Goal: Feedback & Contribution: Submit feedback/report problem

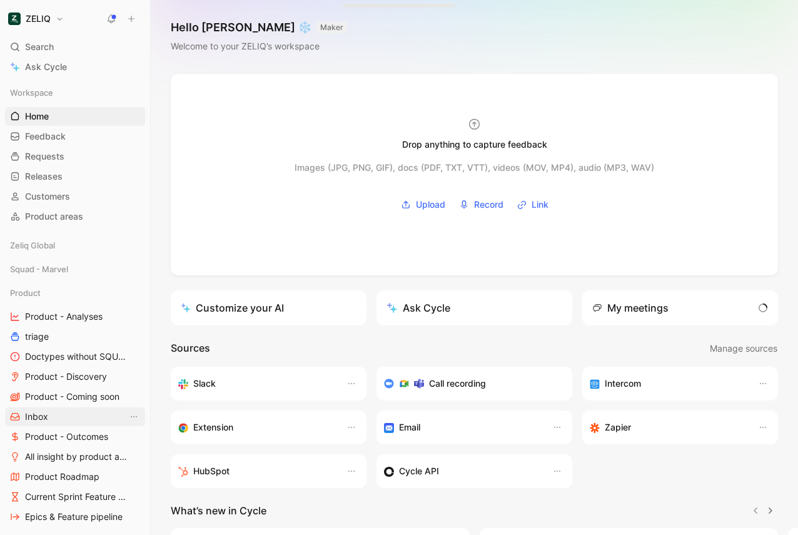
click at [62, 413] on link "Inbox" at bounding box center [75, 416] width 140 height 19
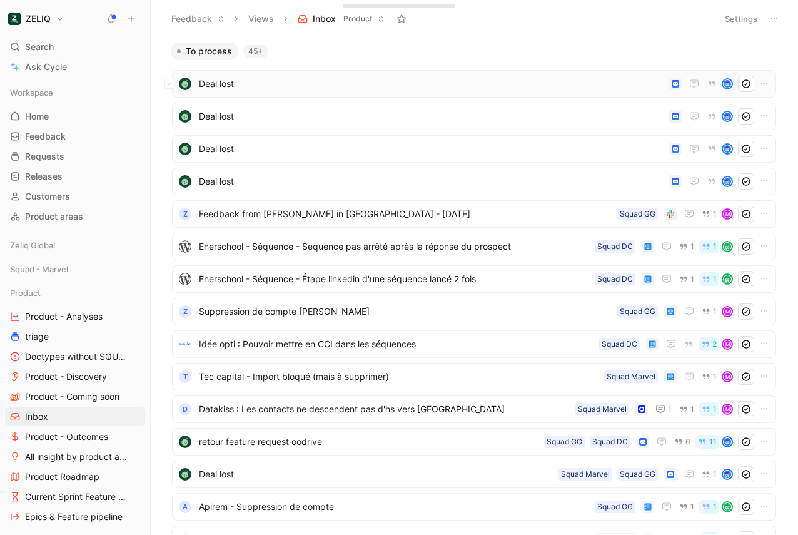
click at [447, 84] on span "Deal lost" at bounding box center [431, 83] width 465 height 15
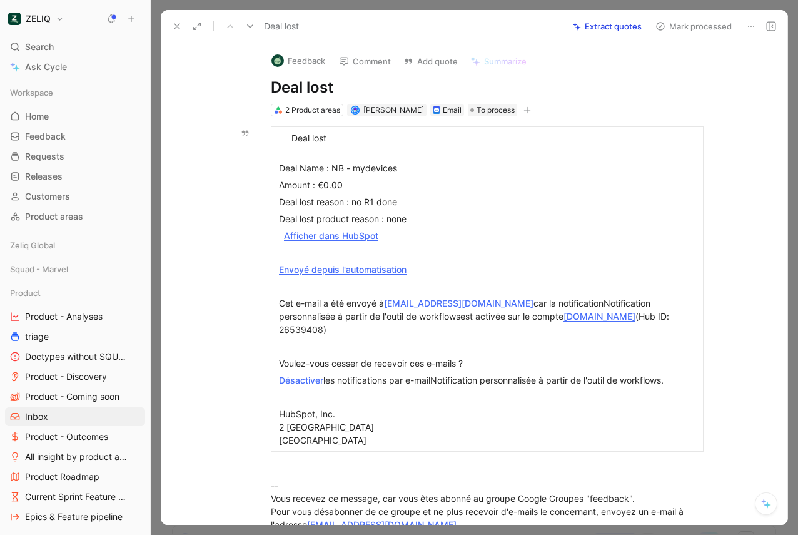
click at [730, 22] on button "Mark processed" at bounding box center [694, 27] width 88 height 18
click at [697, 25] on button "Mark processed" at bounding box center [694, 27] width 88 height 18
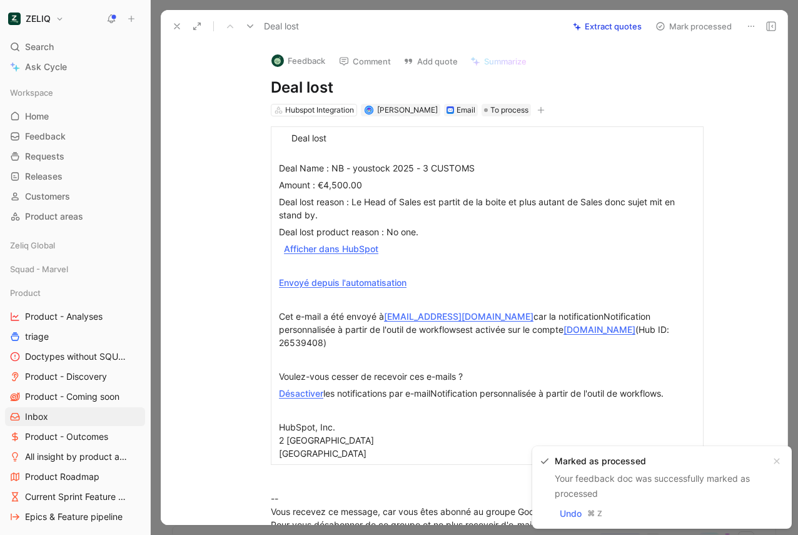
click at [697, 25] on button "Mark processed" at bounding box center [694, 27] width 88 height 18
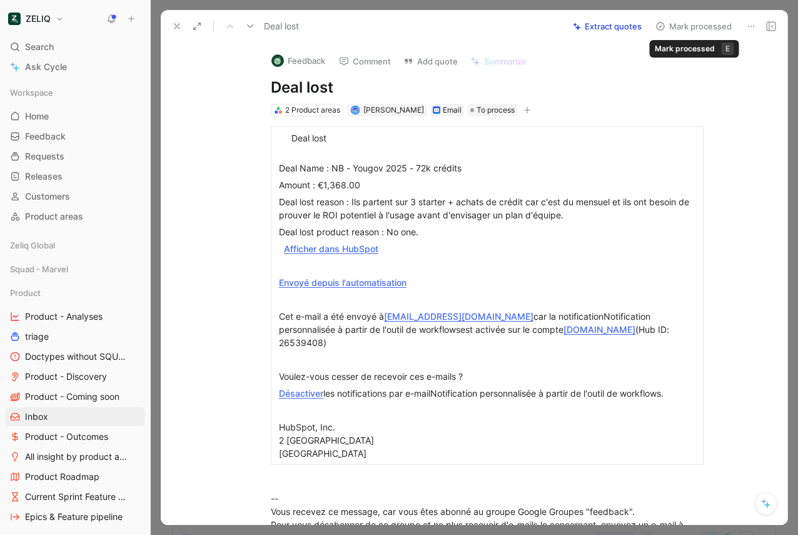
click at [687, 31] on button "Mark processed" at bounding box center [694, 27] width 88 height 18
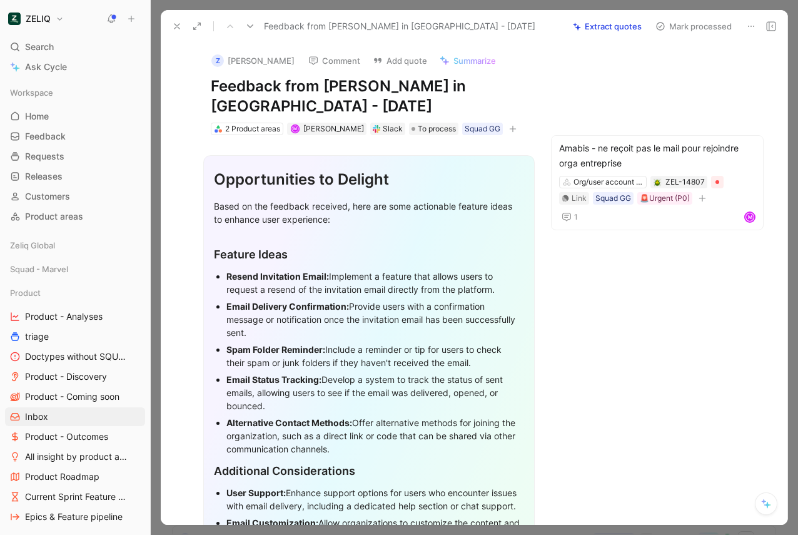
click at [685, 31] on button "Mark processed" at bounding box center [694, 27] width 88 height 18
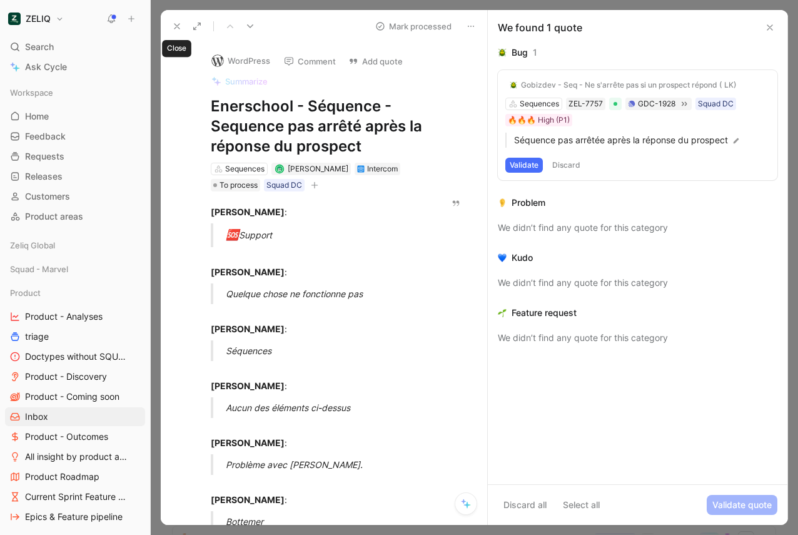
click at [174, 25] on icon at bounding box center [177, 26] width 10 height 10
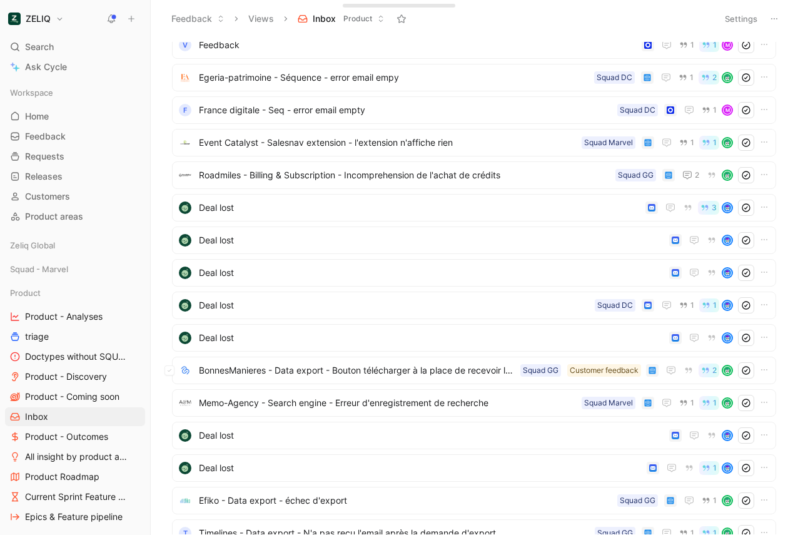
scroll to position [819, 0]
click at [350, 221] on div "Deal lost 3" at bounding box center [474, 209] width 604 height 28
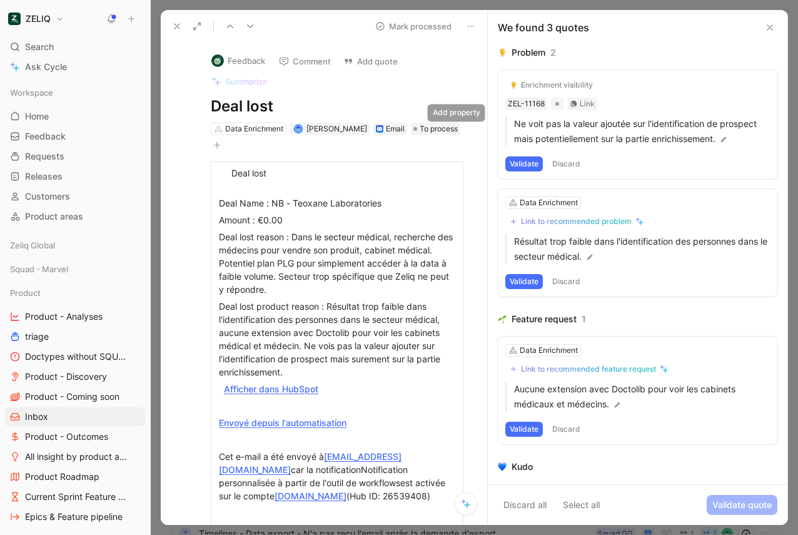
click at [221, 141] on icon "button" at bounding box center [217, 145] width 8 height 8
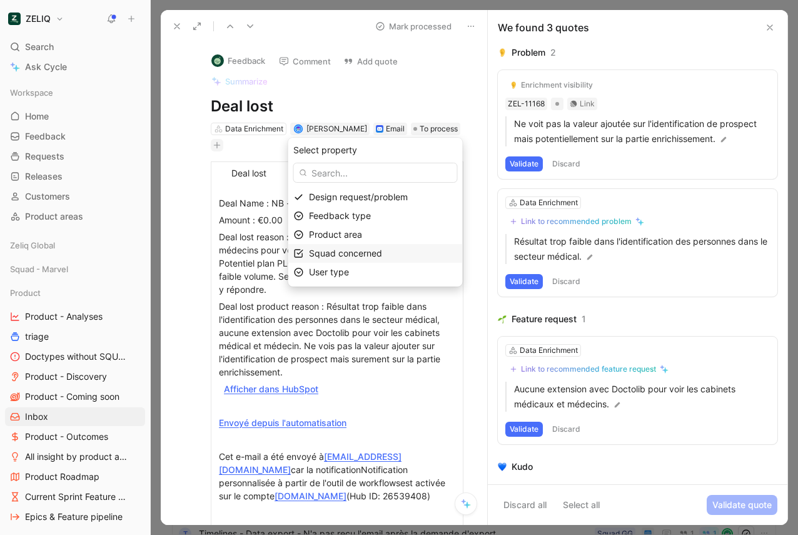
click at [356, 256] on span "Squad concerned" at bounding box center [345, 253] width 73 height 11
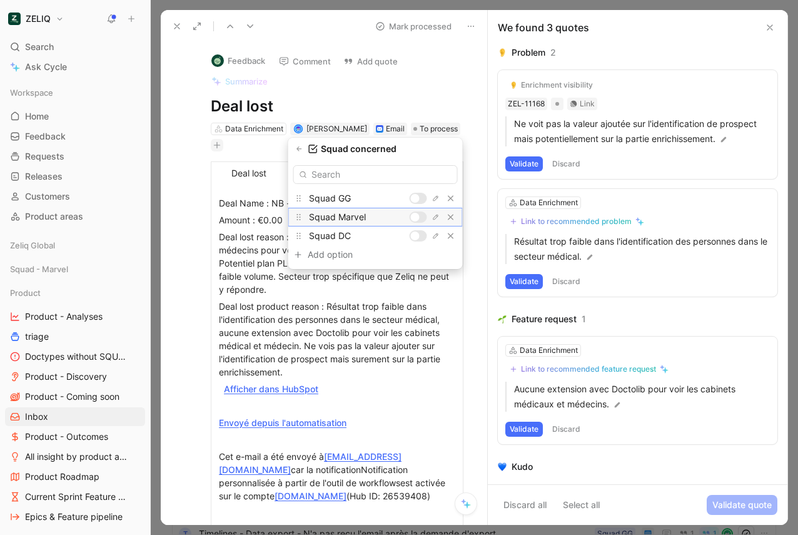
click at [420, 216] on div at bounding box center [419, 216] width 18 height 11
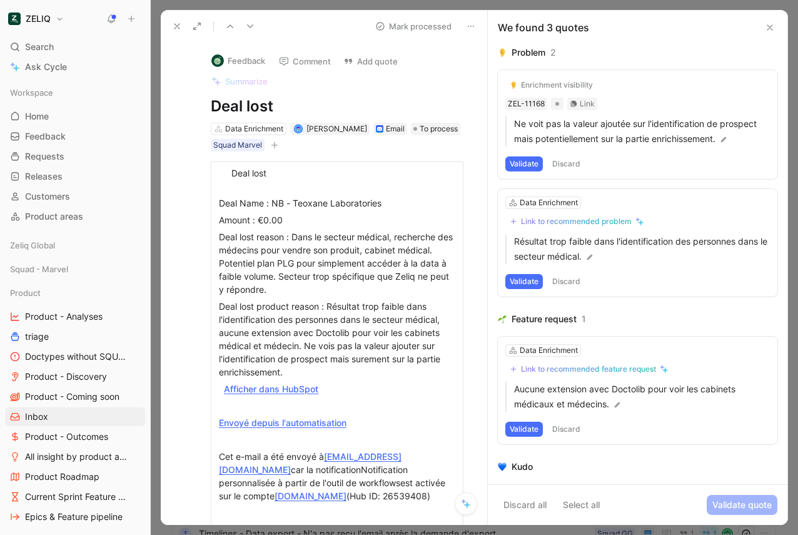
click at [252, 29] on icon at bounding box center [250, 26] width 10 height 10
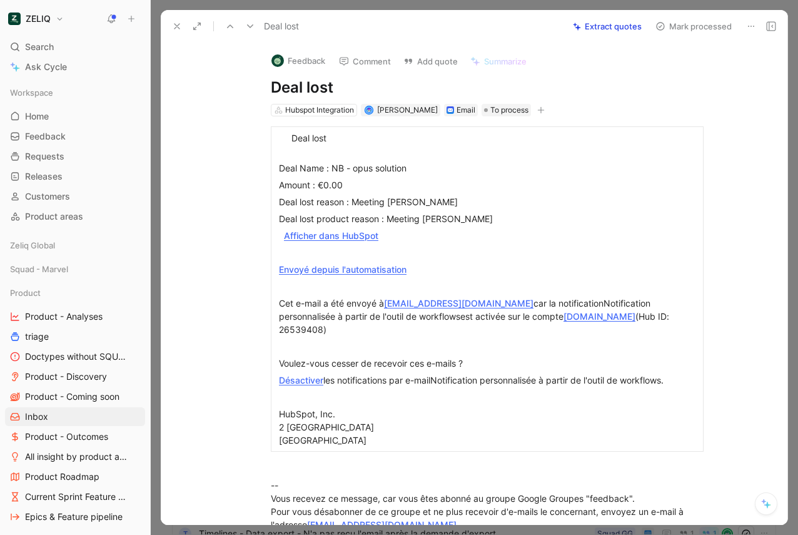
click at [707, 33] on button "Mark processed" at bounding box center [694, 27] width 88 height 18
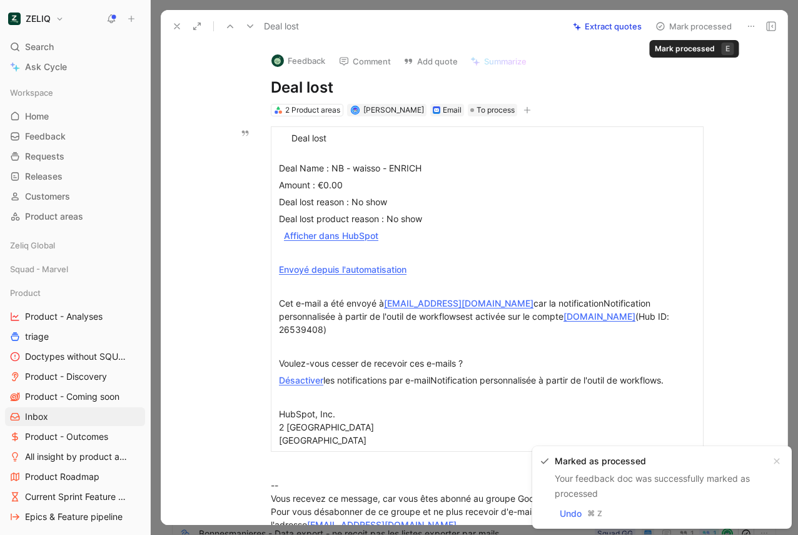
click at [674, 24] on button "Mark processed" at bounding box center [694, 27] width 88 height 18
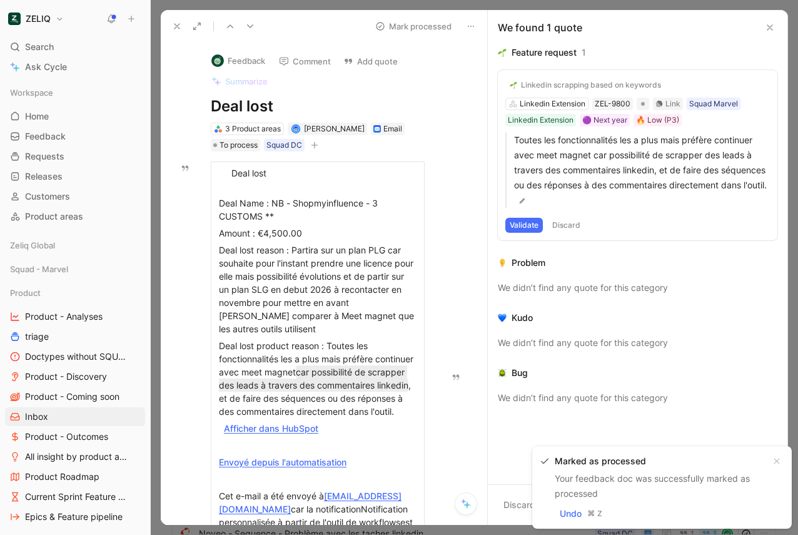
click at [178, 24] on icon at bounding box center [177, 26] width 10 height 10
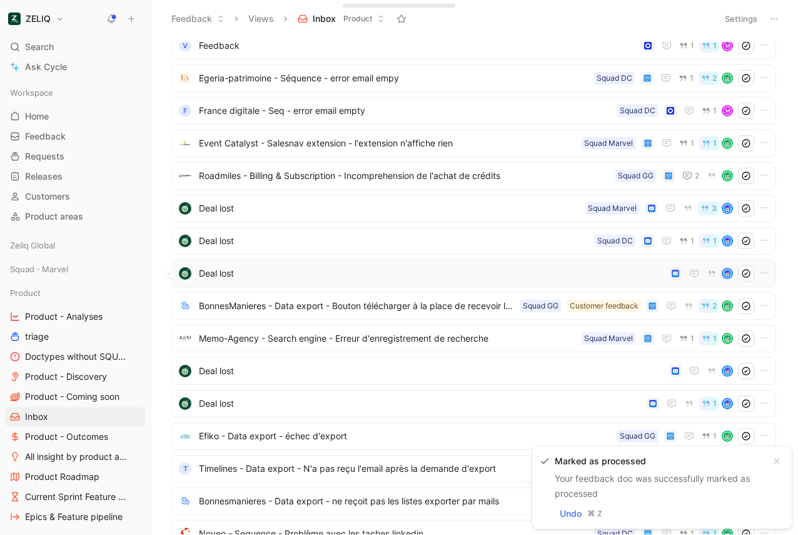
click at [299, 261] on div "Deal lost" at bounding box center [474, 274] width 604 height 28
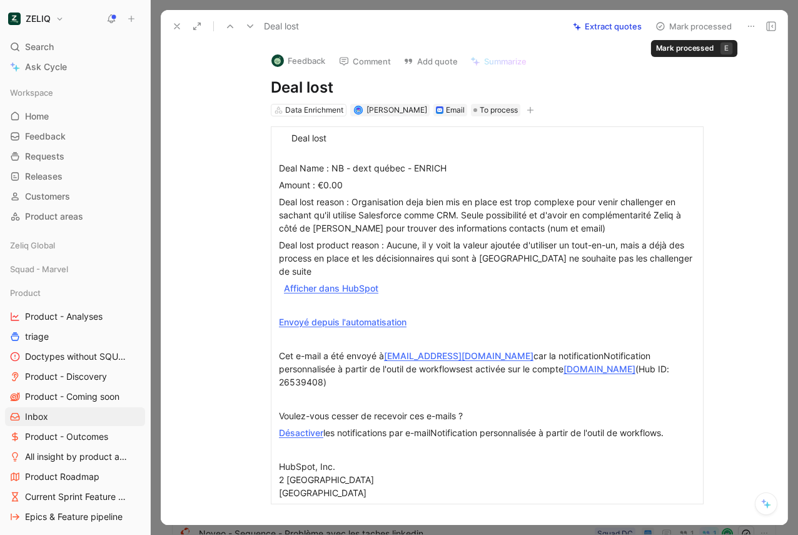
click at [691, 24] on button "Mark processed" at bounding box center [694, 27] width 88 height 18
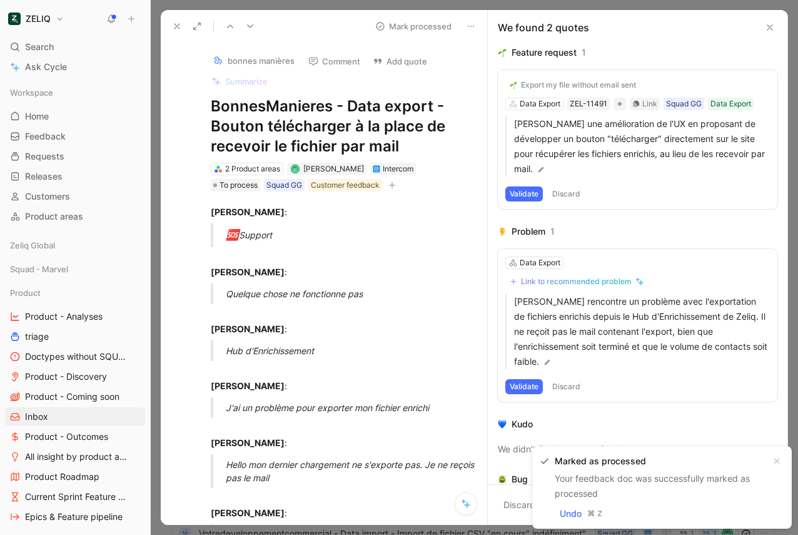
click at [174, 24] on icon at bounding box center [177, 26] width 10 height 10
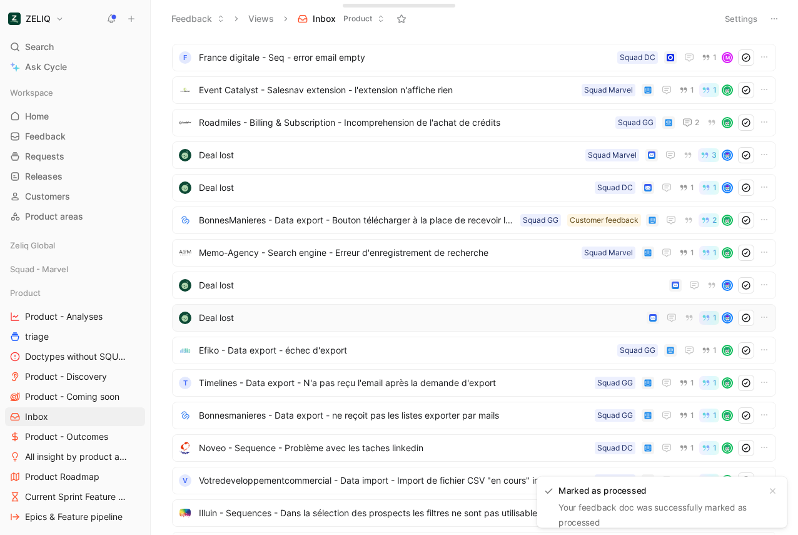
scroll to position [873, 0]
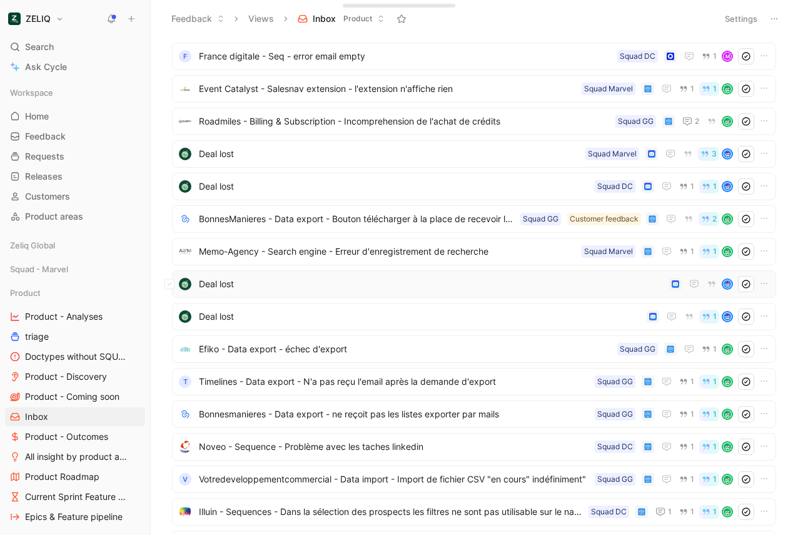
click at [321, 295] on div "Deal lost" at bounding box center [474, 284] width 604 height 28
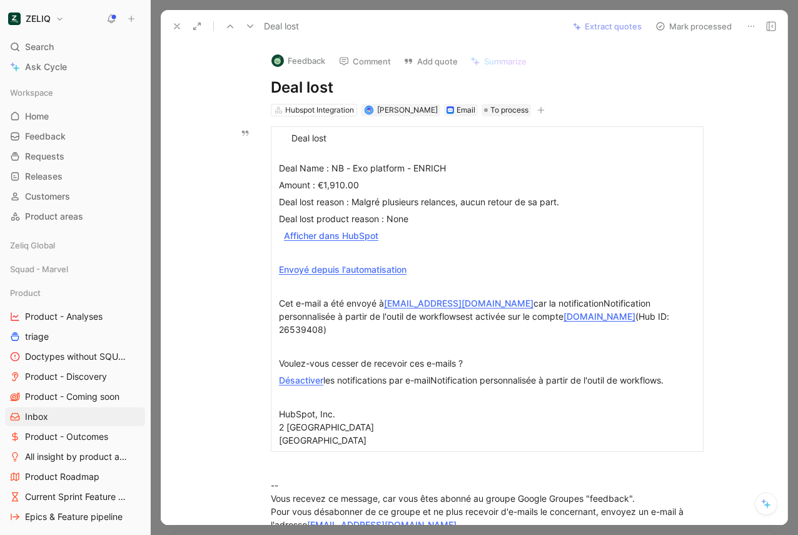
click at [702, 29] on button "Mark processed" at bounding box center [694, 27] width 88 height 18
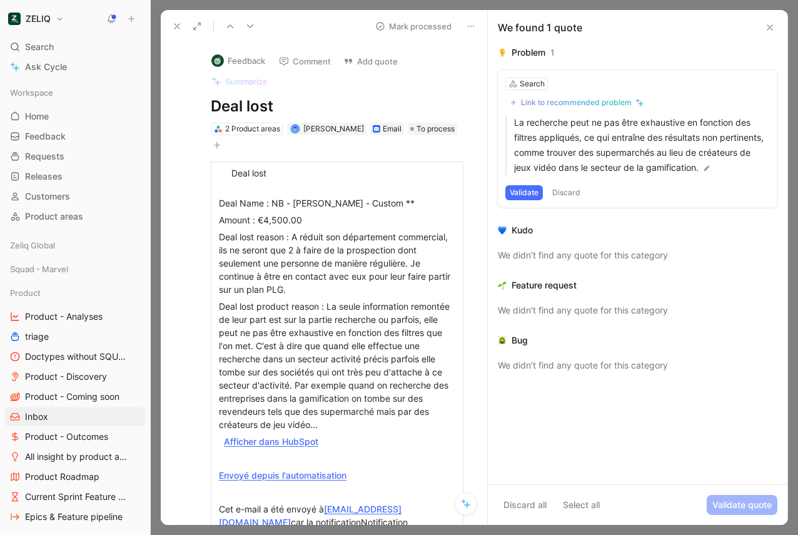
click at [176, 29] on icon at bounding box center [177, 26] width 10 height 10
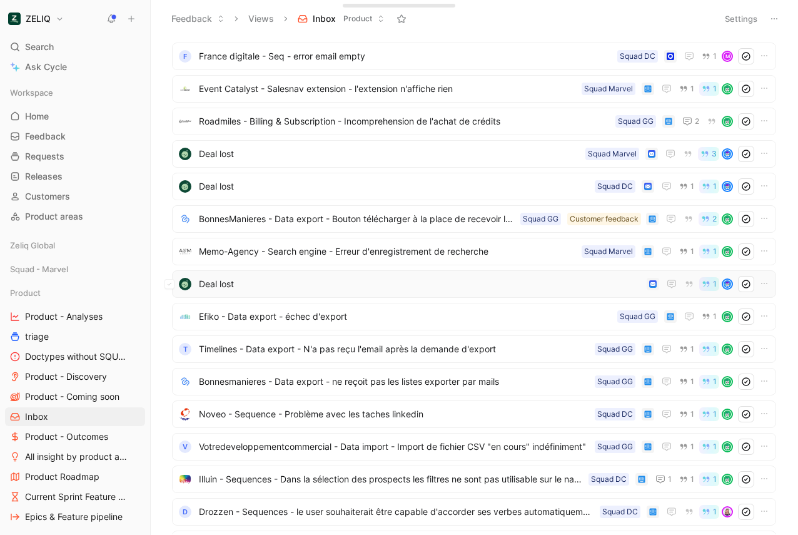
click at [389, 282] on span "Deal lost" at bounding box center [420, 283] width 443 height 15
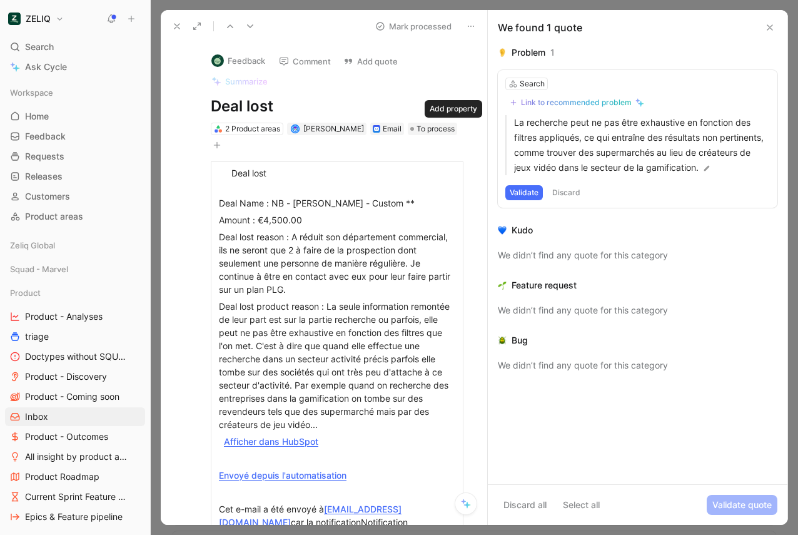
click at [221, 141] on icon "button" at bounding box center [217, 145] width 8 height 8
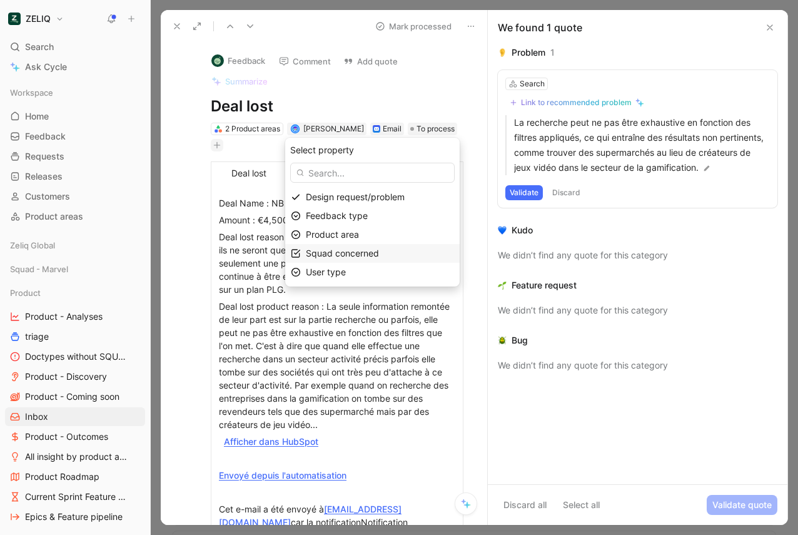
click at [339, 258] on span "Squad concerned" at bounding box center [342, 253] width 73 height 11
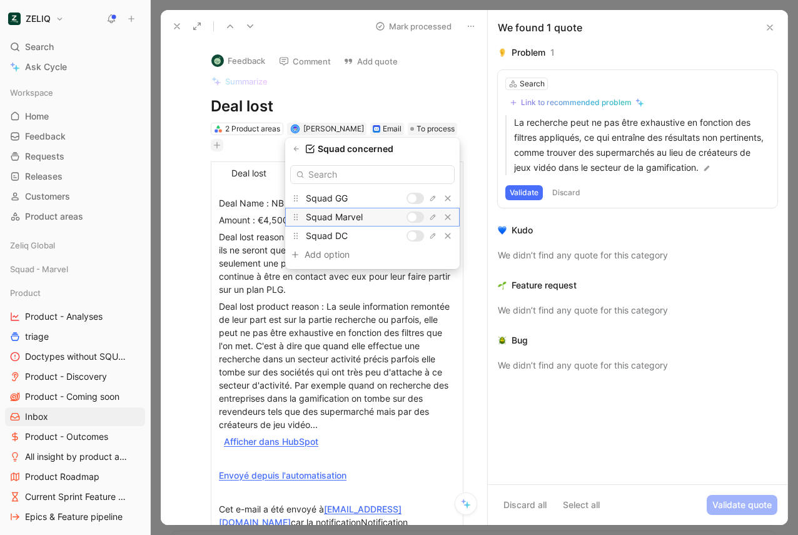
click at [420, 218] on div at bounding box center [416, 216] width 18 height 11
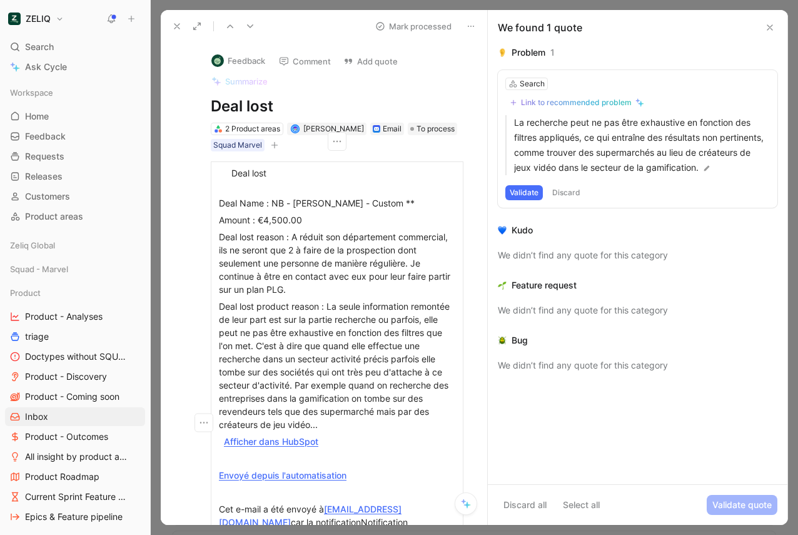
click at [179, 22] on icon at bounding box center [177, 26] width 10 height 10
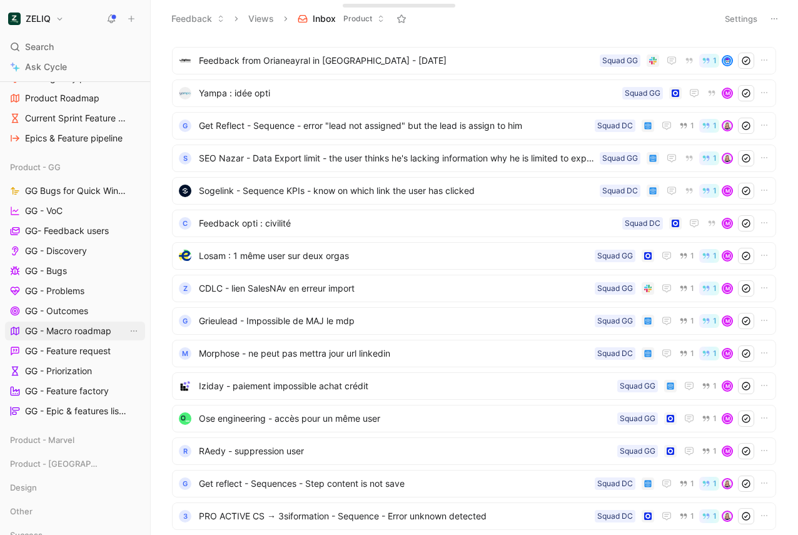
scroll to position [378, 0]
click at [67, 233] on span "GG- Feedback users" at bounding box center [67, 231] width 84 height 13
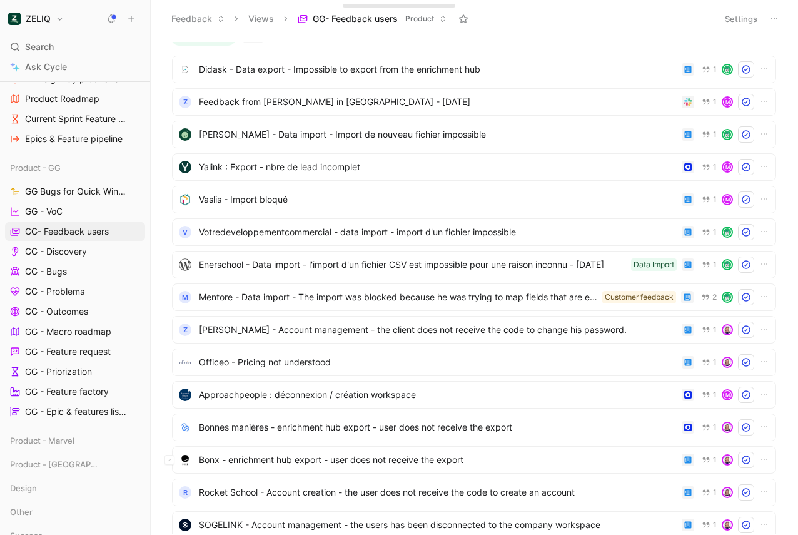
scroll to position [894, 0]
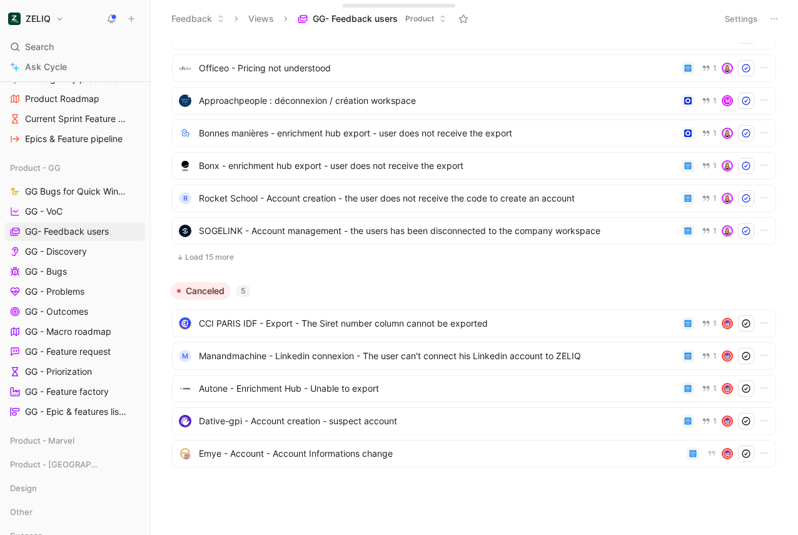
click at [203, 262] on button "Load 15 more" at bounding box center [474, 257] width 604 height 15
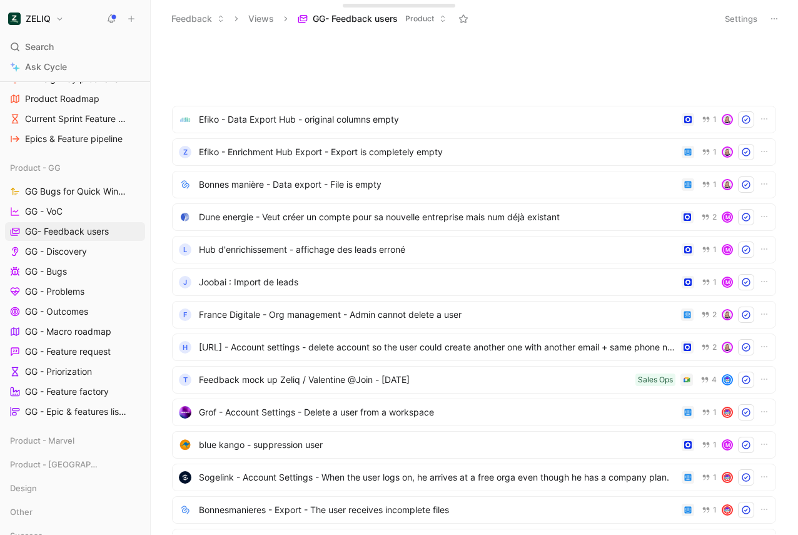
scroll to position [1382, 0]
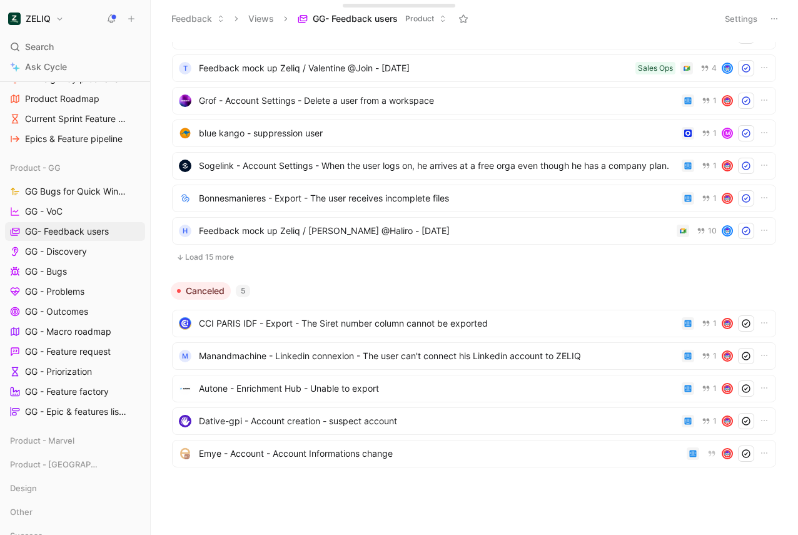
click at [203, 262] on button "Load 15 more" at bounding box center [474, 257] width 604 height 15
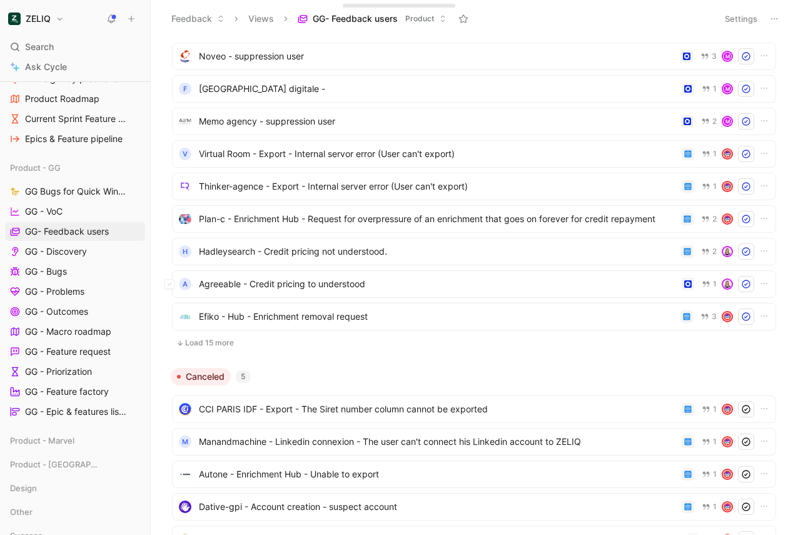
scroll to position [1829, 0]
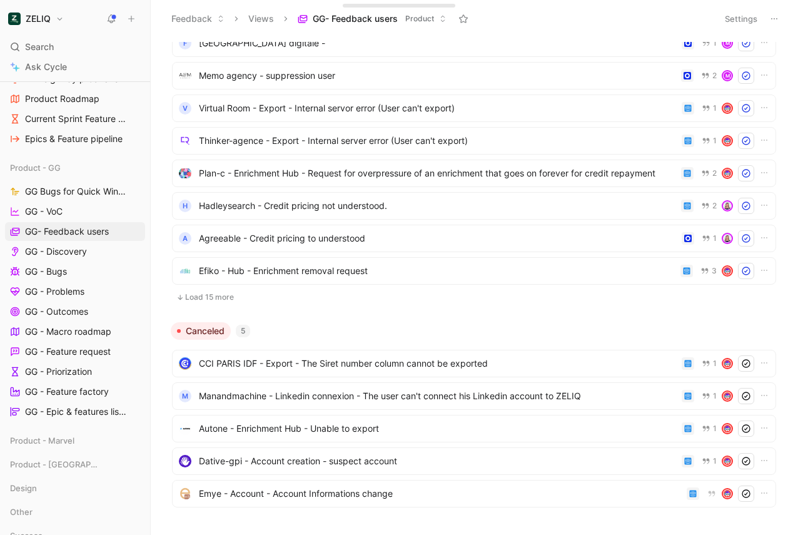
click at [201, 294] on button "Load 15 more" at bounding box center [474, 297] width 604 height 15
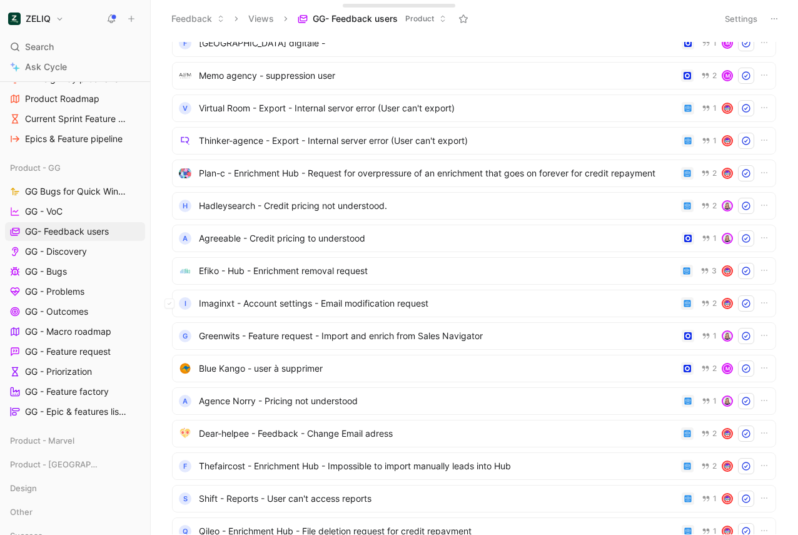
scroll to position [2357, 0]
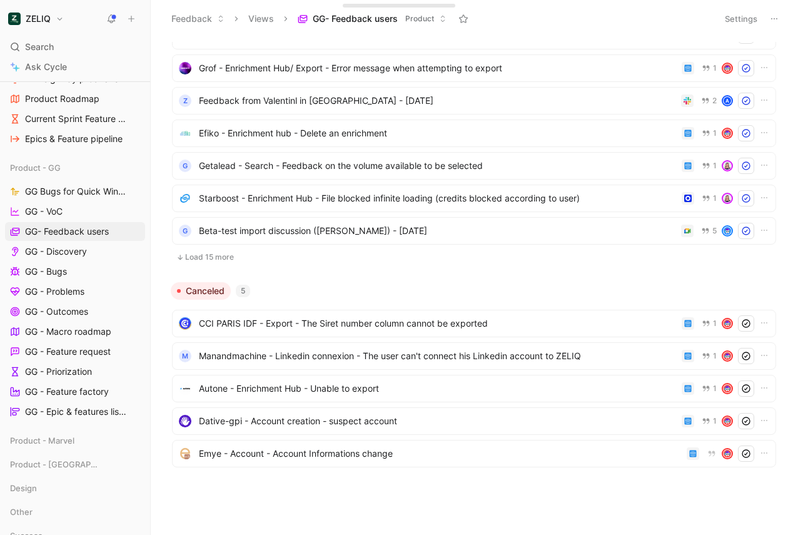
click at [202, 260] on button "Load 15 more" at bounding box center [474, 257] width 604 height 15
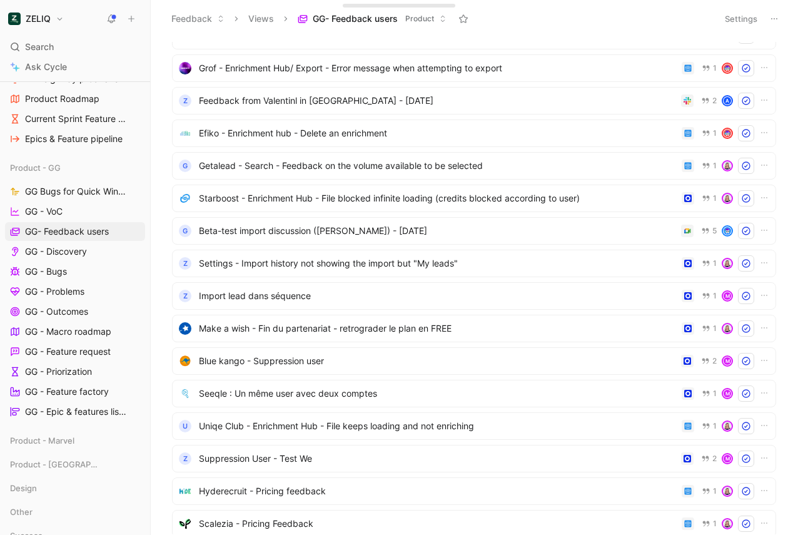
scroll to position [2845, 0]
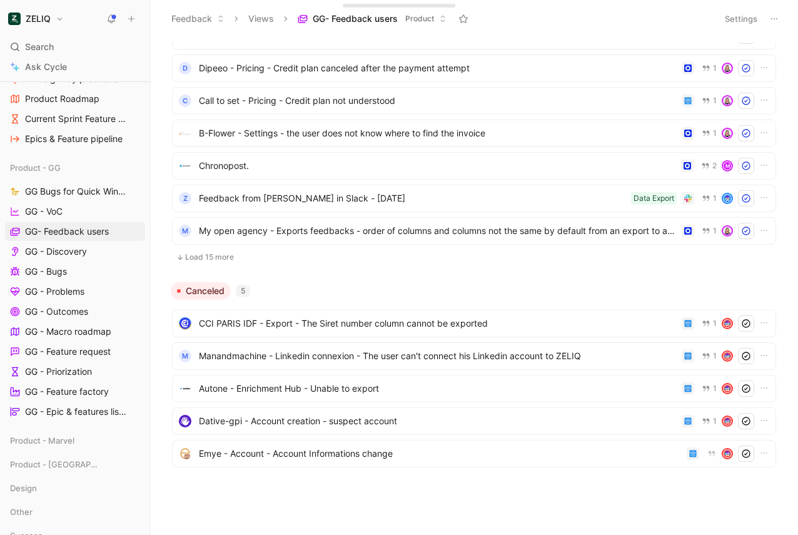
click at [204, 255] on button "Load 15 more" at bounding box center [474, 257] width 604 height 15
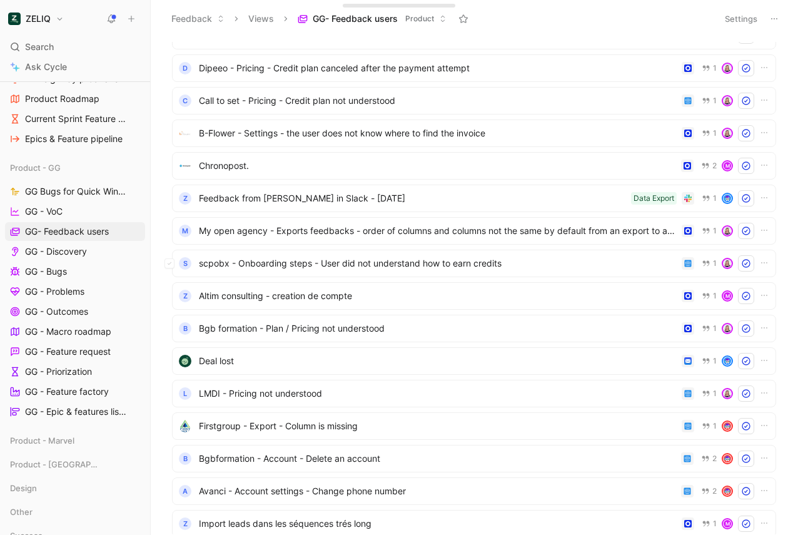
scroll to position [3333, 0]
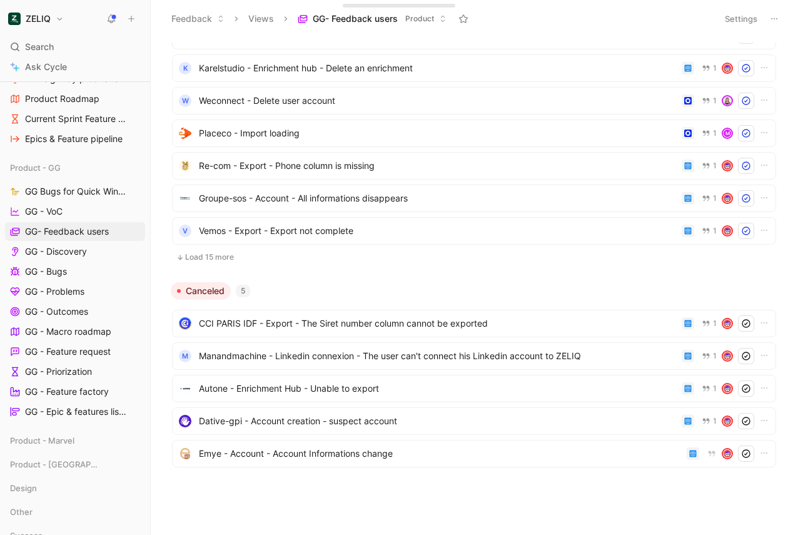
click at [204, 255] on button "Load 15 more" at bounding box center [474, 257] width 604 height 15
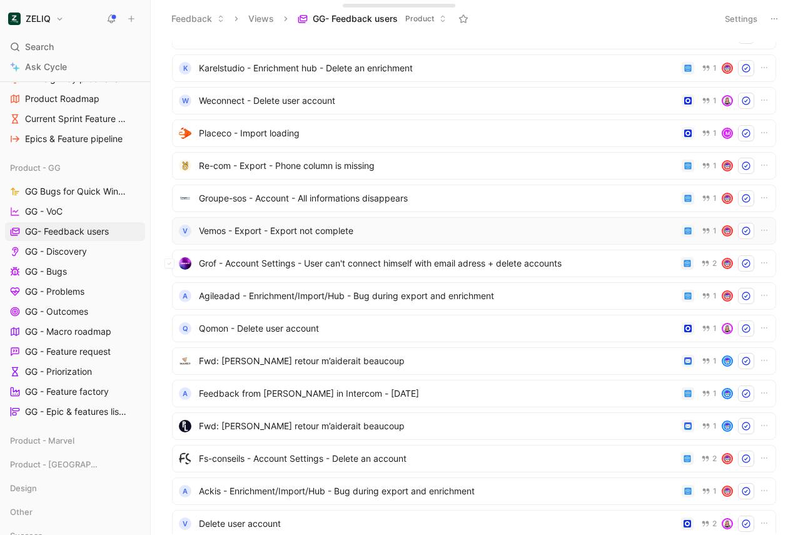
scroll to position [3821, 0]
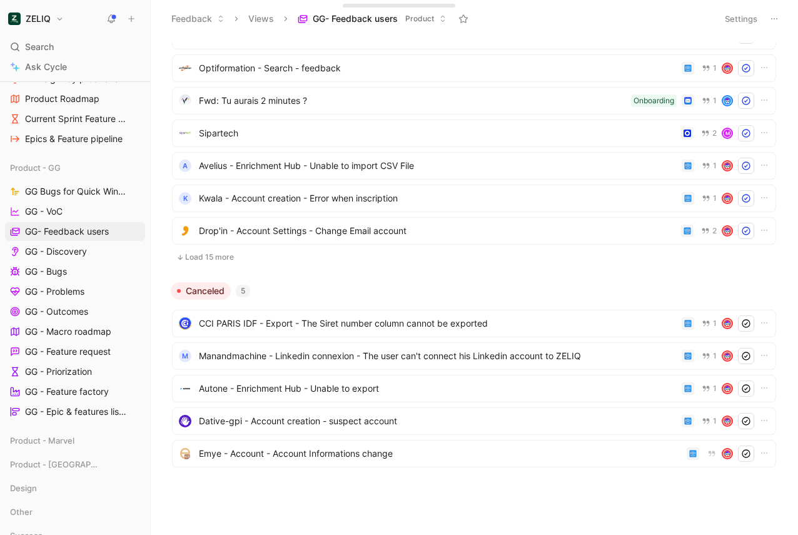
click at [204, 250] on button "Load 15 more" at bounding box center [474, 257] width 604 height 15
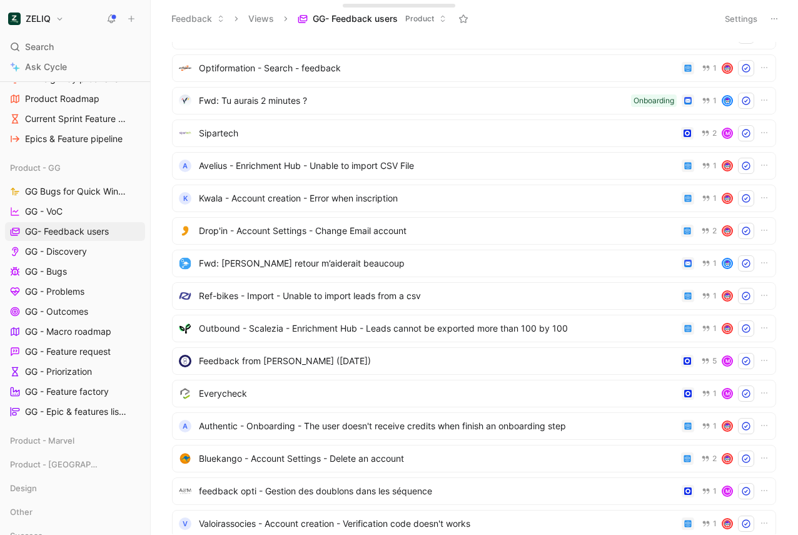
scroll to position [4309, 0]
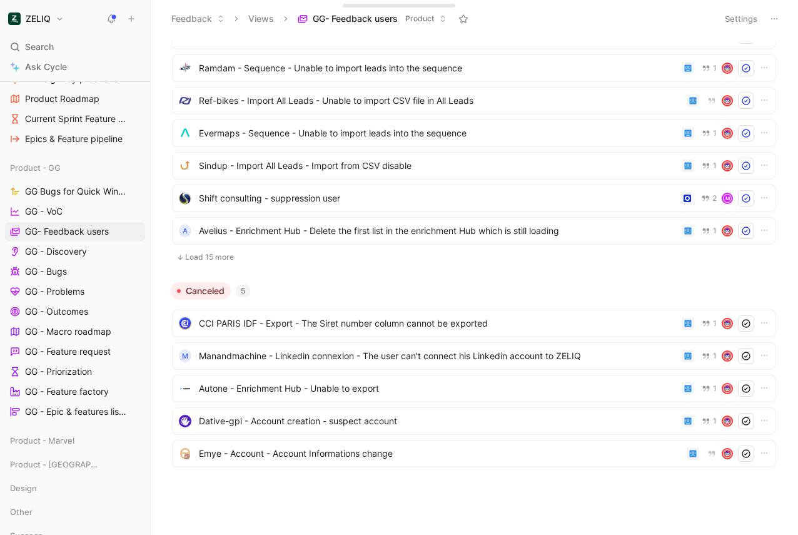
click at [200, 262] on button "Load 15 more" at bounding box center [474, 257] width 604 height 15
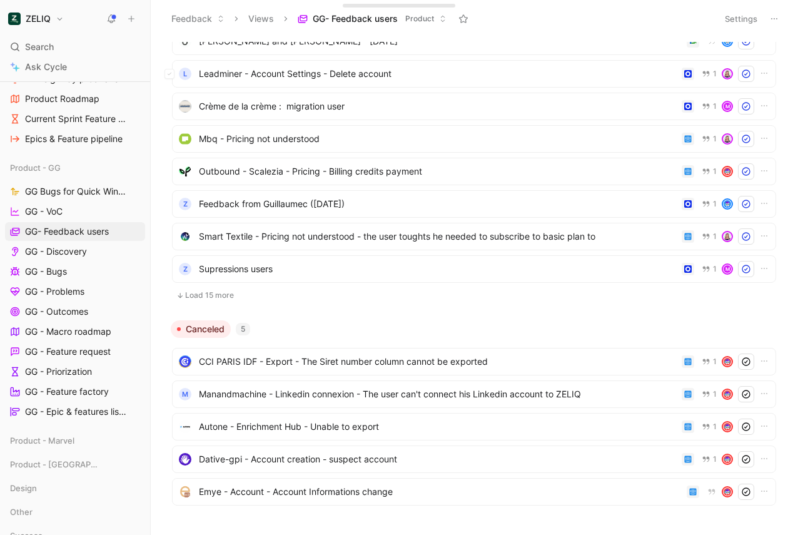
scroll to position [4796, 0]
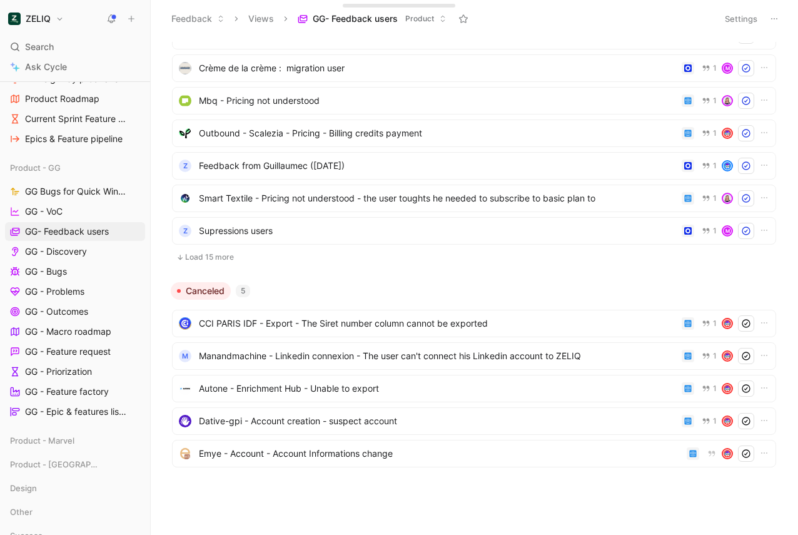
click at [208, 260] on button "Load 15 more" at bounding box center [474, 257] width 604 height 15
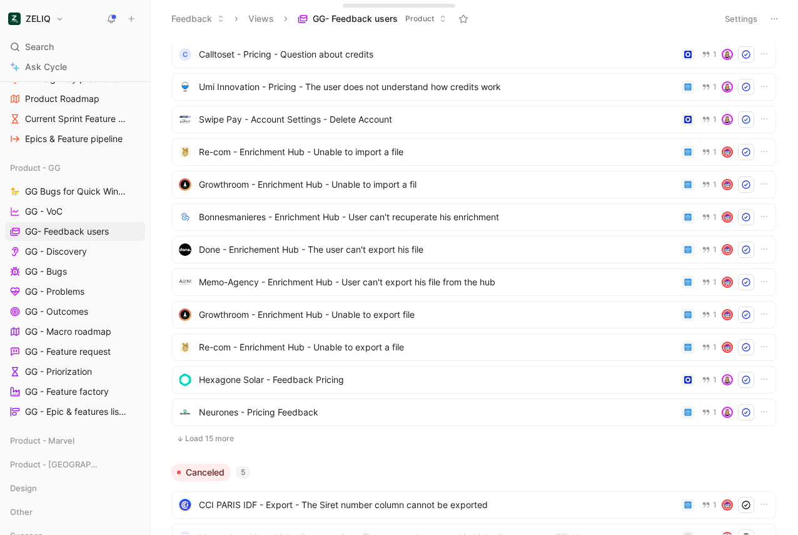
scroll to position [5284, 0]
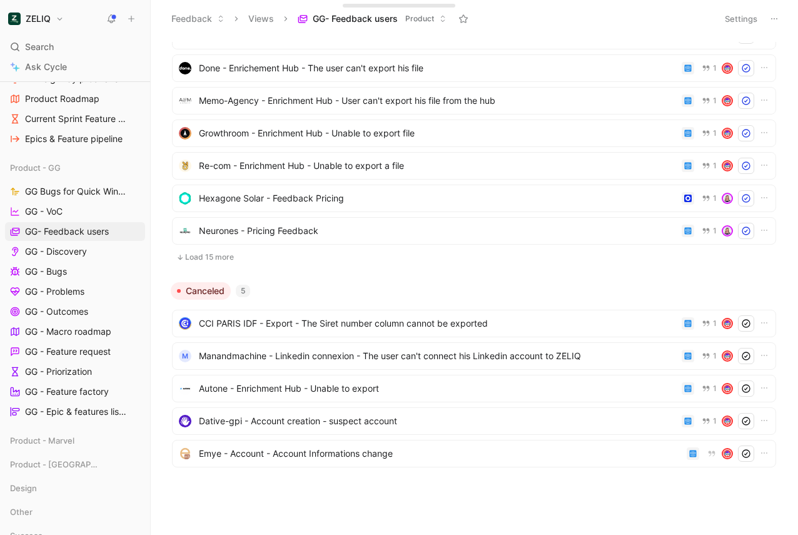
click at [208, 260] on button "Load 15 more" at bounding box center [474, 257] width 604 height 15
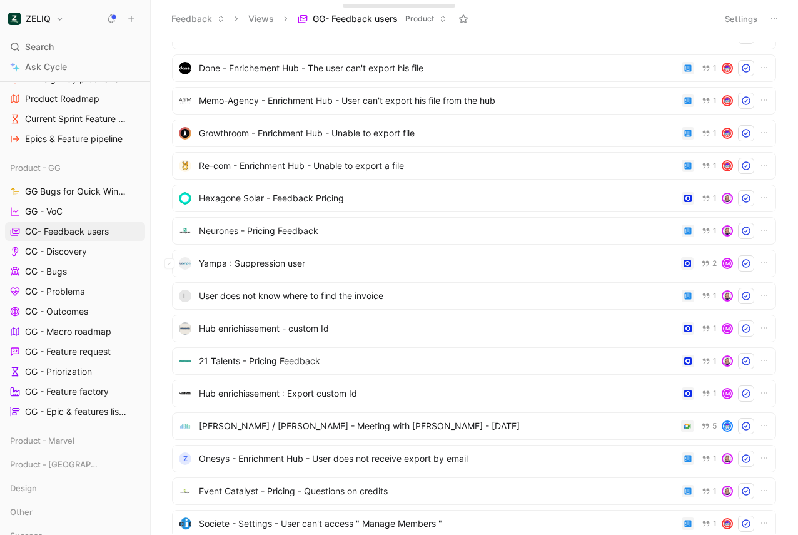
scroll to position [5772, 0]
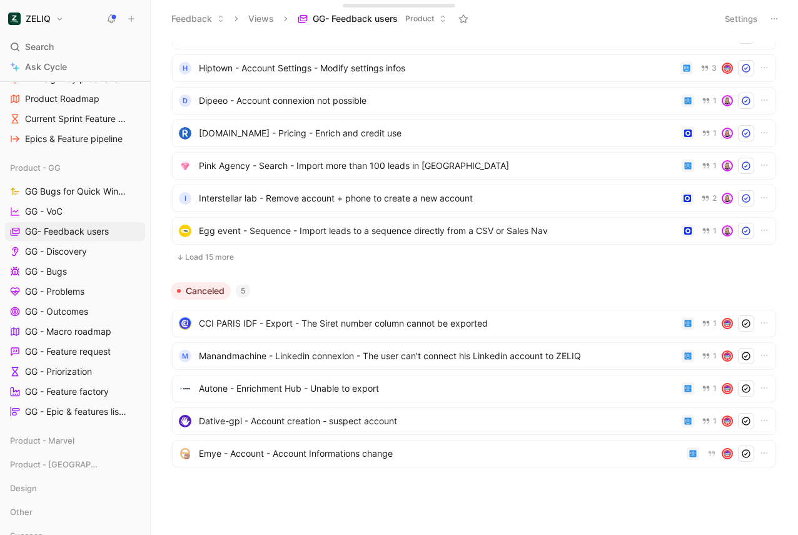
click at [208, 260] on button "Load 15 more" at bounding box center [474, 257] width 604 height 15
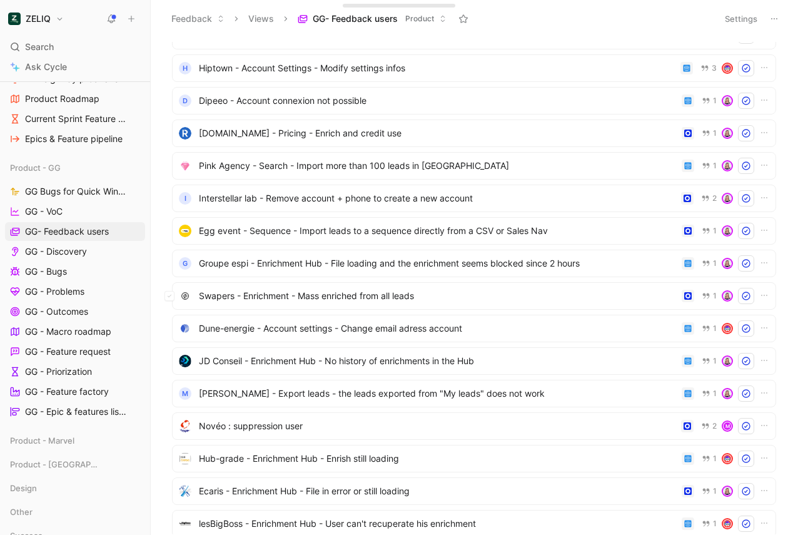
scroll to position [6260, 0]
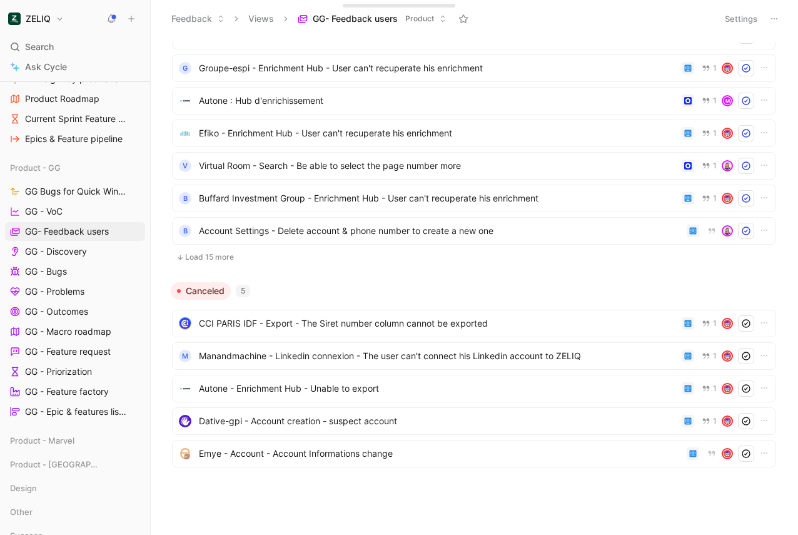
click at [208, 255] on button "Load 15 more" at bounding box center [474, 257] width 604 height 15
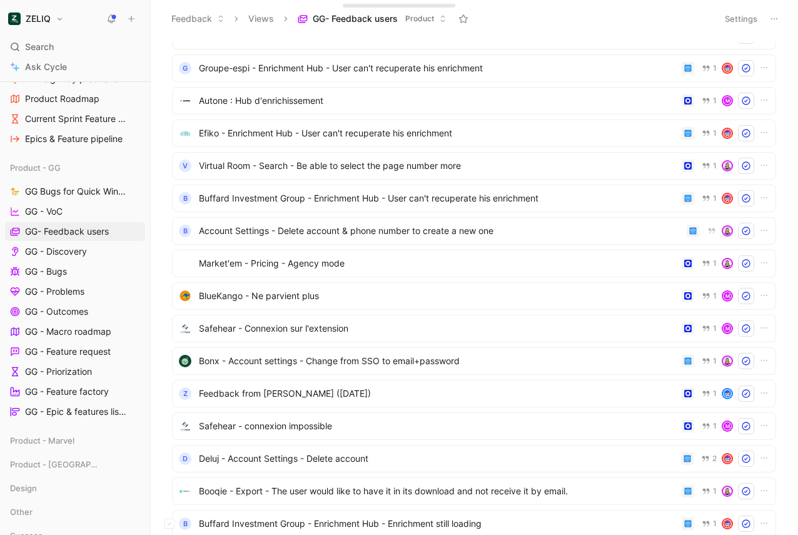
scroll to position [6748, 0]
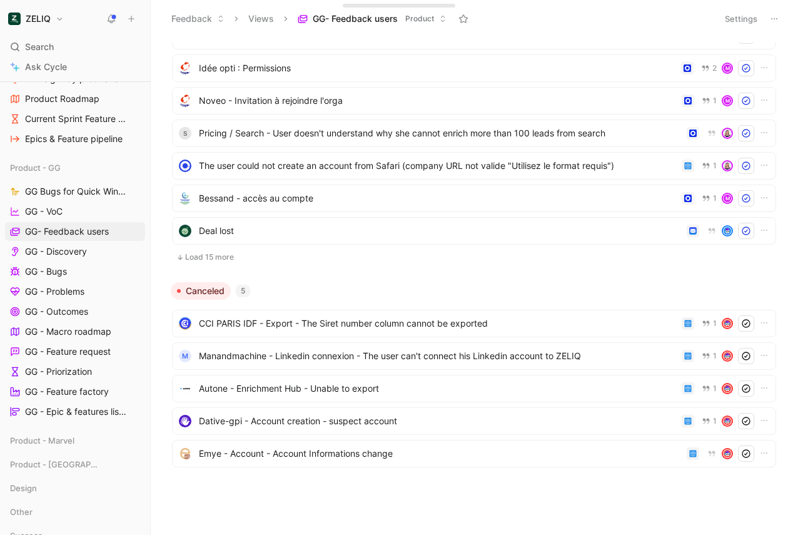
click at [208, 255] on button "Load 15 more" at bounding box center [474, 257] width 604 height 15
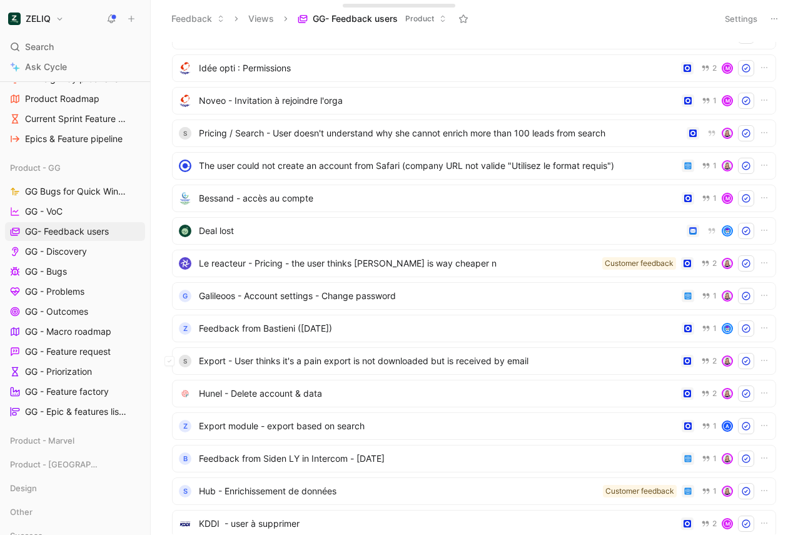
scroll to position [7236, 0]
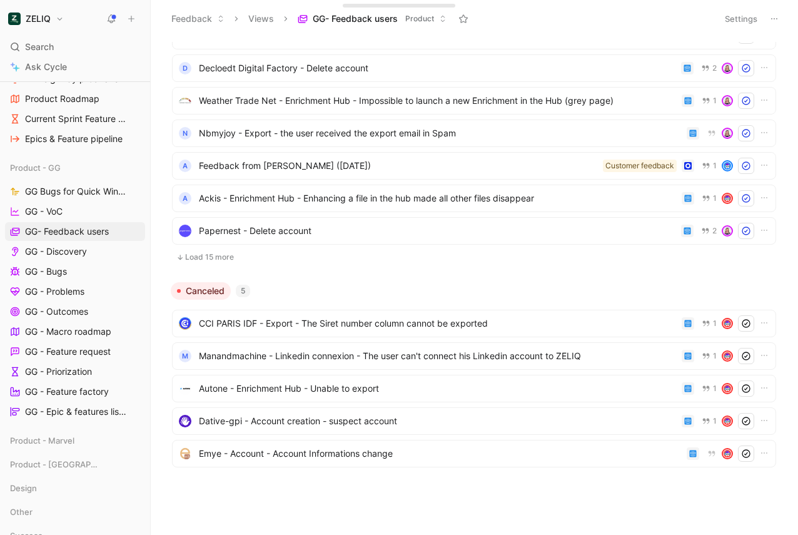
click at [208, 255] on button "Load 15 more" at bounding box center [474, 257] width 604 height 15
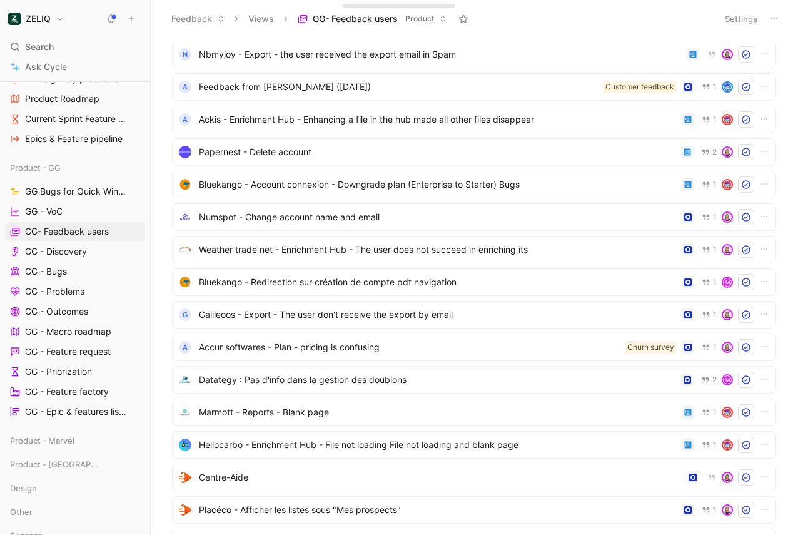
scroll to position [7723, 0]
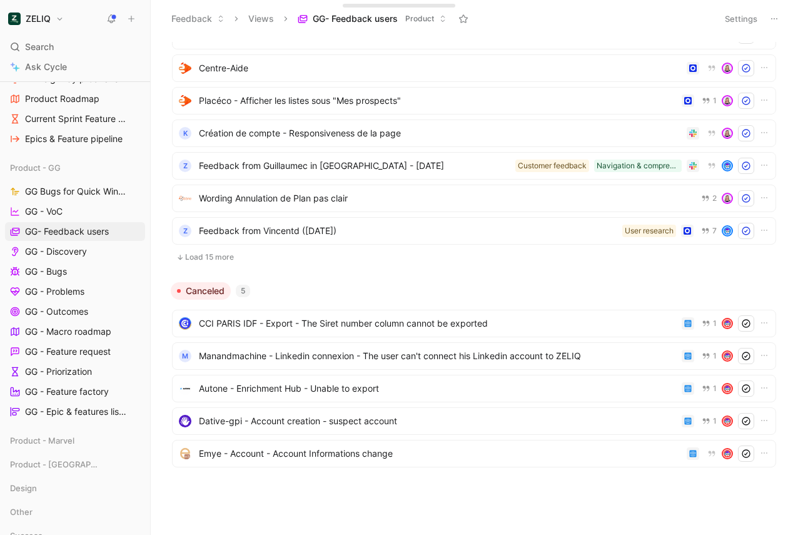
click at [208, 255] on button "Load 15 more" at bounding box center [474, 257] width 604 height 15
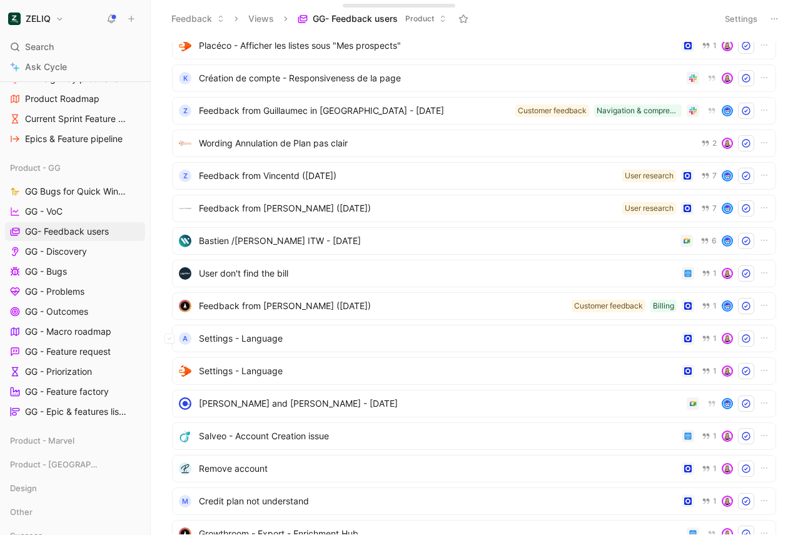
scroll to position [8211, 0]
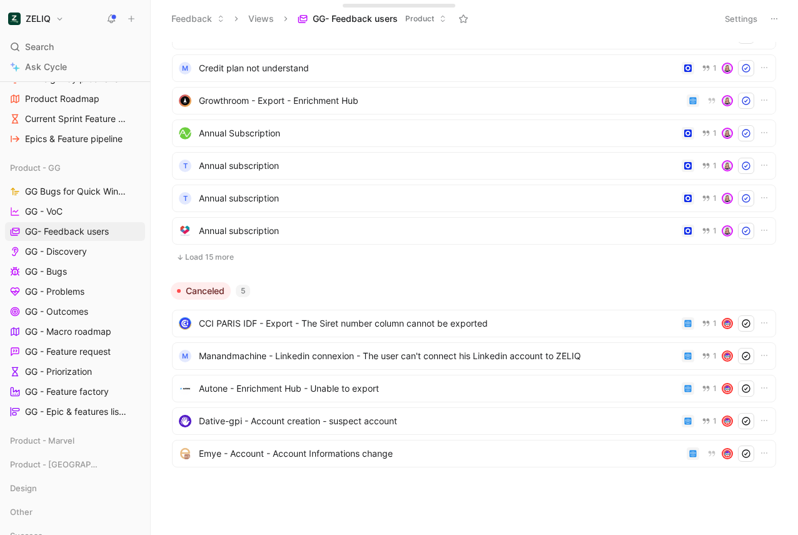
click at [208, 255] on button "Load 15 more" at bounding box center [474, 257] width 604 height 15
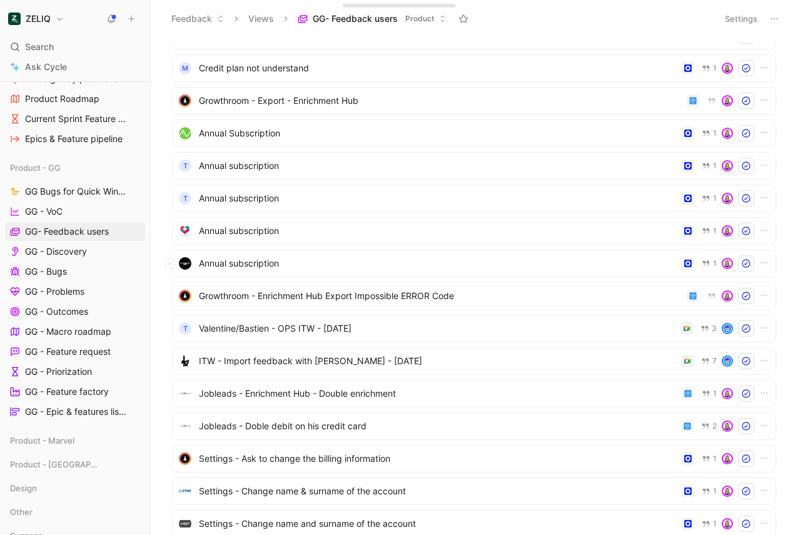
scroll to position [8699, 0]
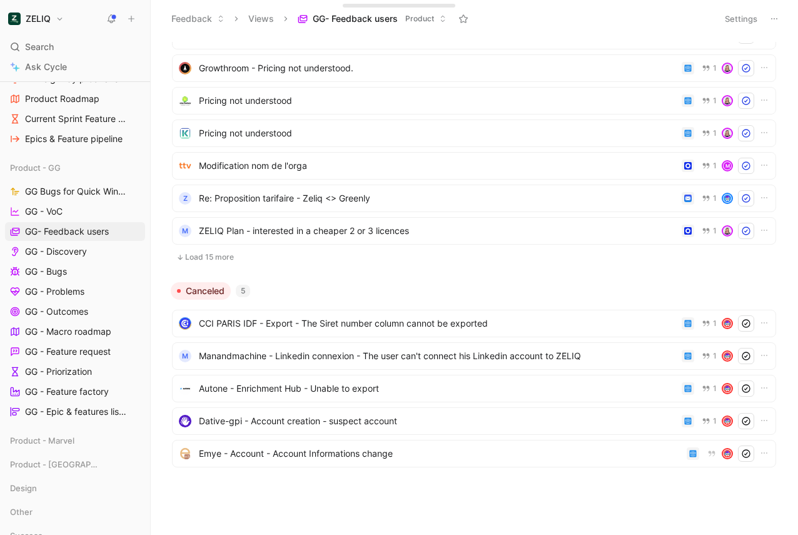
click at [213, 256] on button "Load 15 more" at bounding box center [474, 257] width 604 height 15
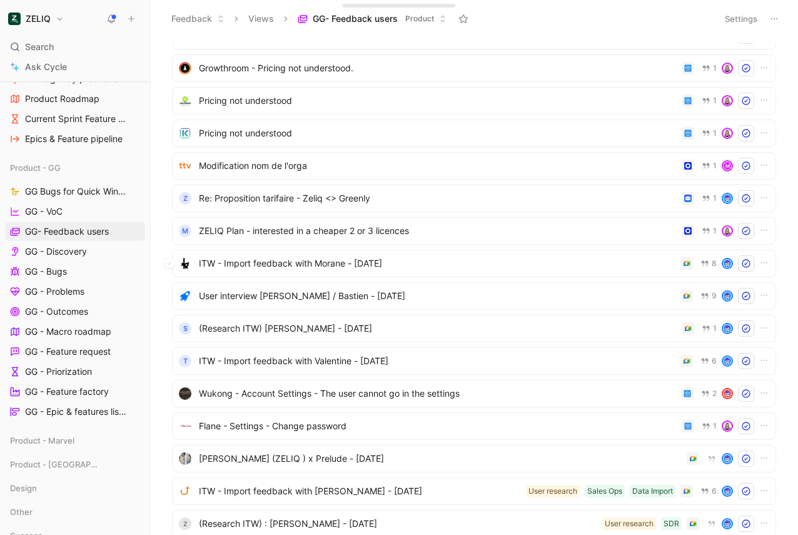
scroll to position [9187, 0]
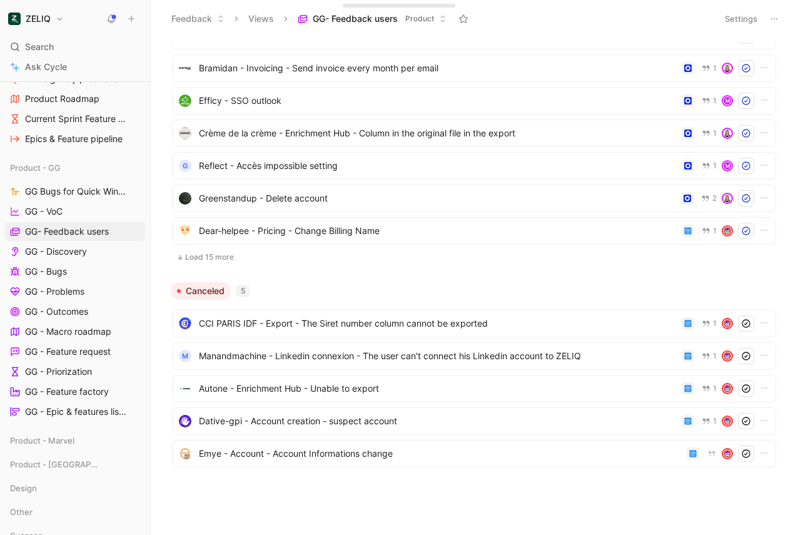
click at [213, 256] on button "Load 15 more" at bounding box center [474, 257] width 604 height 15
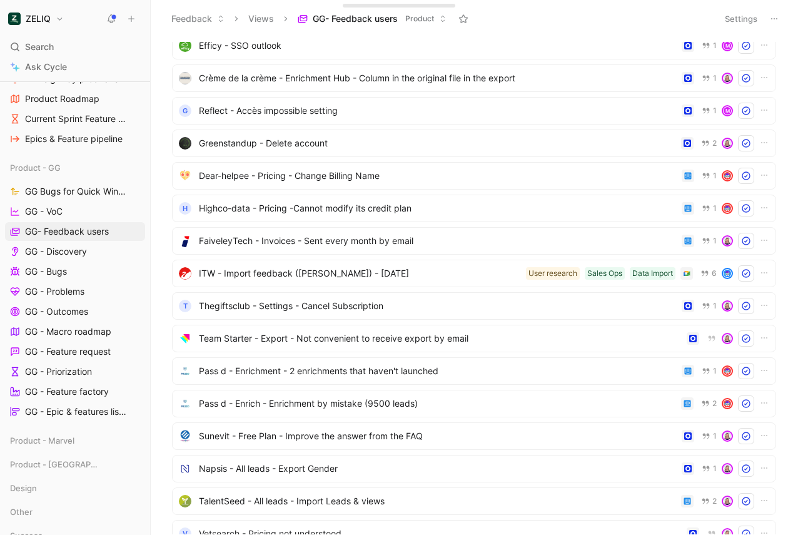
scroll to position [9675, 0]
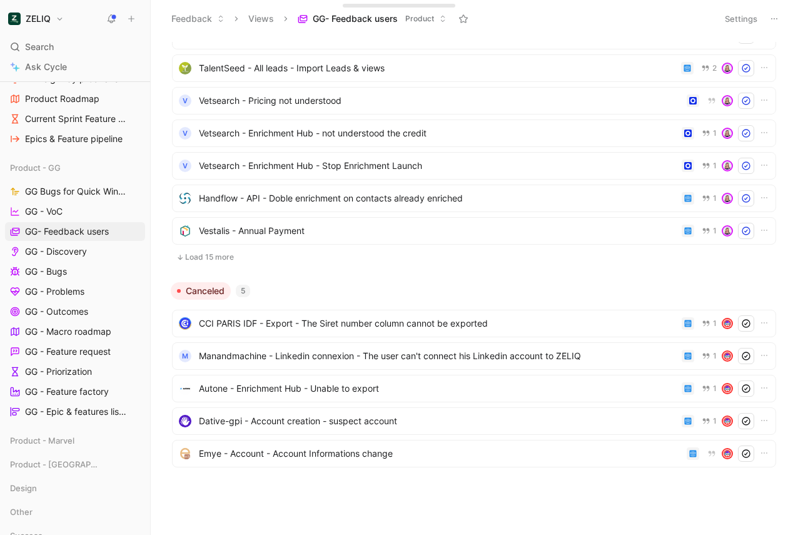
click at [213, 256] on button "Load 15 more" at bounding box center [474, 257] width 604 height 15
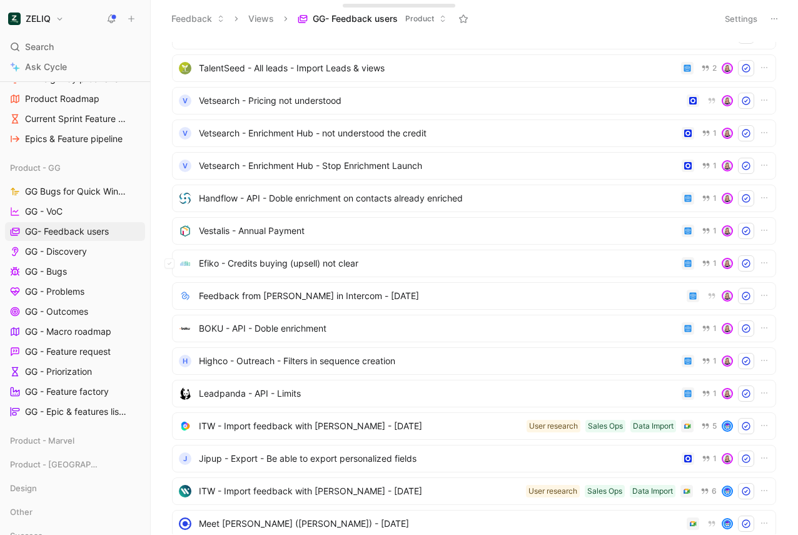
scroll to position [10163, 0]
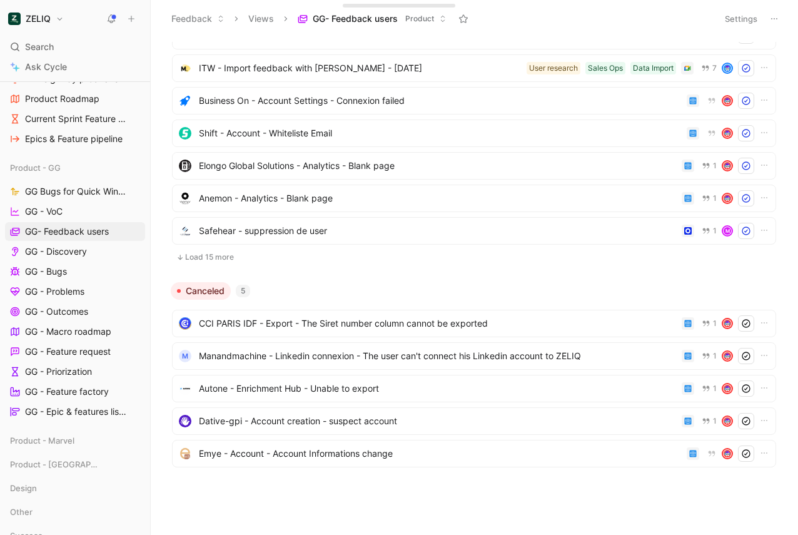
click at [213, 256] on button "Load 15 more" at bounding box center [474, 257] width 604 height 15
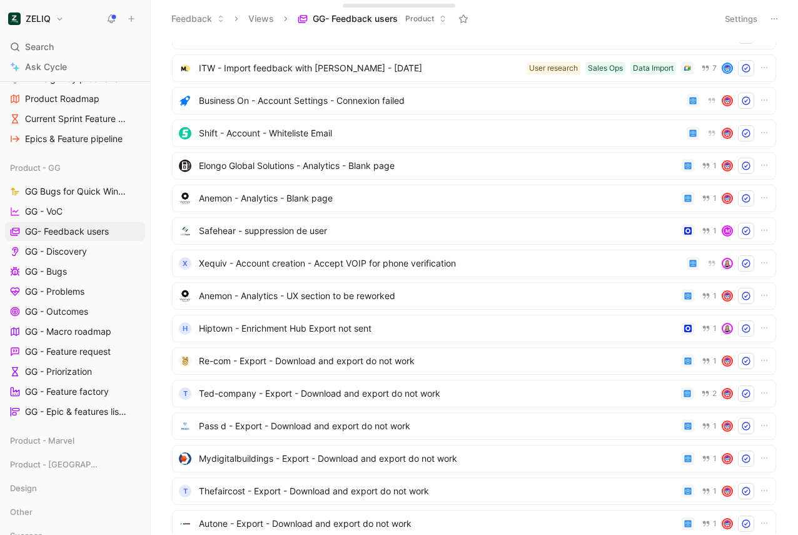
scroll to position [10650, 0]
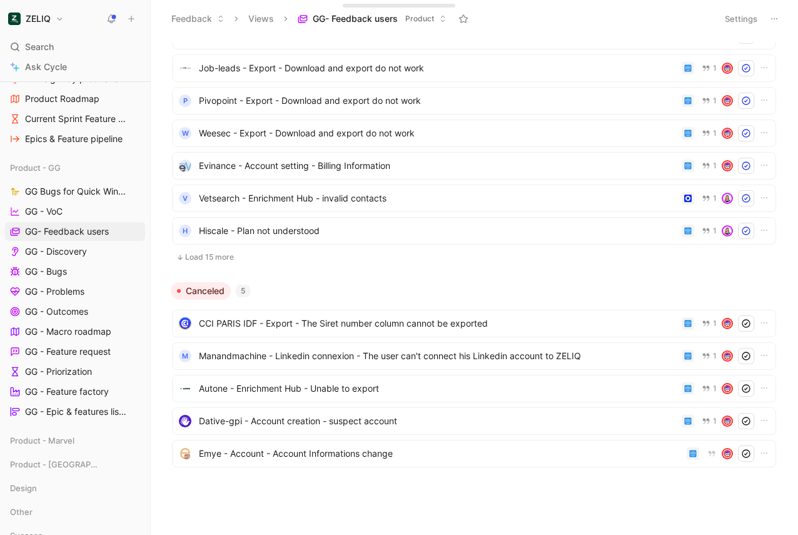
click at [213, 256] on button "Load 15 more" at bounding box center [474, 257] width 604 height 15
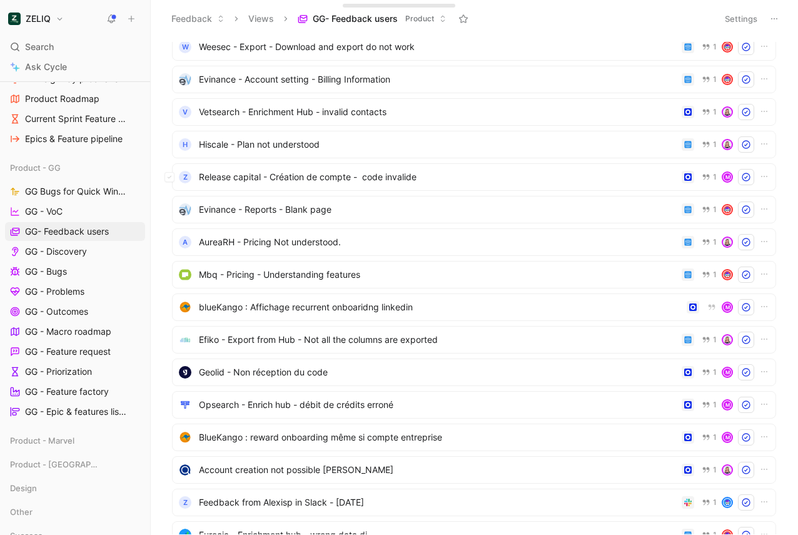
scroll to position [11138, 0]
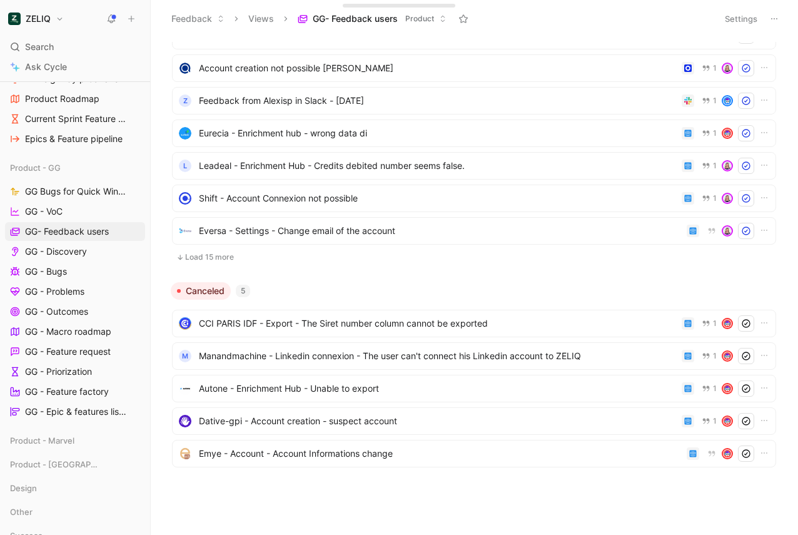
click at [211, 263] on button "Load 15 more" at bounding box center [474, 257] width 604 height 15
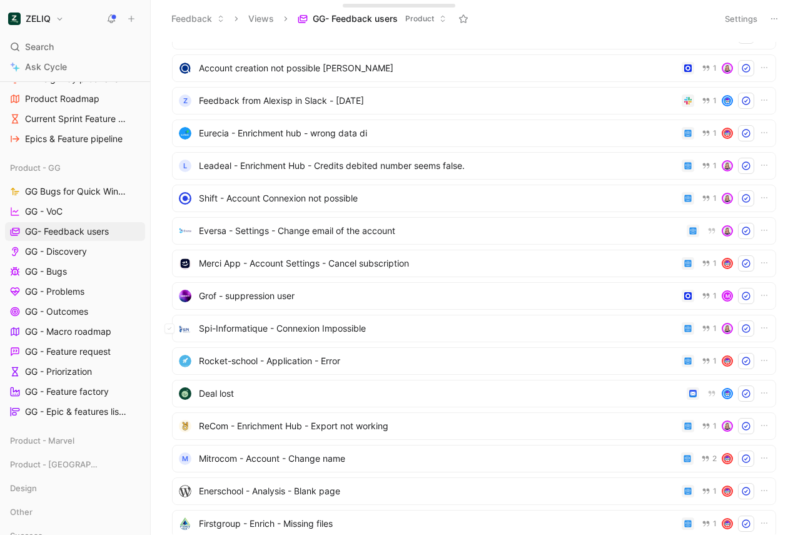
scroll to position [11626, 0]
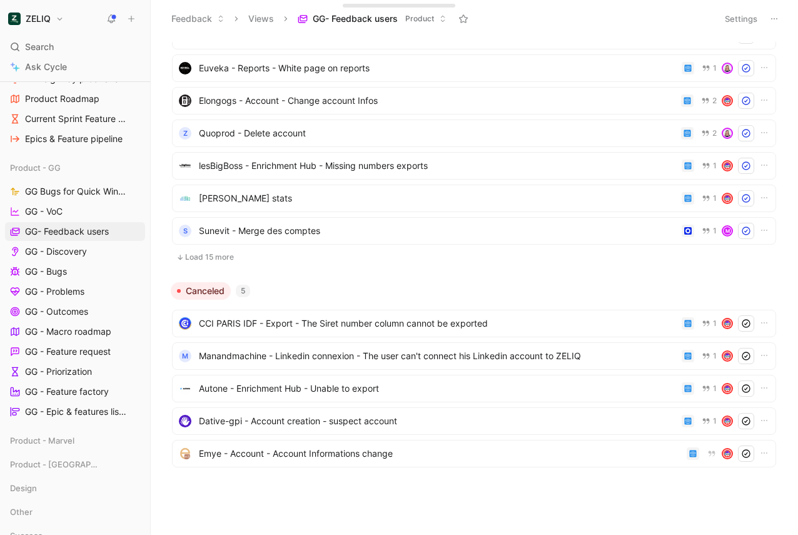
click at [211, 263] on button "Load 15 more" at bounding box center [474, 257] width 604 height 15
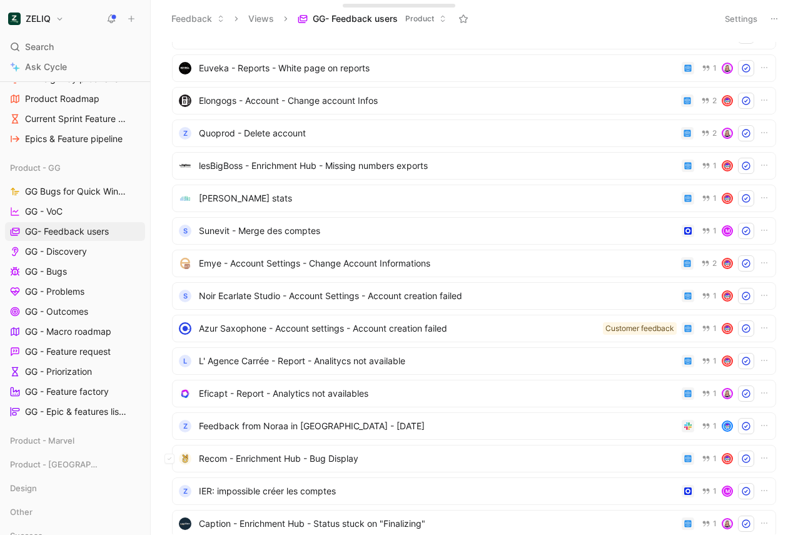
scroll to position [12114, 0]
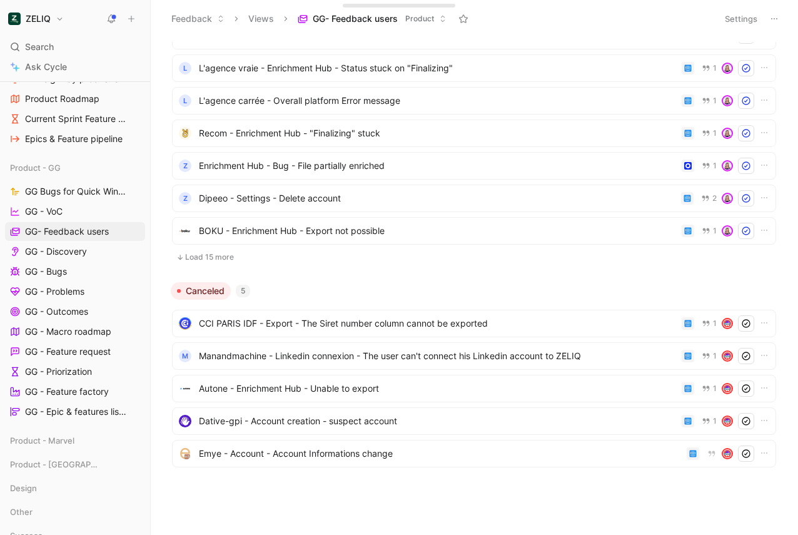
click at [211, 263] on button "Load 15 more" at bounding box center [474, 257] width 604 height 15
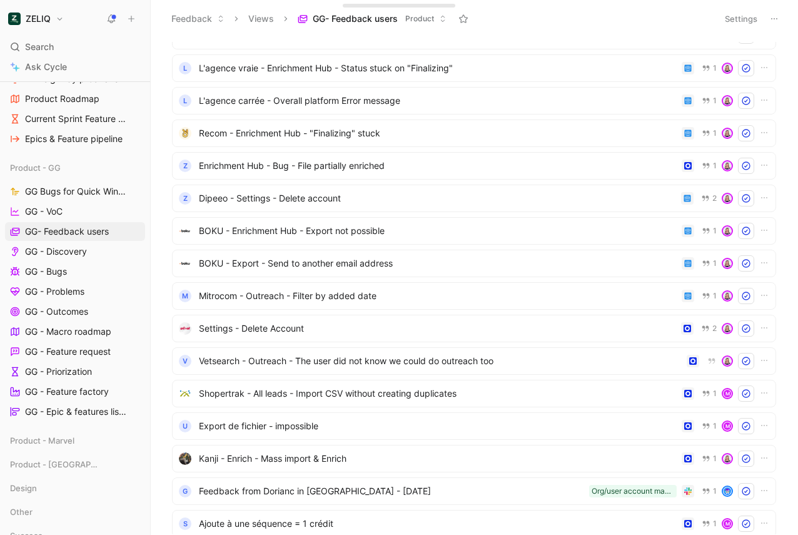
scroll to position [12602, 0]
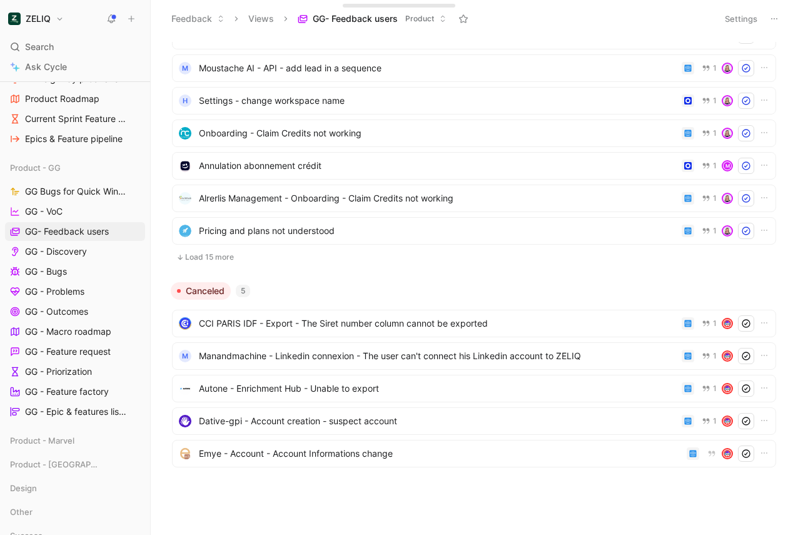
click at [210, 258] on button "Load 15 more" at bounding box center [474, 257] width 604 height 15
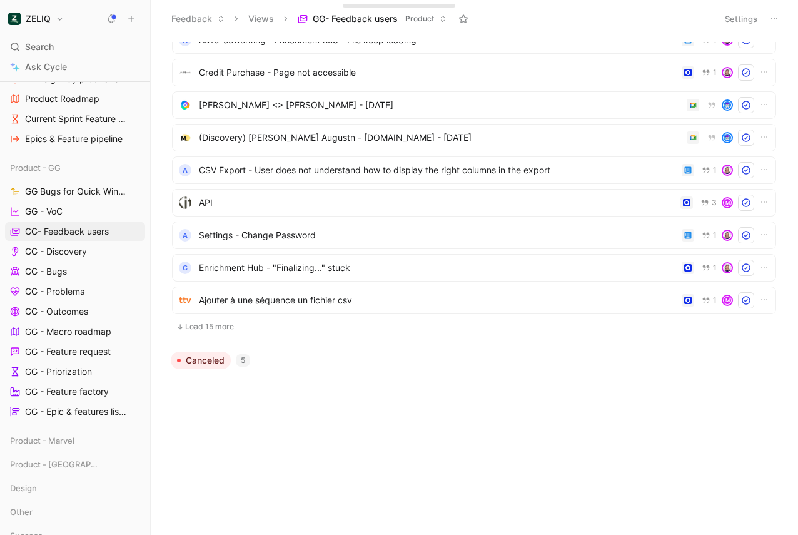
scroll to position [13090, 0]
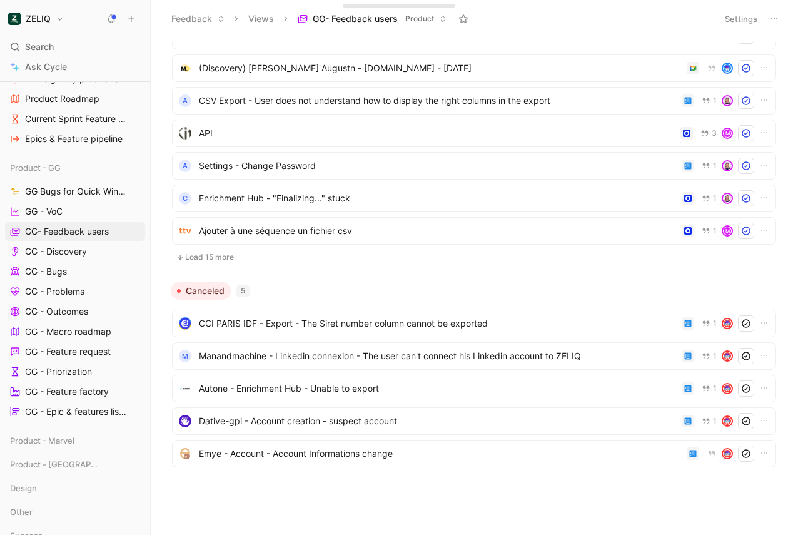
click at [211, 258] on button "Load 15 more" at bounding box center [474, 257] width 604 height 15
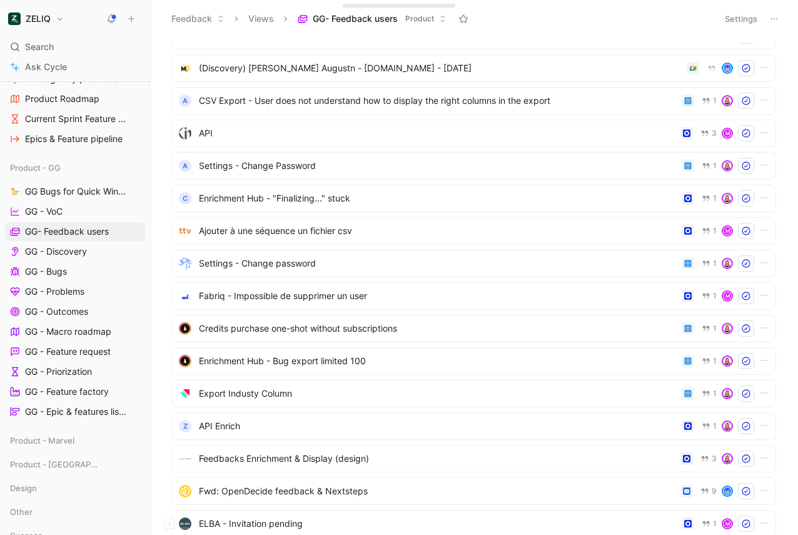
scroll to position [13577, 0]
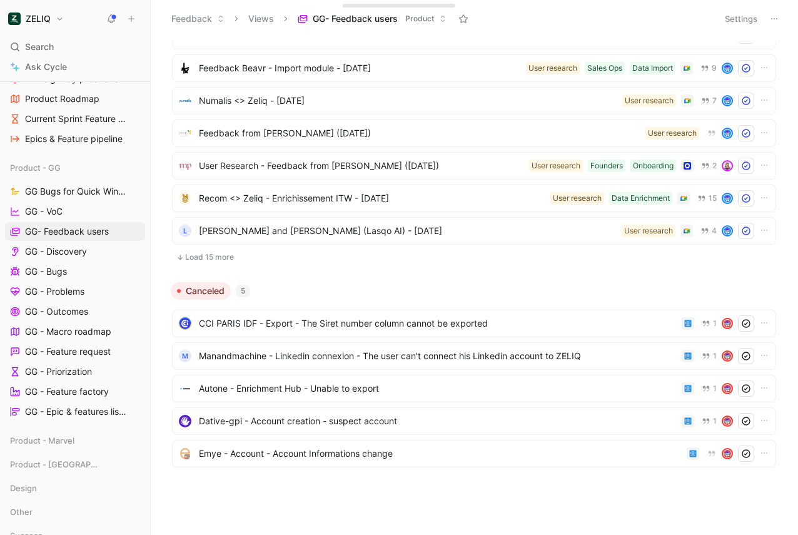
click at [230, 256] on button "Load 15 more" at bounding box center [474, 257] width 604 height 15
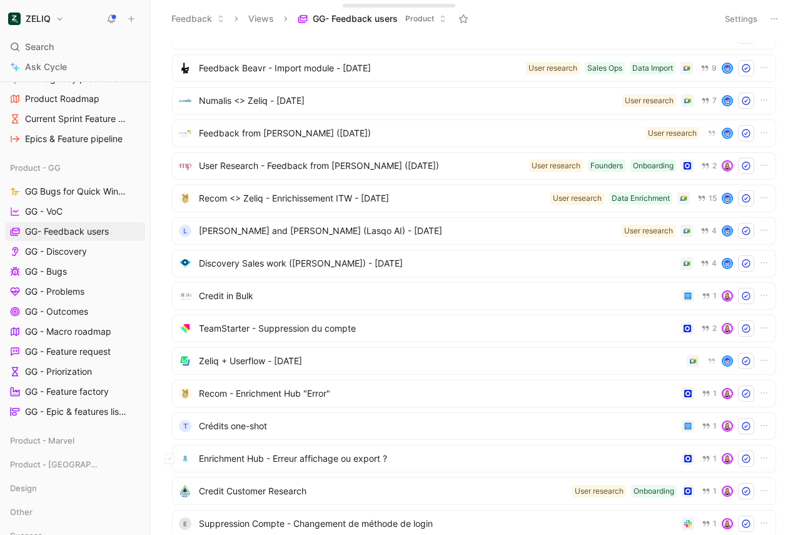
scroll to position [14065, 0]
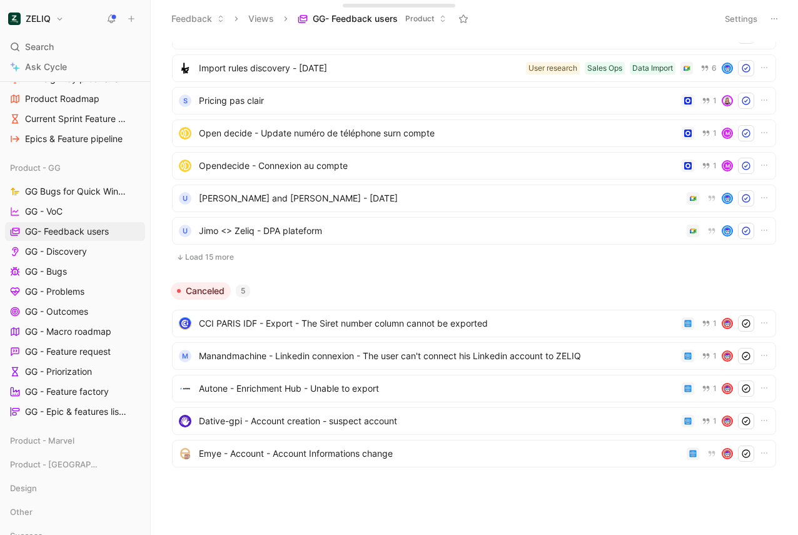
click at [228, 255] on button "Load 15 more" at bounding box center [474, 257] width 604 height 15
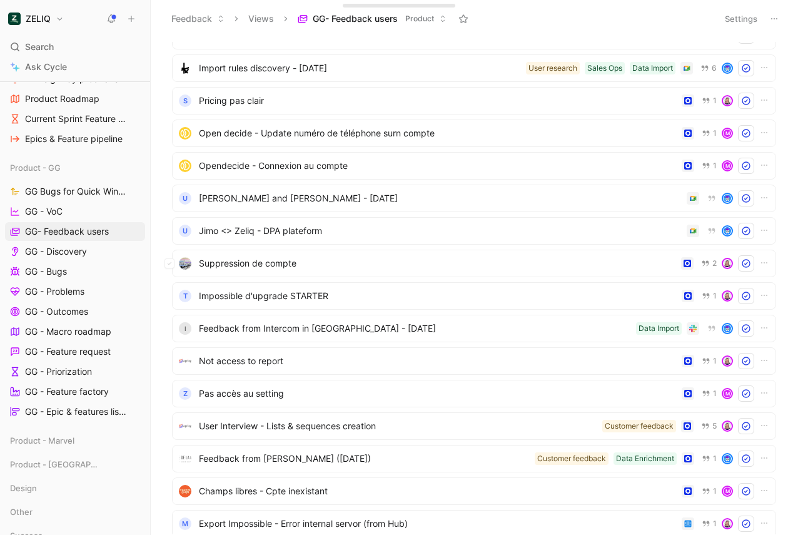
scroll to position [14553, 0]
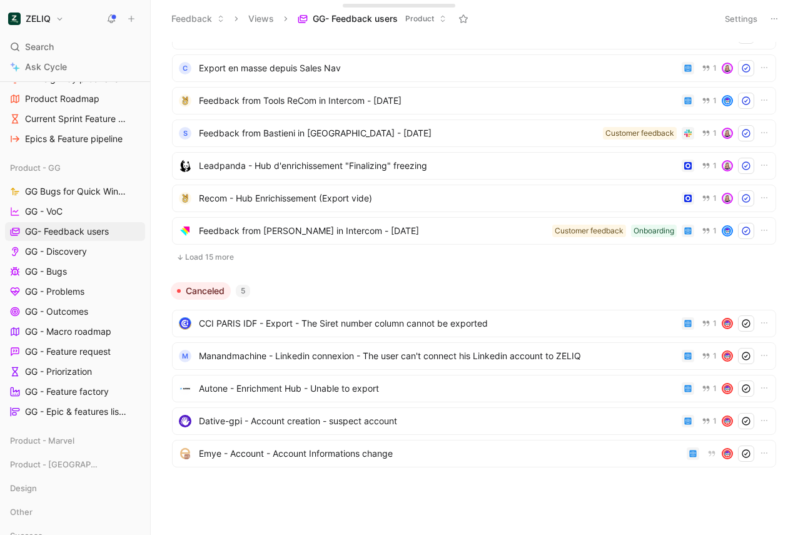
click at [228, 255] on button "Load 15 more" at bounding box center [474, 257] width 604 height 15
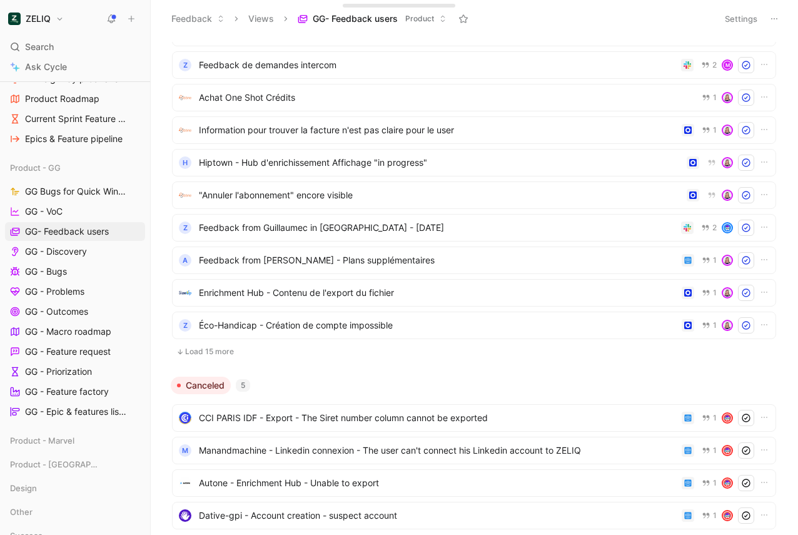
scroll to position [15041, 0]
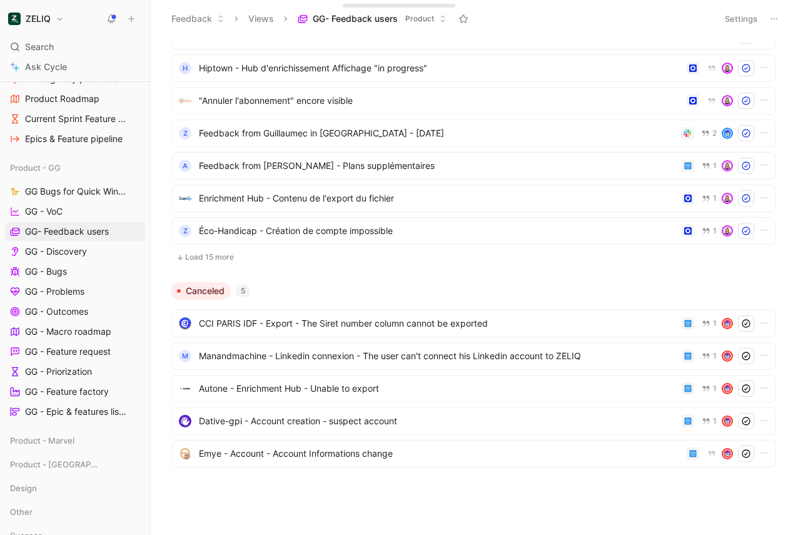
click at [228, 255] on button "Load 15 more" at bounding box center [474, 257] width 604 height 15
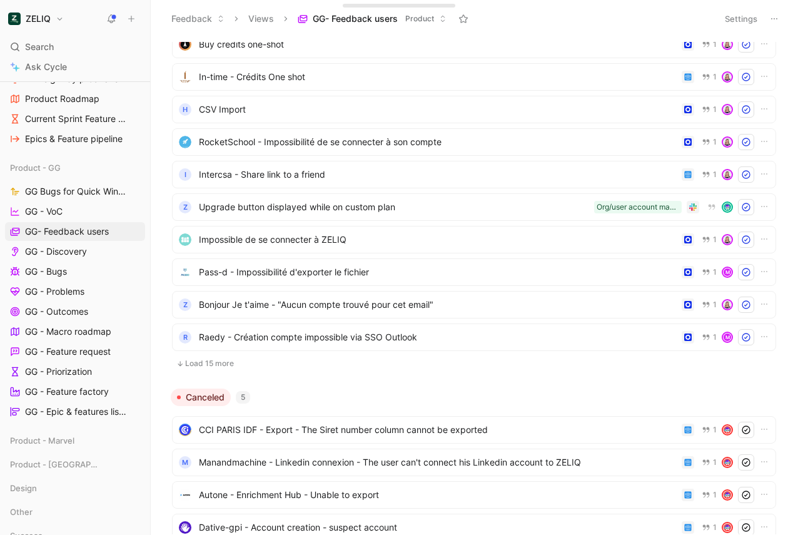
scroll to position [15529, 0]
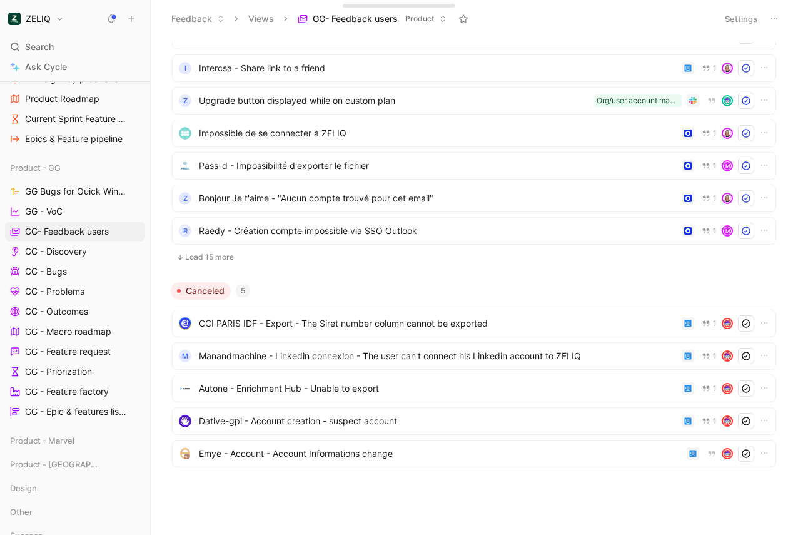
click at [206, 259] on button "Load 15 more" at bounding box center [474, 257] width 604 height 15
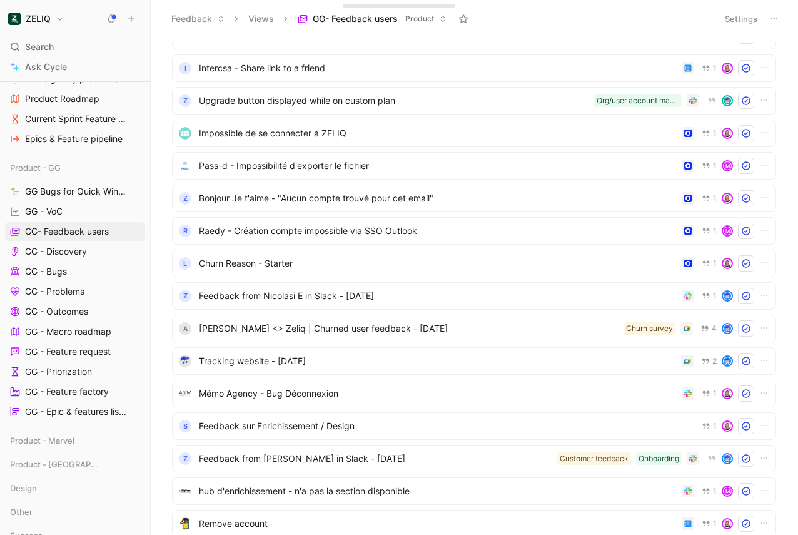
scroll to position [16017, 0]
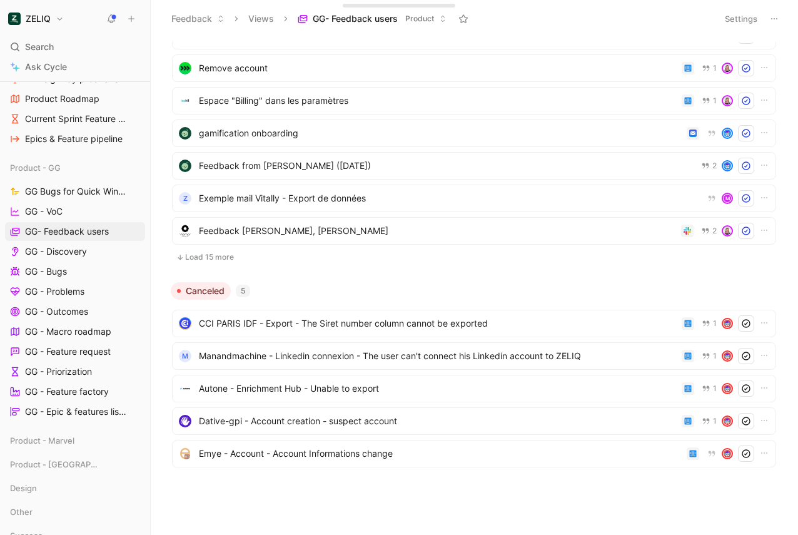
click at [206, 259] on button "Load 15 more" at bounding box center [474, 257] width 604 height 15
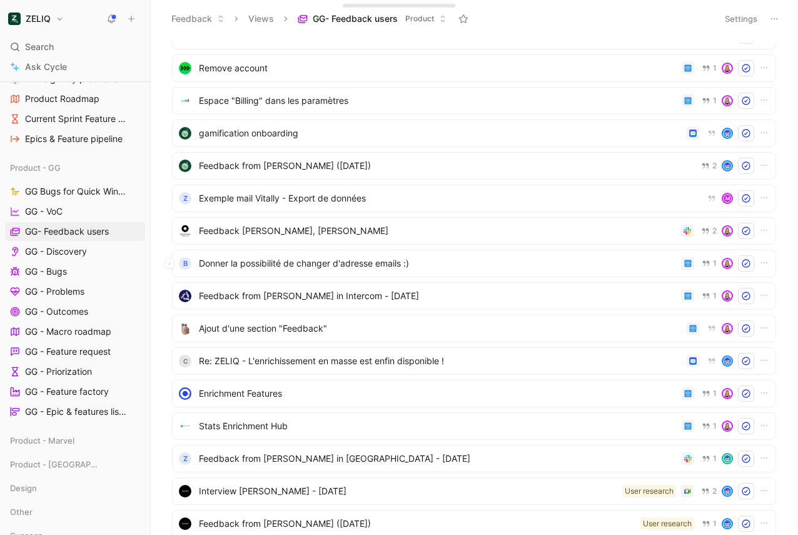
scroll to position [16504, 0]
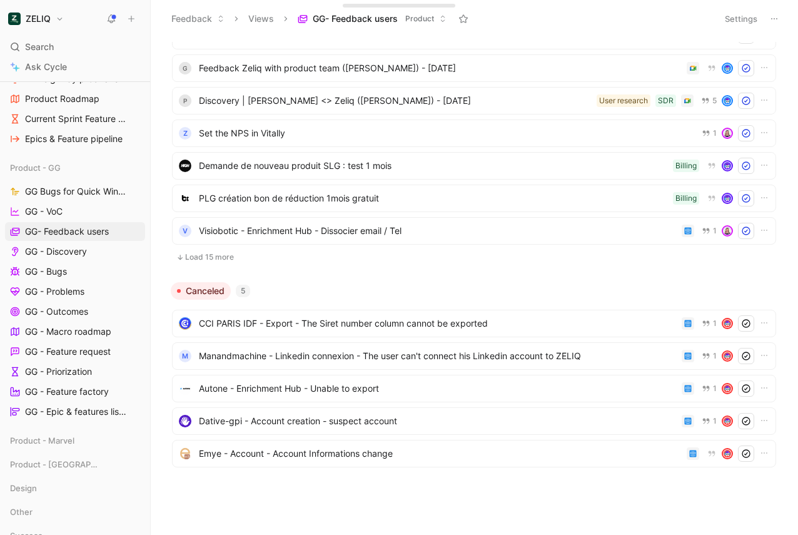
click at [206, 259] on button "Load 15 more" at bounding box center [474, 257] width 604 height 15
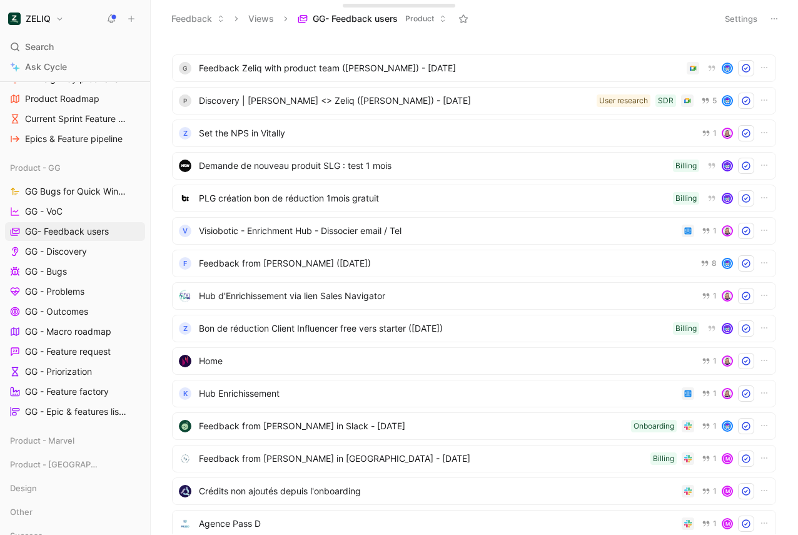
scroll to position [16992, 0]
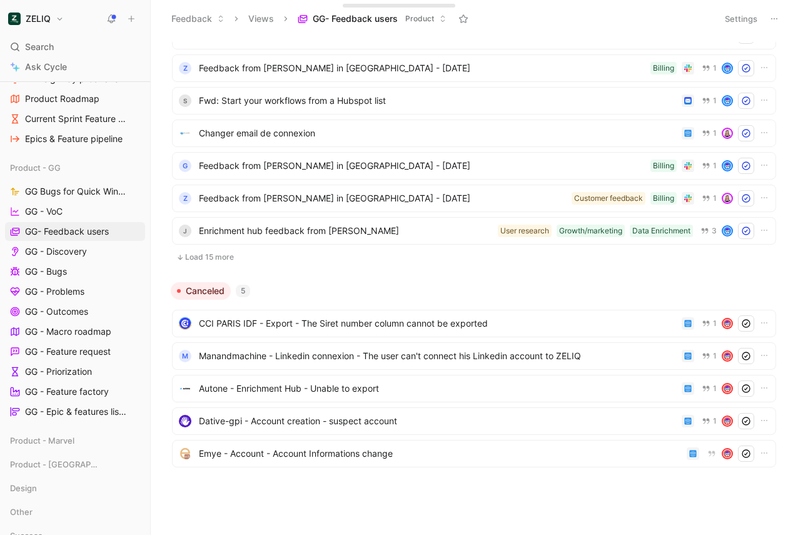
click at [206, 259] on button "Load 15 more" at bounding box center [474, 257] width 604 height 15
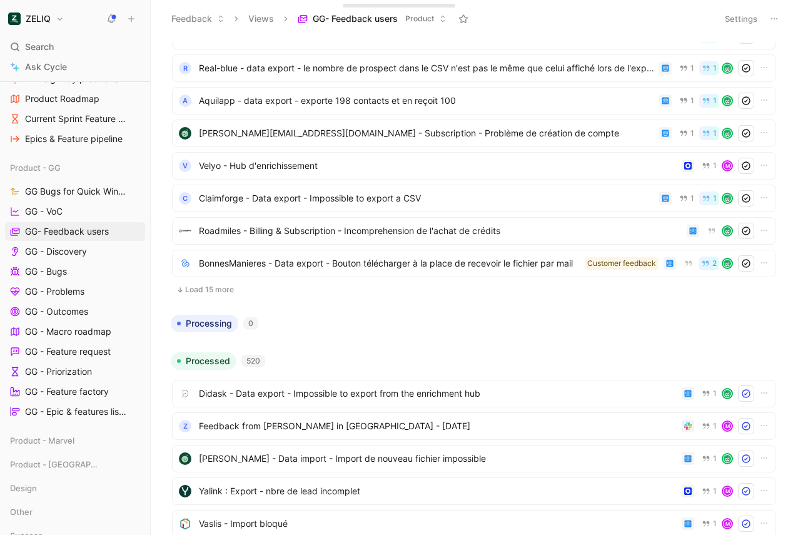
scroll to position [0, 0]
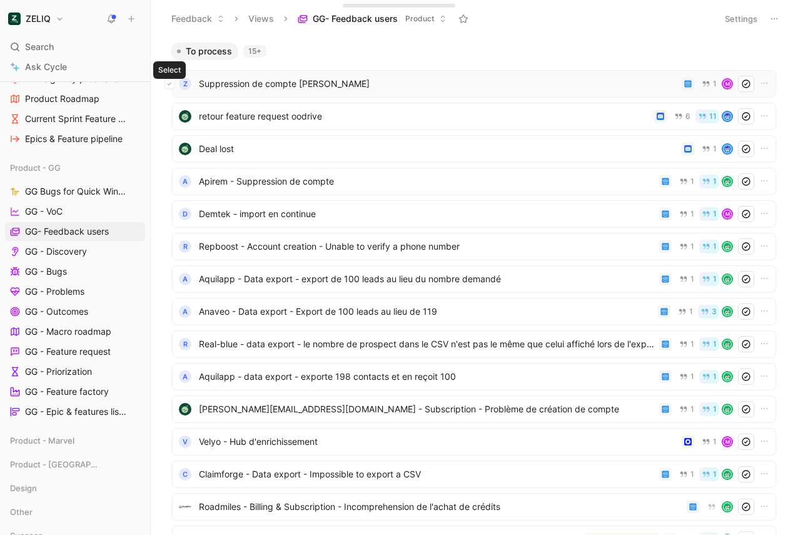
click at [170, 83] on icon at bounding box center [170, 84] width 4 height 3
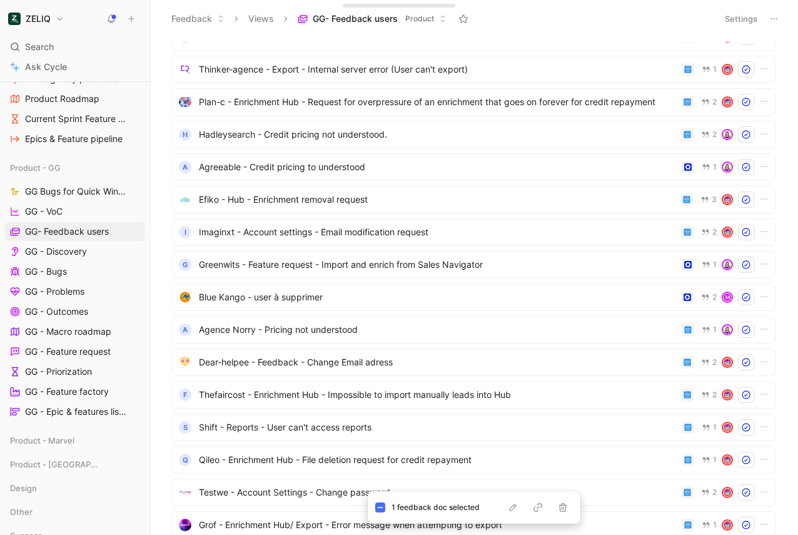
scroll to position [1897, 0]
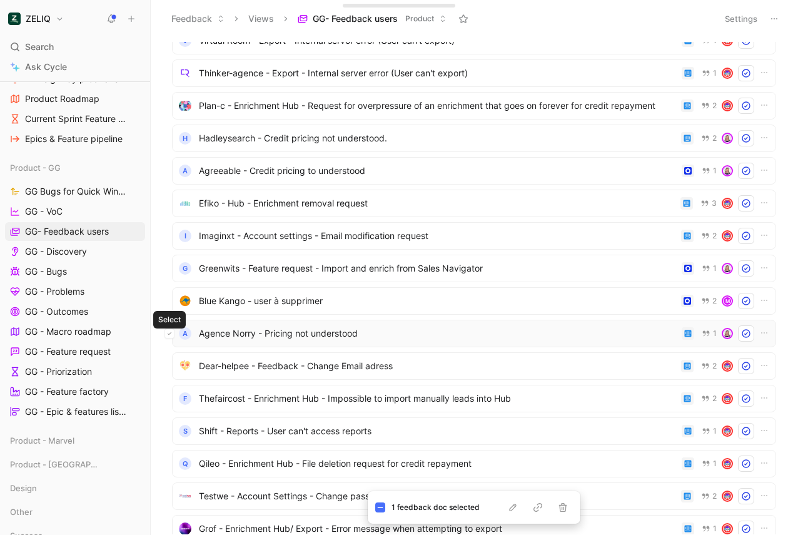
click at [169, 333] on icon at bounding box center [170, 333] width 4 height 3
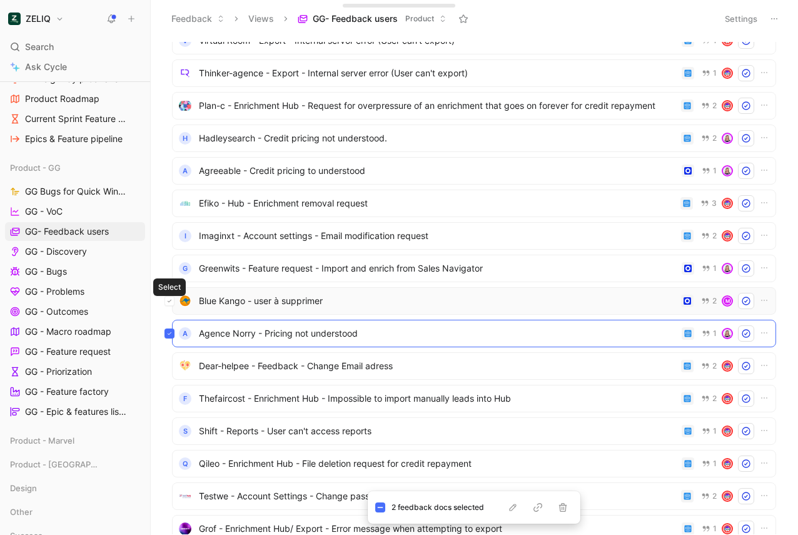
click at [169, 299] on icon at bounding box center [169, 300] width 5 height 5
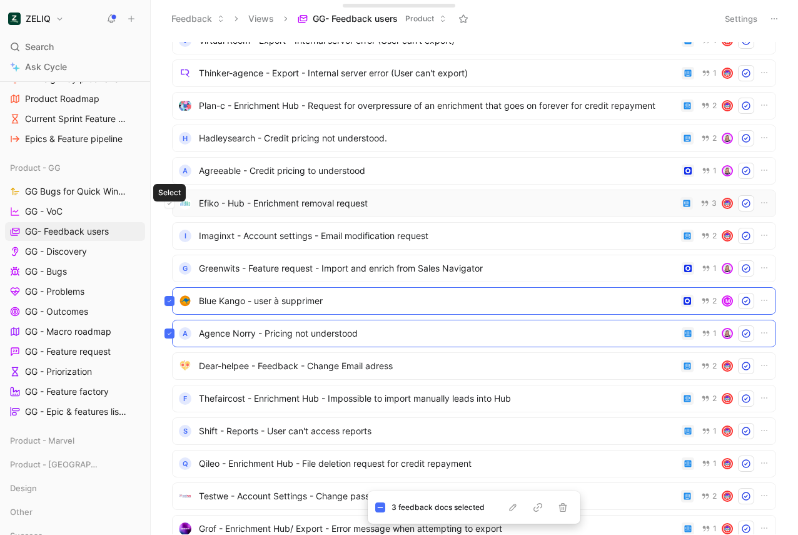
click at [171, 203] on icon at bounding box center [169, 203] width 5 height 5
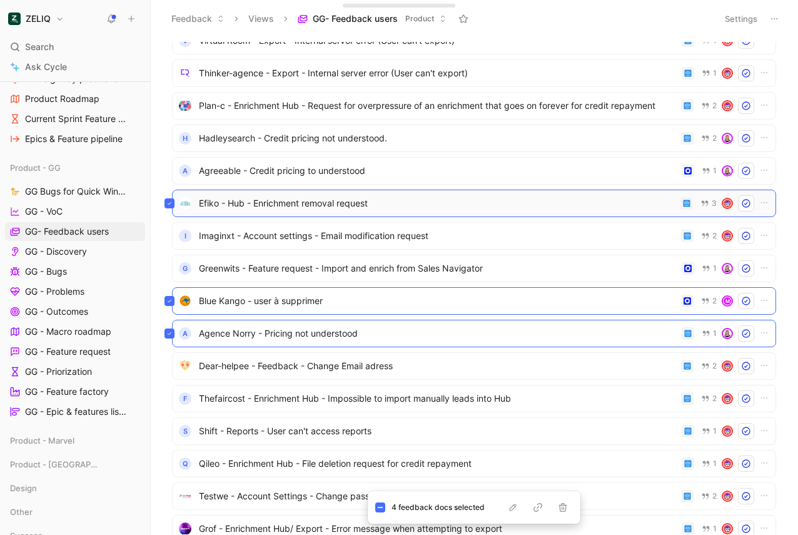
click at [171, 203] on icon at bounding box center [169, 203] width 5 height 5
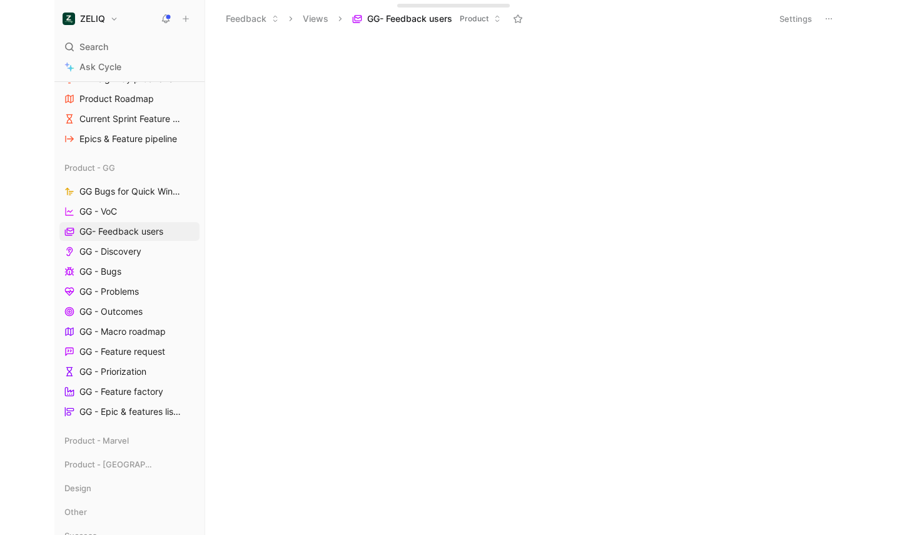
scroll to position [0, 0]
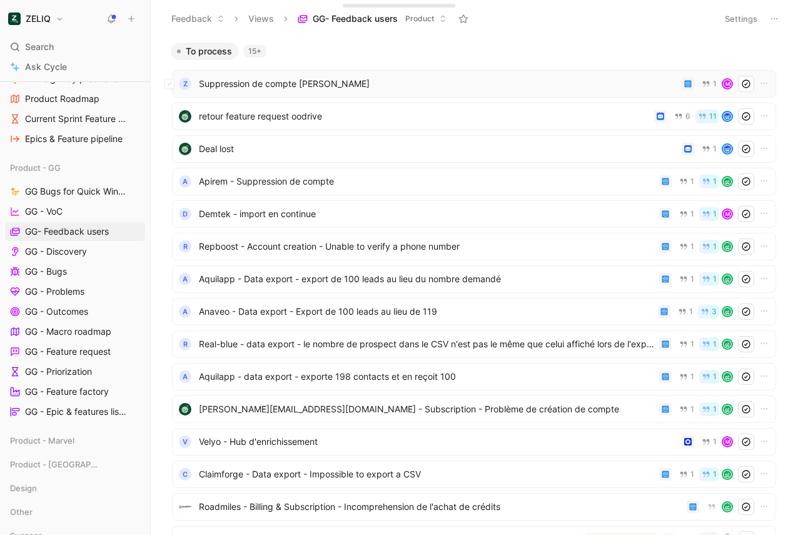
click at [240, 88] on span "Suppression de compte [PERSON_NAME]" at bounding box center [438, 83] width 478 height 15
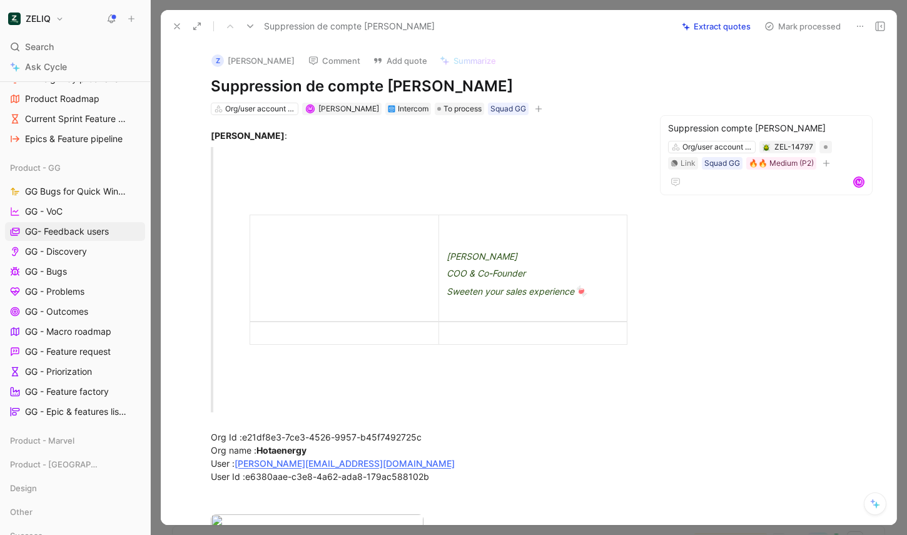
click at [789, 14] on div "Suppression de compte Andrea santos Extract quotes Mark processed" at bounding box center [529, 26] width 736 height 33
click at [786, 27] on button "Mark processed" at bounding box center [803, 27] width 88 height 18
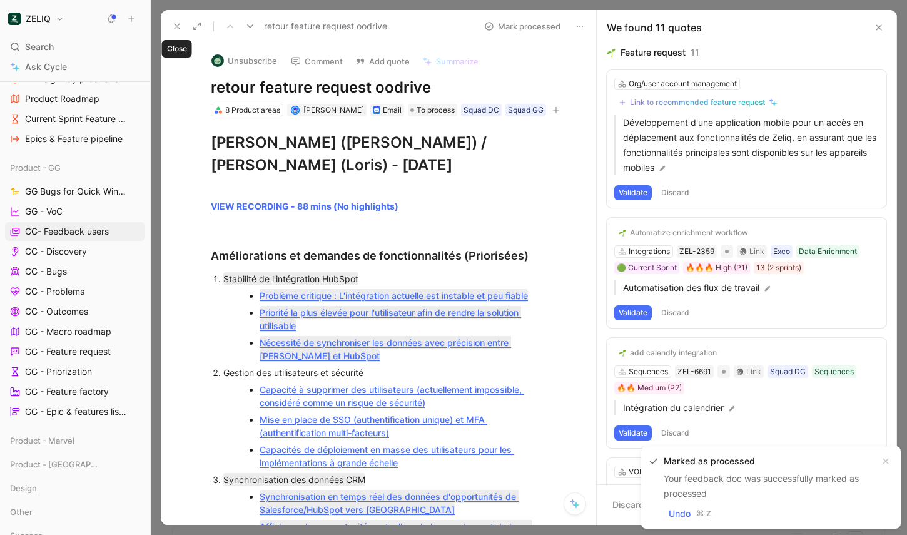
click at [178, 26] on icon at bounding box center [177, 26] width 10 height 10
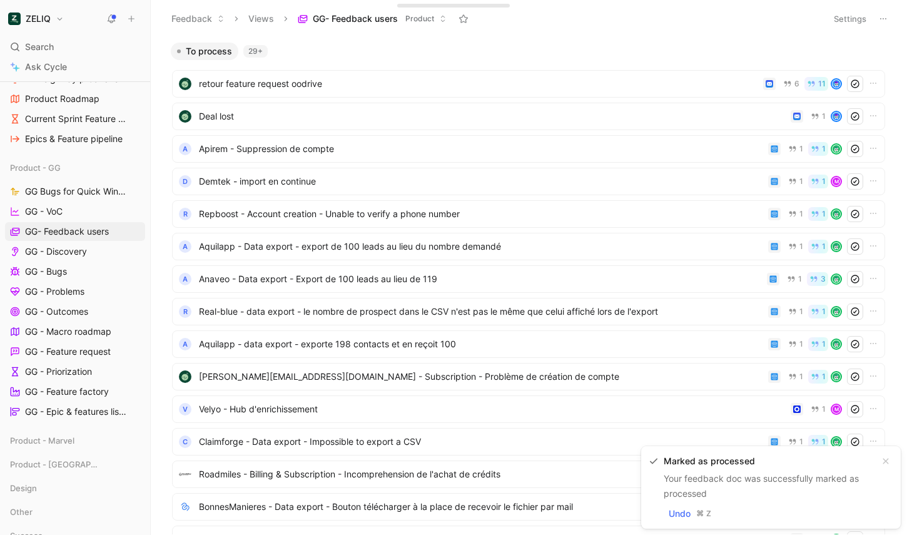
click at [797, 20] on button "Settings" at bounding box center [850, 19] width 44 height 18
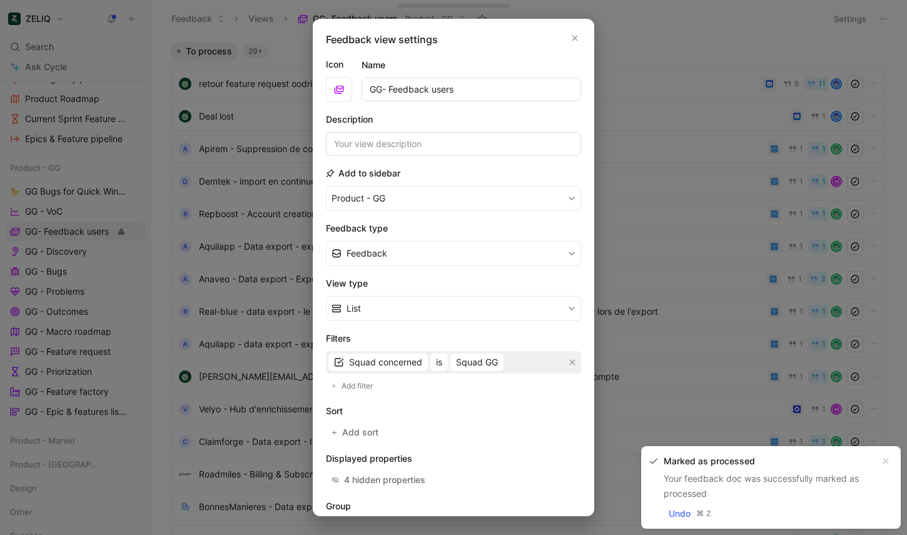
scroll to position [93, 0]
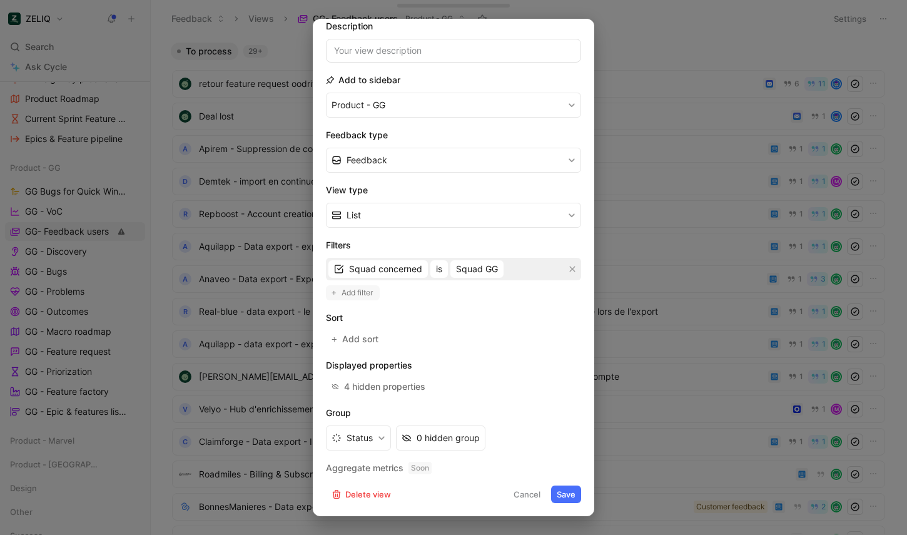
click at [357, 291] on span "Add filter" at bounding box center [357, 292] width 33 height 13
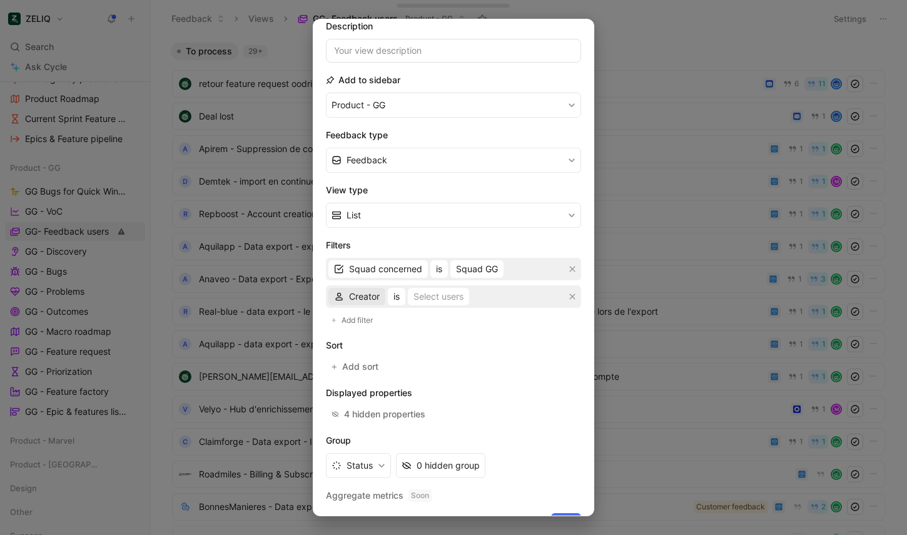
click at [362, 290] on span "Creator" at bounding box center [364, 296] width 31 height 15
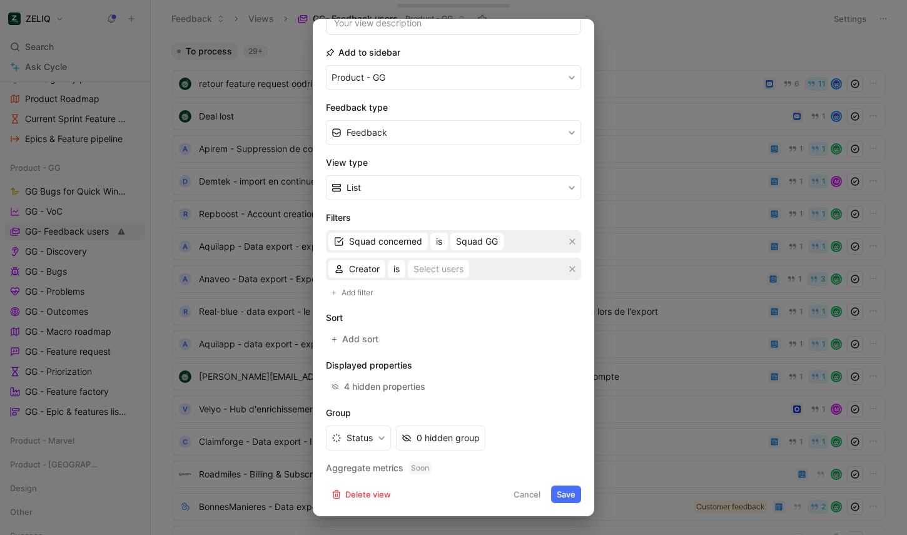
click at [517, 498] on button "Cancel" at bounding box center [527, 494] width 38 height 18
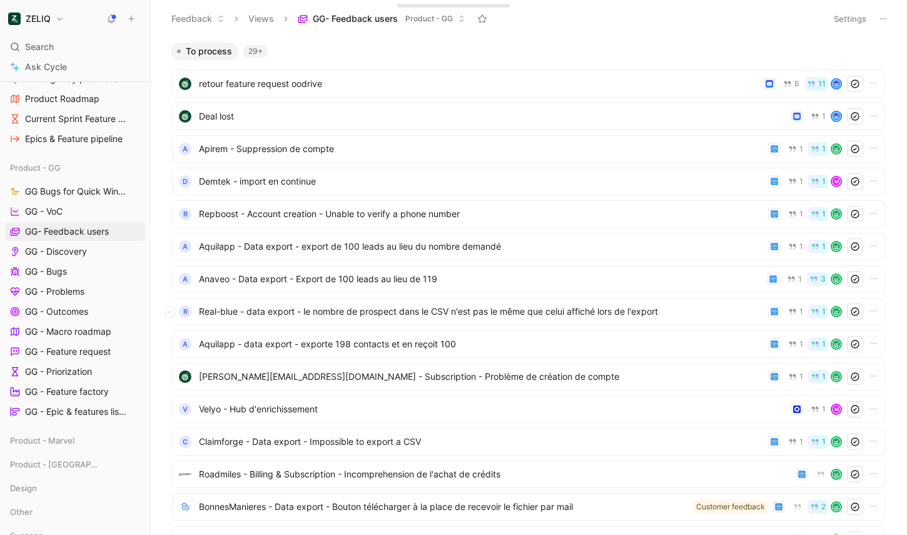
scroll to position [4, 0]
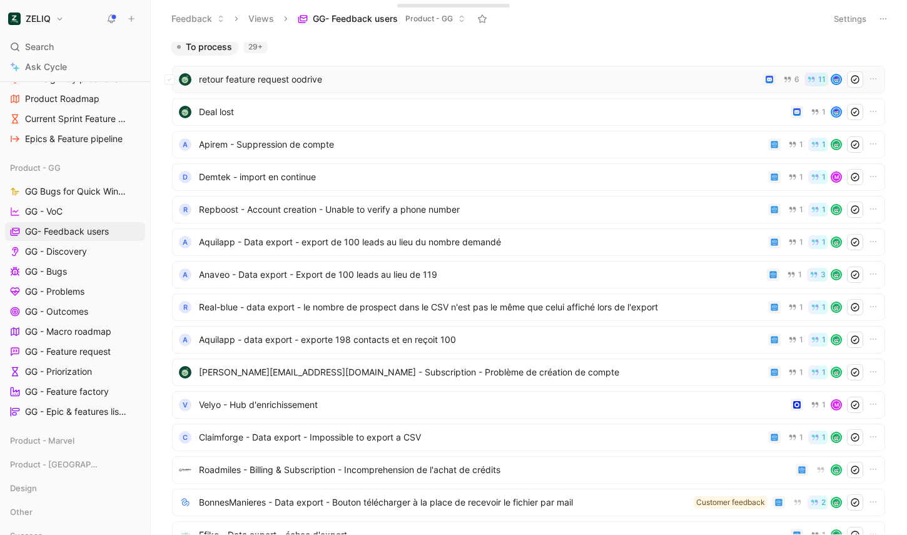
click at [318, 79] on span "retour feature request oodrive" at bounding box center [478, 79] width 559 height 15
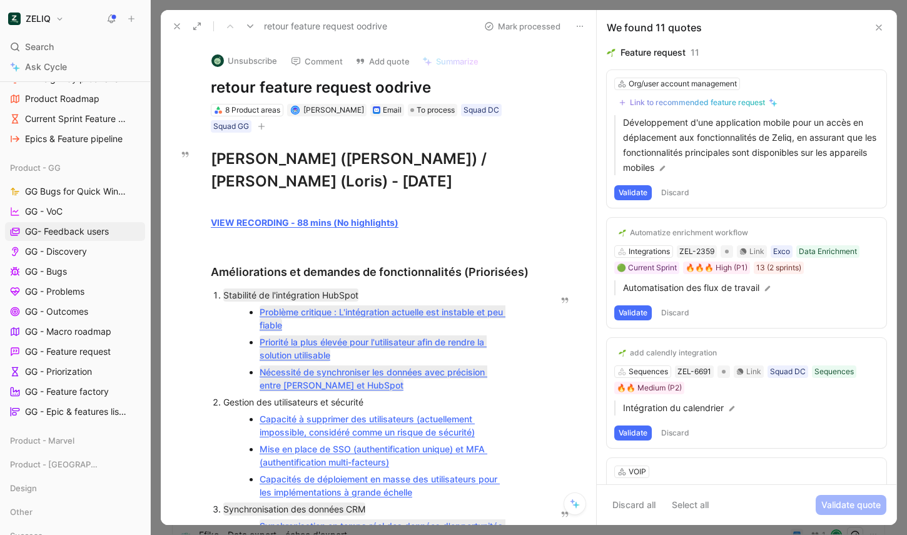
click at [797, 34] on button at bounding box center [878, 27] width 15 height 15
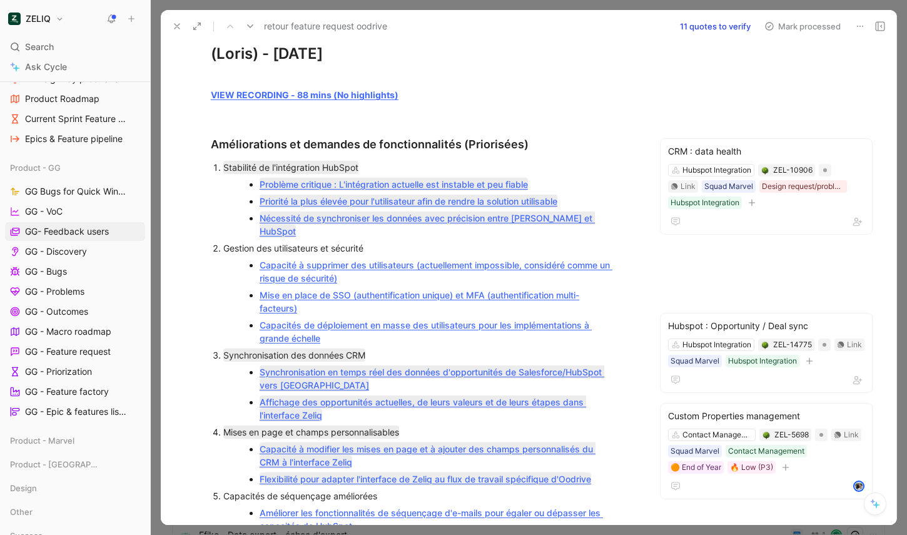
scroll to position [112, 0]
drag, startPoint x: 365, startPoint y: 247, endPoint x: 252, endPoint y: 236, distance: 113.8
click at [260, 256] on li "Capacité à supprimer des utilisateurs (actuellement impossible, considéré comme…" at bounding box center [436, 271] width 353 height 30
click at [381, 258] on div "Capacité à supprimer des utilisateurs (actuellement impossible, considéré comme…" at bounding box center [436, 271] width 353 height 26
click at [326, 259] on link "Capacité à supprimer des utilisateurs (actuellement impossible, considéré comme…" at bounding box center [436, 271] width 353 height 24
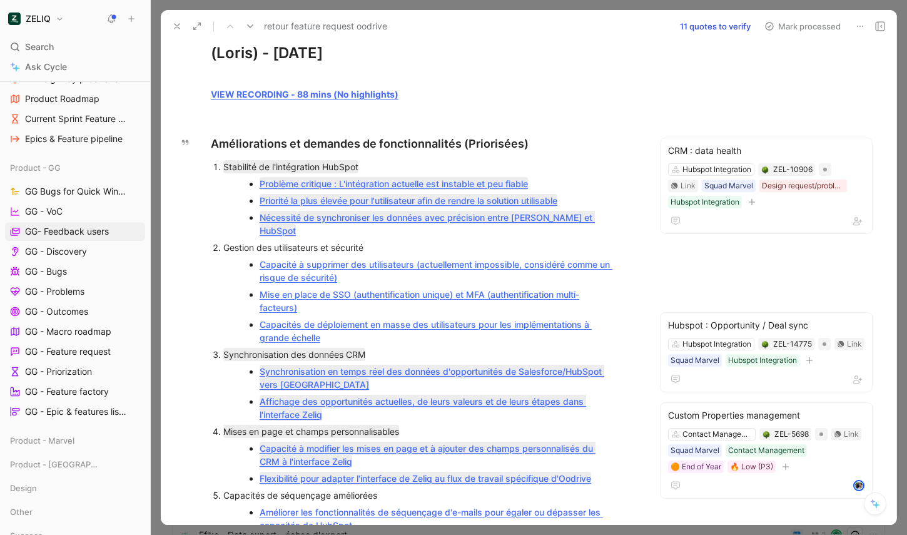
drag, startPoint x: 370, startPoint y: 241, endPoint x: 251, endPoint y: 233, distance: 118.5
click at [260, 256] on li "Capacité à supprimer des utilisateurs (actuellement impossible, considéré comme…" at bounding box center [436, 271] width 353 height 30
click at [370, 258] on div "Capacité à supprimer des utilisateurs (actuellement impossible, considéré comme…" at bounding box center [436, 271] width 353 height 26
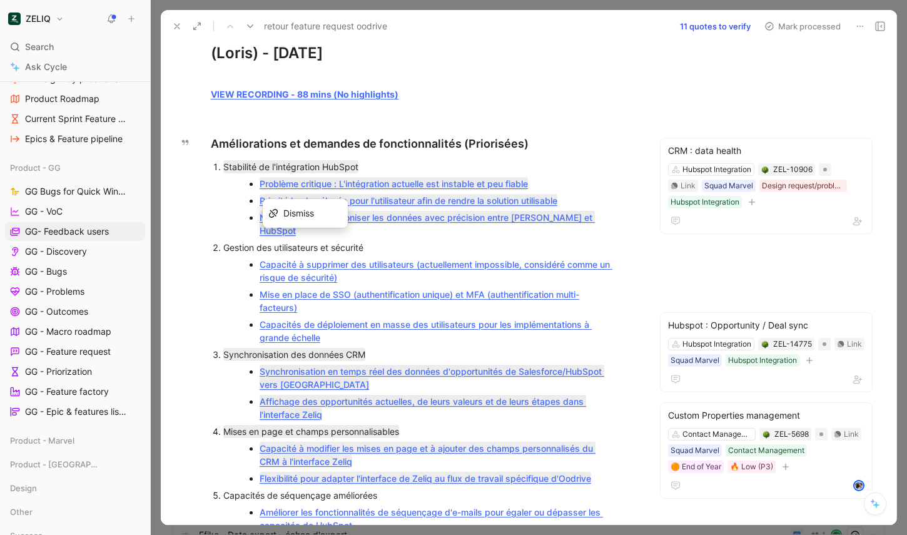
click at [370, 258] on div "Capacité à supprimer des utilisateurs (actuellement impossible, considéré comme…" at bounding box center [436, 271] width 353 height 26
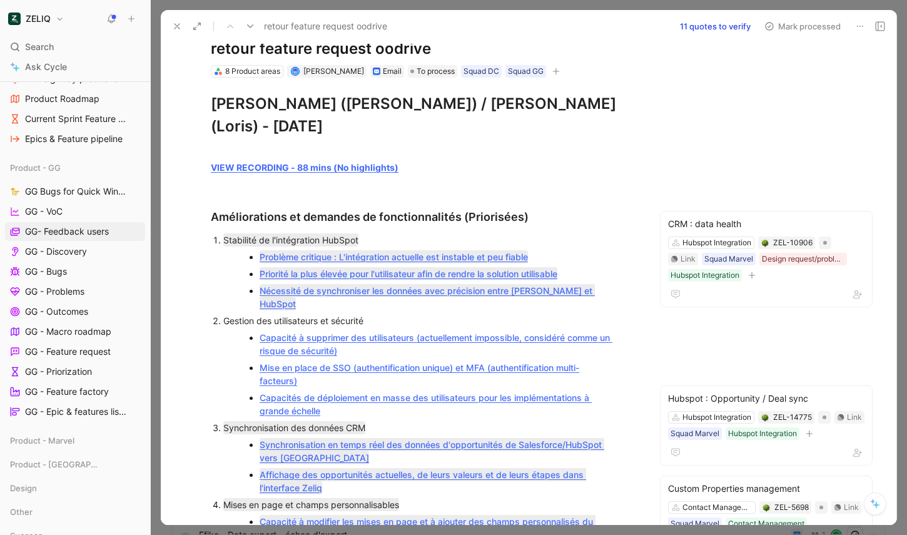
scroll to position [44, 0]
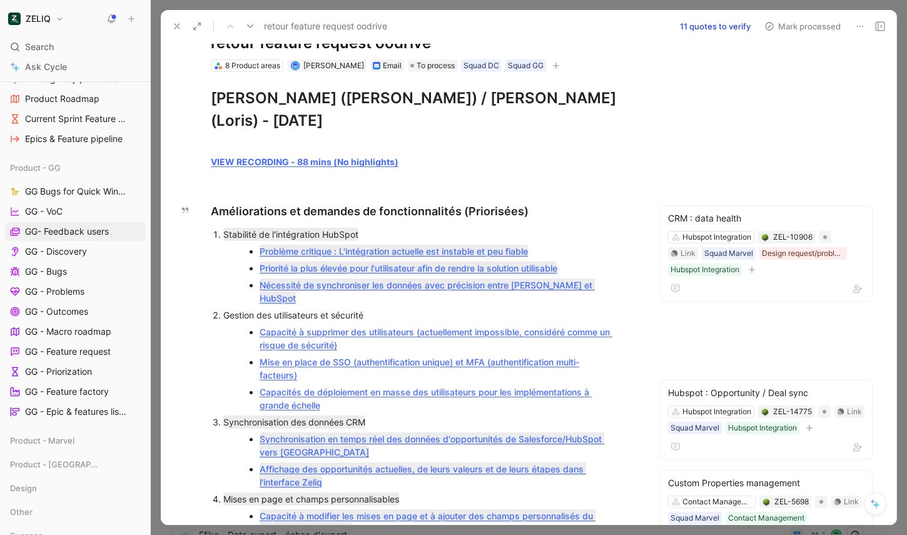
drag, startPoint x: 373, startPoint y: 308, endPoint x: 249, endPoint y: 293, distance: 124.8
click at [249, 323] on ul "Capacité à supprimer des utilisateurs (actuellement impossible, considéré comme…" at bounding box center [429, 368] width 413 height 90
click at [356, 325] on div "Capacité à supprimer des utilisateurs (actuellement impossible, considéré comme…" at bounding box center [436, 338] width 353 height 26
drag, startPoint x: 357, startPoint y: 309, endPoint x: 350, endPoint y: 309, distance: 7.5
click at [350, 325] on div "Capacité à supprimer des utilisateurs (actuellement impossible, considéré comme…" at bounding box center [436, 338] width 353 height 26
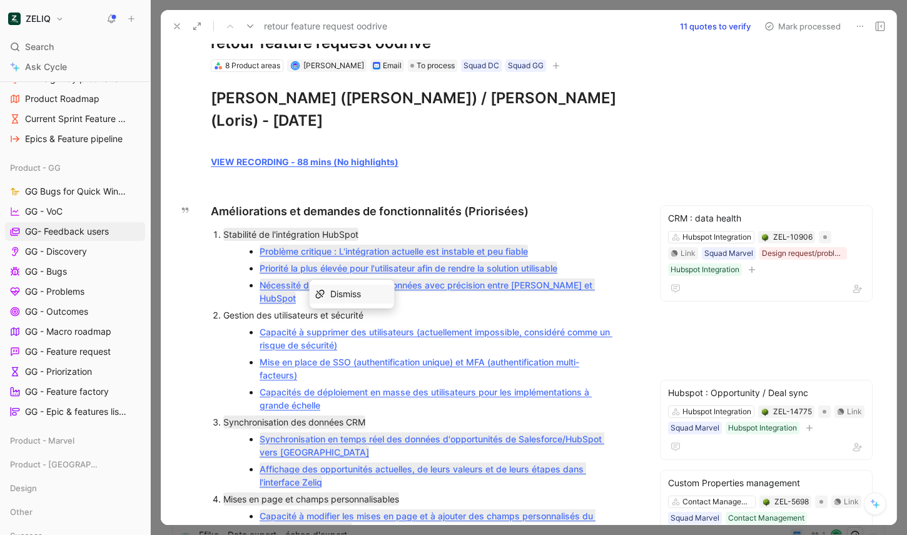
click at [330, 288] on span "Dismiss" at bounding box center [345, 293] width 31 height 11
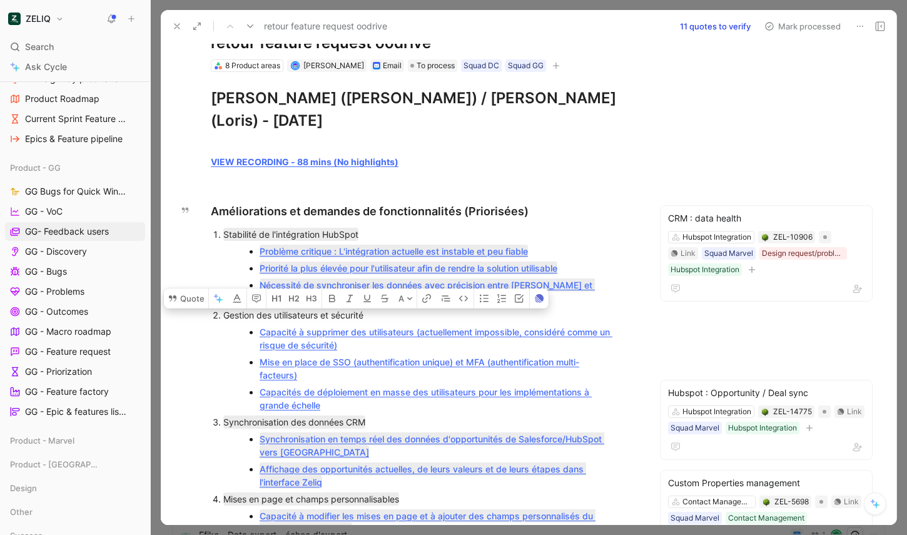
click at [373, 325] on div "Capacité à supprimer des utilisateurs (actuellement impossible, considéré comme…" at bounding box center [436, 338] width 353 height 26
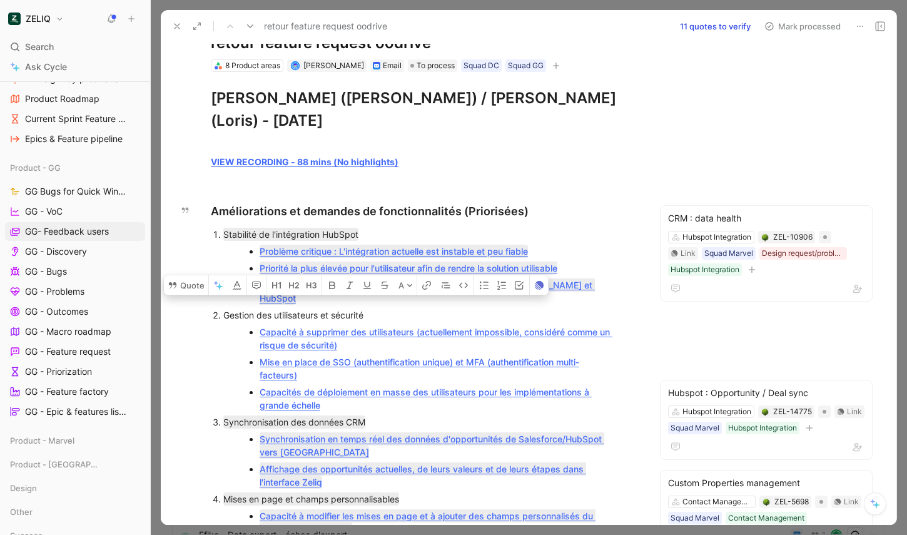
drag, startPoint x: 373, startPoint y: 308, endPoint x: 253, endPoint y: 295, distance: 120.8
click at [260, 323] on li "Capacité à supprimer des utilisateurs (actuellement impossible, considéré comme…" at bounding box center [436, 338] width 353 height 30
click at [179, 276] on button "Quote" at bounding box center [186, 285] width 44 height 20
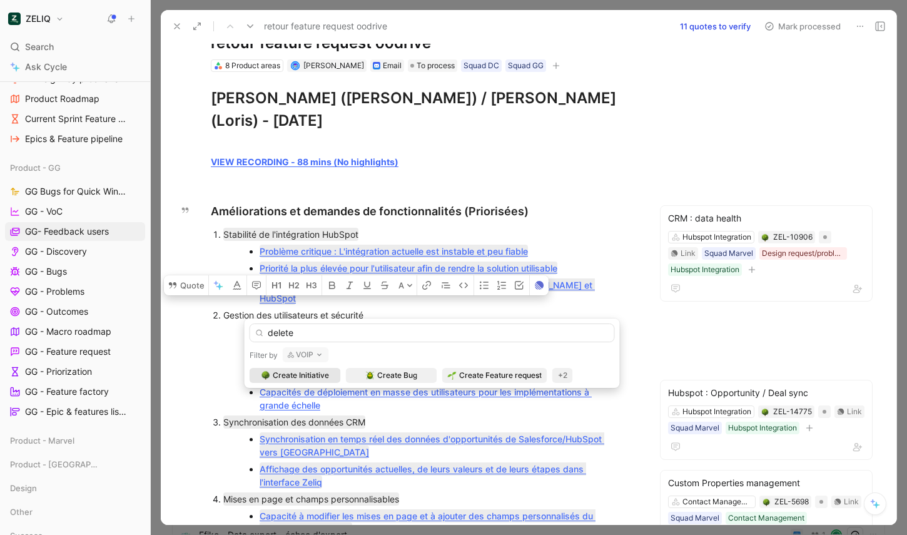
type input "delete"
click at [306, 350] on button "VOIP" at bounding box center [306, 354] width 46 height 15
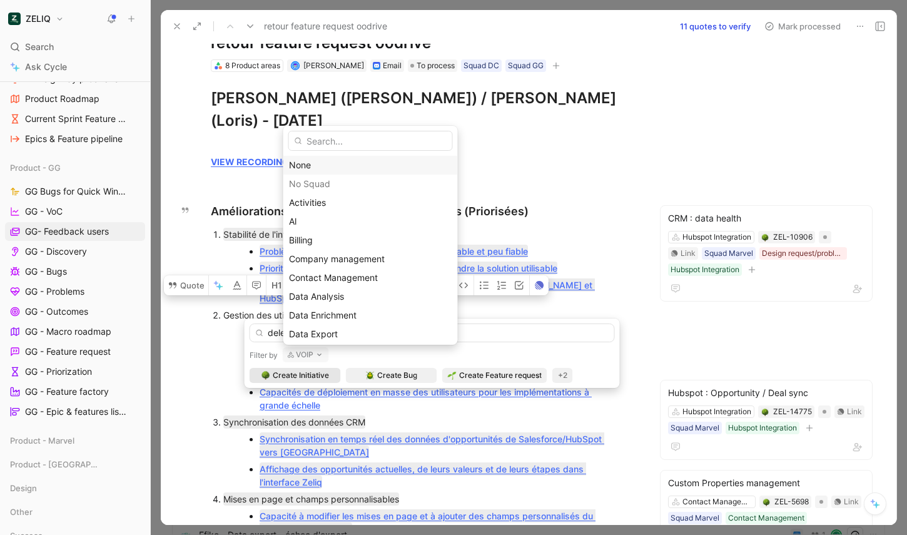
click at [309, 165] on div "None" at bounding box center [370, 165] width 163 height 15
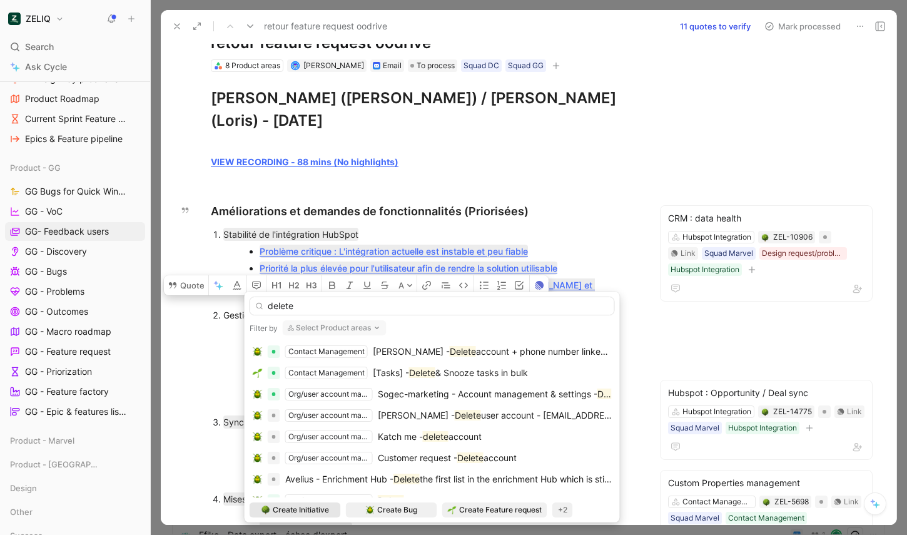
click at [311, 324] on button "Select Product areas" at bounding box center [335, 327] width 104 height 15
click at [438, 311] on input "delete" at bounding box center [432, 305] width 365 height 19
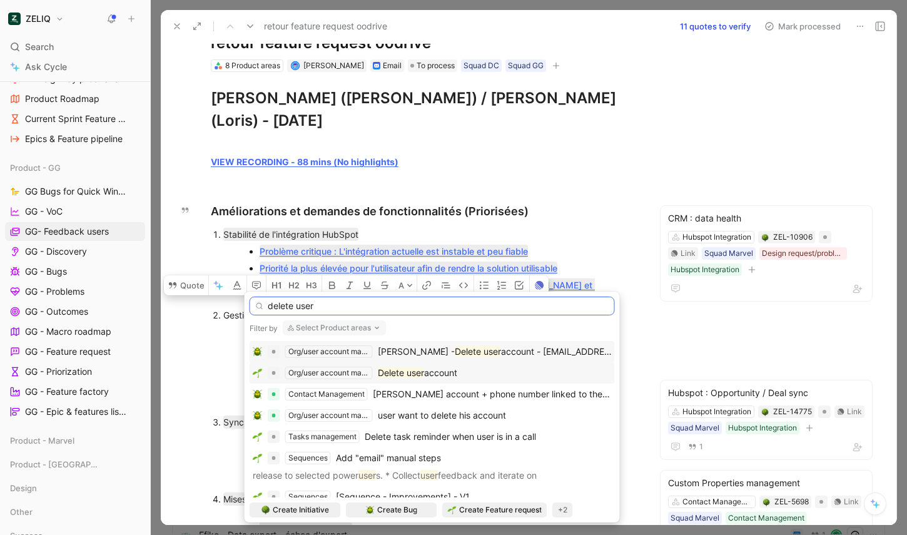
type input "delete user"
click at [452, 373] on span "account" at bounding box center [440, 372] width 33 height 11
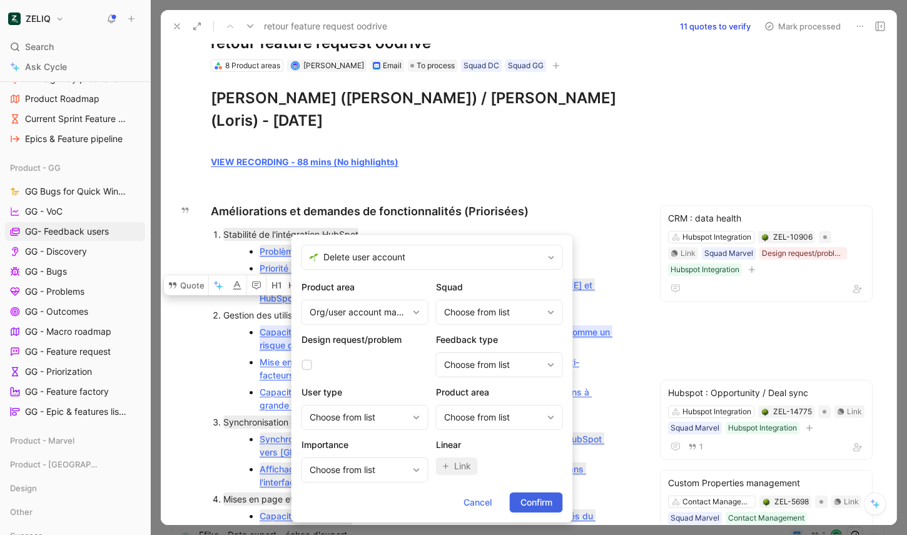
click at [533, 497] on span "Confirm" at bounding box center [536, 502] width 32 height 15
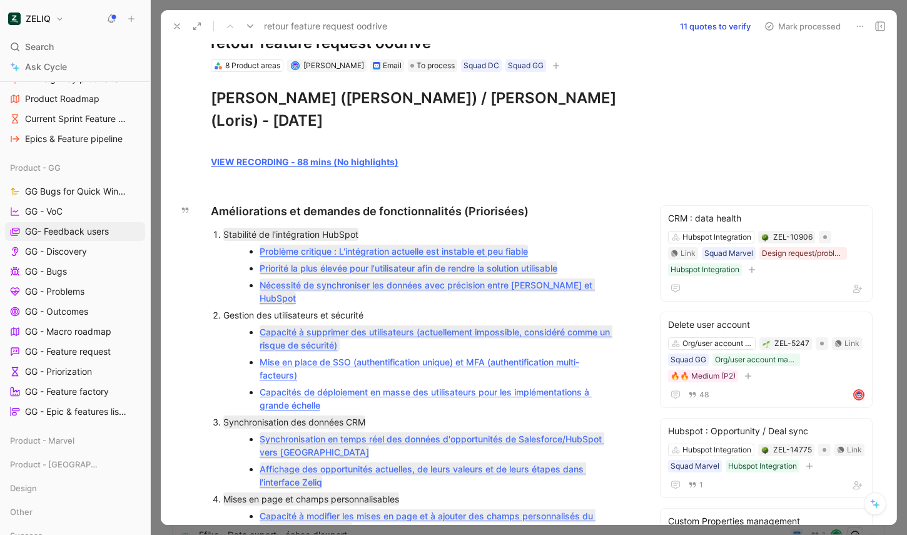
click at [343, 355] on div "Mise en place de SSO (authentification unique) et MFA (authentification multi-f…" at bounding box center [436, 368] width 353 height 26
click at [297, 355] on div "Mise en place de SSO (authentification unique) et MFA (authentification multi-f…" at bounding box center [436, 368] width 353 height 26
click at [289, 321] on div "Dismiss" at bounding box center [306, 323] width 59 height 15
click at [478, 385] on div "Capacités de déploiement en masse des utilisateurs pour les implémentations à g…" at bounding box center [436, 398] width 353 height 26
drag, startPoint x: 308, startPoint y: 340, endPoint x: 255, endPoint y: 331, distance: 53.8
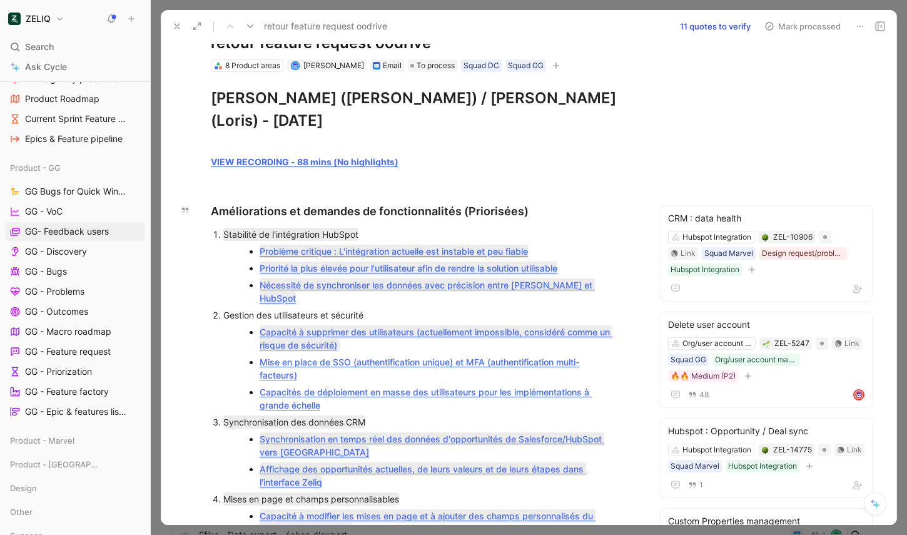
click at [260, 353] on li "Mise en place de SSO (authentification unique) et MFA (authentification multi-f…" at bounding box center [436, 368] width 353 height 30
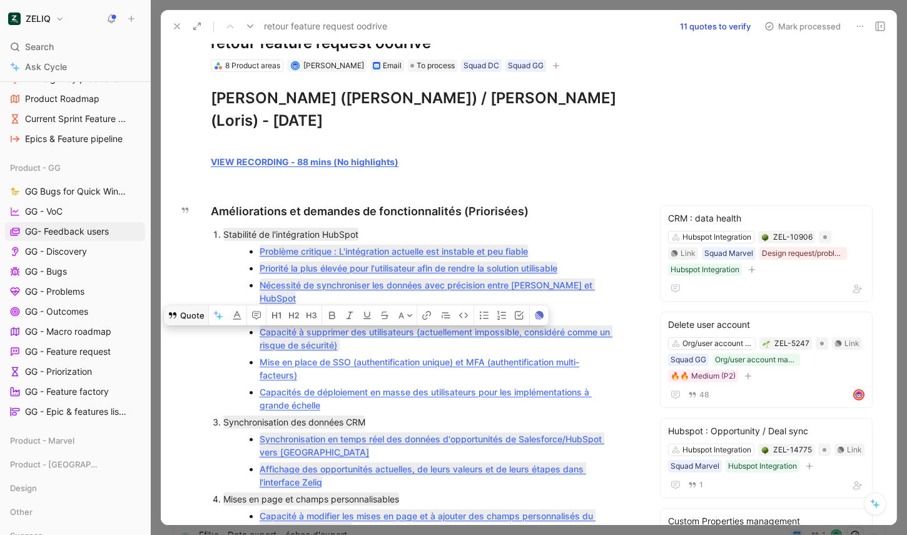
click at [188, 305] on button "Quote" at bounding box center [186, 315] width 44 height 20
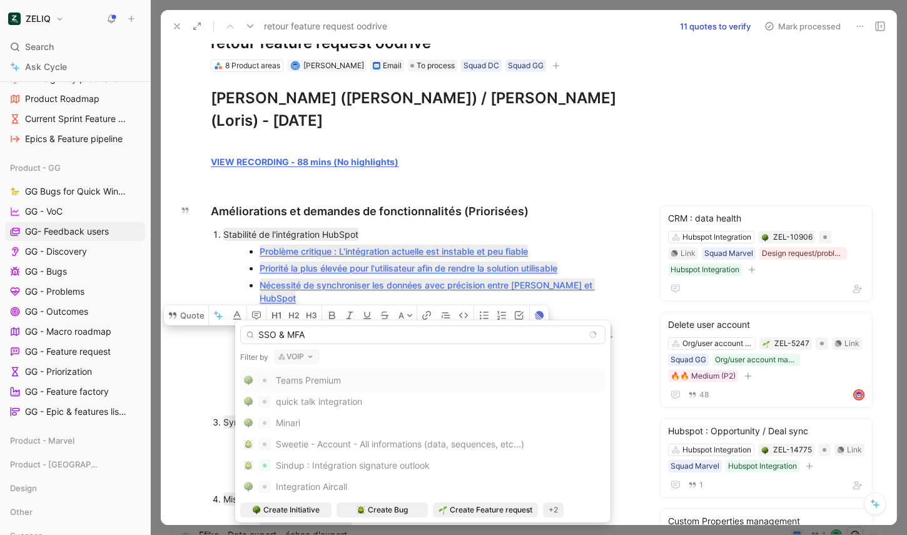
type input "SSO & MFA"
click at [293, 356] on button "VOIP" at bounding box center [296, 356] width 46 height 15
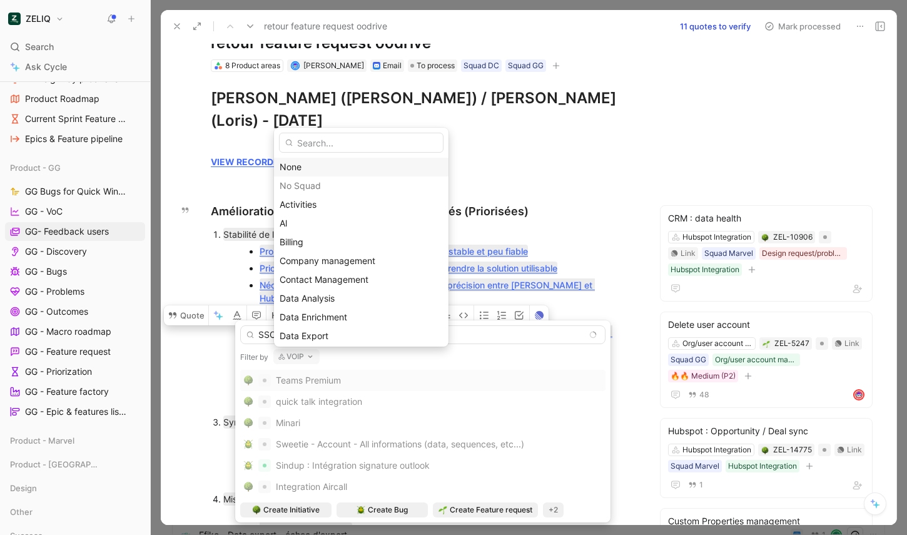
click at [314, 171] on div "None" at bounding box center [361, 166] width 163 height 15
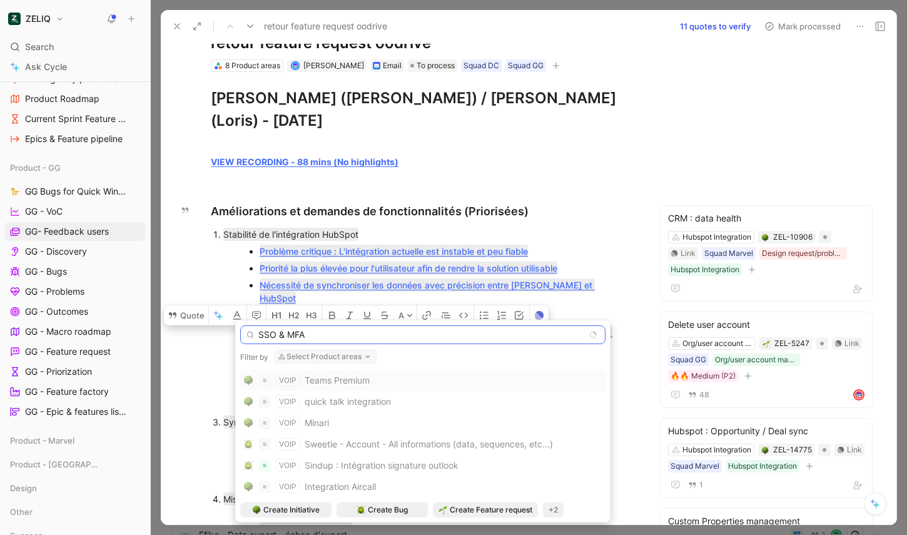
click at [295, 330] on input "SSO & MFA" at bounding box center [422, 334] width 365 height 19
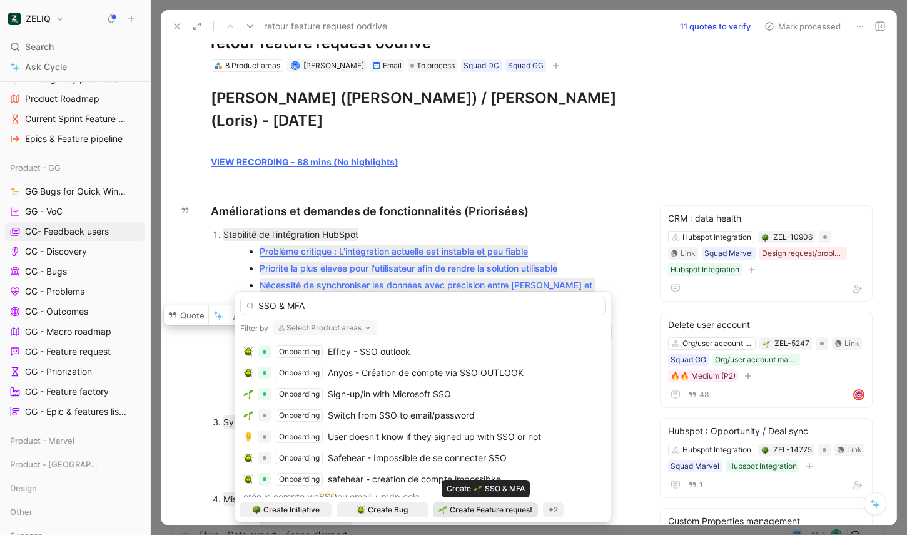
click at [483, 513] on span "Create Feature request" at bounding box center [491, 509] width 83 height 13
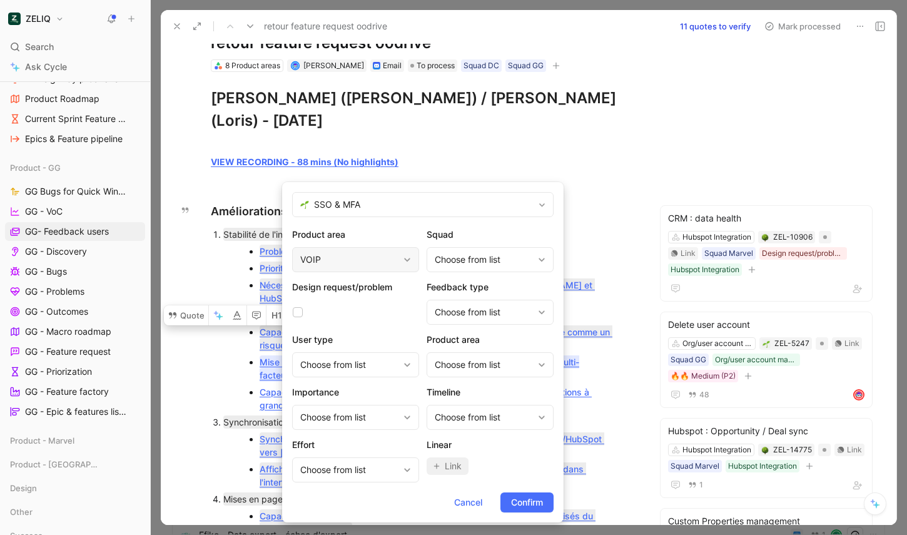
click at [392, 267] on div "VOIP" at bounding box center [355, 259] width 127 height 25
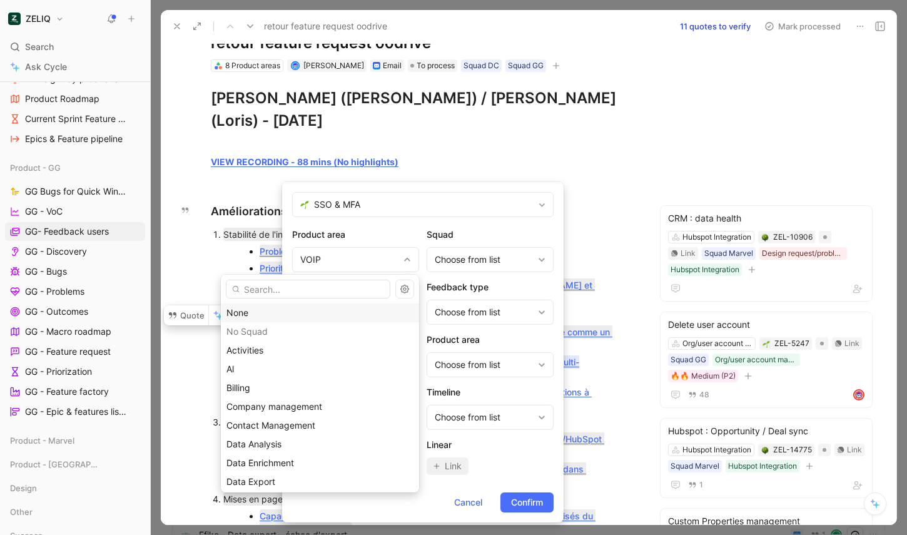
click at [329, 313] on div "None" at bounding box center [319, 312] width 187 height 15
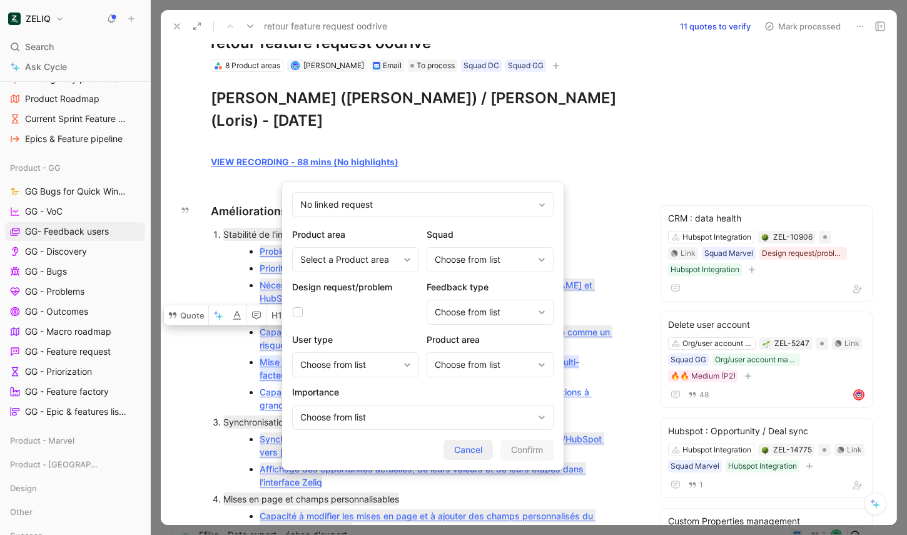
click at [477, 454] on span "Cancel" at bounding box center [468, 449] width 28 height 15
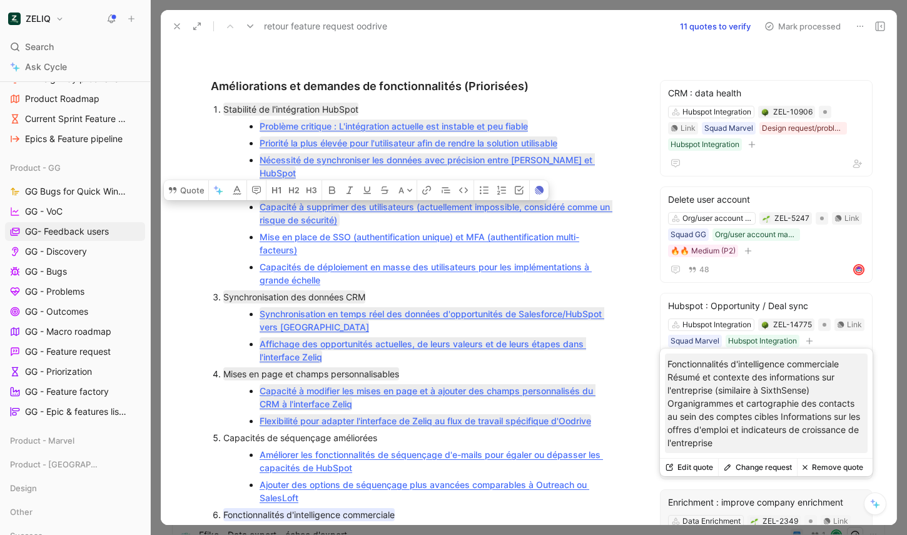
scroll to position [166, 0]
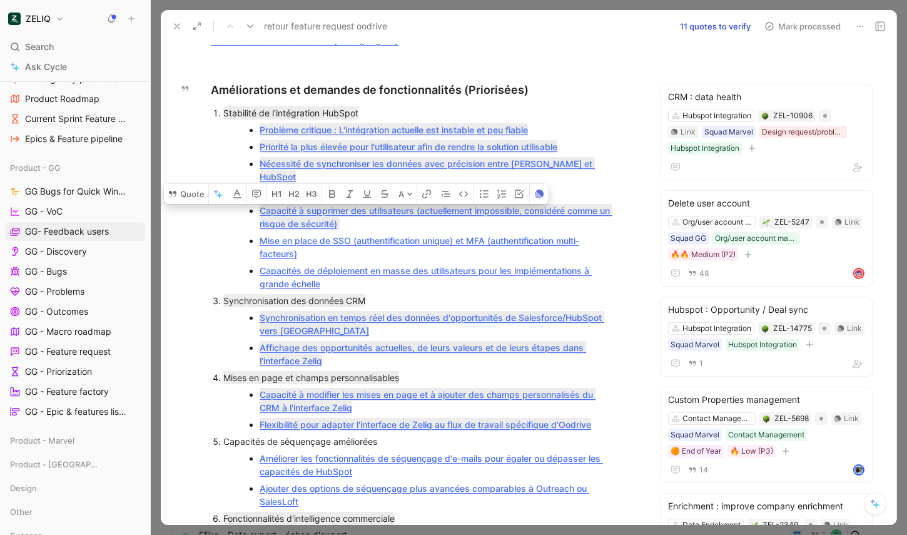
click at [335, 234] on div "Mise en place de SSO (authentification unique) et MFA (authentification multi-f…" at bounding box center [436, 247] width 353 height 26
drag, startPoint x: 335, startPoint y: 221, endPoint x: 238, endPoint y: 211, distance: 97.5
click at [238, 211] on ul "Capacité à supprimer des utilisateurs (actuellement impossible, considéré comme…" at bounding box center [429, 247] width 413 height 90
click at [202, 185] on button "Quote" at bounding box center [186, 194] width 44 height 20
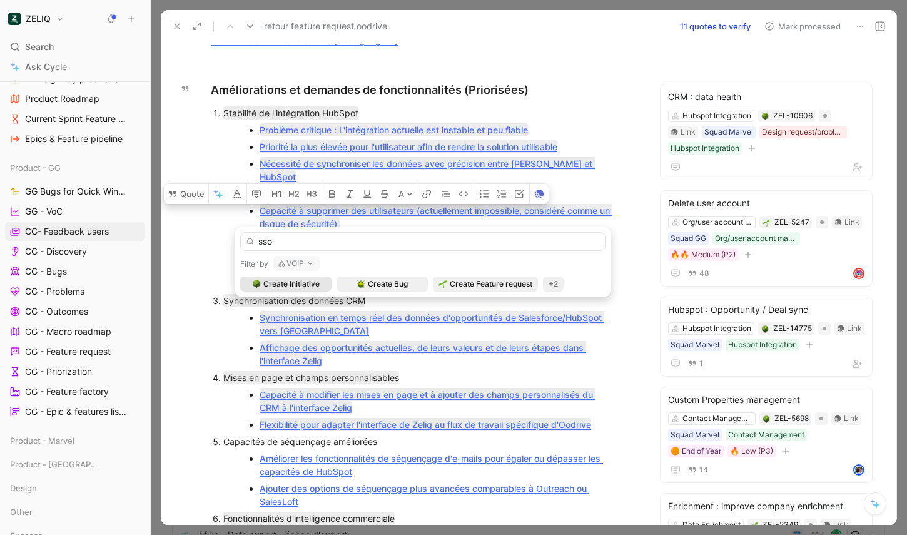
type input "sso"
click at [296, 265] on button "VOIP" at bounding box center [296, 263] width 46 height 15
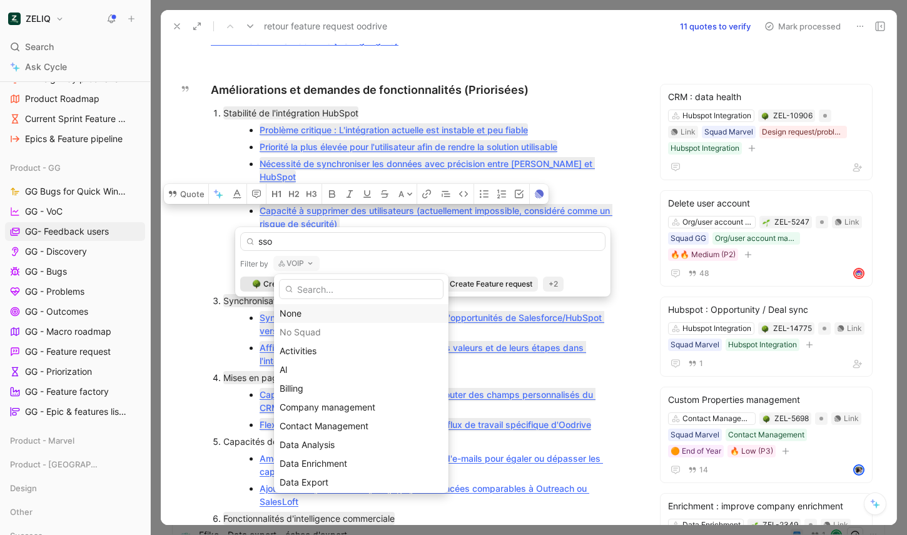
click at [310, 315] on div "None" at bounding box center [361, 313] width 163 height 15
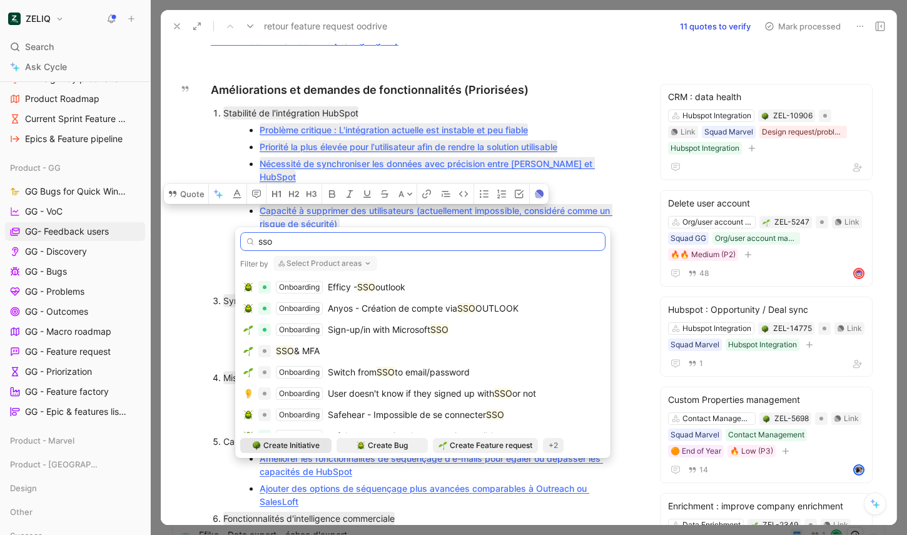
click at [299, 238] on input "sso" at bounding box center [422, 241] width 365 height 19
click at [310, 356] on div "SSO & MFA" at bounding box center [298, 350] width 44 height 15
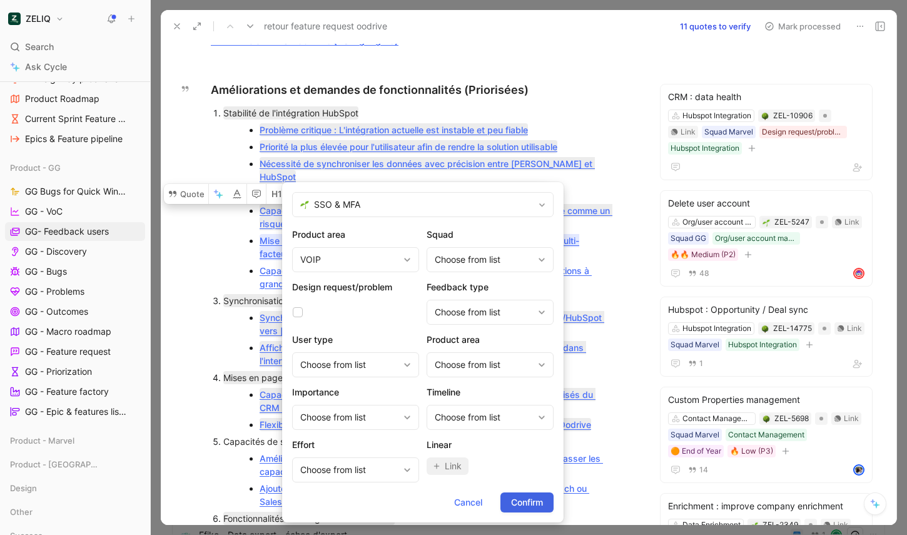
click at [525, 507] on span "Confirm" at bounding box center [527, 502] width 32 height 15
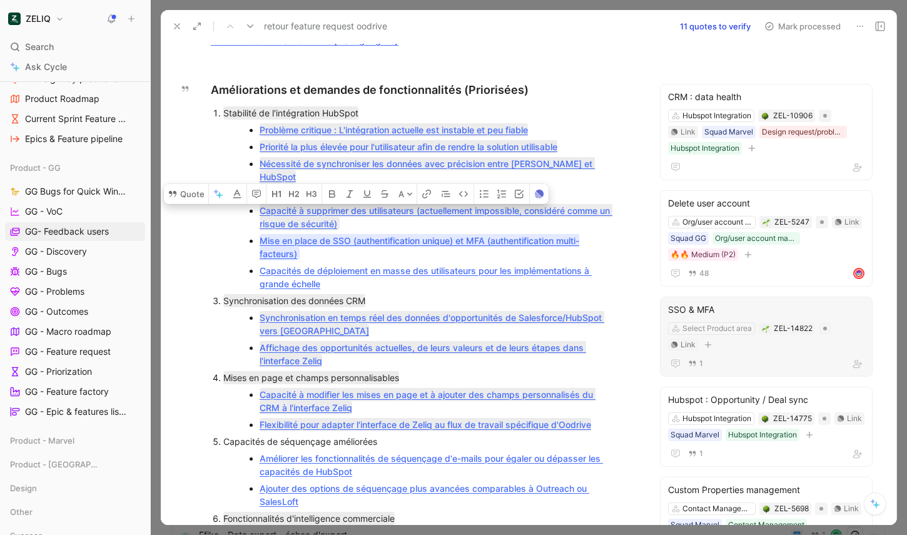
click at [682, 308] on div "SSO & MFA" at bounding box center [766, 309] width 196 height 15
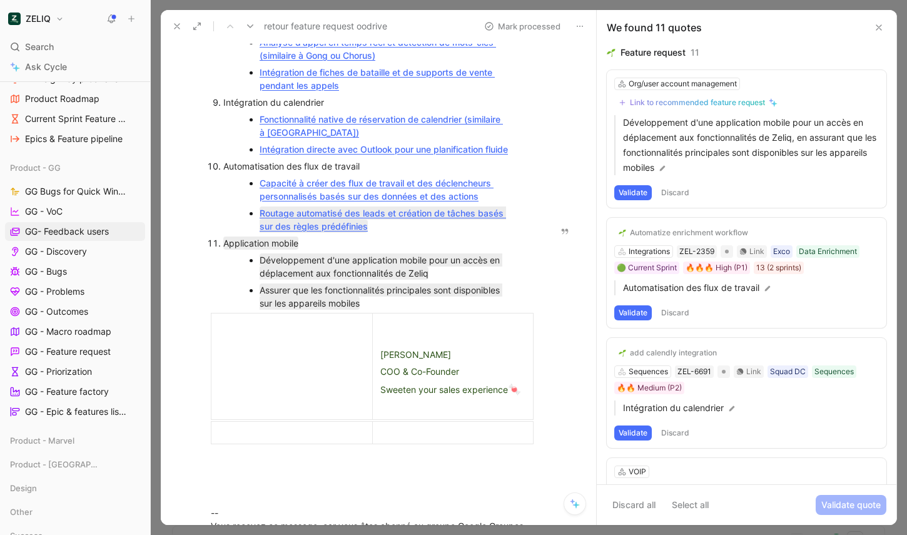
scroll to position [862, 0]
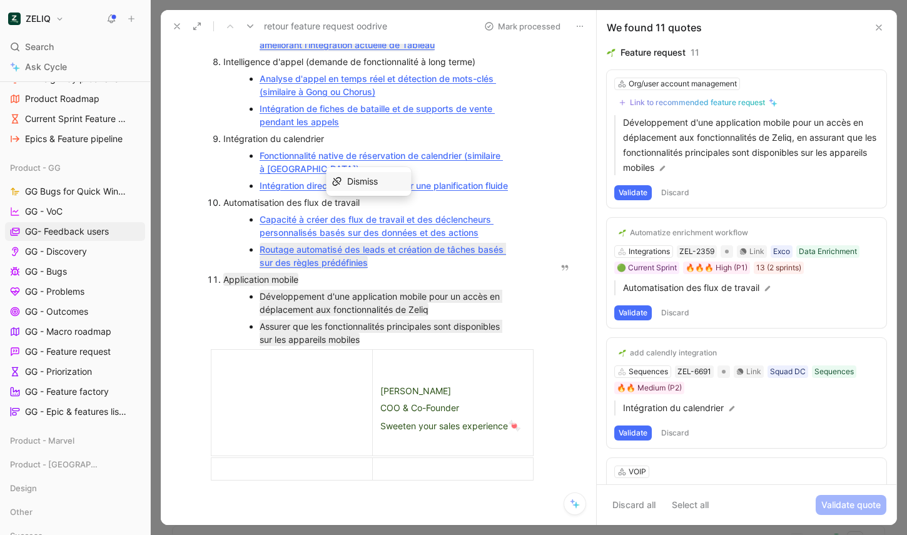
drag, startPoint x: 483, startPoint y: 245, endPoint x: 255, endPoint y: 234, distance: 227.9
click at [255, 234] on ul "Capacité à créer des flux de travail et des déclencheurs personnalisés basés su…" at bounding box center [378, 241] width 310 height 60
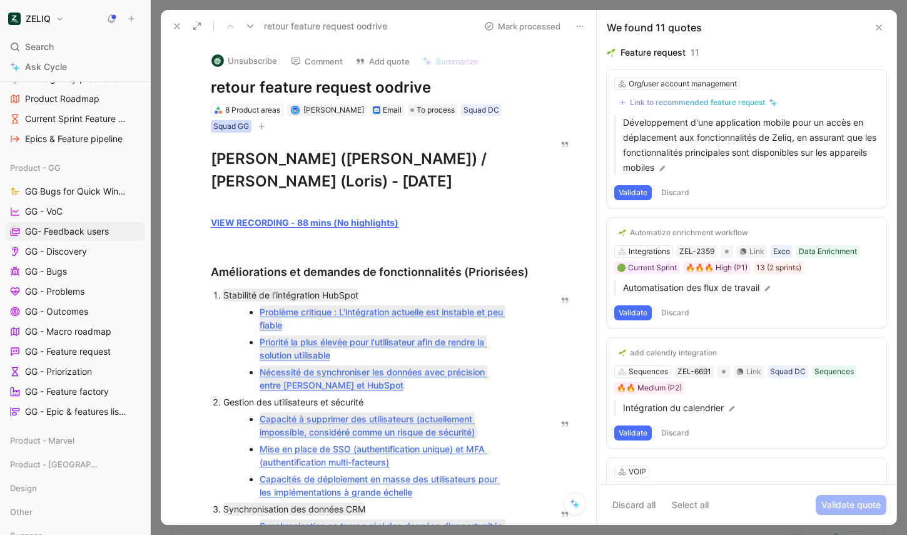
click at [249, 120] on div "Squad GG" at bounding box center [231, 126] width 36 height 13
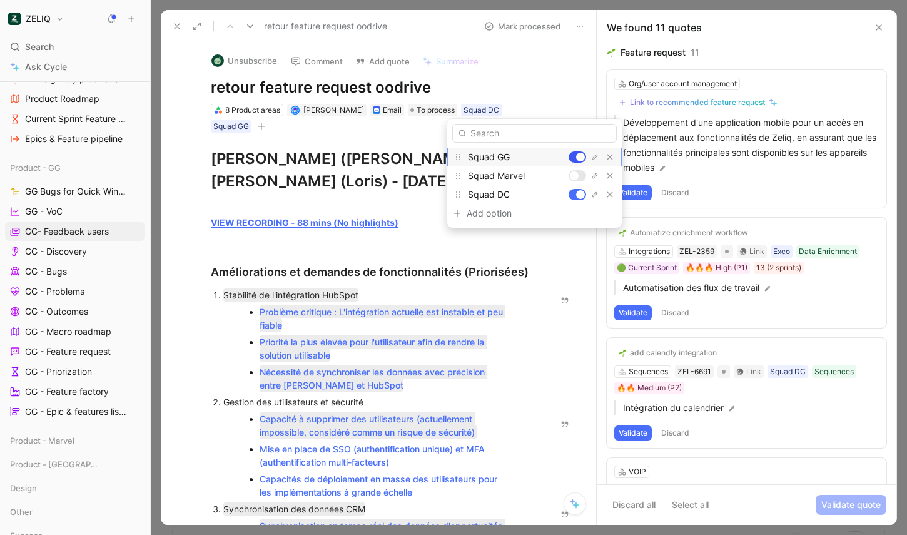
click at [576, 157] on div at bounding box center [580, 157] width 9 height 9
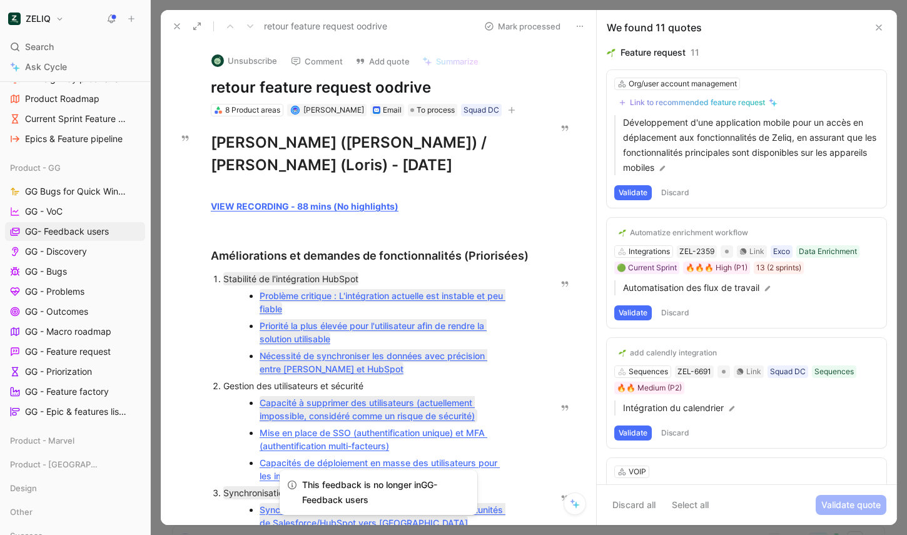
click at [797, 28] on icon at bounding box center [879, 28] width 10 height 10
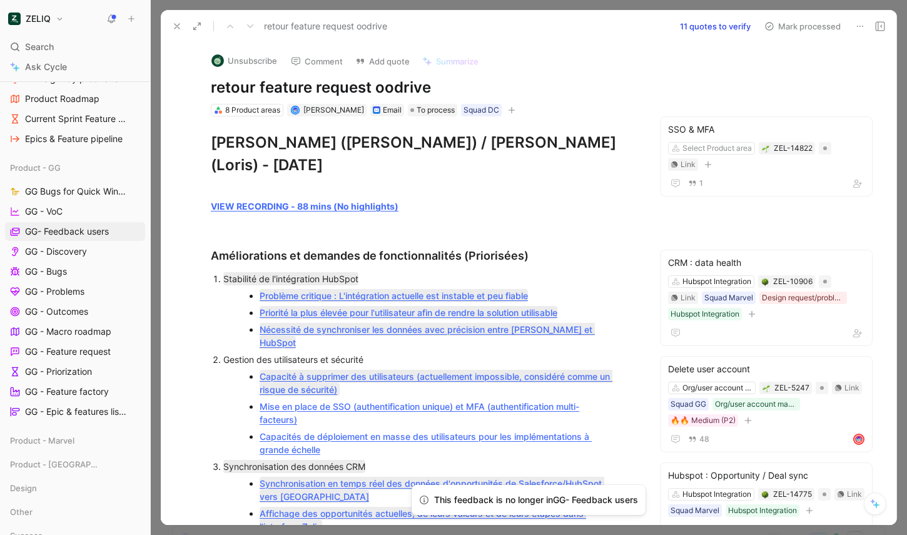
click at [173, 23] on icon at bounding box center [177, 26] width 10 height 10
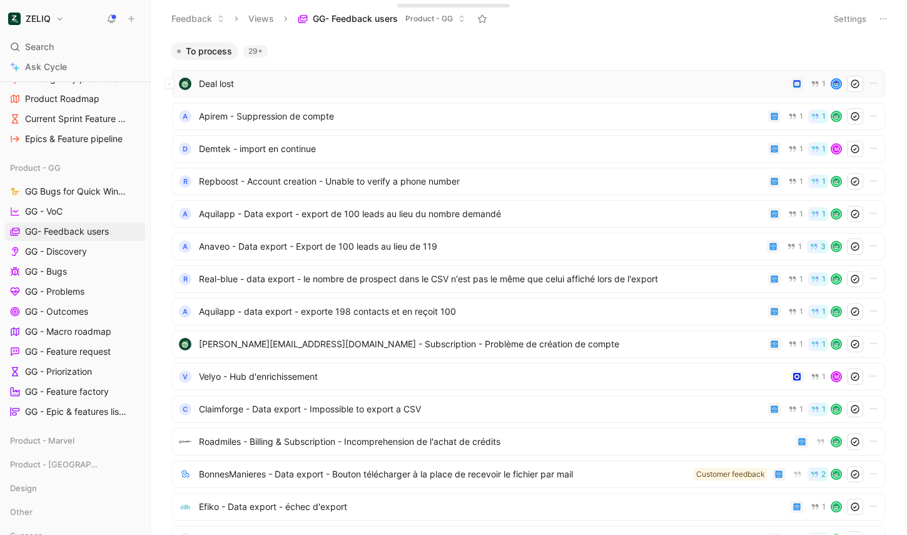
click at [293, 95] on div "Deal lost 1" at bounding box center [528, 84] width 713 height 28
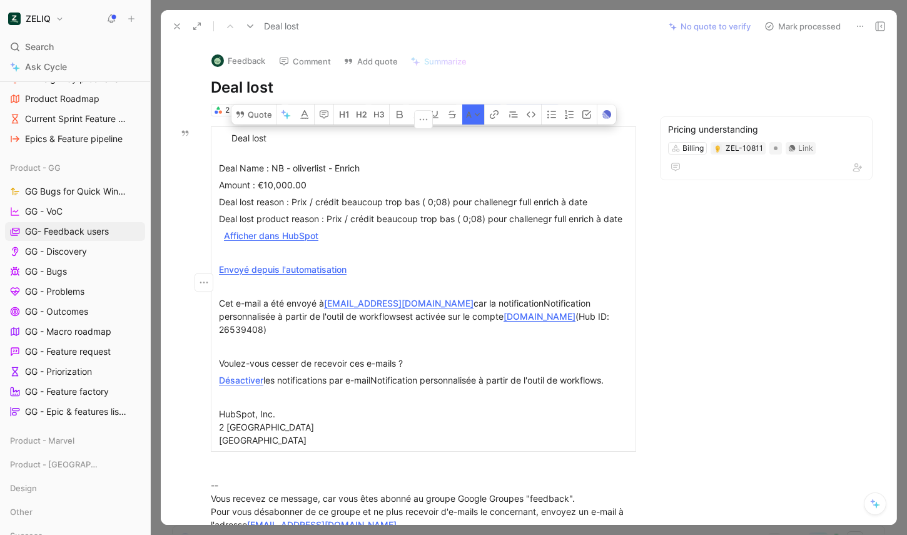
drag, startPoint x: 328, startPoint y: 216, endPoint x: 688, endPoint y: 220, distance: 359.6
click at [688, 220] on div "Feedback Comment Add quote Summarize Deal lost 2 Product areas Bastien IZZO Ema…" at bounding box center [529, 284] width 736 height 482
click at [488, 200] on div "Deal lost reason : Prix / crédit beaucoup trop bas ( 0;08) pour challenegr full…" at bounding box center [423, 201] width 409 height 13
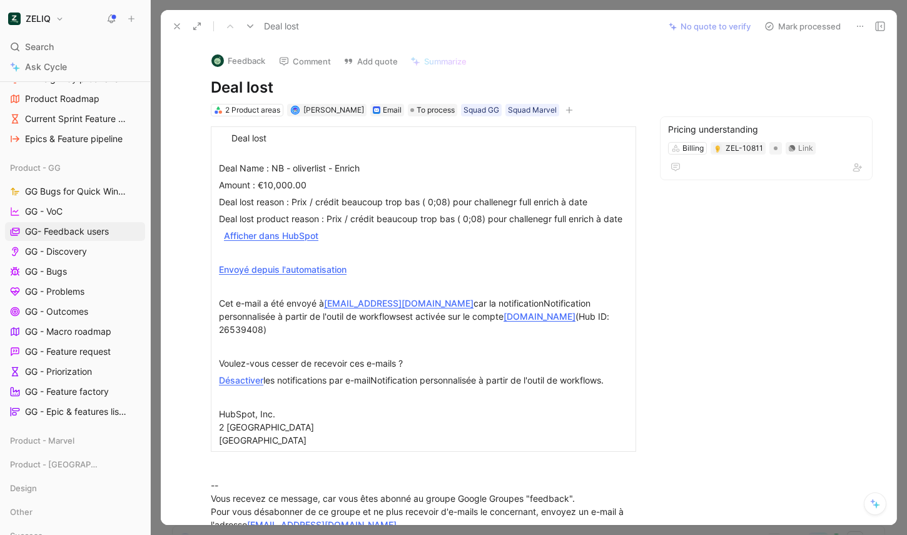
click at [797, 17] on div "Deal lost No quote to verify Mark processed" at bounding box center [529, 26] width 736 height 33
click at [796, 21] on button "Mark processed" at bounding box center [803, 27] width 88 height 18
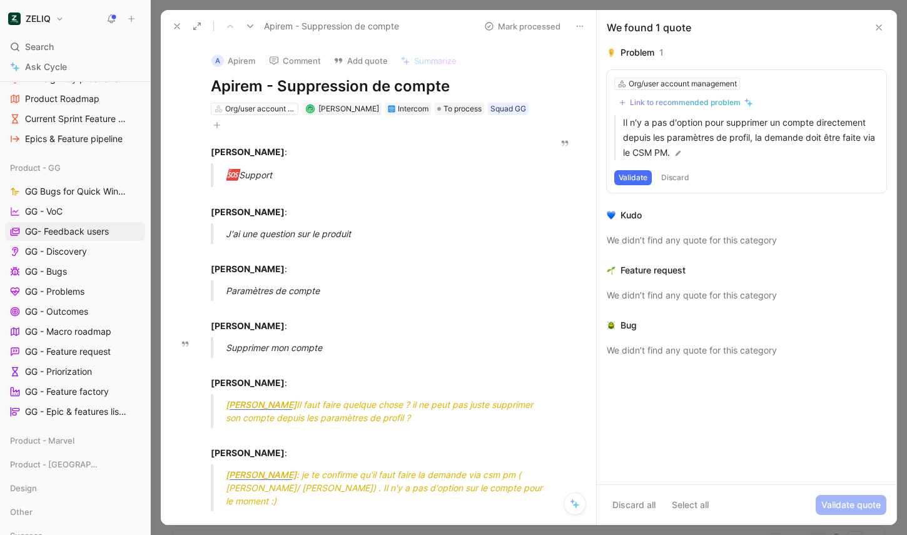
click at [246, 346] on div "Supprimer mon compte" at bounding box center [387, 347] width 323 height 13
click at [185, 330] on button "Quote" at bounding box center [186, 340] width 44 height 20
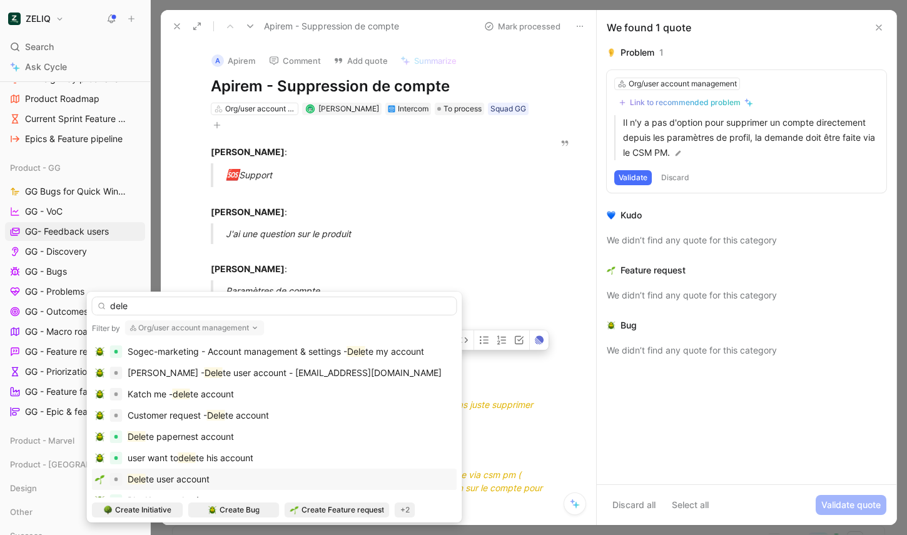
type input "dele"
click at [161, 474] on span "te user account" at bounding box center [178, 478] width 64 height 11
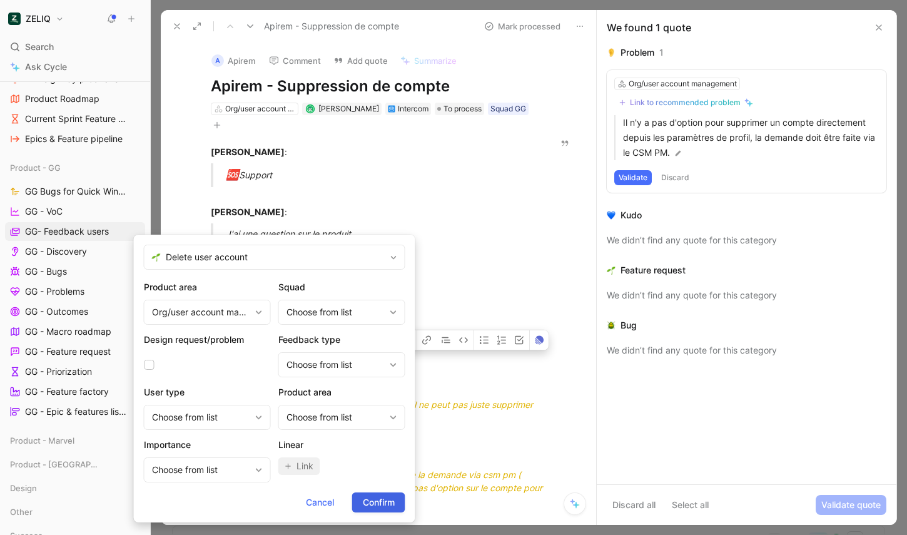
click at [378, 502] on span "Confirm" at bounding box center [379, 502] width 32 height 15
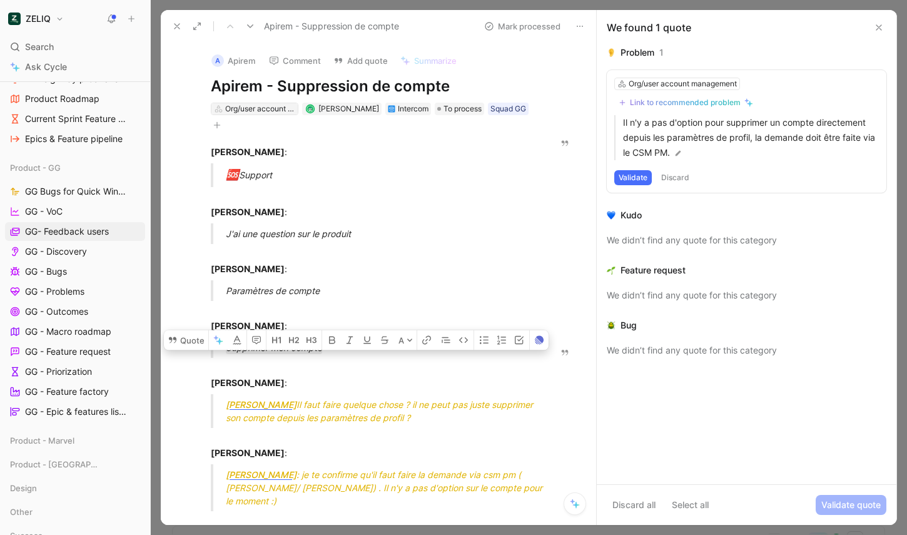
click at [260, 106] on div "Org/user account management" at bounding box center [260, 109] width 70 height 13
click at [797, 27] on button at bounding box center [878, 27] width 15 height 15
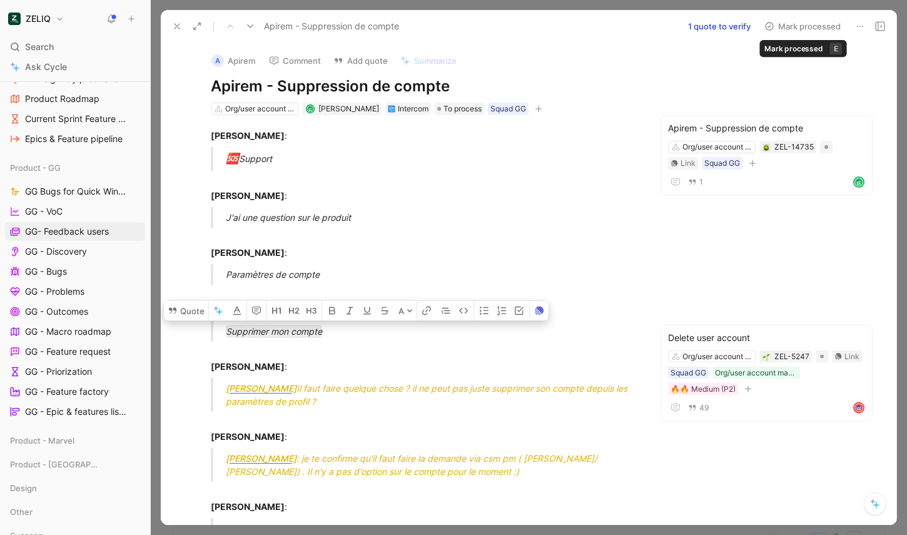
click at [797, 22] on button "Mark processed" at bounding box center [803, 27] width 88 height 18
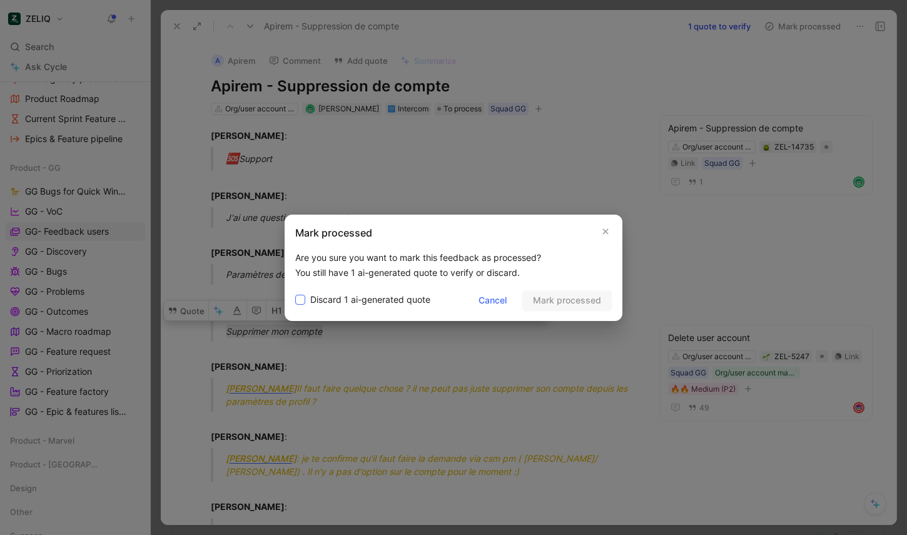
click at [398, 300] on span "Discard 1 ai-generated quote" at bounding box center [370, 299] width 120 height 15
click at [295, 292] on input "Discard 1 ai-generated quote" at bounding box center [295, 292] width 0 height 0
click at [533, 298] on span "Mark processed" at bounding box center [567, 300] width 68 height 15
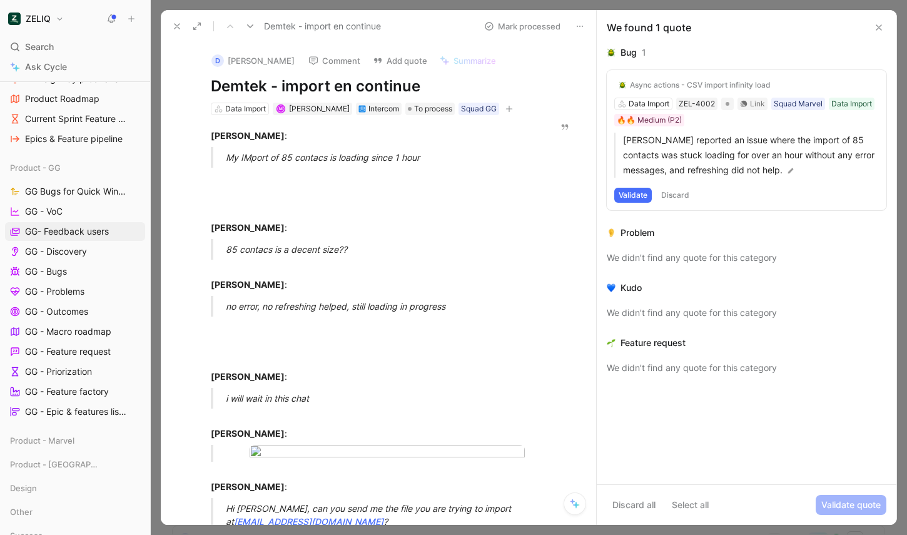
click at [797, 32] on icon at bounding box center [879, 28] width 10 height 10
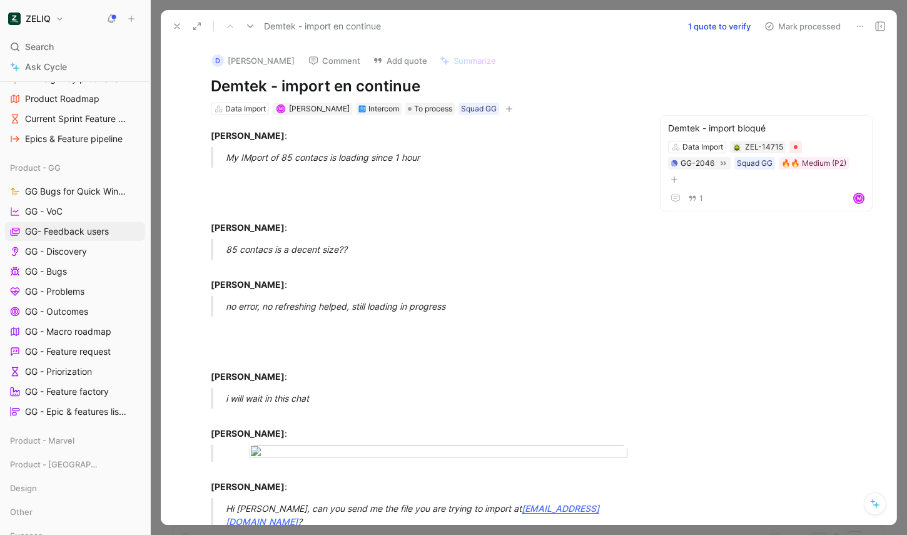
click at [766, 30] on icon at bounding box center [769, 26] width 10 height 10
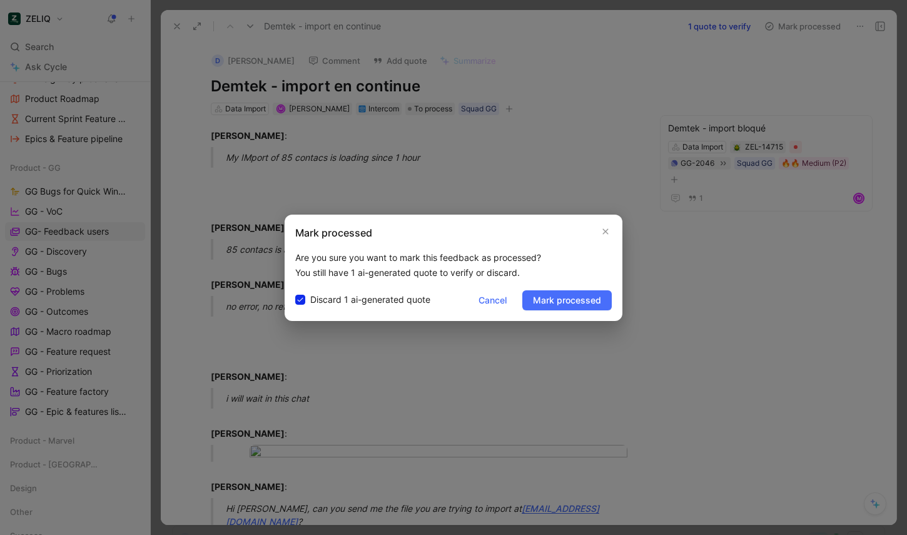
click at [759, 18] on button "Mark processed" at bounding box center [803, 27] width 88 height 18
click at [573, 305] on span "Mark processed" at bounding box center [567, 300] width 68 height 15
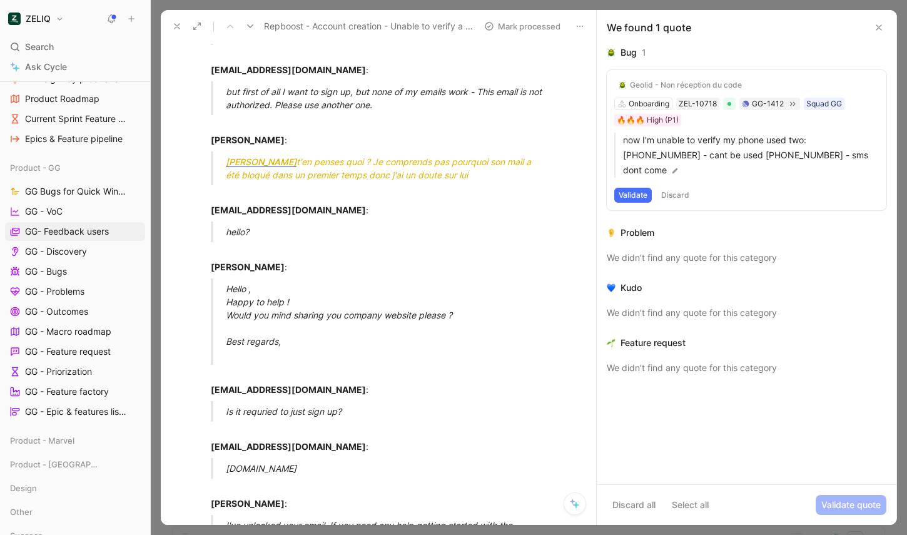
scroll to position [277, 0]
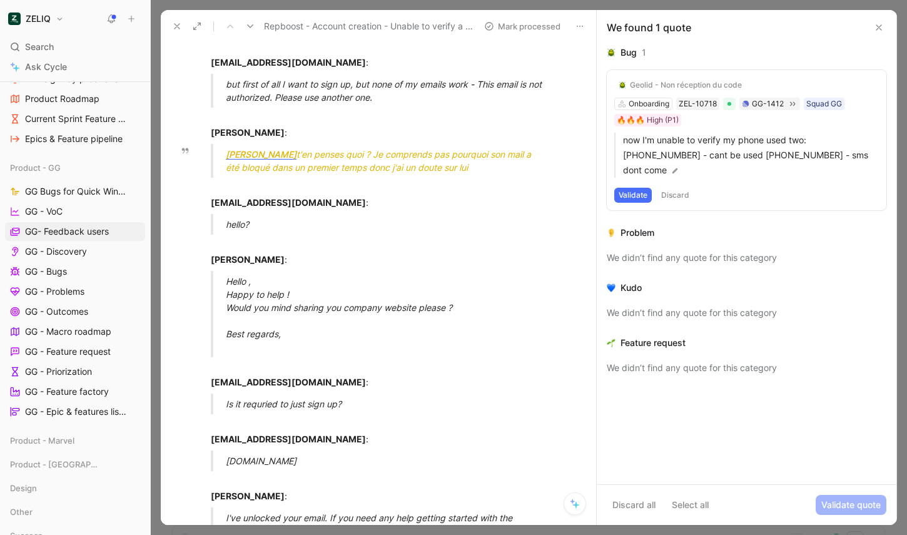
click at [331, 173] on span "t'en penses quoi ? Je comprends pas pourquoi son mail a été bloqué dans un prem…" at bounding box center [380, 161] width 308 height 24
click at [375, 173] on span "t'en penses quoi ? Je comprends pas pourquoi son mail a été bloqué dans un prem…" at bounding box center [380, 161] width 308 height 24
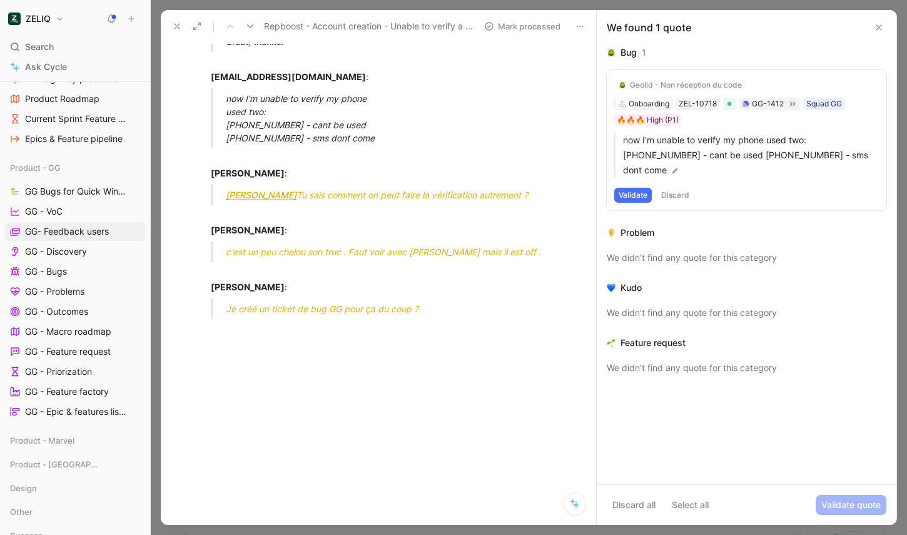
scroll to position [0, 0]
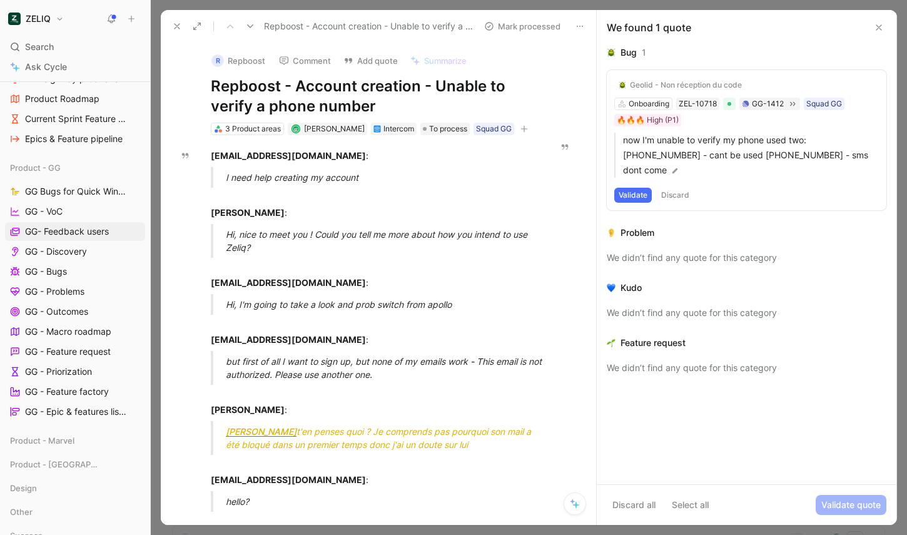
click at [797, 26] on use at bounding box center [878, 27] width 5 height 5
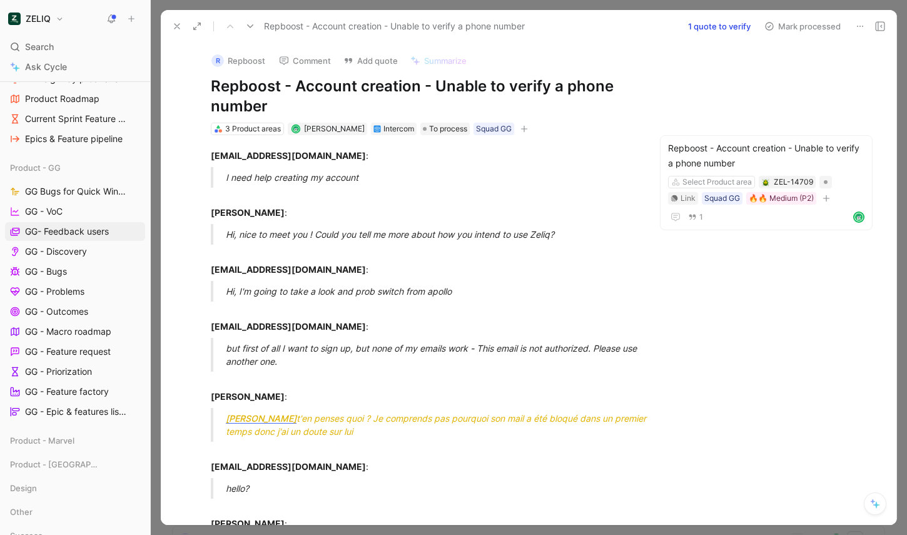
click at [795, 25] on button "Mark processed" at bounding box center [803, 27] width 88 height 18
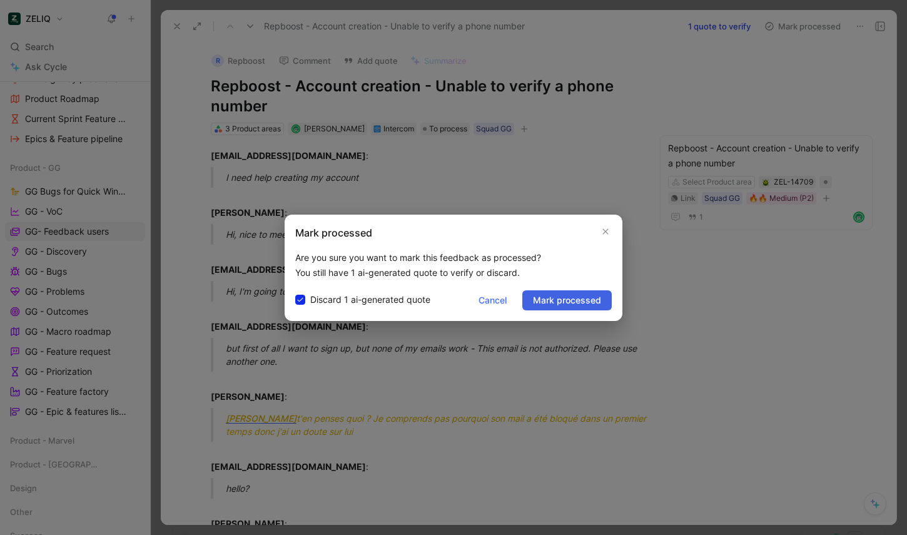
click at [567, 306] on span "Mark processed" at bounding box center [567, 300] width 68 height 15
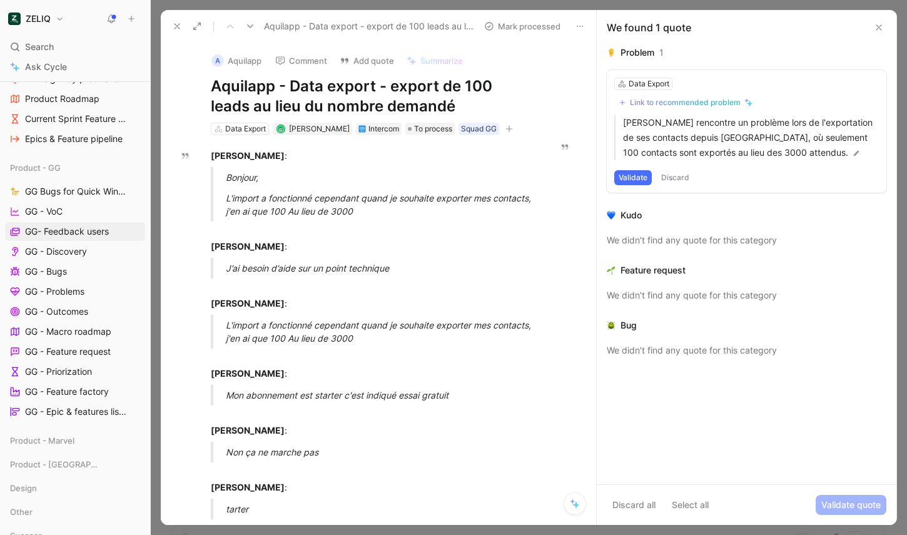
click at [797, 33] on button at bounding box center [878, 27] width 15 height 15
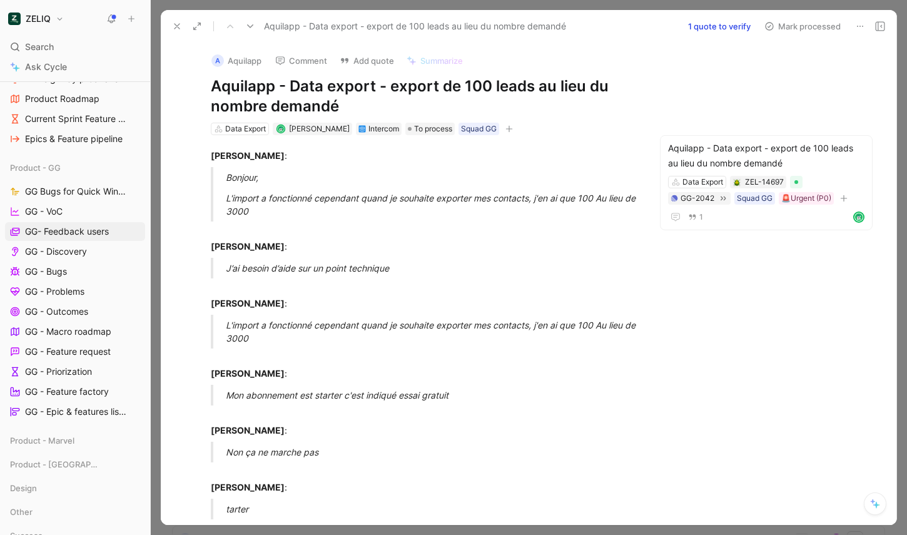
click at [797, 28] on button "Mark processed" at bounding box center [803, 27] width 88 height 18
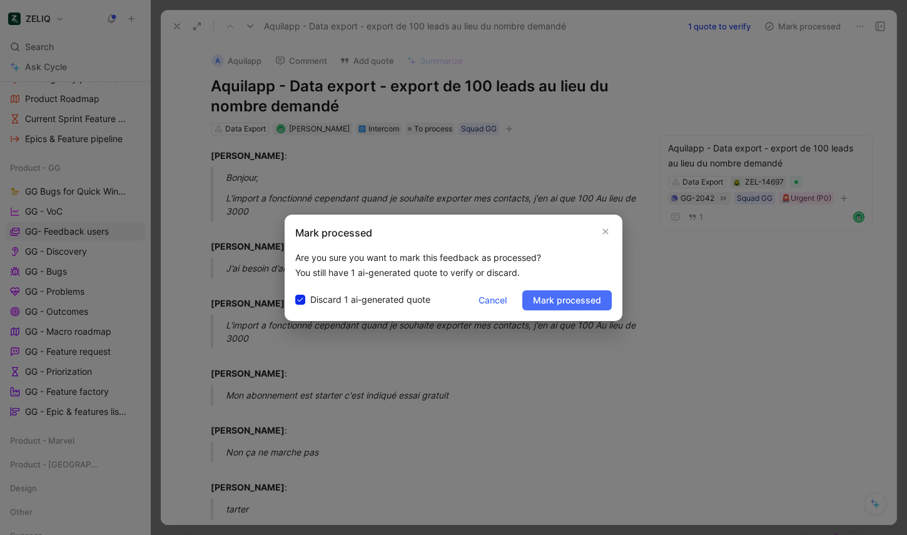
click at [759, 18] on button "Mark processed" at bounding box center [803, 27] width 88 height 18
click at [551, 310] on div "Mark processed Are you sure you want to mark this feedback as processed? You st…" at bounding box center [454, 268] width 338 height 106
click at [554, 290] on button "Mark processed" at bounding box center [566, 300] width 89 height 20
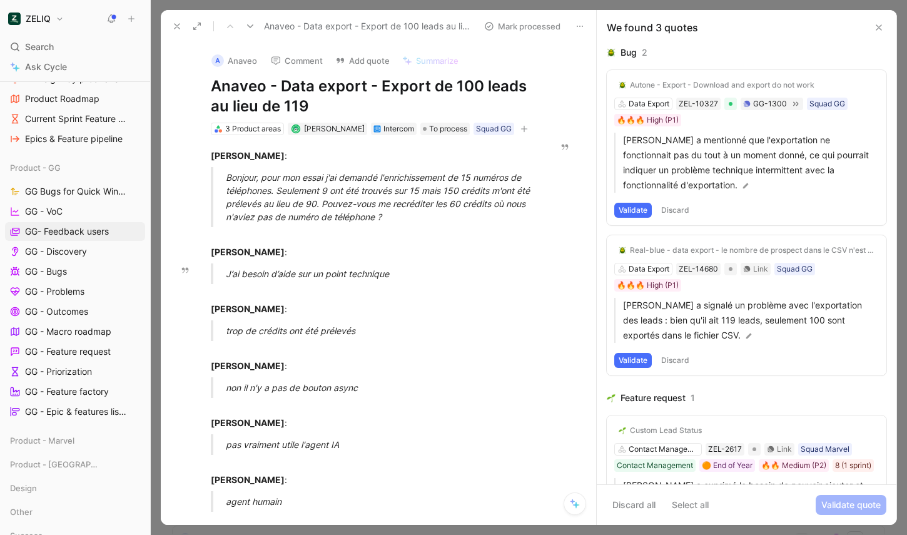
click at [797, 16] on div "We found 3 quotes" at bounding box center [747, 27] width 300 height 35
click at [797, 29] on icon at bounding box center [879, 28] width 10 height 10
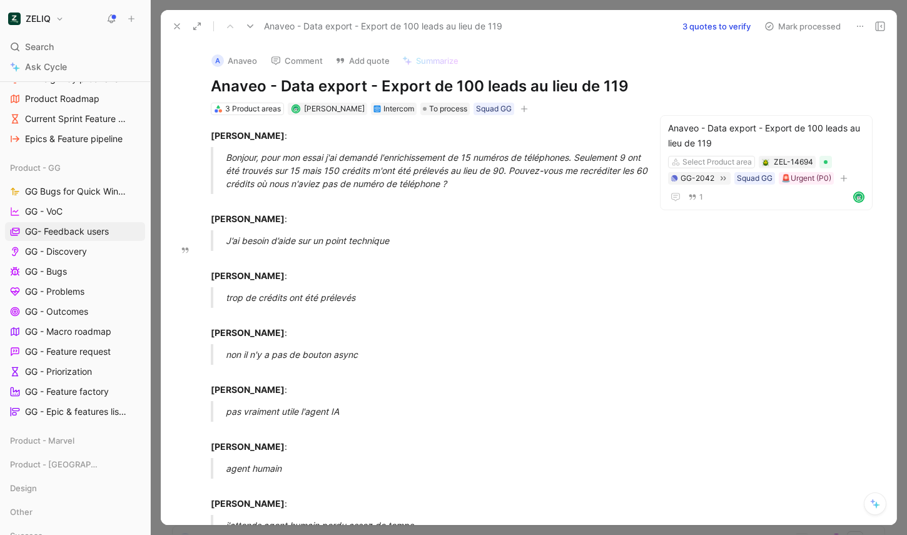
click at [797, 21] on button "Mark processed" at bounding box center [803, 27] width 88 height 18
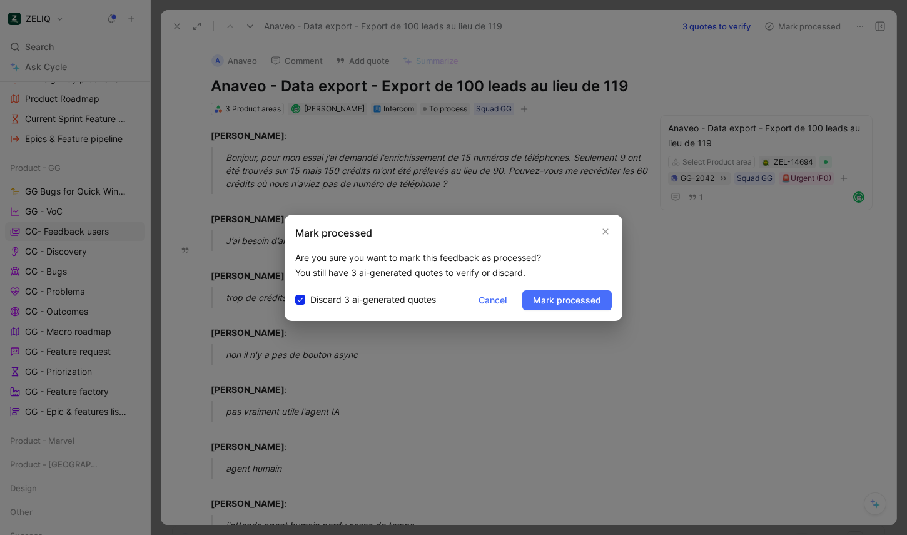
click at [759, 18] on button "Mark processed" at bounding box center [803, 27] width 88 height 18
click at [574, 310] on div "Mark processed Are you sure you want to mark this feedback as processed? You st…" at bounding box center [454, 268] width 338 height 106
click at [572, 303] on span "Mark processed" at bounding box center [567, 300] width 68 height 15
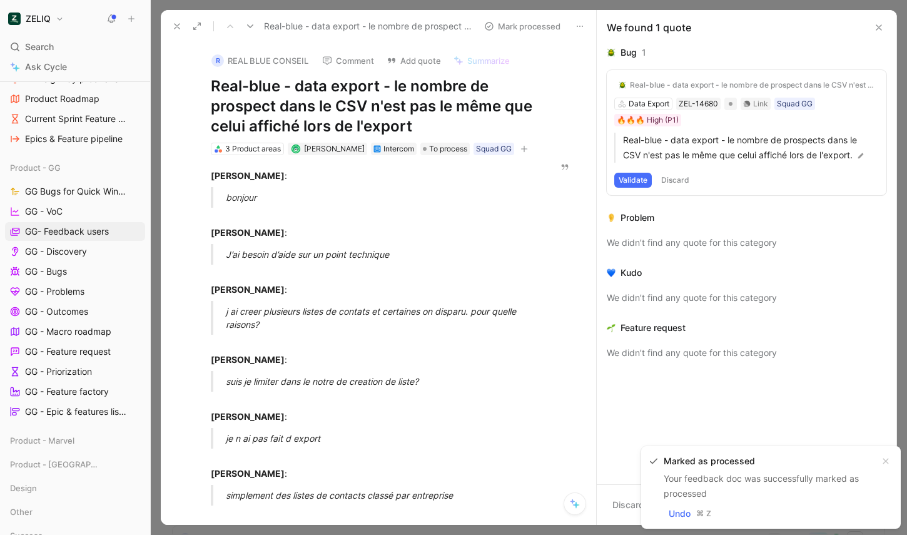
click at [797, 31] on button at bounding box center [878, 27] width 15 height 15
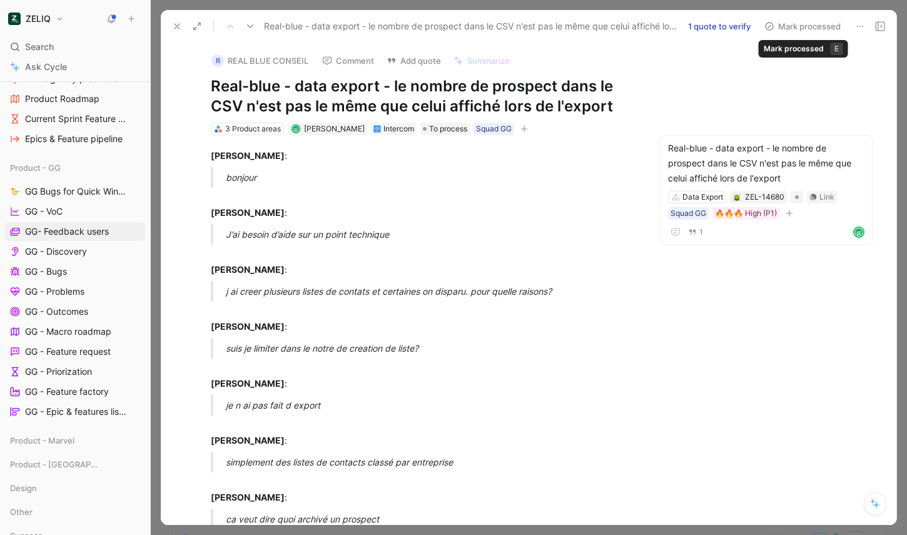
click at [797, 34] on button "Mark processed" at bounding box center [803, 27] width 88 height 18
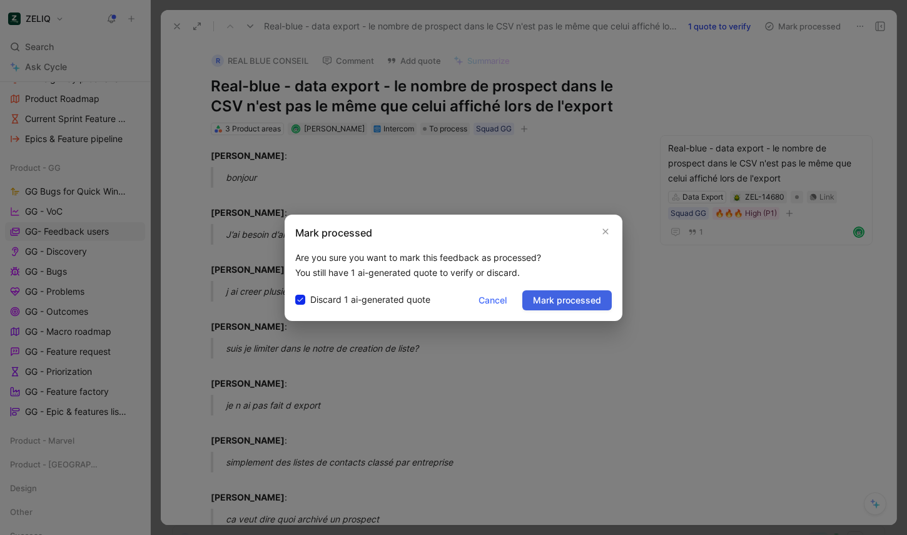
click at [588, 301] on span "Mark processed" at bounding box center [567, 300] width 68 height 15
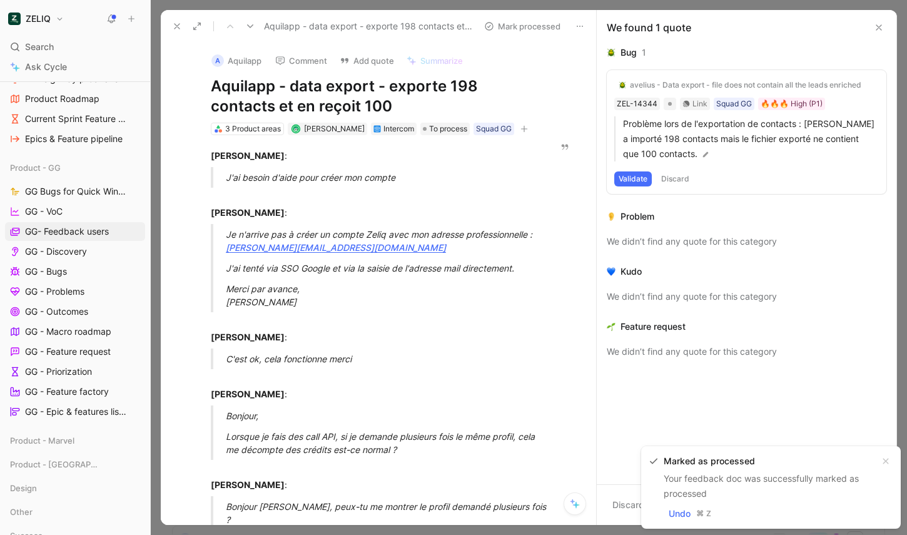
click at [797, 30] on icon at bounding box center [879, 28] width 10 height 10
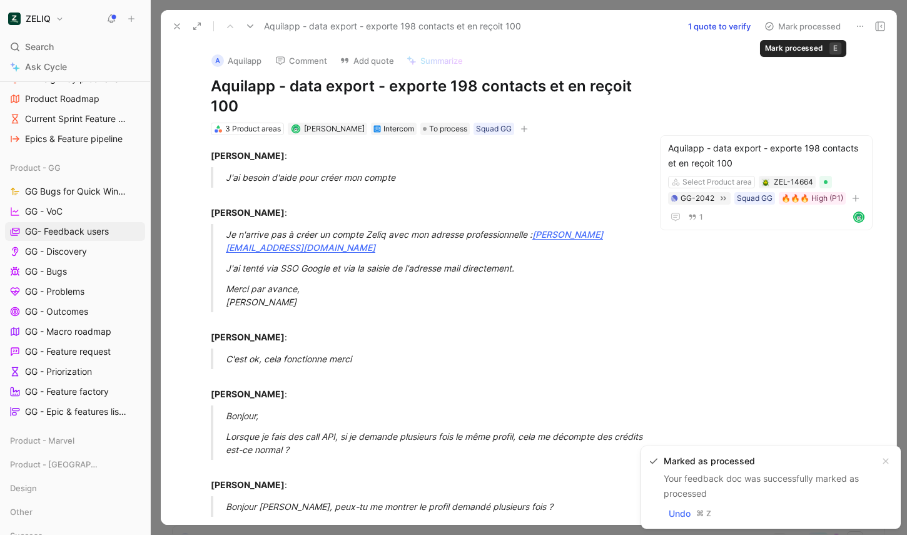
click at [797, 23] on button "Mark processed" at bounding box center [803, 27] width 88 height 18
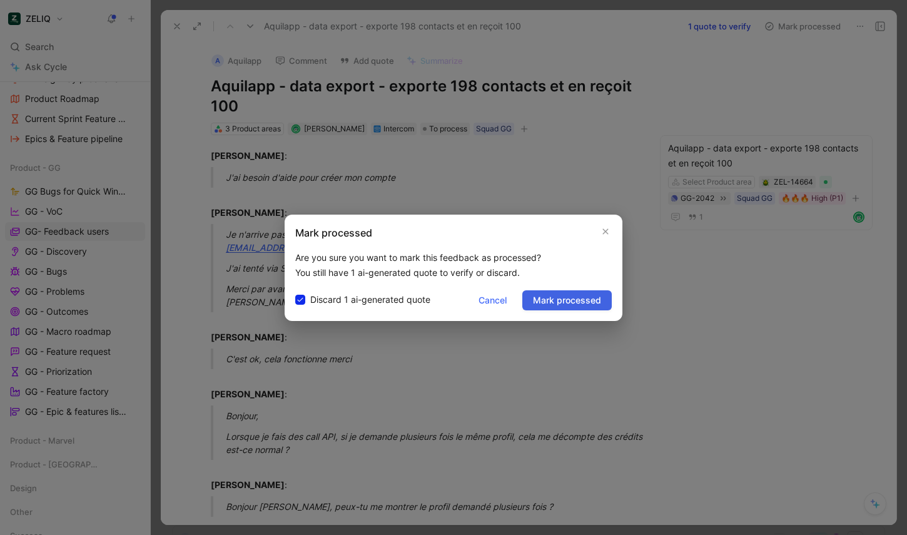
click at [561, 300] on span "Mark processed" at bounding box center [567, 300] width 68 height 15
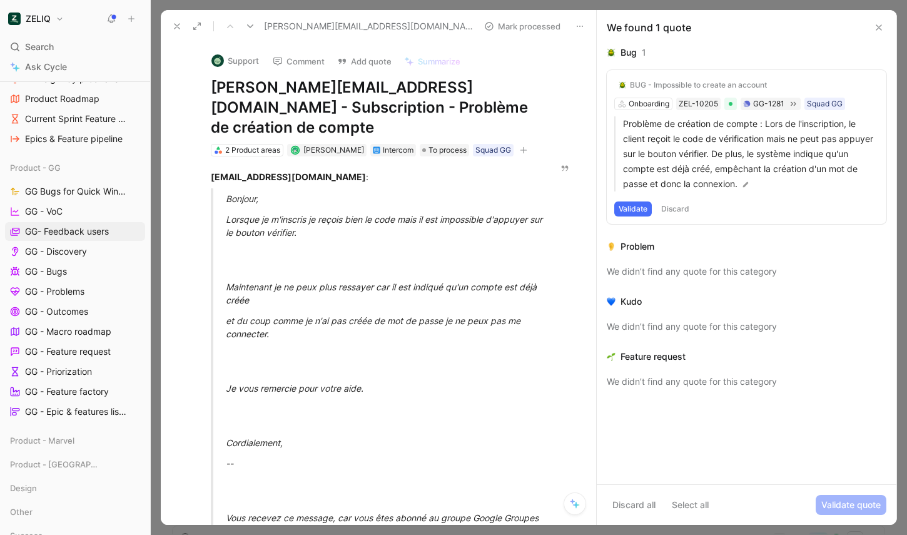
click at [797, 21] on button at bounding box center [878, 27] width 15 height 15
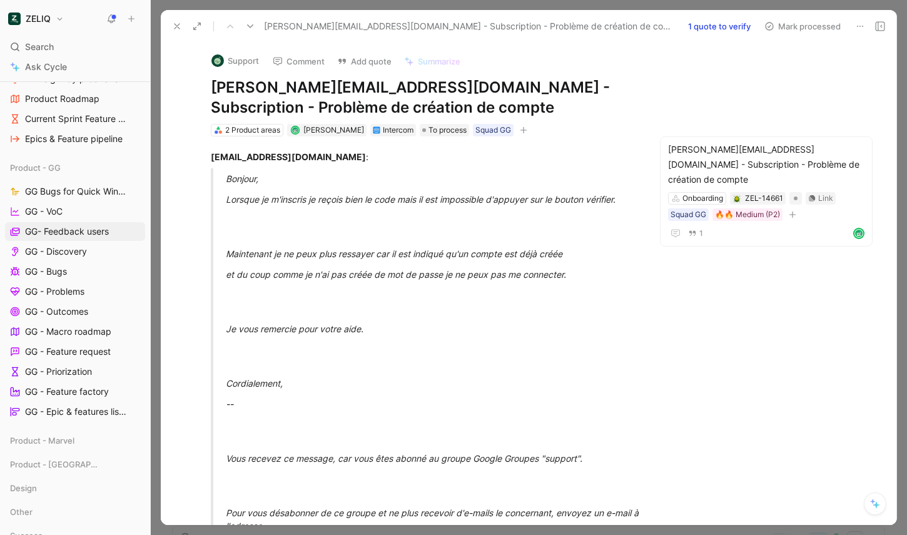
click at [797, 27] on button "Mark processed" at bounding box center [803, 27] width 88 height 18
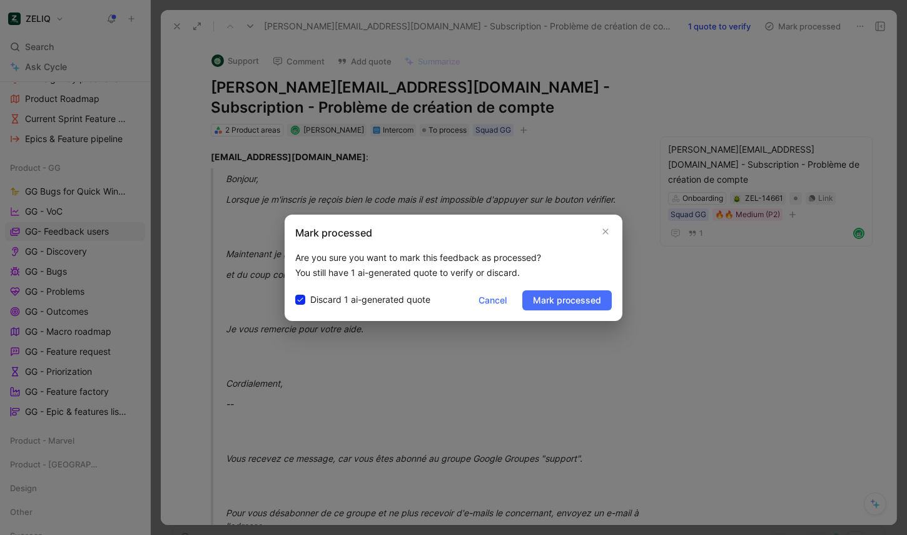
click at [759, 18] on button "Mark processed" at bounding box center [803, 27] width 88 height 18
click at [570, 303] on span "Mark processed" at bounding box center [567, 300] width 68 height 15
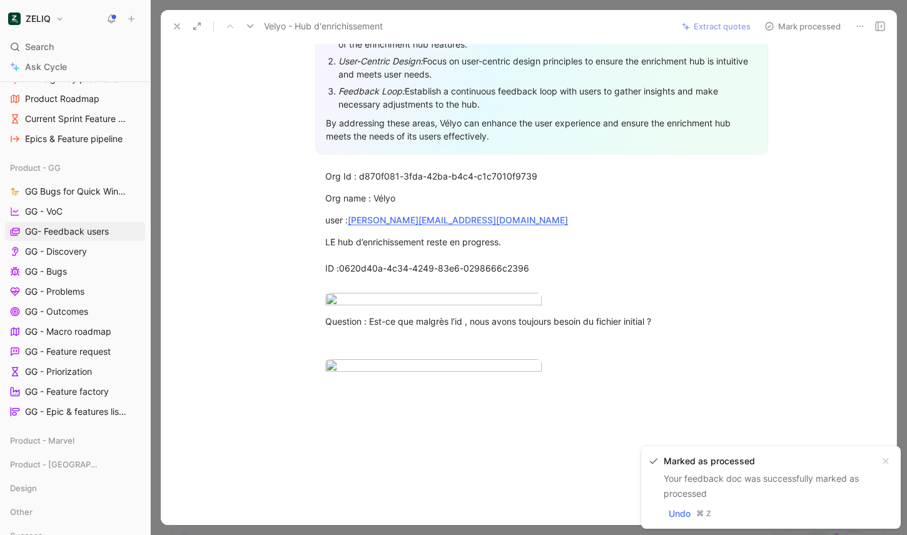
scroll to position [384, 0]
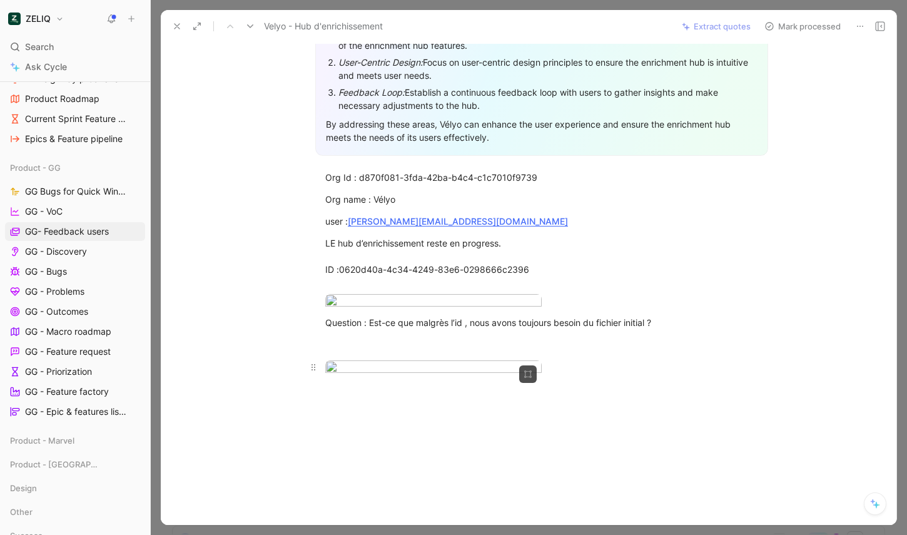
click at [463, 388] on body "ZELIQ Search ⌘ K Ask Cycle Workspace Home G then H Feedback G then F Requests G…" at bounding box center [453, 267] width 907 height 535
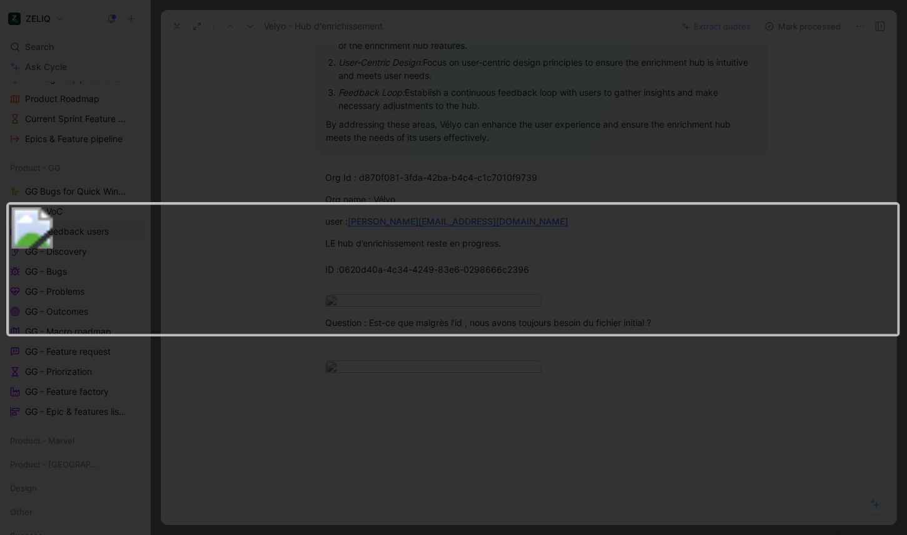
click at [530, 534] on div at bounding box center [453, 535] width 907 height 0
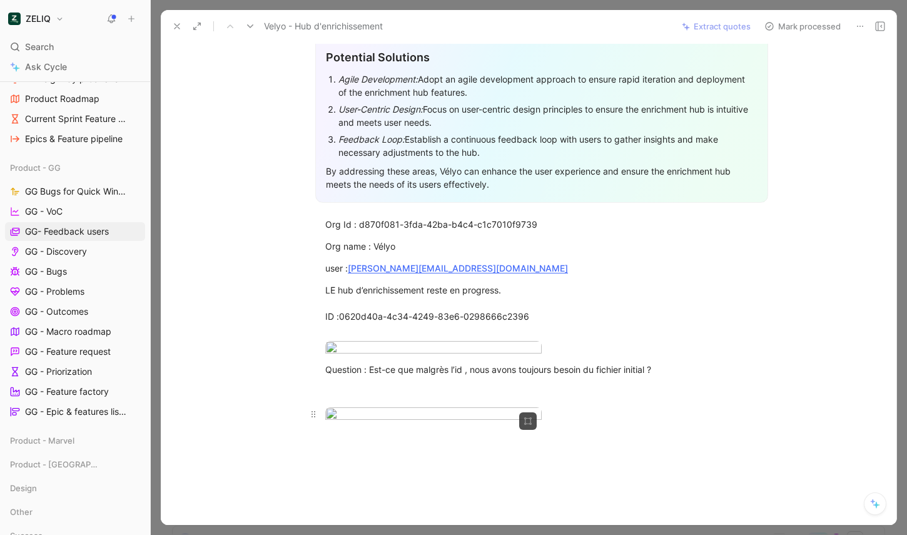
scroll to position [336, 0]
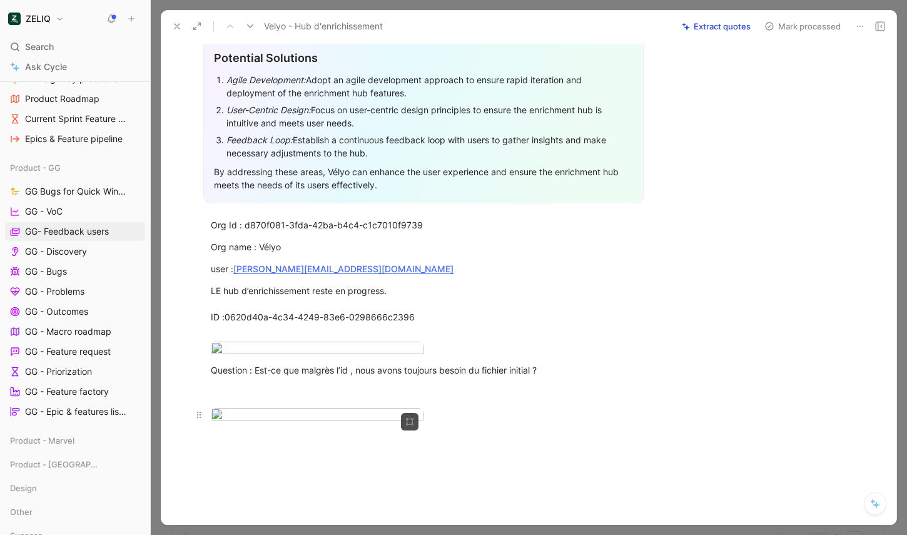
click at [330, 434] on body "ZELIQ Search ⌘ K Ask Cycle Workspace Home G then H Feedback G then F Requests G…" at bounding box center [453, 267] width 907 height 535
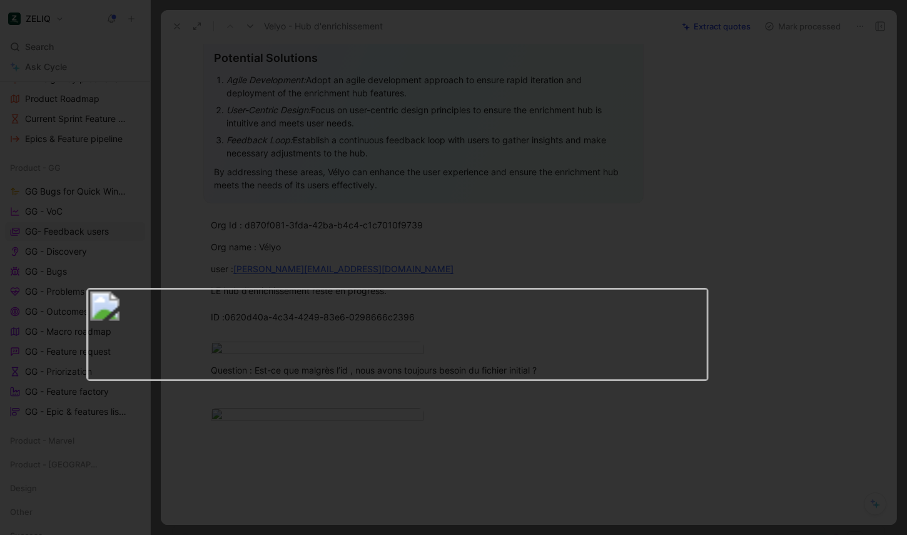
click at [353, 534] on div at bounding box center [453, 535] width 907 height 0
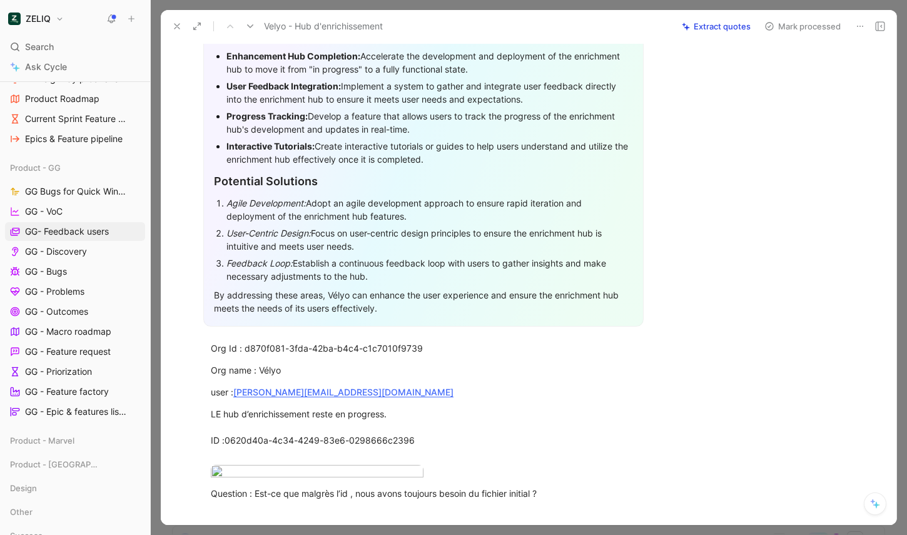
scroll to position [0, 0]
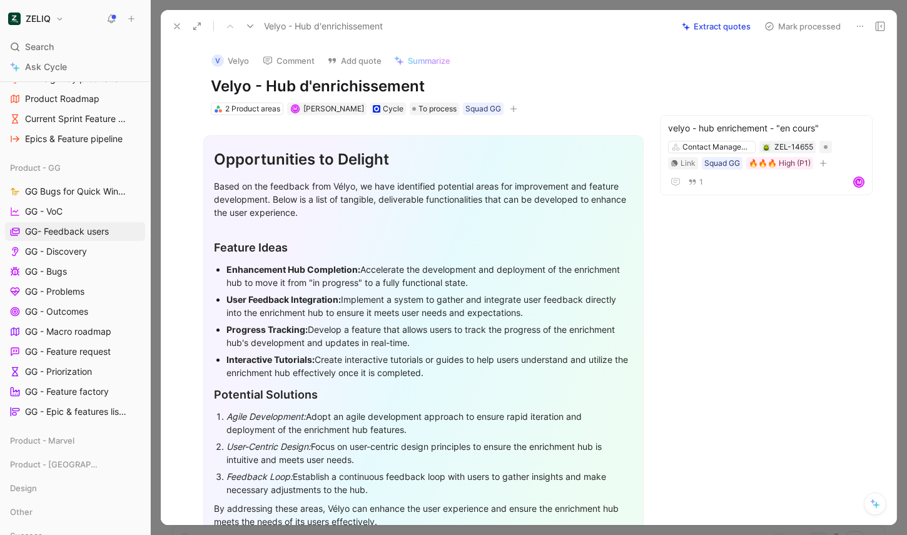
click at [797, 28] on icon at bounding box center [880, 26] width 10 height 10
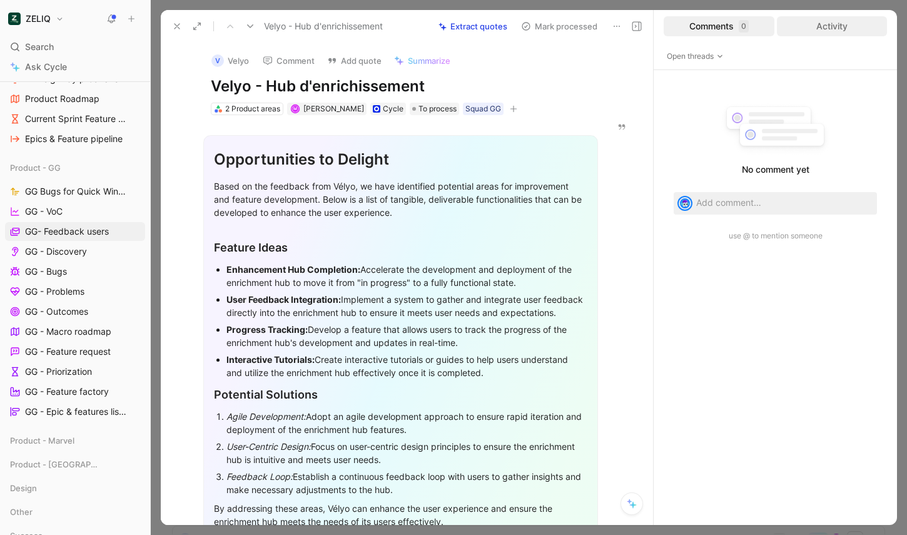
click at [797, 16] on div "Activity" at bounding box center [832, 26] width 111 height 20
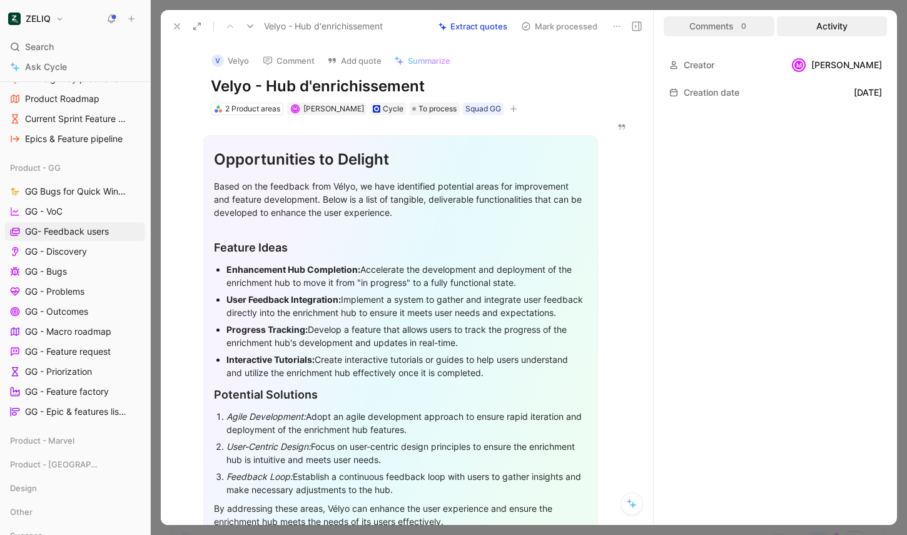
click at [705, 31] on div "Comments 0" at bounding box center [719, 26] width 111 height 20
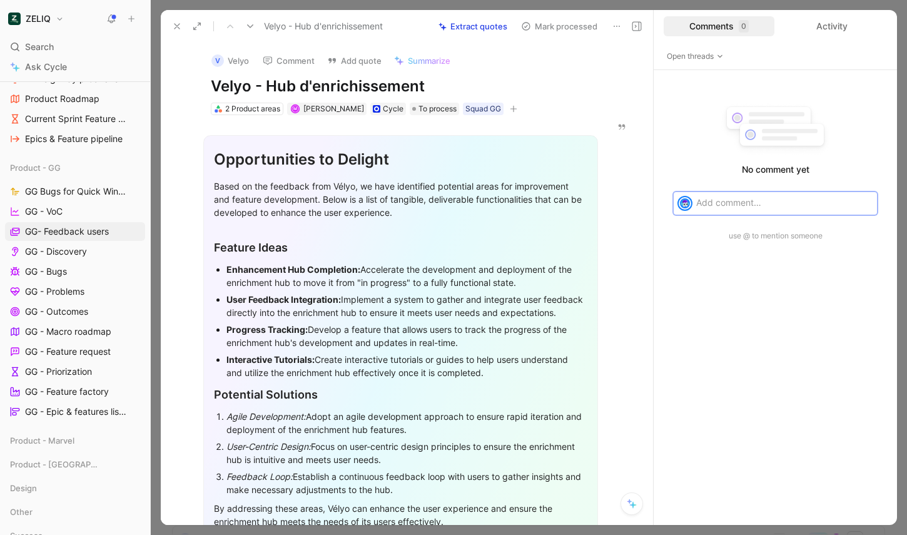
click at [741, 205] on p at bounding box center [784, 202] width 177 height 13
click at [797, 221] on span "Send" at bounding box center [858, 224] width 19 height 13
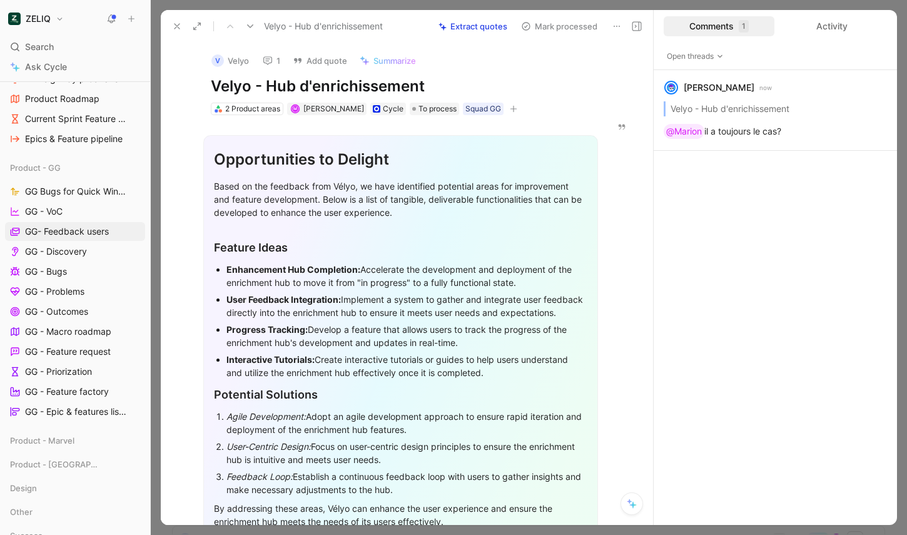
click at [639, 28] on icon at bounding box center [637, 26] width 10 height 10
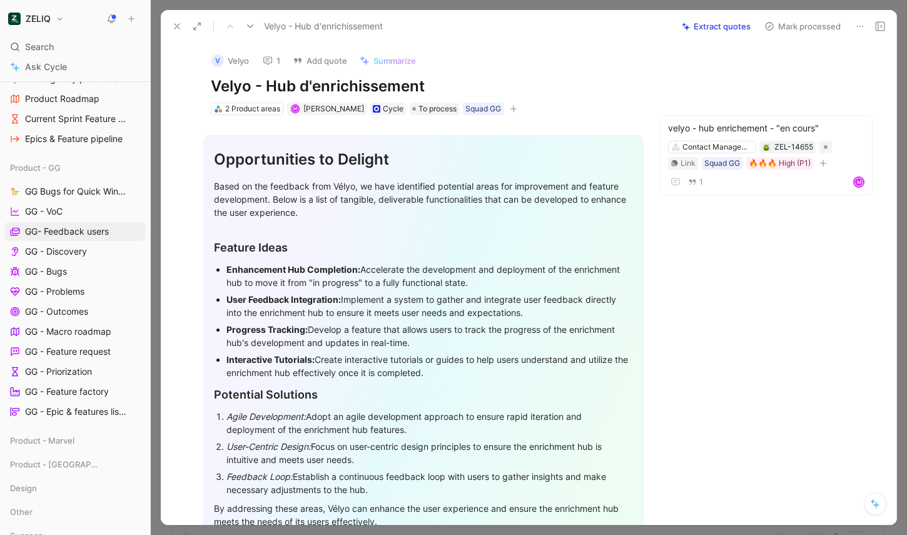
click at [797, 23] on button "Mark processed" at bounding box center [803, 27] width 88 height 18
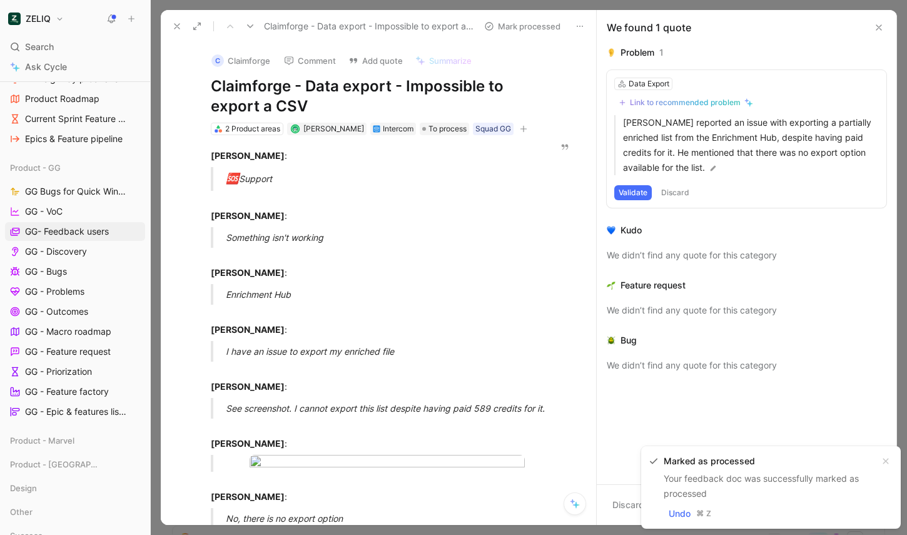
click at [118, 20] on button at bounding box center [112, 19] width 18 height 18
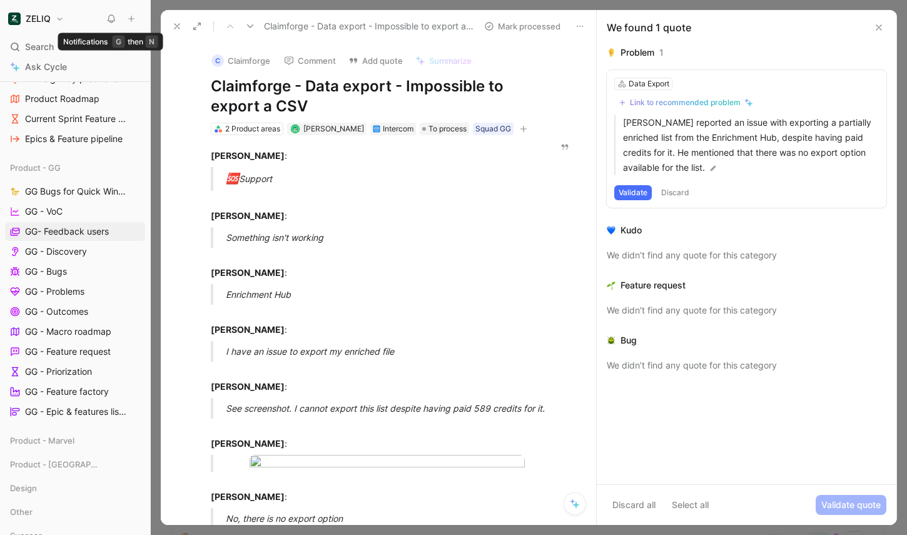
click at [111, 21] on use at bounding box center [111, 19] width 7 height 8
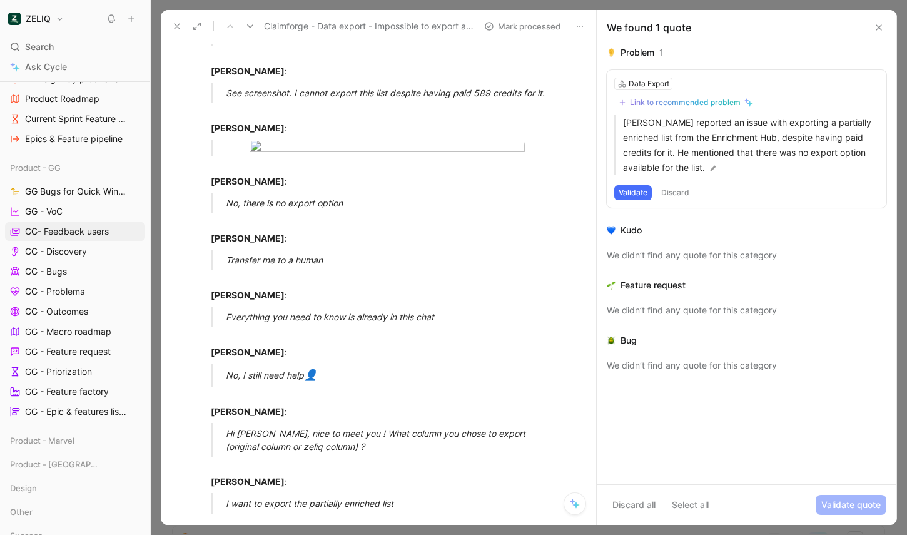
scroll to position [318, 0]
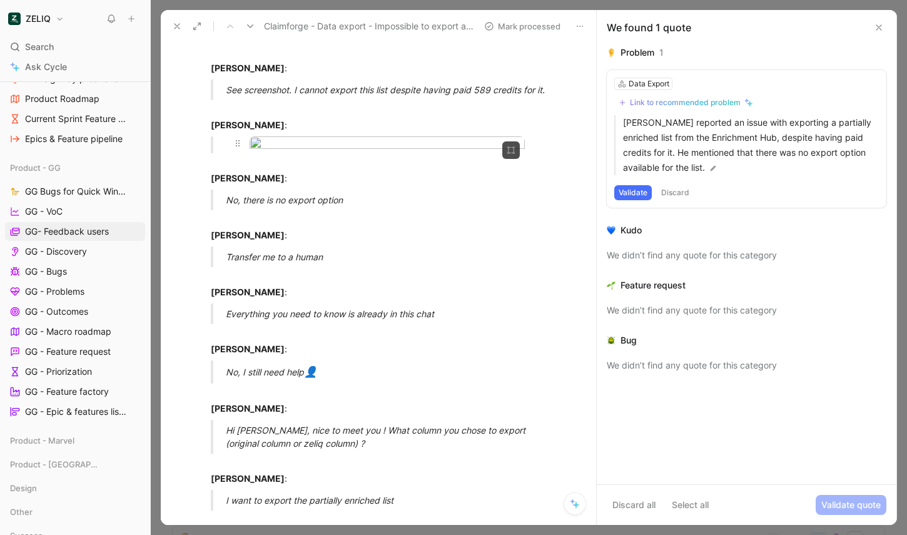
click at [363, 251] on body "ZELIQ Search ⌘ K Ask Cycle Workspace Home G then H Feedback G then F Requests G…" at bounding box center [453, 267] width 907 height 535
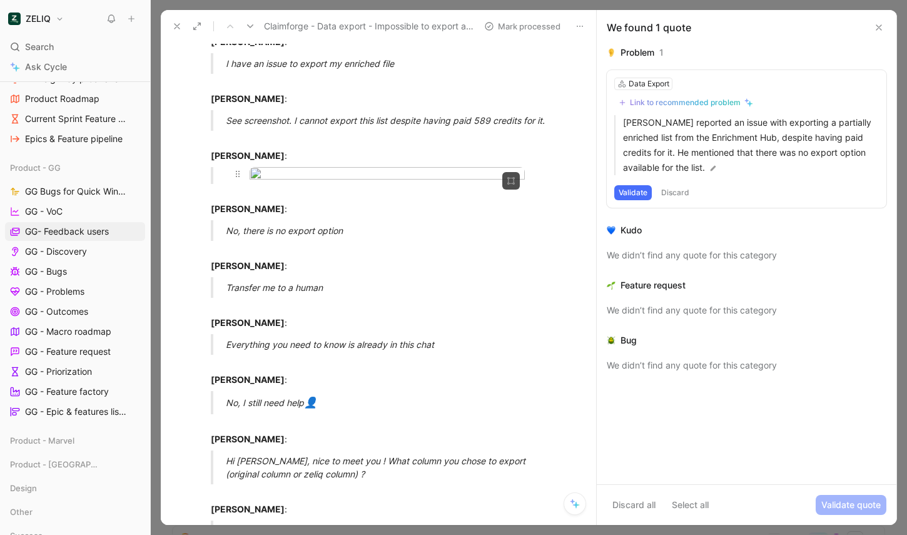
scroll to position [250, 0]
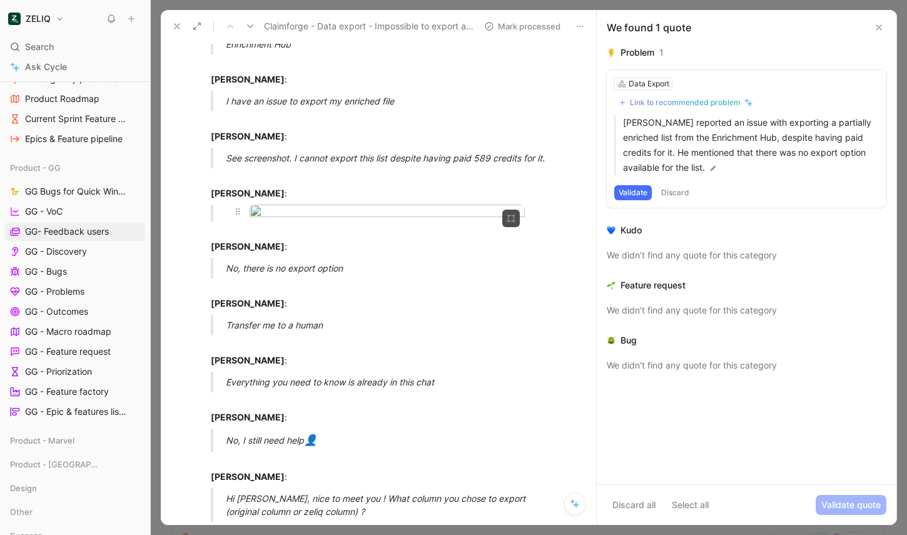
click at [298, 245] on body "ZELIQ Search ⌘ K Ask Cycle Workspace Home G then H Feedback G then F Requests G…" at bounding box center [453, 267] width 907 height 535
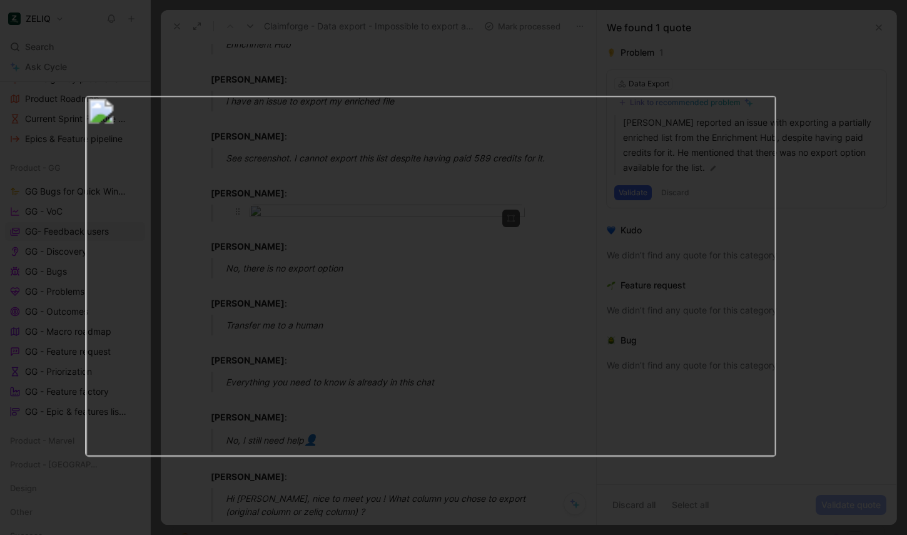
click at [298, 245] on img at bounding box center [430, 275] width 691 height 361
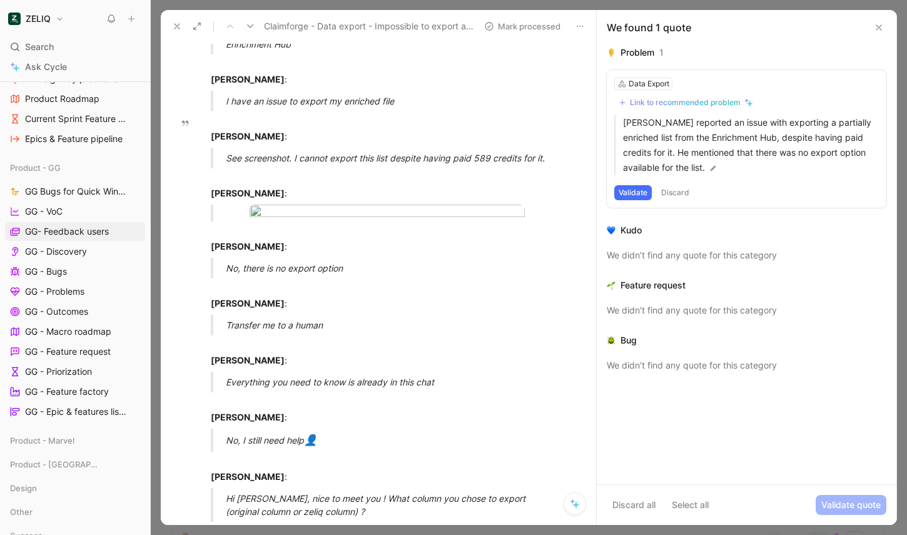
click at [797, 26] on icon at bounding box center [879, 28] width 10 height 10
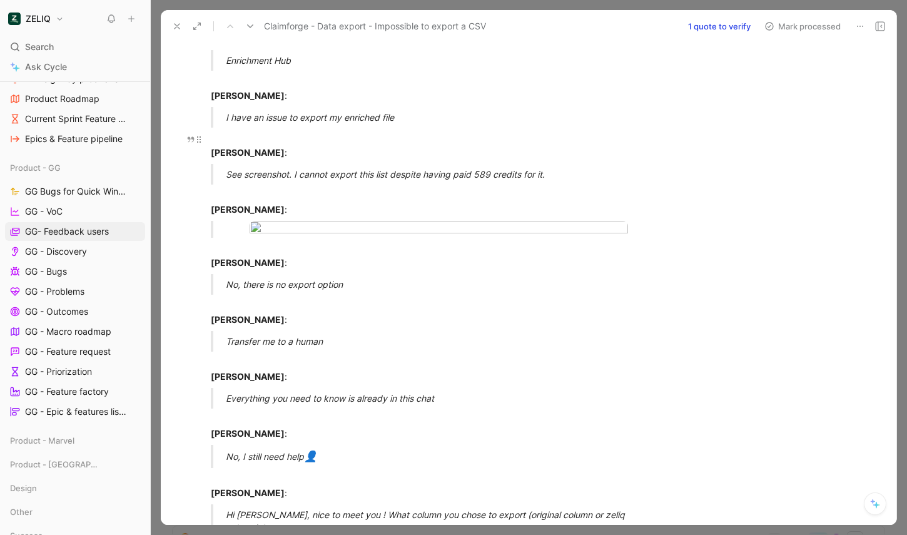
scroll to position [0, 0]
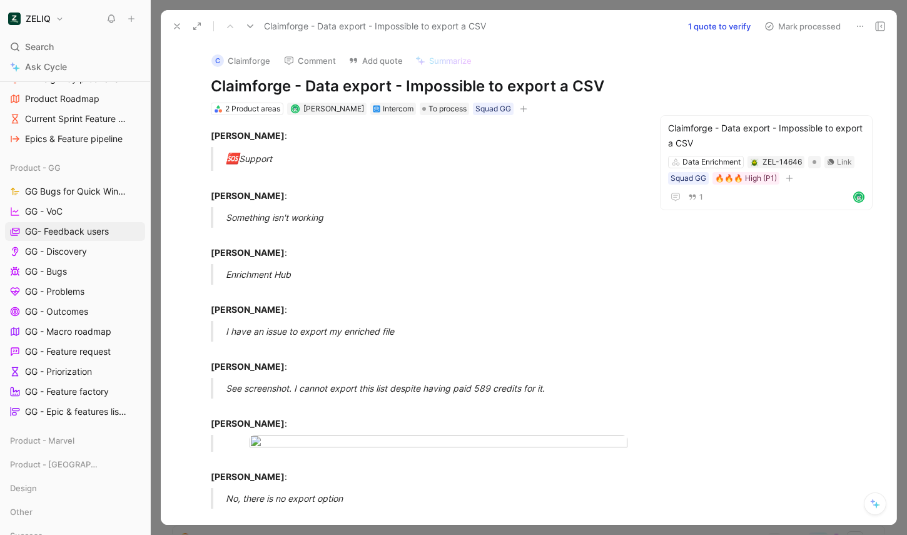
click at [797, 22] on button "Mark processed" at bounding box center [803, 27] width 88 height 18
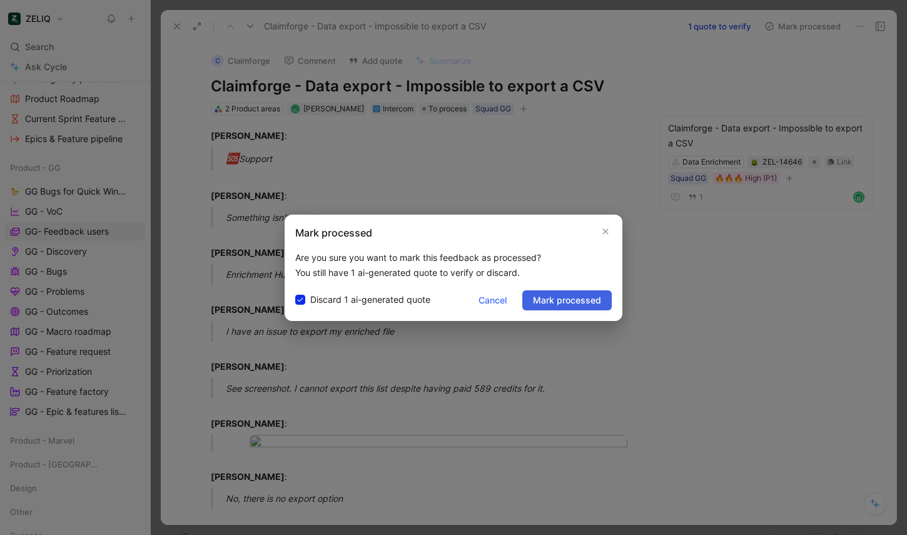
click at [581, 298] on span "Mark processed" at bounding box center [567, 300] width 68 height 15
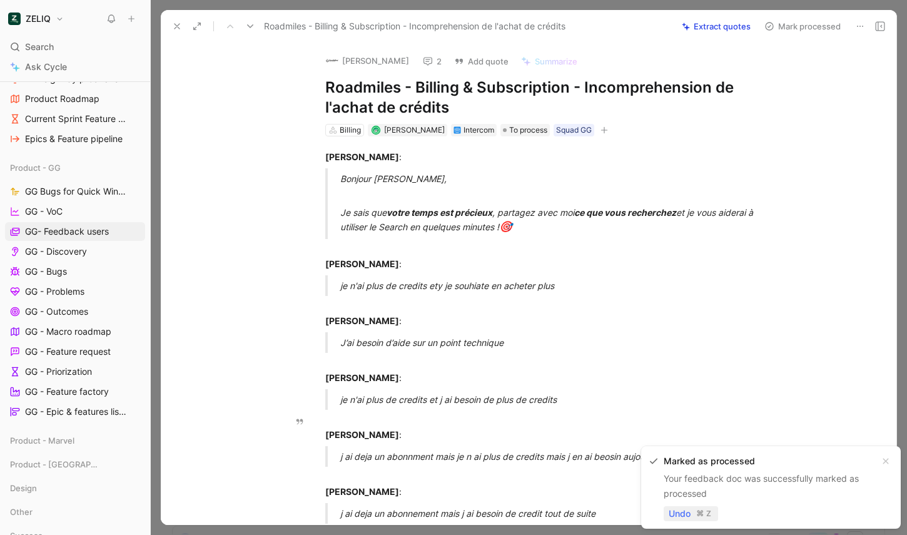
click at [680, 514] on span "Undo" at bounding box center [680, 513] width 22 height 15
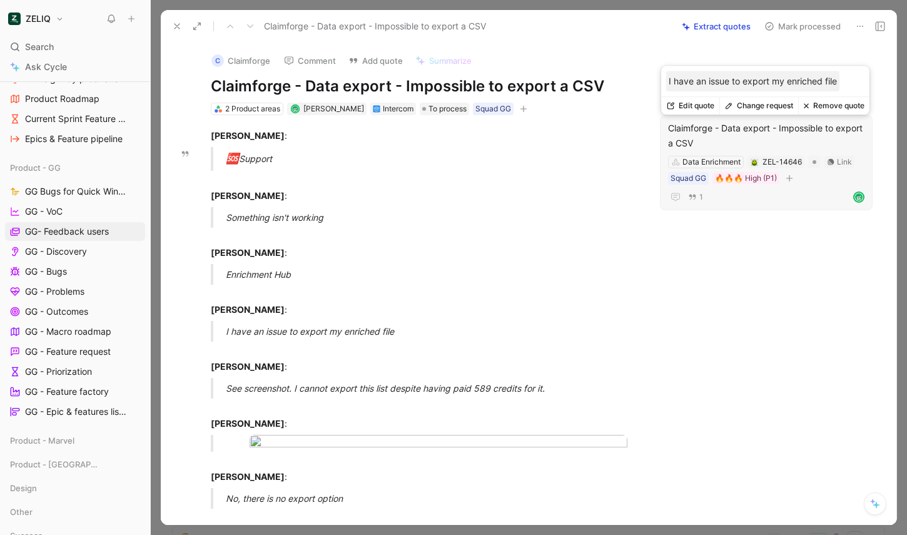
click at [746, 138] on div "Claimforge - Data export - Impossible to export a CSV" at bounding box center [766, 136] width 196 height 30
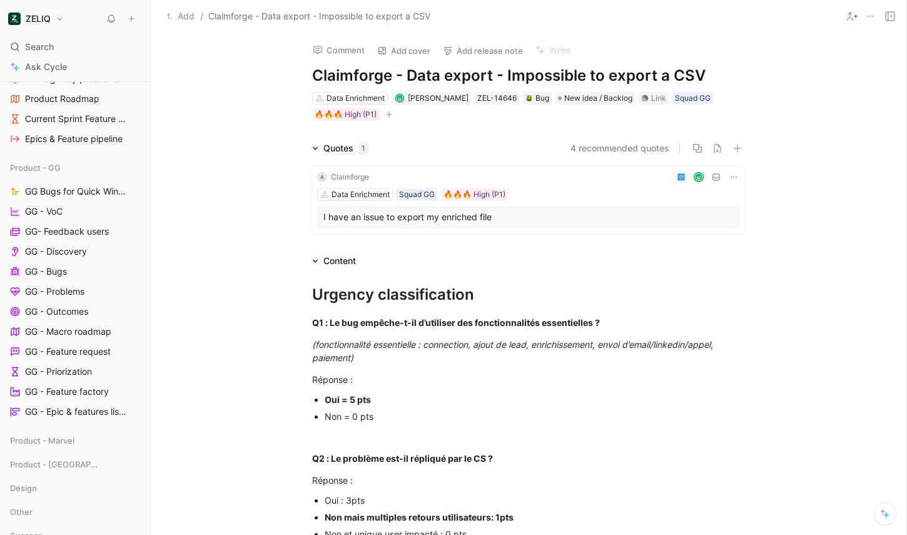
click at [797, 15] on use at bounding box center [890, 16] width 9 height 9
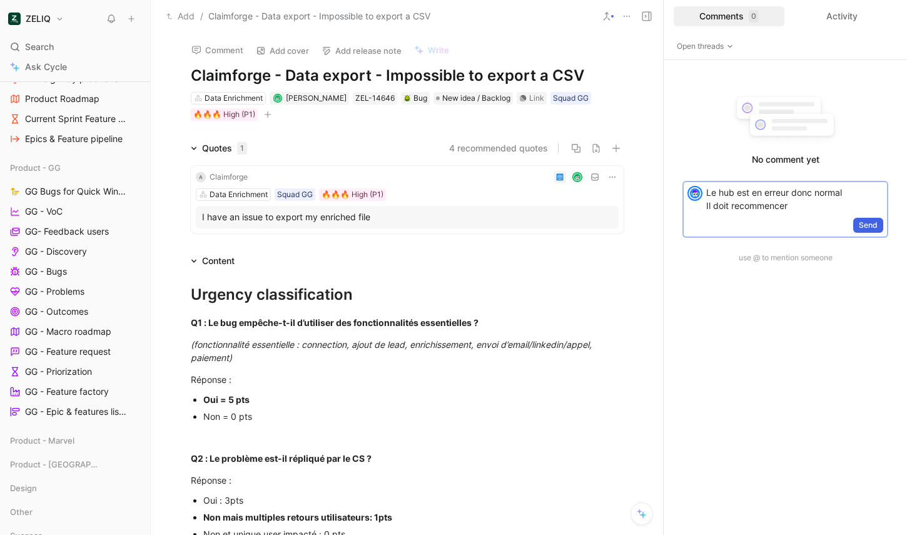
click at [797, 218] on button "Send" at bounding box center [868, 225] width 30 height 15
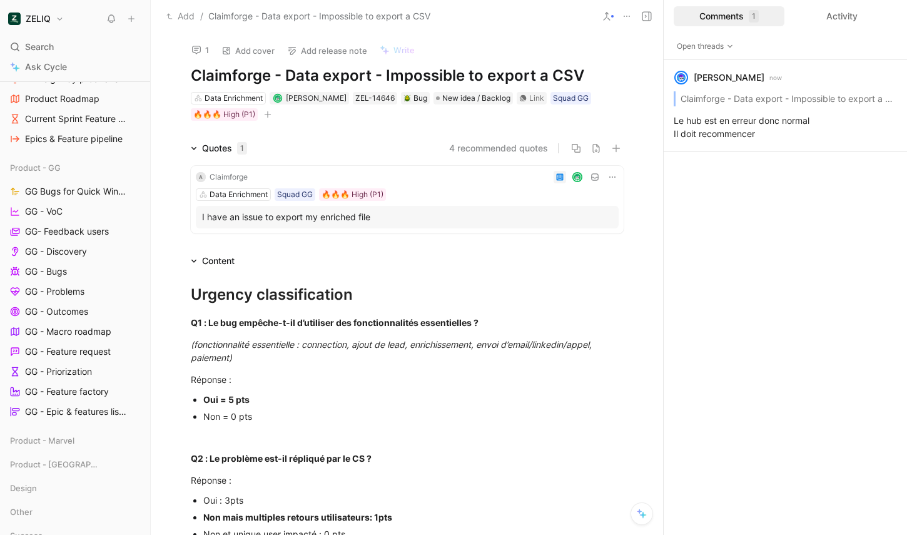
click at [265, 173] on div at bounding box center [436, 177] width 366 height 13
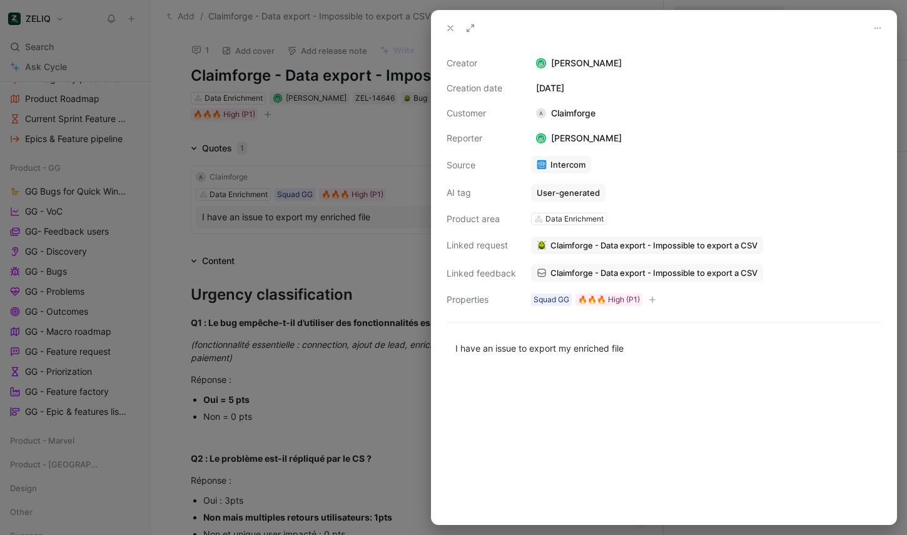
click at [594, 276] on span "Claimforge - Data export - Impossible to export a CSV" at bounding box center [653, 272] width 207 height 11
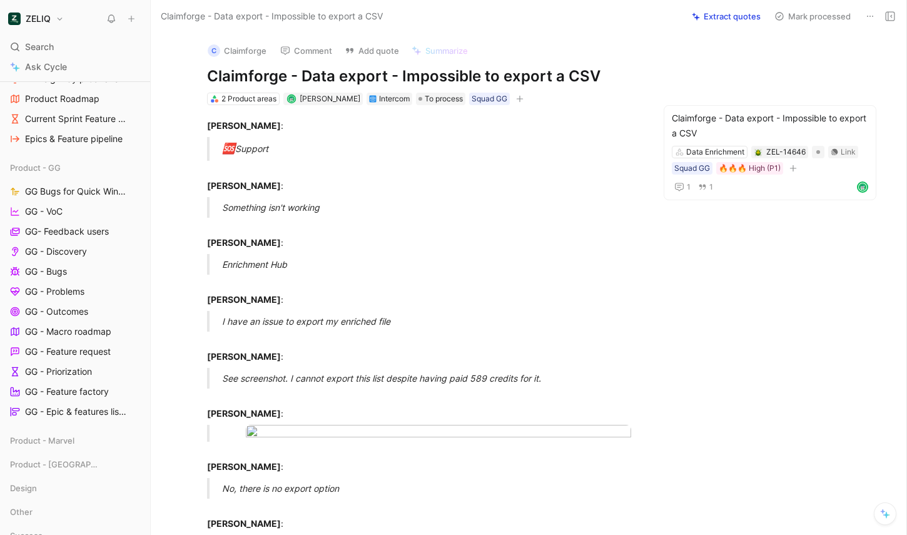
click at [797, 19] on button "Mark processed" at bounding box center [813, 17] width 88 height 18
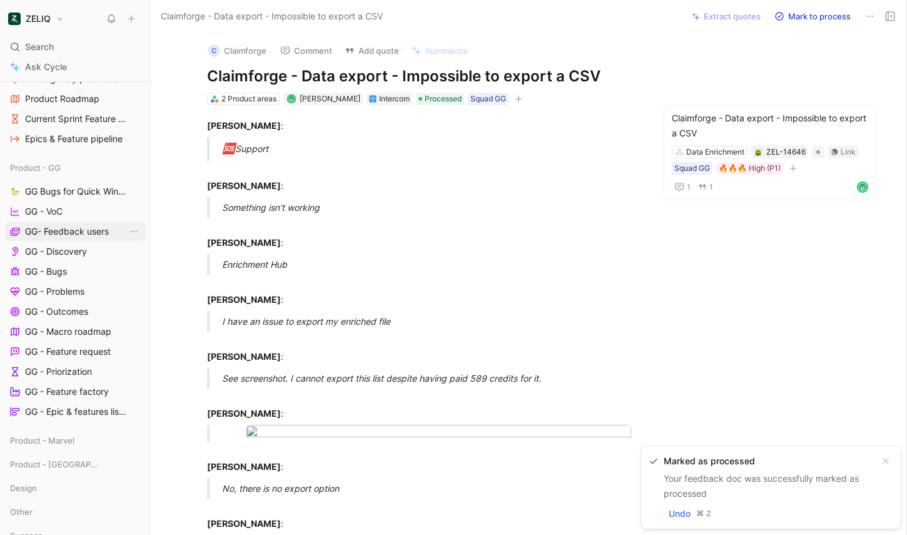
click at [61, 231] on span "GG- Feedback users" at bounding box center [67, 231] width 84 height 13
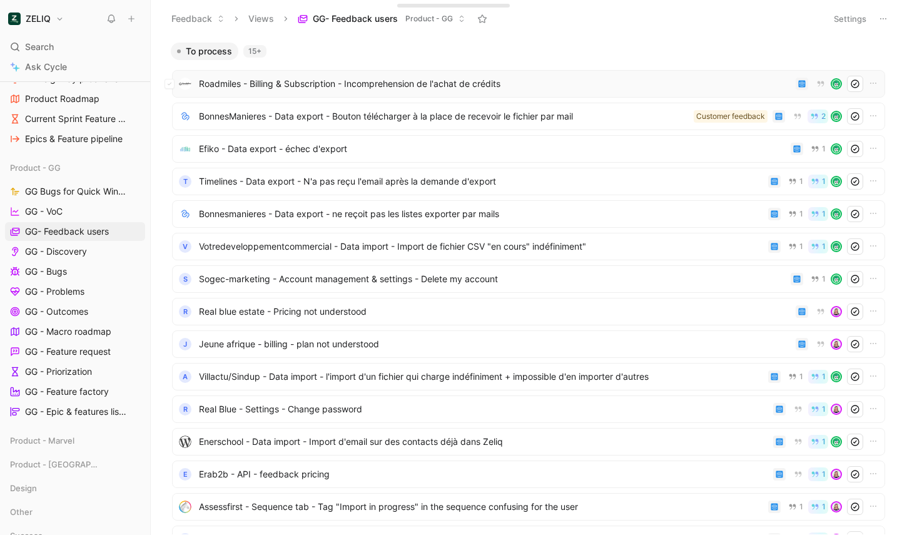
click at [535, 79] on span "Roadmiles - Billing & Subscription - Incomprehension de l'achat de crédits" at bounding box center [495, 83] width 592 height 15
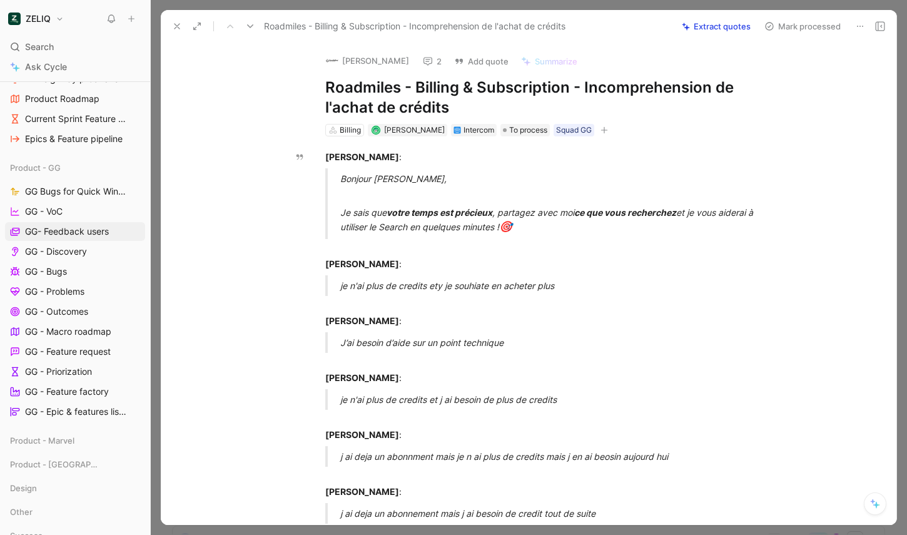
click at [797, 31] on icon at bounding box center [880, 26] width 10 height 10
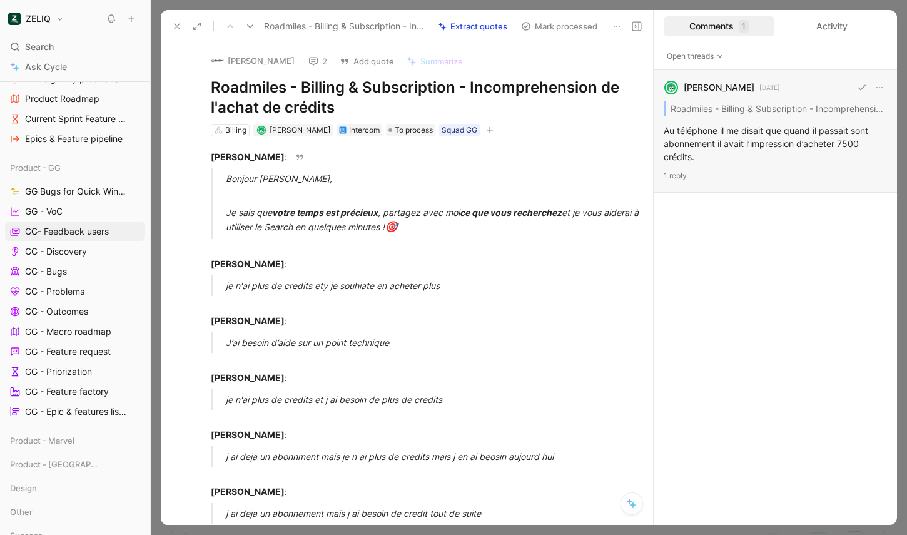
click at [739, 141] on div "Lucas Damoiseau 12 days ago Roadmiles - Billing & Subscription - Incomprehensio…" at bounding box center [775, 131] width 243 height 123
click at [634, 27] on icon at bounding box center [637, 26] width 10 height 10
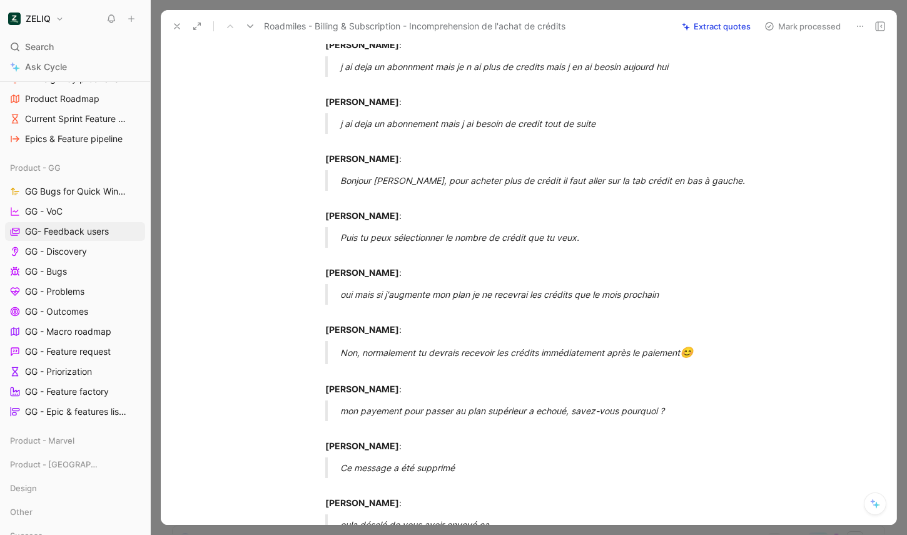
scroll to position [387, 0]
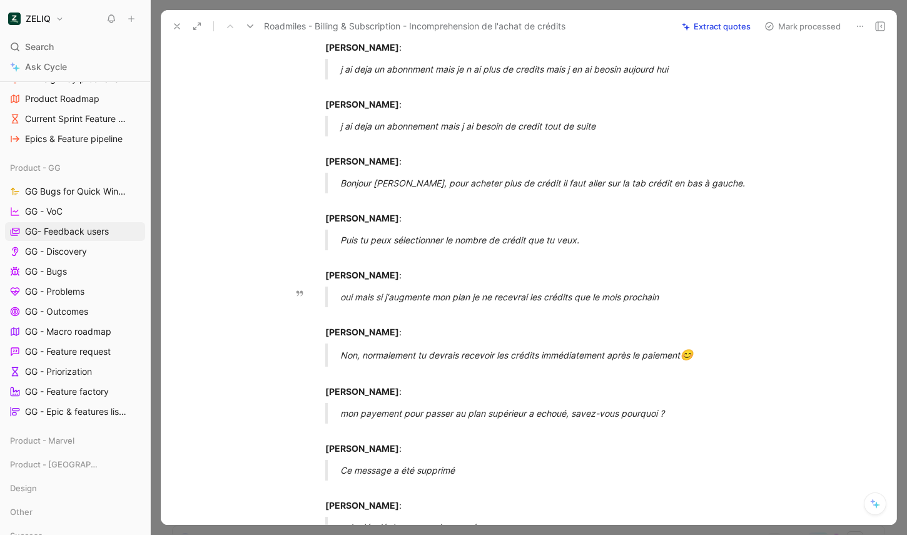
click at [449, 301] on div "oui mais si j'augmente mon plan je ne recevrai les crédits que le mois prochain" at bounding box center [556, 296] width 433 height 13
click at [443, 296] on div "oui mais si j'augmente mon plan je ne recevrai les crédits que le mois prochain" at bounding box center [556, 296] width 433 height 13
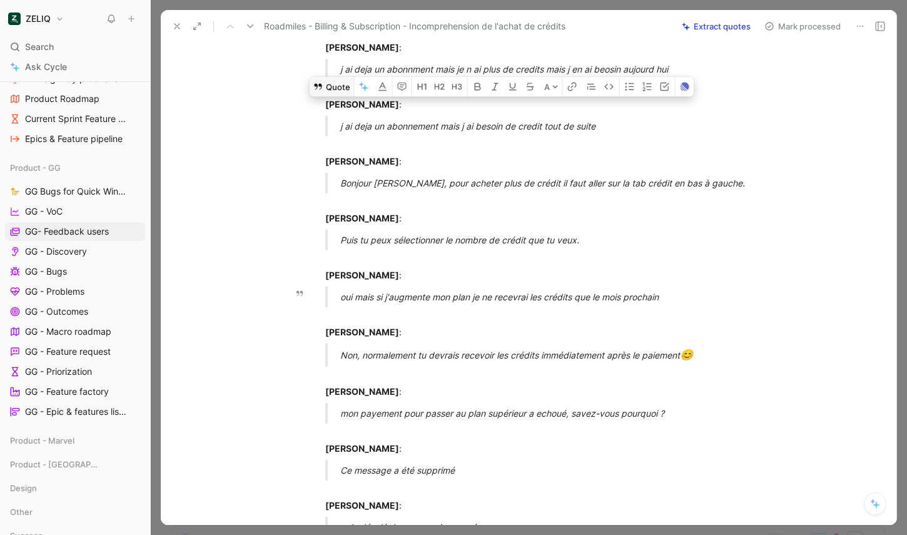
click at [335, 96] on button "Quote" at bounding box center [332, 86] width 44 height 20
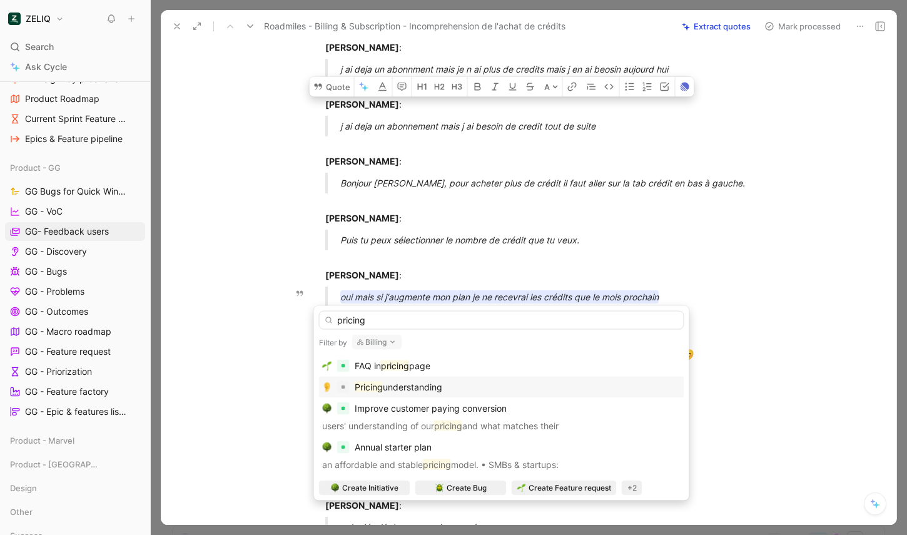
type input "pricing"
click at [399, 382] on span "understanding" at bounding box center [412, 387] width 59 height 11
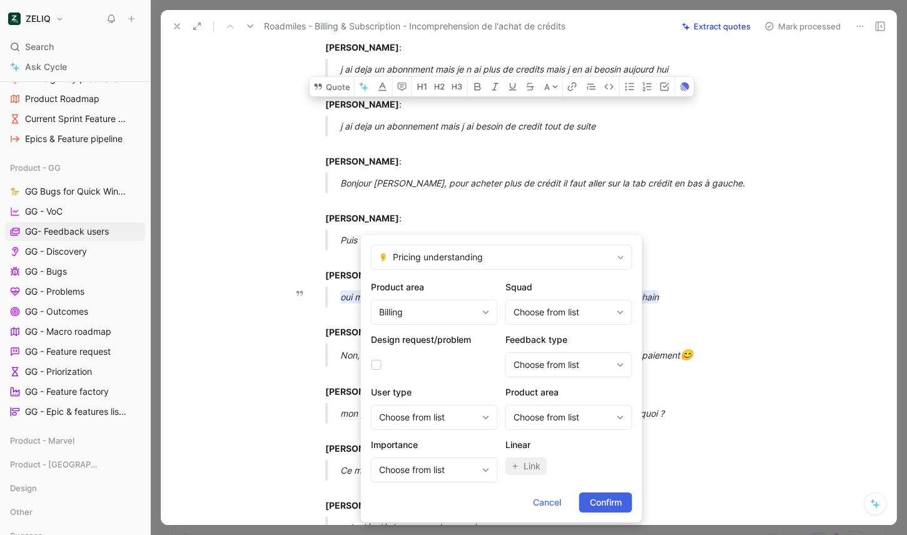
click at [593, 493] on button "Confirm" at bounding box center [605, 502] width 53 height 20
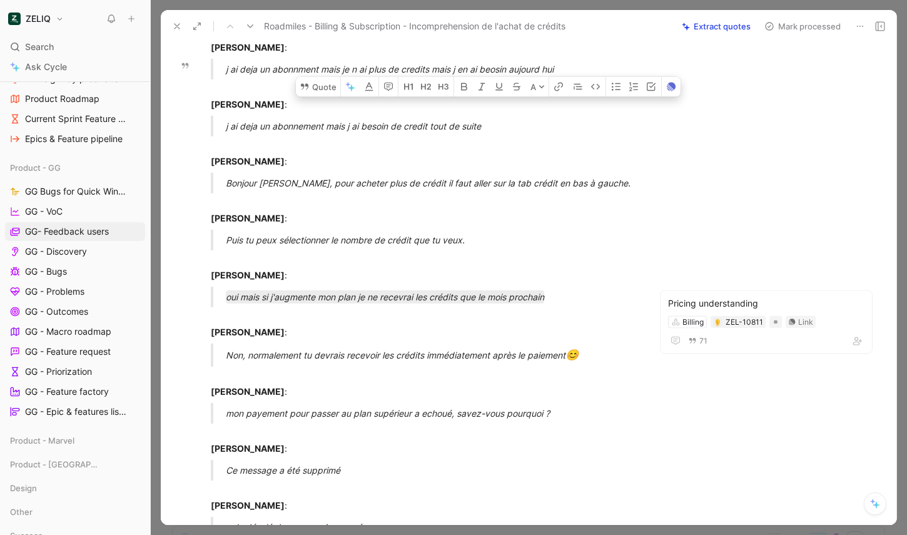
click at [797, 24] on button "Mark processed" at bounding box center [803, 27] width 88 height 18
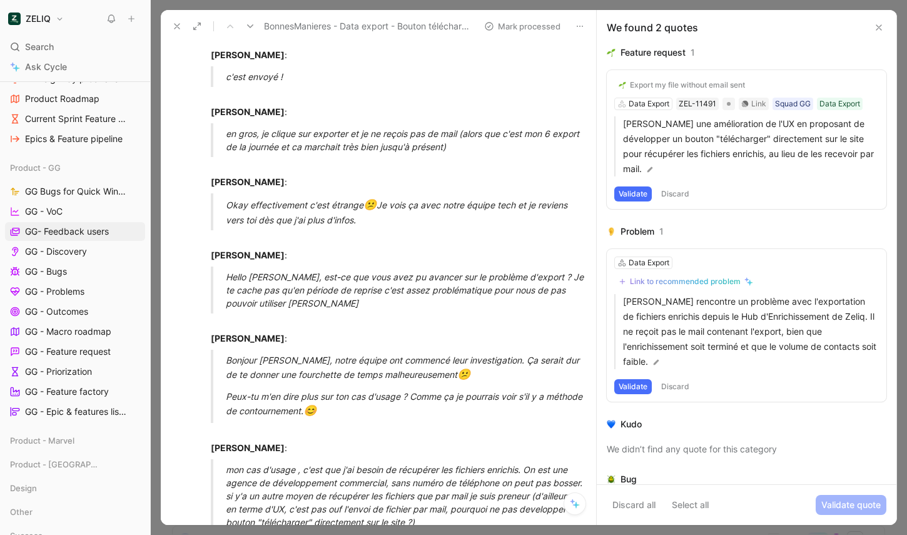
scroll to position [866, 0]
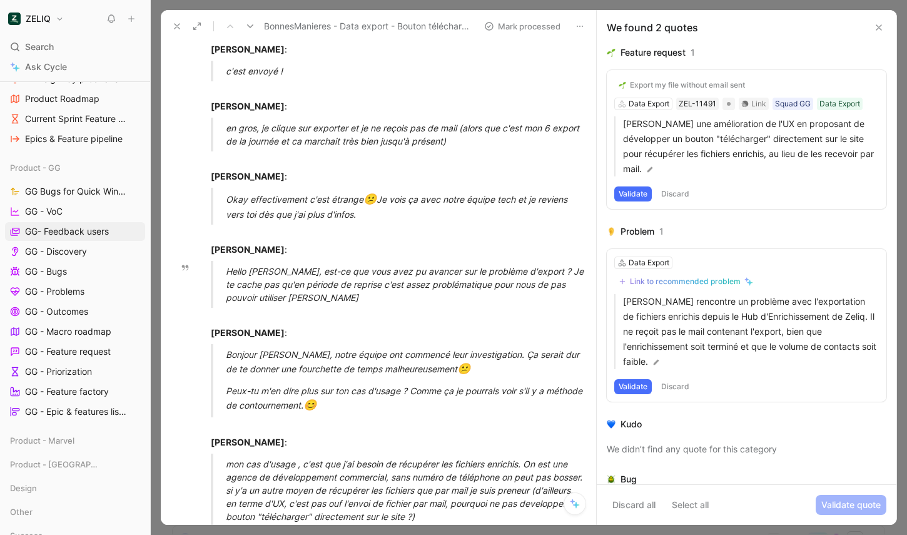
click at [305, 298] on div "Hello Lucas, est-ce que vous avez pu avancer sur le problème d'export ? Je te c…" at bounding box center [406, 284] width 361 height 39
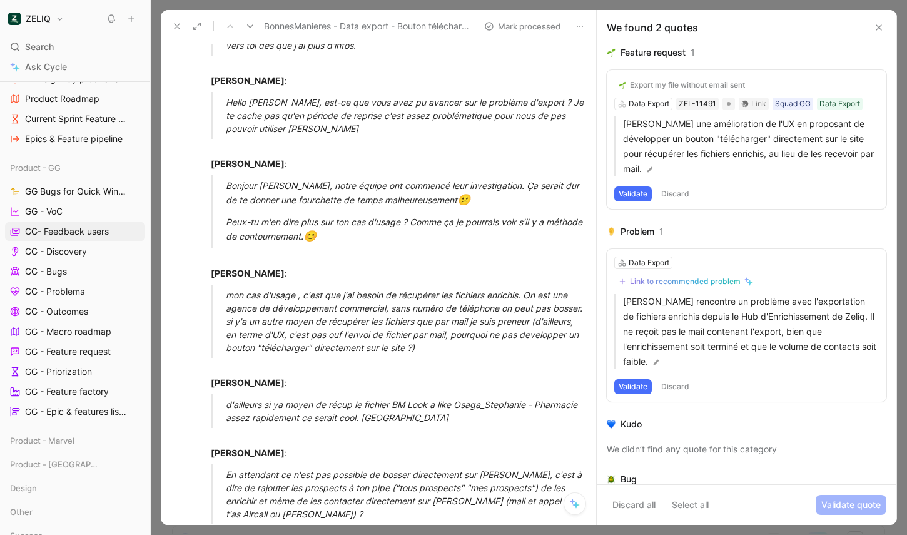
scroll to position [1045, 0]
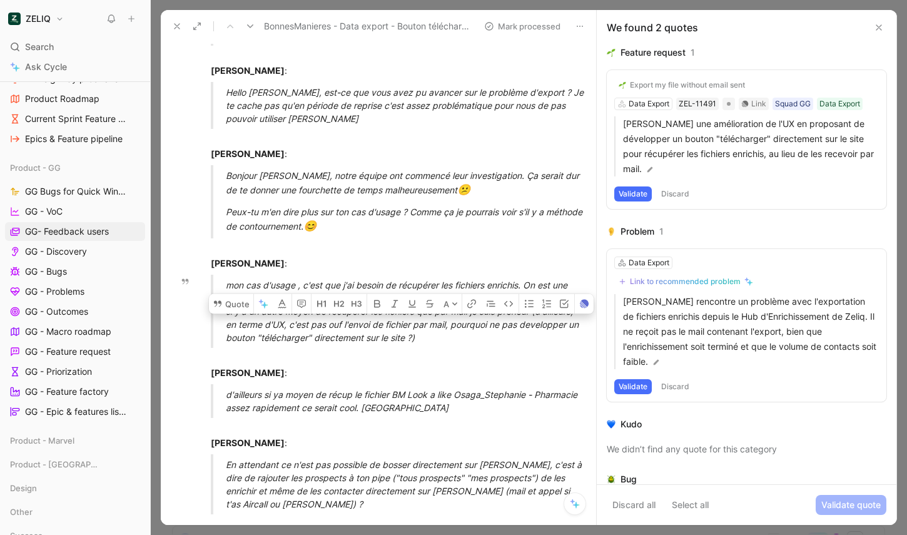
drag, startPoint x: 451, startPoint y: 336, endPoint x: 539, endPoint y: 309, distance: 92.4
click at [539, 309] on div "mon cas d'usage , c'est que j'ai besoin de récupérer les fichiers enrichis. On …" at bounding box center [406, 311] width 361 height 66
click at [233, 294] on button "Quote" at bounding box center [231, 304] width 44 height 20
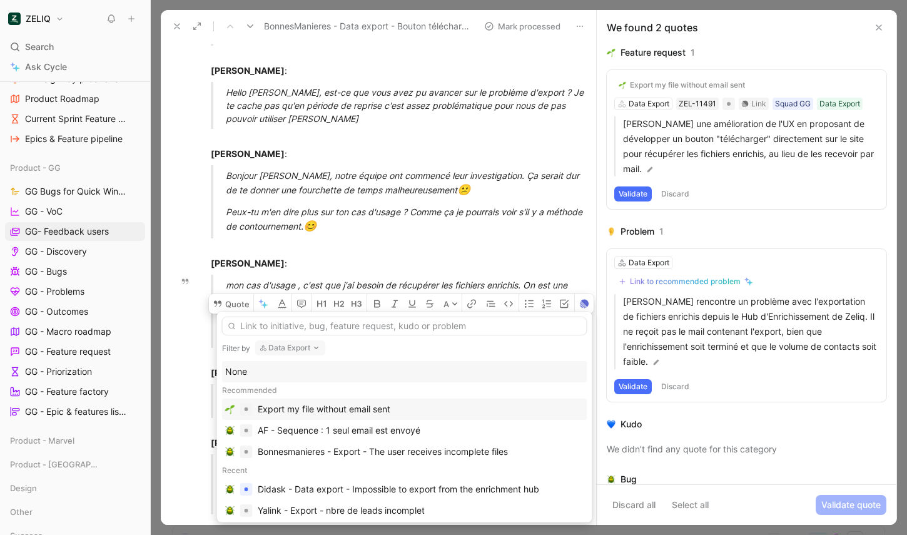
click at [313, 413] on div "Export my file without email sent" at bounding box center [324, 409] width 133 height 15
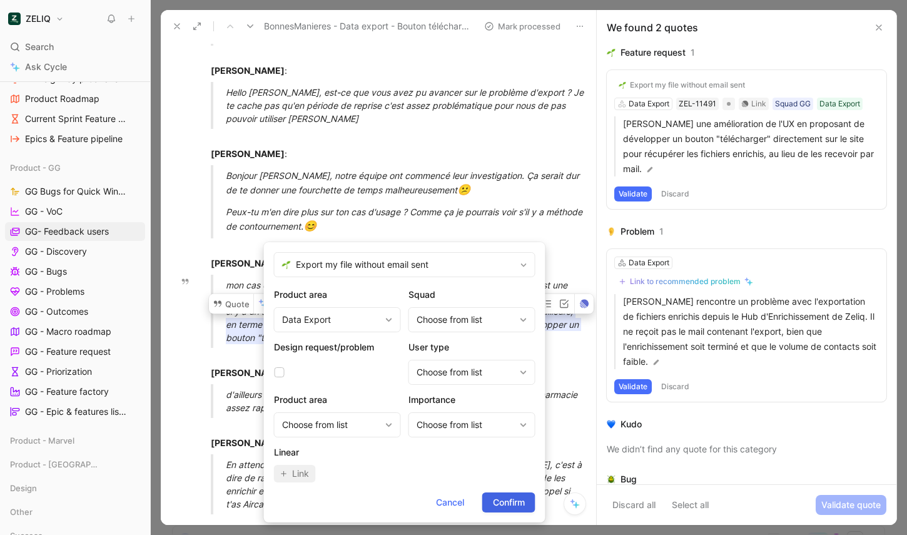
click at [502, 502] on span "Confirm" at bounding box center [509, 502] width 32 height 15
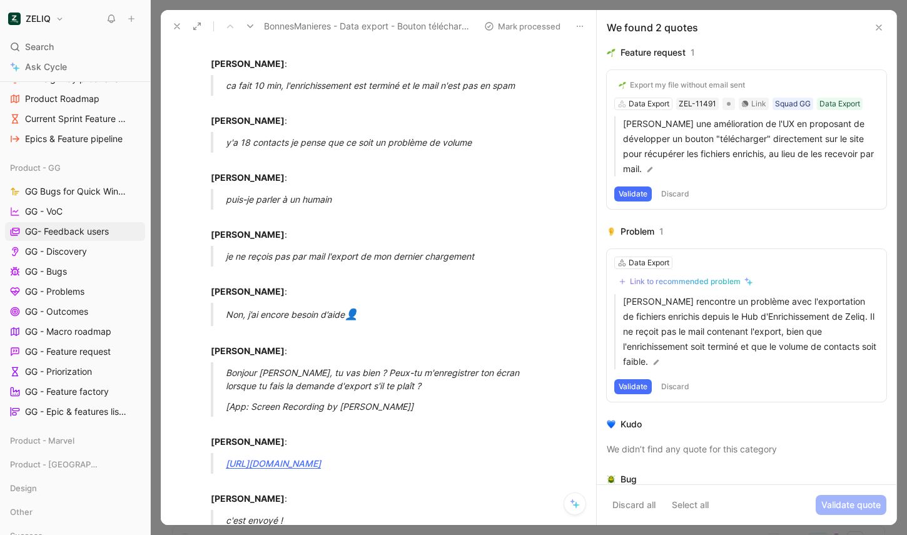
scroll to position [0, 0]
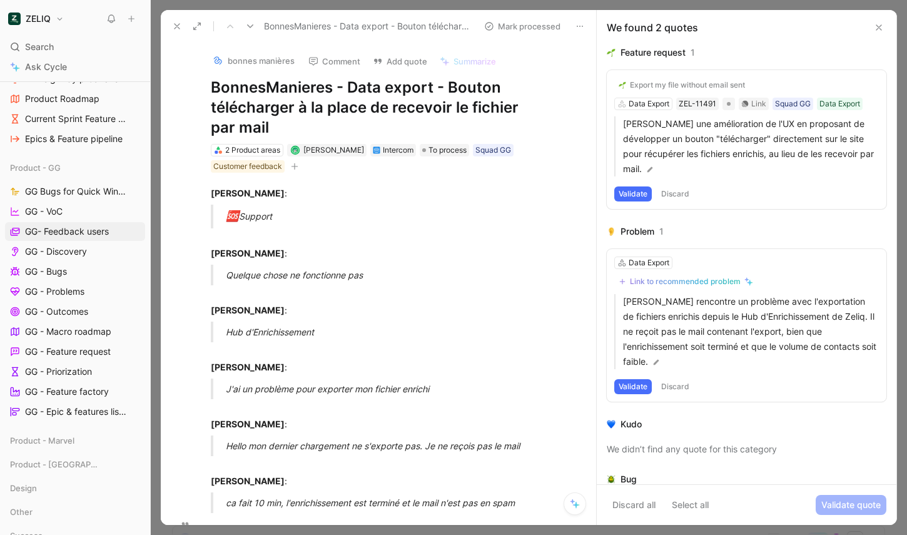
click at [518, 31] on button "Mark processed" at bounding box center [522, 27] width 88 height 18
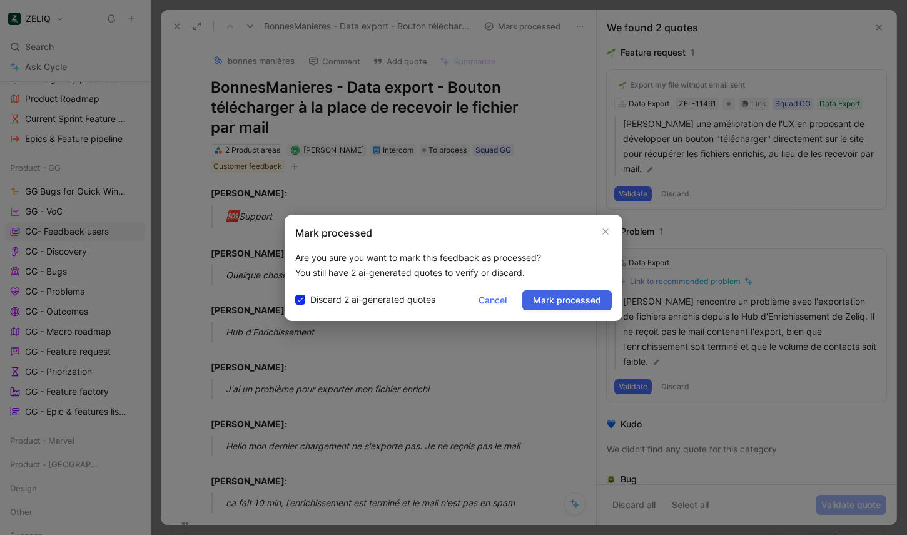
click at [567, 307] on span "Mark processed" at bounding box center [567, 300] width 68 height 15
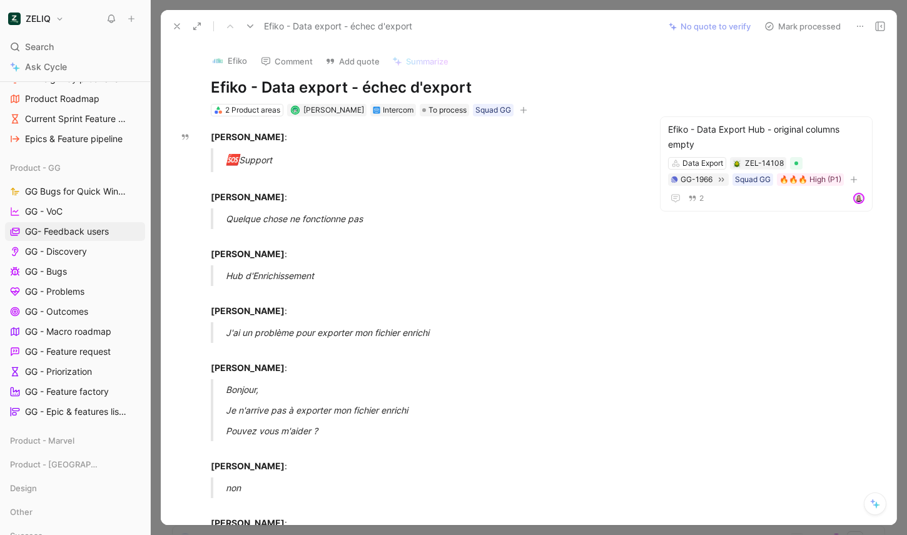
click at [797, 22] on button "Mark processed" at bounding box center [803, 27] width 88 height 18
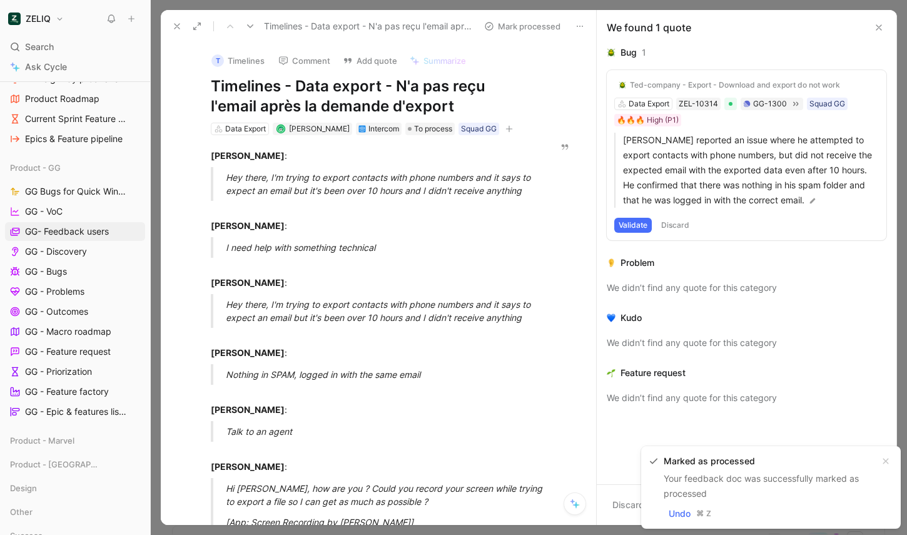
click at [797, 23] on button at bounding box center [878, 27] width 15 height 15
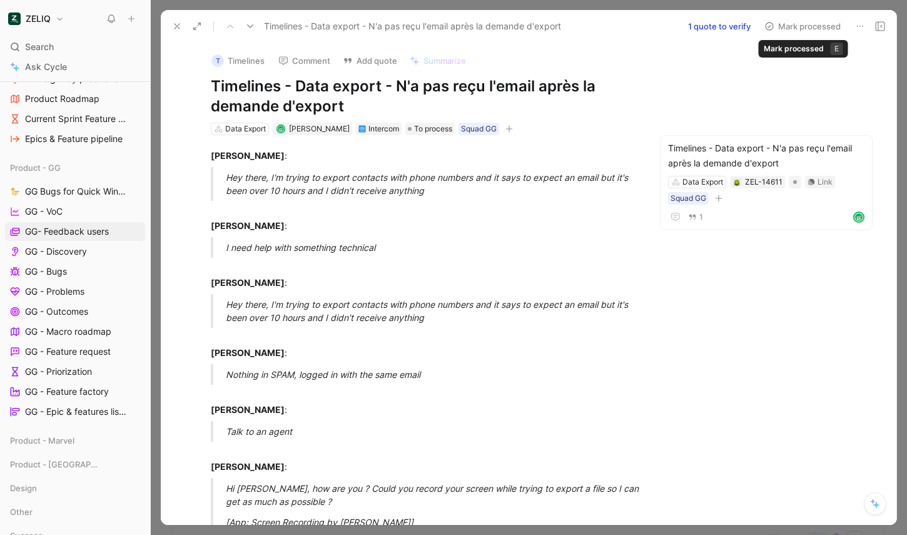
click at [787, 23] on button "Mark processed" at bounding box center [803, 27] width 88 height 18
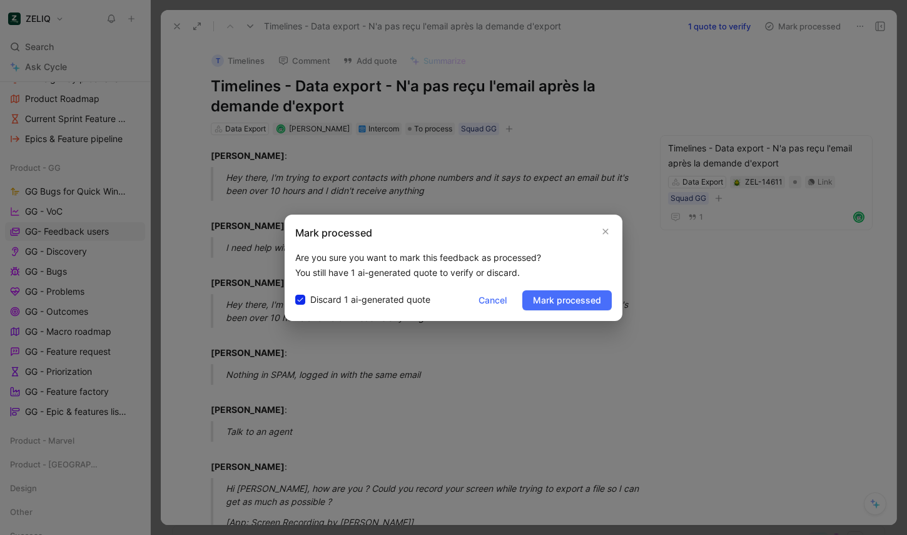
click at [759, 18] on button "Mark processed" at bounding box center [803, 27] width 88 height 18
click at [554, 306] on span "Mark processed" at bounding box center [567, 300] width 68 height 15
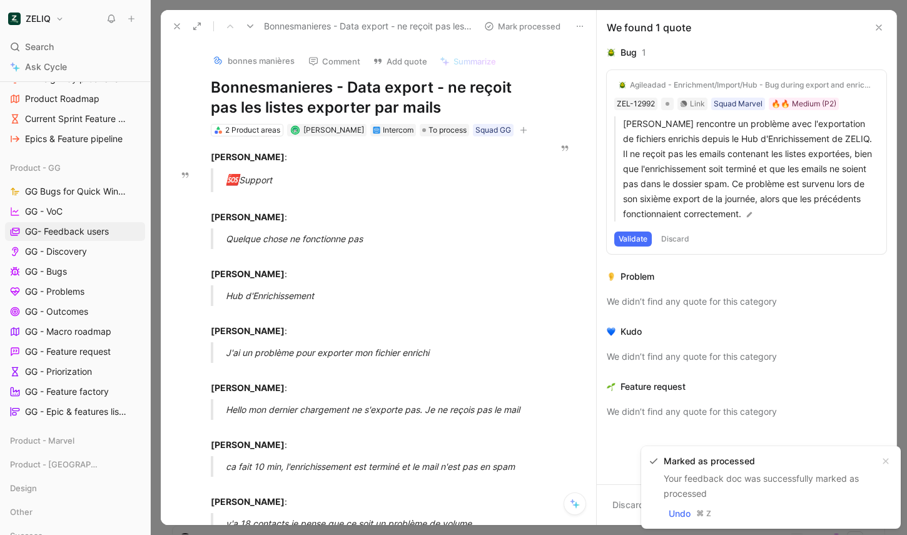
click at [797, 26] on icon at bounding box center [879, 28] width 10 height 10
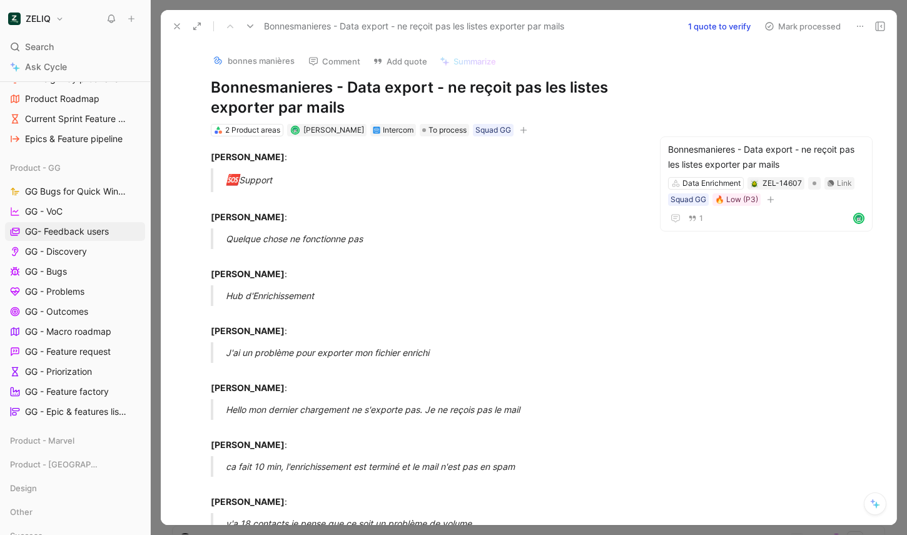
click at [797, 28] on button "Mark processed" at bounding box center [803, 27] width 88 height 18
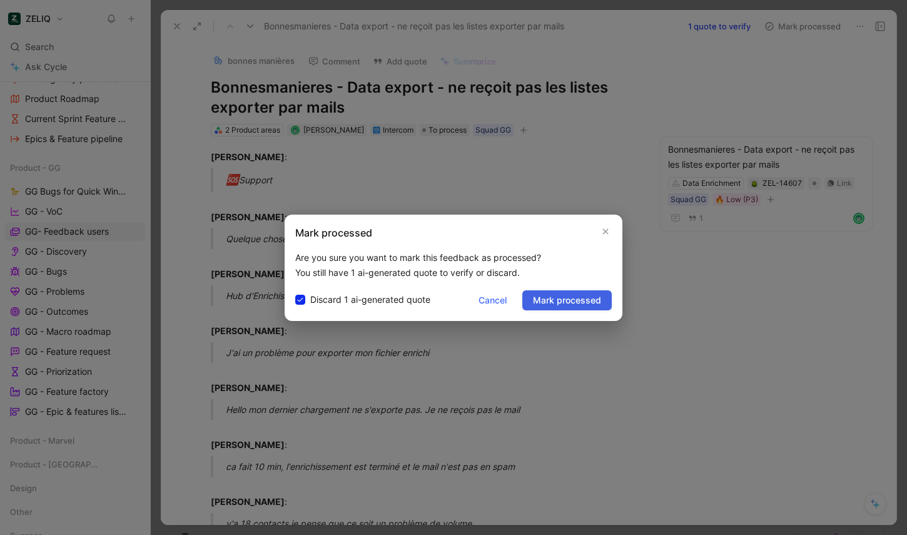
click at [563, 308] on button "Mark processed" at bounding box center [566, 300] width 89 height 20
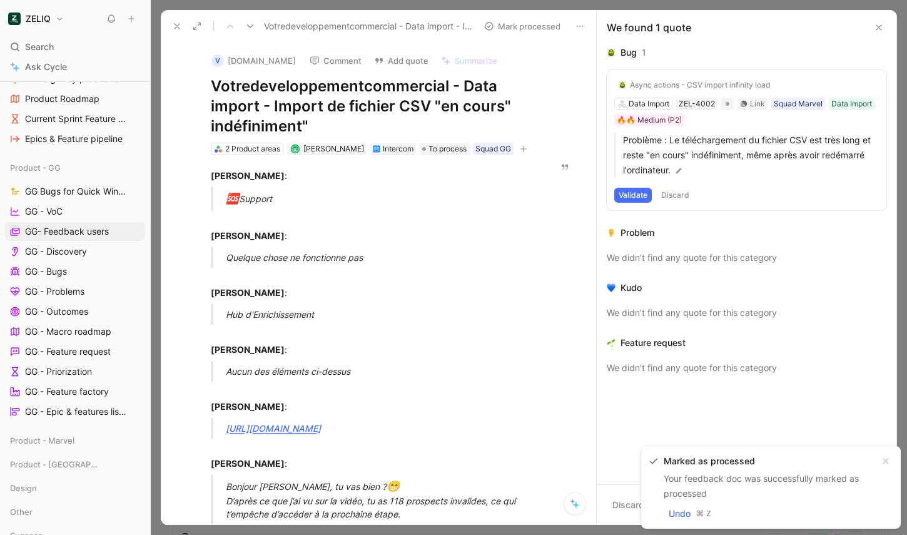
click at [797, 29] on div "We found 1 quote" at bounding box center [747, 27] width 300 height 35
click at [797, 24] on div "We found 1 quote" at bounding box center [747, 27] width 300 height 35
click at [797, 34] on button at bounding box center [878, 27] width 15 height 15
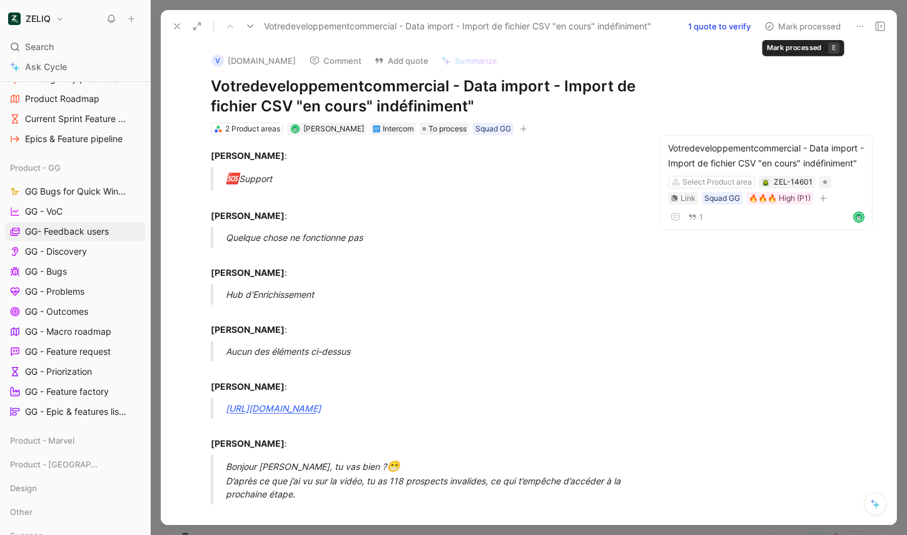
click at [781, 25] on button "Mark processed" at bounding box center [803, 27] width 88 height 18
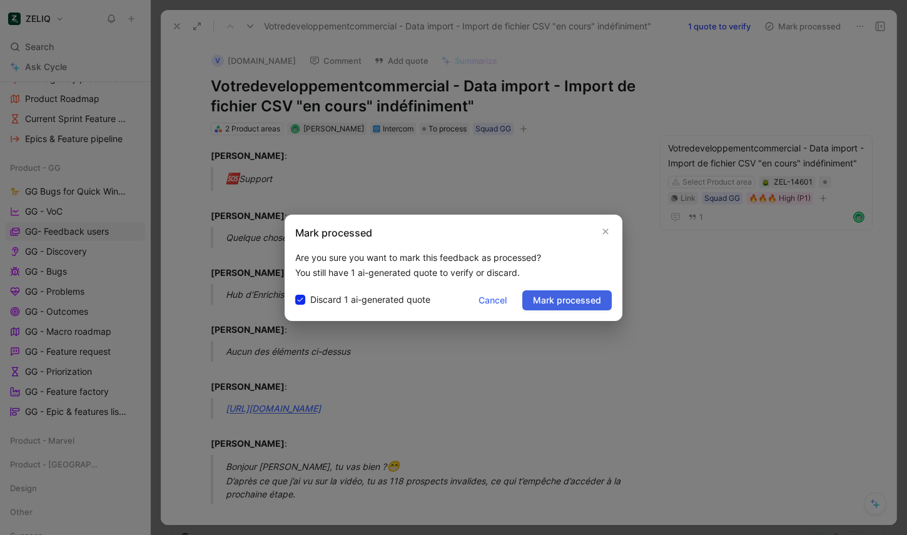
click at [564, 298] on span "Mark processed" at bounding box center [567, 300] width 68 height 15
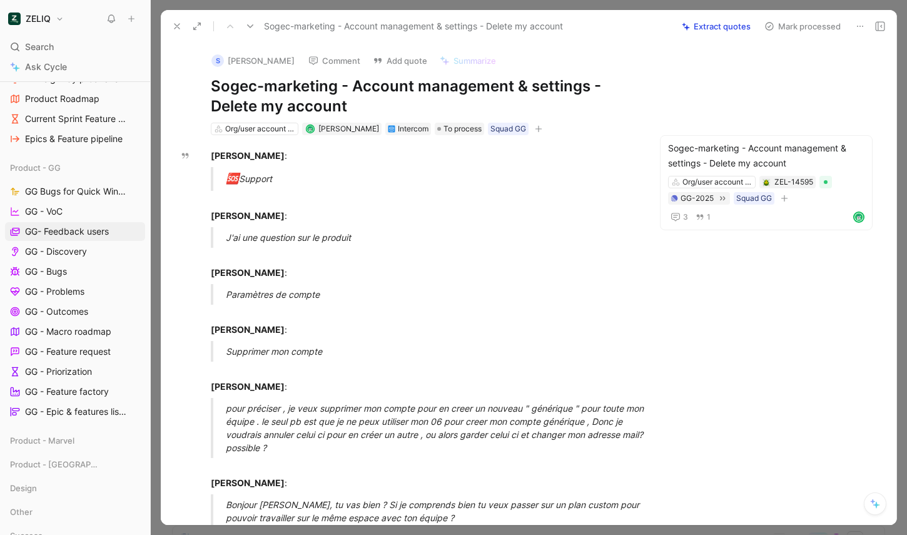
click at [795, 22] on button "Mark processed" at bounding box center [803, 27] width 88 height 18
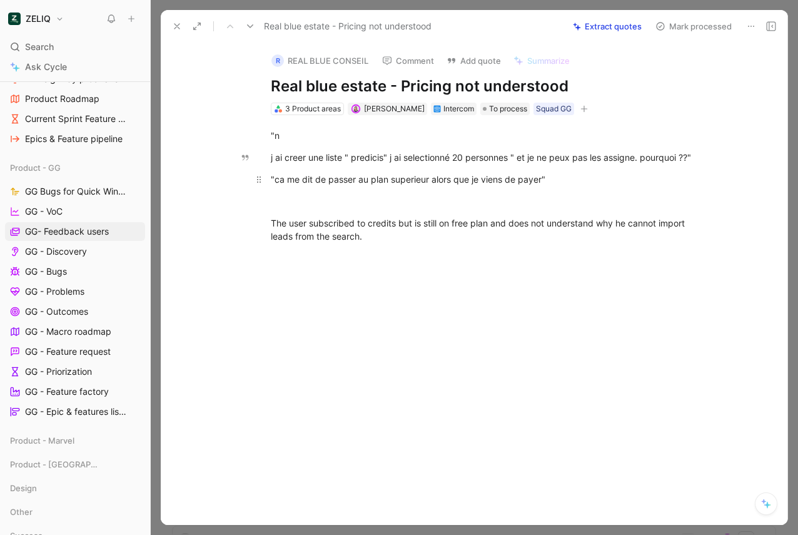
click at [358, 188] on p ""ca me dit de passer au plan superieur alors que je viens de payer"" at bounding box center [487, 179] width 480 height 21
click at [364, 155] on div "j ai creer une liste " predicis" j ai selectionné 20 personnes " et je ne peux …" at bounding box center [487, 157] width 433 height 13
drag, startPoint x: 397, startPoint y: 240, endPoint x: 225, endPoint y: 208, distance: 174.3
click at [225, 208] on div ""n j ai creer une liste " predicis" j ai selectionné 20 personnes " et je ne pe…" at bounding box center [487, 185] width 600 height 141
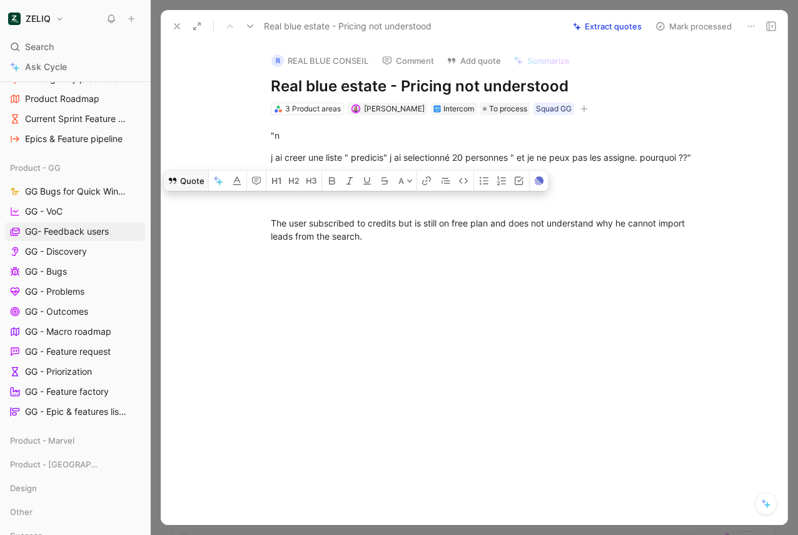
click at [200, 179] on button "Quote" at bounding box center [186, 181] width 44 height 20
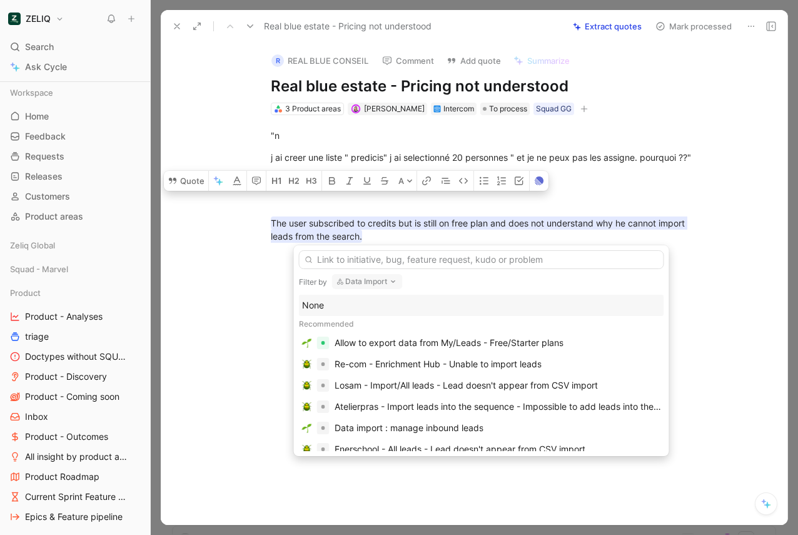
scroll to position [378, 0]
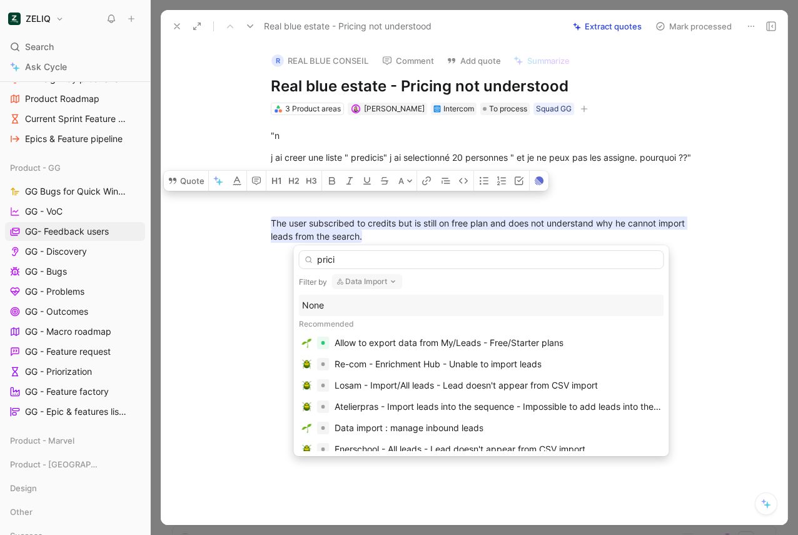
type input "pricin"
click at [365, 285] on button "Data Import" at bounding box center [367, 281] width 71 height 15
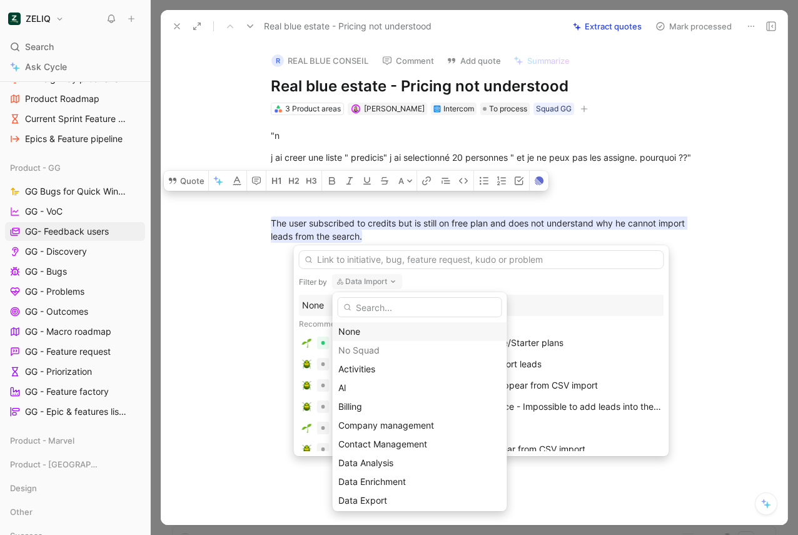
click at [352, 326] on div "None" at bounding box center [419, 331] width 163 height 15
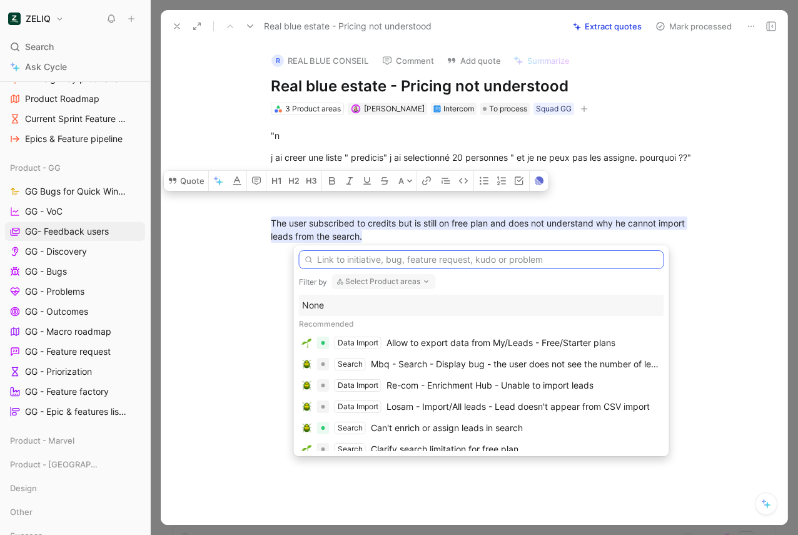
click at [347, 265] on input "text" at bounding box center [481, 259] width 365 height 19
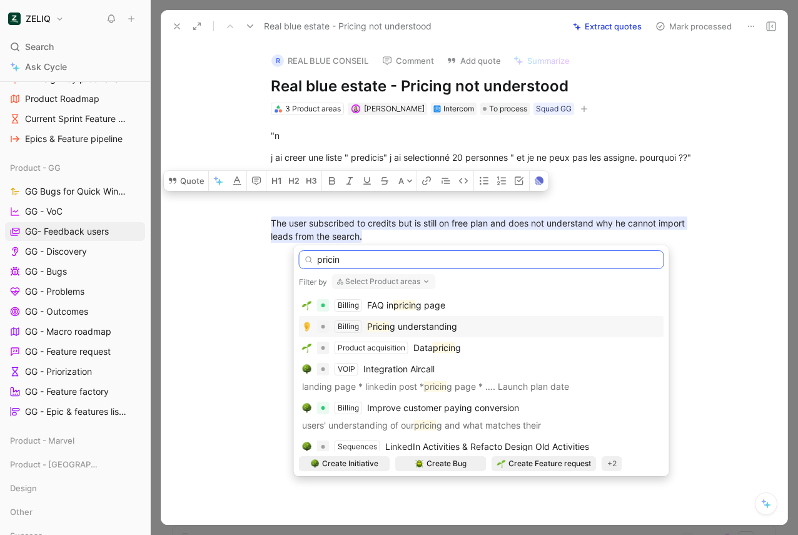
type input "pricin"
click at [388, 328] on mark "Pricin" at bounding box center [378, 326] width 23 height 11
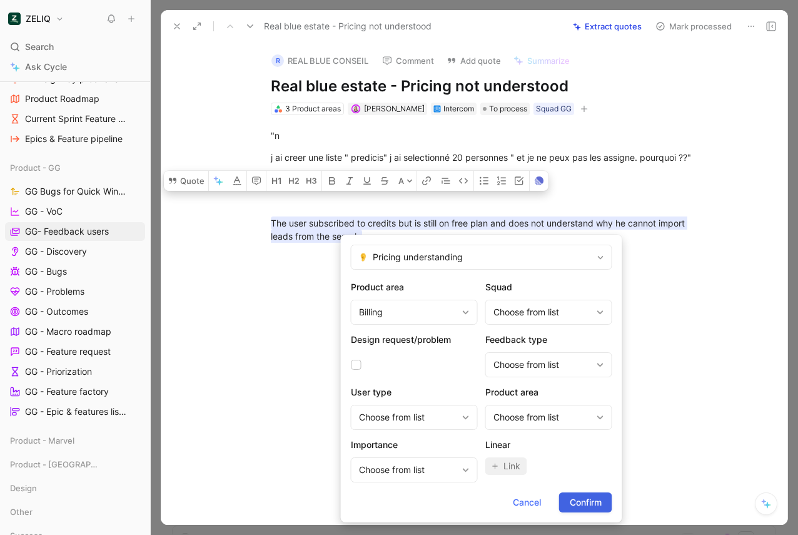
click at [585, 498] on span "Confirm" at bounding box center [586, 502] width 32 height 15
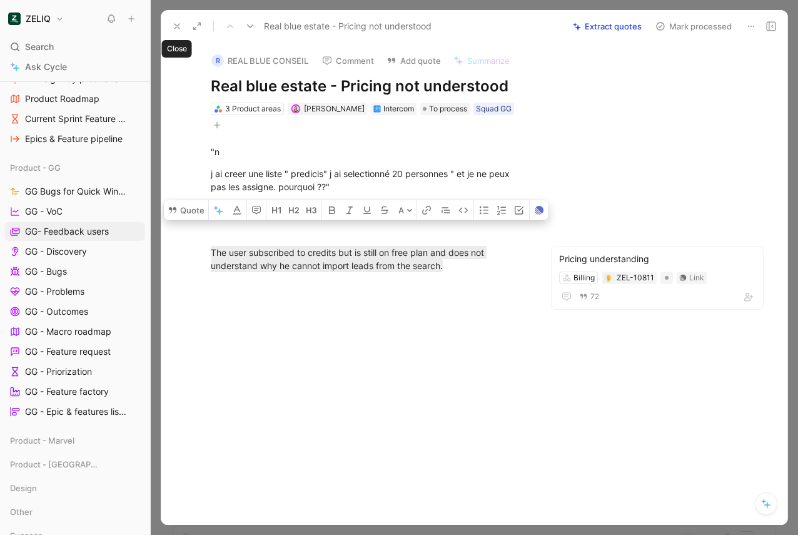
click at [175, 25] on icon at bounding box center [177, 26] width 10 height 10
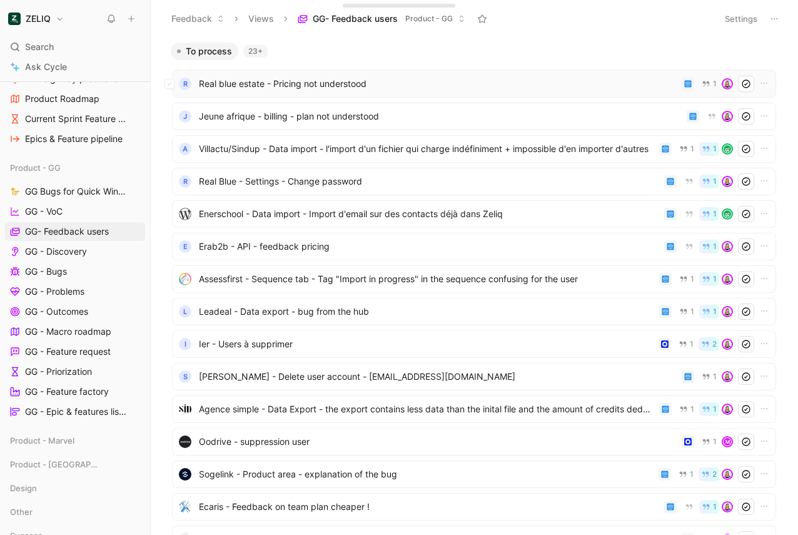
click at [419, 81] on span "Real blue estate - Pricing not understood" at bounding box center [438, 83] width 478 height 15
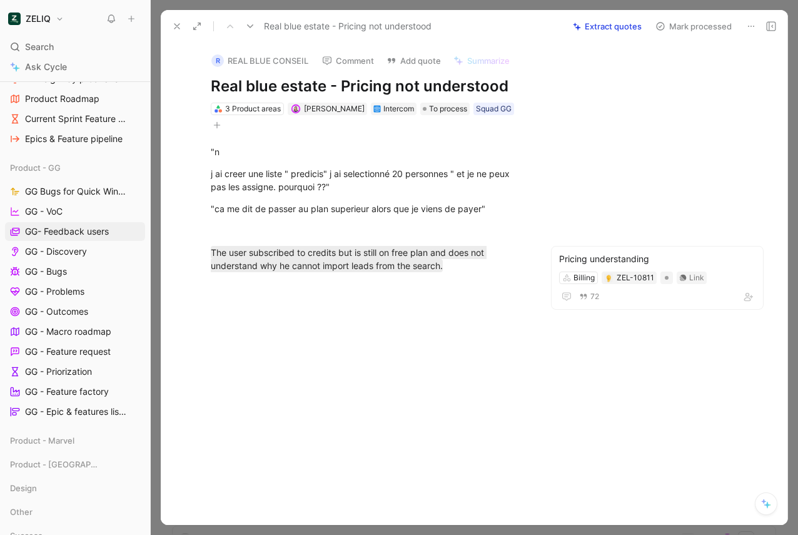
click at [665, 16] on div "Real blue estate - Pricing not understood Extract quotes Mark processed" at bounding box center [474, 26] width 627 height 33
click at [669, 33] on button "Mark processed" at bounding box center [694, 27] width 88 height 18
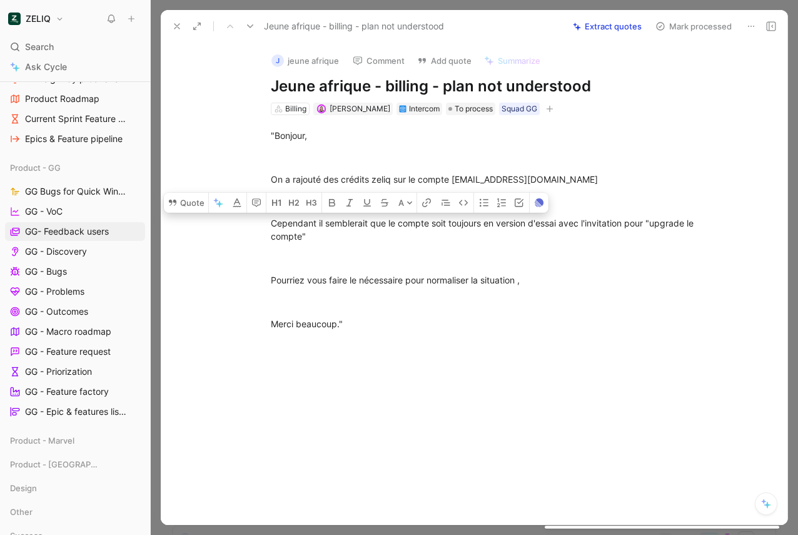
drag, startPoint x: 338, startPoint y: 245, endPoint x: 221, endPoint y: 225, distance: 118.7
click at [221, 225] on div ""Bonjour, On a rajouté des crédits zeliq sur le compte [EMAIL_ADDRESS][DOMAIN_N…" at bounding box center [487, 229] width 600 height 229
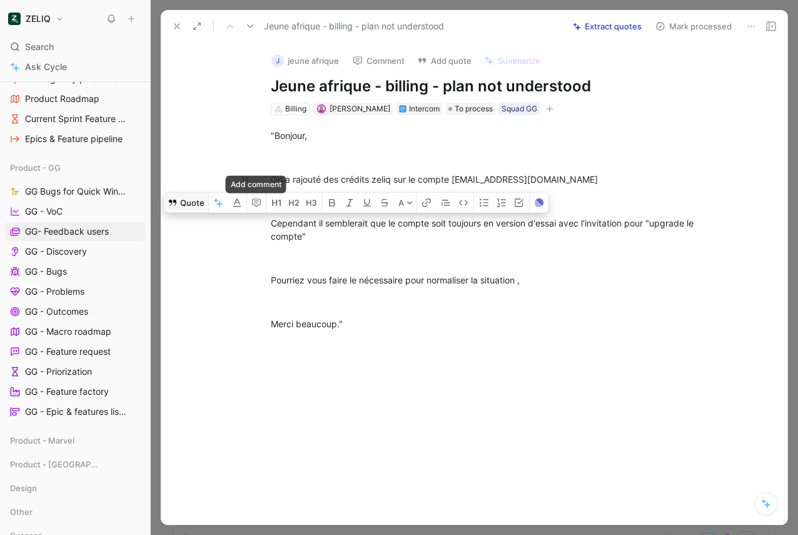
click at [179, 202] on button "Quote" at bounding box center [186, 203] width 44 height 20
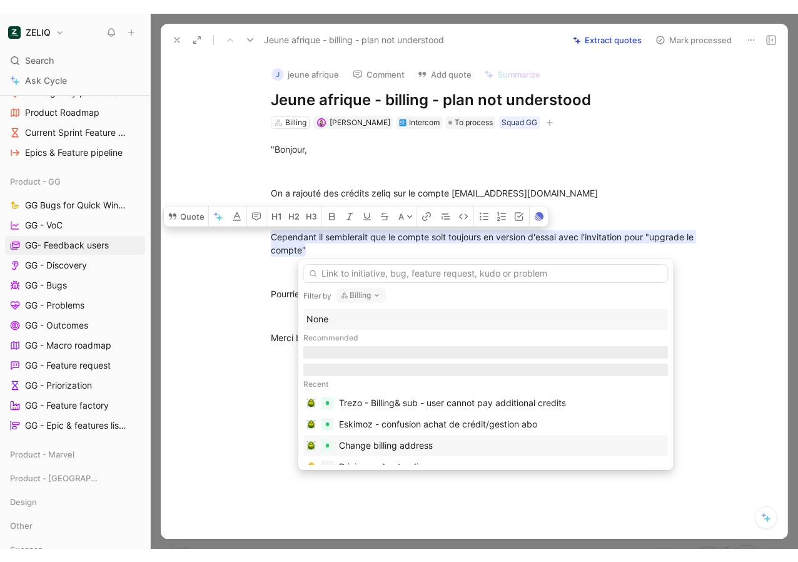
scroll to position [17, 0]
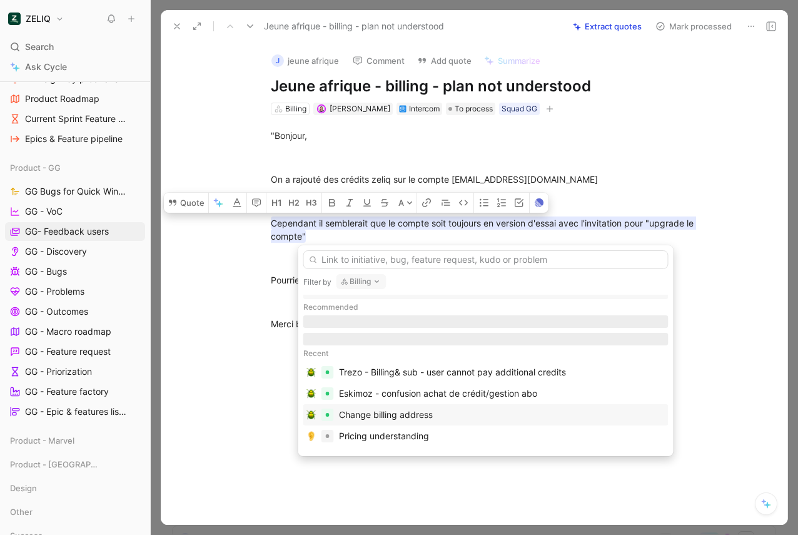
click at [358, 436] on div "Pricing understanding" at bounding box center [384, 435] width 90 height 15
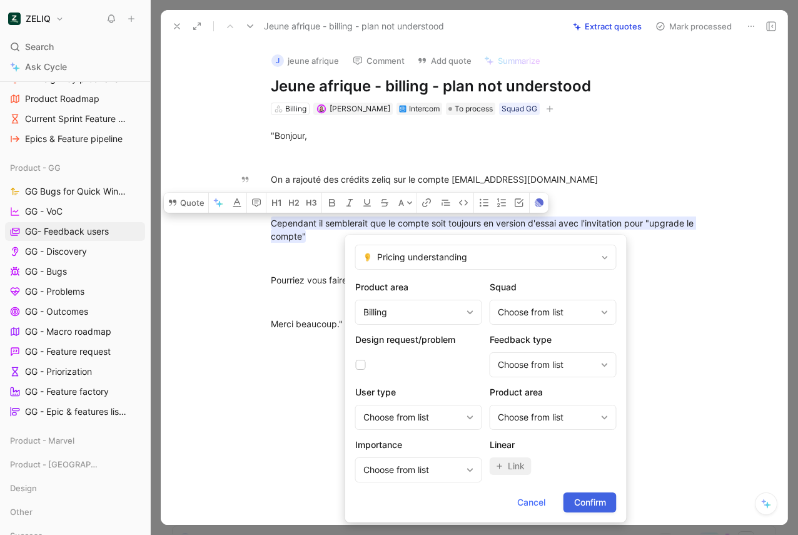
click at [585, 507] on span "Confirm" at bounding box center [590, 502] width 32 height 15
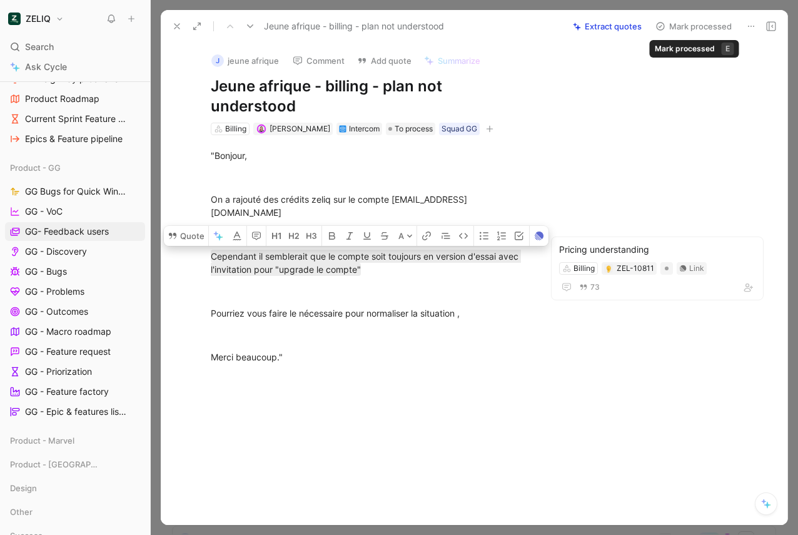
click at [688, 28] on button "Mark processed" at bounding box center [694, 27] width 88 height 18
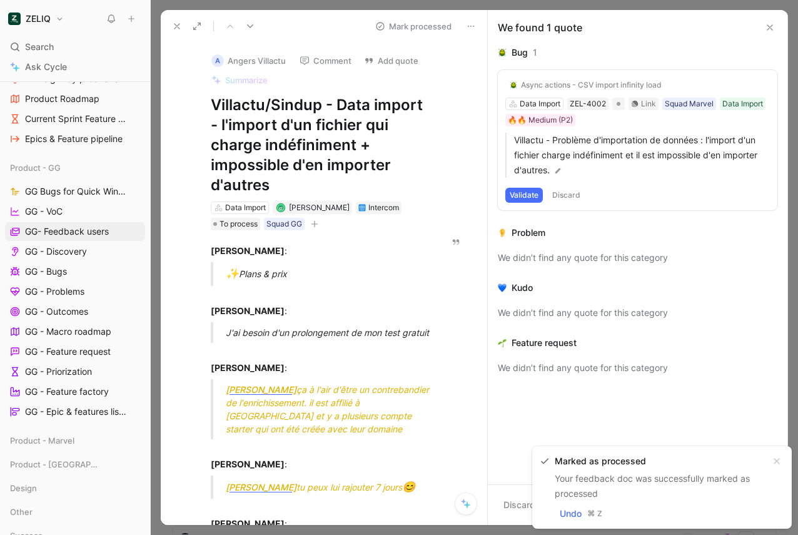
click at [768, 23] on icon at bounding box center [770, 28] width 10 height 10
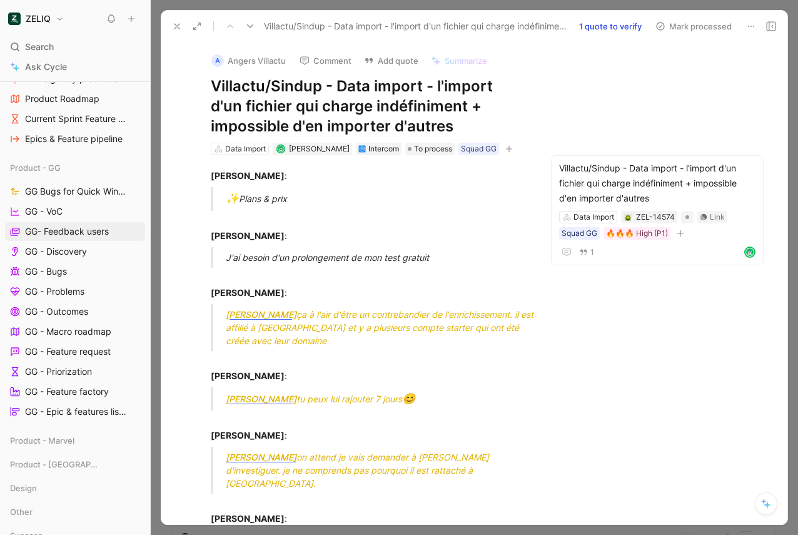
click at [724, 23] on button "Mark processed" at bounding box center [694, 27] width 88 height 18
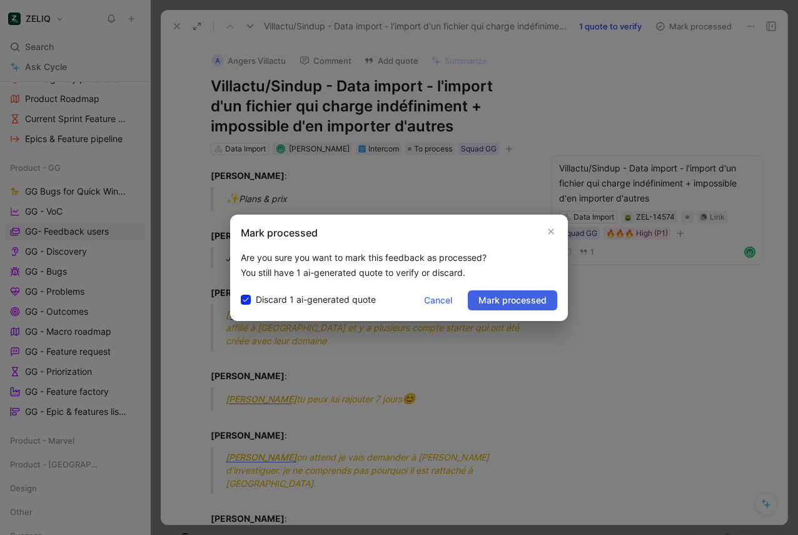
click at [534, 295] on span "Mark processed" at bounding box center [512, 300] width 68 height 15
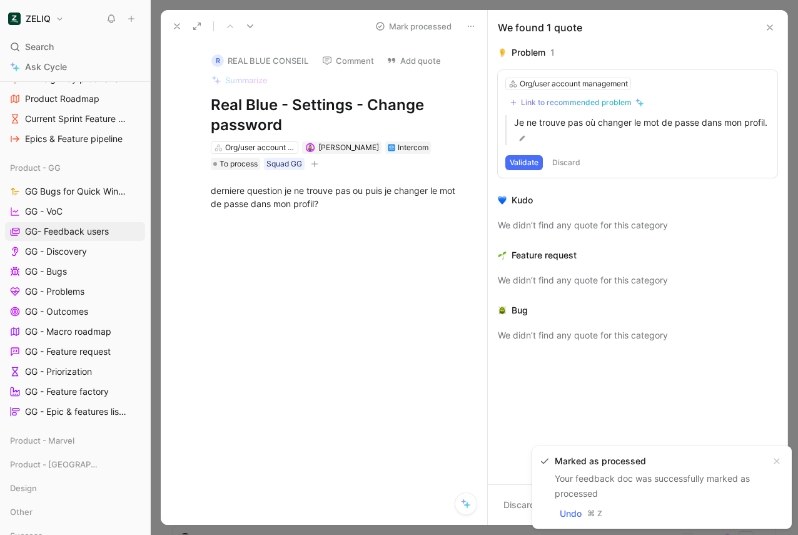
click at [773, 26] on icon at bounding box center [770, 28] width 10 height 10
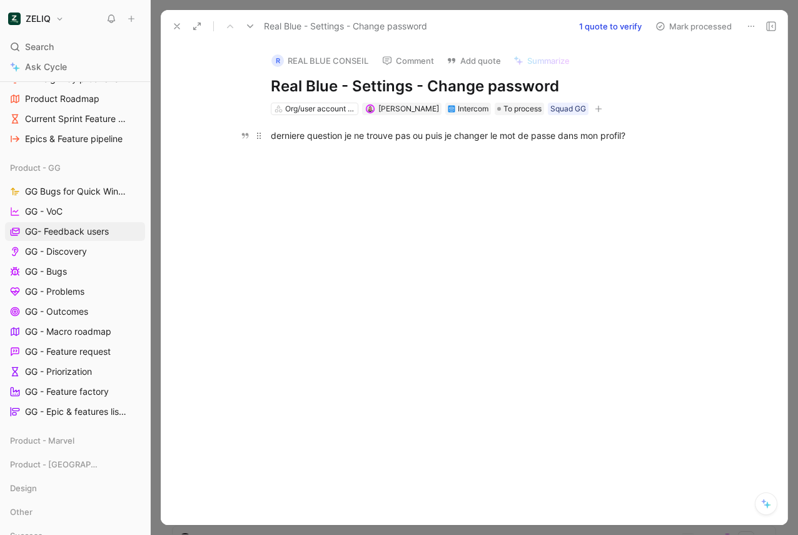
click at [509, 139] on div "derniere question je ne trouve pas ou puis je changer le mot de passe dans mon …" at bounding box center [487, 135] width 433 height 13
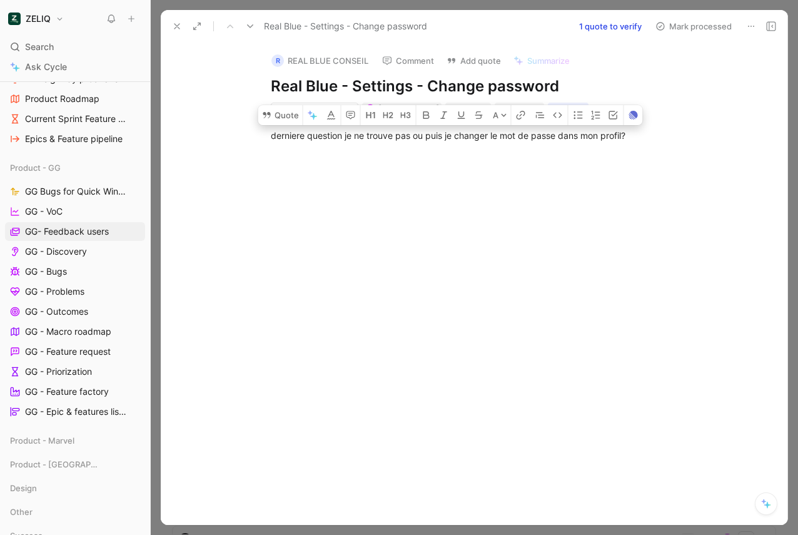
click at [257, 119] on div "derniere question je ne trouve pas ou puis je changer le mot de passe dans mon …" at bounding box center [487, 135] width 600 height 41
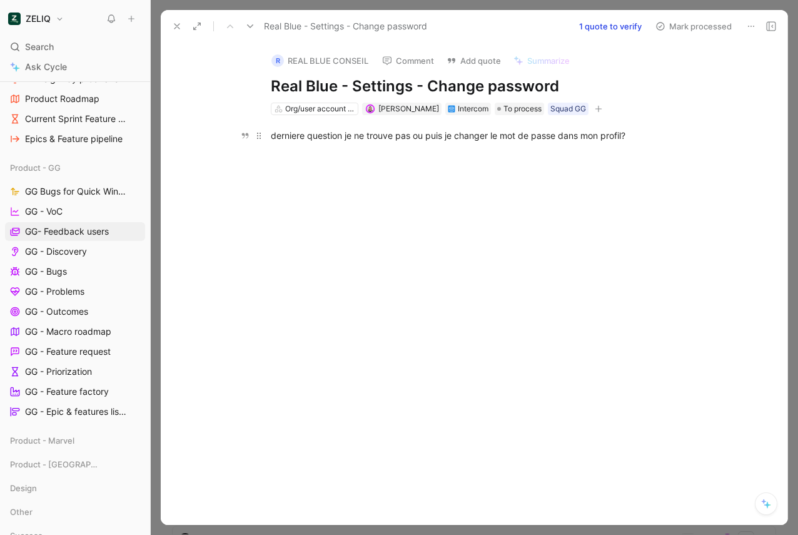
click at [513, 133] on div "derniere question je ne trouve pas ou puis je changer le mot de passe dans mon …" at bounding box center [487, 135] width 433 height 13
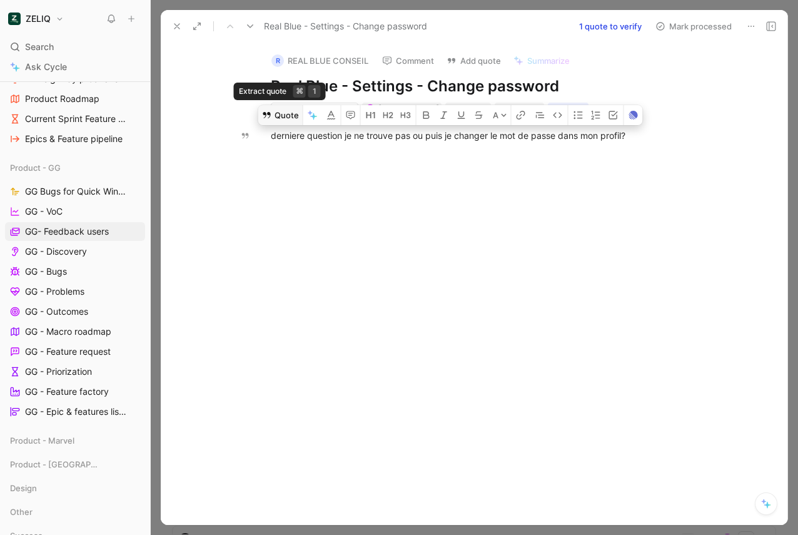
click at [287, 114] on button "Quote" at bounding box center [280, 115] width 44 height 20
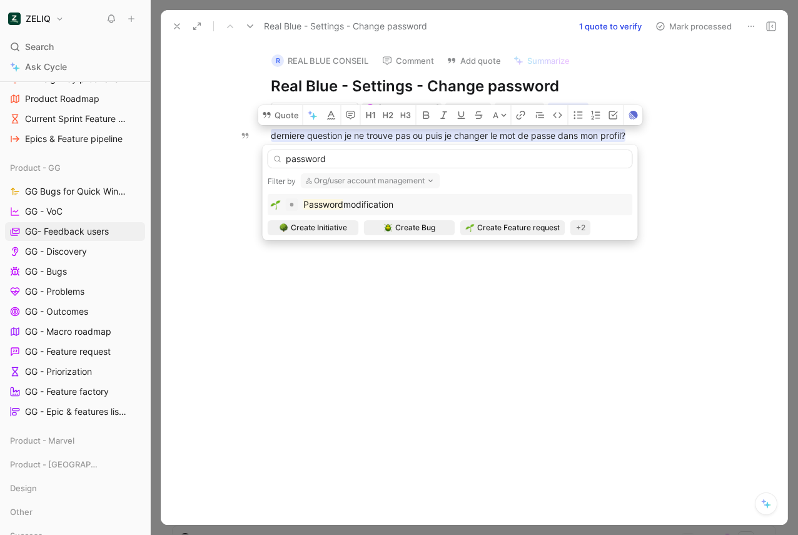
type input "password"
click at [350, 200] on span "modification" at bounding box center [368, 204] width 50 height 11
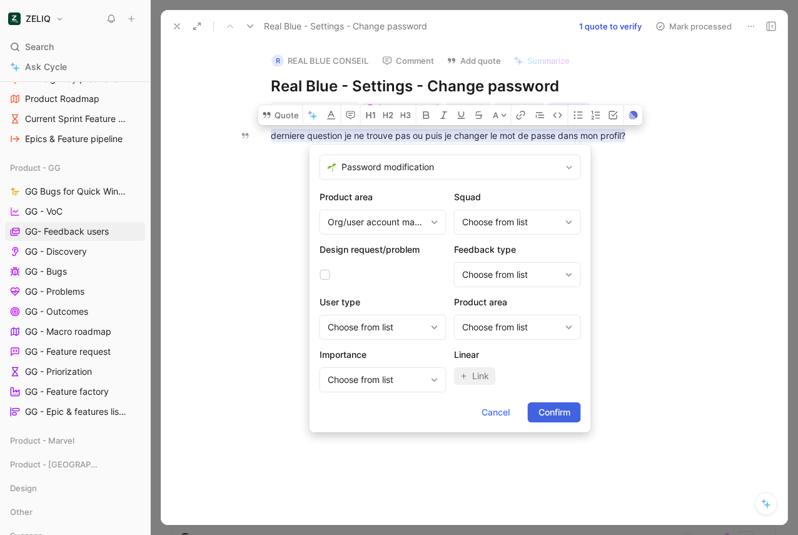
click at [567, 405] on span "Confirm" at bounding box center [554, 412] width 32 height 15
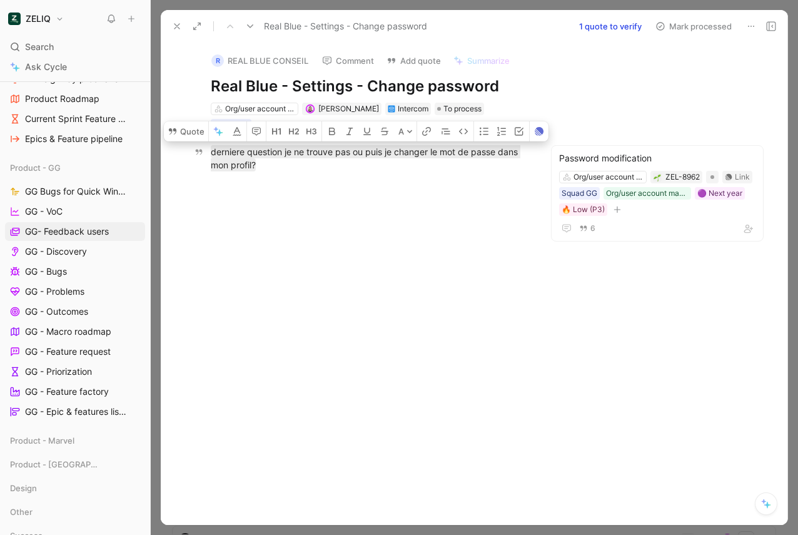
click at [711, 20] on button "Mark processed" at bounding box center [694, 27] width 88 height 18
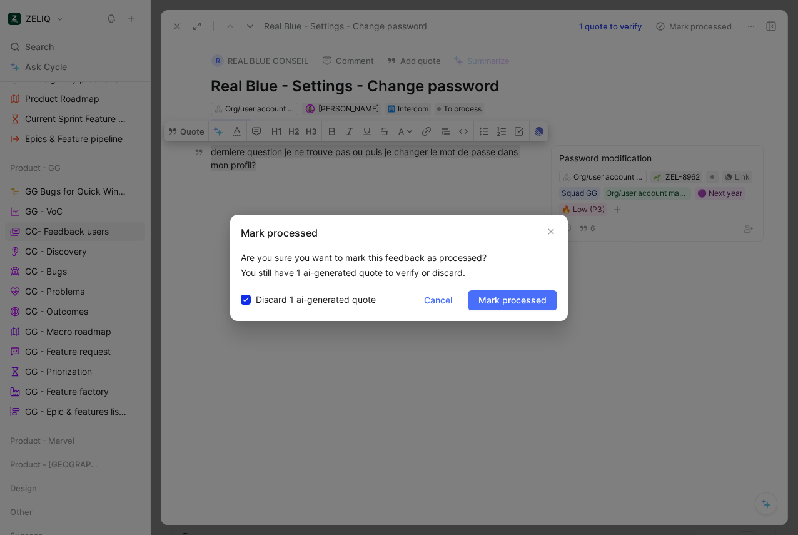
click at [517, 286] on div "Mark processed Are you sure you want to mark this feedback as processed? You st…" at bounding box center [399, 268] width 338 height 106
click at [517, 295] on span "Mark processed" at bounding box center [512, 300] width 68 height 15
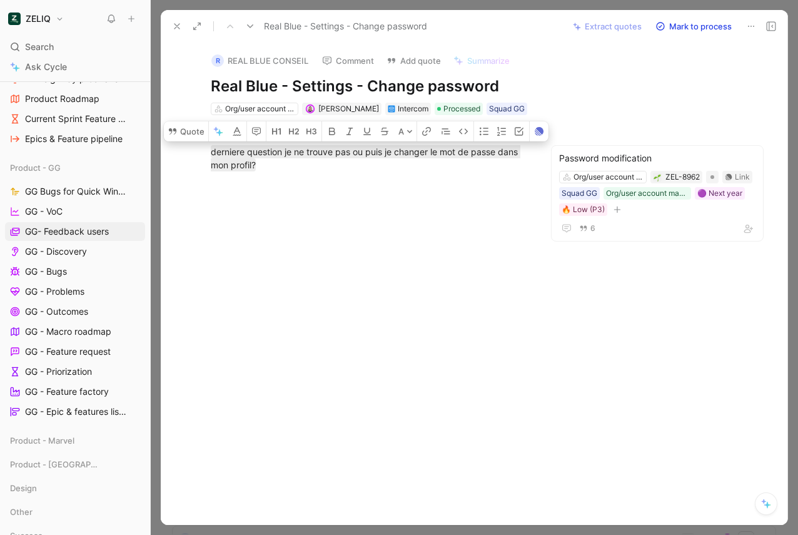
click at [434, 200] on div at bounding box center [369, 265] width 364 height 161
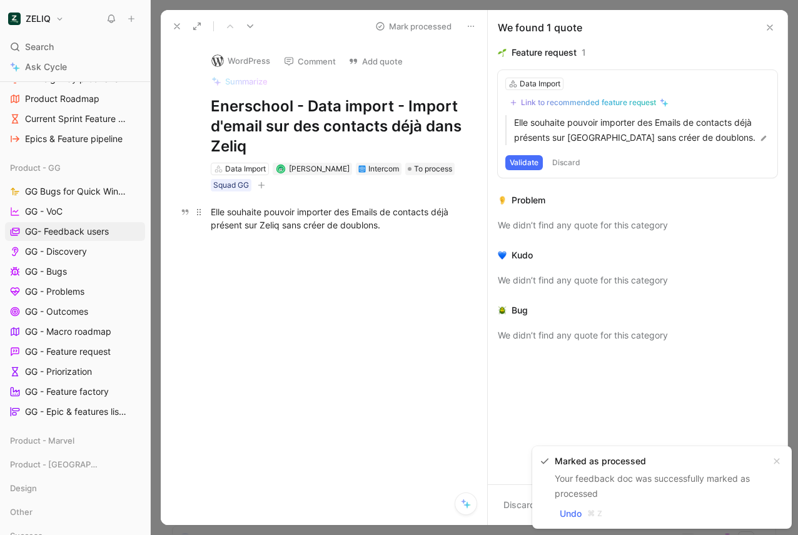
click at [290, 223] on div "Elle souhaite pouvoir importer des Emails de contacts déjà présent sur Zeliq sa…" at bounding box center [337, 218] width 253 height 26
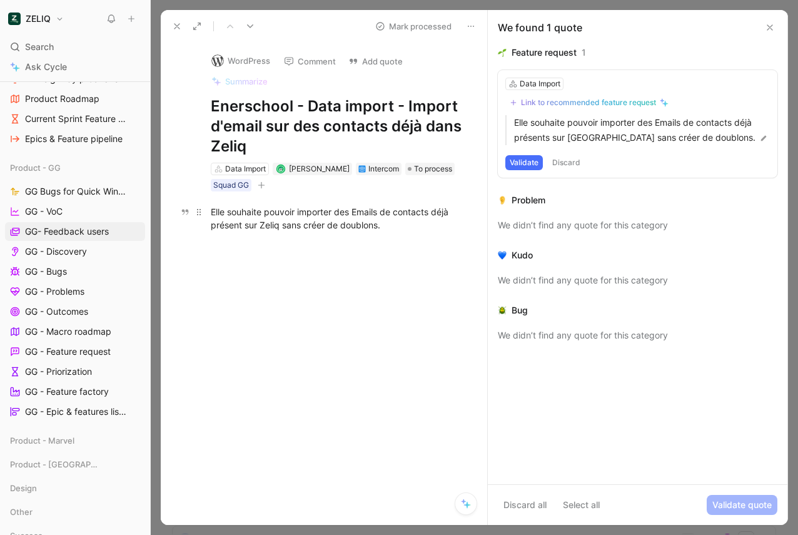
click at [211, 213] on div "Elle souhaite pouvoir importer des Emails de contacts déjà présent sur Zeliq sa…" at bounding box center [337, 218] width 253 height 26
click at [768, 23] on icon at bounding box center [770, 28] width 10 height 10
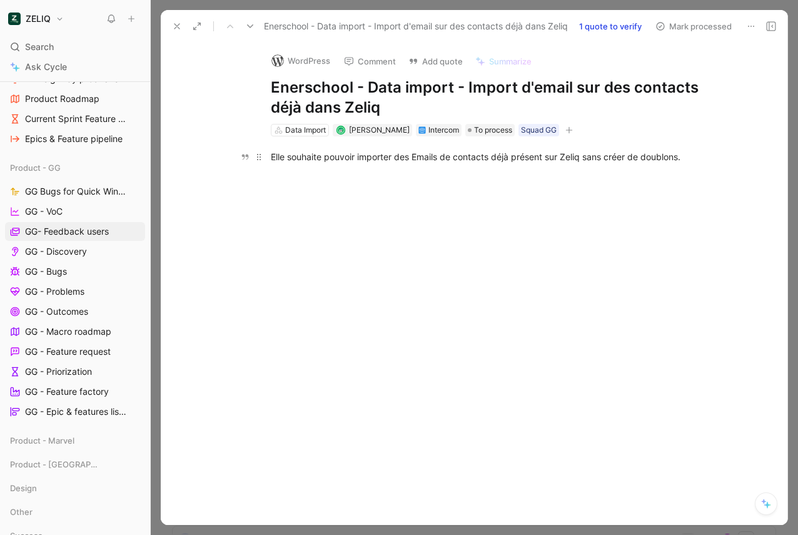
click at [400, 161] on div "Elle souhaite pouvoir importer des Emails de contacts déjà présent sur Zeliq sa…" at bounding box center [487, 156] width 433 height 13
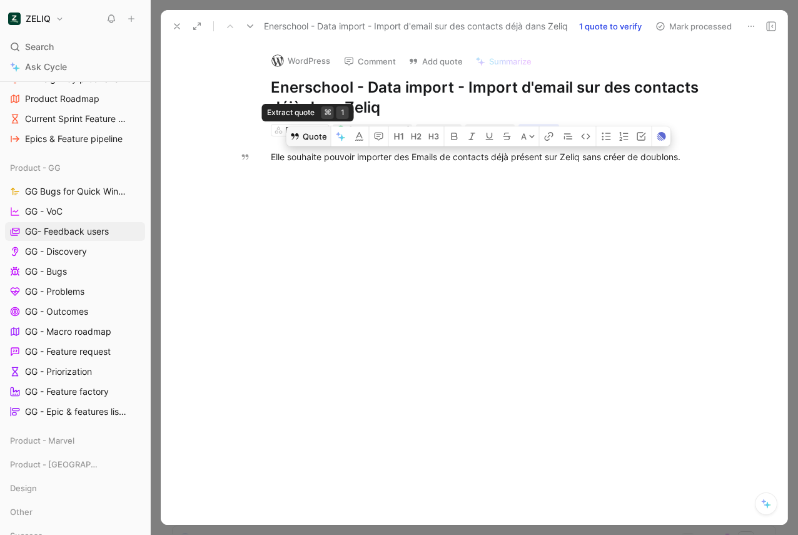
click at [312, 133] on button "Quote" at bounding box center [308, 136] width 44 height 20
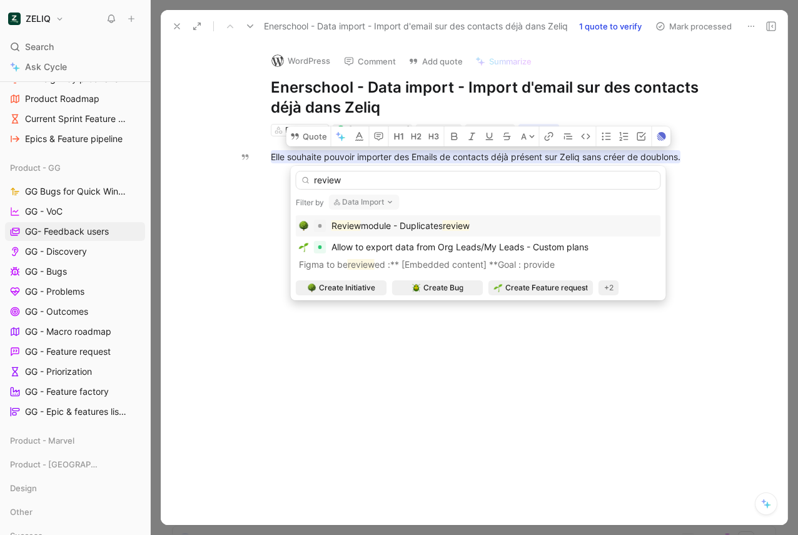
type input "review"
click at [375, 223] on span "module - Duplicates" at bounding box center [402, 225] width 82 height 11
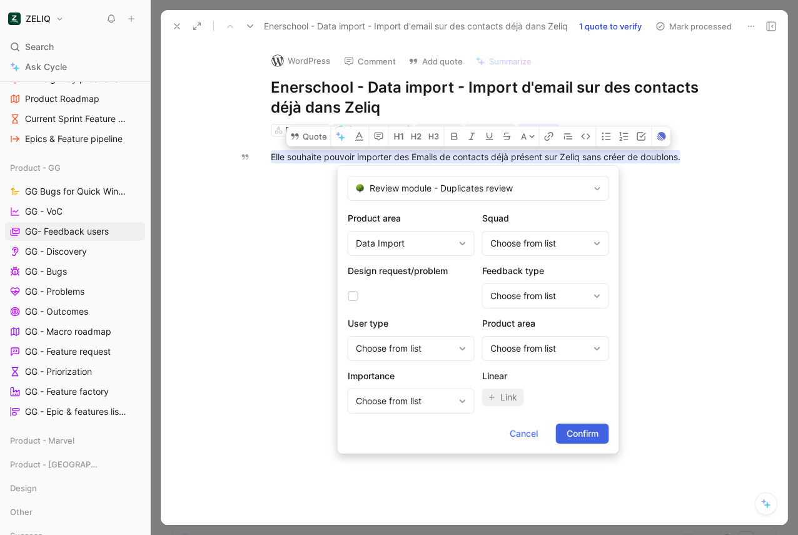
click at [594, 433] on span "Confirm" at bounding box center [583, 433] width 32 height 15
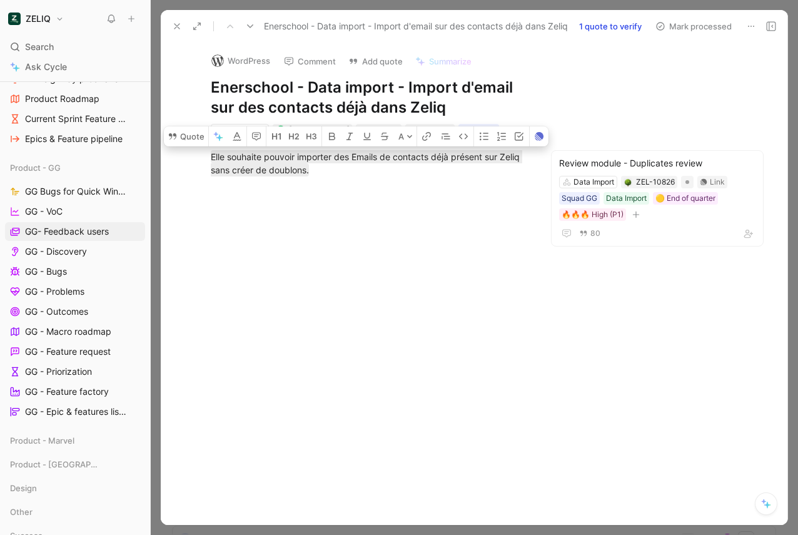
click at [707, 32] on button "Mark processed" at bounding box center [694, 27] width 88 height 18
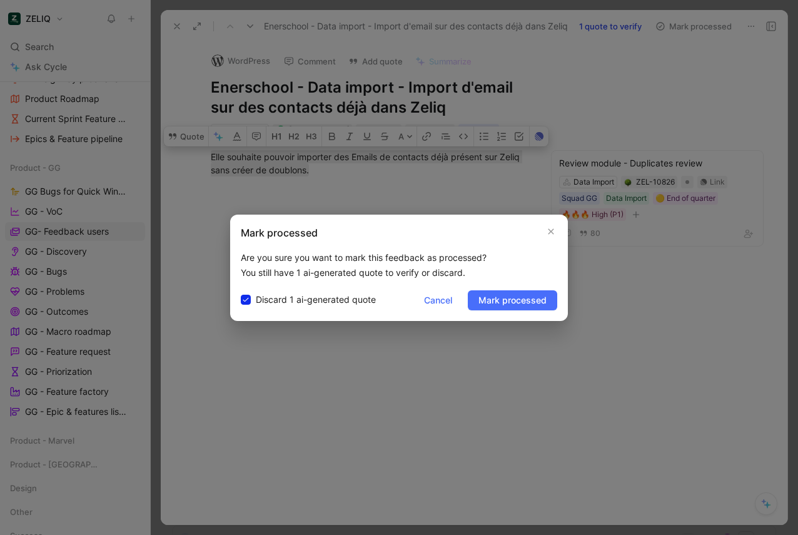
click at [537, 310] on div "Mark processed Are you sure you want to mark this feedback as processed? You st…" at bounding box center [399, 268] width 338 height 106
click at [536, 301] on span "Mark processed" at bounding box center [512, 300] width 68 height 15
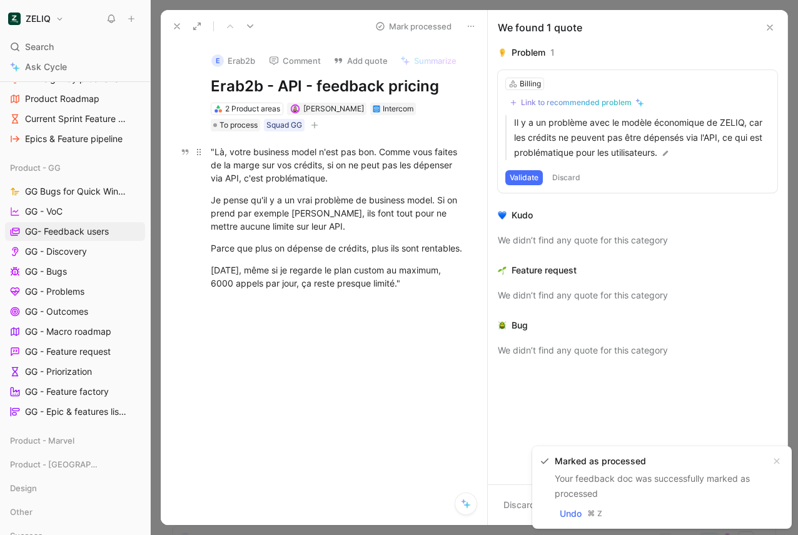
click at [283, 178] on div ""Là, votre business model n'est pas bon. Comme vous faites de la marge sur vos …" at bounding box center [337, 164] width 253 height 39
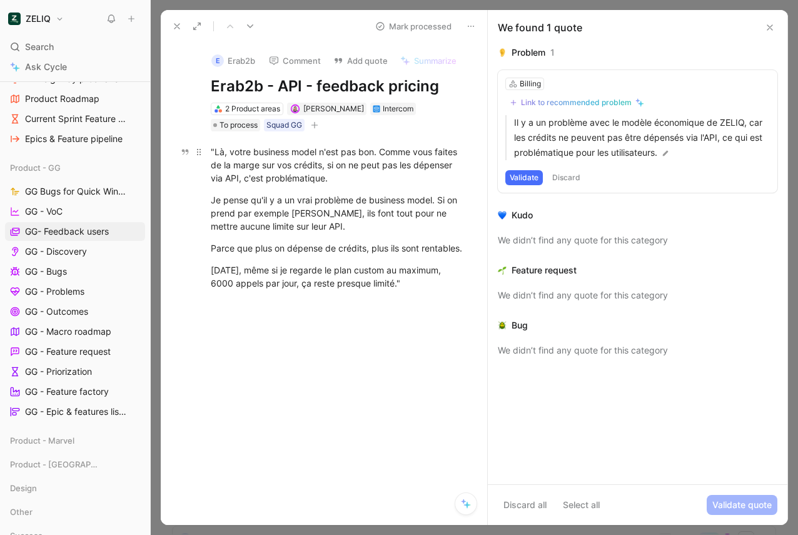
click at [252, 156] on div ""Là, votre business model n'est pas bon. Comme vous faites de la marge sur vos …" at bounding box center [337, 164] width 253 height 39
click at [773, 29] on icon at bounding box center [770, 28] width 10 height 10
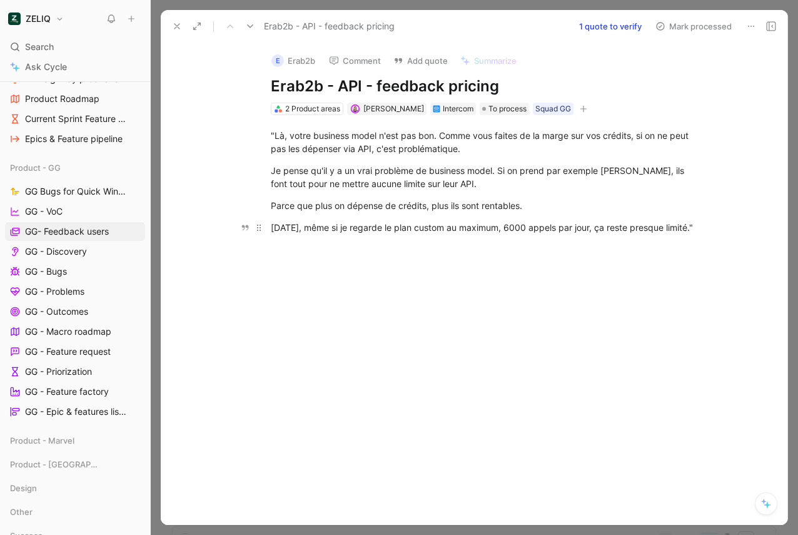
click at [372, 234] on div "[DATE], même si je regarde le plan custom au maximum, 6000 appels par jour, ça …" at bounding box center [487, 227] width 433 height 13
click at [315, 233] on div "[DATE], même si je regarde le plan custom au maximum, 6000 appels par jour, ça …" at bounding box center [487, 227] width 433 height 13
click at [310, 238] on p "[DATE], même si je regarde le plan custom au maximum, 6000 appels par jour, ça …" at bounding box center [487, 227] width 480 height 21
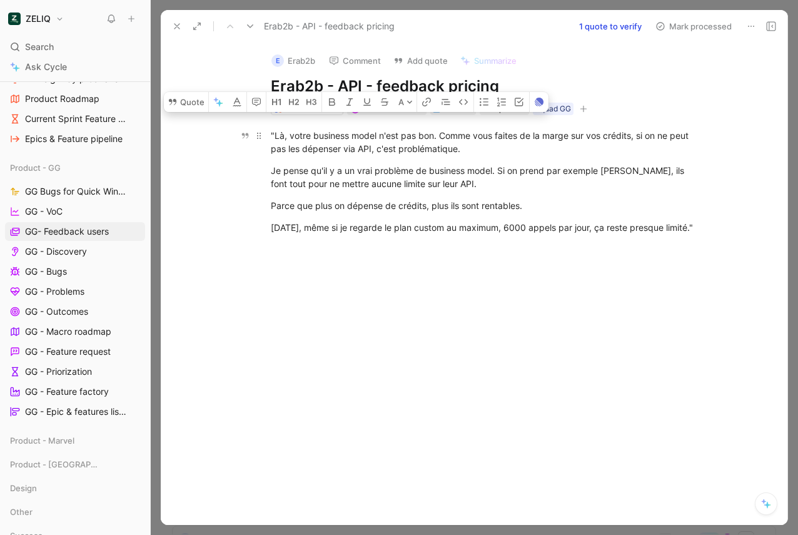
drag, startPoint x: 313, startPoint y: 242, endPoint x: 270, endPoint y: 136, distance: 114.2
click at [270, 136] on div ""Là, votre business model n'est pas bon. Comme vous faites de la marge sur vos …" at bounding box center [487, 181] width 600 height 133
click at [191, 109] on button "Quote" at bounding box center [186, 102] width 44 height 20
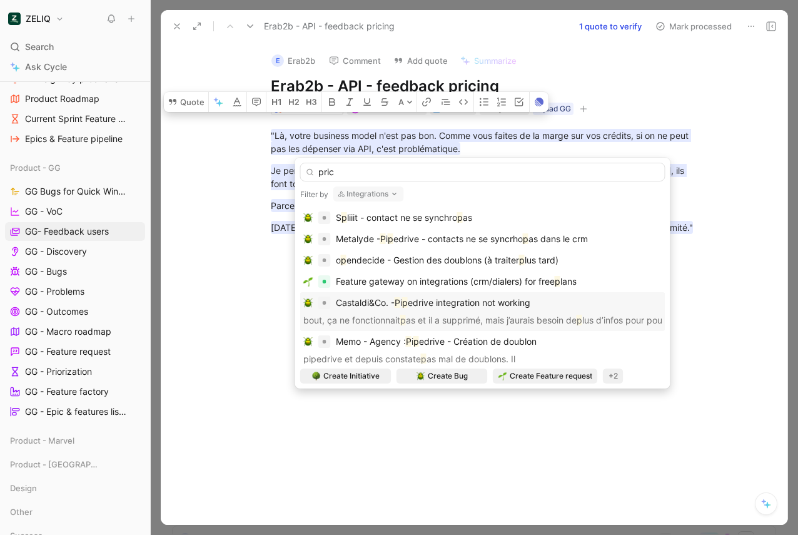
type input "prici"
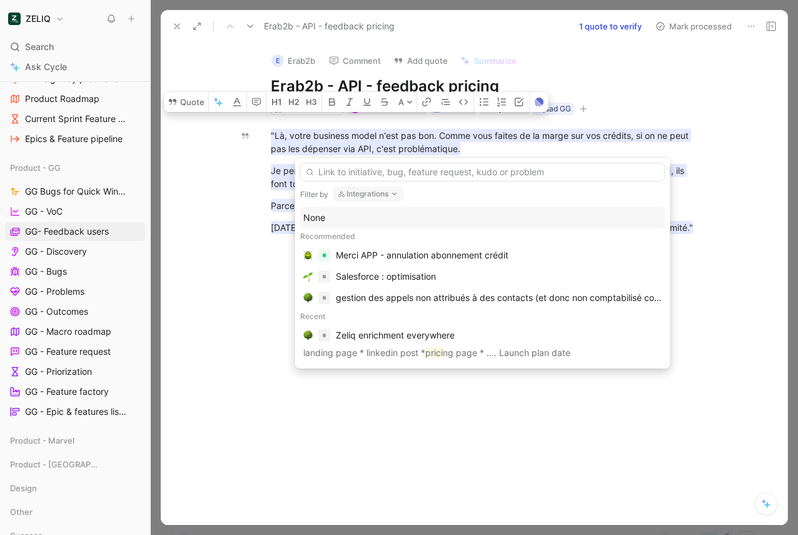
click at [370, 197] on button "Integrations" at bounding box center [368, 193] width 71 height 15
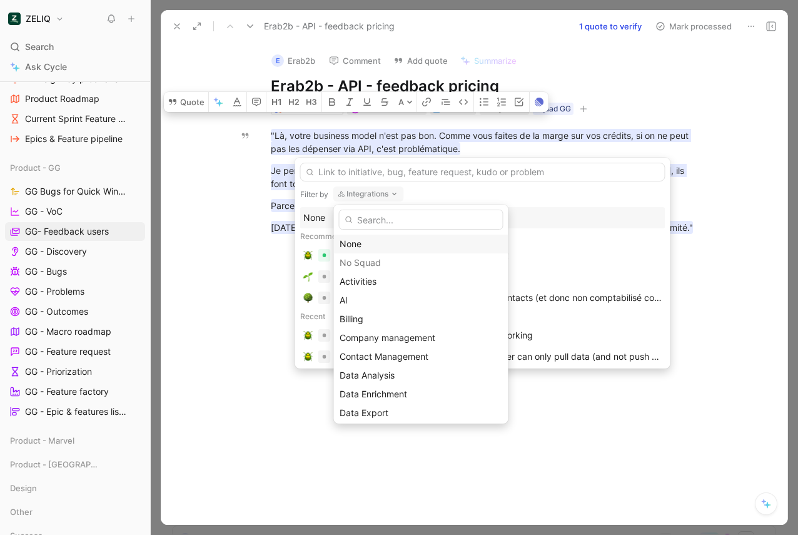
click at [355, 251] on div "None" at bounding box center [421, 244] width 174 height 19
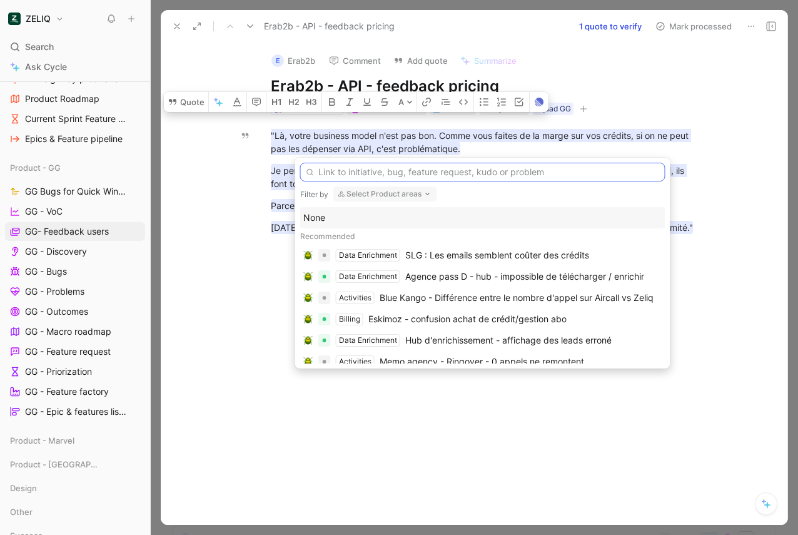
click at [355, 173] on input "text" at bounding box center [482, 172] width 365 height 19
type input "r"
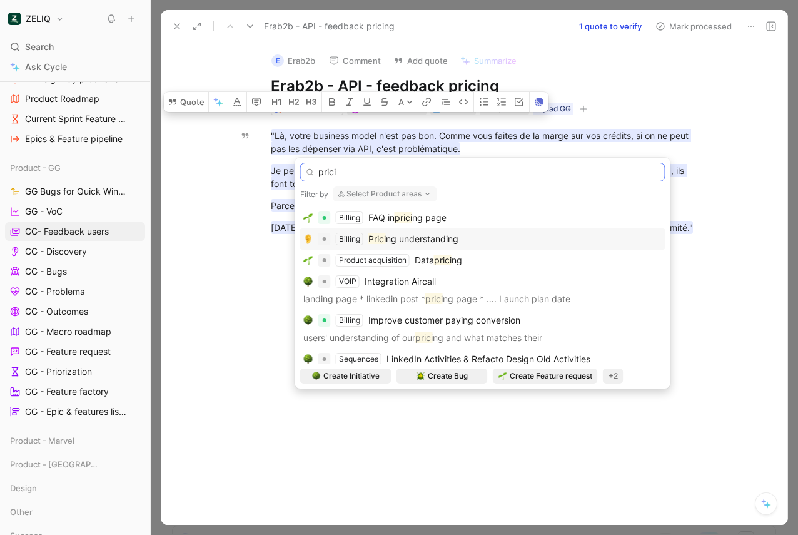
type input "prici"
click at [378, 246] on div "Prici ng understanding" at bounding box center [413, 238] width 90 height 15
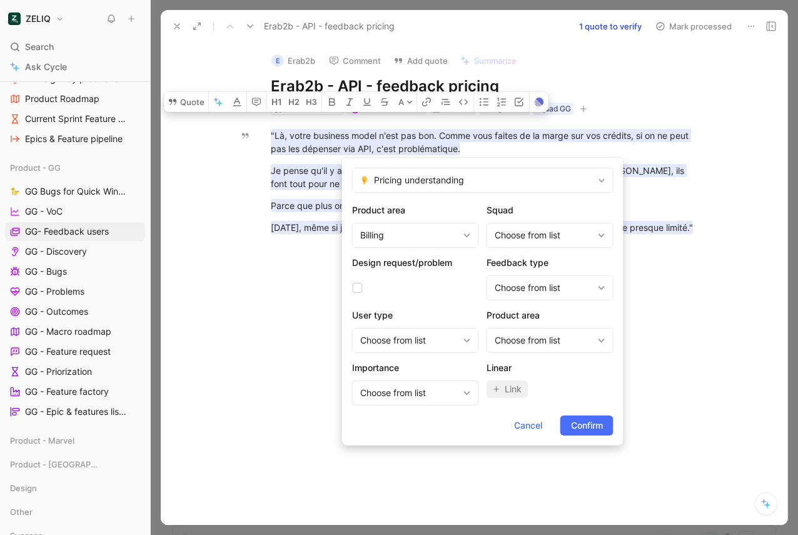
click at [583, 435] on form "Pricing understanding Product area Billing Squad Choose from list Design reques…" at bounding box center [482, 302] width 281 height 288
click at [586, 426] on span "Confirm" at bounding box center [587, 425] width 32 height 15
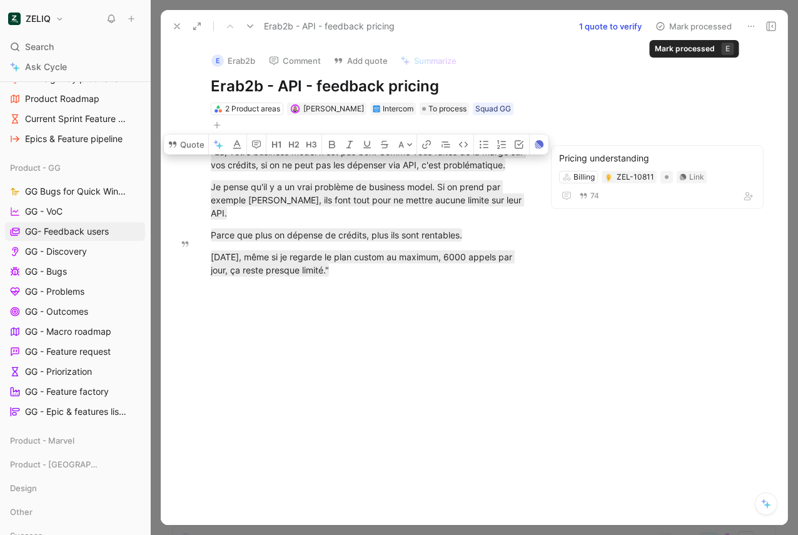
click at [700, 28] on button "Mark processed" at bounding box center [694, 27] width 88 height 18
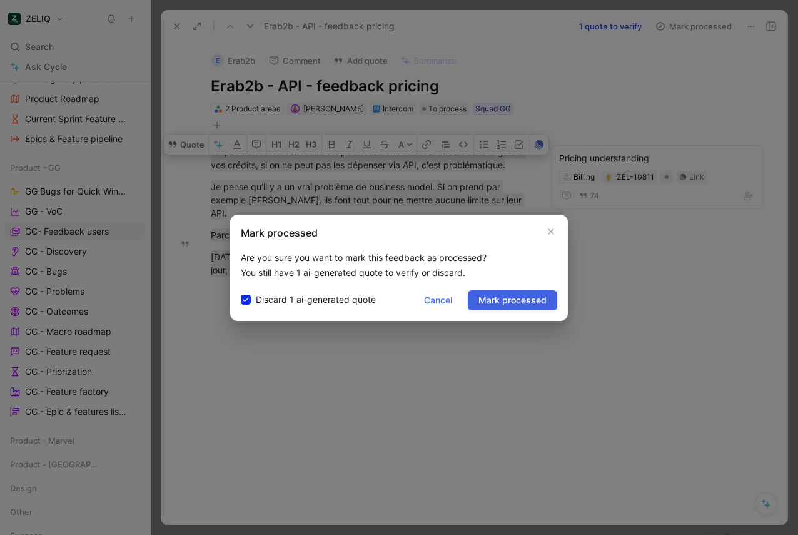
click at [512, 302] on span "Mark processed" at bounding box center [512, 300] width 68 height 15
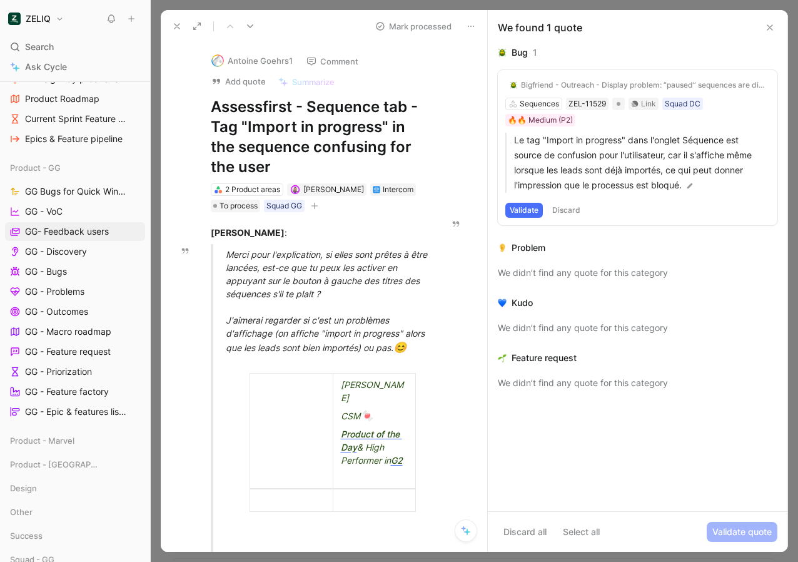
click at [772, 29] on icon at bounding box center [770, 28] width 10 height 10
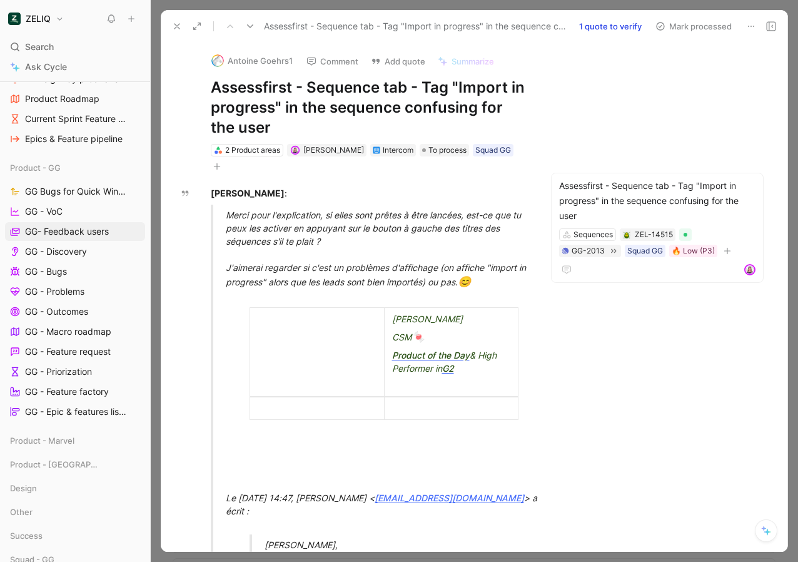
click at [700, 26] on button "Mark processed" at bounding box center [694, 27] width 88 height 18
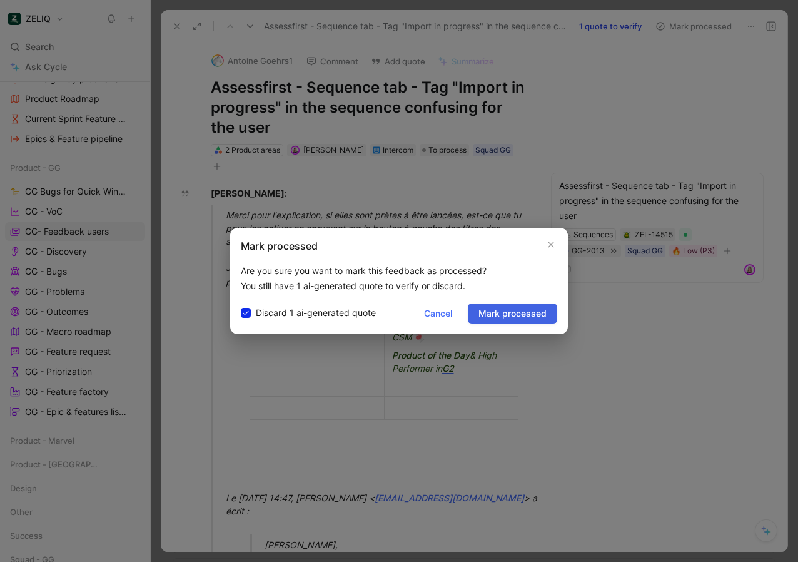
click at [512, 322] on button "Mark processed" at bounding box center [512, 313] width 89 height 20
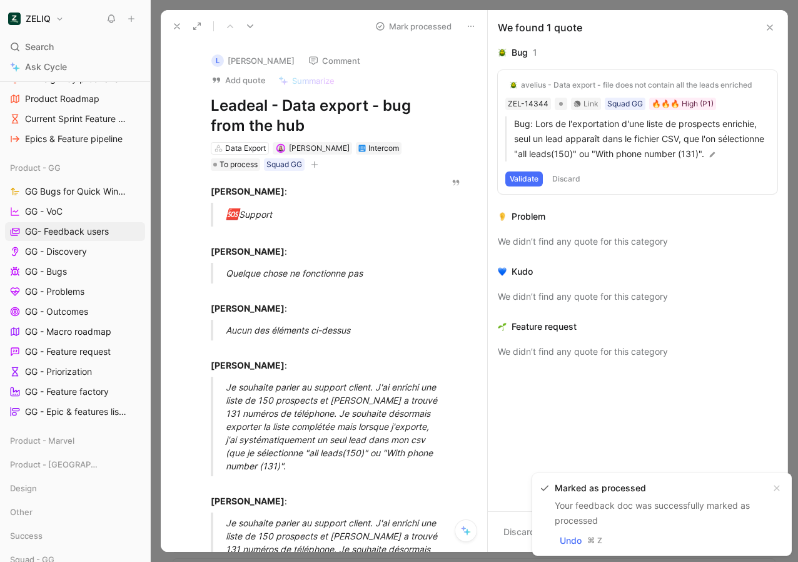
click at [781, 16] on div "We found 1 quote" at bounding box center [638, 27] width 300 height 35
click at [776, 27] on button at bounding box center [769, 27] width 15 height 15
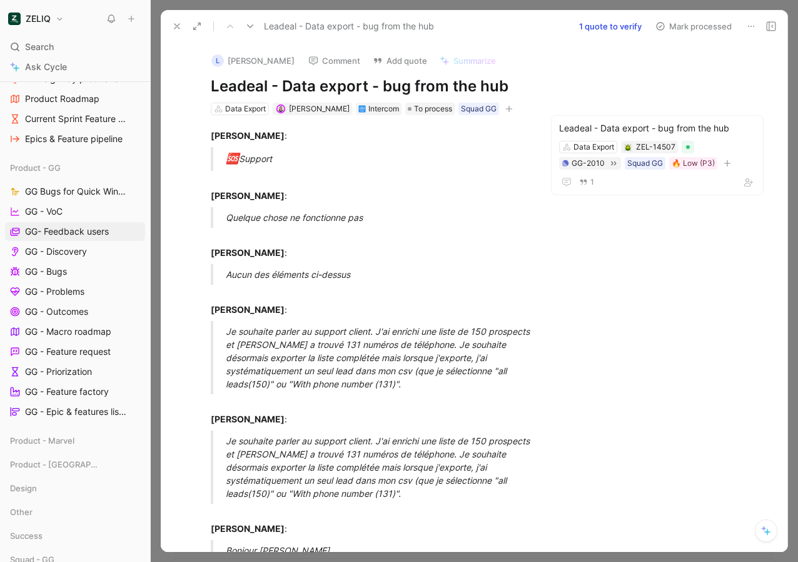
click at [682, 11] on div "Leadeal - Data export - bug from the hub 1 quote to verify Mark processed" at bounding box center [474, 26] width 627 height 33
click at [680, 24] on button "Mark processed" at bounding box center [694, 27] width 88 height 18
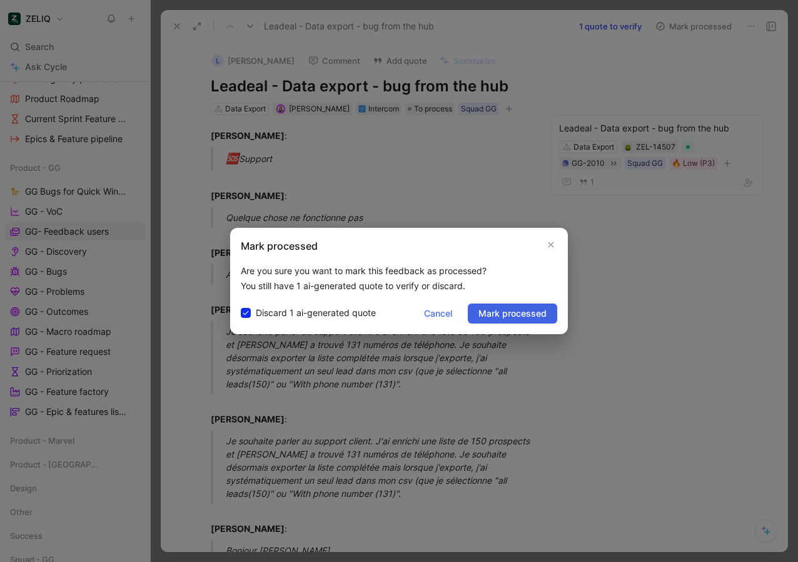
click at [524, 313] on span "Mark processed" at bounding box center [512, 313] width 68 height 15
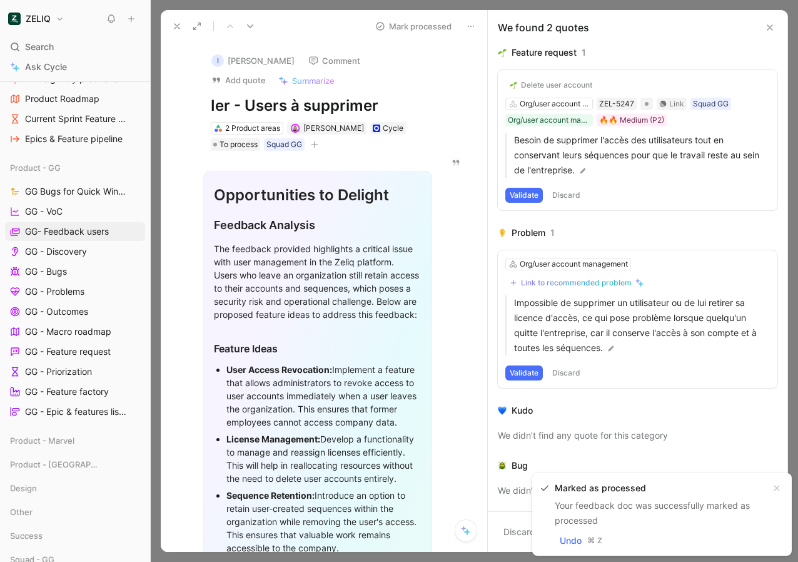
click at [772, 27] on icon at bounding box center [770, 28] width 10 height 10
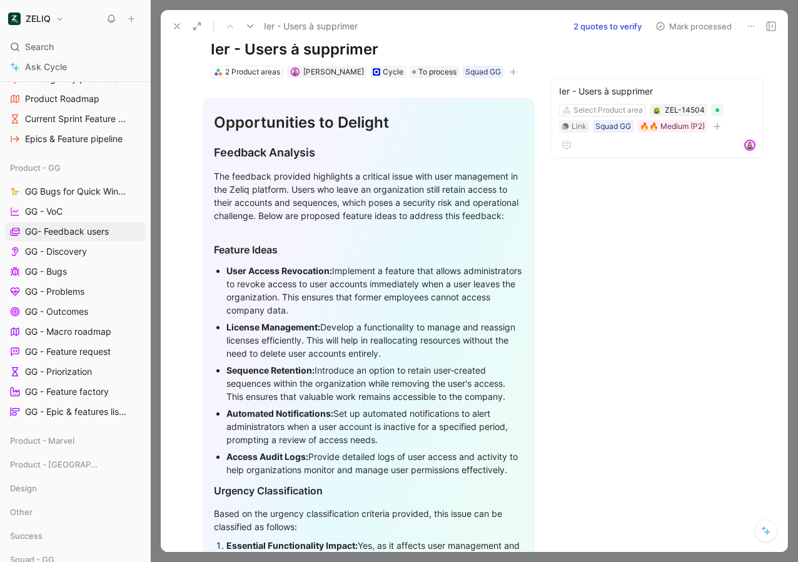
scroll to position [48, 0]
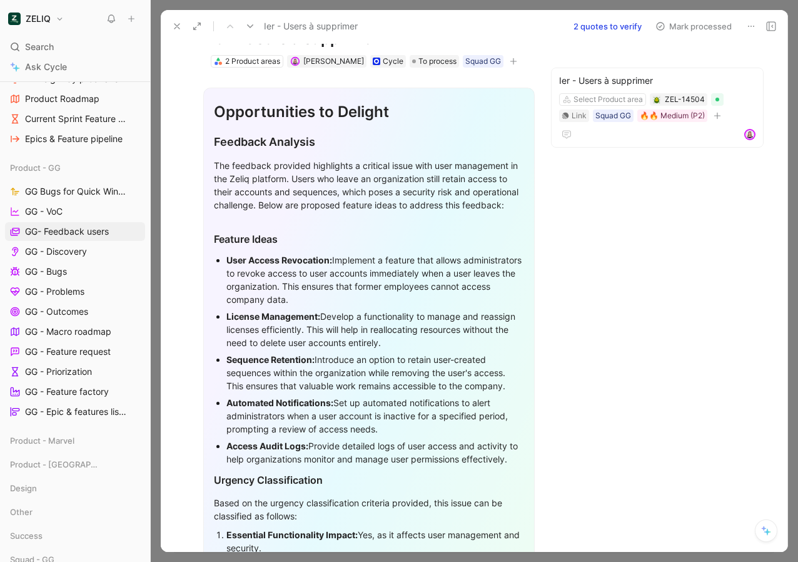
click at [685, 21] on button "Mark processed" at bounding box center [694, 27] width 88 height 18
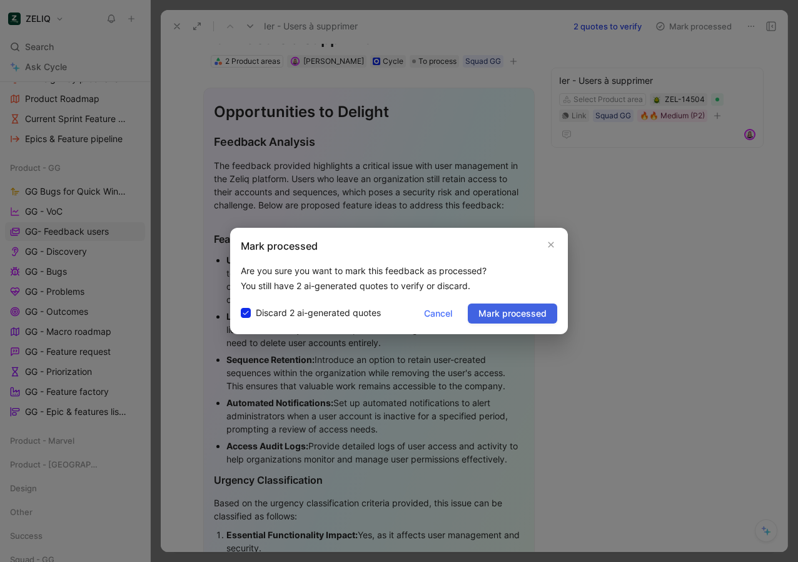
click at [515, 308] on span "Mark processed" at bounding box center [512, 313] width 68 height 15
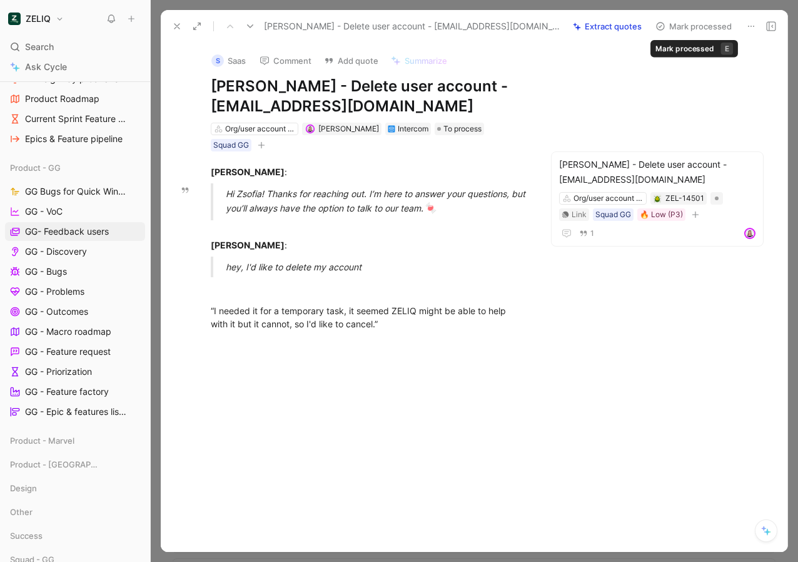
click at [690, 24] on button "Mark processed" at bounding box center [694, 27] width 88 height 18
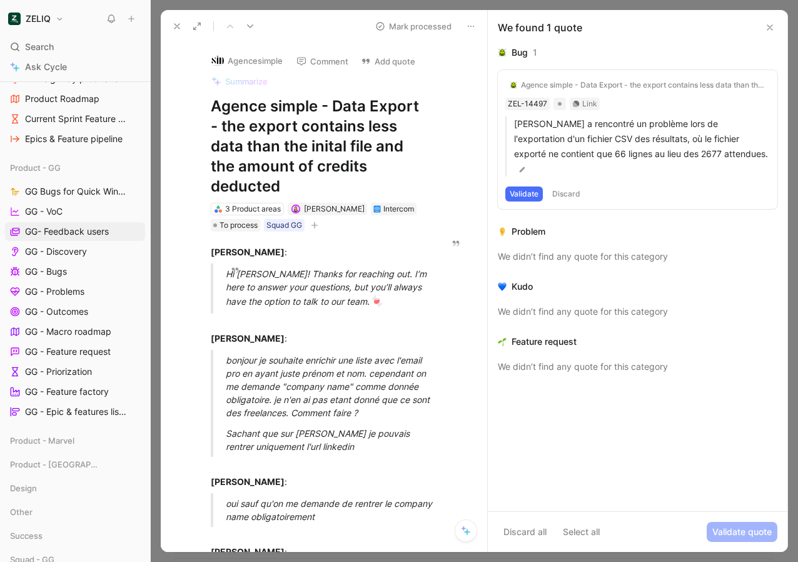
click at [771, 32] on icon at bounding box center [770, 28] width 10 height 10
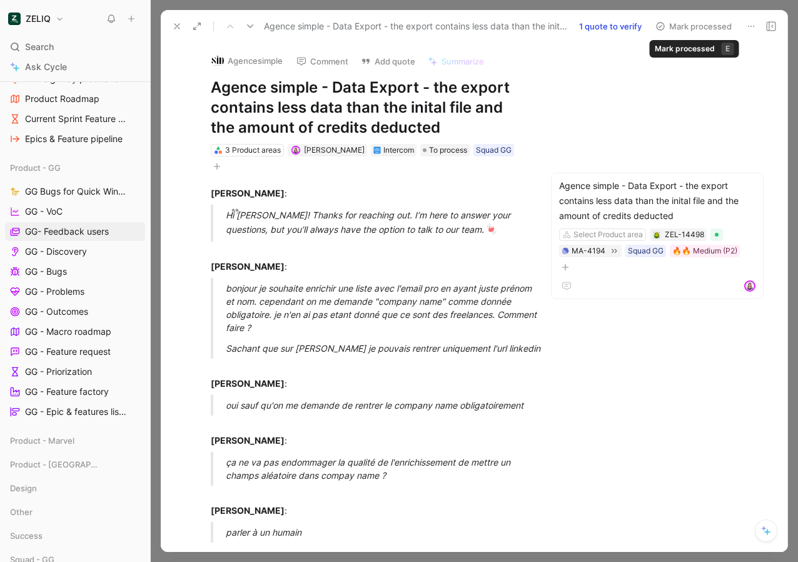
click at [698, 25] on button "Mark processed" at bounding box center [694, 27] width 88 height 18
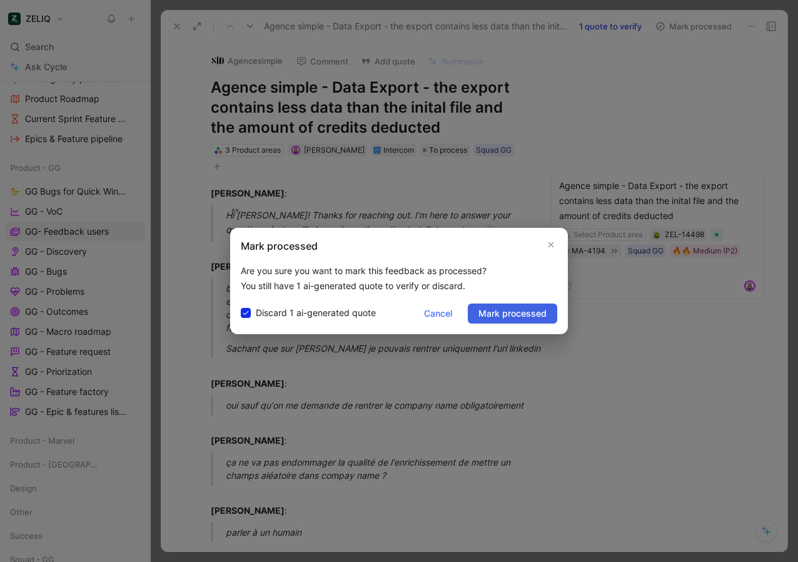
click at [522, 317] on span "Mark processed" at bounding box center [512, 313] width 68 height 15
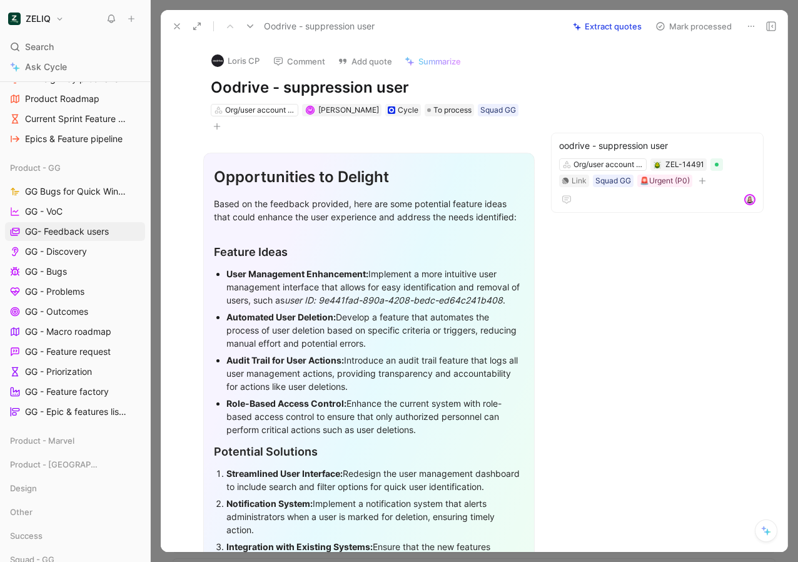
click at [697, 22] on button "Mark processed" at bounding box center [694, 27] width 88 height 18
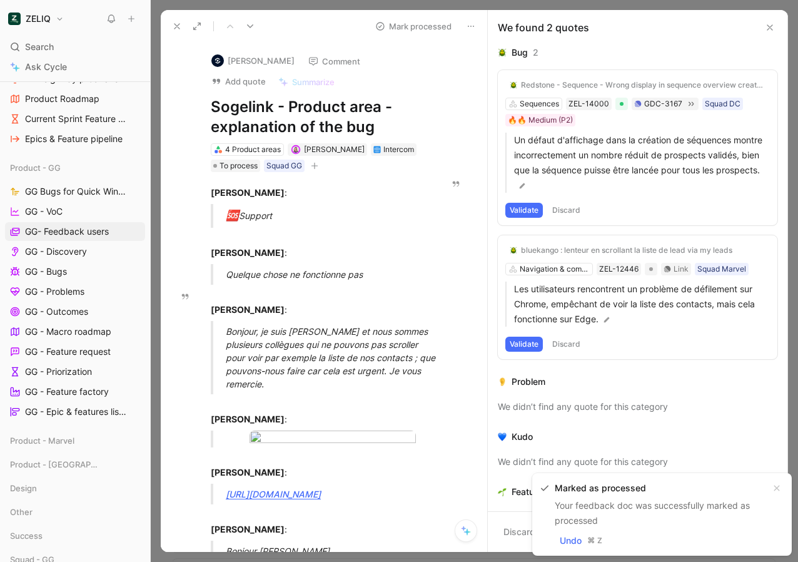
click at [776, 32] on button at bounding box center [769, 27] width 15 height 15
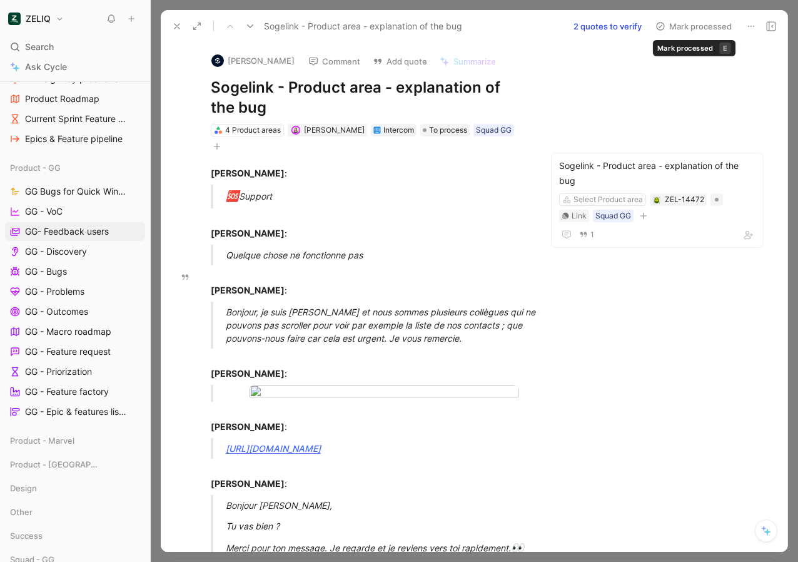
click at [683, 28] on button "Mark processed" at bounding box center [694, 27] width 88 height 18
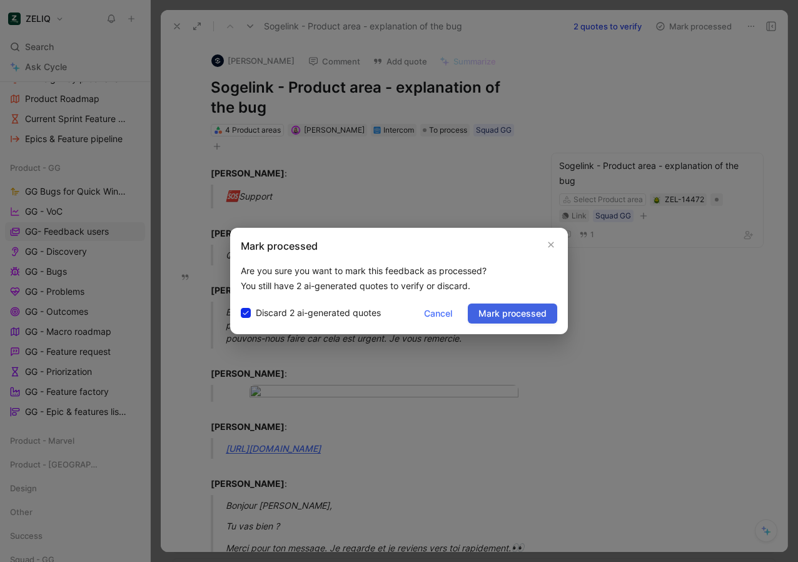
click at [538, 314] on span "Mark processed" at bounding box center [512, 313] width 68 height 15
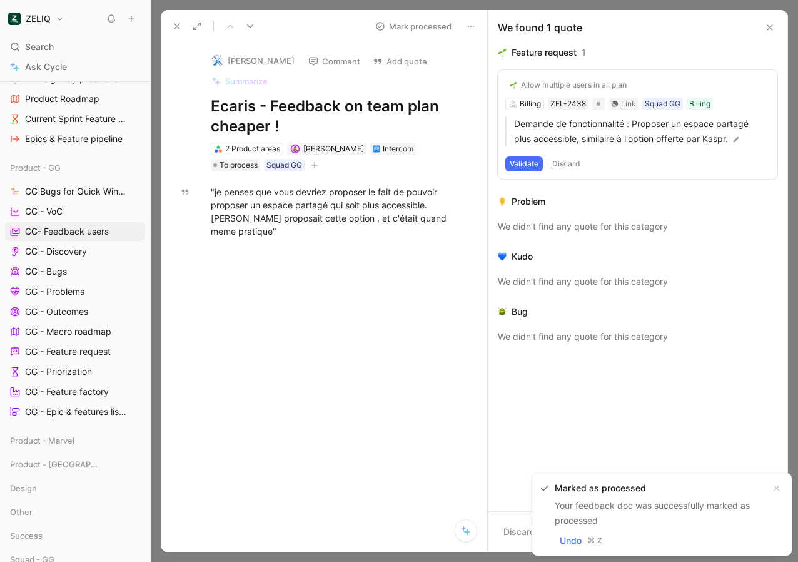
click at [767, 20] on button at bounding box center [769, 27] width 15 height 15
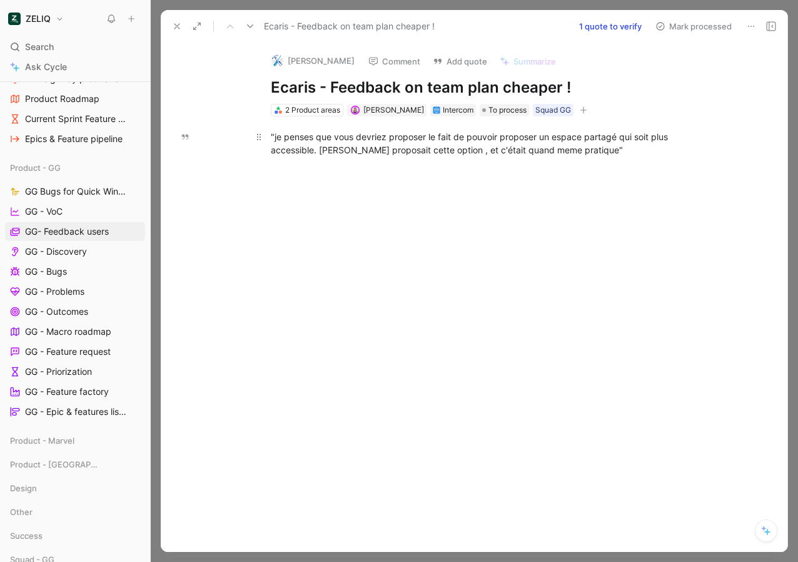
click at [321, 139] on div ""je penses que vous devriez proposer le fait de pouvoir proposer un espace part…" at bounding box center [487, 143] width 433 height 26
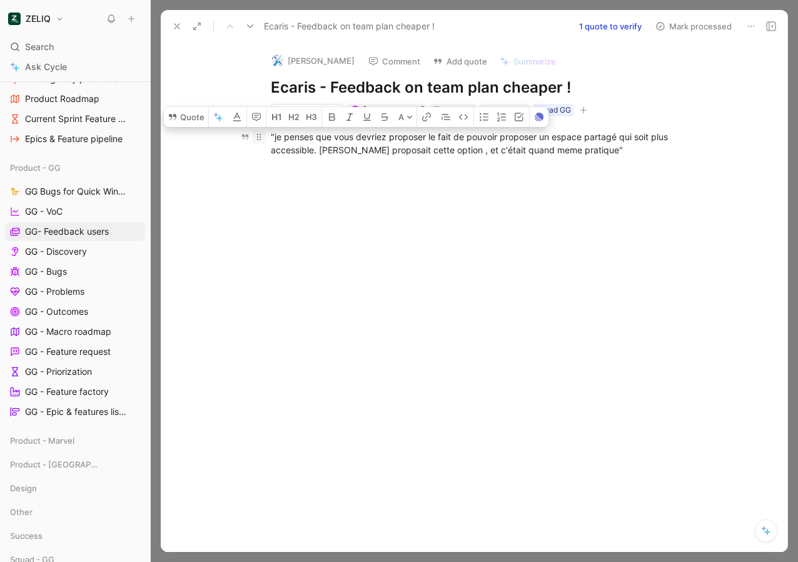
drag, startPoint x: 318, startPoint y: 151, endPoint x: 259, endPoint y: 140, distance: 59.9
click at [259, 139] on p ""je penses que vous devriez proposer le fait de pouvoir proposer un espace part…" at bounding box center [487, 143] width 480 height 34
click at [185, 116] on button "Quote" at bounding box center [186, 117] width 44 height 20
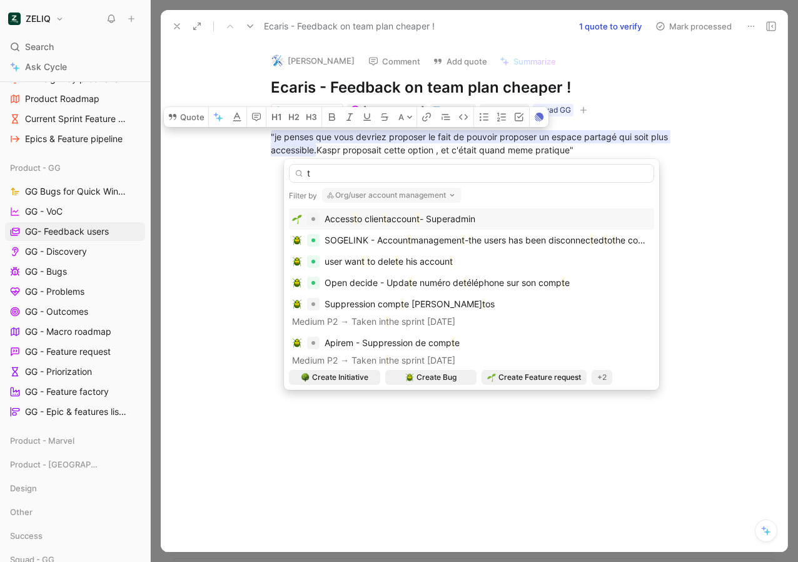
click at [348, 195] on button "Org/user account management" at bounding box center [391, 195] width 139 height 15
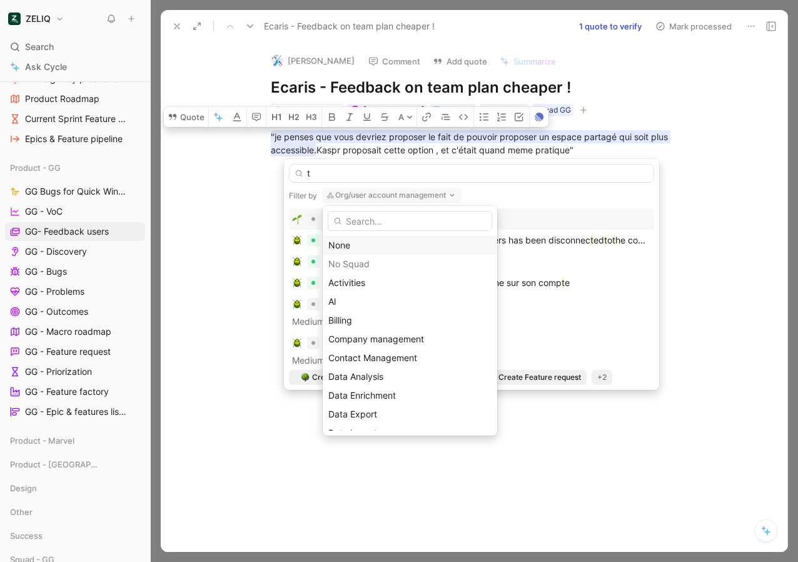
click at [340, 244] on div "None" at bounding box center [409, 245] width 163 height 15
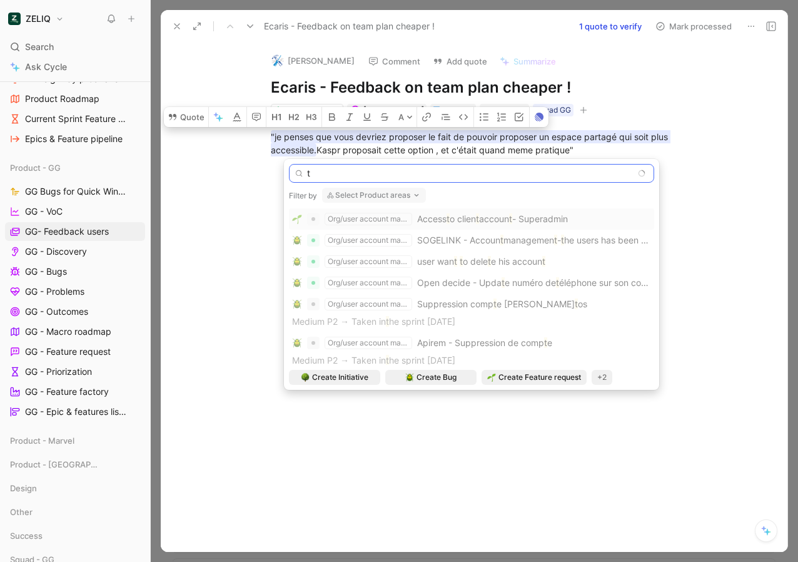
click at [328, 174] on input "t" at bounding box center [471, 173] width 365 height 19
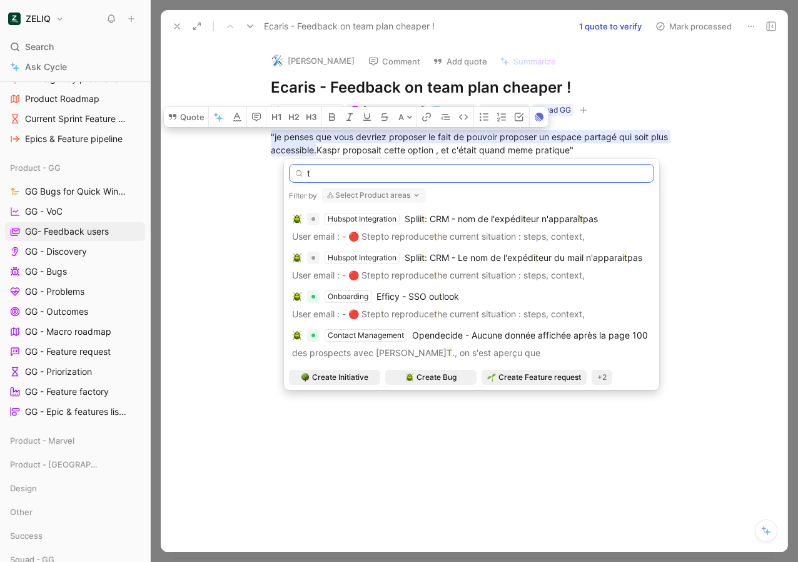
click at [328, 174] on input "t" at bounding box center [471, 173] width 365 height 19
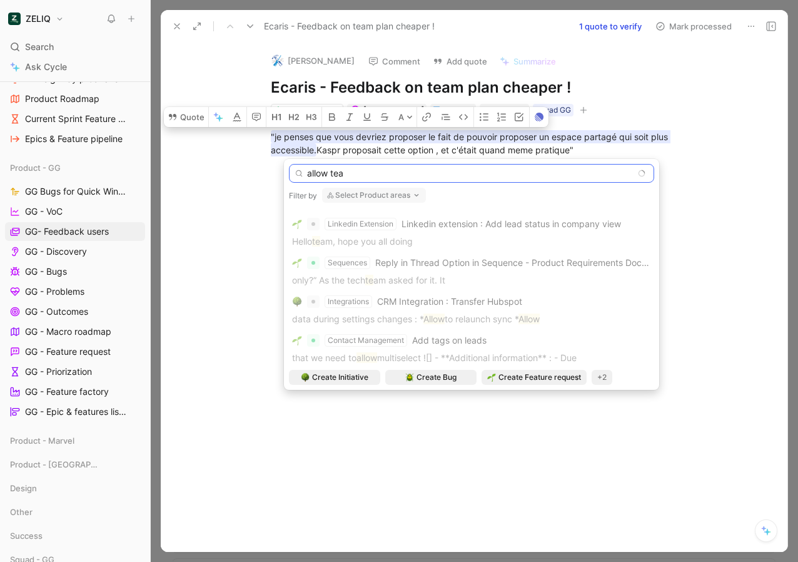
scroll to position [73, 0]
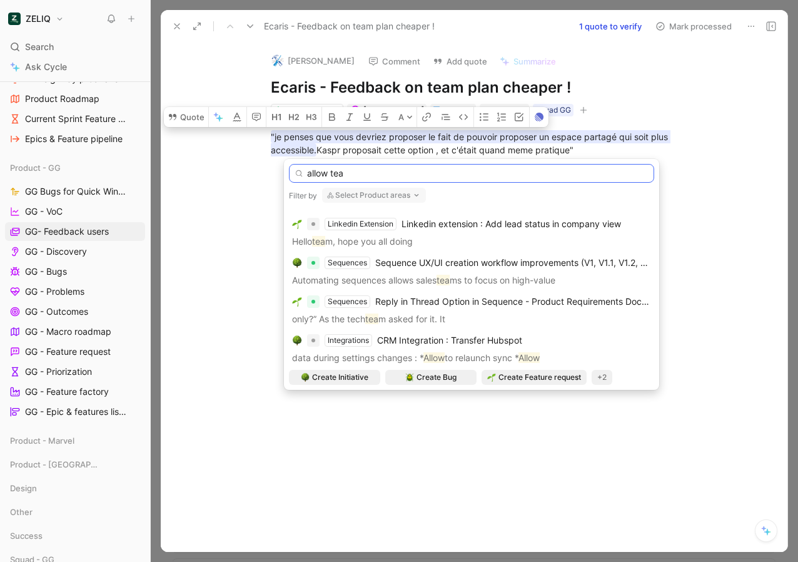
type input "allow team"
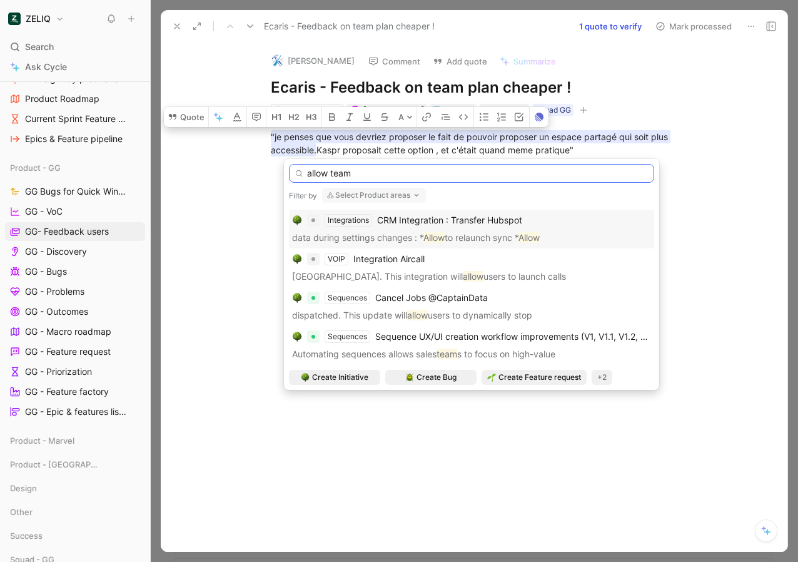
scroll to position [0, 0]
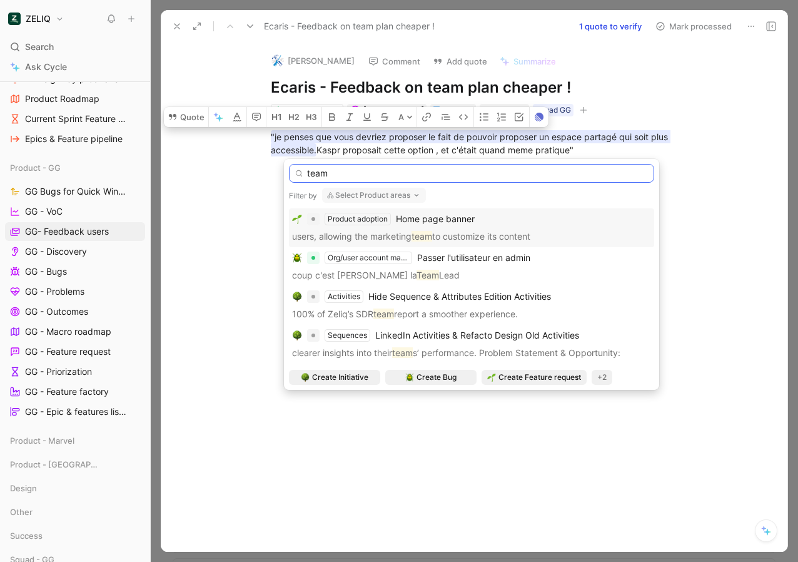
type input "team"
click at [351, 173] on input "team" at bounding box center [471, 173] width 365 height 19
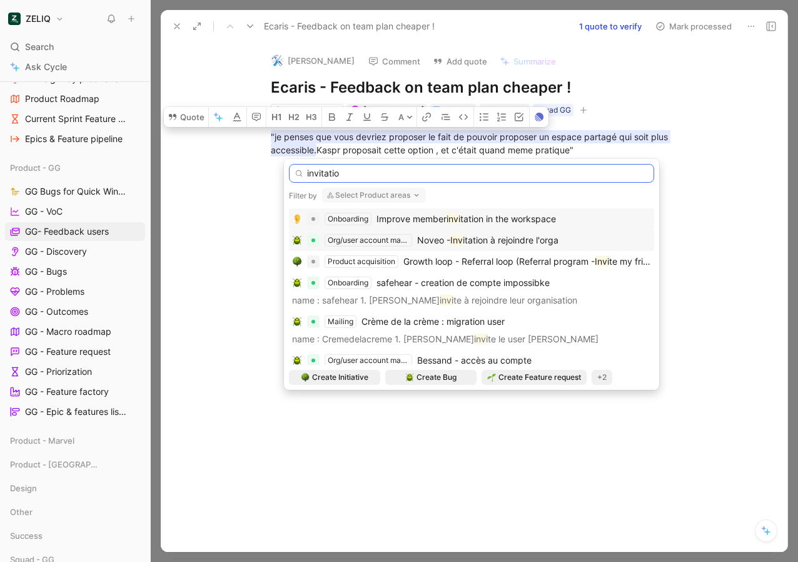
type input "invitation"
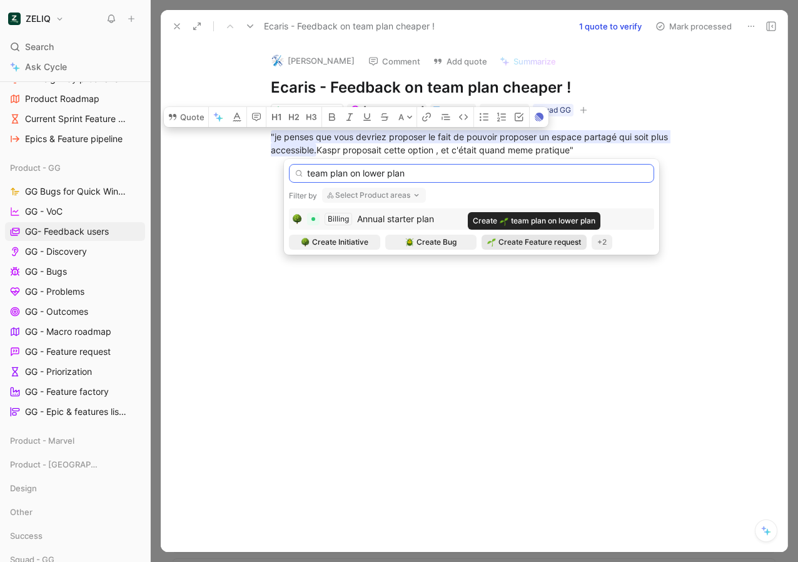
type input "team plan on lower plan"
click at [520, 245] on span "Create Feature request" at bounding box center [539, 242] width 83 height 13
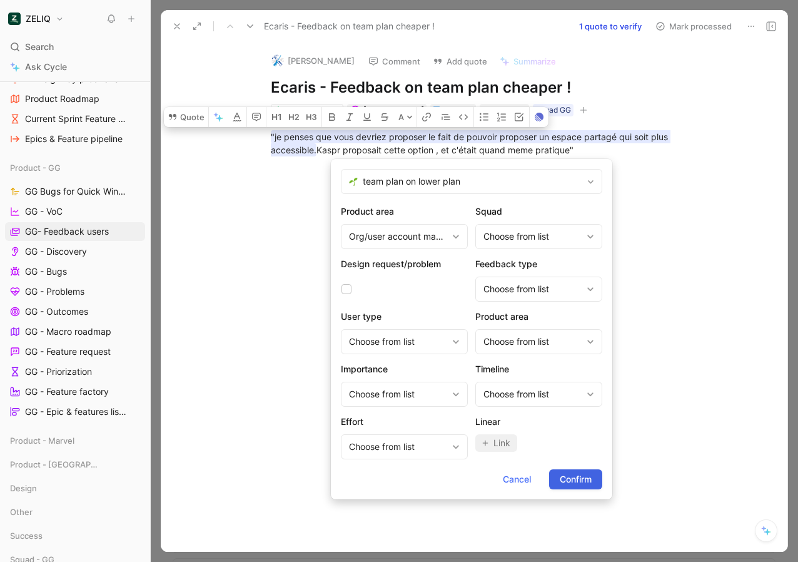
click at [570, 483] on span "Confirm" at bounding box center [576, 479] width 32 height 15
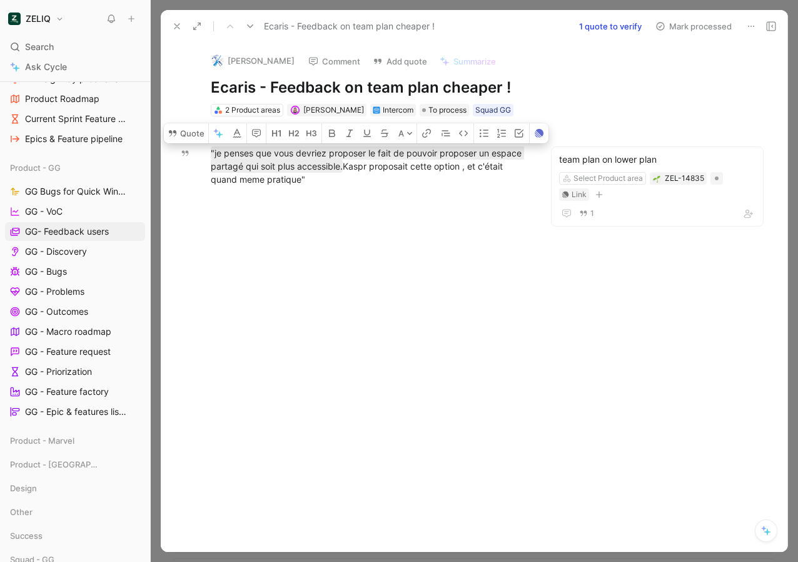
click at [670, 26] on button "Mark processed" at bounding box center [694, 27] width 88 height 18
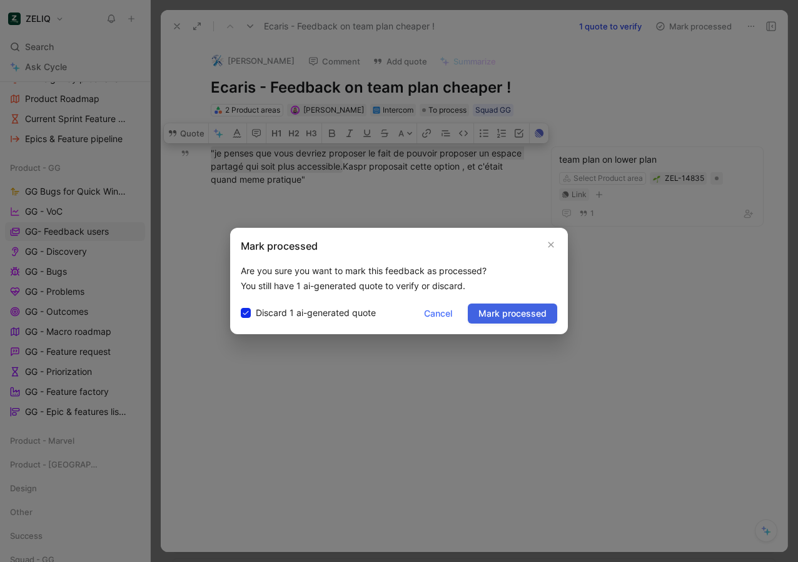
click at [500, 318] on span "Mark processed" at bounding box center [512, 313] width 68 height 15
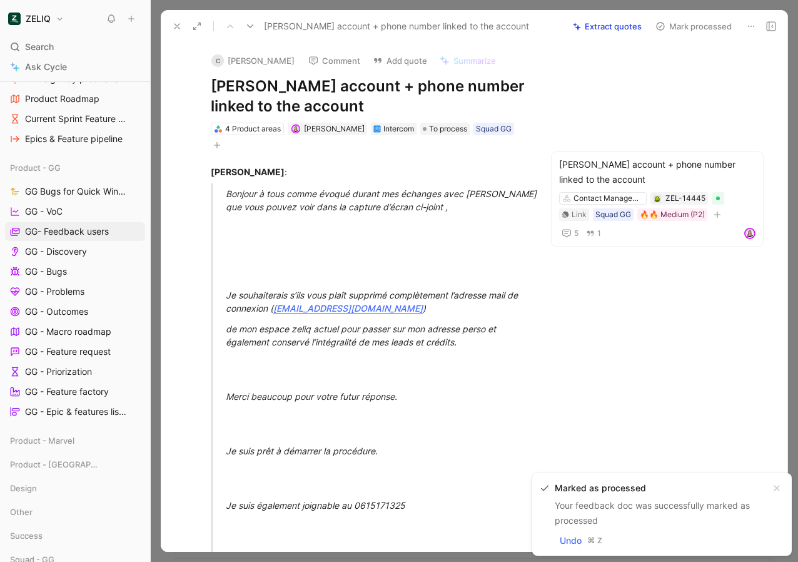
click at [176, 28] on use at bounding box center [176, 26] width 5 height 5
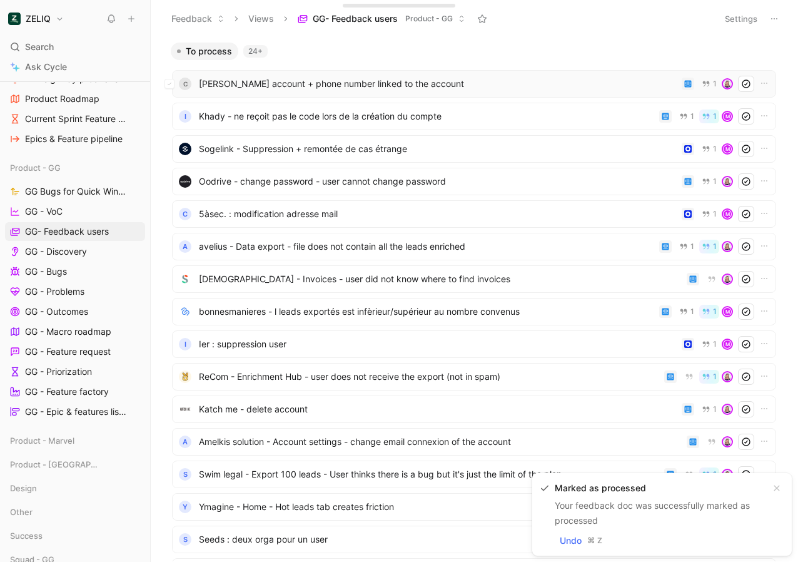
click at [343, 88] on span "[PERSON_NAME] account + phone number linked to the account" at bounding box center [438, 83] width 478 height 15
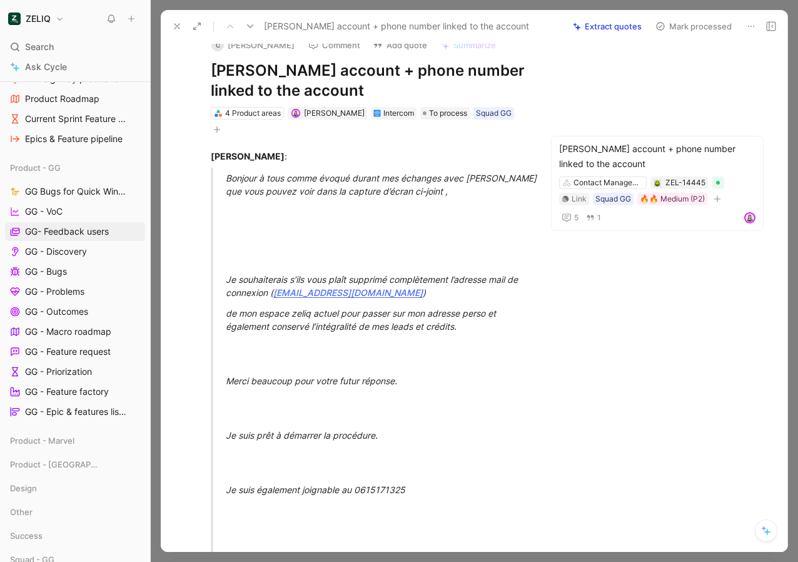
scroll to position [17, 0]
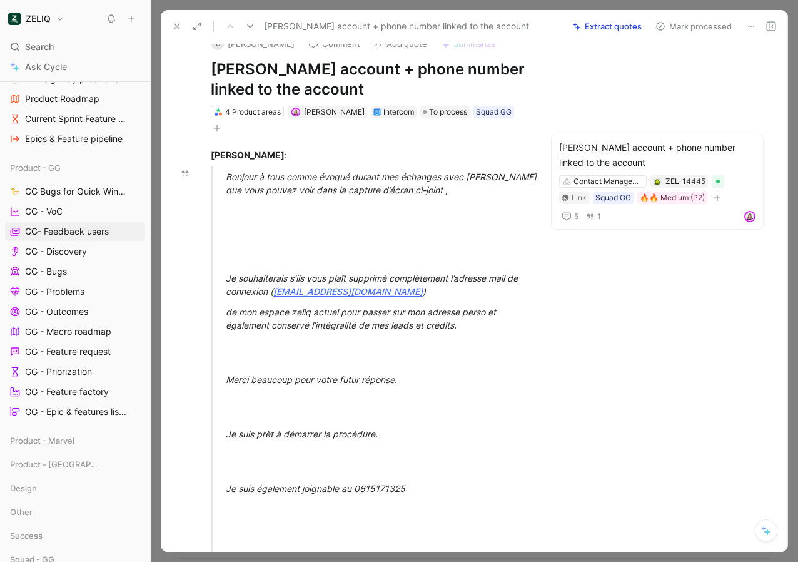
click at [699, 27] on button "Mark processed" at bounding box center [694, 27] width 88 height 18
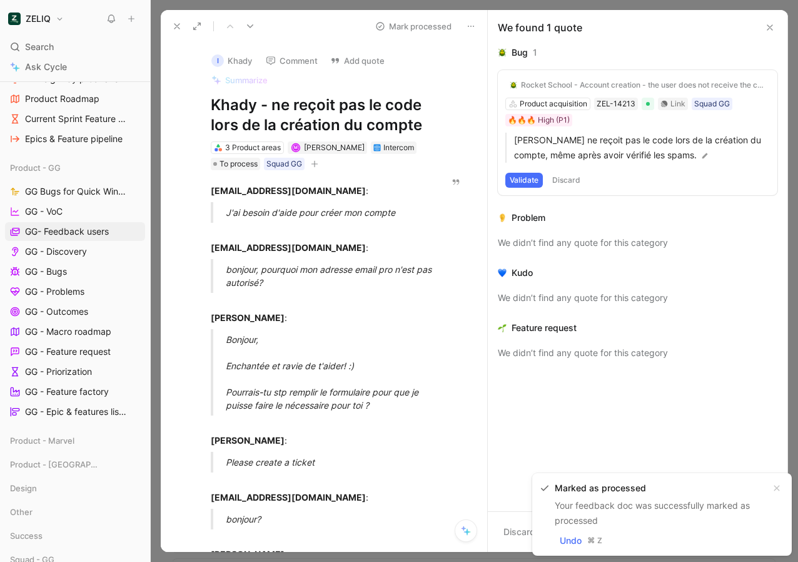
click at [769, 28] on use at bounding box center [769, 27] width 5 height 5
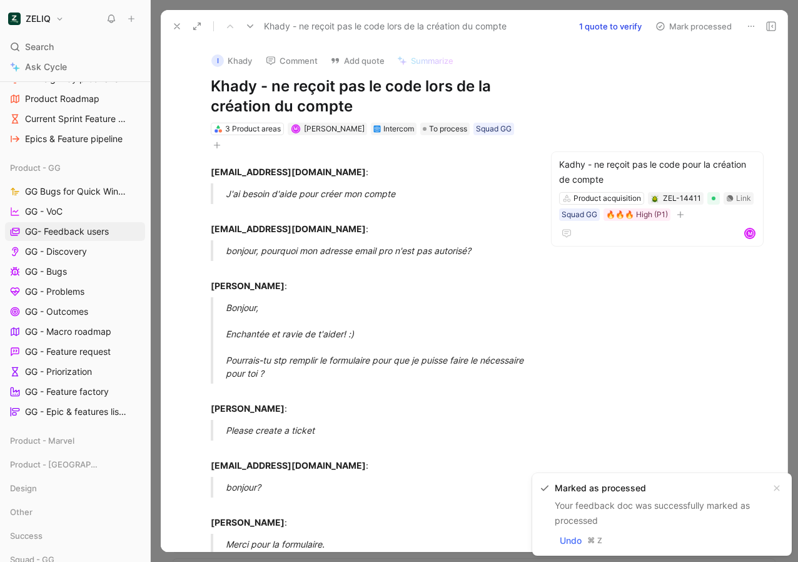
click at [679, 34] on button "Mark processed" at bounding box center [694, 27] width 88 height 18
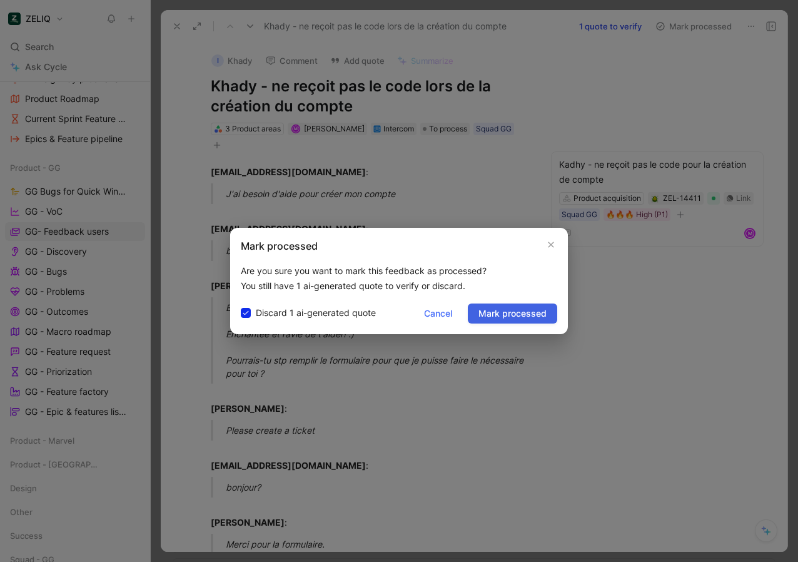
click at [524, 313] on span "Mark processed" at bounding box center [512, 313] width 68 height 15
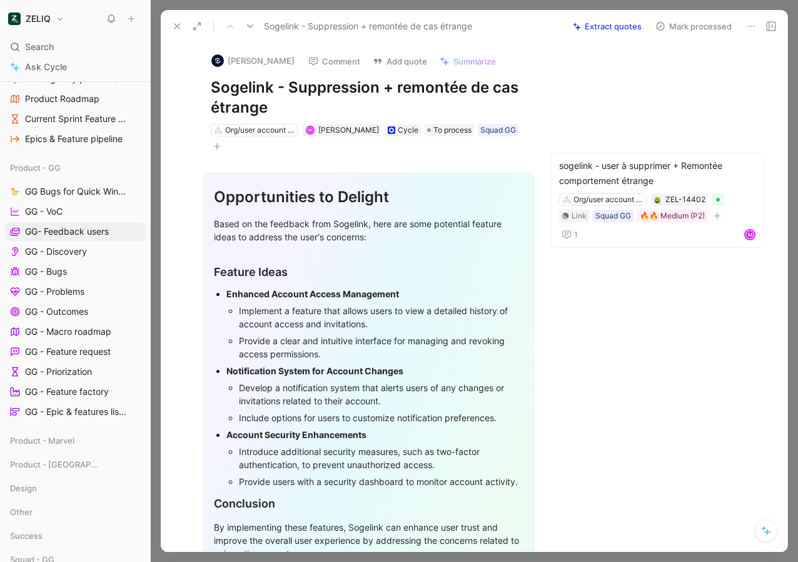
click at [702, 33] on button "Mark processed" at bounding box center [694, 27] width 88 height 18
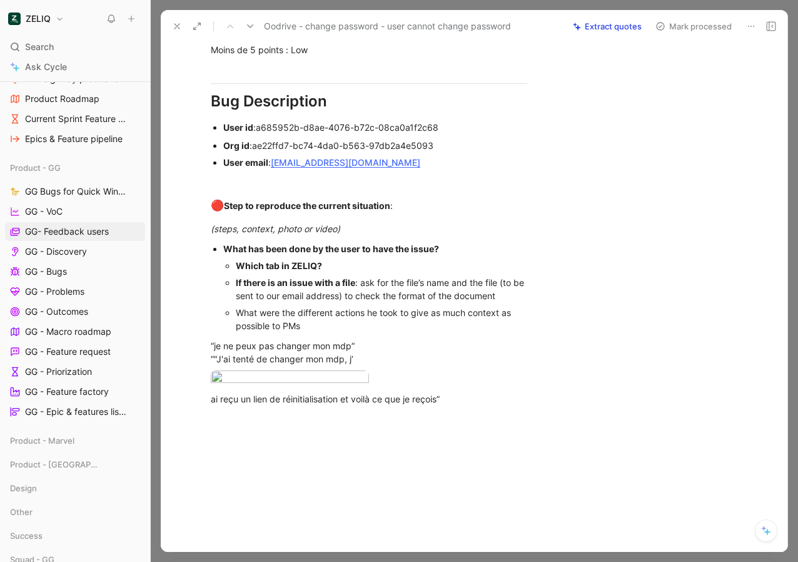
scroll to position [817, 0]
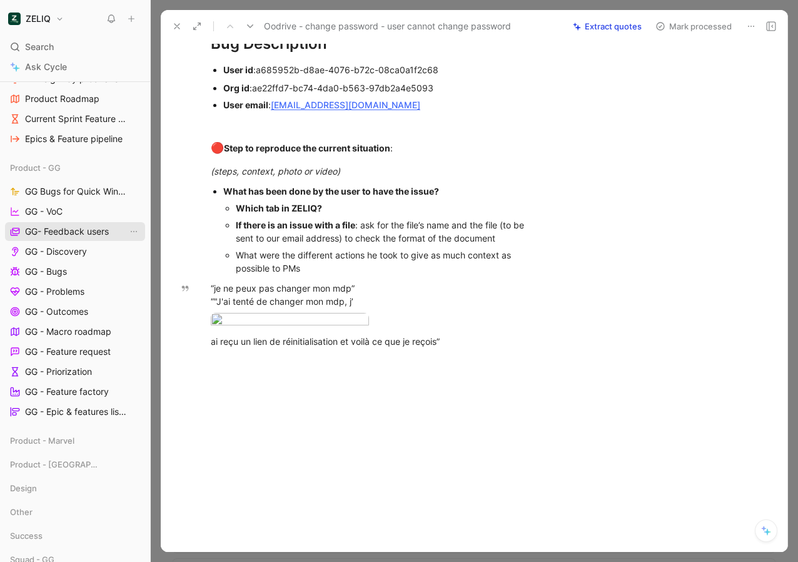
drag, startPoint x: 370, startPoint y: 223, endPoint x: 135, endPoint y: 222, distance: 235.2
click at [135, 222] on div "ZELIQ Search ⌘ K Ask Cycle Workspace Home G then H Feedback G then F Requests G…" at bounding box center [399, 281] width 798 height 562
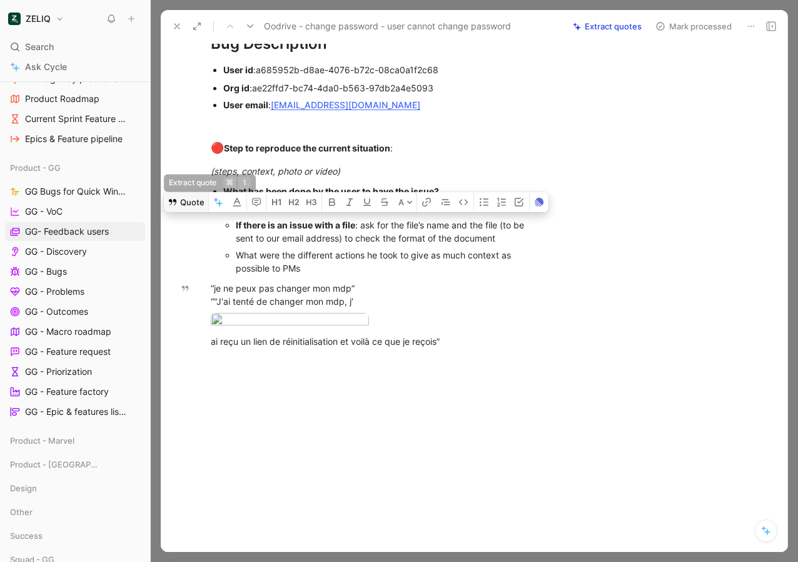
click at [183, 203] on button "Quote" at bounding box center [186, 202] width 44 height 20
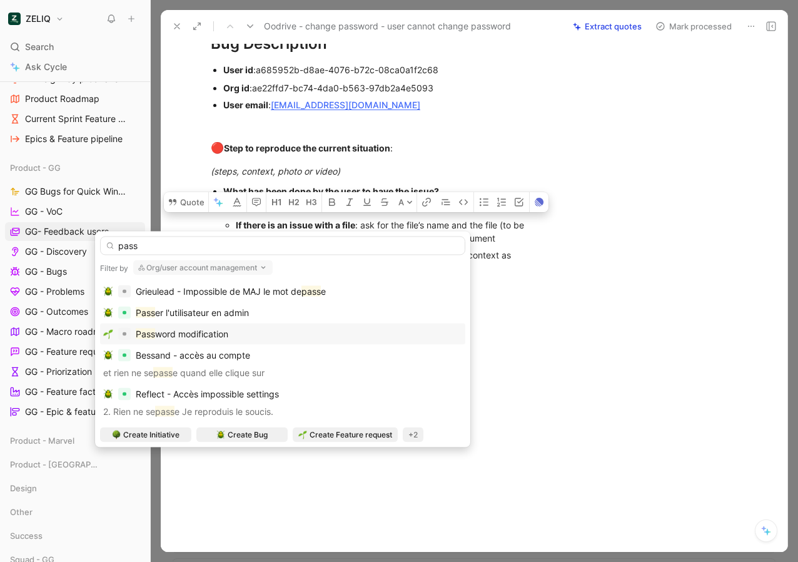
type input "pass"
click at [202, 334] on span "word modification" at bounding box center [191, 333] width 73 height 11
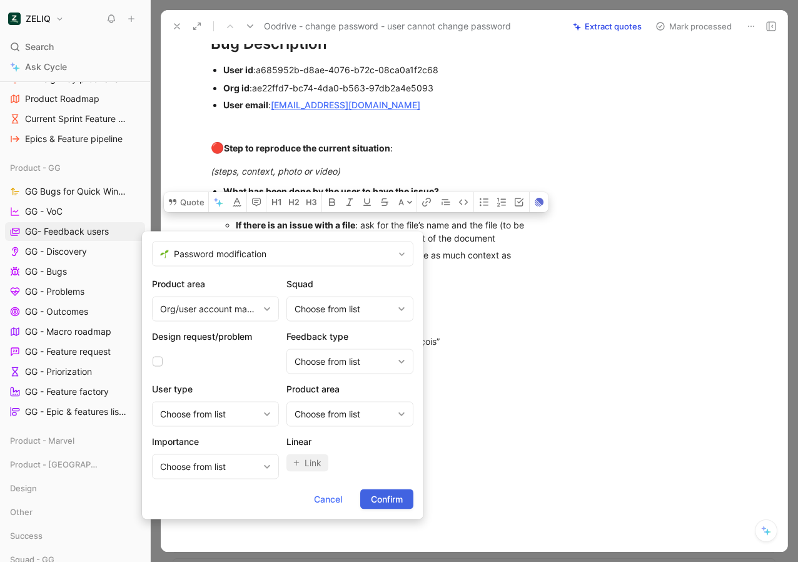
click at [394, 498] on span "Confirm" at bounding box center [387, 499] width 32 height 15
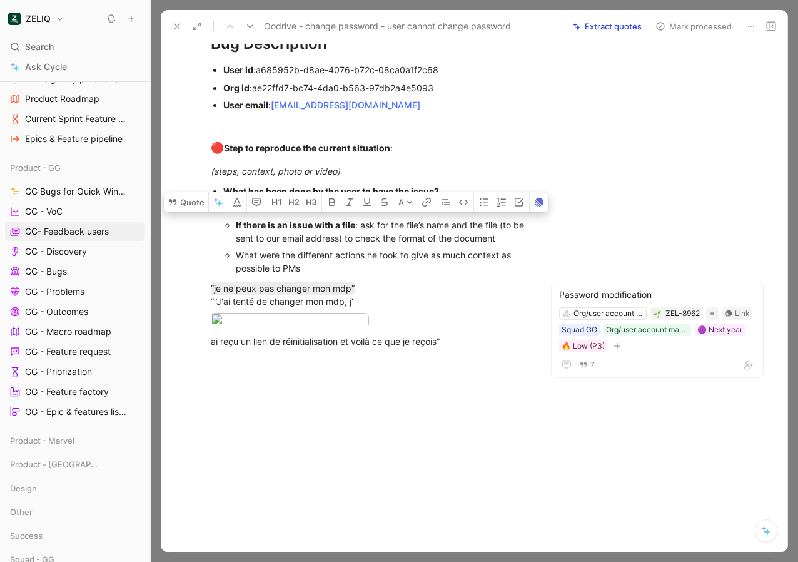
scroll to position [0, 0]
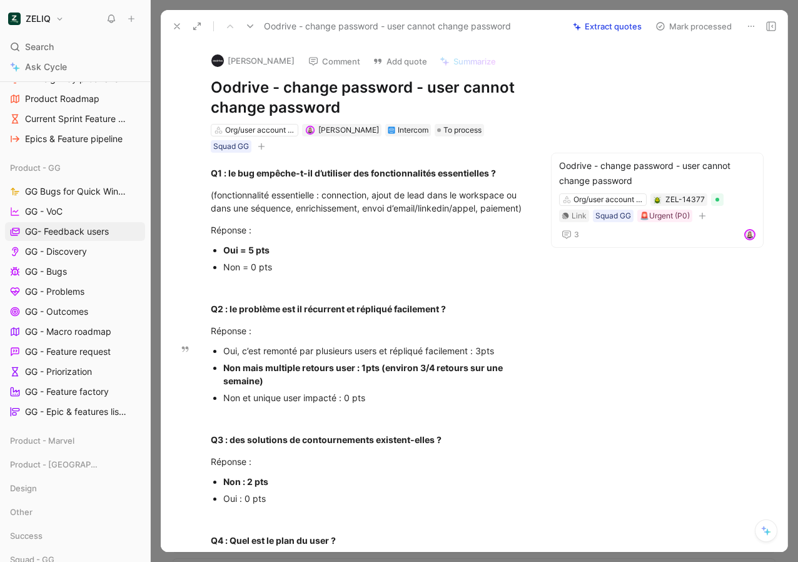
click at [700, 33] on button "Mark processed" at bounding box center [694, 27] width 88 height 18
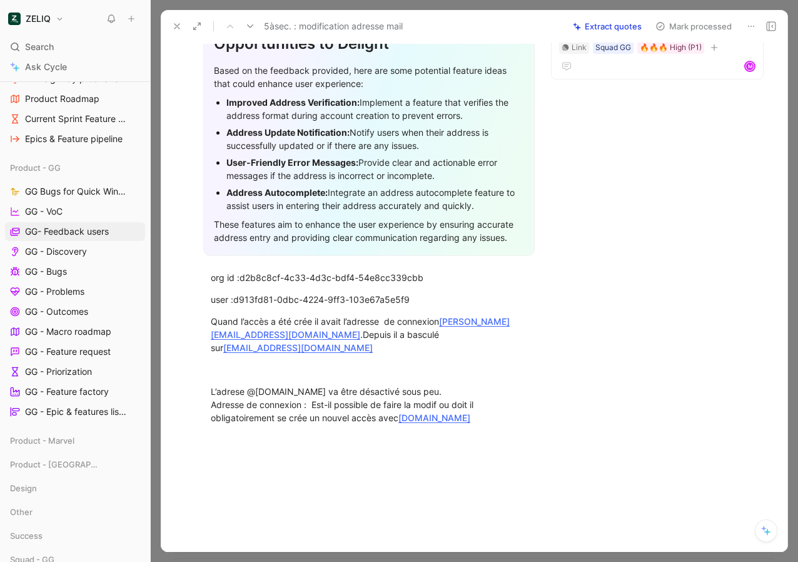
scroll to position [153, 0]
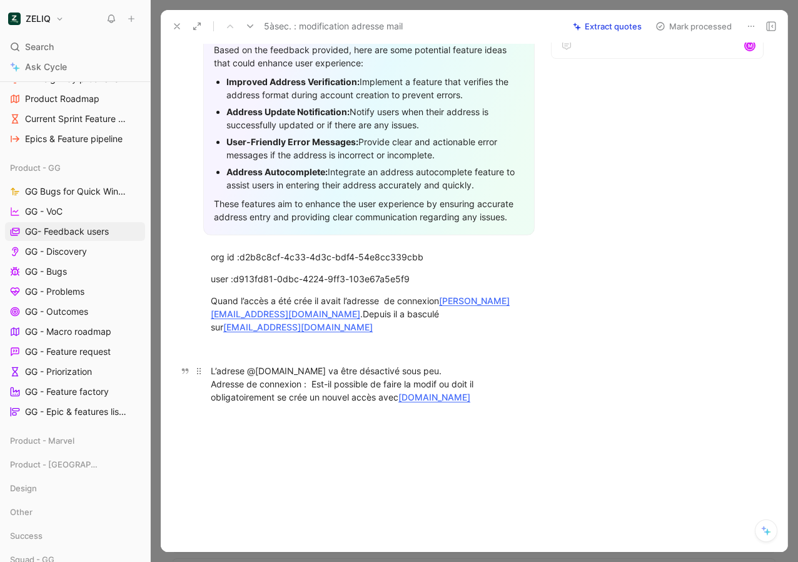
click at [315, 367] on div "L’adrese @[DOMAIN_NAME] va être désactivé sous peu. Adresse de connexion : Est-…" at bounding box center [369, 383] width 316 height 39
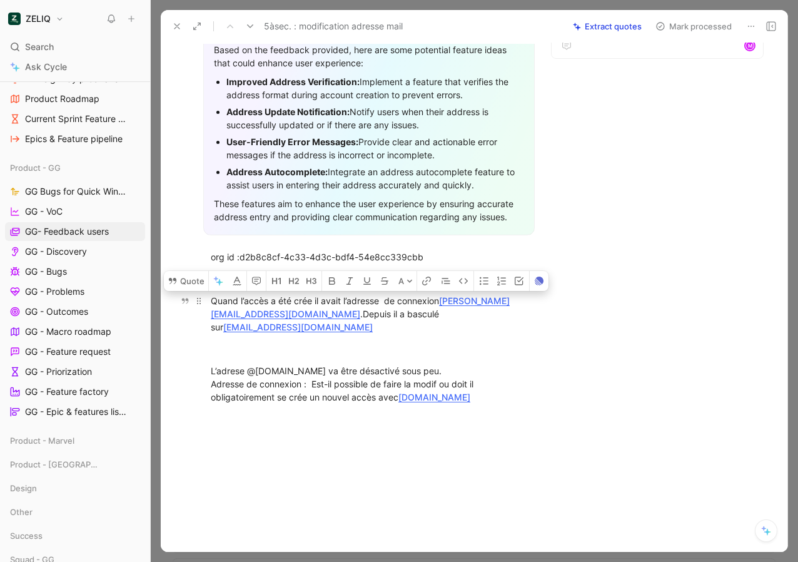
drag, startPoint x: 210, startPoint y: 283, endPoint x: 451, endPoint y: 284, distance: 240.8
click at [451, 294] on div "Quand l’accès a été crée il avait l’adresse de connexion [PERSON_NAME][EMAIL_AD…" at bounding box center [369, 313] width 316 height 39
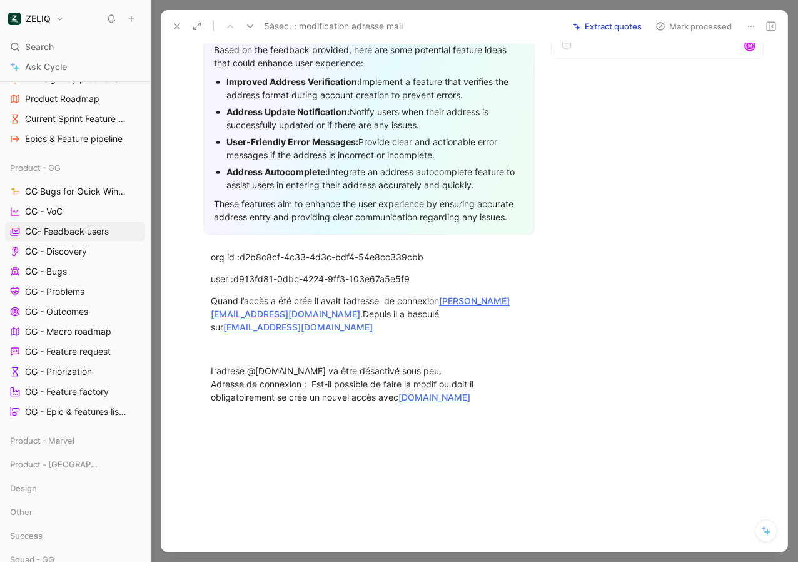
click at [398, 113] on div "Address Update Notification: Notify users when their address is successfully up…" at bounding box center [375, 118] width 298 height 26
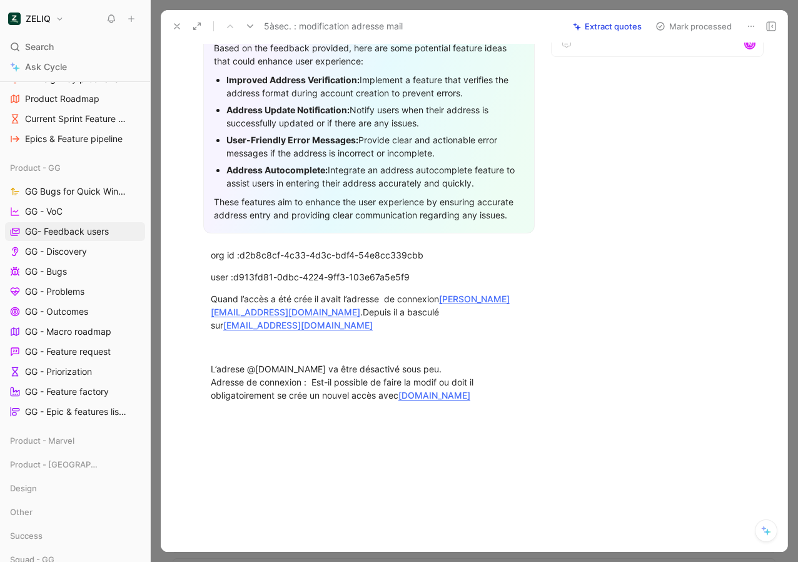
scroll to position [170, 0]
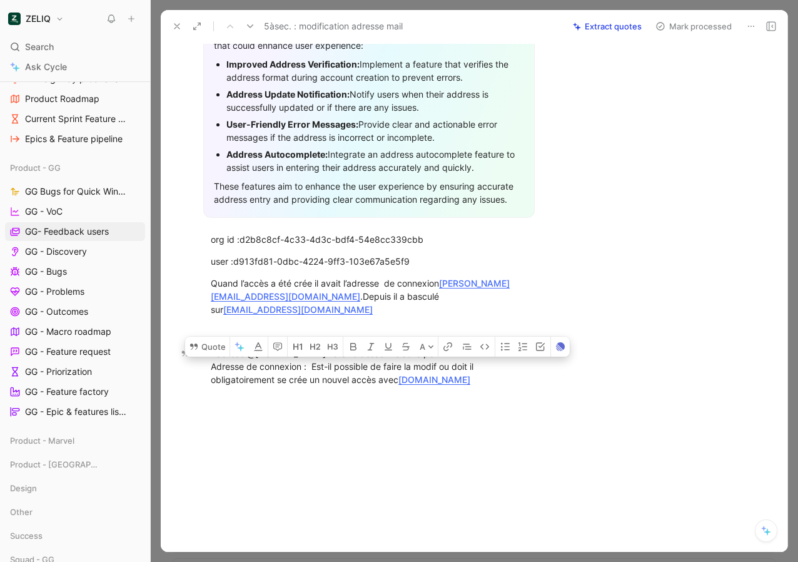
drag, startPoint x: 311, startPoint y: 350, endPoint x: 441, endPoint y: 350, distance: 130.1
click at [441, 350] on div "L’adrese @[DOMAIN_NAME] va être désactivé sous peu. Adresse de connexion : Est-…" at bounding box center [369, 365] width 316 height 39
click at [193, 341] on icon at bounding box center [194, 346] width 10 height 10
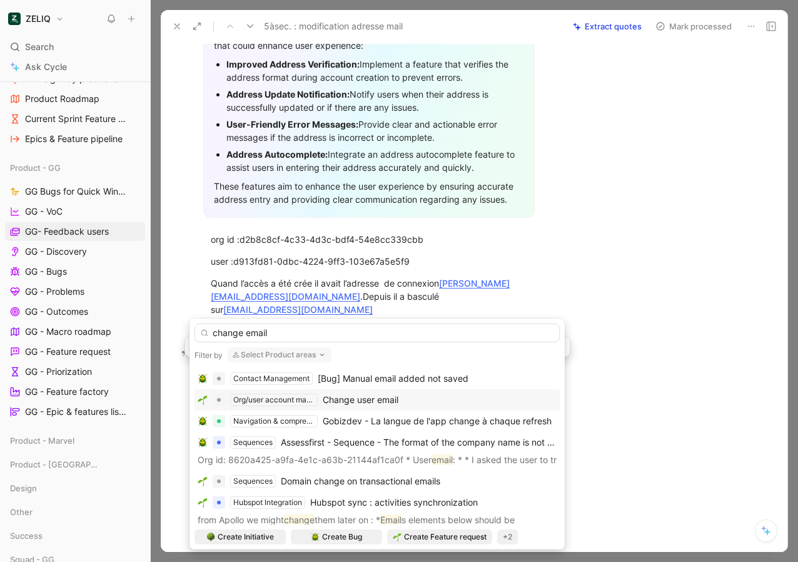
type input "change email"
click at [360, 403] on span "Change user email" at bounding box center [361, 399] width 76 height 11
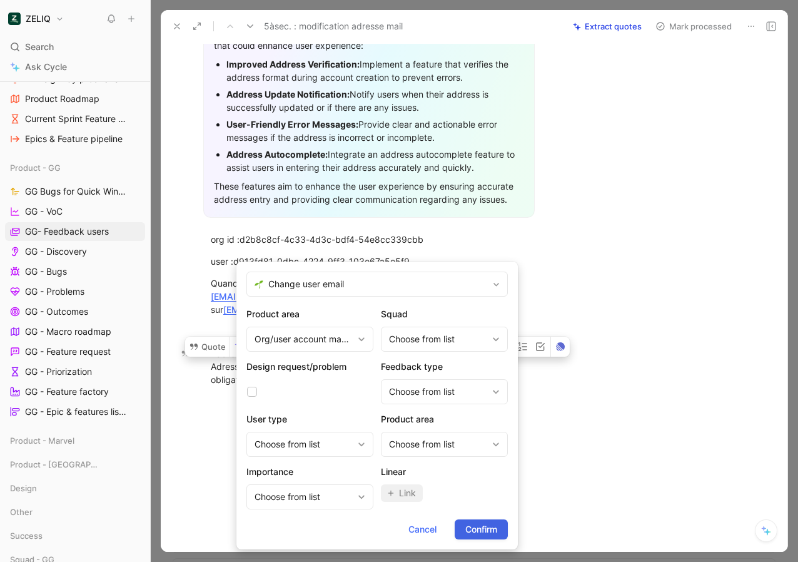
click at [487, 534] on button "Confirm" at bounding box center [481, 529] width 53 height 20
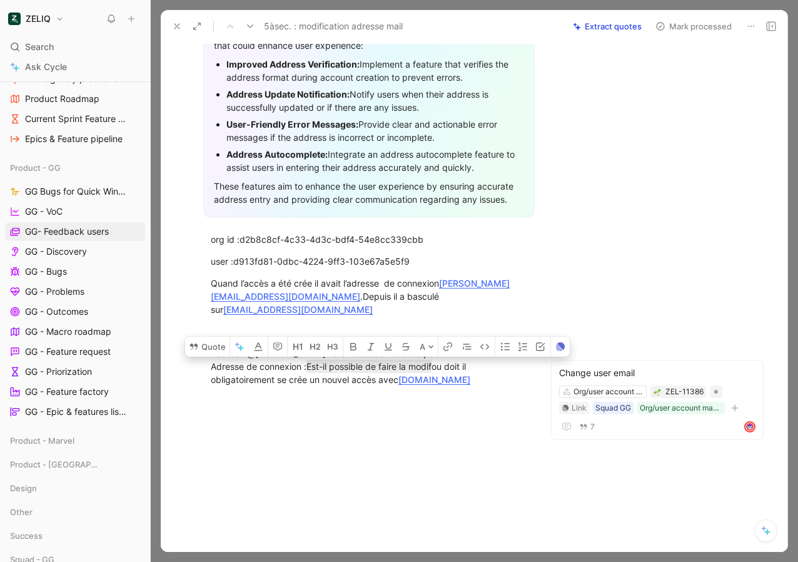
scroll to position [0, 0]
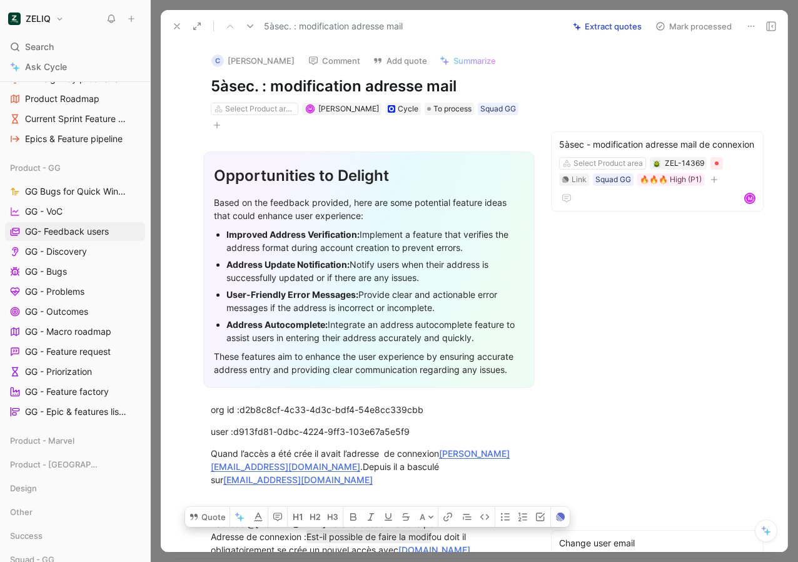
click at [686, 28] on button "Mark processed" at bounding box center [694, 27] width 88 height 18
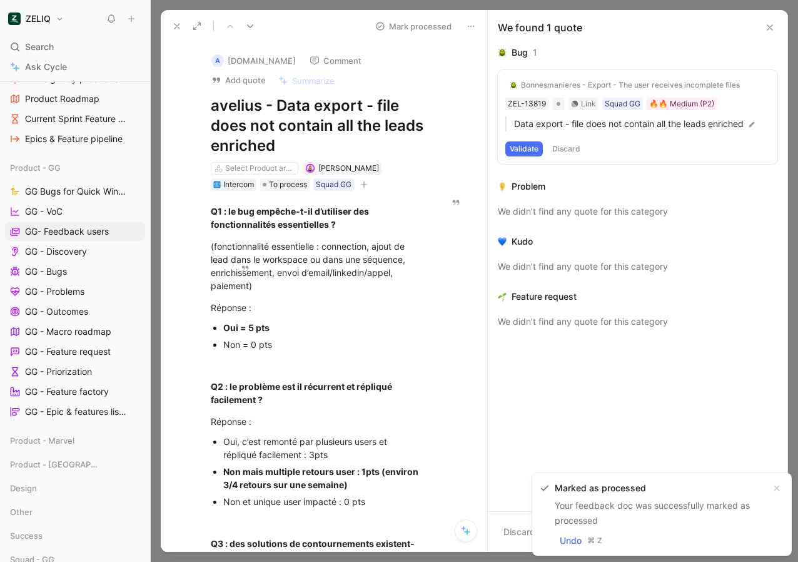
click at [769, 27] on use at bounding box center [769, 27] width 5 height 5
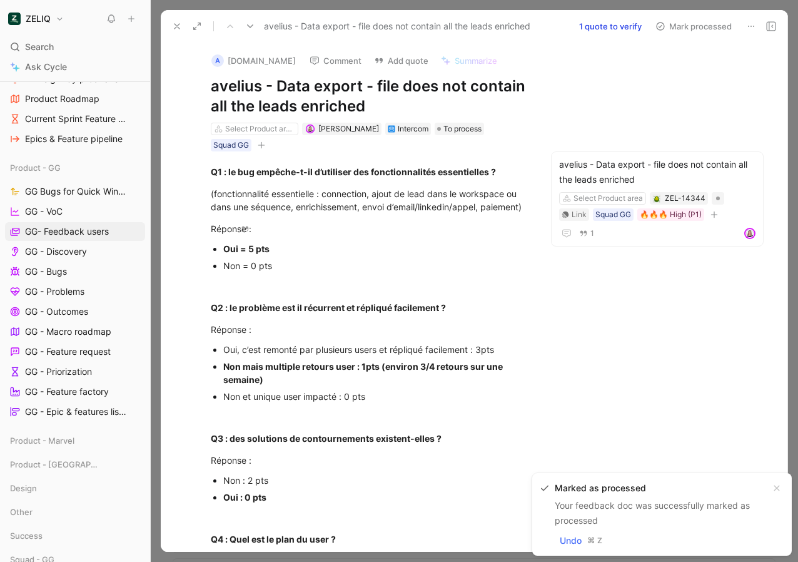
click at [690, 24] on button "Mark processed" at bounding box center [694, 27] width 88 height 18
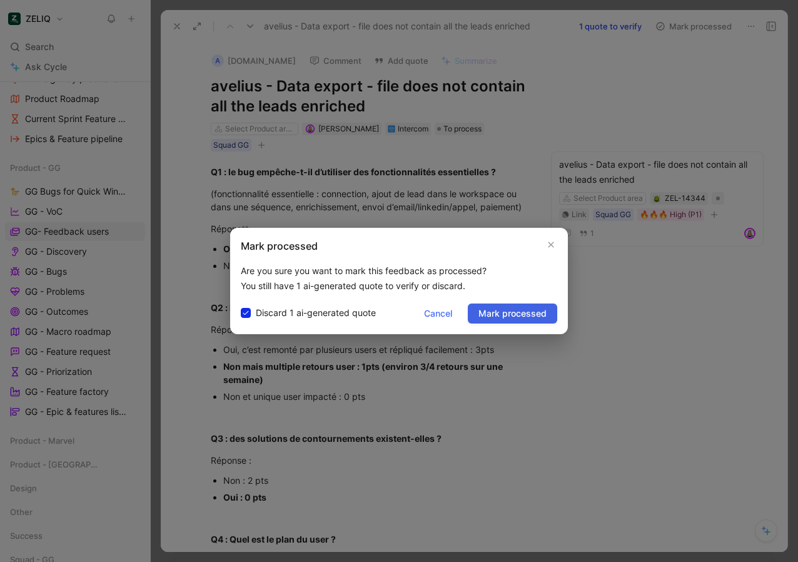
click at [540, 314] on span "Mark processed" at bounding box center [512, 313] width 68 height 15
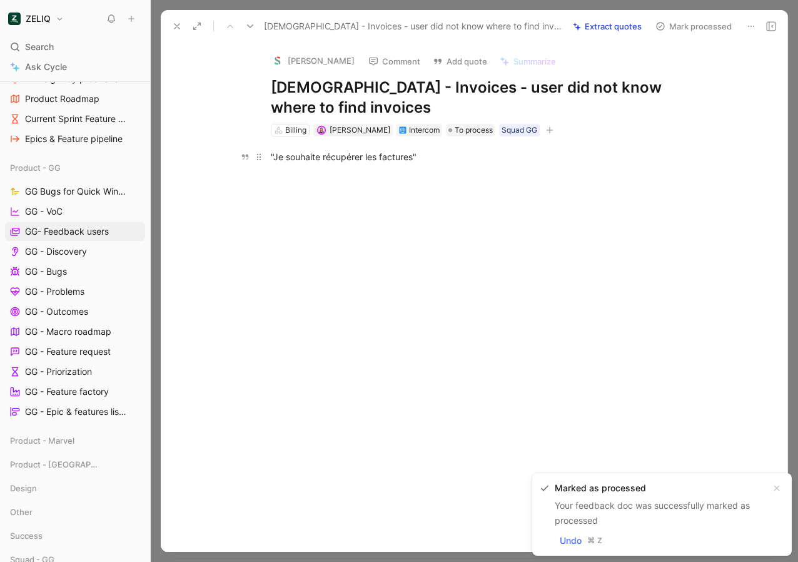
click at [334, 158] on div ""Je souhaite récupérer les factures"" at bounding box center [487, 156] width 433 height 13
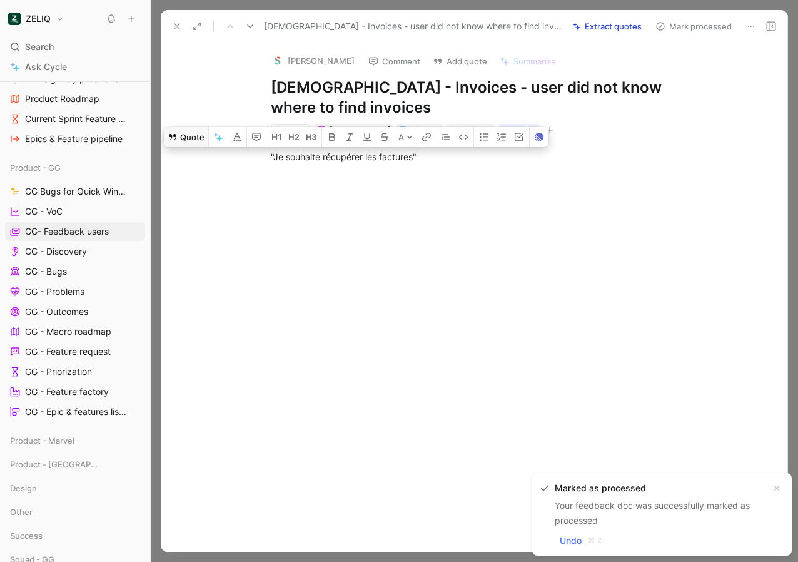
click at [202, 143] on button "Quote" at bounding box center [186, 137] width 44 height 20
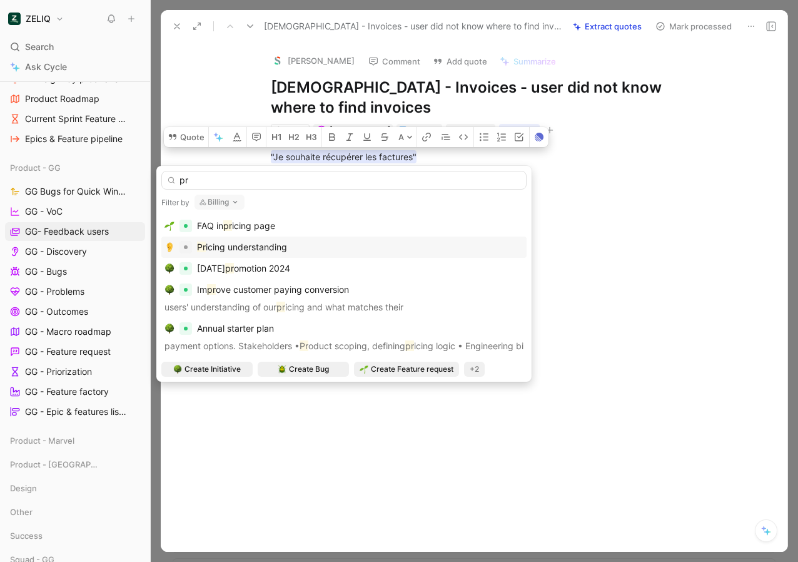
type input "pr"
click at [260, 251] on span "icing understanding" at bounding box center [246, 246] width 81 height 11
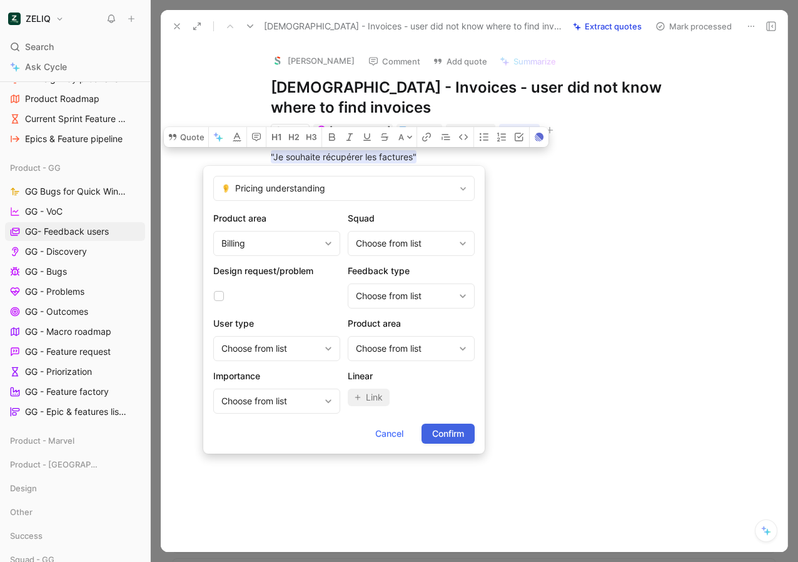
click at [448, 433] on span "Confirm" at bounding box center [448, 433] width 32 height 15
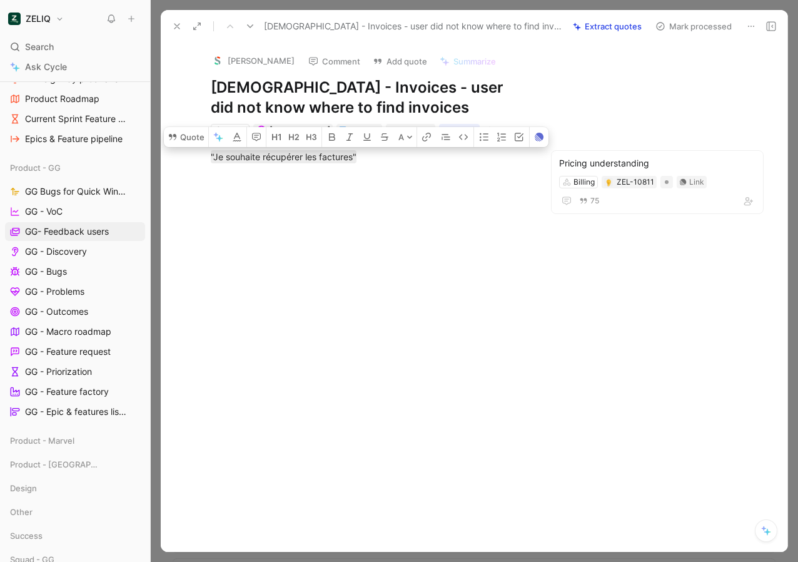
click at [698, 30] on button "Mark processed" at bounding box center [694, 27] width 88 height 18
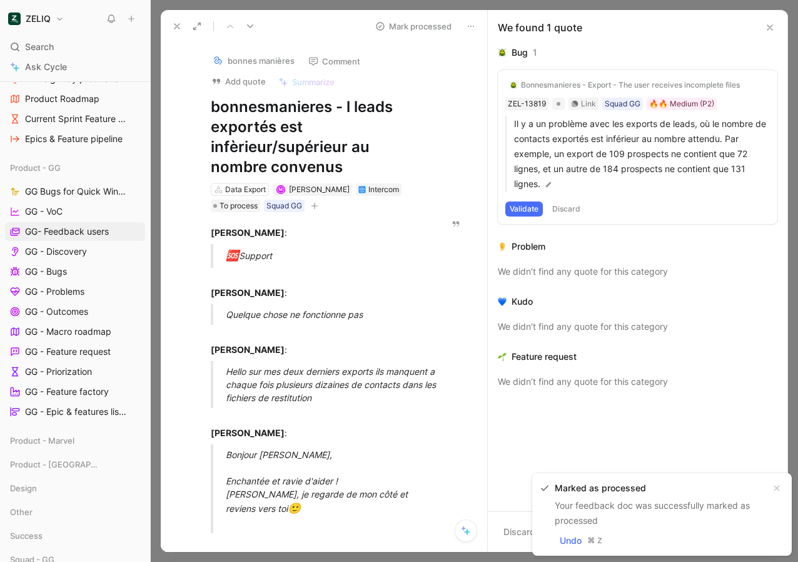
click at [769, 27] on icon at bounding box center [770, 28] width 10 height 10
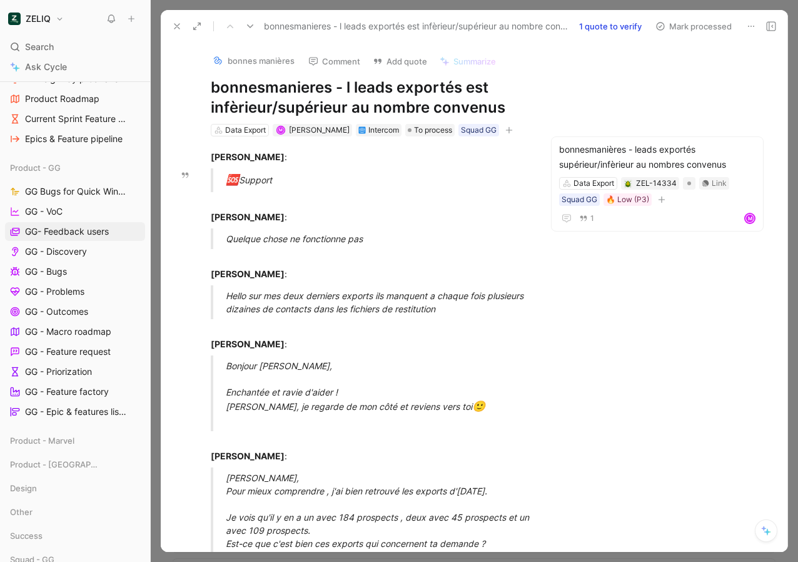
click at [697, 26] on button "Mark processed" at bounding box center [694, 27] width 88 height 18
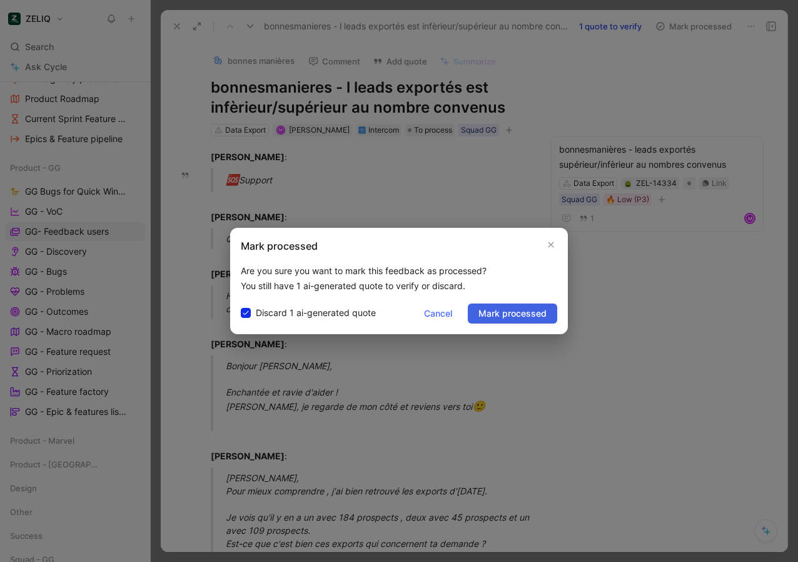
click at [523, 316] on span "Mark processed" at bounding box center [512, 313] width 68 height 15
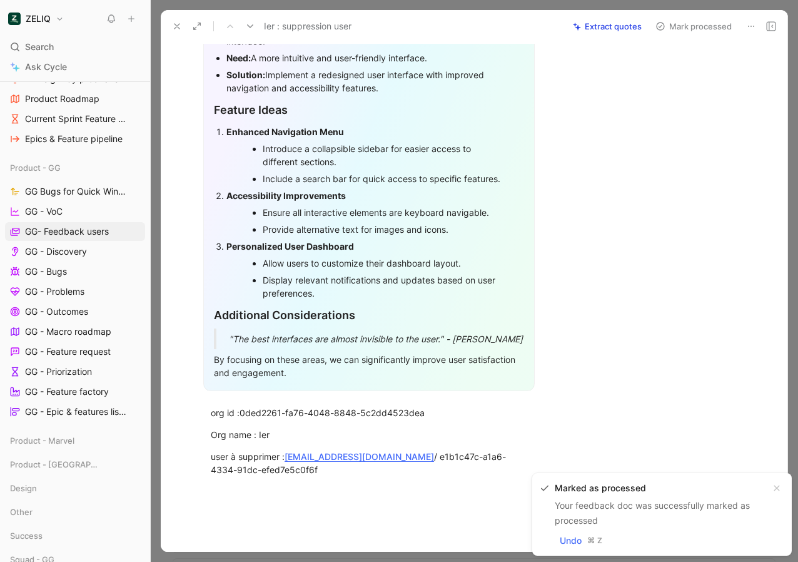
scroll to position [348, 0]
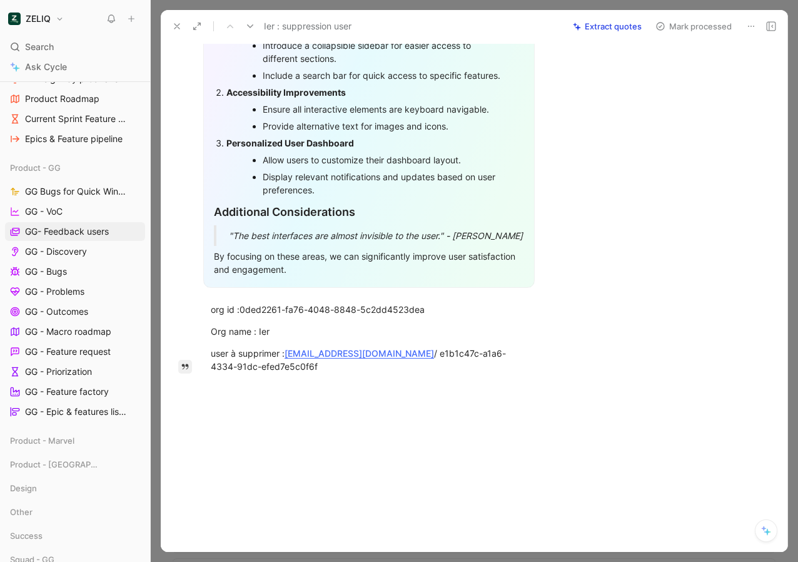
drag, startPoint x: 280, startPoint y: 348, endPoint x: 188, endPoint y: 348, distance: 92.6
click at [188, 348] on div "Ier : suppression user Org/user account management ZEL-14283 Link Squad GG 🔥🔥 M…" at bounding box center [369, 169] width 364 height 771
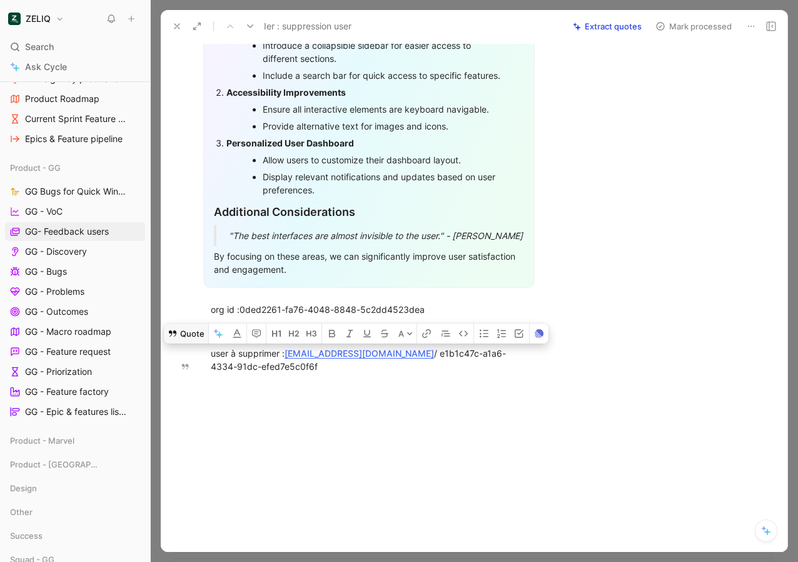
click at [185, 328] on button "Quote" at bounding box center [186, 333] width 44 height 20
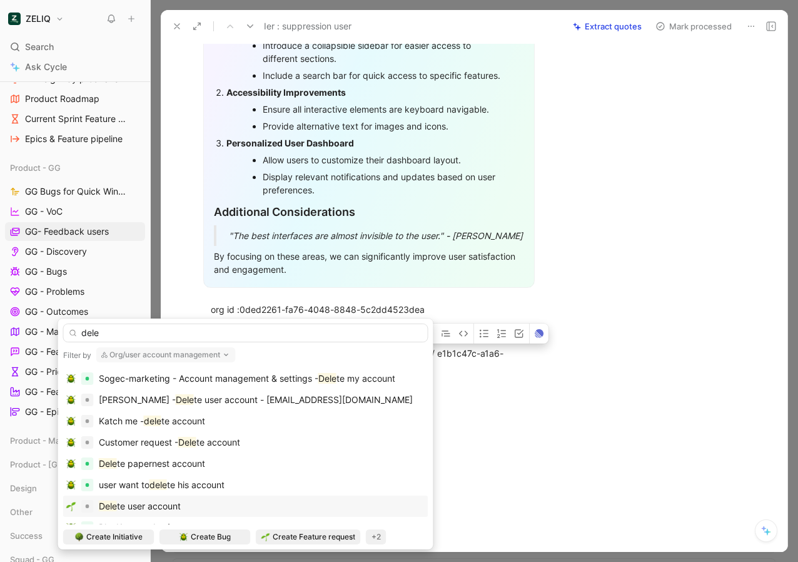
type input "dele"
click at [139, 508] on span "te user account" at bounding box center [149, 505] width 64 height 11
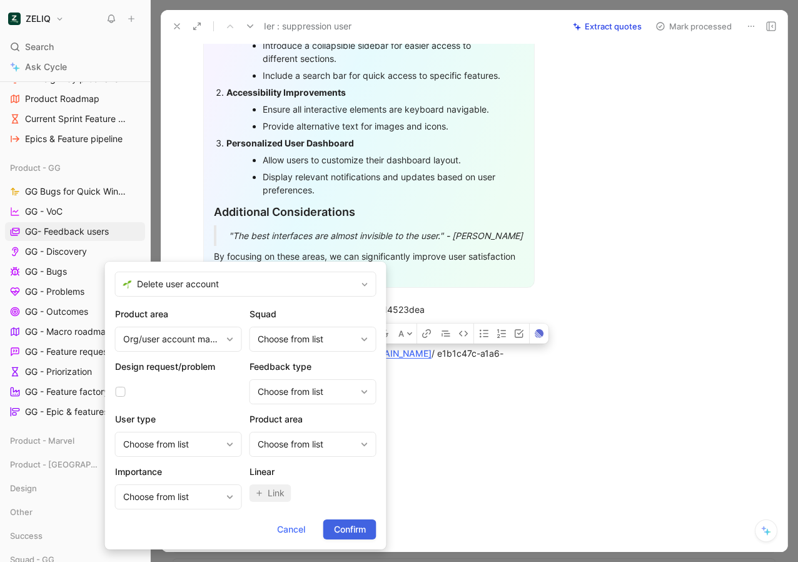
click at [348, 532] on span "Confirm" at bounding box center [350, 529] width 32 height 15
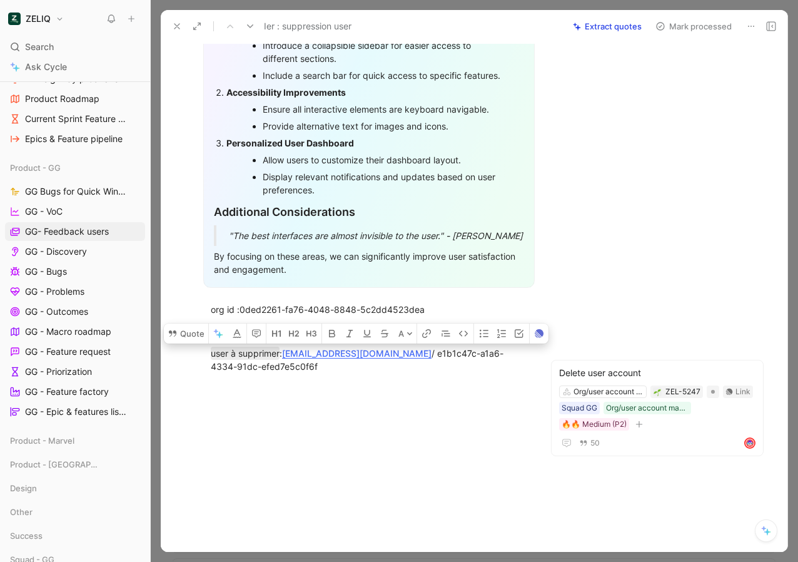
scroll to position [0, 0]
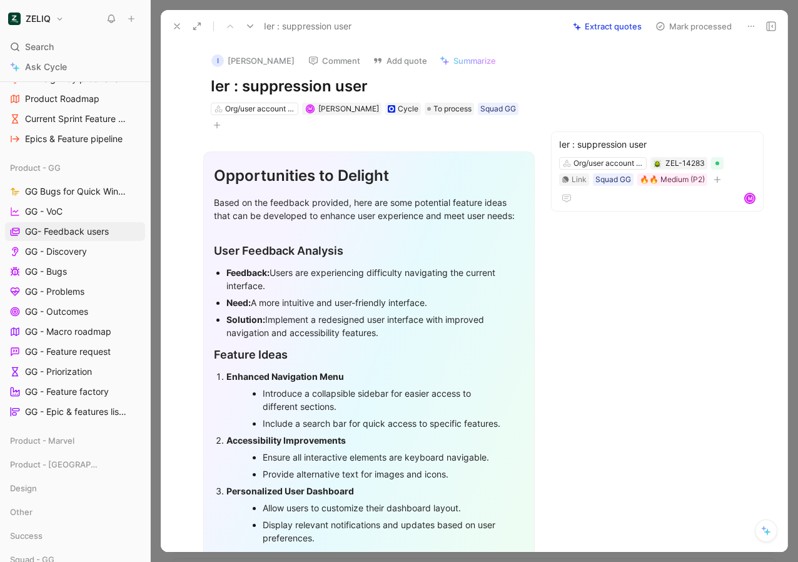
click at [694, 29] on button "Mark processed" at bounding box center [694, 27] width 88 height 18
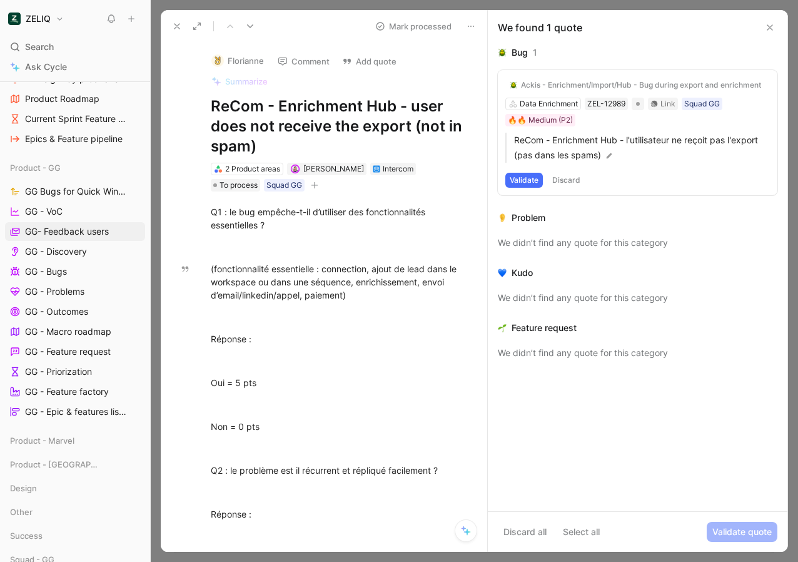
click at [764, 23] on button at bounding box center [769, 27] width 15 height 15
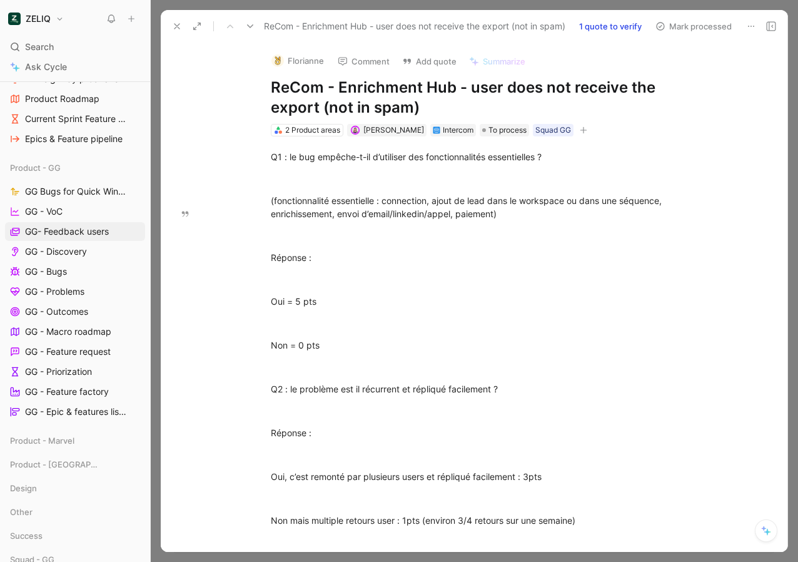
click at [729, 25] on button "Mark processed" at bounding box center [694, 27] width 88 height 18
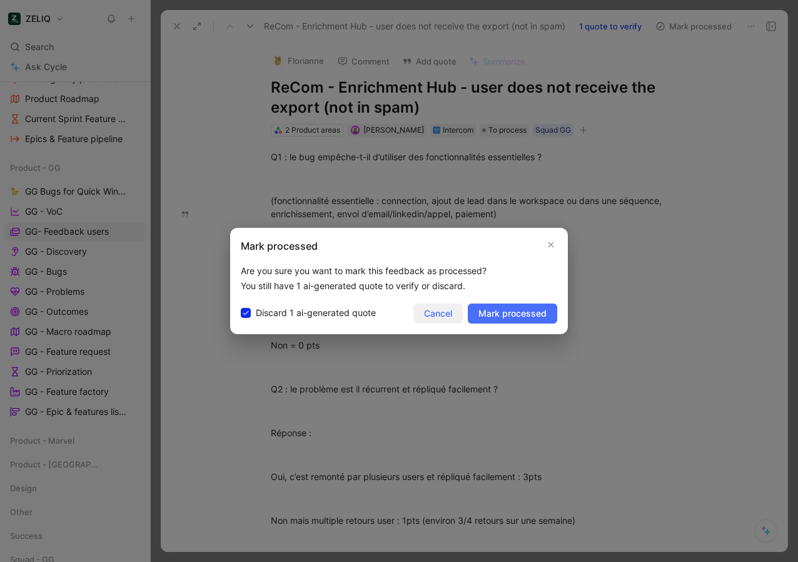
click at [443, 303] on button "Cancel" at bounding box center [437, 313] width 49 height 20
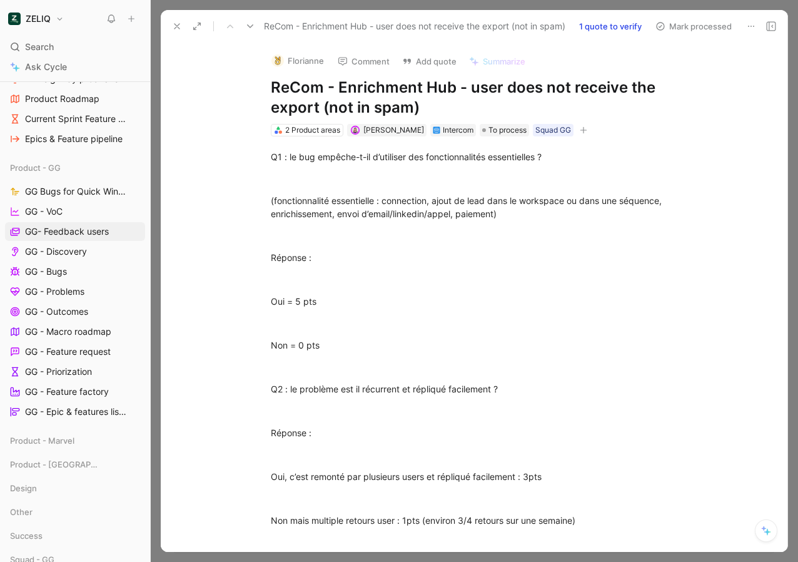
click at [771, 32] on button at bounding box center [771, 27] width 18 height 18
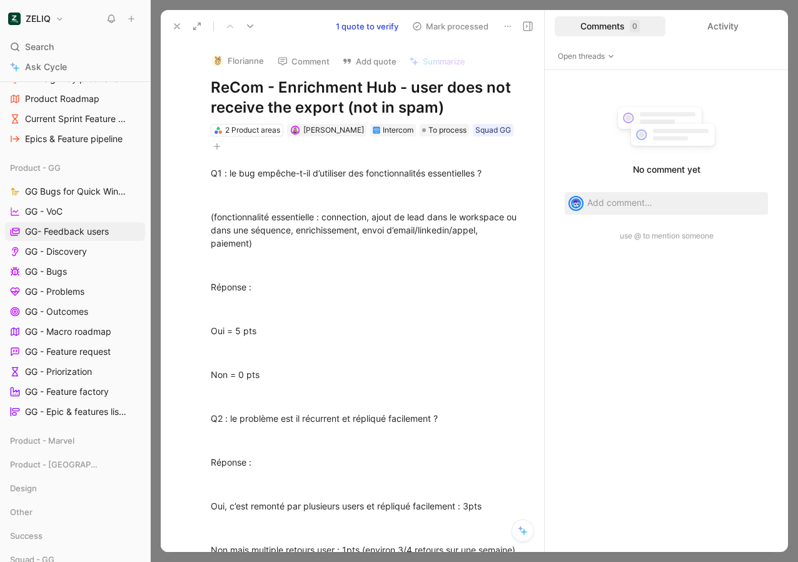
click at [523, 26] on icon at bounding box center [528, 26] width 10 height 10
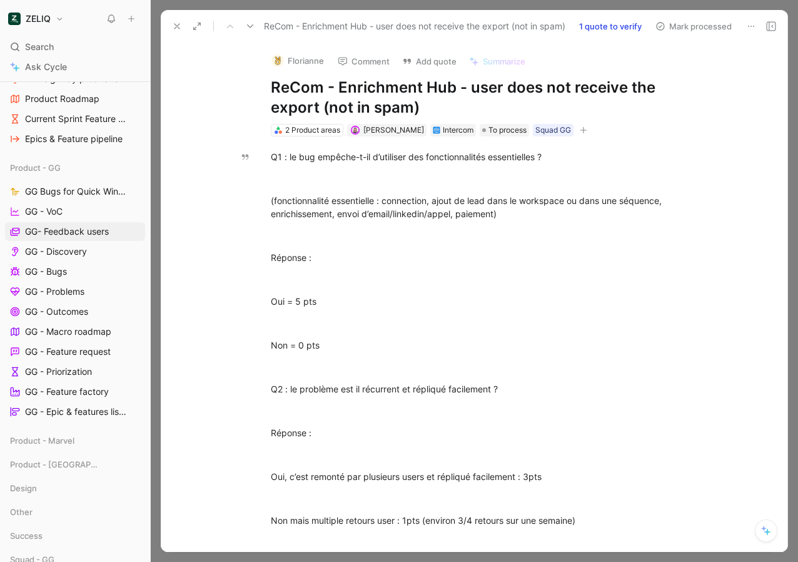
click at [682, 29] on button "Mark processed" at bounding box center [694, 27] width 88 height 18
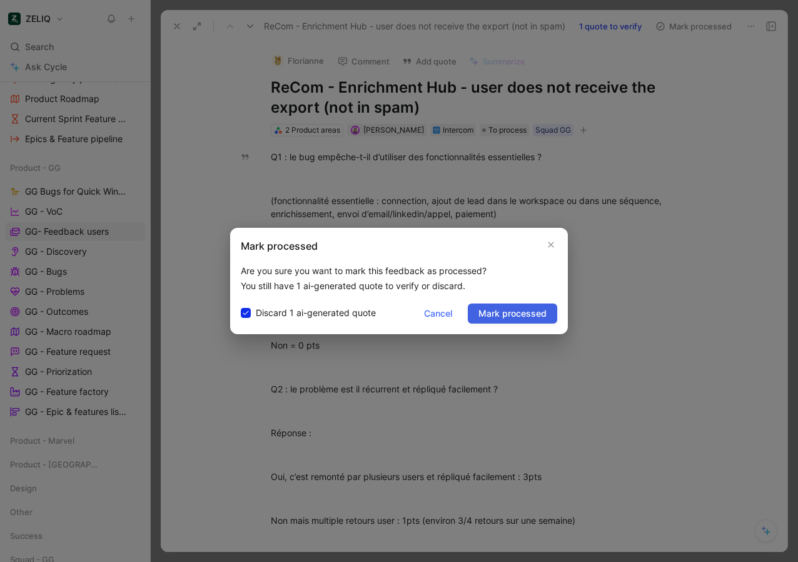
click at [523, 306] on span "Mark processed" at bounding box center [512, 313] width 68 height 15
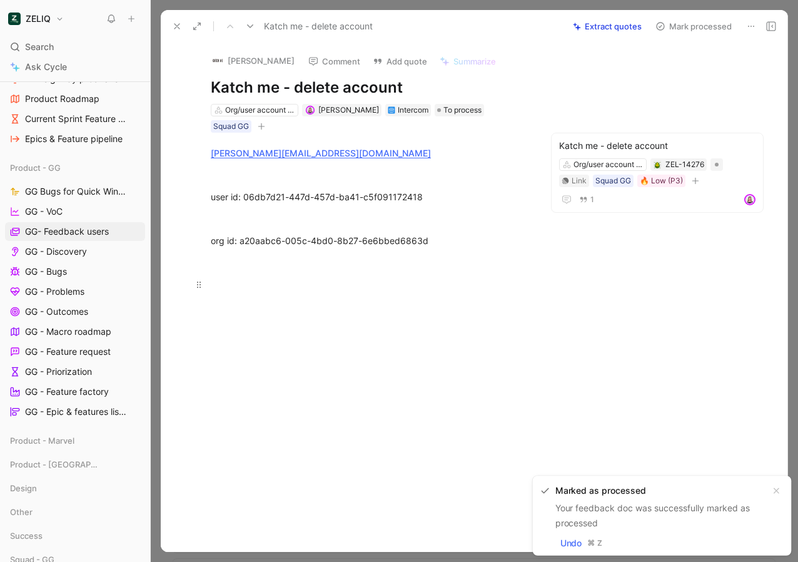
click at [263, 282] on div at bounding box center [369, 284] width 316 height 13
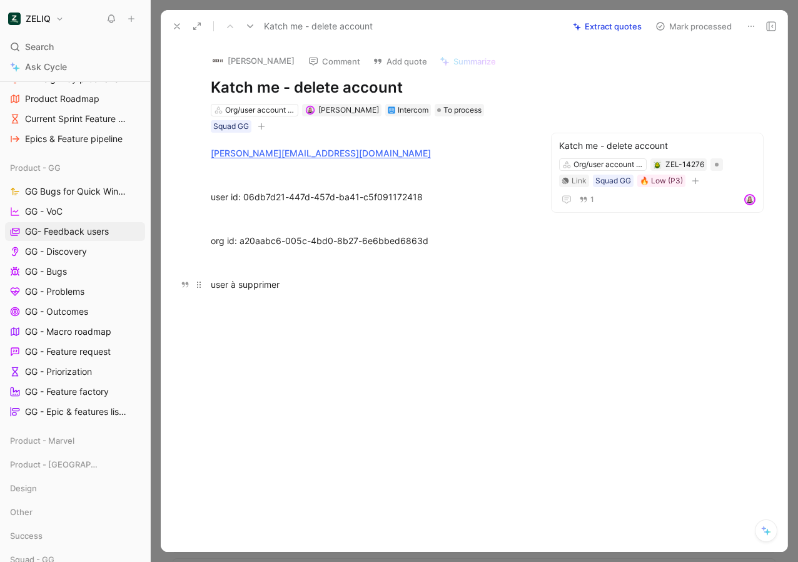
click at [228, 283] on div "user à supprimer" at bounding box center [369, 284] width 316 height 13
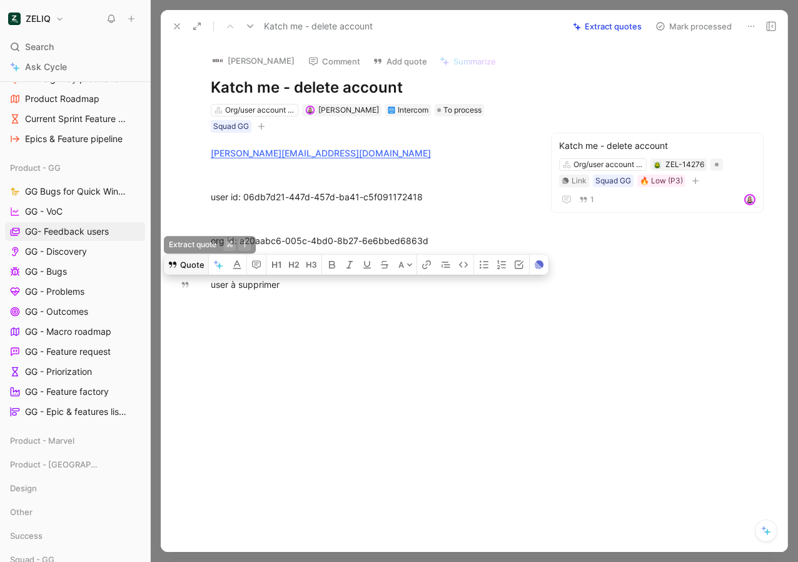
click at [183, 267] on button "Quote" at bounding box center [186, 265] width 44 height 20
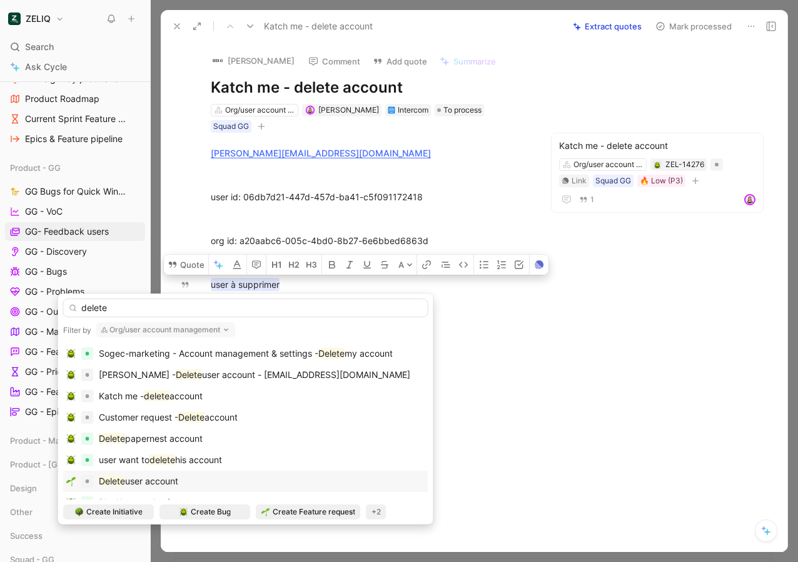
type input "delete"
click at [190, 475] on div "Delete user account" at bounding box center [245, 480] width 359 height 15
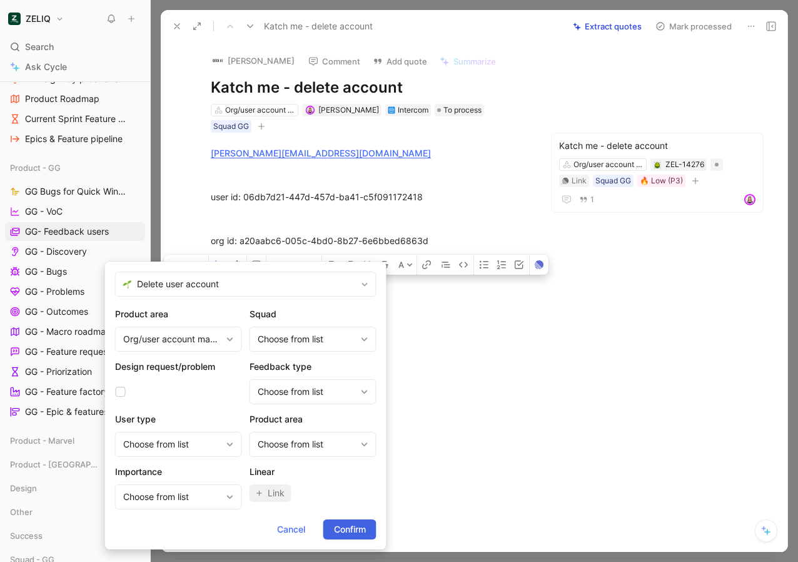
click at [350, 530] on span "Confirm" at bounding box center [350, 529] width 32 height 15
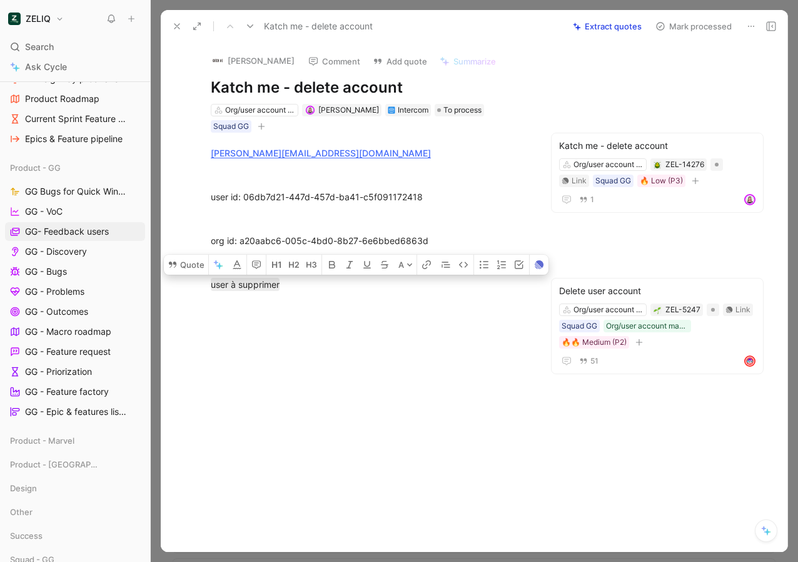
click at [706, 26] on button "Mark processed" at bounding box center [694, 27] width 88 height 18
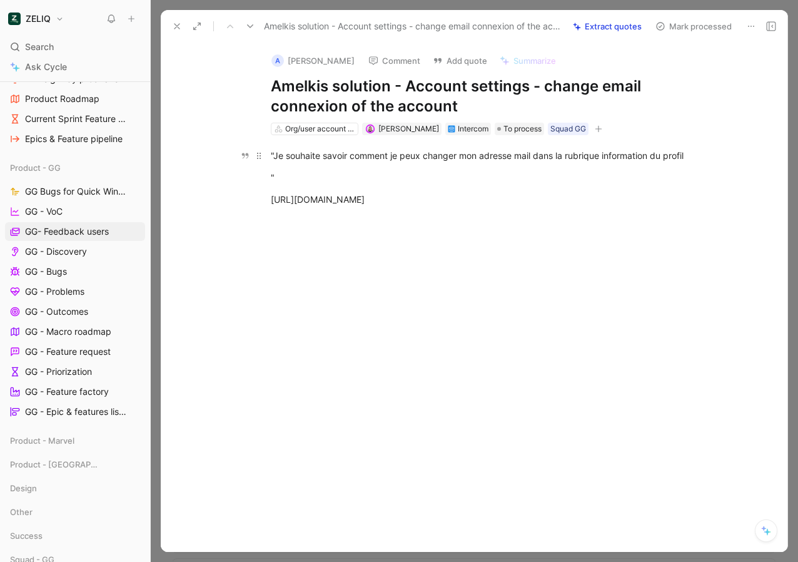
click at [407, 156] on div ""Je souhaite savoir comment je peux changer mon adresse mail dans la rubrique i…" at bounding box center [487, 155] width 433 height 13
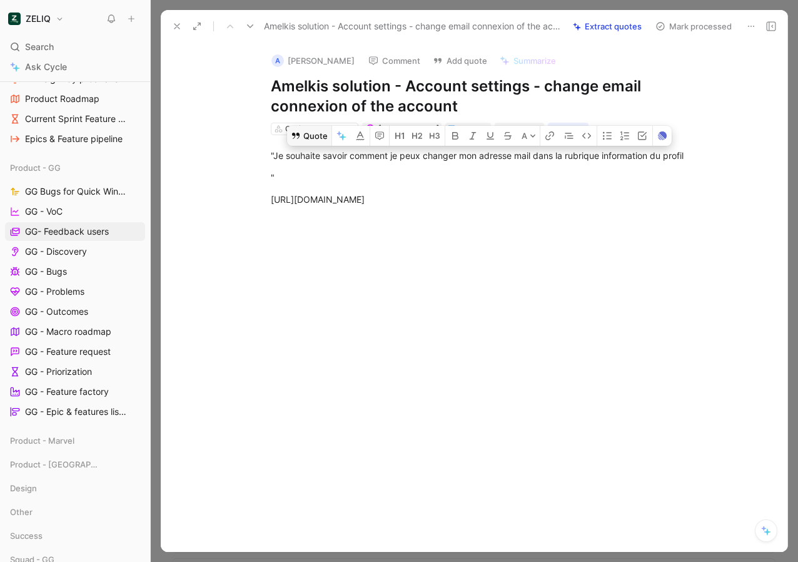
click at [293, 138] on icon at bounding box center [296, 135] width 8 height 6
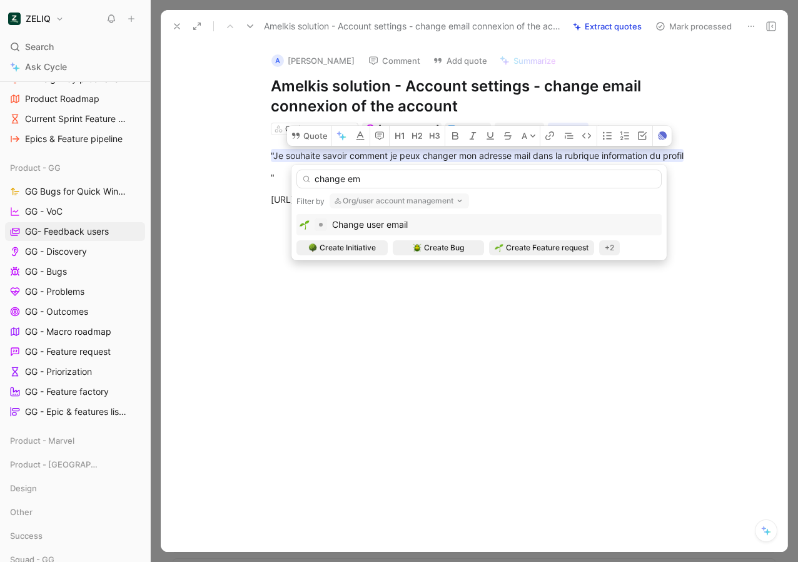
type input "change em"
click at [384, 222] on span "Change user email" at bounding box center [370, 224] width 76 height 11
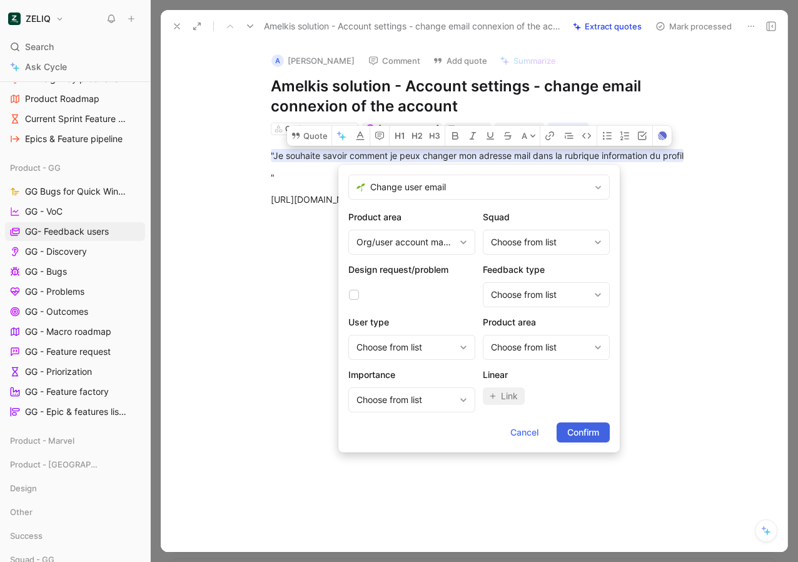
click at [582, 439] on span "Confirm" at bounding box center [583, 432] width 32 height 15
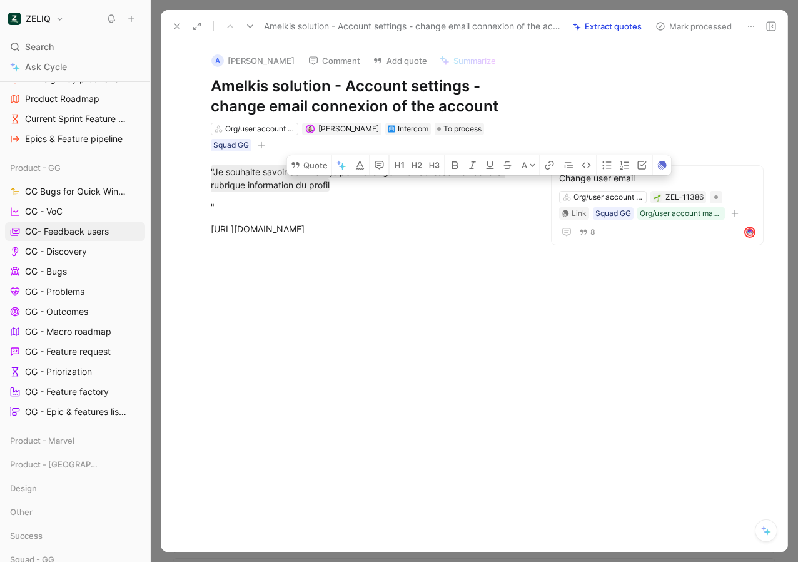
click at [680, 26] on button "Mark processed" at bounding box center [694, 27] width 88 height 18
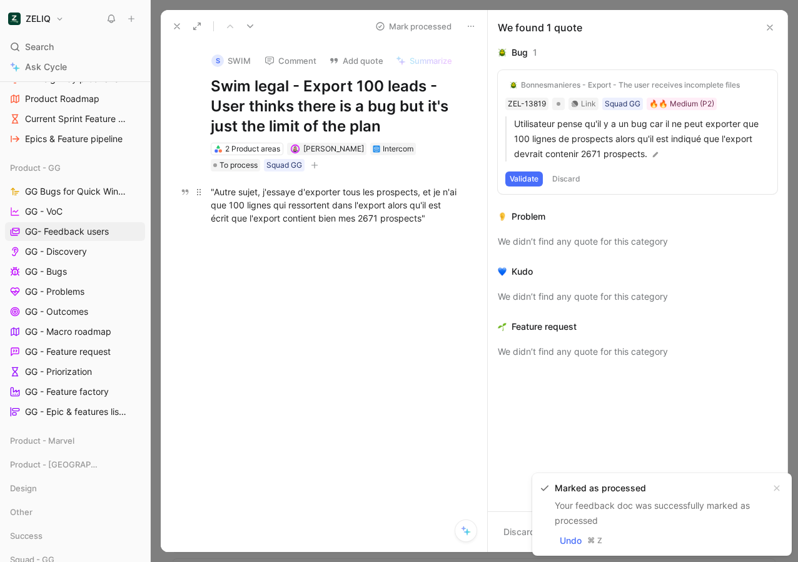
click at [370, 205] on div ""Autre sujet, j'essaye d'exporter tous les prospects, et je n'ai que 100 lignes…" at bounding box center [337, 204] width 253 height 39
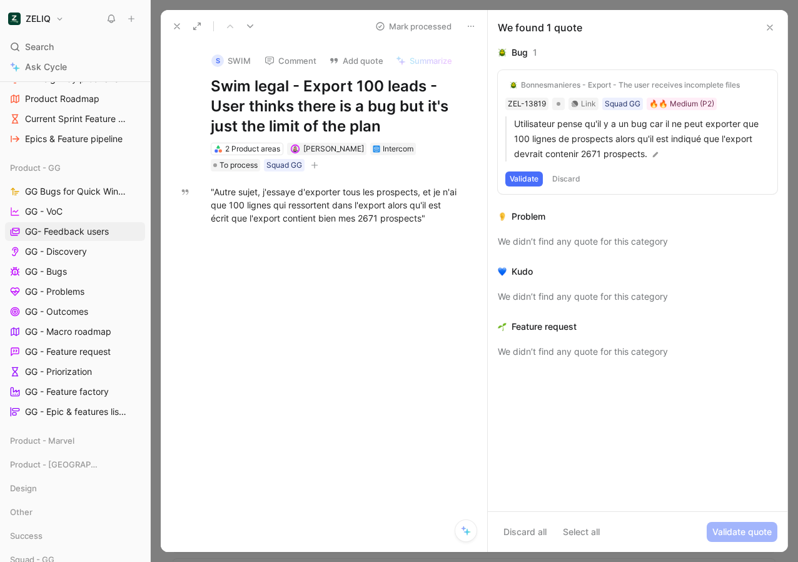
click at [772, 27] on icon at bounding box center [770, 28] width 10 height 10
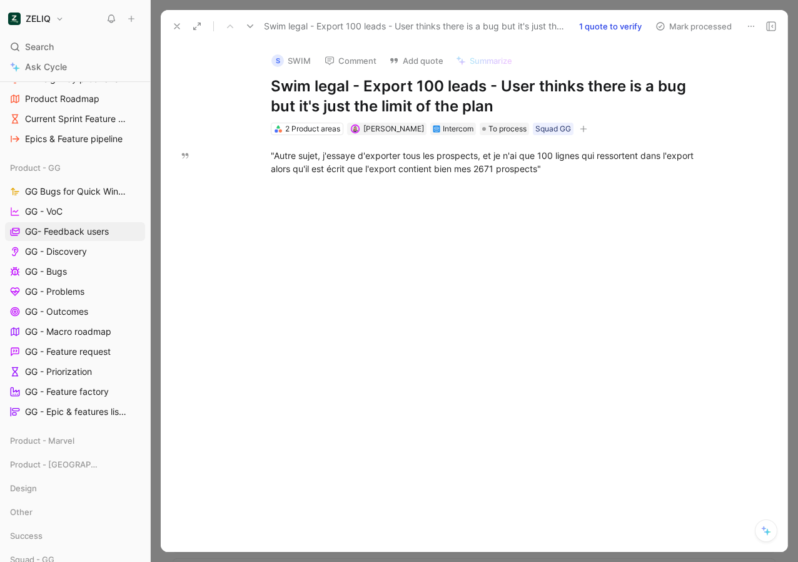
click at [690, 34] on button "Mark processed" at bounding box center [694, 27] width 88 height 18
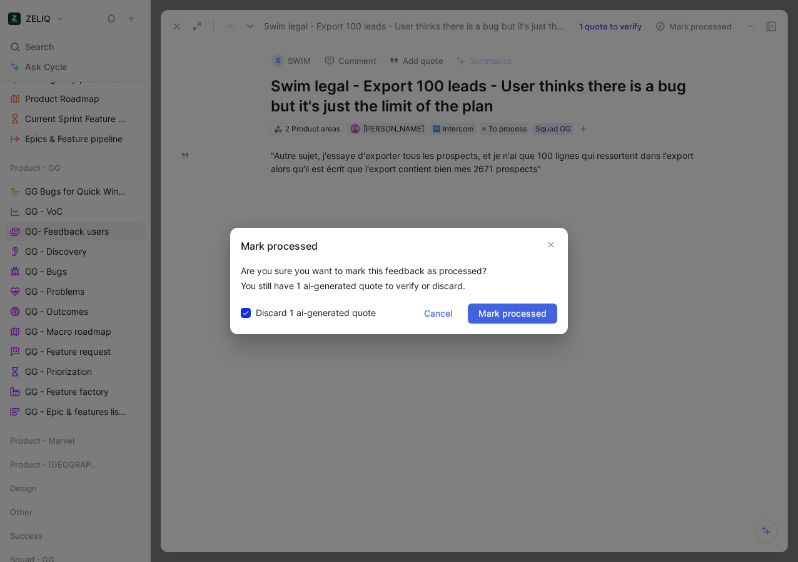
click at [519, 308] on span "Mark processed" at bounding box center [512, 313] width 68 height 15
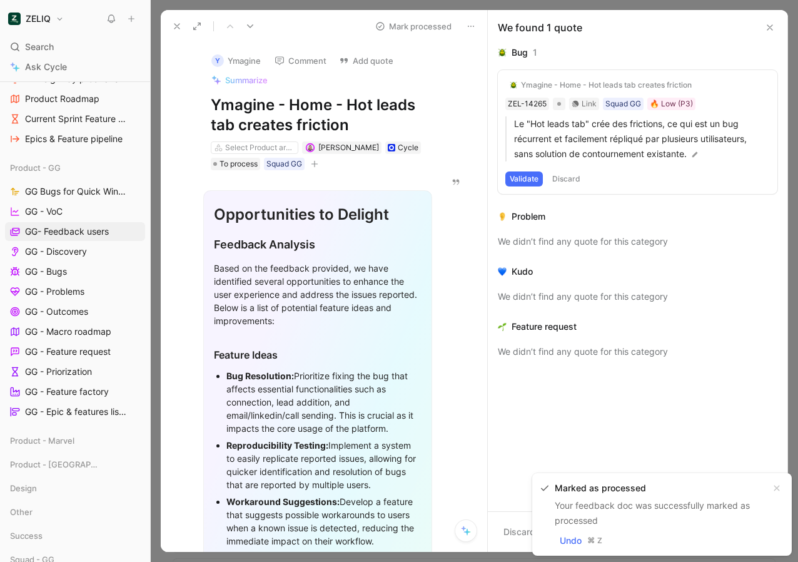
click at [770, 32] on icon at bounding box center [770, 28] width 10 height 10
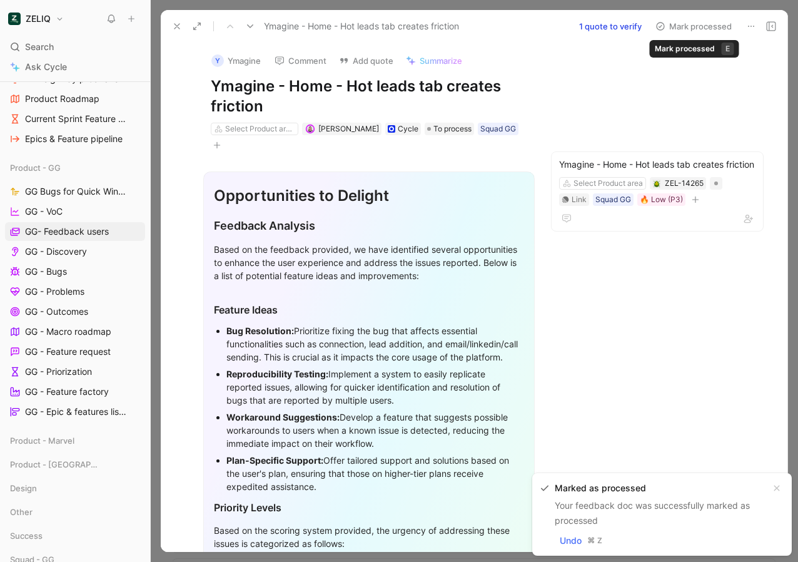
click at [689, 29] on button "Mark processed" at bounding box center [694, 27] width 88 height 18
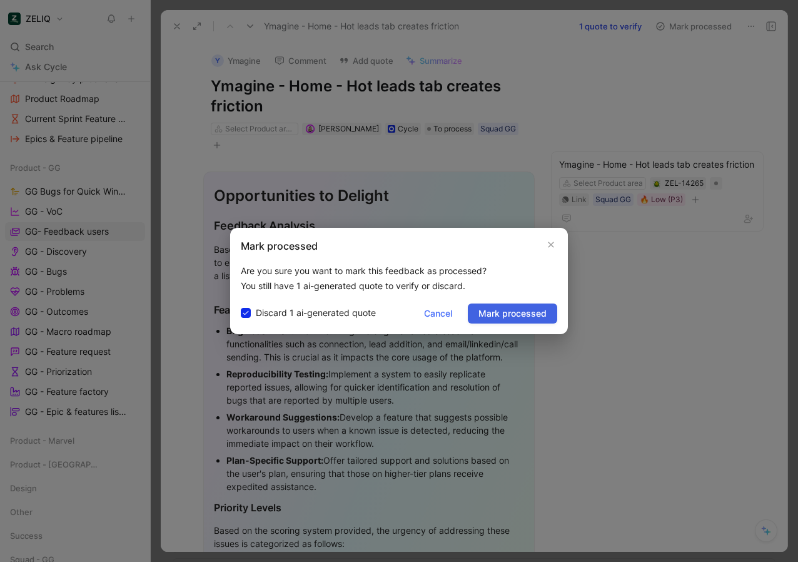
click at [532, 315] on span "Mark processed" at bounding box center [512, 313] width 68 height 15
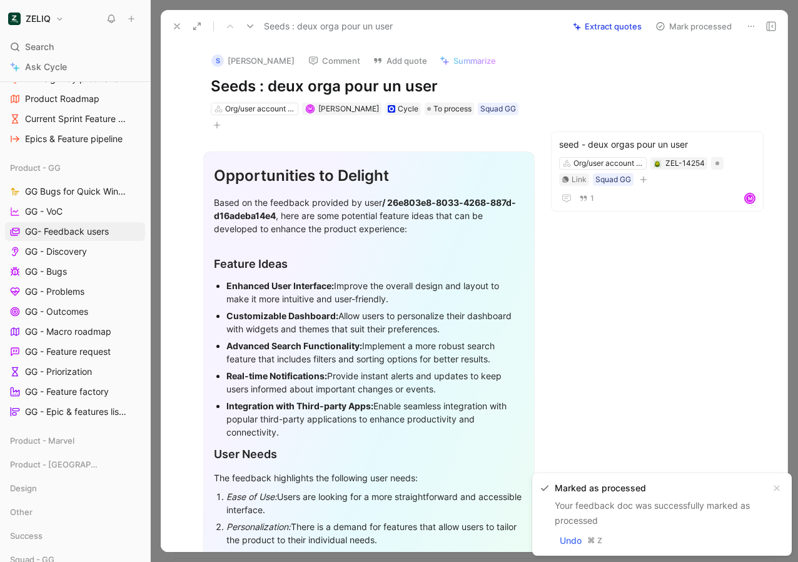
click at [686, 33] on button "Mark processed" at bounding box center [694, 27] width 88 height 18
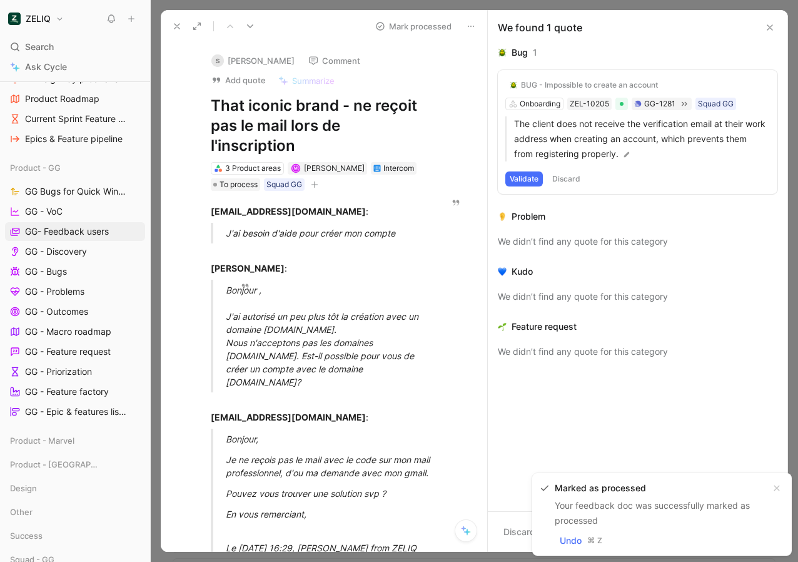
click at [769, 18] on div "We found 1 quote" at bounding box center [638, 27] width 300 height 35
click at [770, 27] on use at bounding box center [769, 27] width 5 height 5
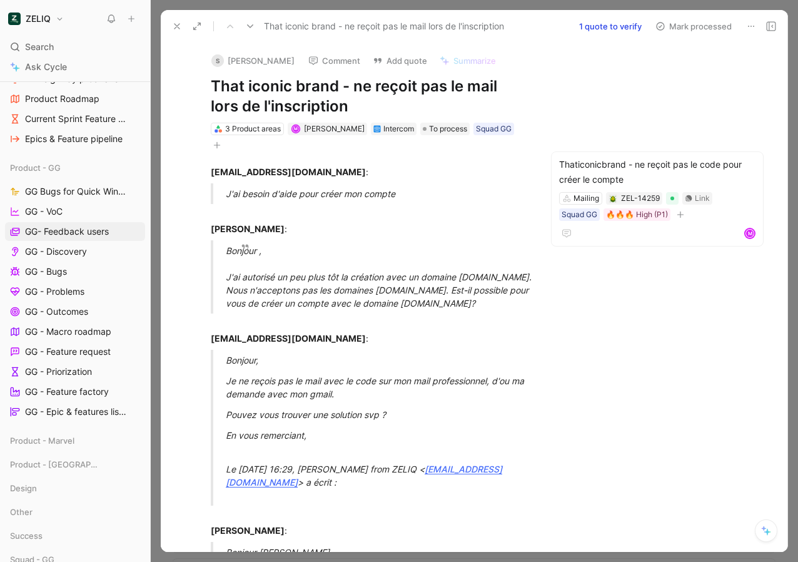
click at [710, 23] on button "Mark processed" at bounding box center [694, 27] width 88 height 18
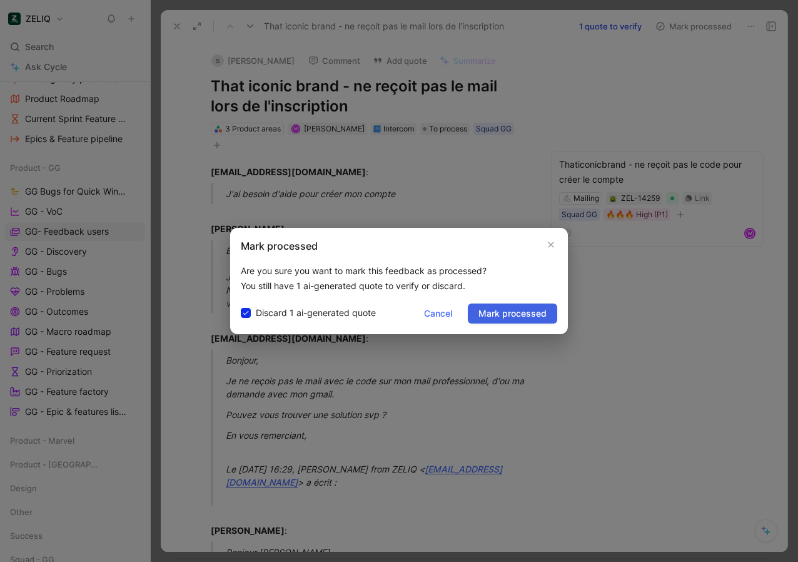
click at [524, 321] on button "Mark processed" at bounding box center [512, 313] width 89 height 20
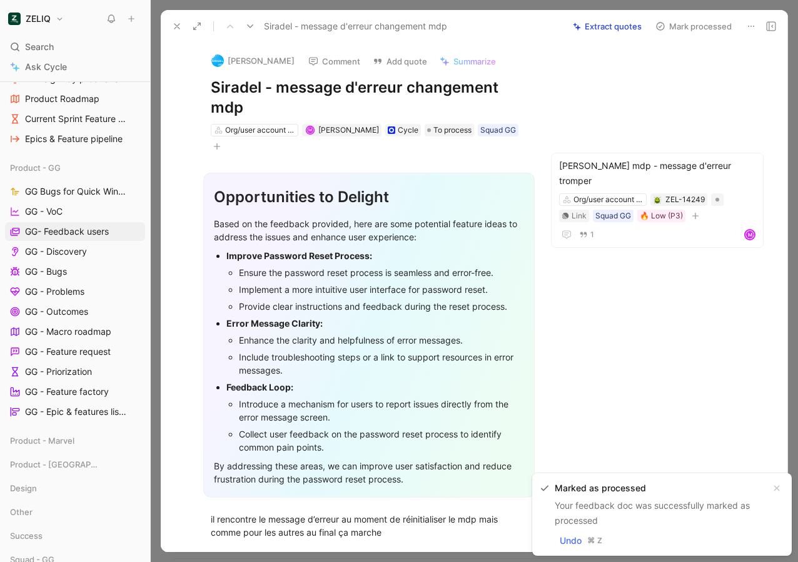
click at [674, 26] on button "Mark processed" at bounding box center [694, 27] width 88 height 18
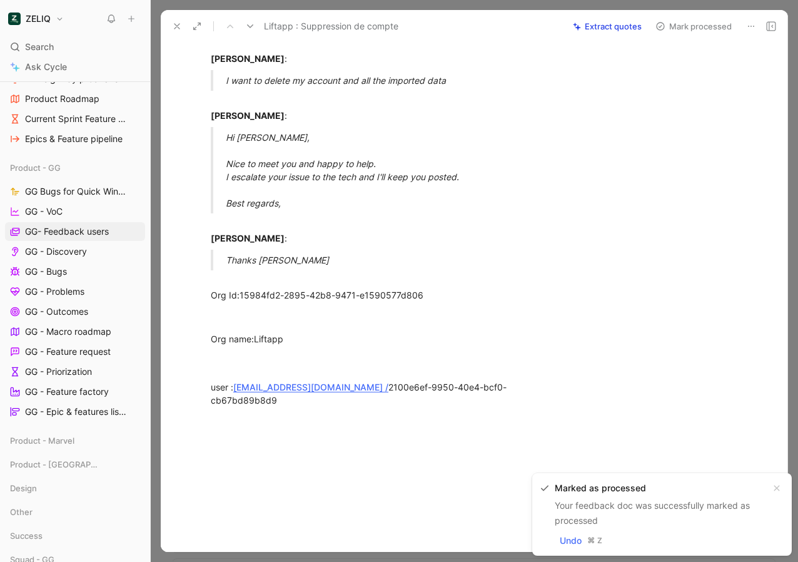
scroll to position [255, 0]
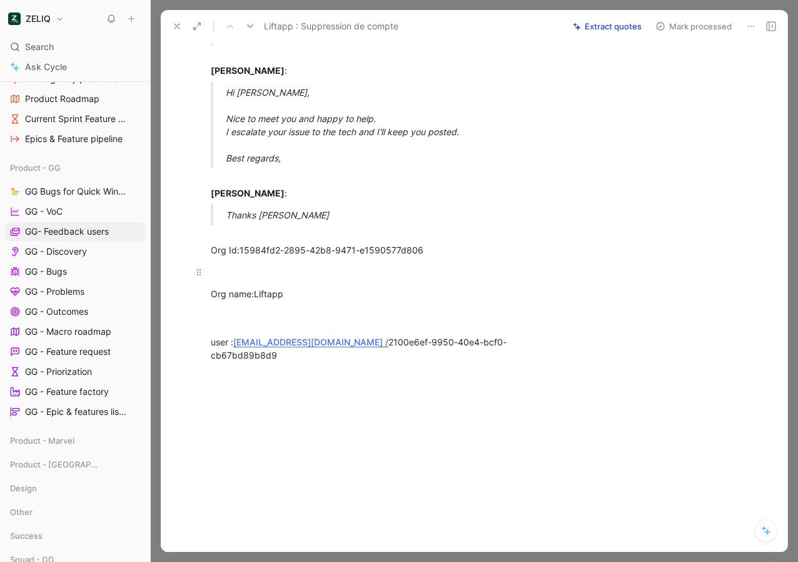
click at [262, 261] on p at bounding box center [369, 271] width 364 height 21
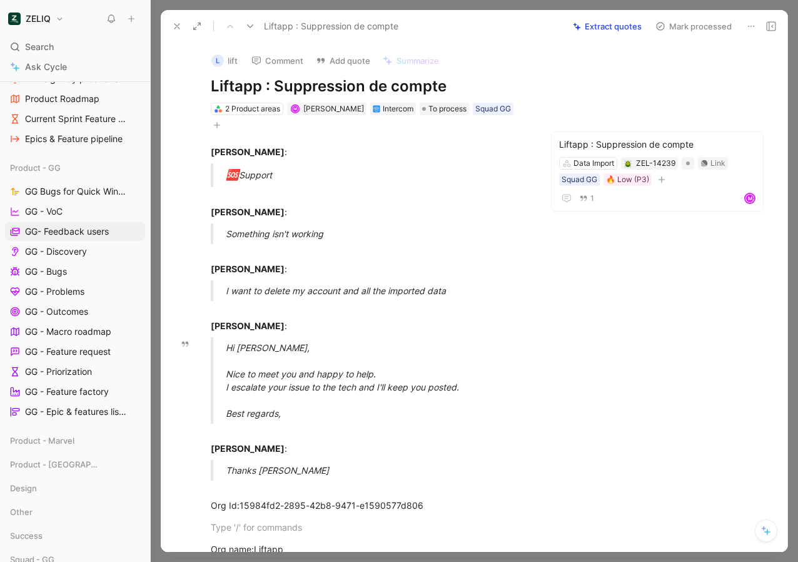
click at [237, 375] on div "Hi [PERSON_NAME], [GEOGRAPHIC_DATA] to meet you and happy to help. I escalate y…" at bounding box center [384, 380] width 316 height 79
drag, startPoint x: 223, startPoint y: 270, endPoint x: 455, endPoint y: 270, distance: 231.4
click at [455, 280] on blockquote "I want to delete my account and all the imported data" at bounding box center [369, 290] width 364 height 21
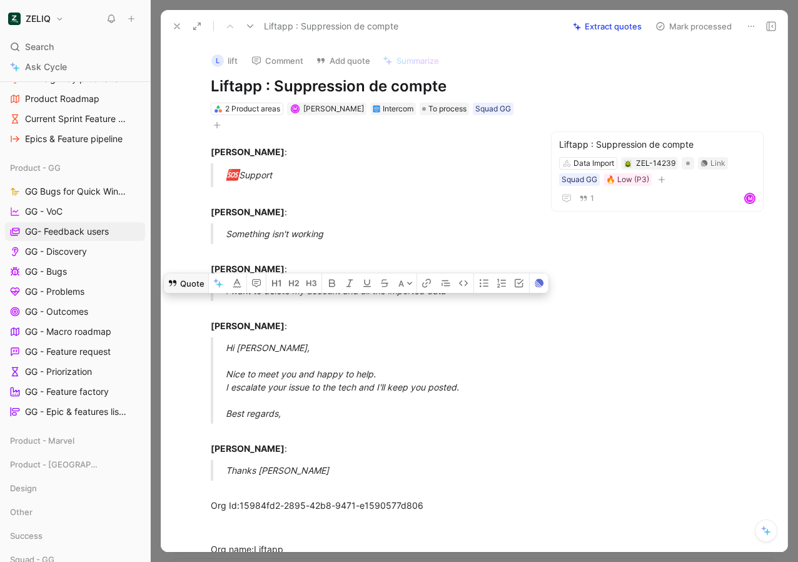
click at [184, 273] on button "Quote" at bounding box center [186, 283] width 44 height 20
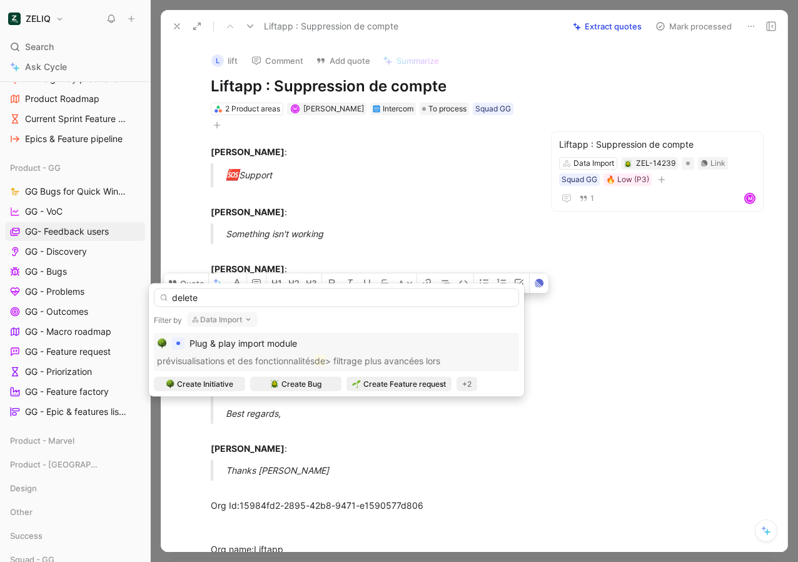
click at [212, 318] on button "Data Import" at bounding box center [222, 319] width 71 height 15
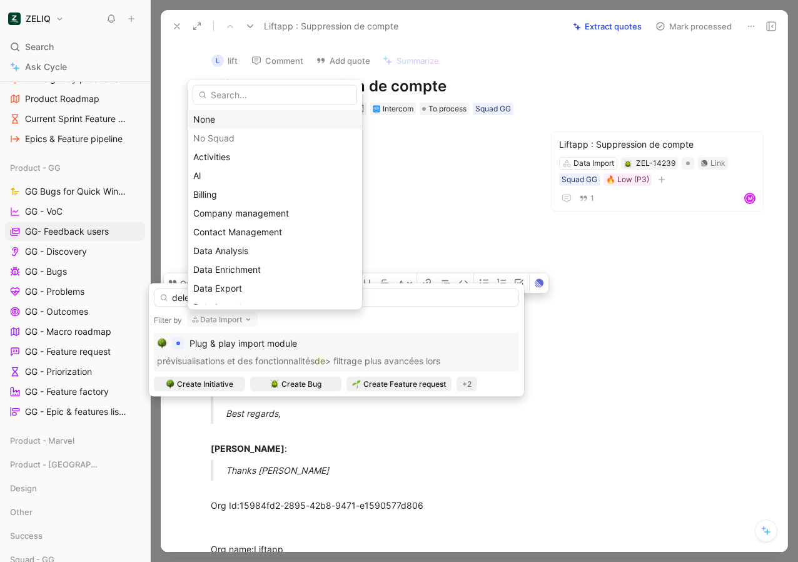
click at [217, 120] on div "None" at bounding box center [274, 118] width 163 height 15
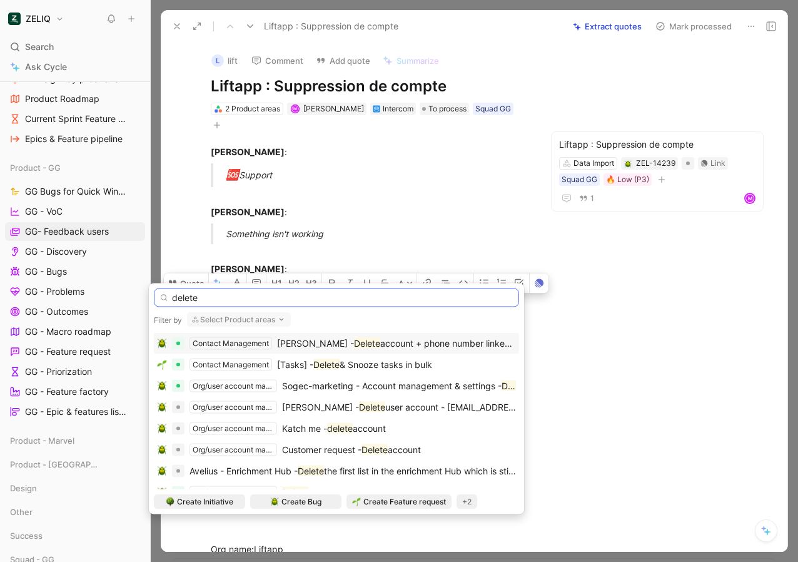
click at [215, 298] on input "delete" at bounding box center [336, 297] width 365 height 19
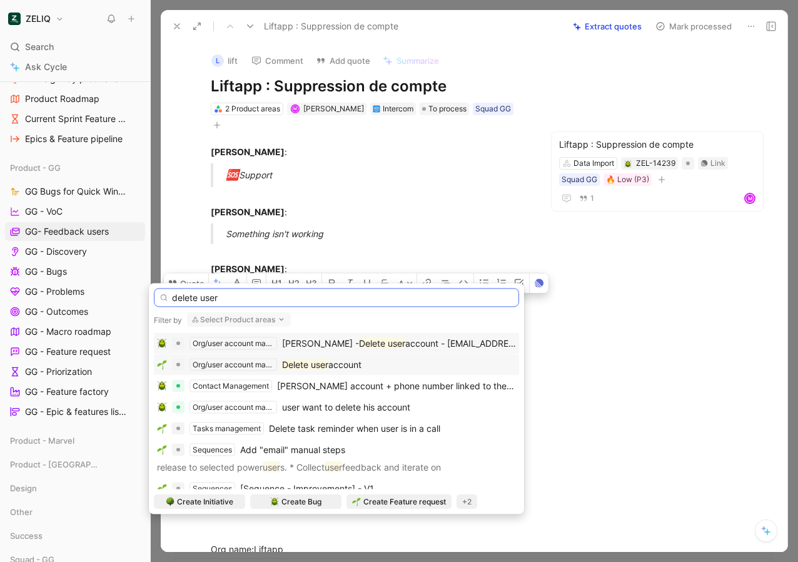
type input "delete user"
click at [281, 367] on div "Org/user account management Delete user account" at bounding box center [336, 364] width 359 height 15
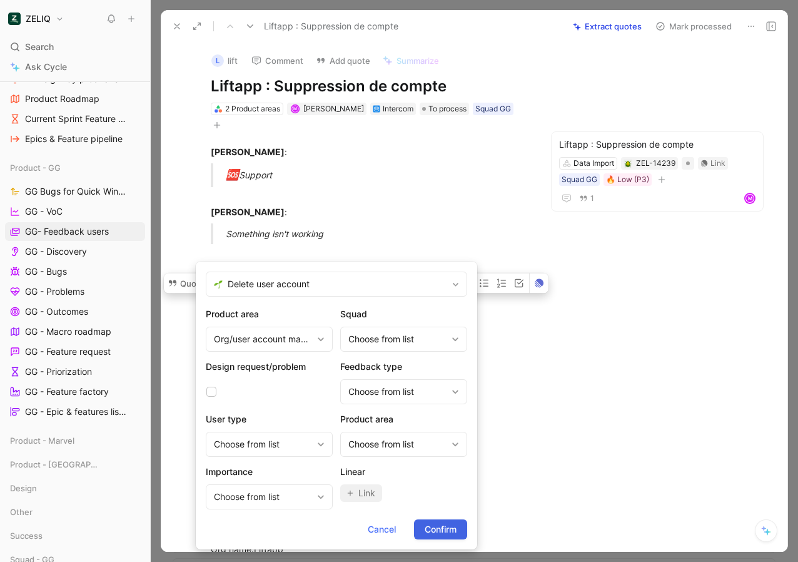
click at [436, 528] on span "Confirm" at bounding box center [441, 529] width 32 height 15
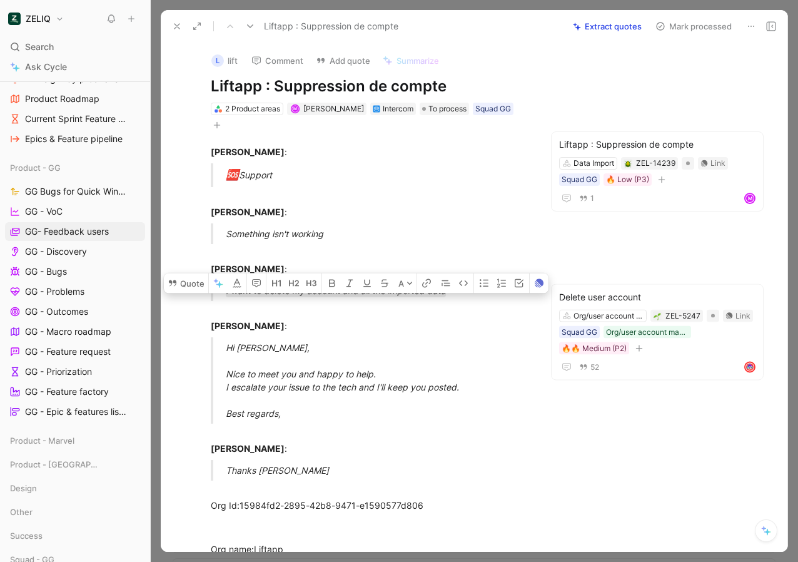
click at [707, 40] on div "Liftapp : Suppression de compte Extract quotes Mark processed" at bounding box center [474, 26] width 627 height 33
click at [704, 32] on button "Mark processed" at bounding box center [694, 27] width 88 height 18
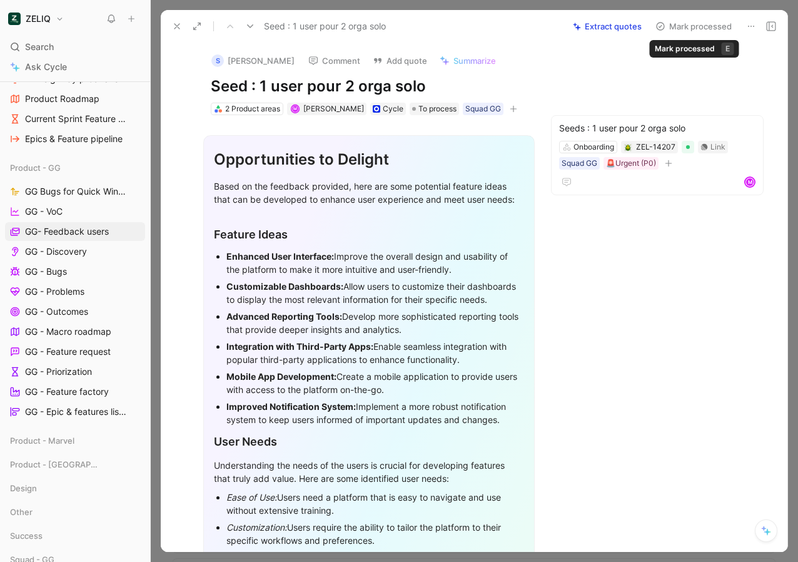
click at [692, 21] on button "Mark processed" at bounding box center [694, 27] width 88 height 18
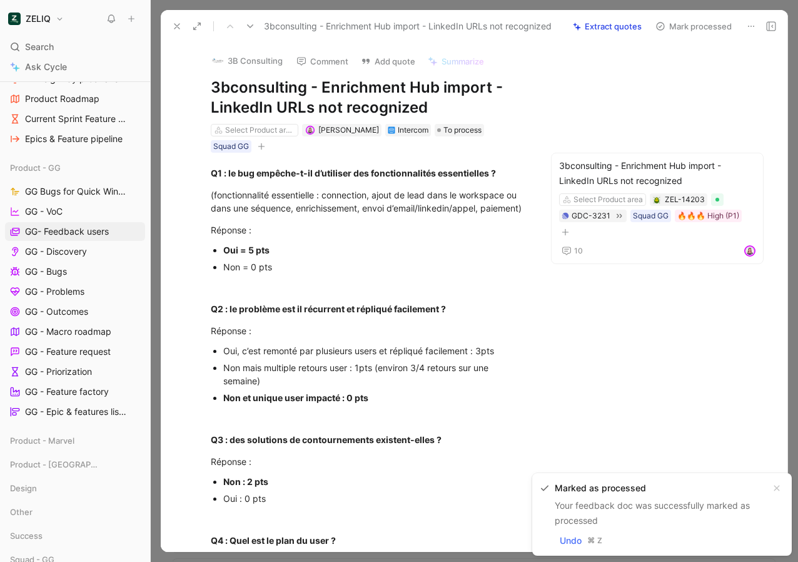
click at [692, 21] on button "Mark processed" at bounding box center [694, 27] width 88 height 18
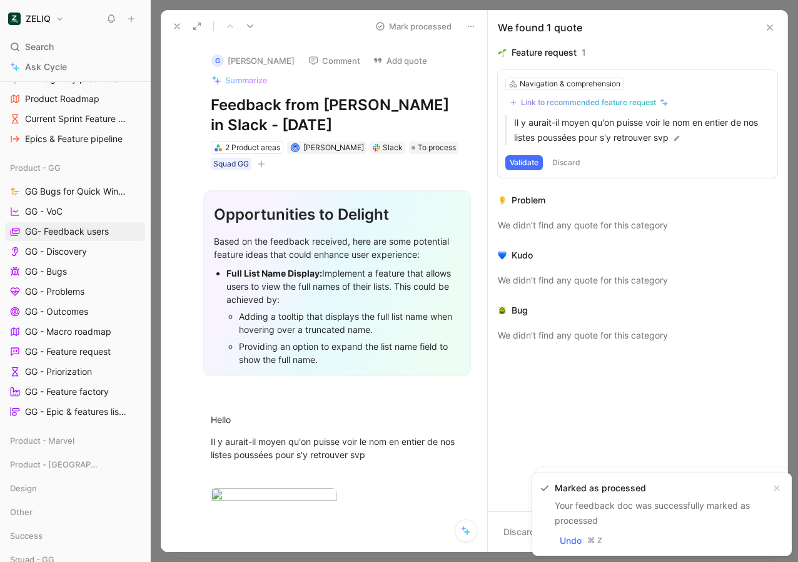
click at [774, 24] on icon at bounding box center [770, 28] width 10 height 10
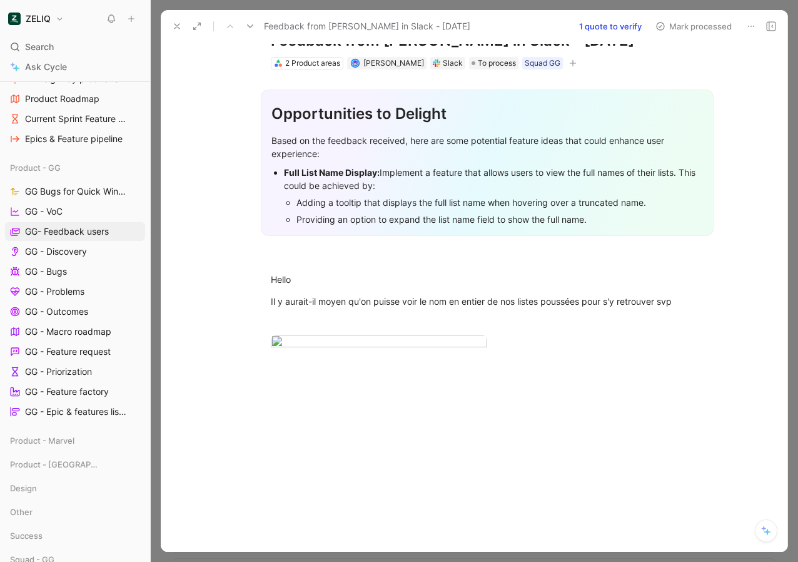
scroll to position [56, 0]
click at [517, 295] on div "Il y aurait-il moyen qu'on puisse voir le nom en entier de nos listes poussées …" at bounding box center [487, 301] width 433 height 13
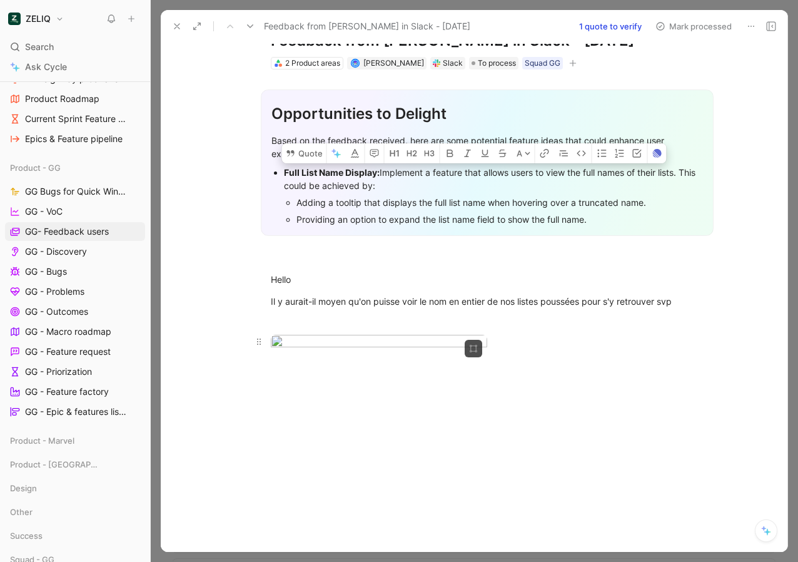
click at [323, 420] on body "ZELIQ Search ⌘ K Ask Cycle Workspace Home G then H Feedback G then F Requests G…" at bounding box center [399, 281] width 798 height 562
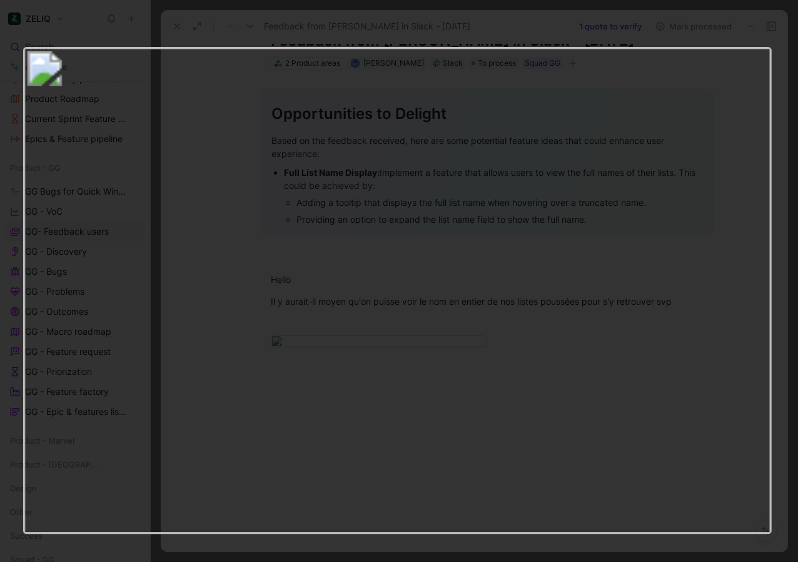
click at [430, 151] on img at bounding box center [397, 290] width 749 height 487
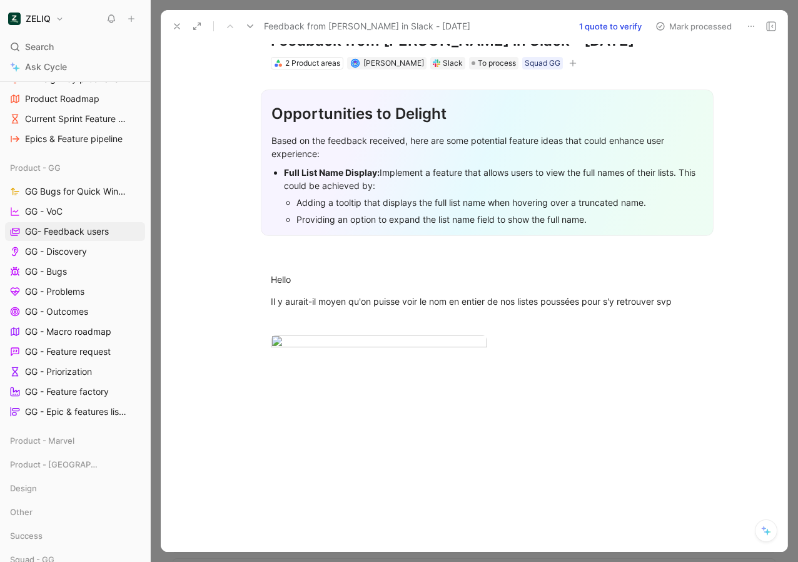
scroll to position [0, 0]
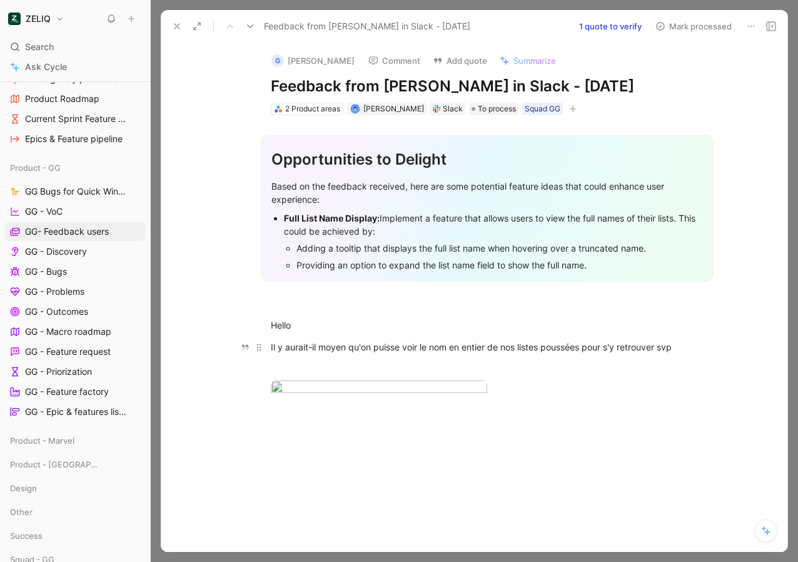
click at [356, 344] on div "Il y aurait-il moyen qu'on puisse voir le nom en entier de nos listes poussées …" at bounding box center [487, 346] width 433 height 13
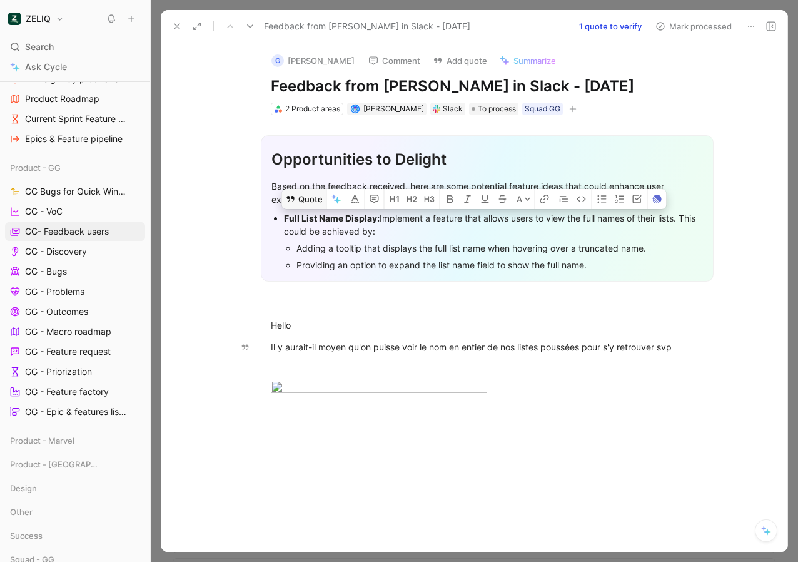
click at [302, 209] on button "Quote" at bounding box center [304, 199] width 44 height 20
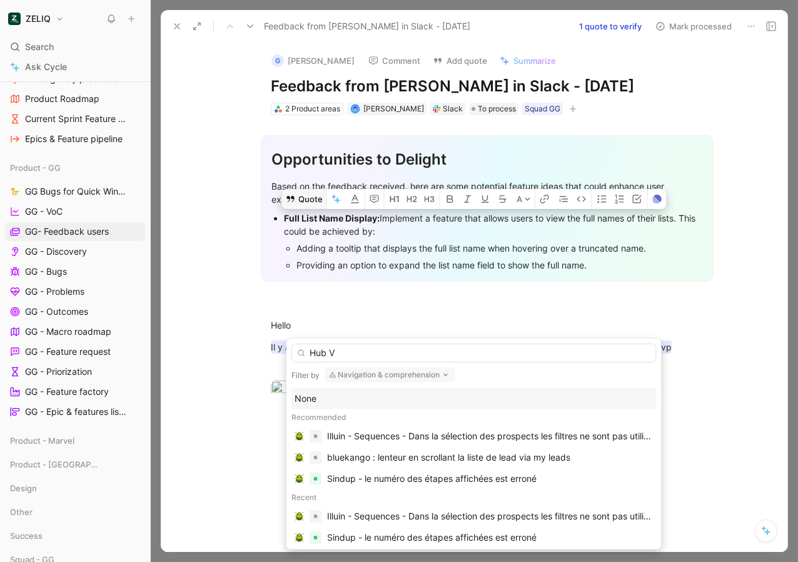
type input "Hub V3"
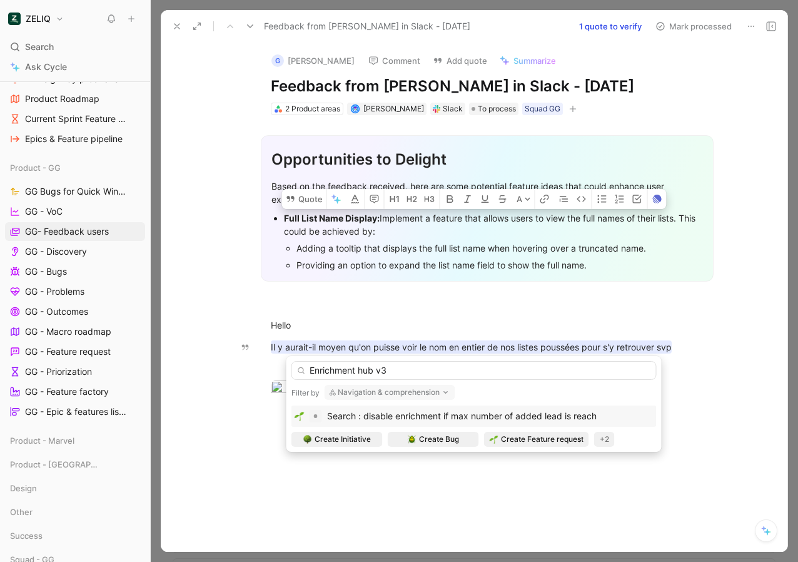
type input "Enrichment hub v3"
click at [386, 398] on button "Navigation & comprehension" at bounding box center [390, 392] width 131 height 15
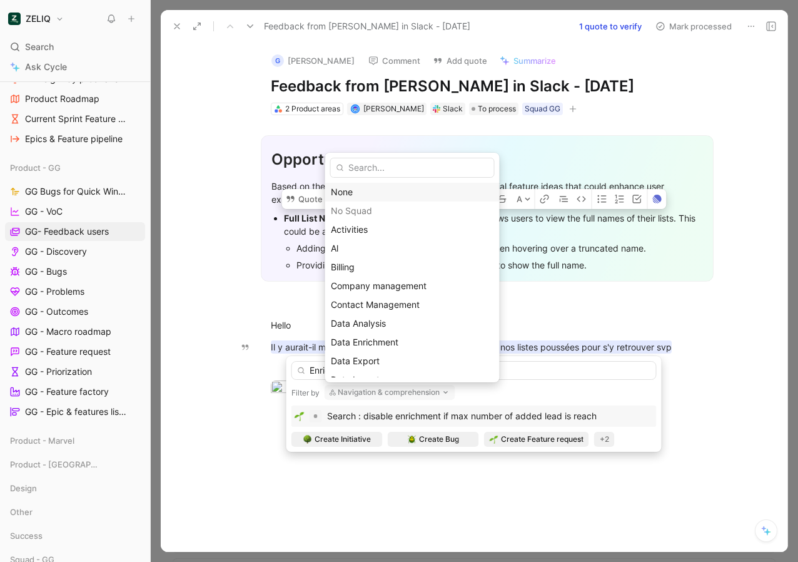
click at [373, 200] on div "None" at bounding box center [412, 192] width 174 height 19
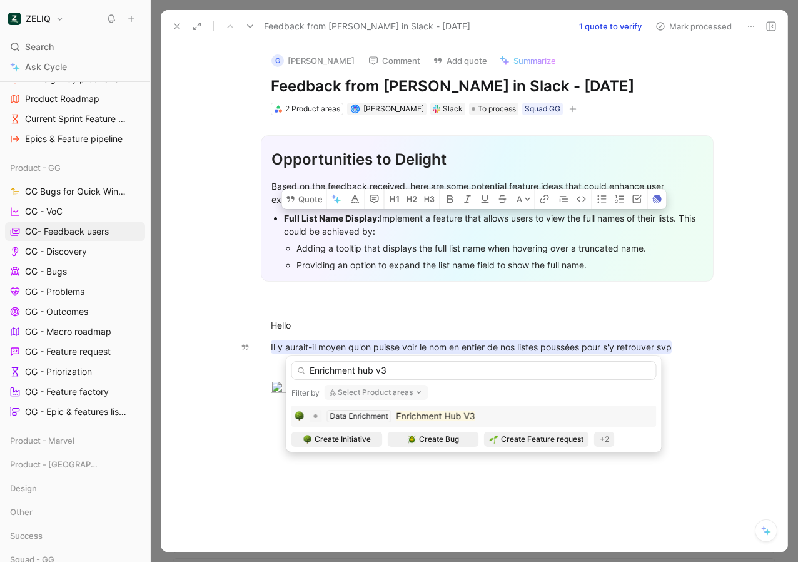
click at [458, 416] on mark "Enrichment Hub V3" at bounding box center [436, 415] width 79 height 11
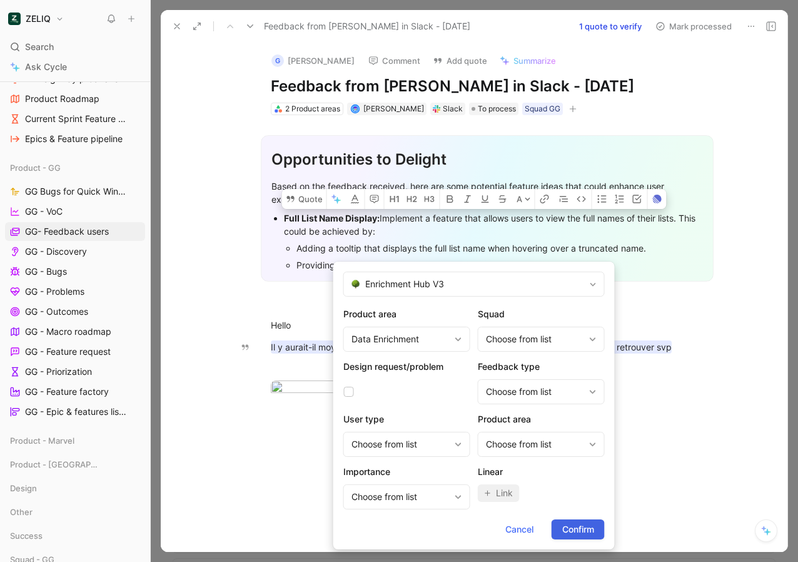
click at [570, 523] on span "Confirm" at bounding box center [578, 529] width 32 height 15
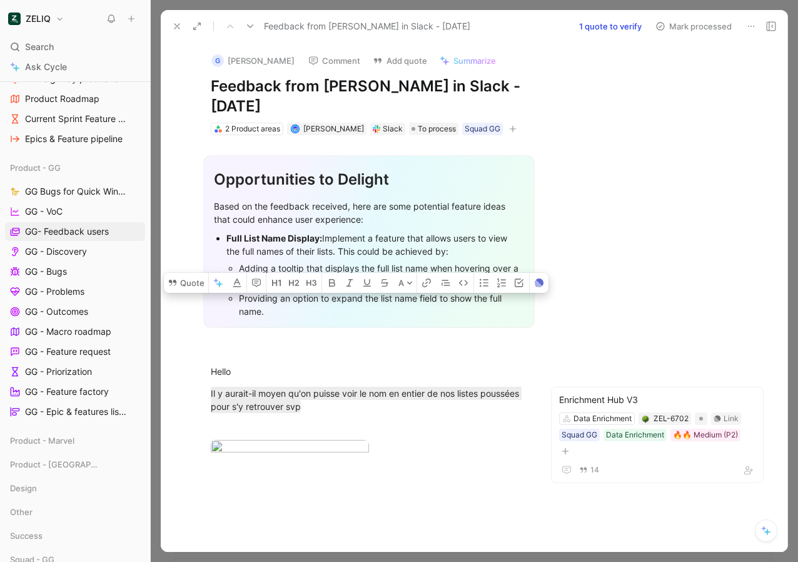
click at [773, 26] on icon at bounding box center [771, 26] width 10 height 10
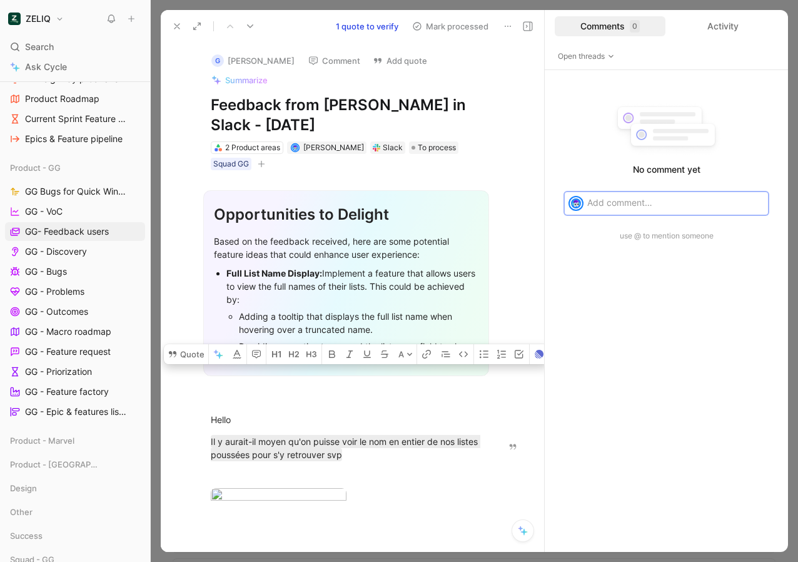
click at [475, 31] on button "Mark processed" at bounding box center [451, 27] width 88 height 18
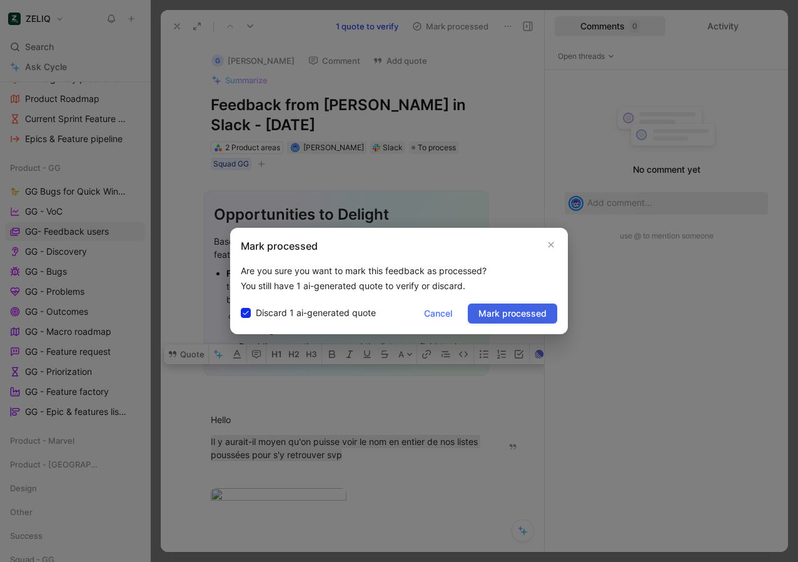
click at [522, 315] on span "Mark processed" at bounding box center [512, 313] width 68 height 15
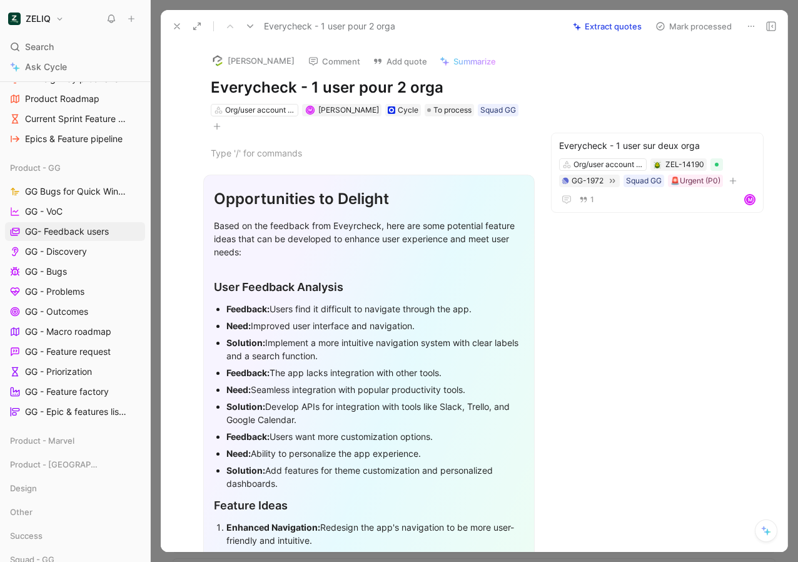
click at [770, 24] on icon at bounding box center [771, 26] width 10 height 10
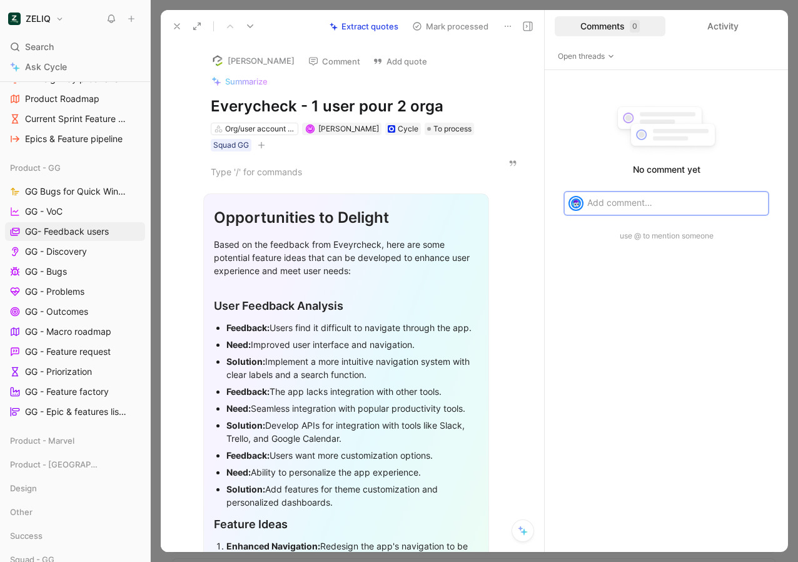
click at [465, 28] on button "Mark processed" at bounding box center [451, 27] width 88 height 18
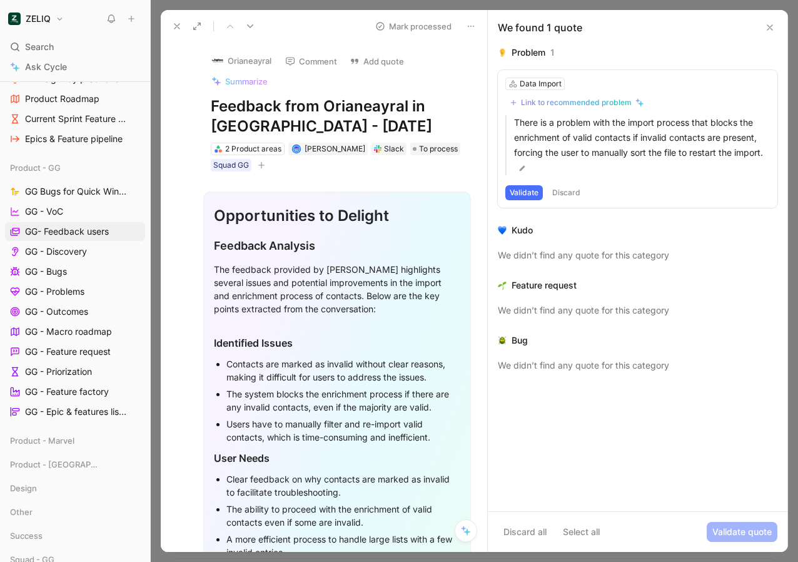
click at [766, 28] on icon at bounding box center [770, 28] width 10 height 10
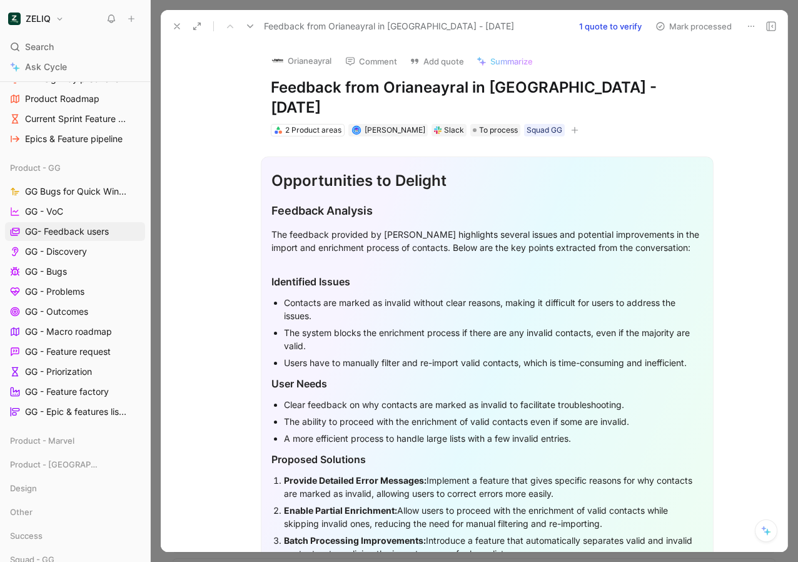
click at [699, 25] on button "Mark processed" at bounding box center [694, 27] width 88 height 18
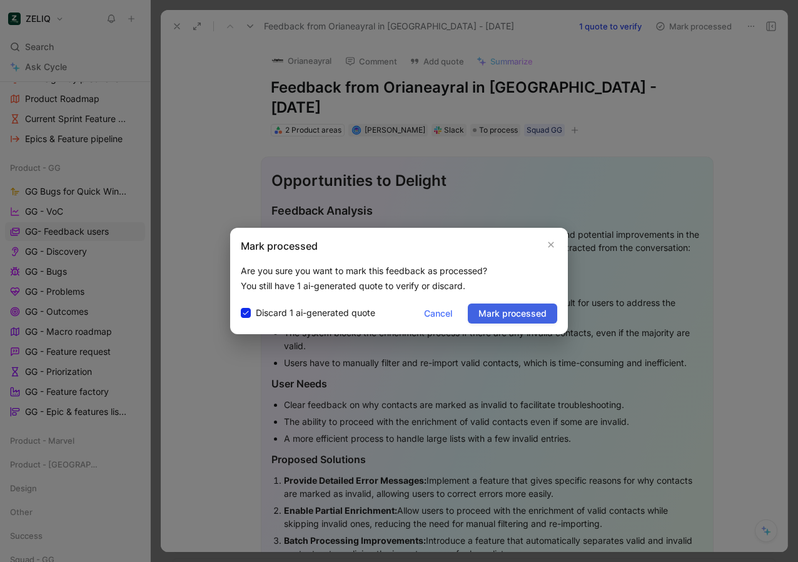
click at [527, 313] on span "Mark processed" at bounding box center [512, 313] width 68 height 15
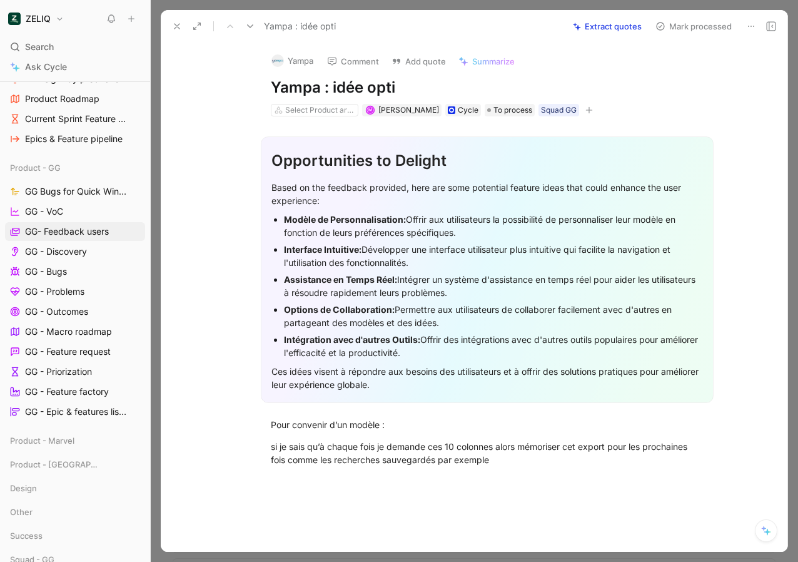
click at [398, 238] on div "Modèle de Personnalisation: Offrir aux utilisateurs la possibilité de personnal…" at bounding box center [493, 226] width 419 height 26
click at [417, 258] on div "Interface Intuitive: Développer une interface utilisateur plus intuitive qui fa…" at bounding box center [493, 256] width 419 height 26
click at [427, 263] on div "Interface Intuitive: Développer une interface utilisateur plus intuitive qui fa…" at bounding box center [493, 256] width 419 height 26
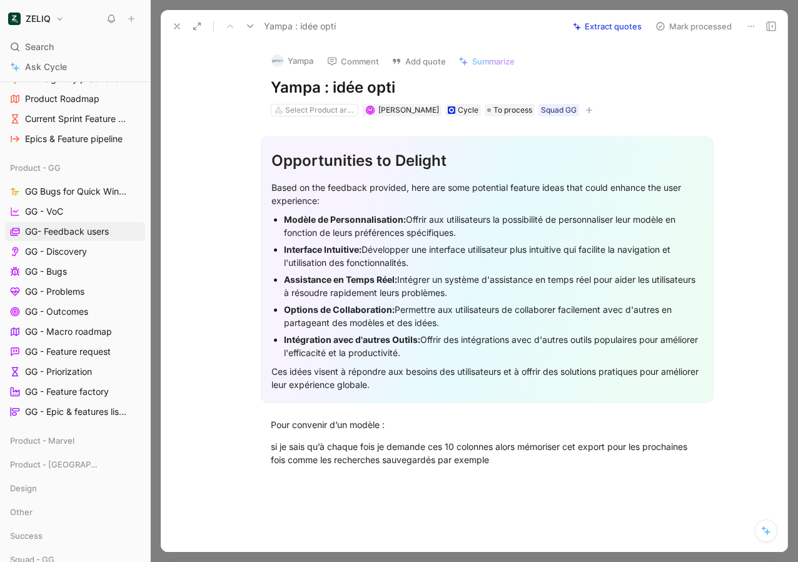
click at [427, 263] on div "Interface Intuitive: Développer une interface utilisateur plus intuitive qui fa…" at bounding box center [493, 256] width 419 height 26
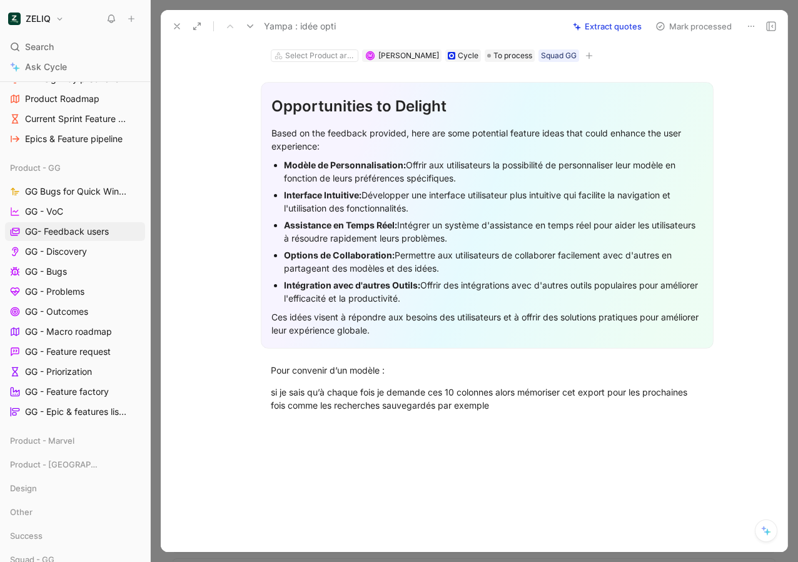
scroll to position [55, 0]
drag, startPoint x: 514, startPoint y: 408, endPoint x: 211, endPoint y: 368, distance: 305.3
click at [211, 368] on div "Opportunities to Delight Based on the feedback provided, here are some potentia…" at bounding box center [487, 249] width 600 height 377
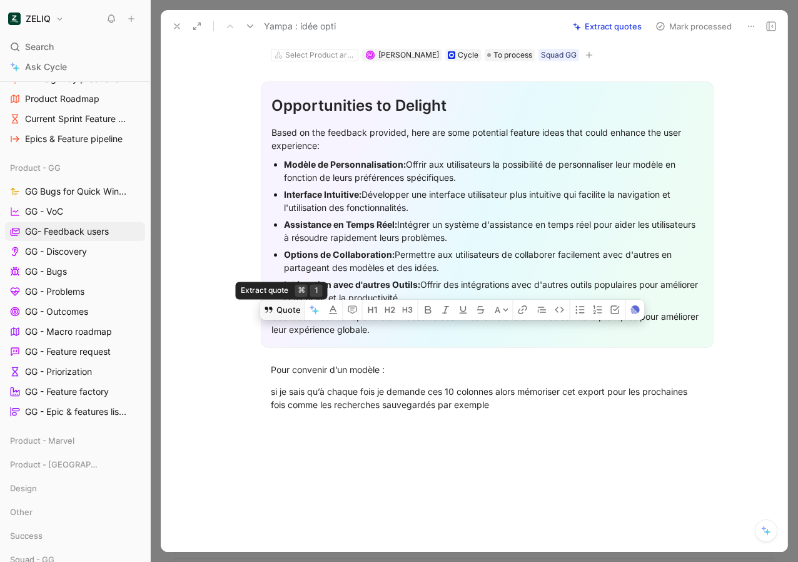
click at [271, 311] on icon at bounding box center [269, 309] width 8 height 6
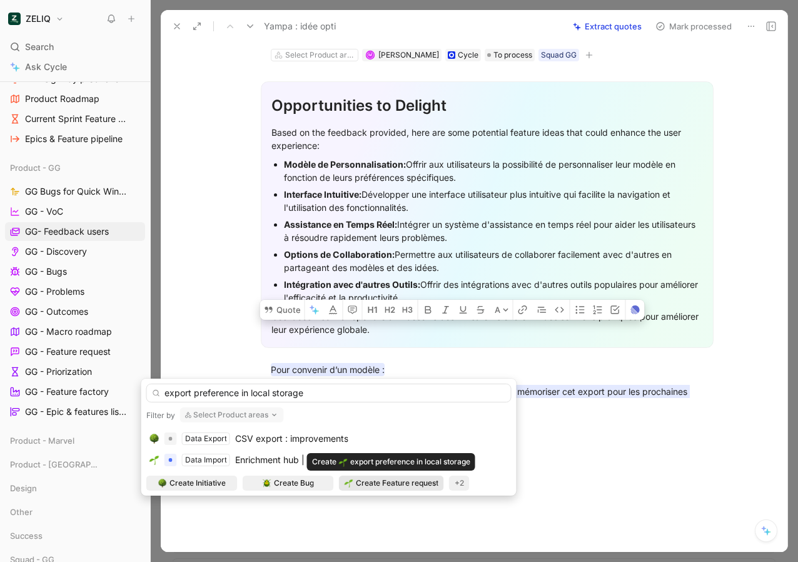
type input "export preference in local storage"
click at [381, 483] on span "Create Feature request" at bounding box center [397, 483] width 83 height 13
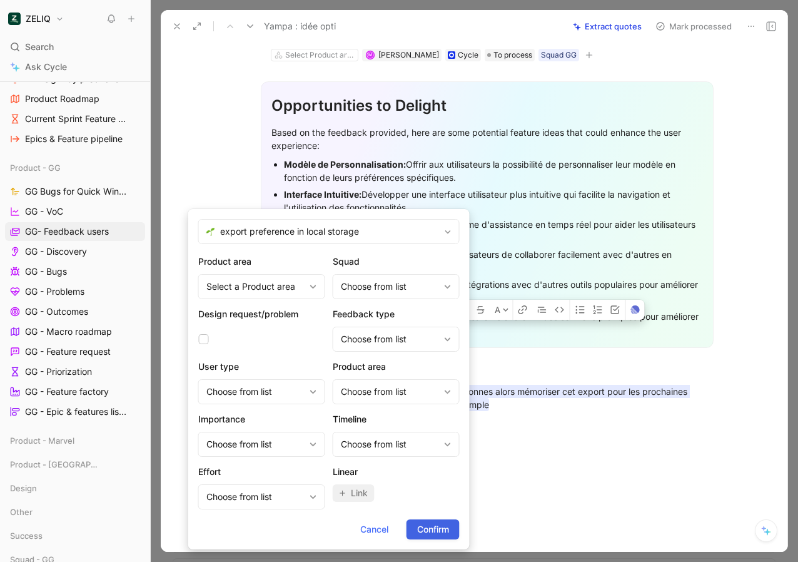
click at [424, 527] on span "Confirm" at bounding box center [433, 529] width 32 height 15
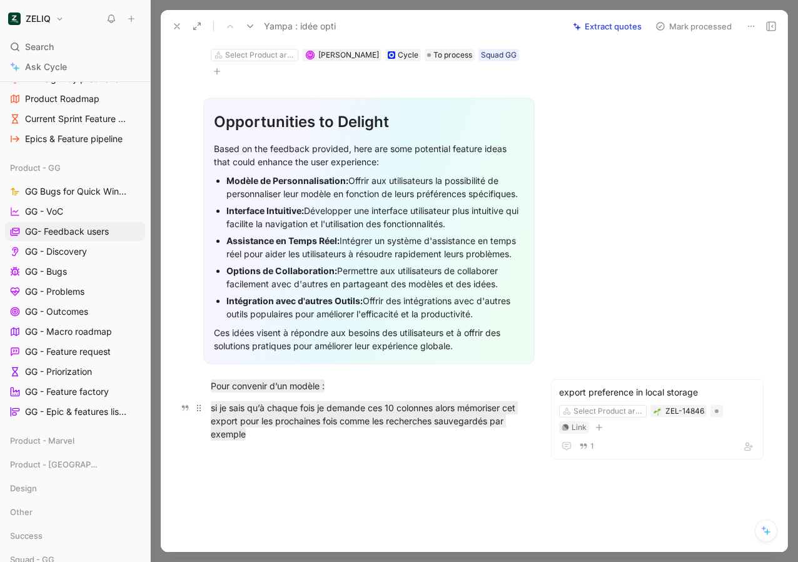
click at [296, 418] on div "si je sais qu’à chaque fois je demande ces 10 colonnes alors mémoriser cet expo…" at bounding box center [369, 427] width 316 height 53
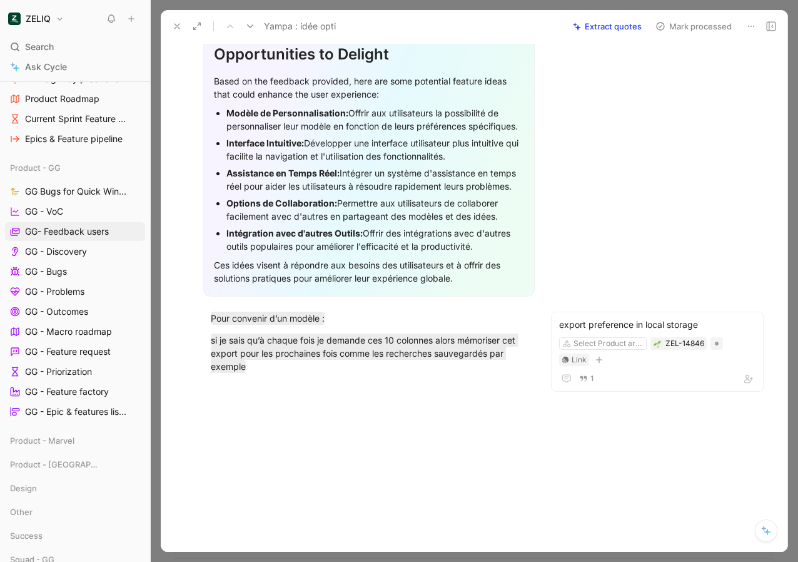
scroll to position [0, 0]
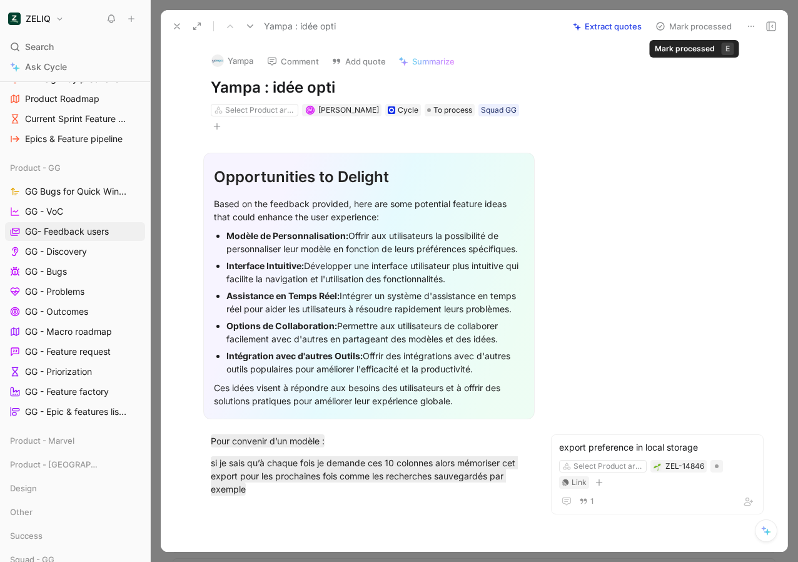
click at [680, 24] on button "Mark processed" at bounding box center [694, 27] width 88 height 18
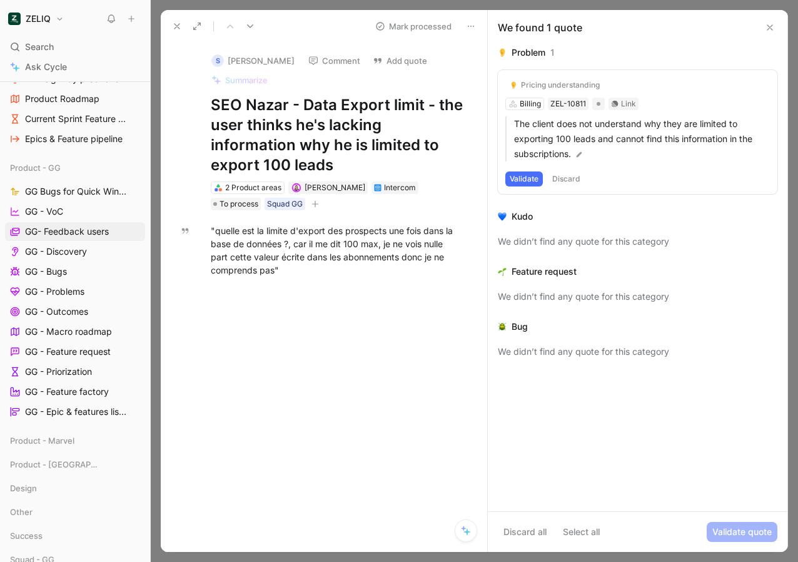
click at [767, 29] on icon at bounding box center [770, 28] width 10 height 10
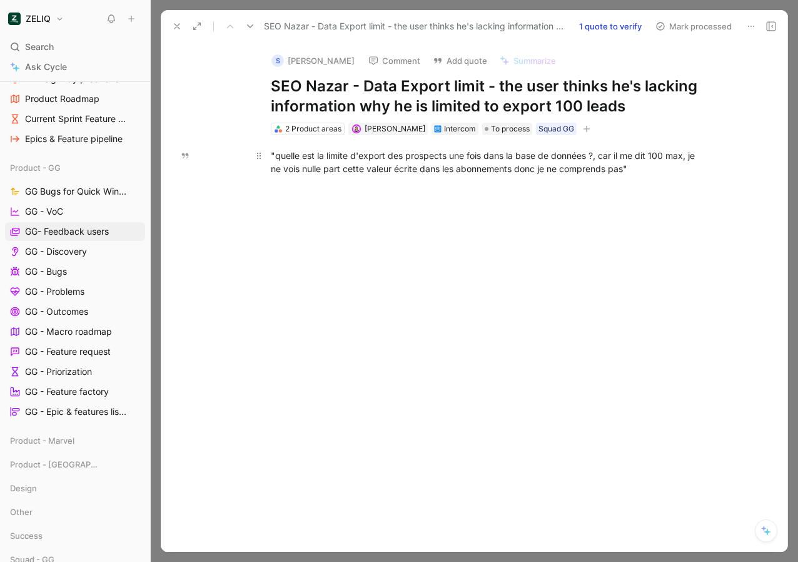
click at [440, 167] on div ""quelle est la limite d'export des prospects une fois dans la base de données ?…" at bounding box center [487, 162] width 433 height 26
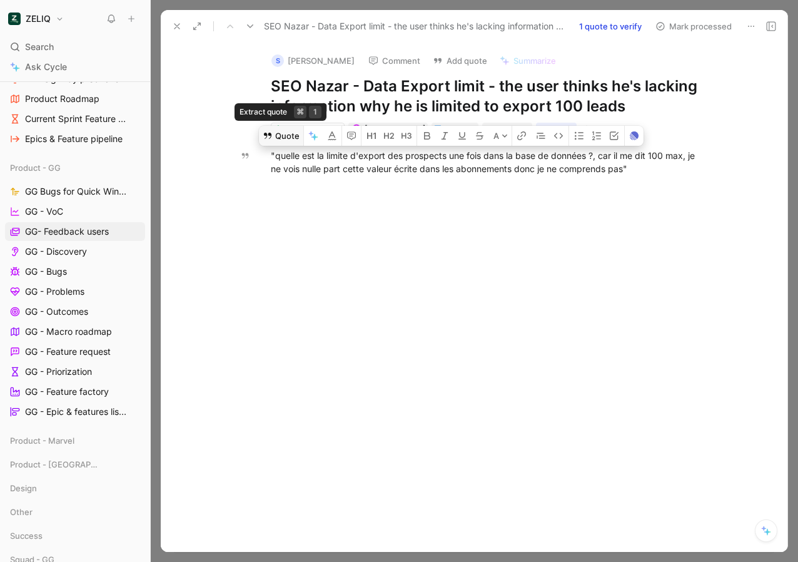
click at [289, 138] on button "Quote" at bounding box center [281, 136] width 44 height 20
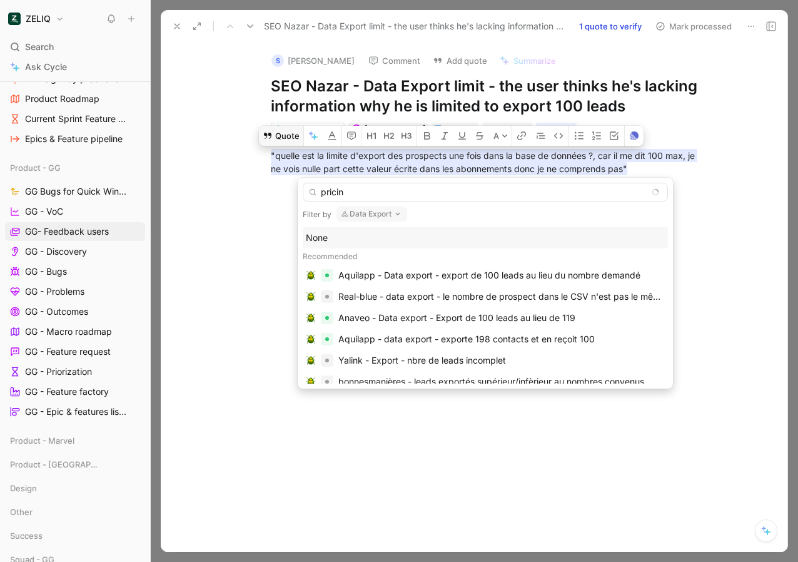
type input "pricing"
click at [378, 215] on button "Data Export" at bounding box center [371, 213] width 71 height 15
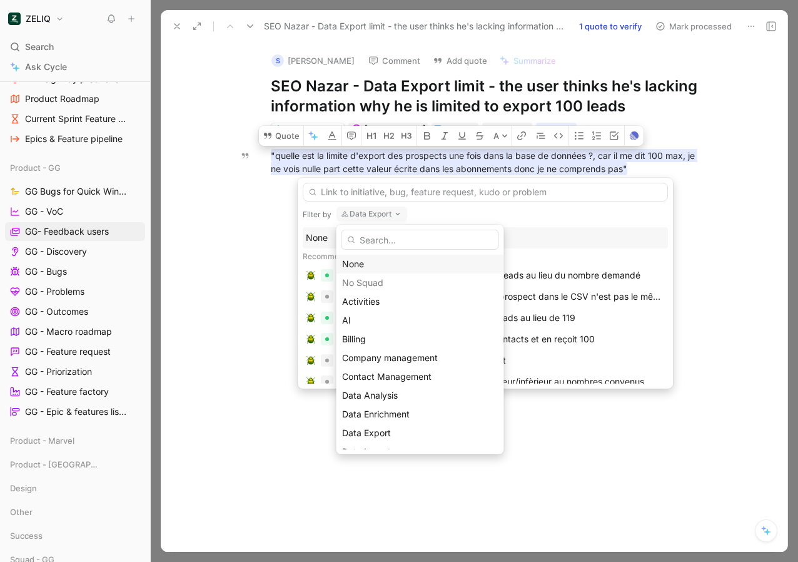
click at [359, 261] on div "None" at bounding box center [420, 263] width 156 height 15
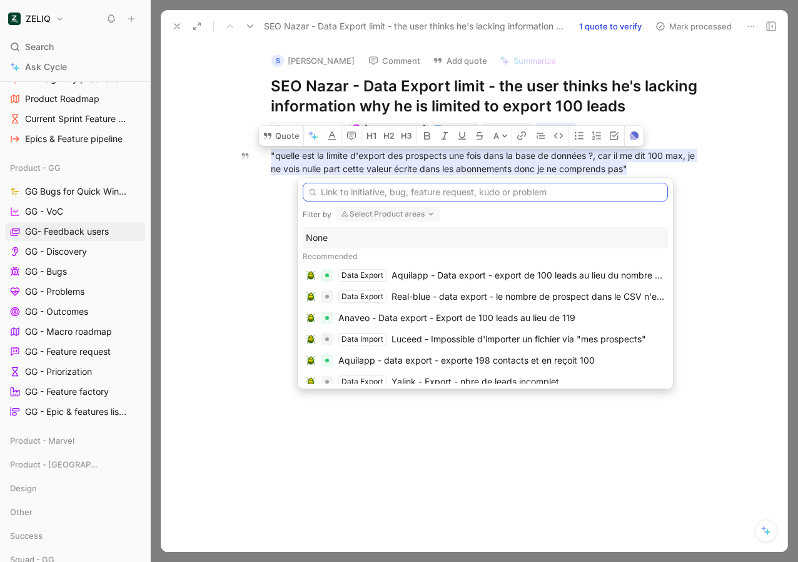
click at [356, 196] on input "text" at bounding box center [485, 192] width 365 height 19
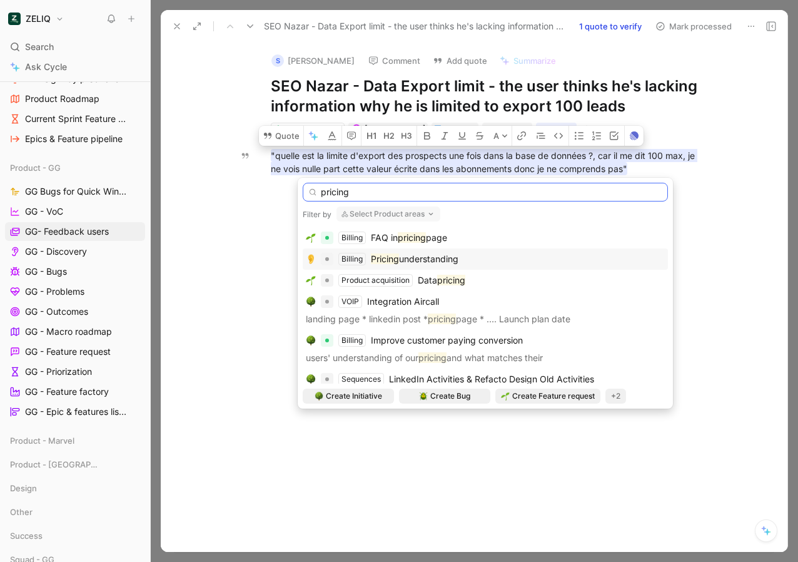
type input "pricing"
click at [388, 255] on mark "Pricing" at bounding box center [385, 258] width 28 height 11
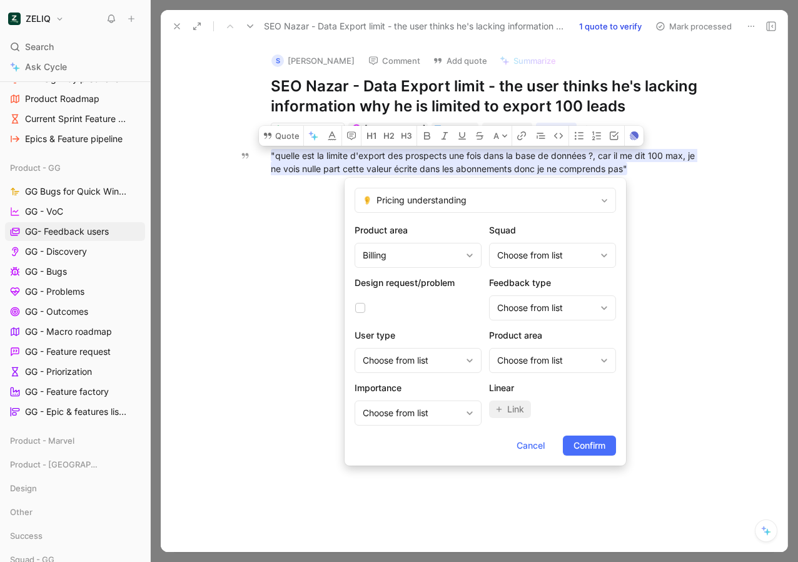
click at [594, 435] on form "Pricing understanding Product area Billing Squad Choose from list Design reques…" at bounding box center [485, 322] width 281 height 288
click at [594, 442] on span "Confirm" at bounding box center [590, 445] width 32 height 15
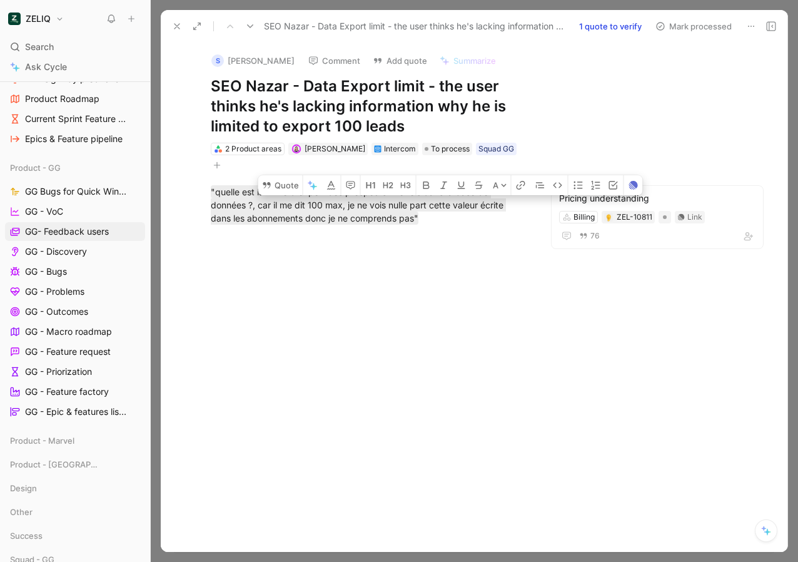
click at [687, 26] on button "Mark processed" at bounding box center [694, 27] width 88 height 18
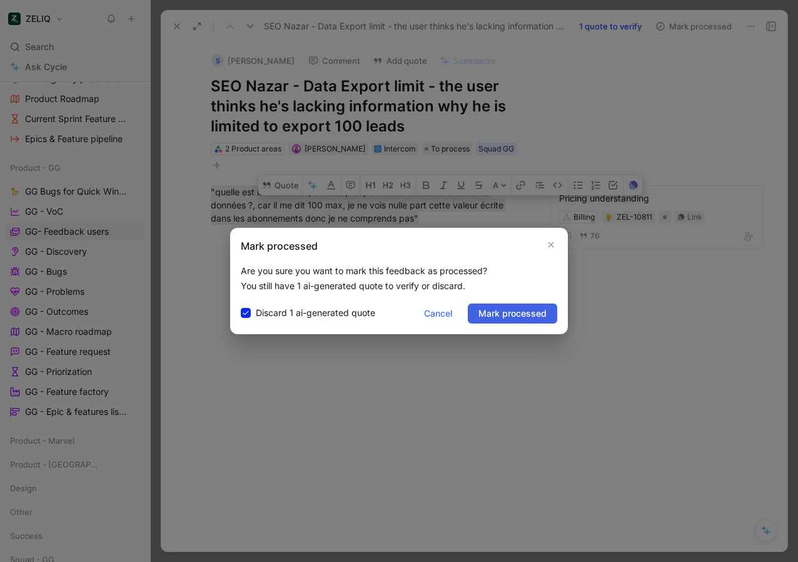
click at [513, 318] on span "Mark processed" at bounding box center [512, 313] width 68 height 15
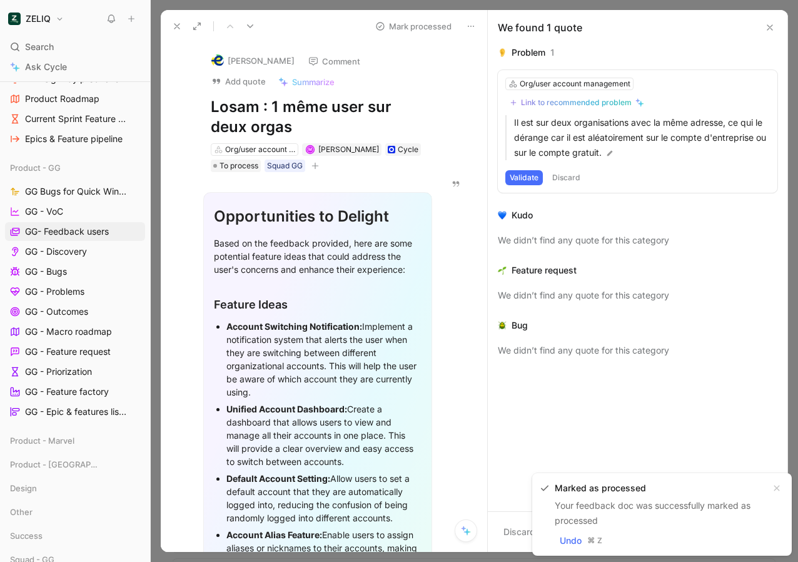
click at [772, 29] on use at bounding box center [769, 27] width 5 height 5
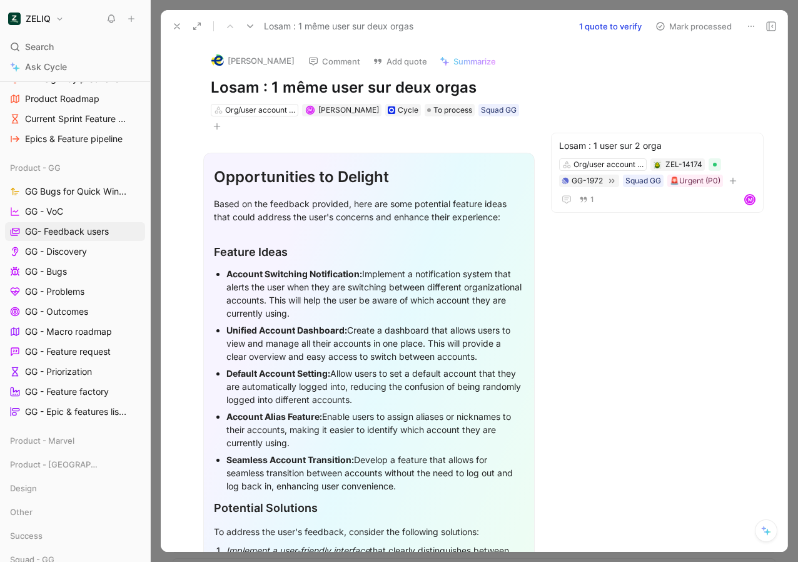
click at [675, 27] on button "Mark processed" at bounding box center [694, 27] width 88 height 18
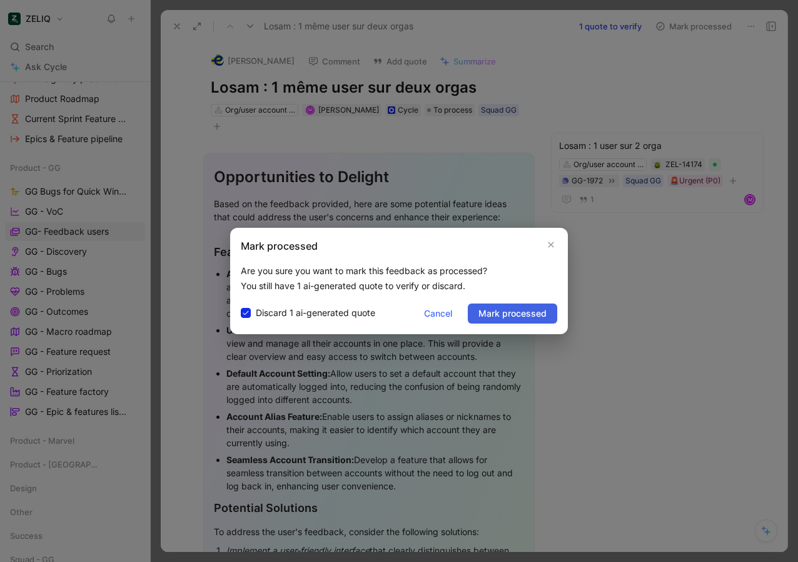
click at [508, 313] on span "Mark processed" at bounding box center [512, 313] width 68 height 15
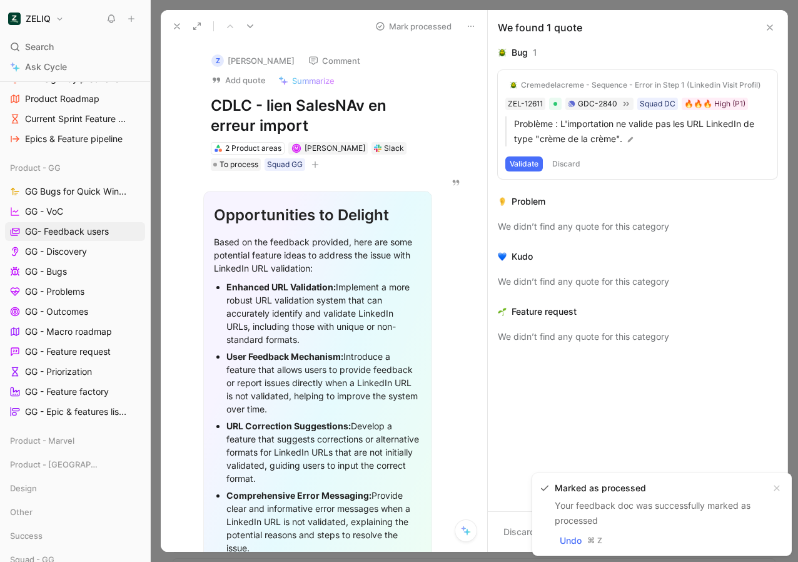
click at [772, 28] on icon at bounding box center [770, 28] width 10 height 10
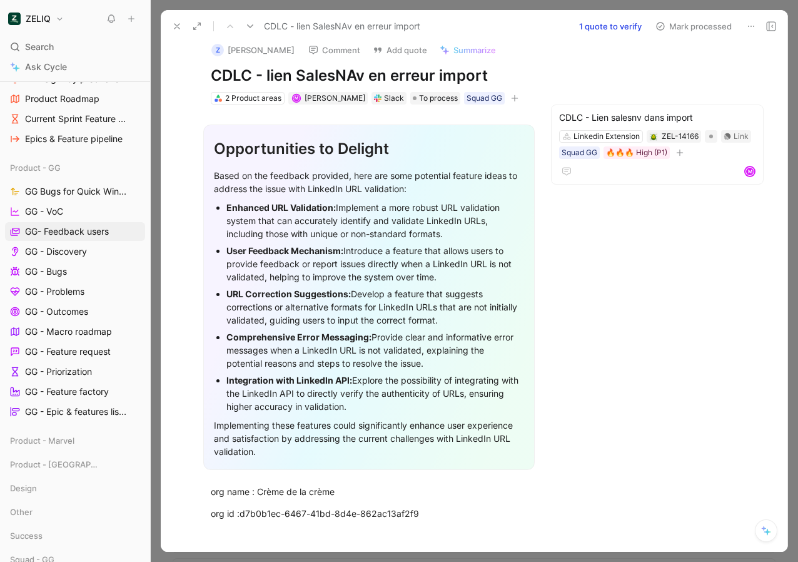
scroll to position [5, 0]
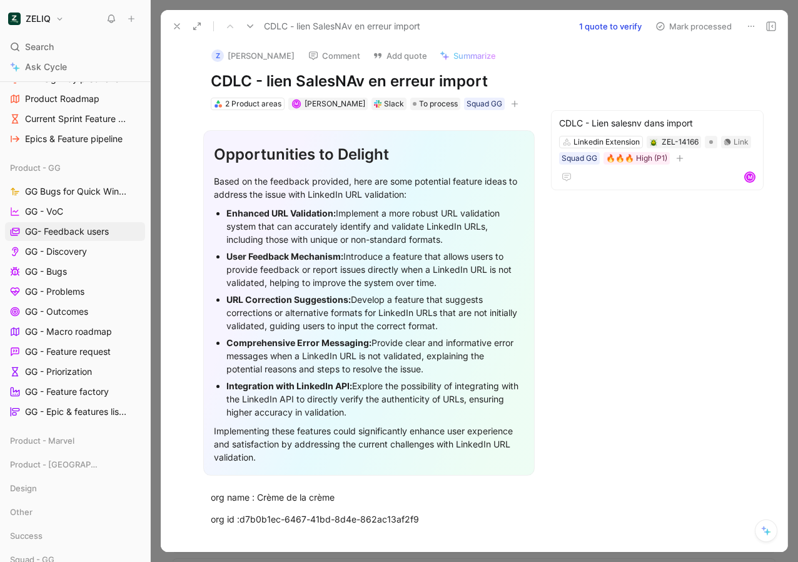
click at [691, 29] on button "Mark processed" at bounding box center [694, 27] width 88 height 18
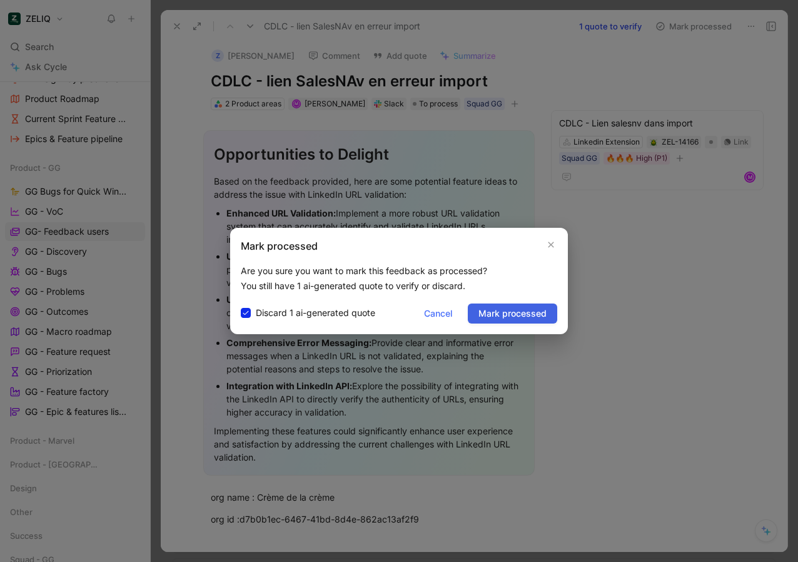
click at [548, 309] on button "Mark processed" at bounding box center [512, 313] width 89 height 20
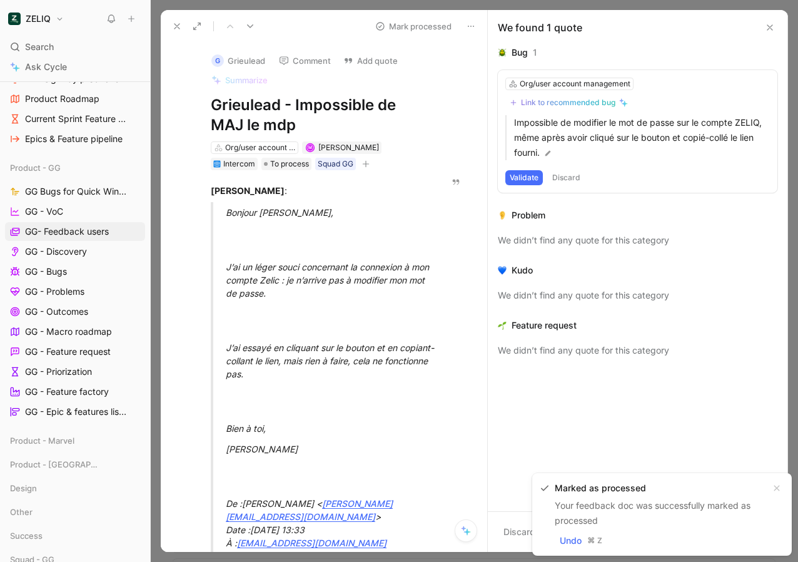
click at [772, 28] on icon at bounding box center [770, 28] width 10 height 10
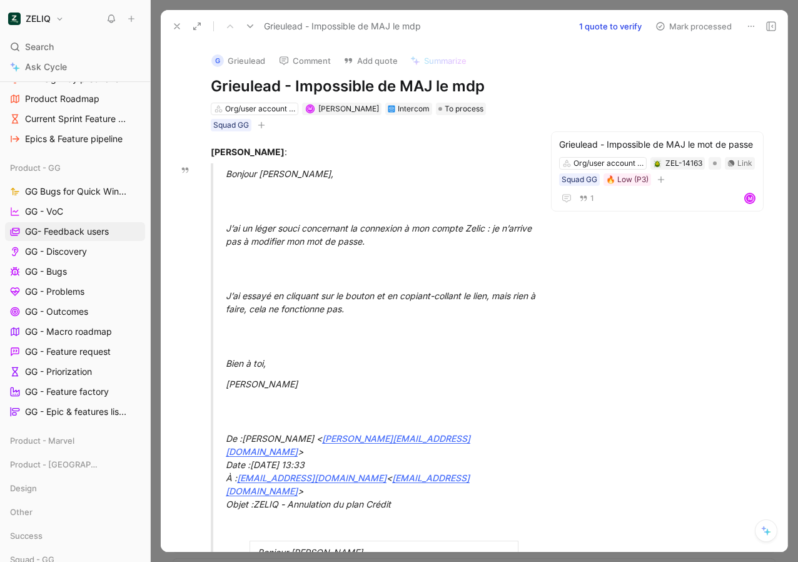
drag, startPoint x: 706, startPoint y: 23, endPoint x: 422, endPoint y: 215, distance: 342.8
click at [422, 215] on div "Grieulead - Impossible de MAJ le mdp 1 quote to verify Mark processed G Grieule…" at bounding box center [474, 281] width 627 height 542
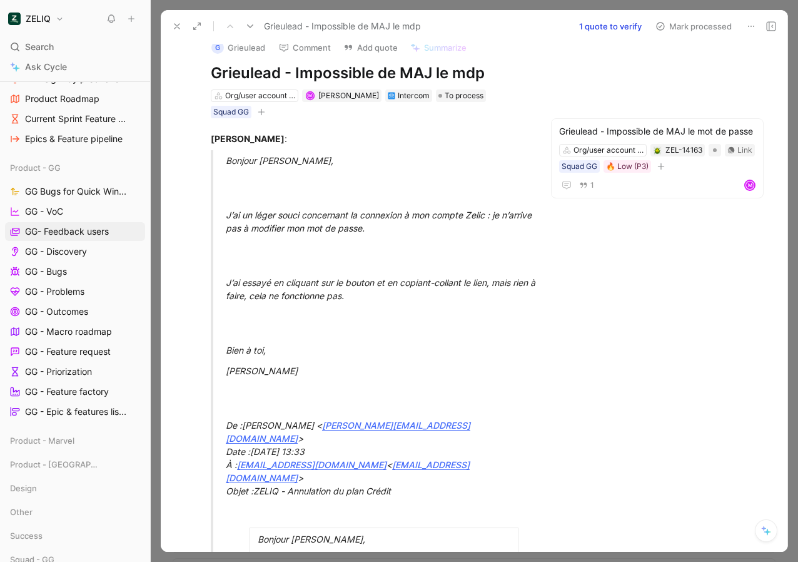
scroll to position [18, 0]
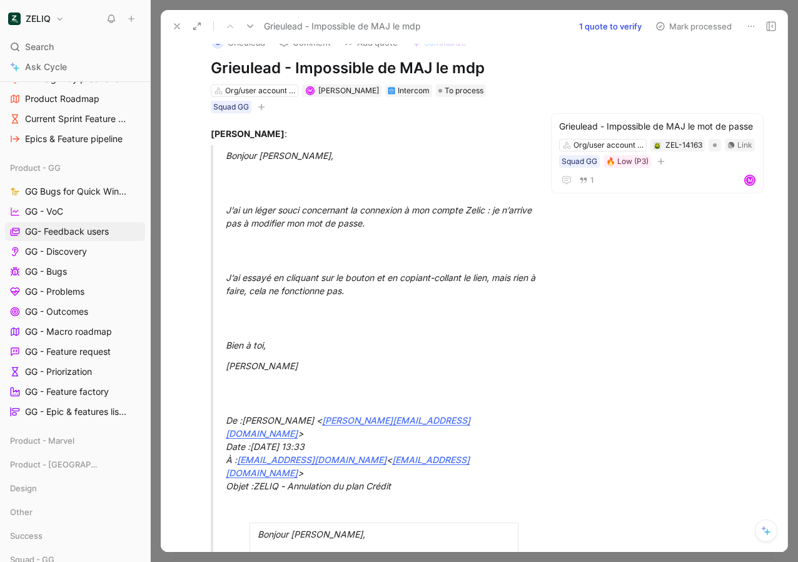
click at [682, 31] on button "Mark processed" at bounding box center [694, 27] width 88 height 18
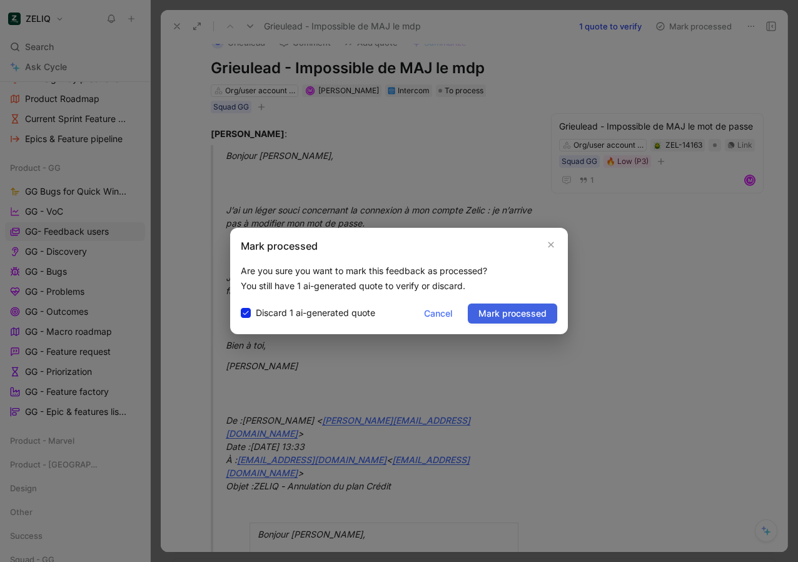
click at [508, 318] on span "Mark processed" at bounding box center [512, 313] width 68 height 15
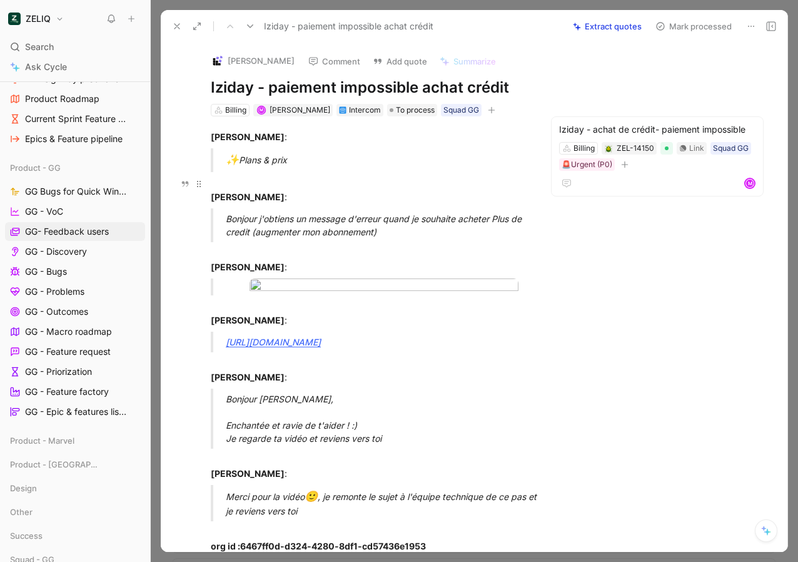
drag, startPoint x: 698, startPoint y: 33, endPoint x: 449, endPoint y: 182, distance: 290.4
click at [449, 183] on div "Iziday - paiement impossible achat crédit Extract quotes Mark processed [PERSON…" at bounding box center [474, 281] width 627 height 542
click at [449, 182] on div "[PERSON_NAME] :" at bounding box center [369, 190] width 316 height 26
click at [688, 25] on button "Mark processed" at bounding box center [694, 27] width 88 height 18
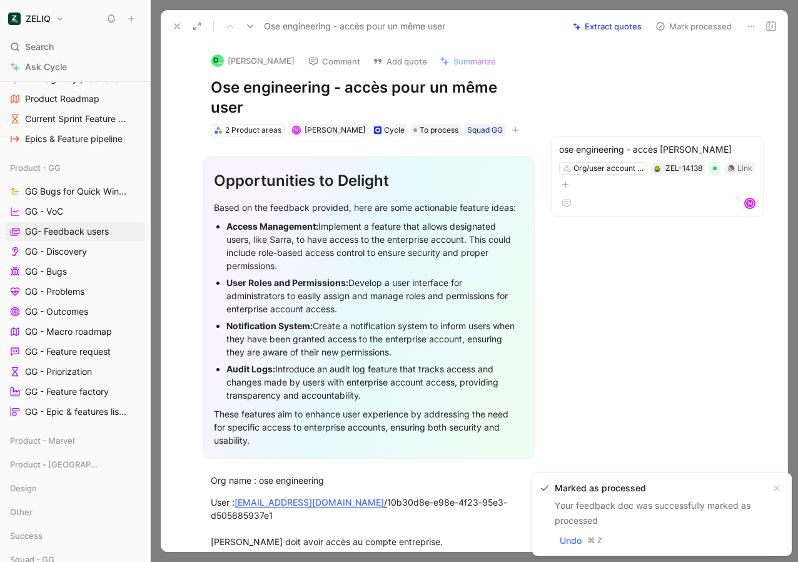
click at [683, 27] on button "Mark processed" at bounding box center [694, 27] width 88 height 18
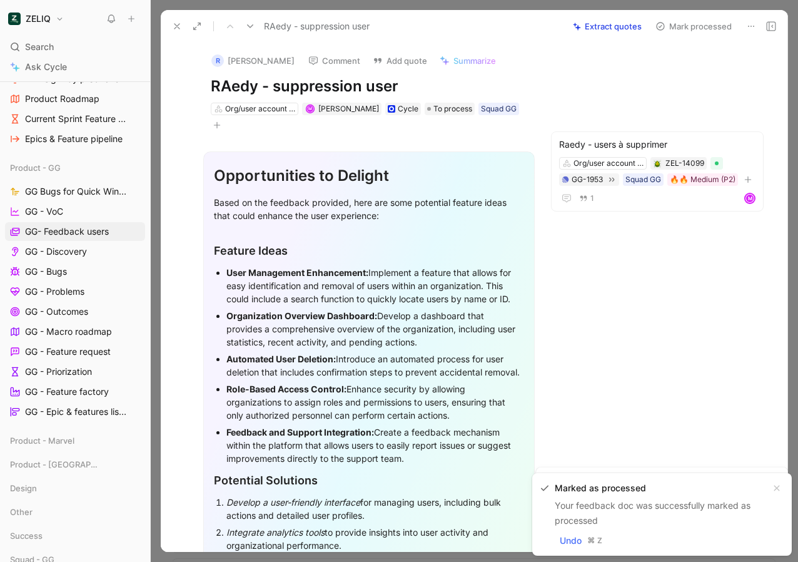
click at [683, 27] on button "Mark processed" at bounding box center [694, 27] width 88 height 18
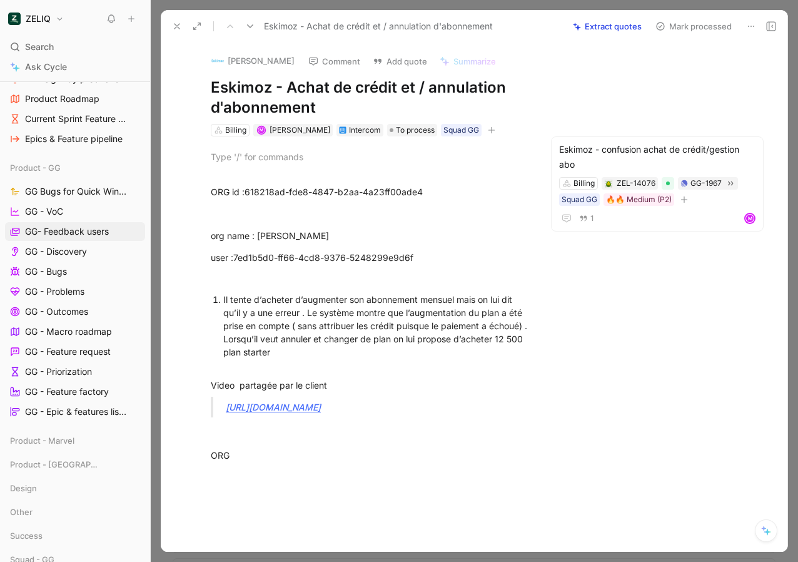
click at [683, 27] on button "Mark processed" at bounding box center [694, 27] width 88 height 18
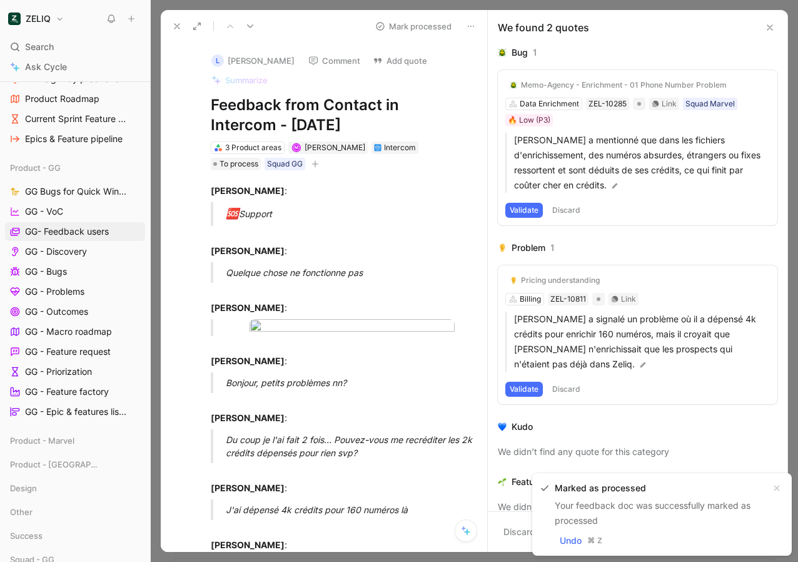
click at [769, 30] on icon at bounding box center [770, 28] width 10 height 10
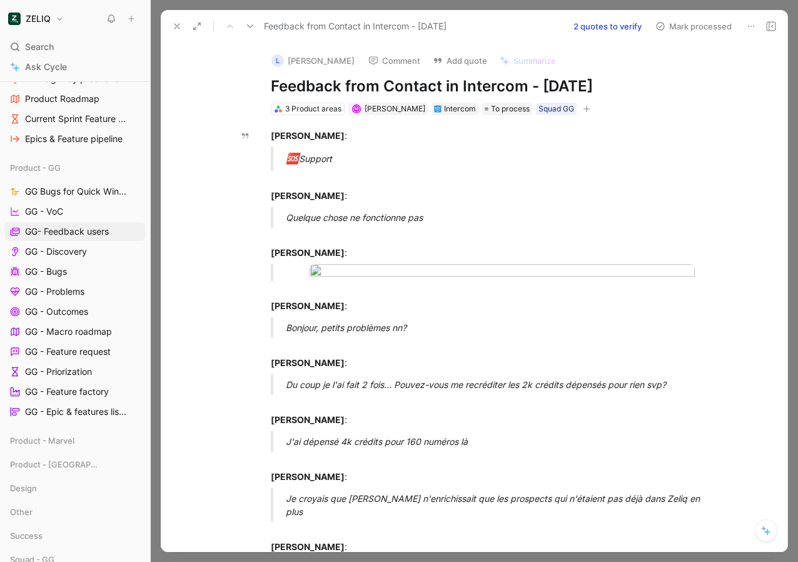
click at [774, 24] on icon at bounding box center [771, 26] width 10 height 10
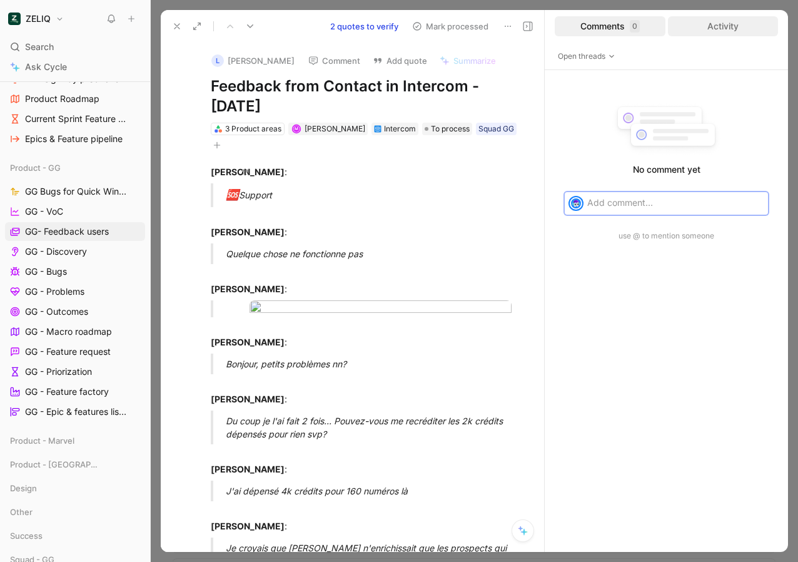
click at [720, 29] on div "Activity" at bounding box center [723, 26] width 111 height 20
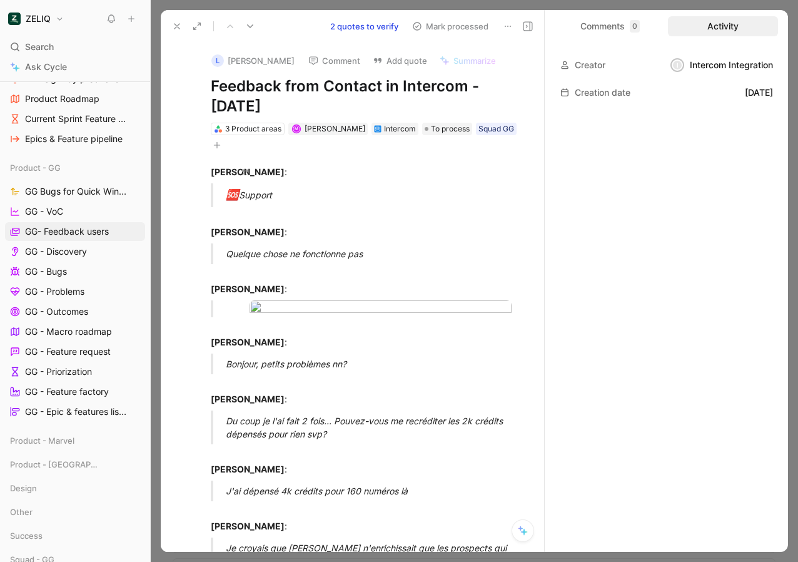
click at [533, 28] on button at bounding box center [528, 27] width 18 height 18
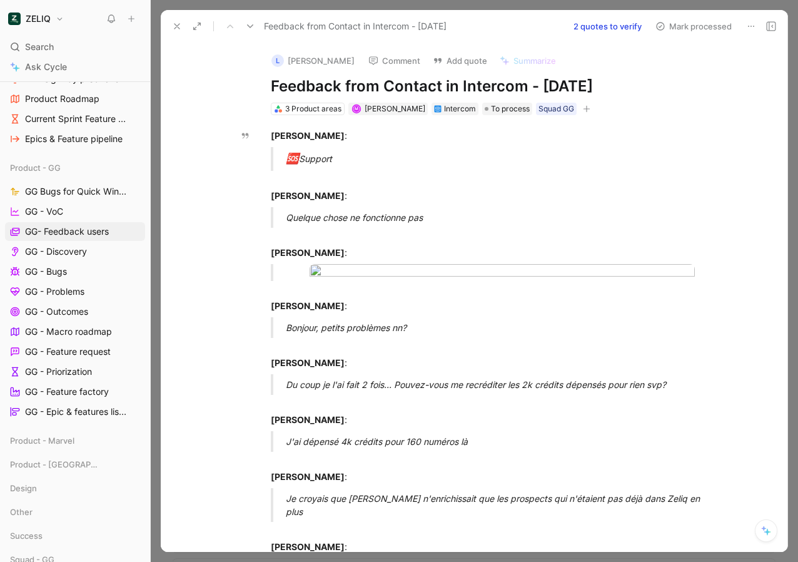
click at [687, 34] on div "Feedback from Contact in Intercom - [DATE] 2 quotes to verify Mark processed" at bounding box center [474, 26] width 627 height 33
click at [684, 25] on button "Mark processed" at bounding box center [694, 27] width 88 height 18
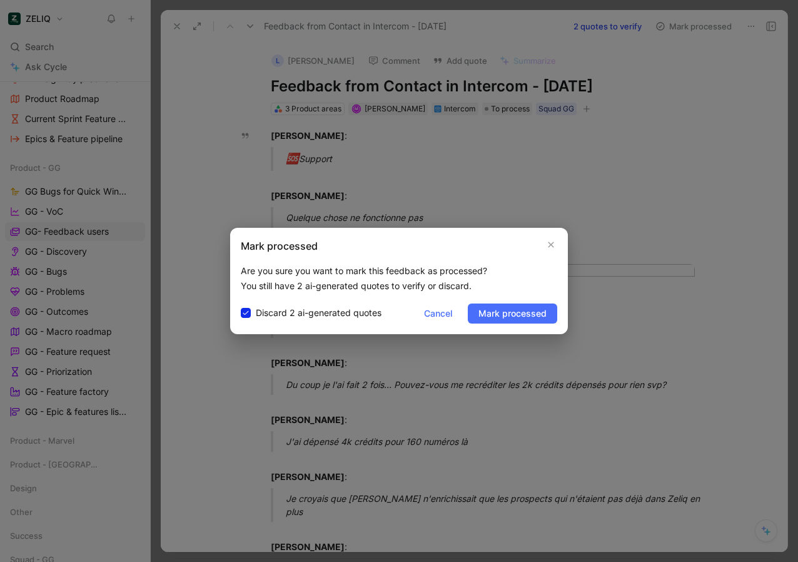
click at [500, 302] on div "Mark processed Are you sure you want to mark this feedback as processed? You st…" at bounding box center [399, 281] width 338 height 106
click at [498, 313] on span "Mark processed" at bounding box center [512, 313] width 68 height 15
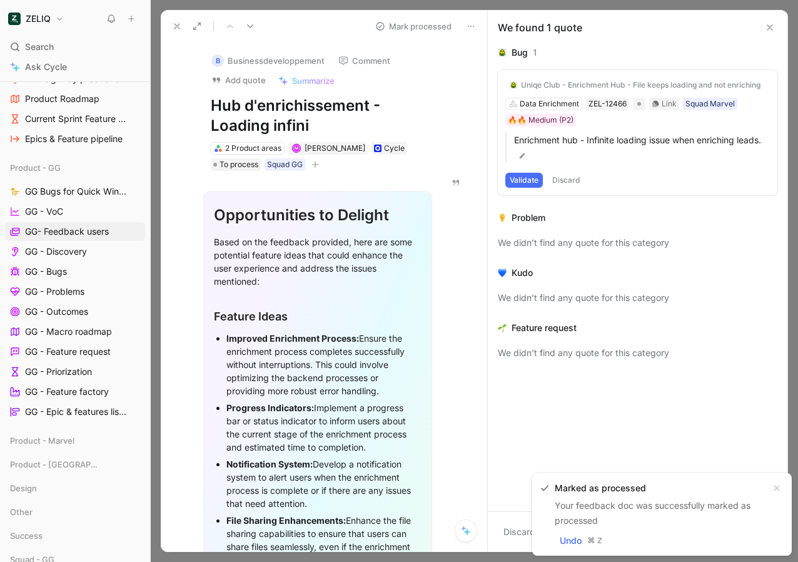
click at [769, 36] on div "We found 1 quote" at bounding box center [638, 27] width 300 height 35
click at [769, 31] on icon at bounding box center [770, 28] width 10 height 10
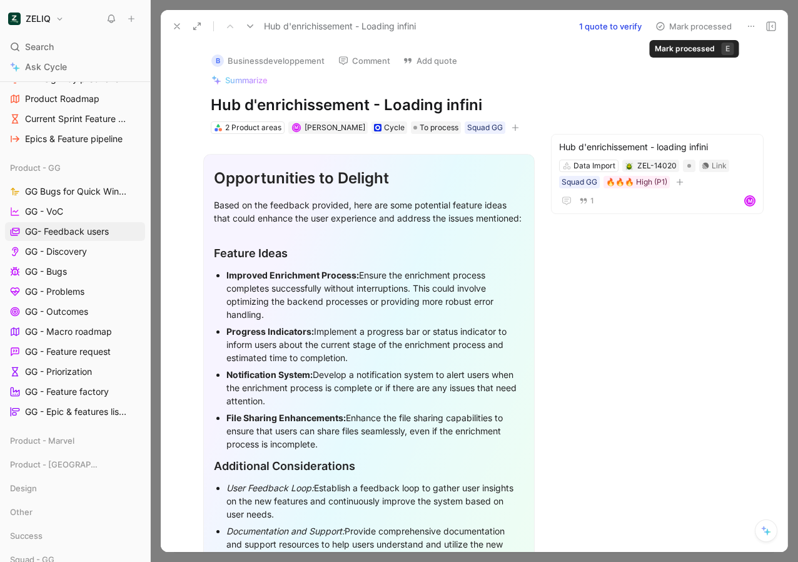
click at [702, 24] on button "Mark processed" at bounding box center [694, 27] width 88 height 18
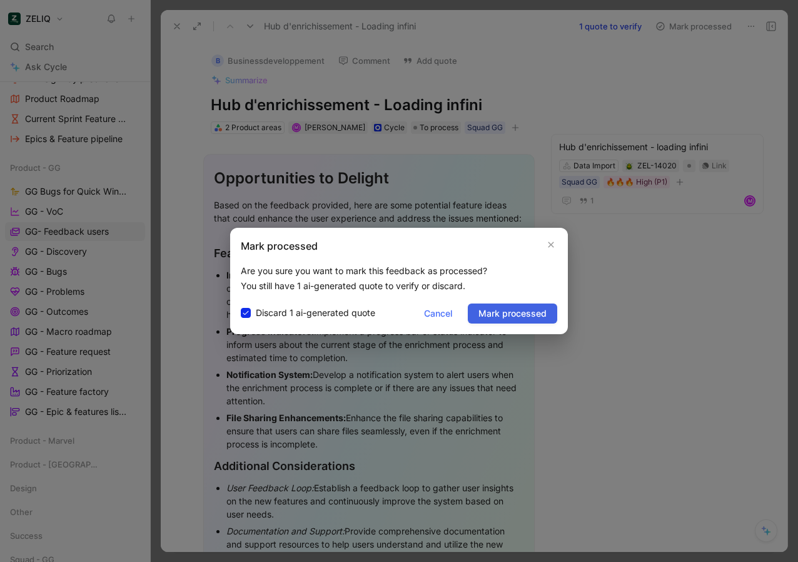
click at [508, 308] on span "Mark processed" at bounding box center [512, 313] width 68 height 15
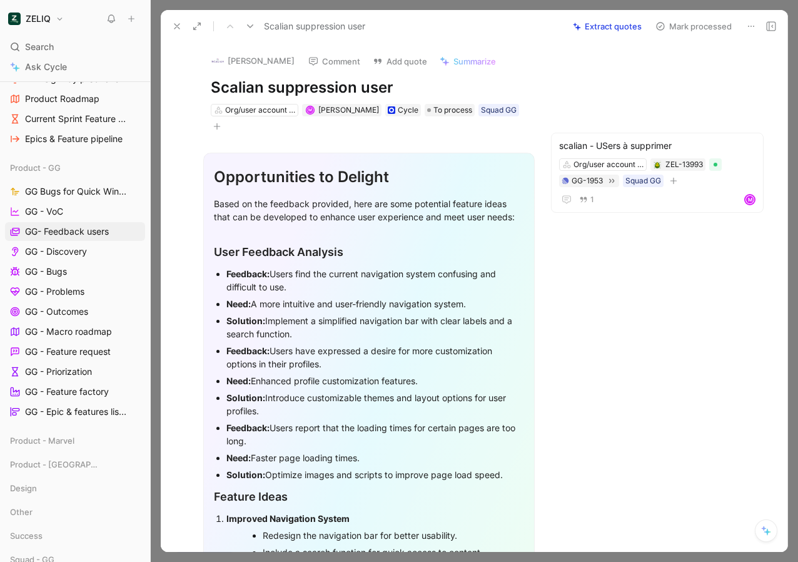
scroll to position [490, 0]
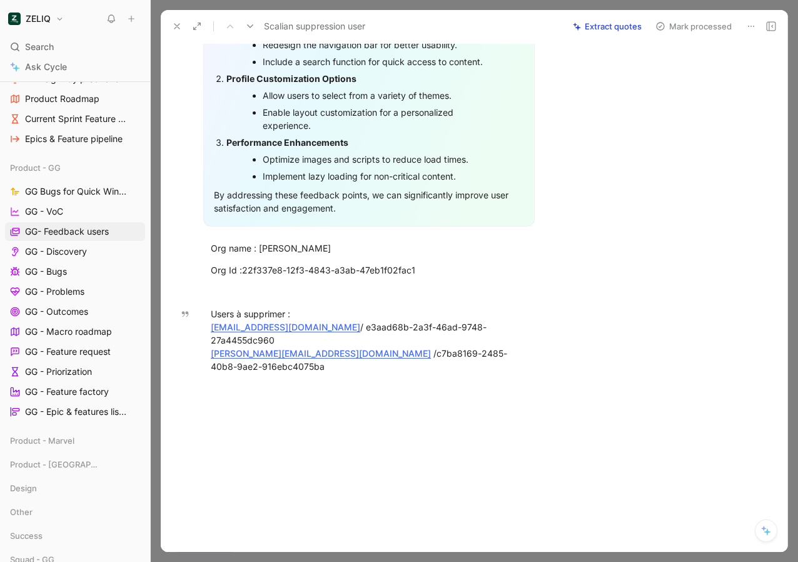
drag, startPoint x: 303, startPoint y: 299, endPoint x: 169, endPoint y: 299, distance: 134.5
click at [169, 299] on div "[PERSON_NAME] Comment Add quote Summarize Scalian suppression user Org/user acc…" at bounding box center [474, 297] width 627 height 509
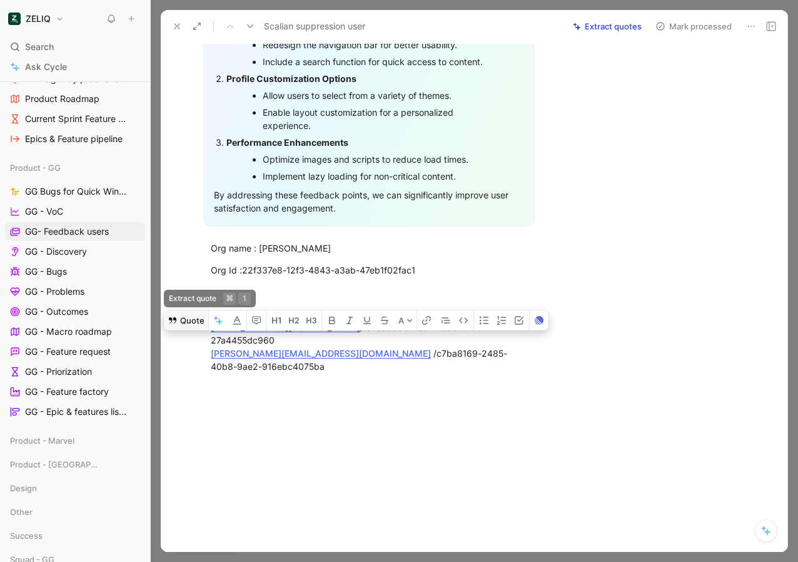
click at [190, 310] on button "Quote" at bounding box center [186, 320] width 44 height 20
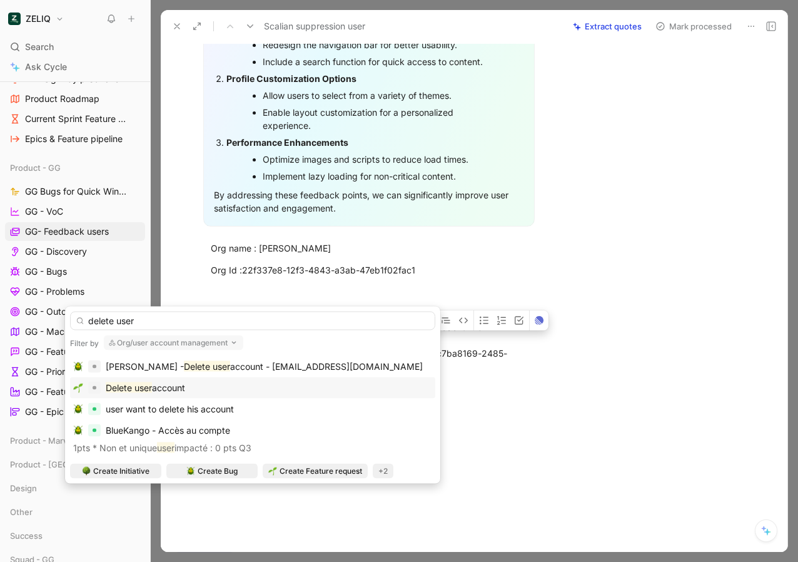
type input "delete user"
click at [169, 394] on div "Delete user account" at bounding box center [145, 387] width 79 height 15
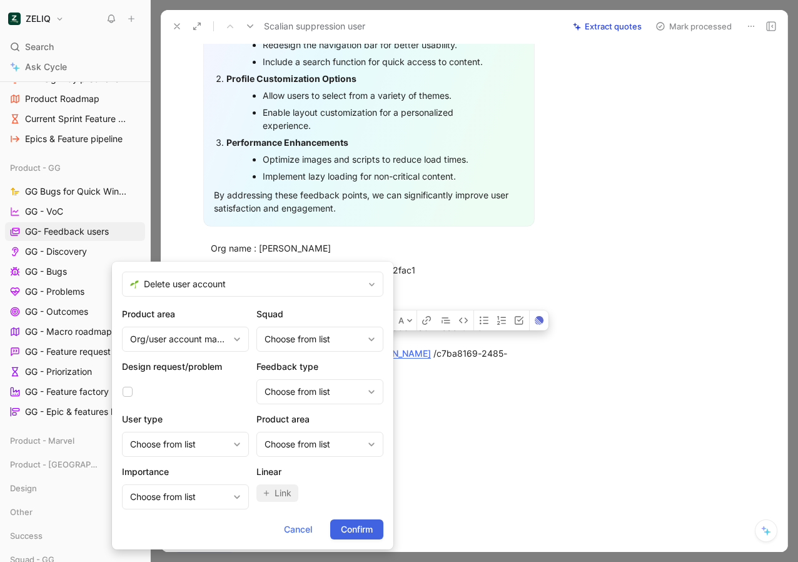
click at [356, 528] on span "Confirm" at bounding box center [357, 529] width 32 height 15
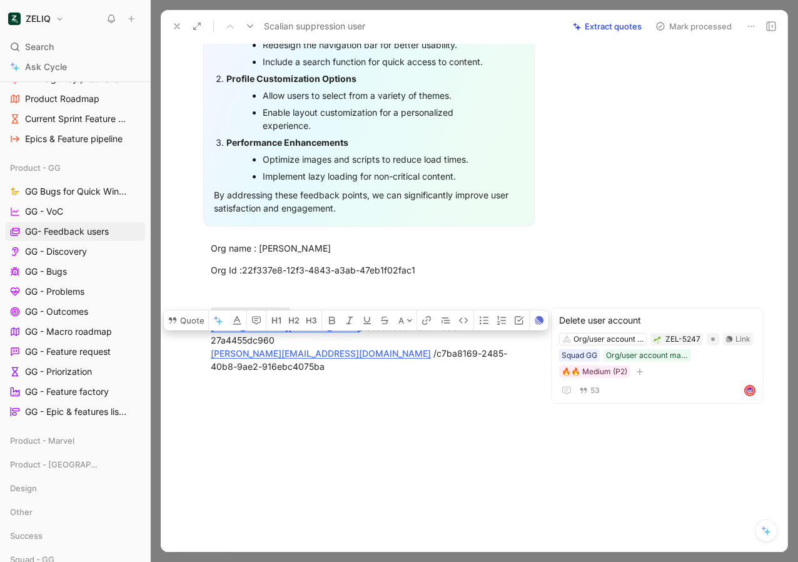
scroll to position [0, 0]
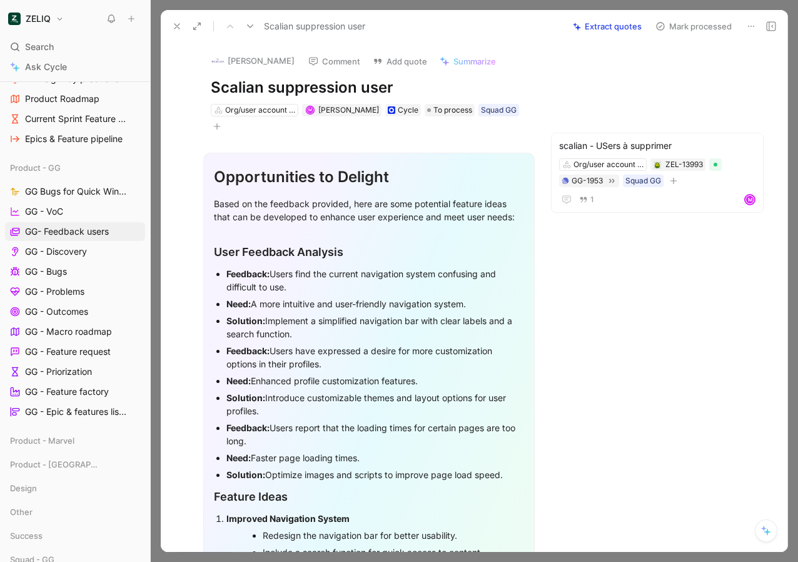
click at [681, 34] on button "Mark processed" at bounding box center [694, 27] width 88 height 18
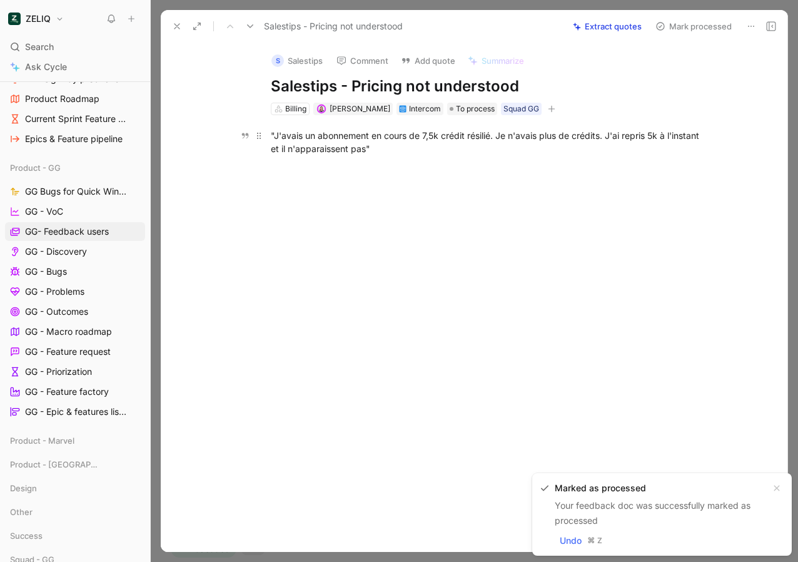
click at [462, 157] on p ""J'avais un abonnement en cours de 7,5k crédit résilié. Je n'avais plus de créd…" at bounding box center [487, 142] width 480 height 34
click at [448, 153] on div ""J'avais un abonnement en cours de 7,5k crédit résilié. Je n'avais plus de créd…" at bounding box center [487, 142] width 433 height 26
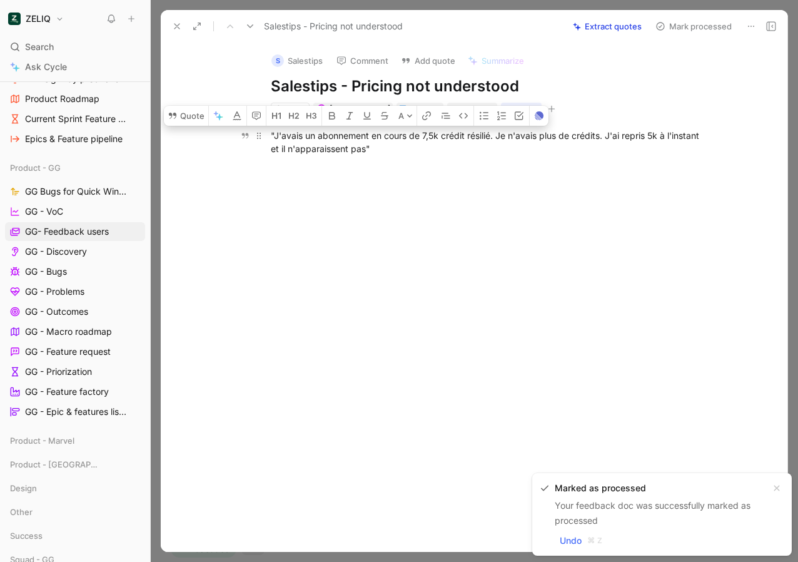
click at [448, 153] on div ""J'avais un abonnement en cours de 7,5k crédit résilié. Je n'avais plus de créd…" at bounding box center [487, 142] width 433 height 26
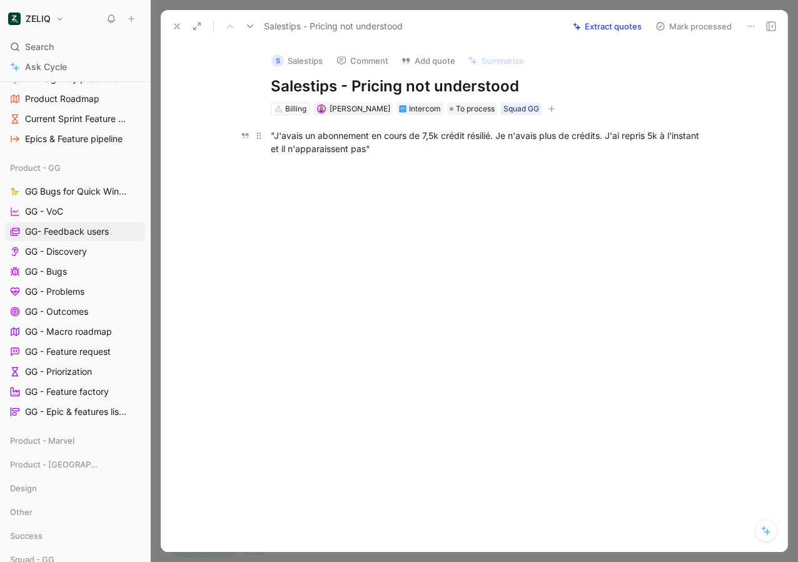
click at [372, 148] on div ""J'avais un abonnement en cours de 7,5k crédit résilié. Je n'avais plus de créd…" at bounding box center [487, 142] width 433 height 26
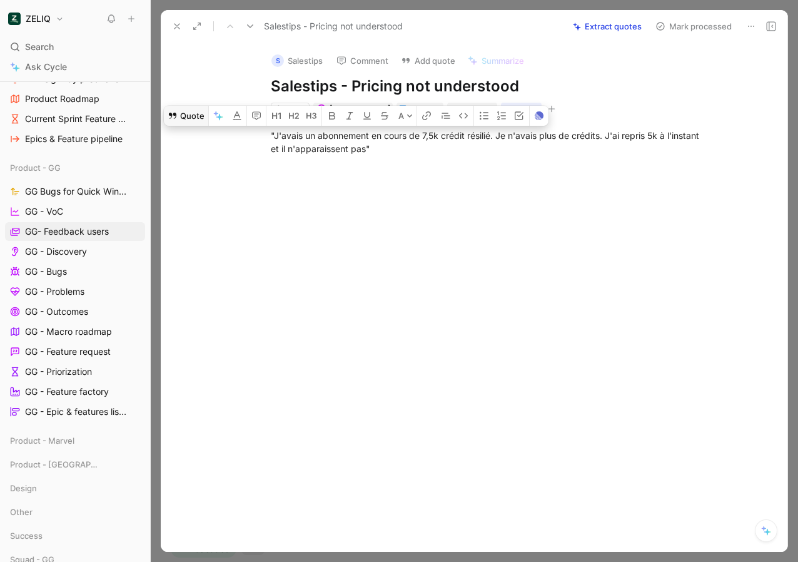
click at [201, 119] on button "Quote" at bounding box center [186, 116] width 44 height 20
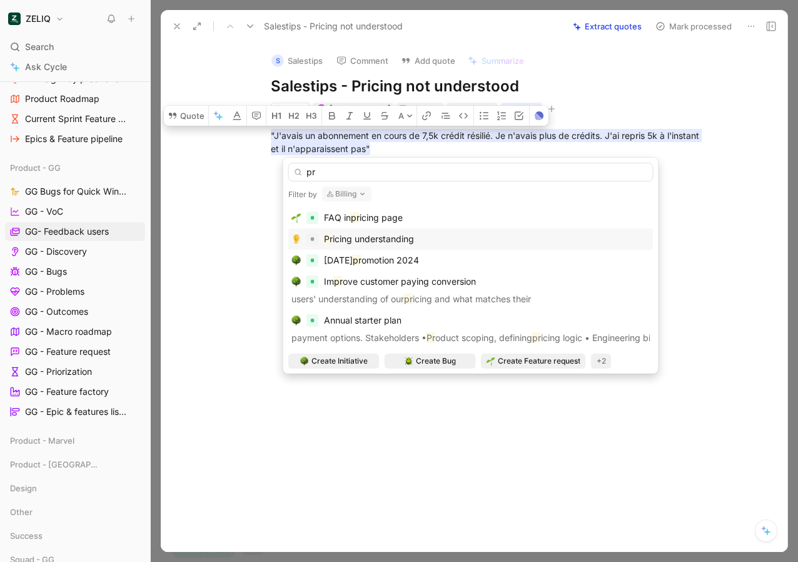
type input "pr"
click at [354, 240] on span "icing understanding" at bounding box center [373, 238] width 81 height 11
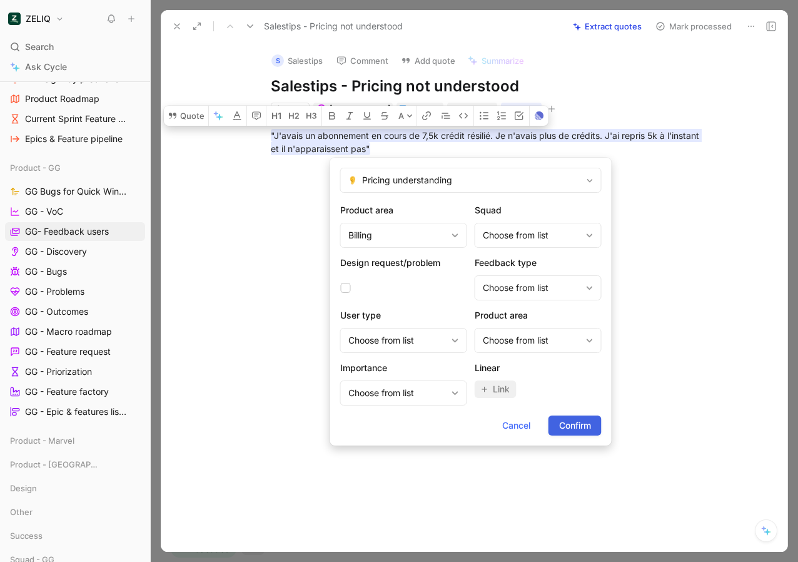
click at [559, 428] on span "Confirm" at bounding box center [575, 425] width 32 height 15
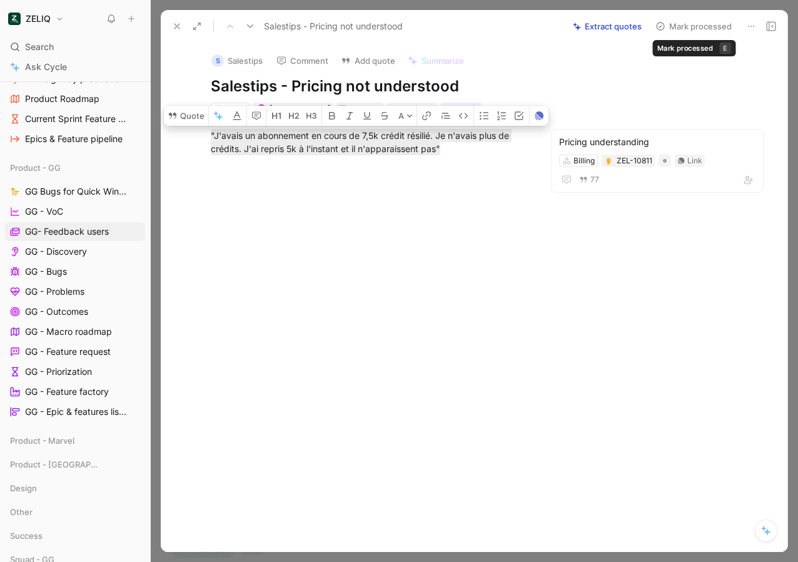
click at [707, 25] on button "Mark processed" at bounding box center [694, 27] width 88 height 18
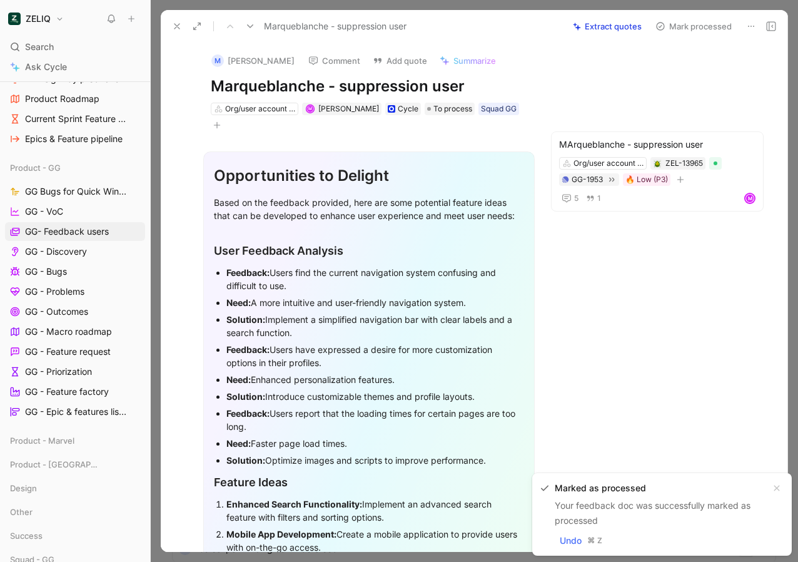
scroll to position [440, 0]
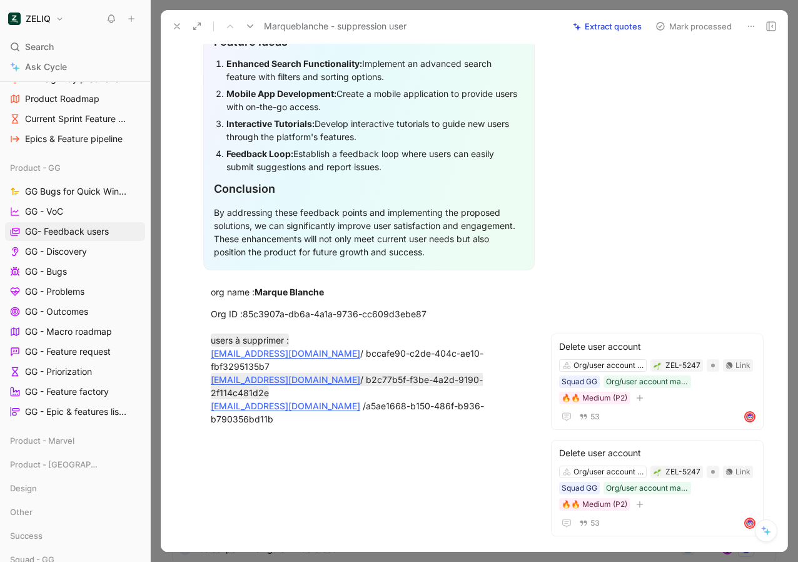
click at [690, 26] on button "Mark processed" at bounding box center [694, 27] width 88 height 18
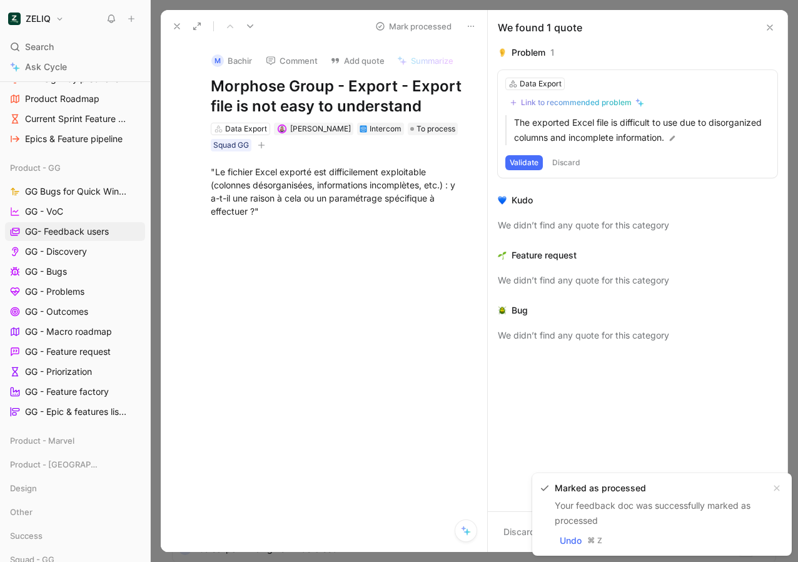
click at [767, 34] on button at bounding box center [769, 27] width 15 height 15
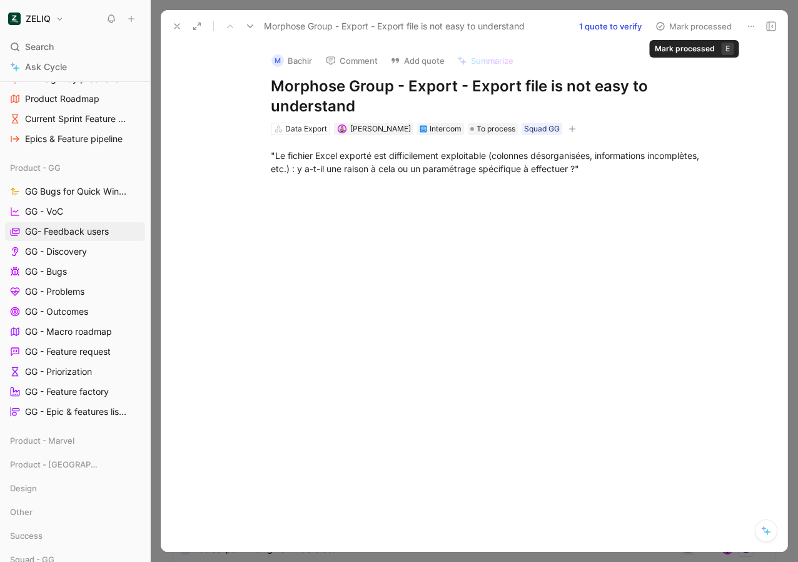
click at [695, 23] on button "Mark processed" at bounding box center [694, 27] width 88 height 18
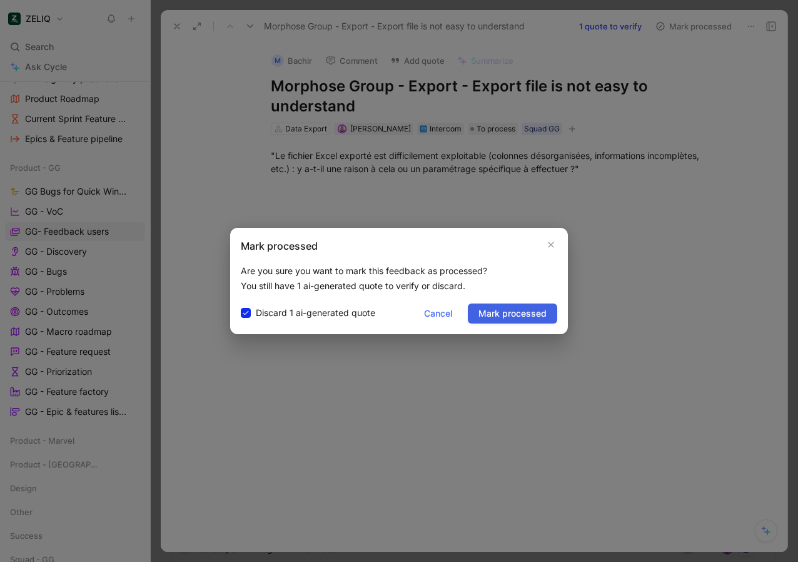
click at [513, 322] on button "Mark processed" at bounding box center [512, 313] width 89 height 20
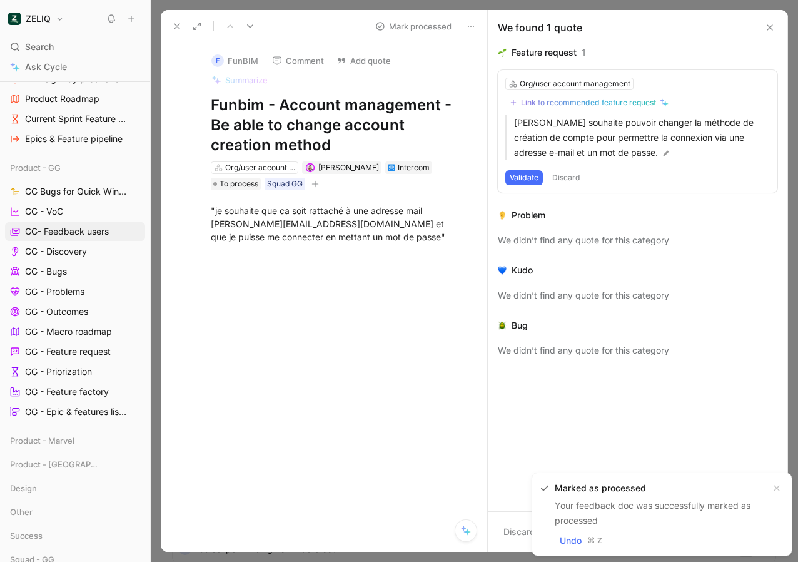
click at [769, 31] on icon at bounding box center [770, 28] width 10 height 10
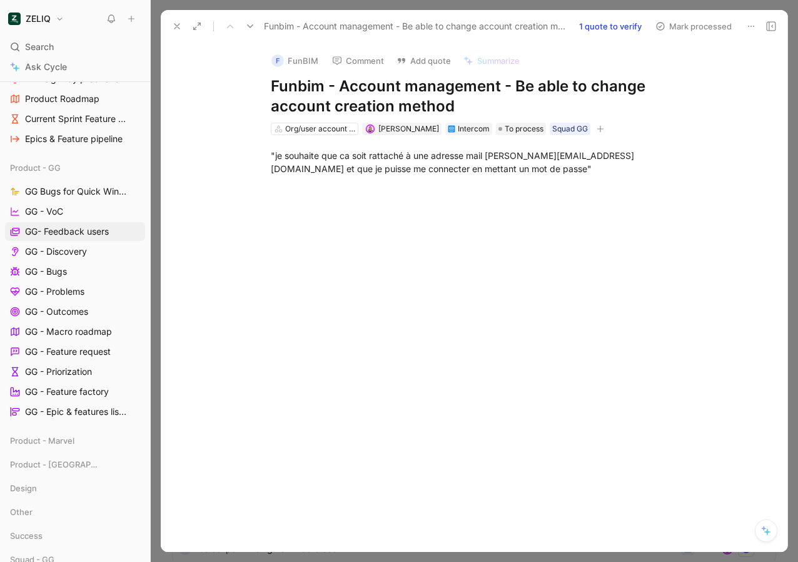
click at [715, 28] on button "Mark processed" at bounding box center [694, 27] width 88 height 18
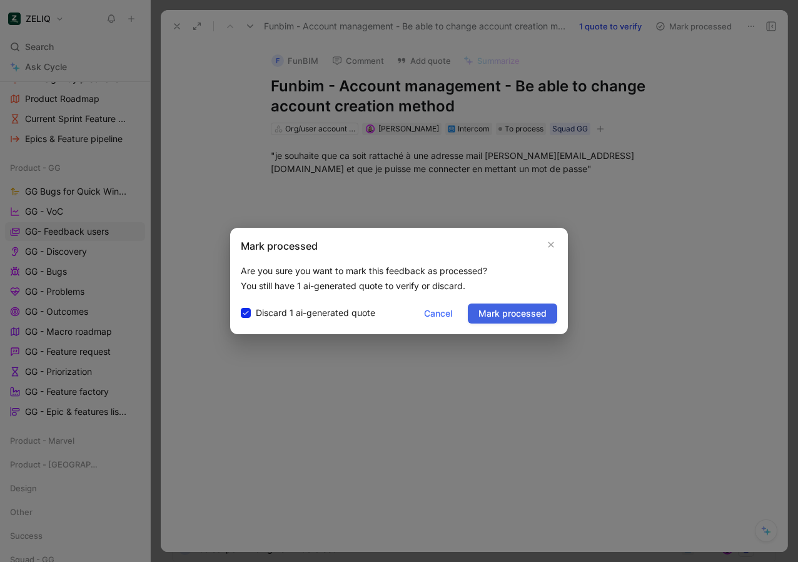
click at [511, 321] on button "Mark processed" at bounding box center [512, 313] width 89 height 20
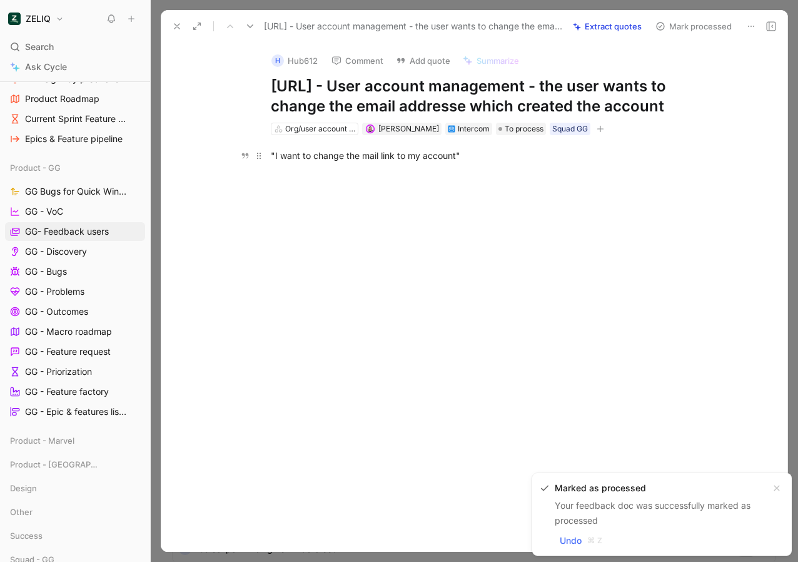
click at [501, 154] on div ""I want to change the mail link to my account"" at bounding box center [487, 155] width 433 height 13
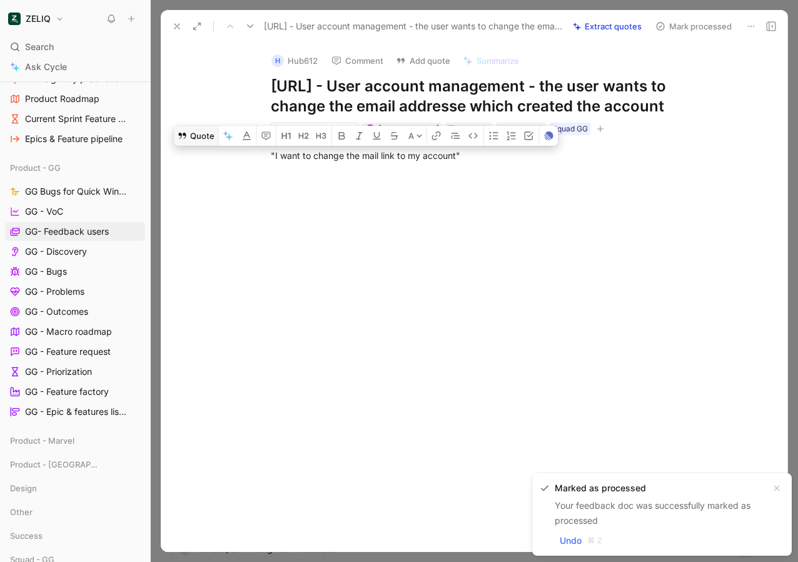
click at [208, 127] on button "Quote" at bounding box center [196, 136] width 44 height 20
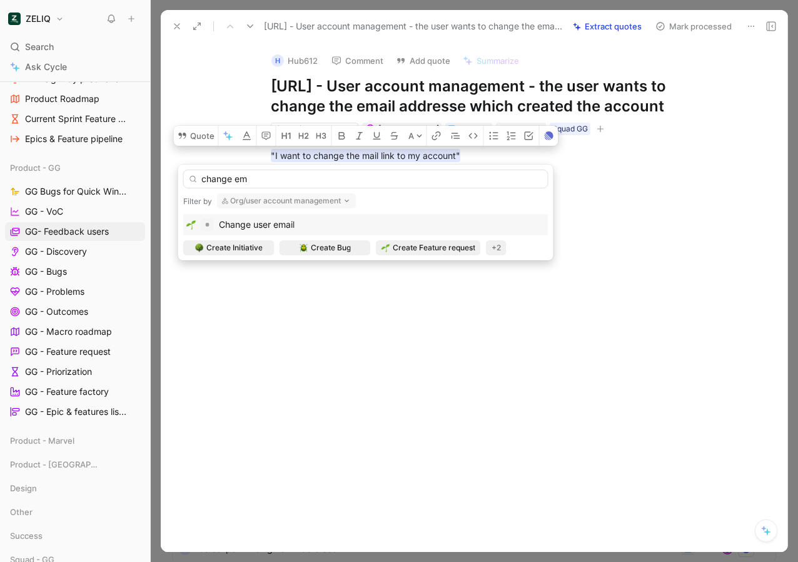
type input "change em"
click at [260, 226] on span "Change user email" at bounding box center [257, 224] width 76 height 11
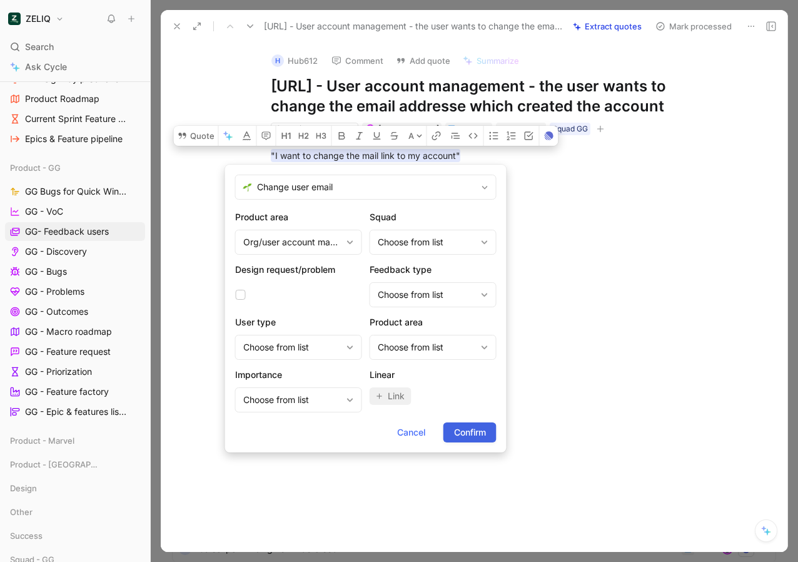
click at [466, 435] on span "Confirm" at bounding box center [470, 432] width 32 height 15
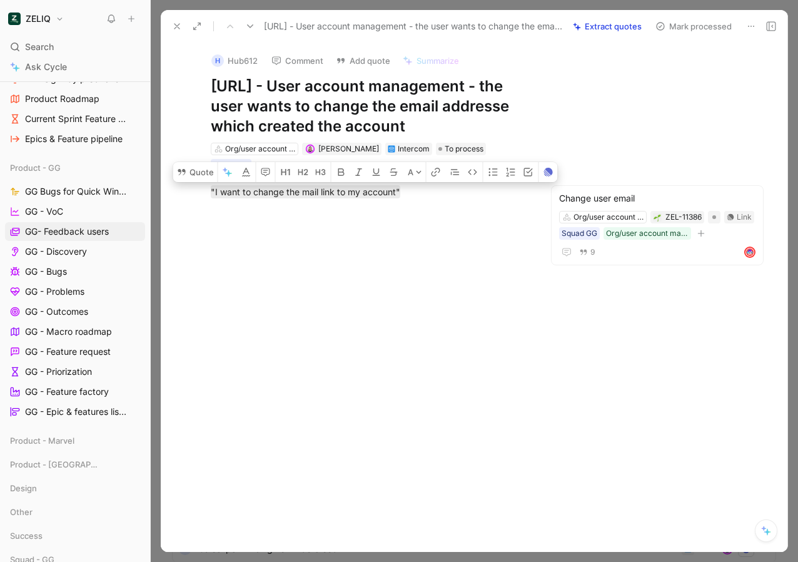
click at [704, 33] on button "Mark processed" at bounding box center [694, 27] width 88 height 18
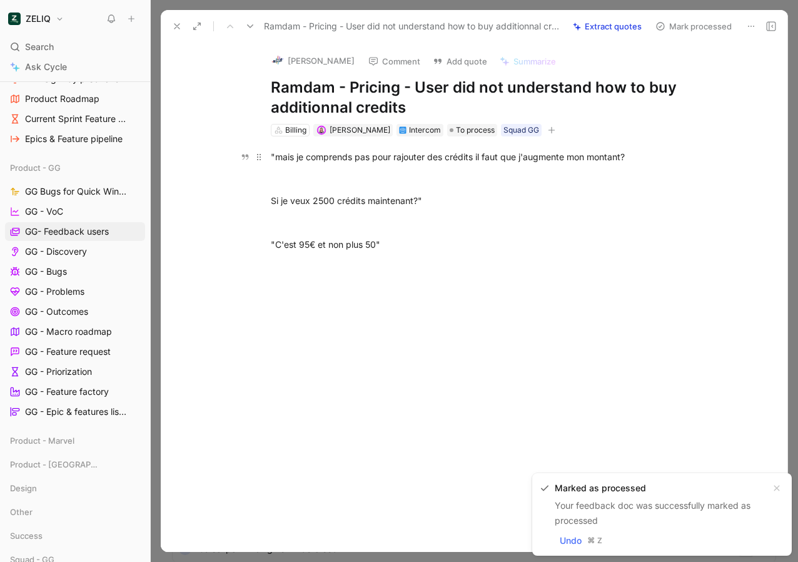
click at [407, 158] on div ""mais je comprends pas pour rajouter des crédits il faut que j'augmente mon mon…" at bounding box center [487, 156] width 433 height 13
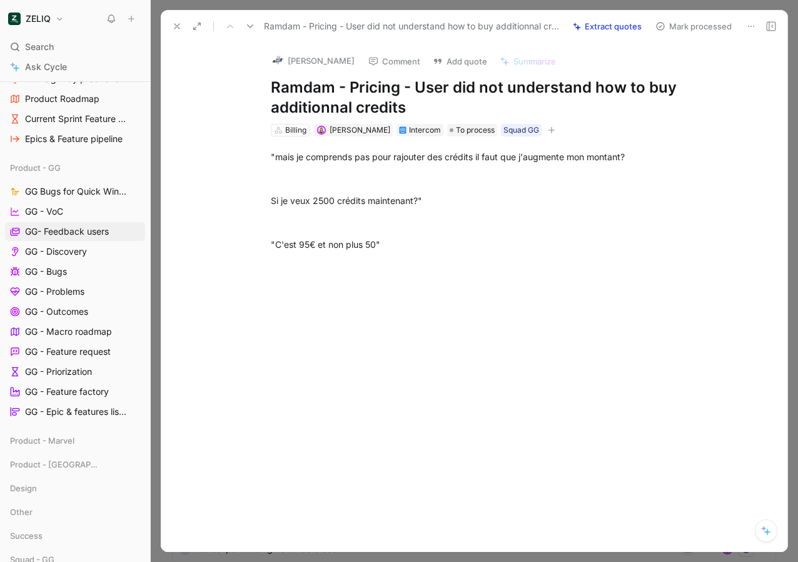
drag, startPoint x: 410, startPoint y: 243, endPoint x: 257, endPoint y: 147, distance: 180.7
click at [257, 147] on div ""mais je comprends pas pour rajouter des crédits il faut que j'augmente mon mon…" at bounding box center [487, 200] width 600 height 128
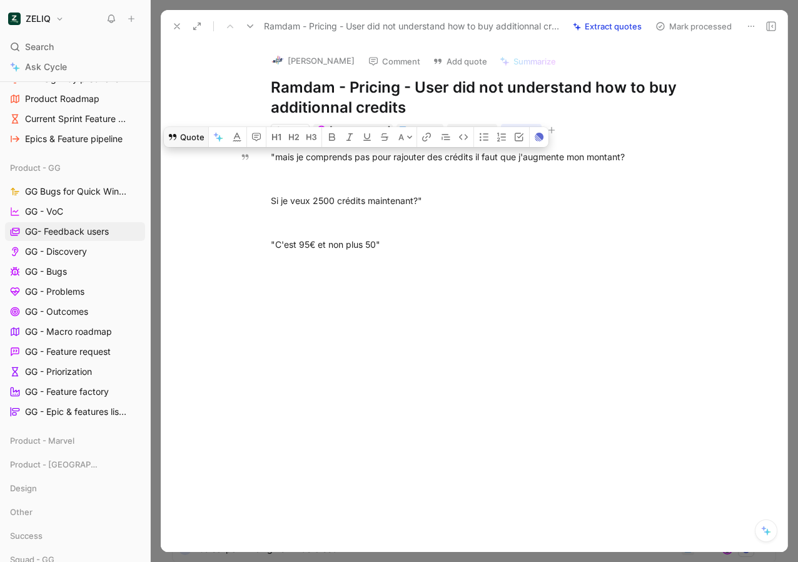
click at [192, 139] on button "Quote" at bounding box center [186, 137] width 44 height 20
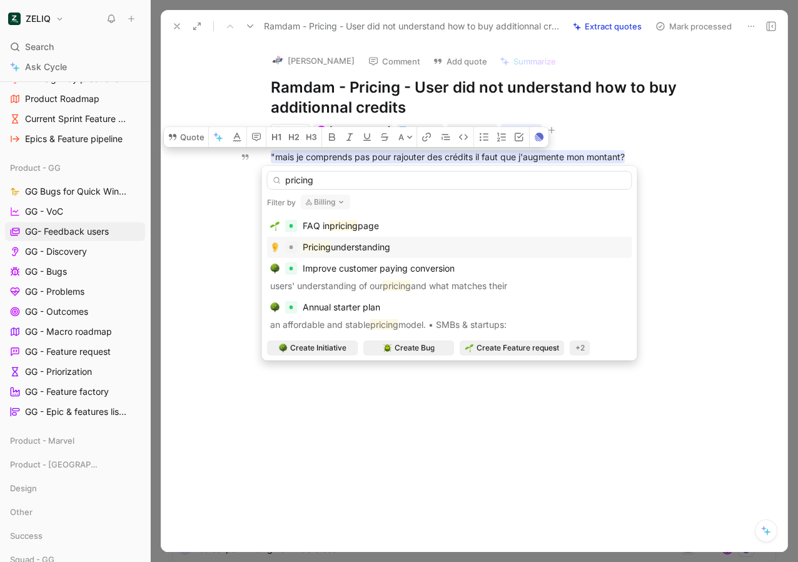
type input "pricing"
click at [326, 242] on mark "Pricing" at bounding box center [317, 246] width 28 height 11
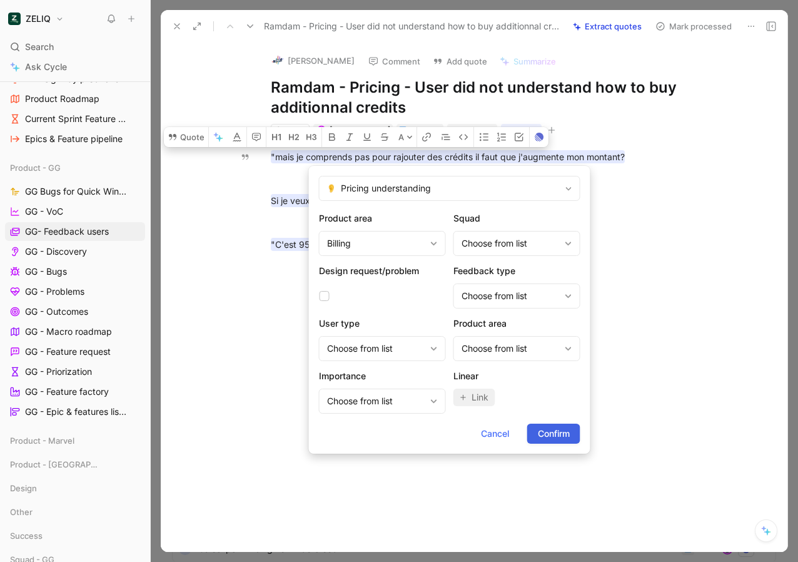
click at [558, 433] on span "Confirm" at bounding box center [554, 433] width 32 height 15
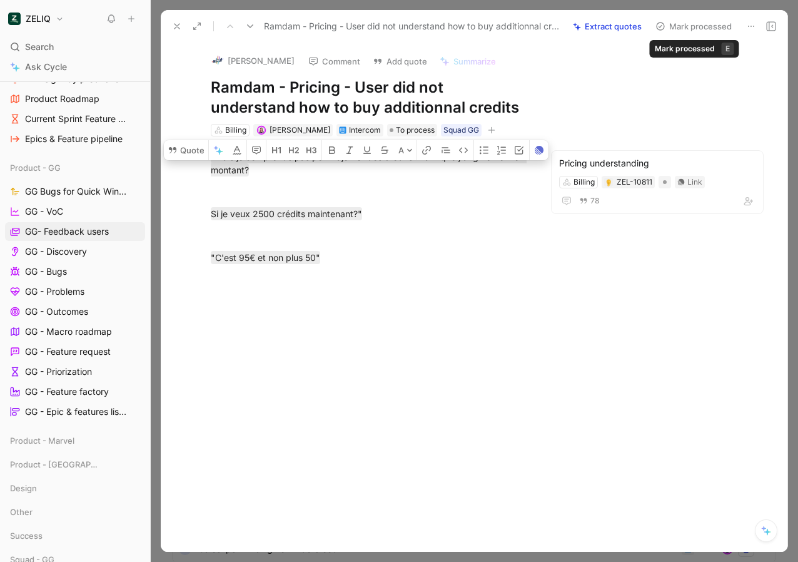
click at [705, 28] on button "Mark processed" at bounding box center [694, 27] width 88 height 18
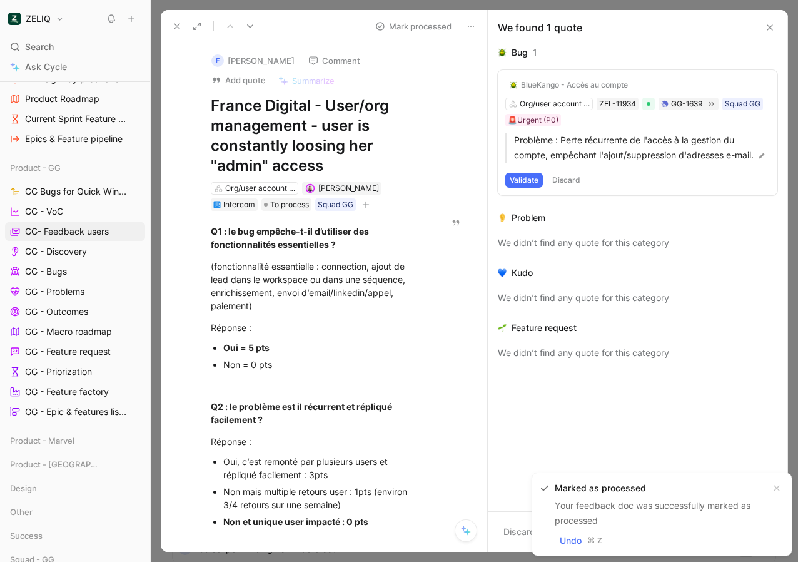
click at [761, 29] on div "We found 1 quote" at bounding box center [638, 27] width 300 height 35
click at [777, 27] on div "We found 1 quote" at bounding box center [638, 27] width 300 height 35
click at [771, 28] on use at bounding box center [769, 27] width 5 height 5
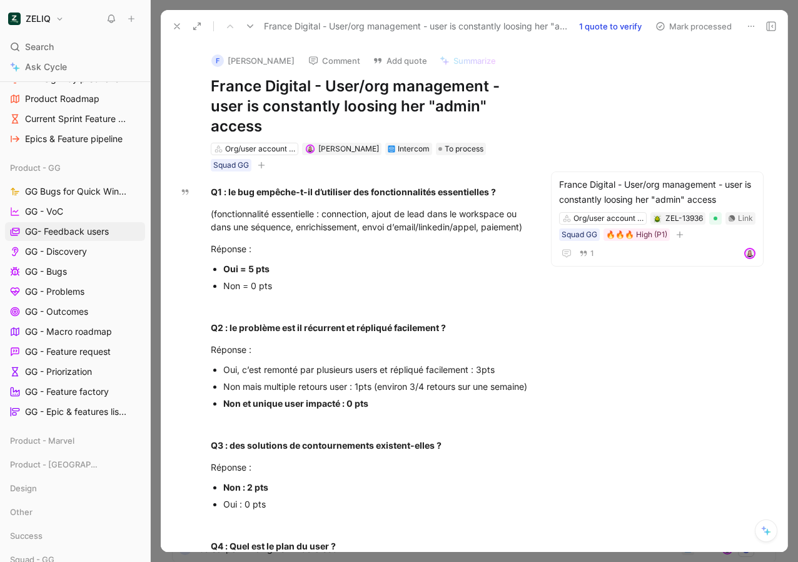
click at [701, 21] on button "Mark processed" at bounding box center [694, 27] width 88 height 18
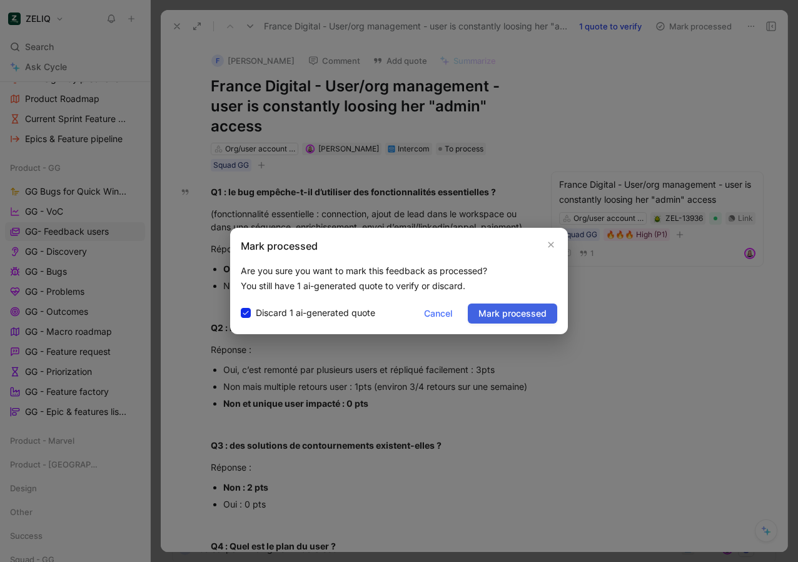
click at [525, 319] on span "Mark processed" at bounding box center [512, 313] width 68 height 15
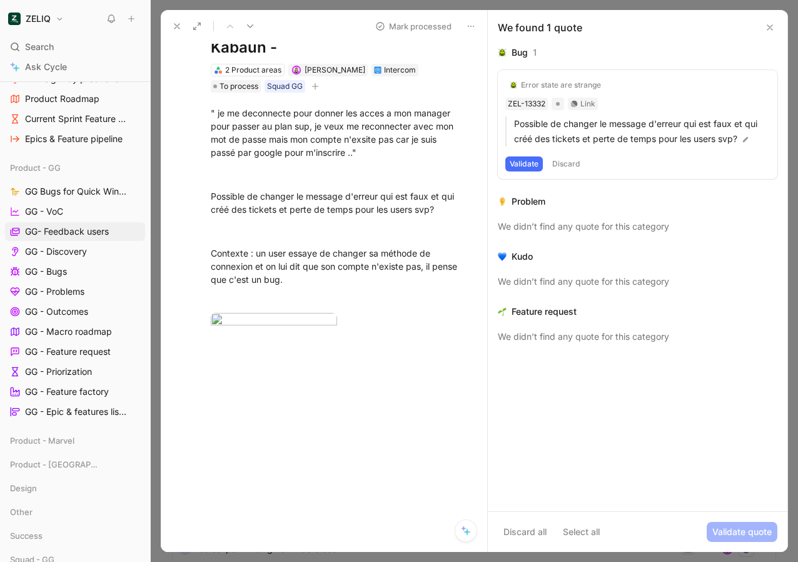
click at [770, 33] on button at bounding box center [769, 27] width 15 height 15
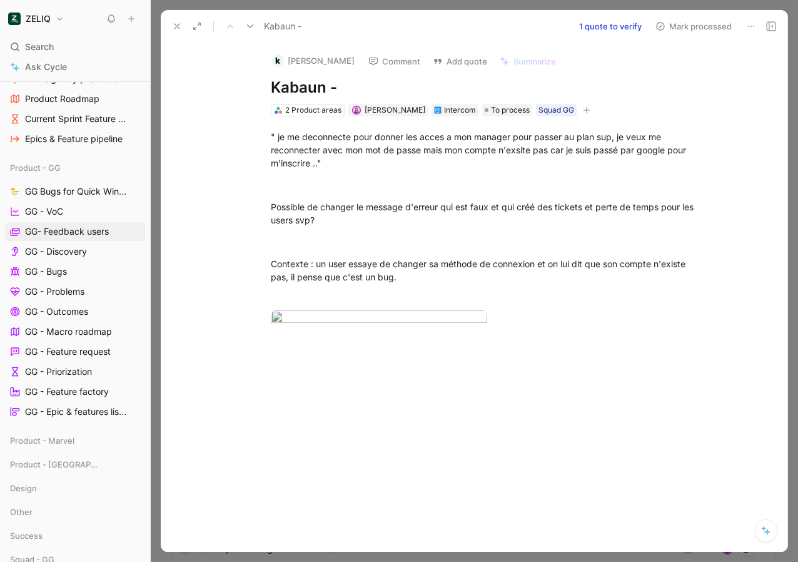
click at [305, 136] on div "" je me deconnecte pour donner les acces a mon manager pour passer au plan sup,…" at bounding box center [487, 149] width 433 height 39
click at [335, 183] on div at bounding box center [487, 184] width 433 height 13
click at [354, 160] on div "" je me deconnecte pour donner les acces a mon manager pour passer au plan sup,…" at bounding box center [487, 149] width 433 height 39
click at [695, 26] on button "Mark processed" at bounding box center [694, 27] width 88 height 18
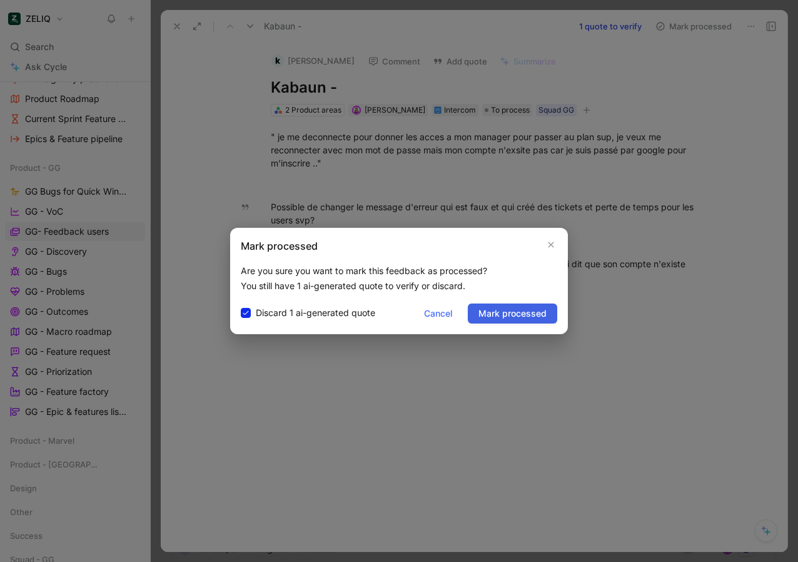
click at [527, 317] on span "Mark processed" at bounding box center [512, 313] width 68 height 15
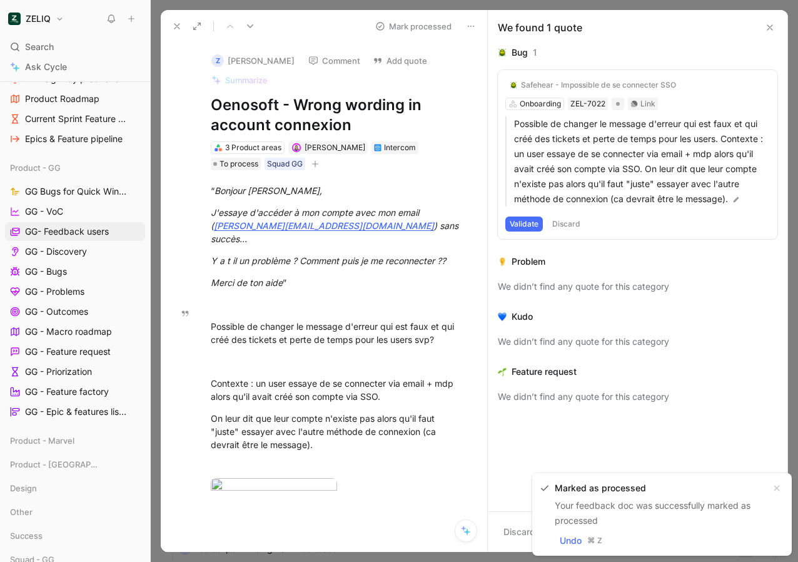
click at [776, 24] on button at bounding box center [769, 27] width 15 height 15
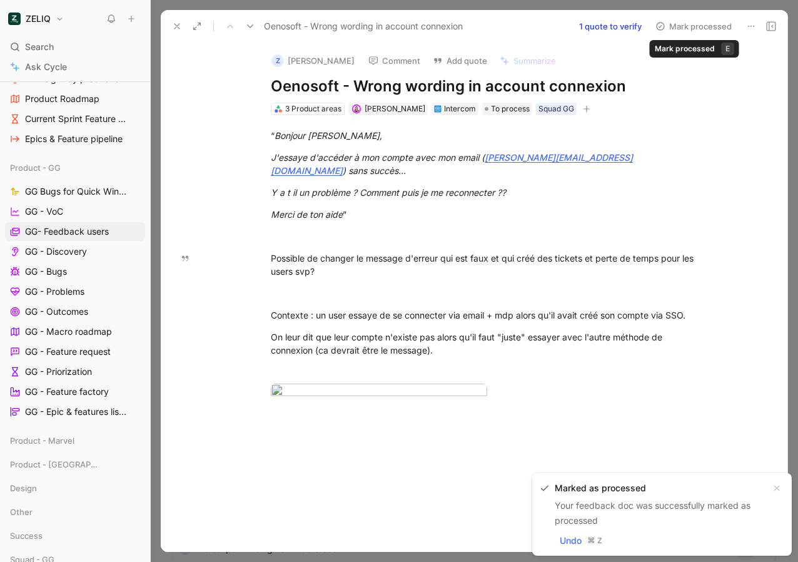
click at [685, 31] on button "Mark processed" at bounding box center [694, 27] width 88 height 18
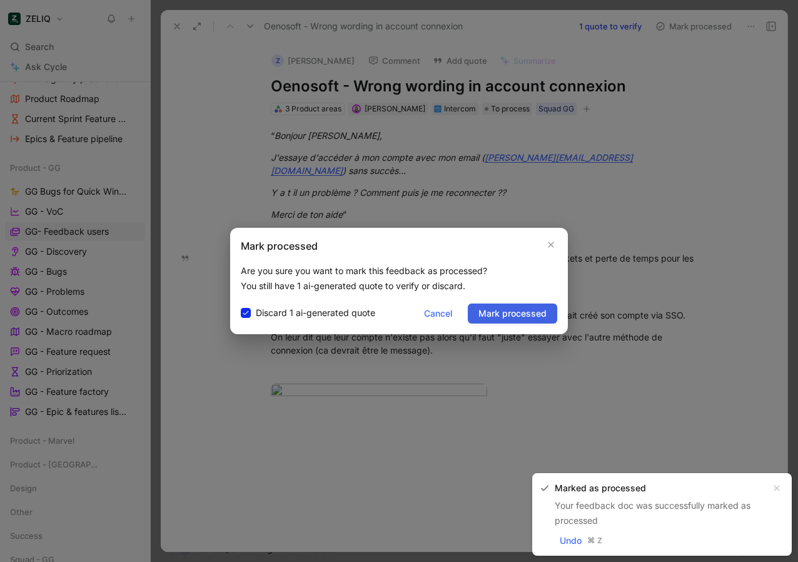
click at [535, 317] on span "Mark processed" at bounding box center [512, 313] width 68 height 15
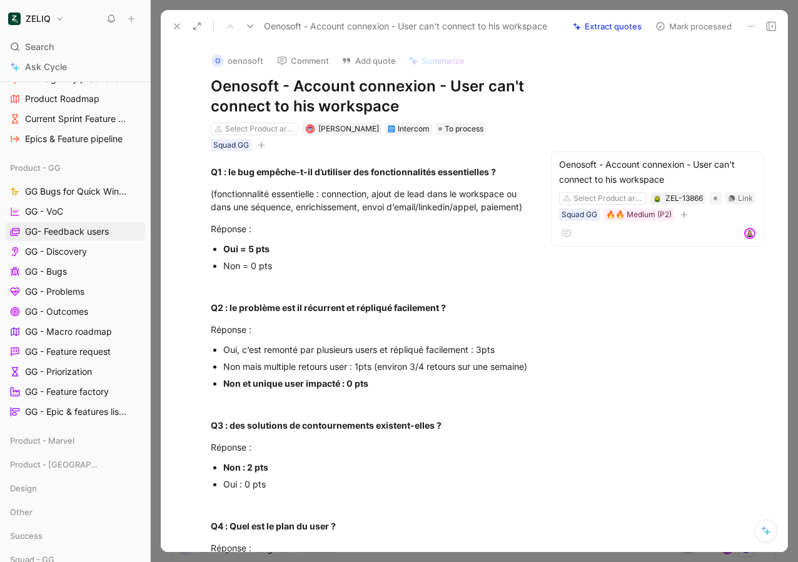
click at [694, 31] on button "Mark processed" at bounding box center [694, 27] width 88 height 18
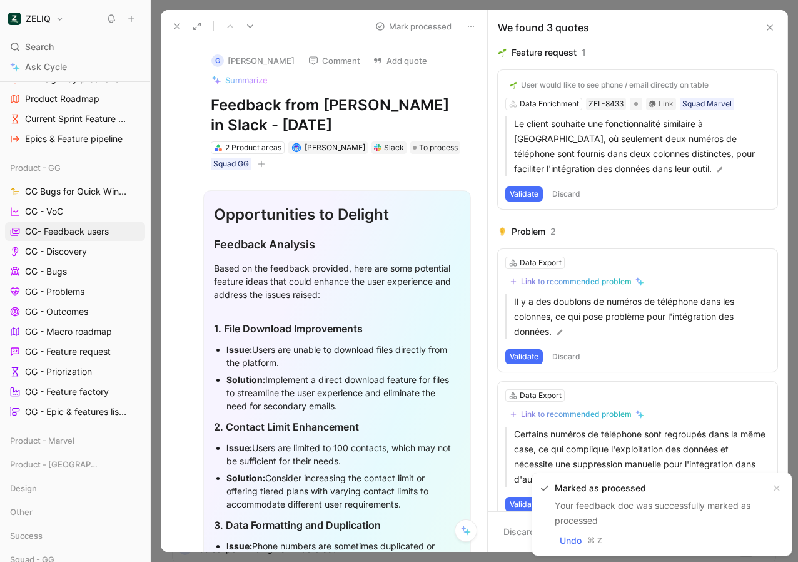
click at [770, 28] on use at bounding box center [769, 27] width 5 height 5
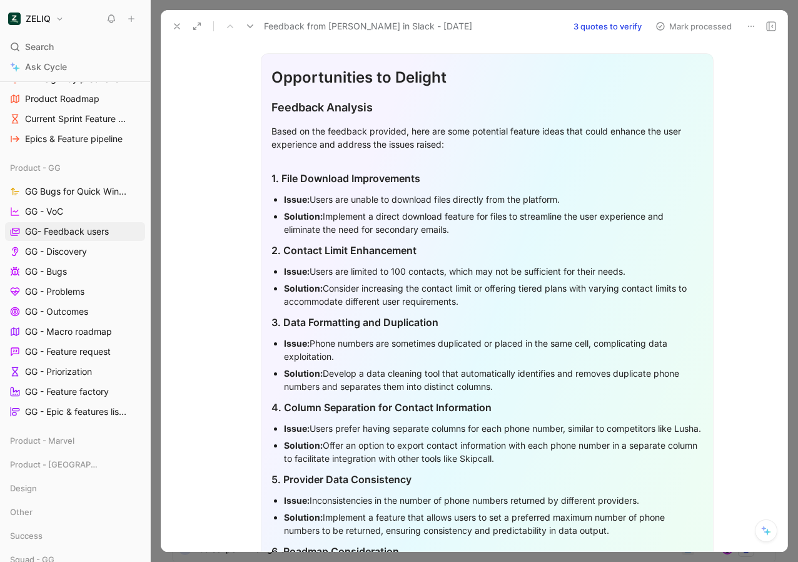
scroll to position [112, 0]
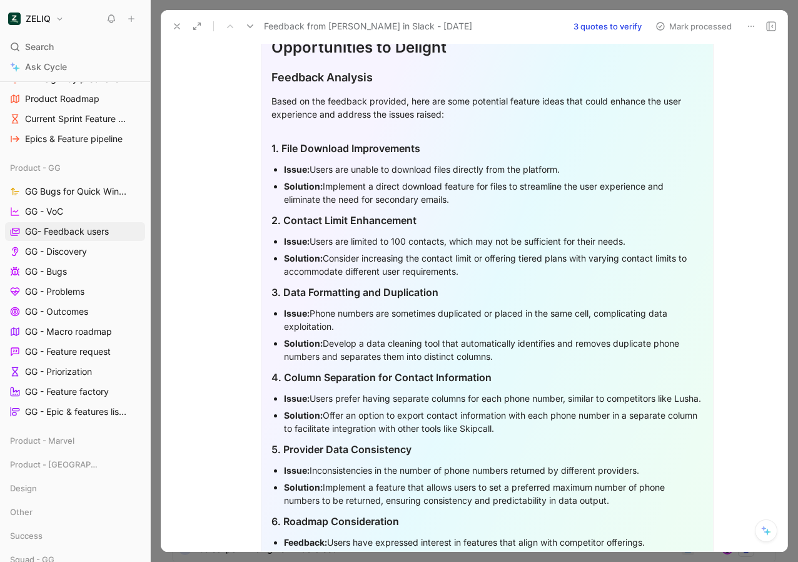
click at [460, 175] on div "Issue: Users are unable to download files directly from the platform." at bounding box center [493, 169] width 419 height 13
click at [300, 166] on strong "Issue:" at bounding box center [297, 169] width 26 height 11
drag, startPoint x: 311, startPoint y: 166, endPoint x: 580, endPoint y: 168, distance: 268.3
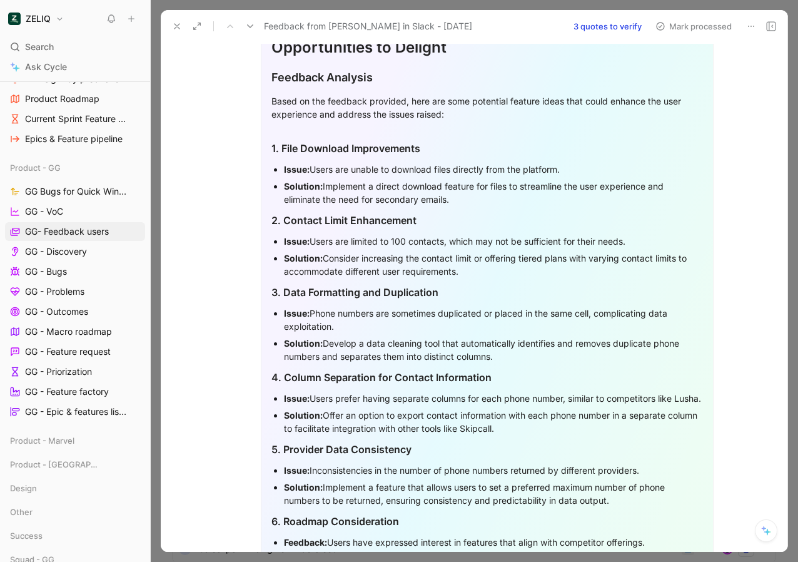
click at [580, 168] on div "Issue: Users are unable to download files directly from the platform." at bounding box center [493, 169] width 419 height 13
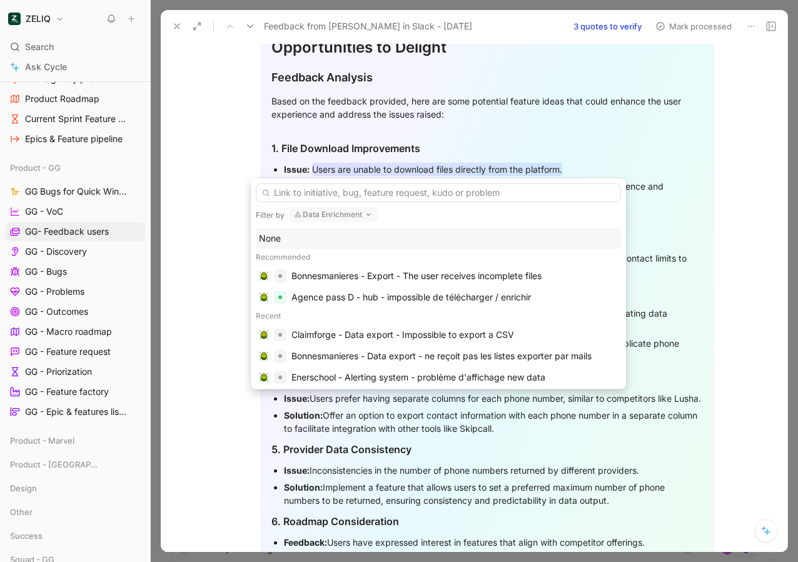
click at [346, 215] on button "Data Enrichment" at bounding box center [334, 214] width 88 height 15
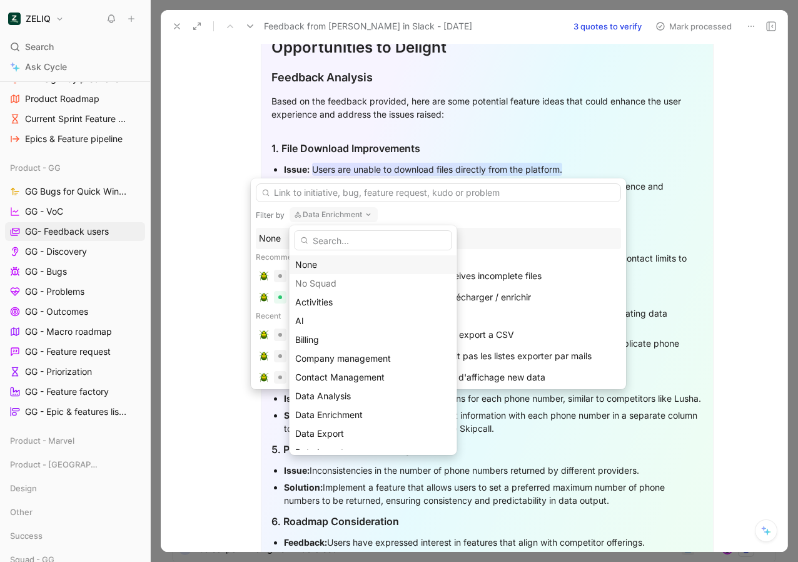
click at [331, 259] on div "None" at bounding box center [373, 264] width 156 height 15
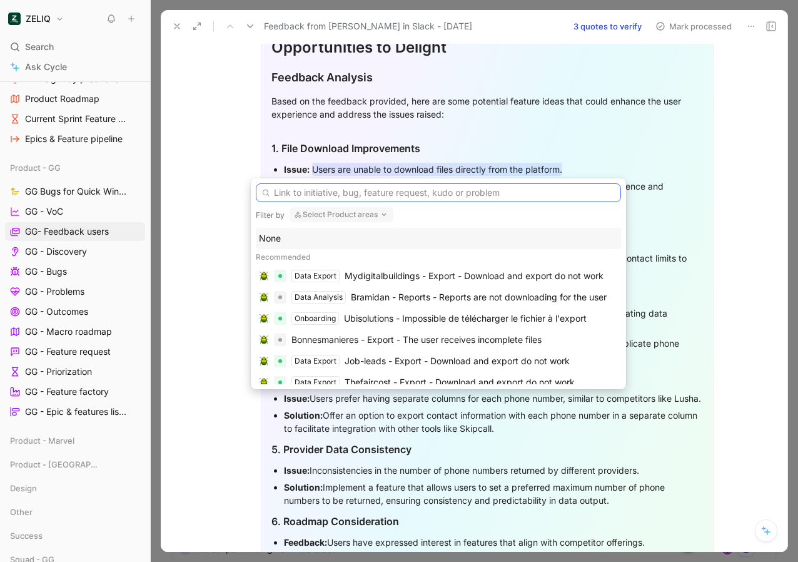
click at [333, 190] on input "text" at bounding box center [438, 192] width 365 height 19
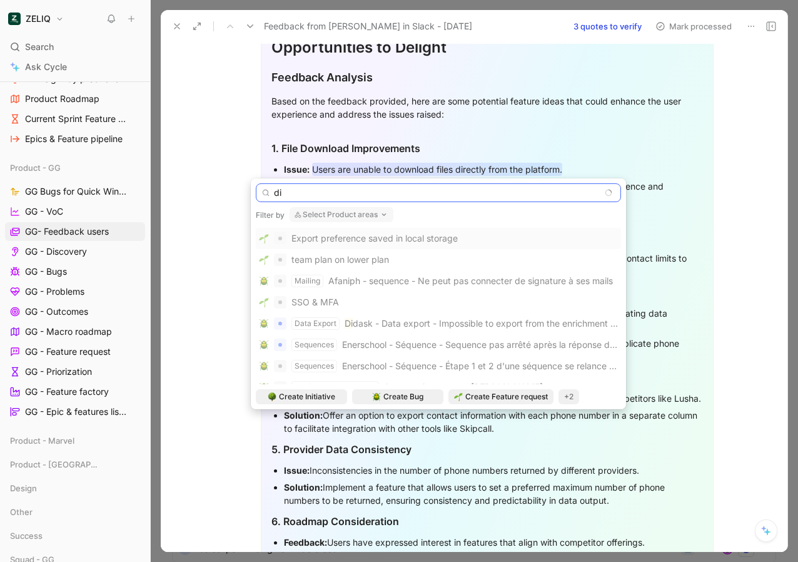
type input "d"
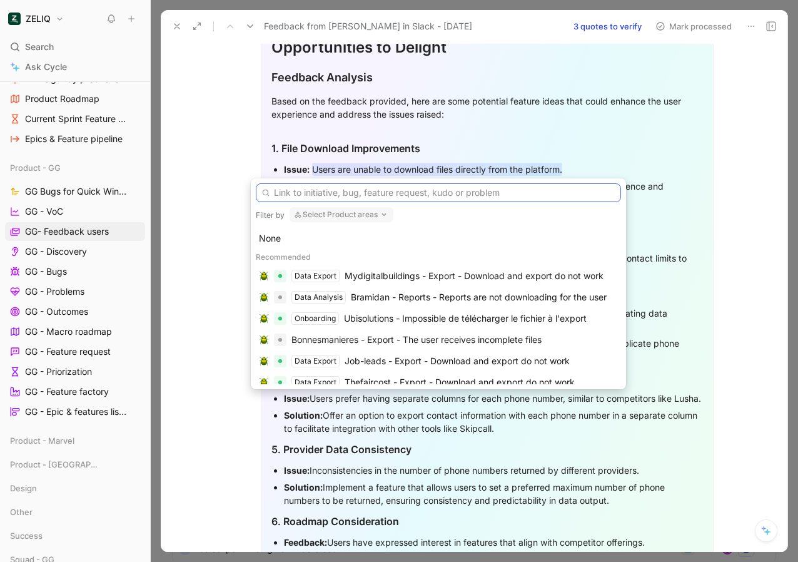
type input "d"
type input "e"
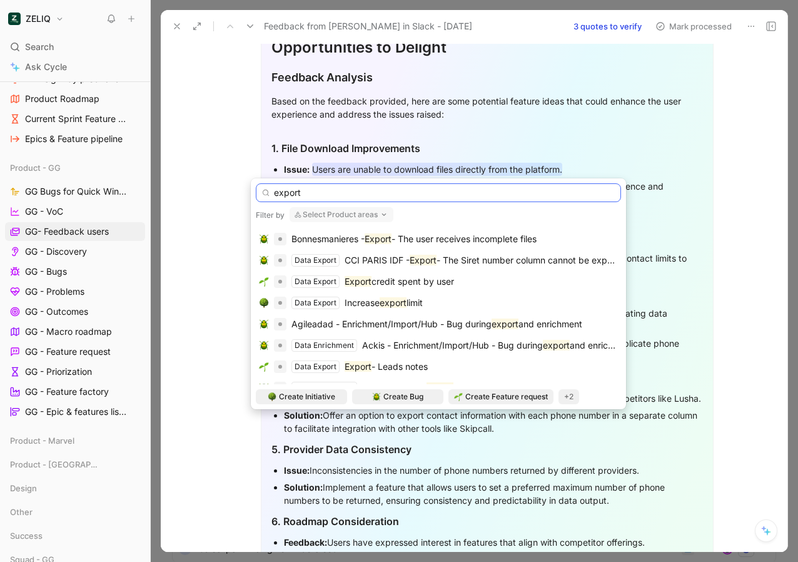
scroll to position [458, 0]
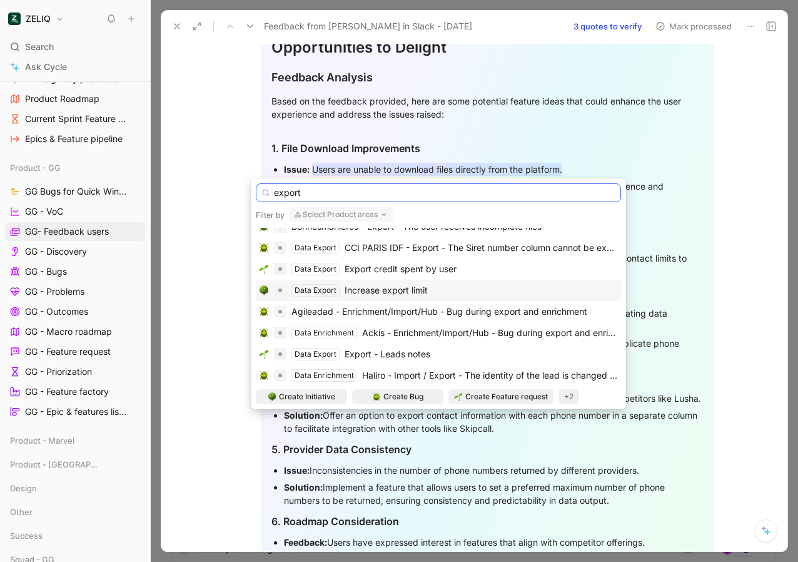
type input "e"
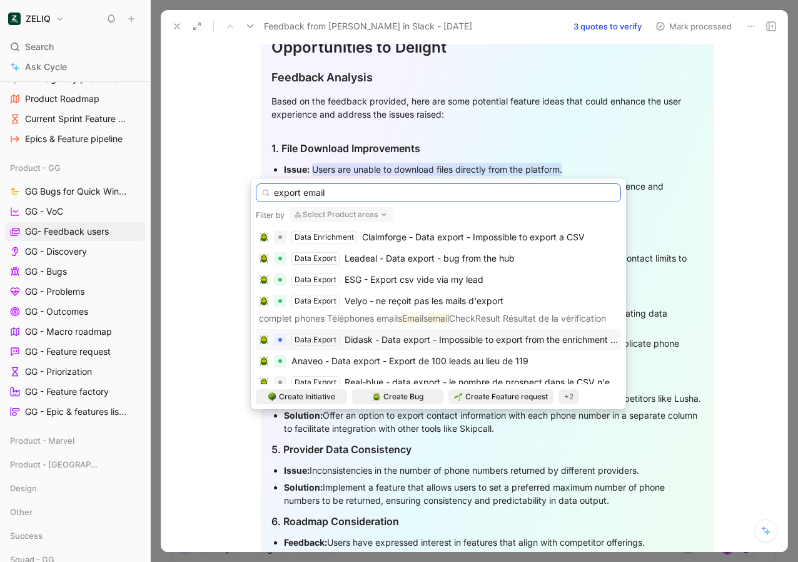
scroll to position [0, 0]
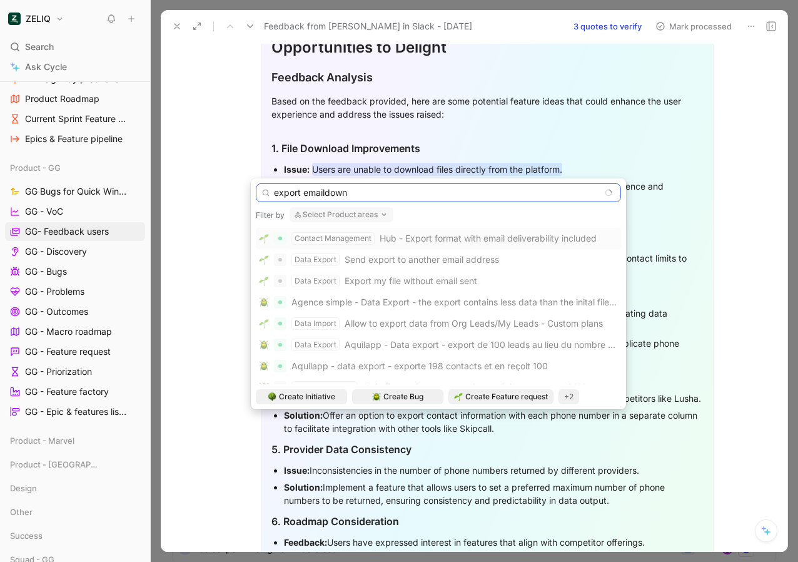
type input "export emaildownl"
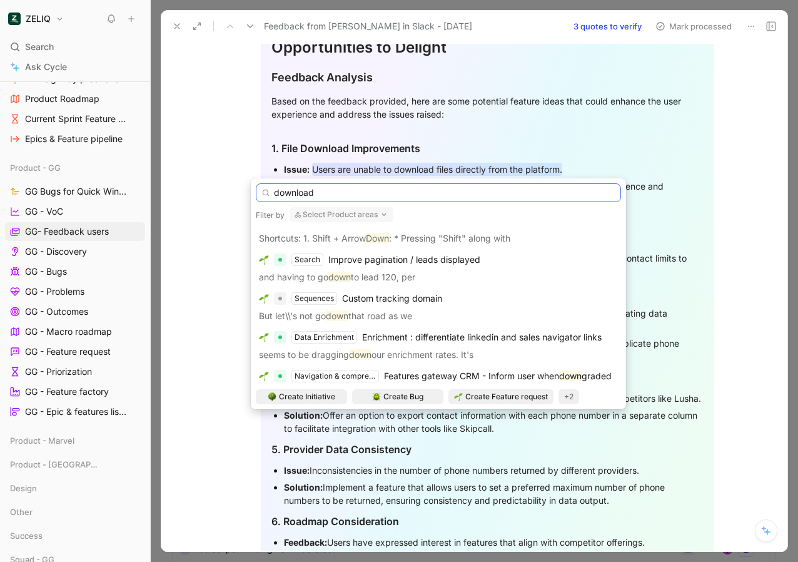
scroll to position [525, 0]
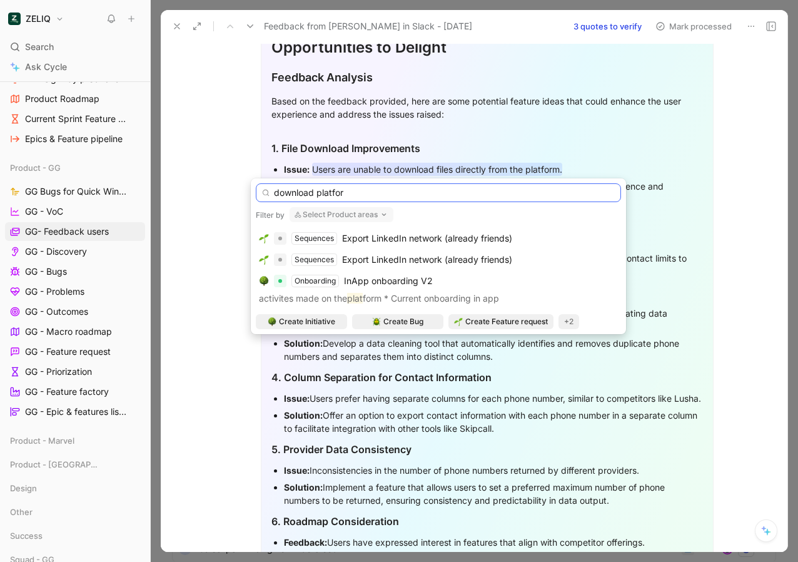
type input "download platform"
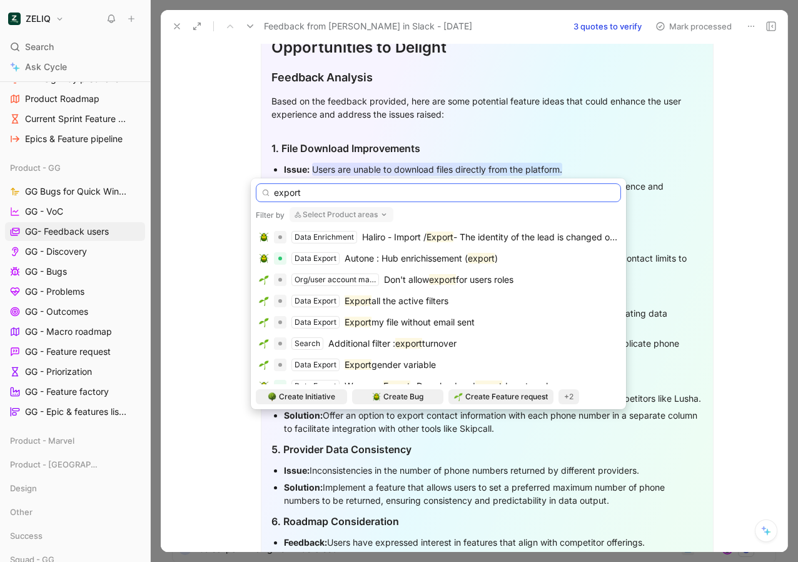
scroll to position [684, 0]
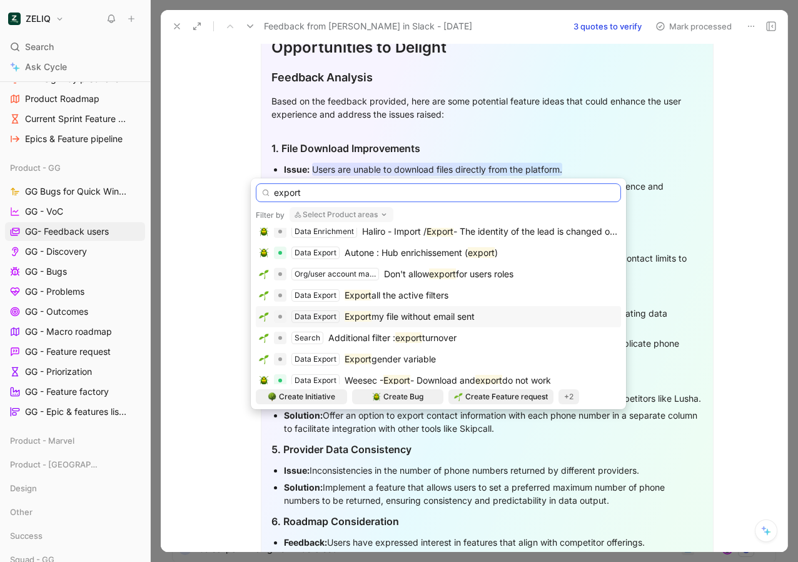
type input "export"
click at [390, 319] on span "my file without email sent" at bounding box center [423, 316] width 103 height 11
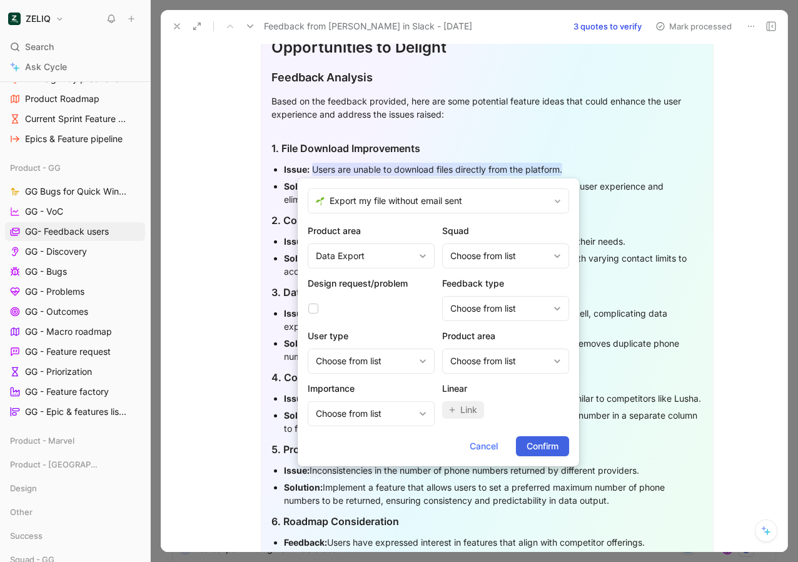
click at [527, 443] on span "Confirm" at bounding box center [543, 445] width 32 height 15
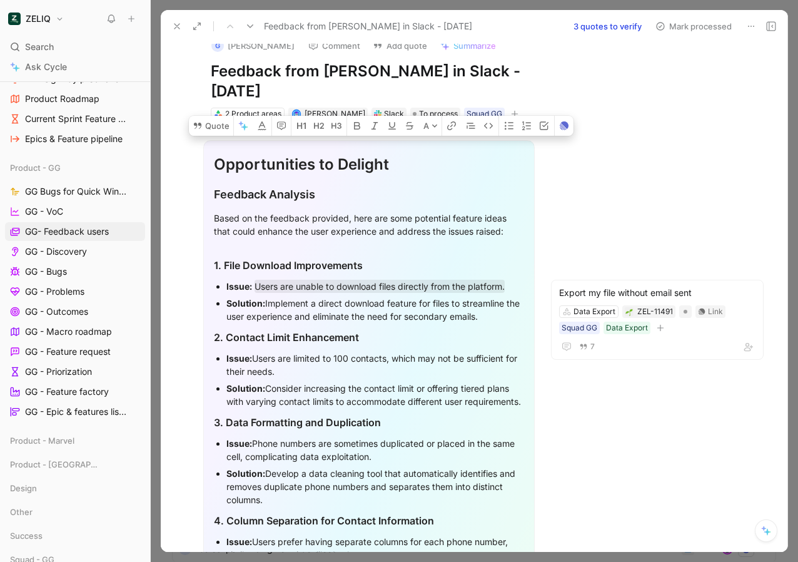
scroll to position [0, 0]
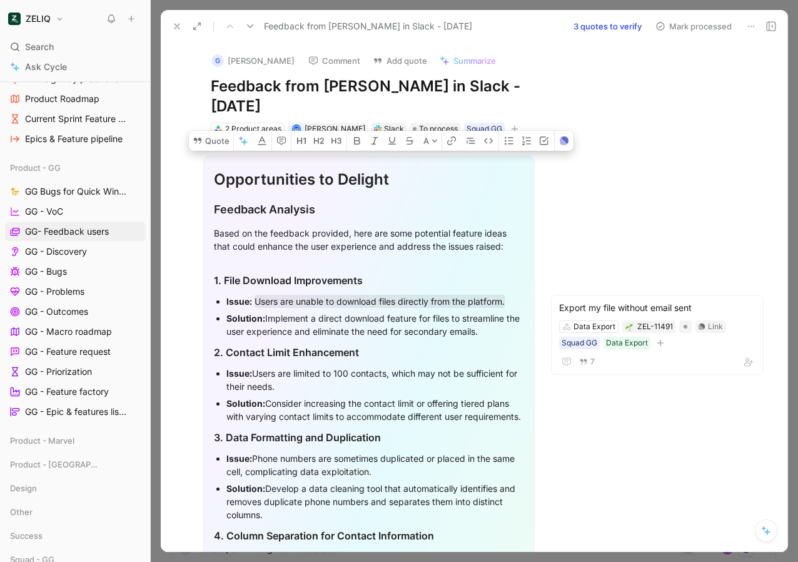
click at [776, 24] on button at bounding box center [771, 27] width 18 height 18
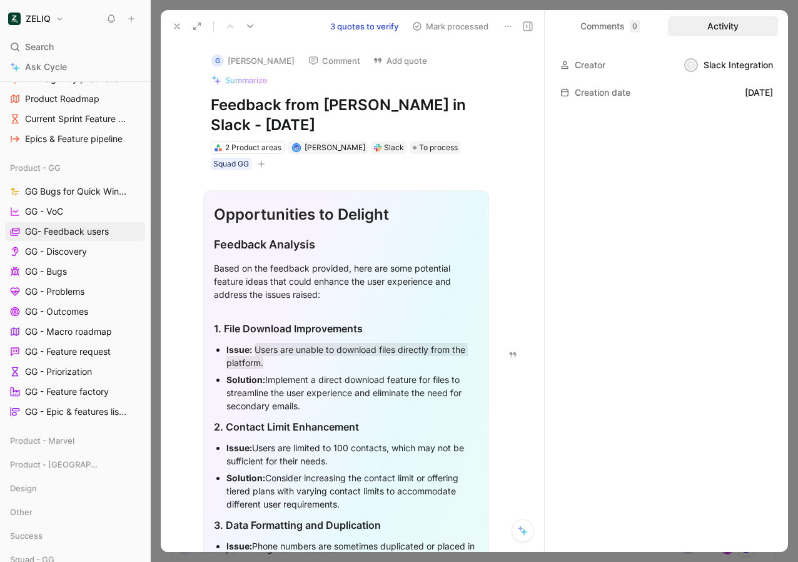
click at [523, 24] on icon at bounding box center [528, 26] width 10 height 10
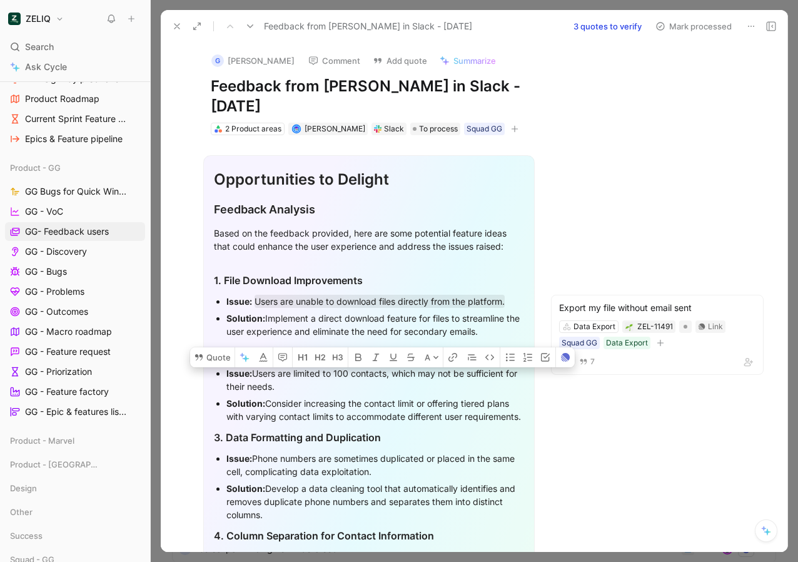
click at [695, 16] on div "Feedback from [PERSON_NAME] in Slack - [DATE] 3 quotes to verify Mark processed" at bounding box center [474, 26] width 627 height 33
click at [690, 29] on button "Mark processed" at bounding box center [694, 27] width 88 height 18
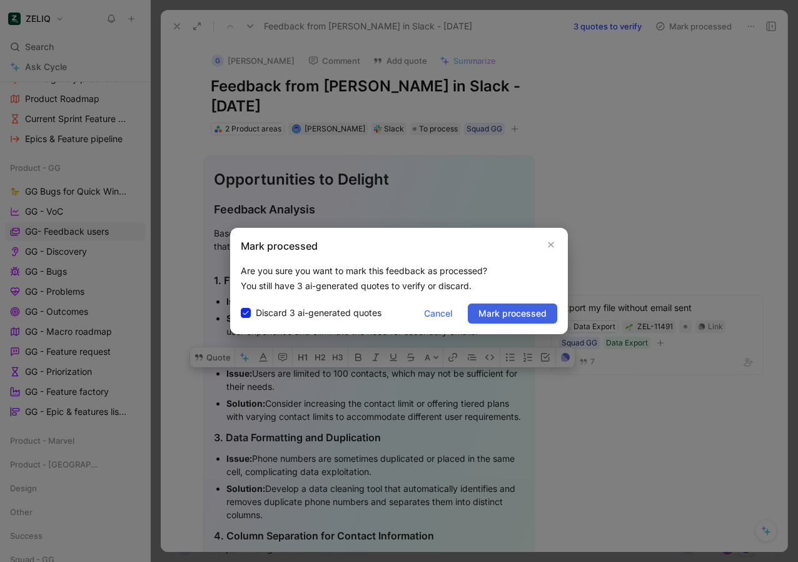
click at [493, 321] on button "Mark processed" at bounding box center [512, 313] width 89 height 20
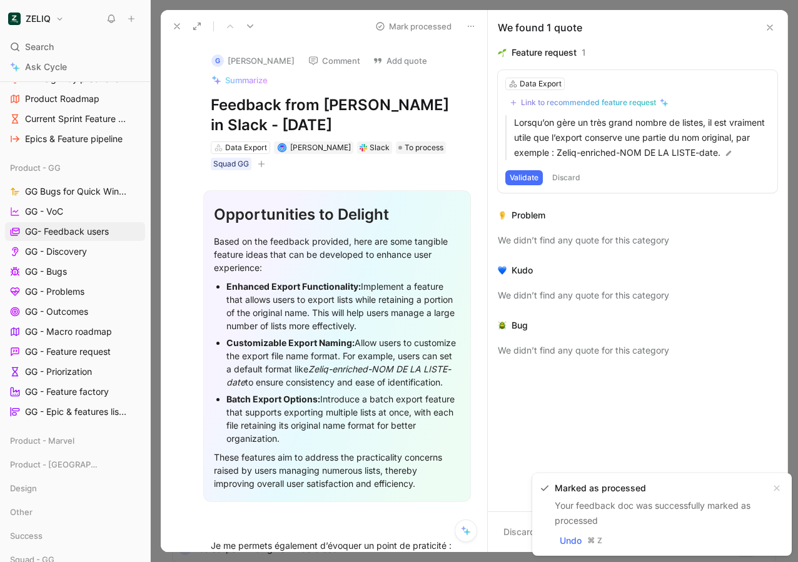
click at [769, 23] on icon at bounding box center [770, 28] width 10 height 10
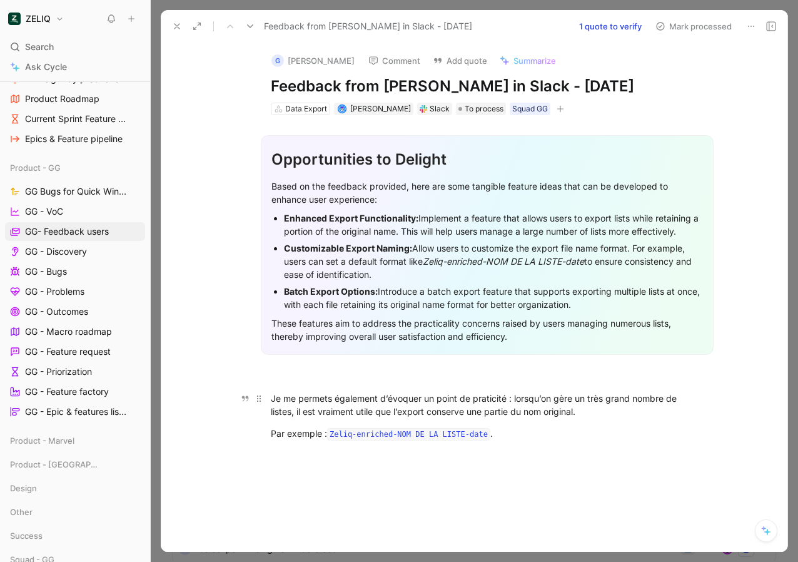
click at [438, 404] on div "Je me permets également d’évoquer un point de praticité : lorsqu’on gère un trè…" at bounding box center [487, 405] width 433 height 26
click at [461, 408] on div "Je me permets également d’évoquer un point de praticité : lorsqu’on gère un trè…" at bounding box center [487, 405] width 433 height 26
click at [709, 28] on button "Mark processed" at bounding box center [694, 27] width 88 height 18
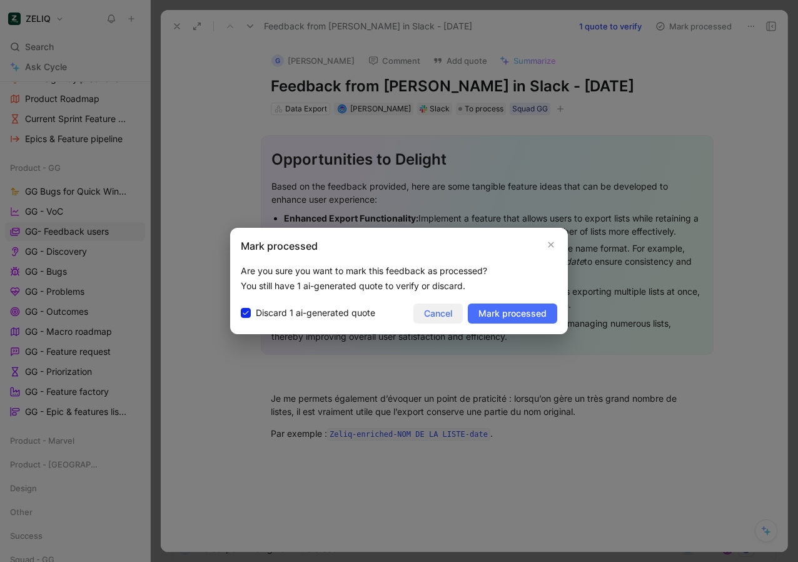
click at [438, 320] on span "Cancel" at bounding box center [438, 313] width 28 height 15
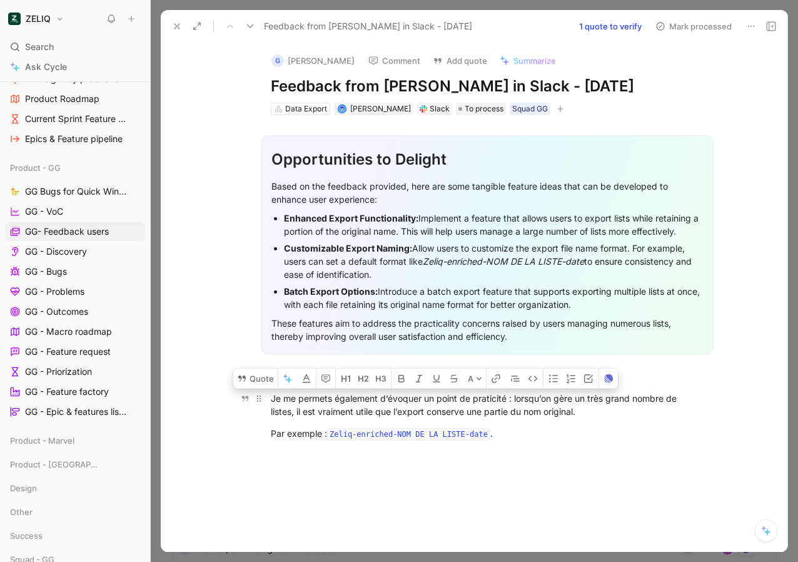
drag, startPoint x: 268, startPoint y: 397, endPoint x: 599, endPoint y: 412, distance: 331.2
click at [599, 411] on p "Je me permets également d’évoquer un point de praticité : lorsqu’on gère un trè…" at bounding box center [487, 405] width 480 height 34
click at [250, 378] on button "Quote" at bounding box center [255, 378] width 44 height 20
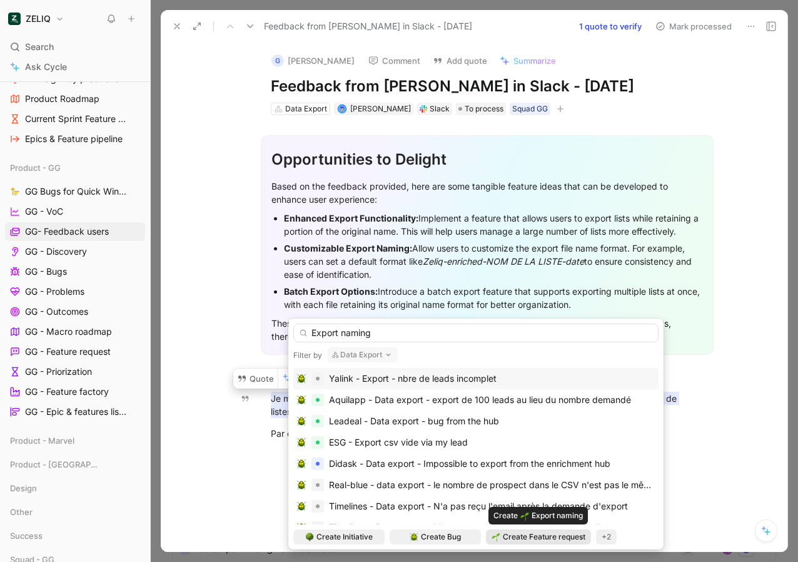
type input "Export naming"
click at [524, 534] on span "Create Feature request" at bounding box center [544, 536] width 83 height 13
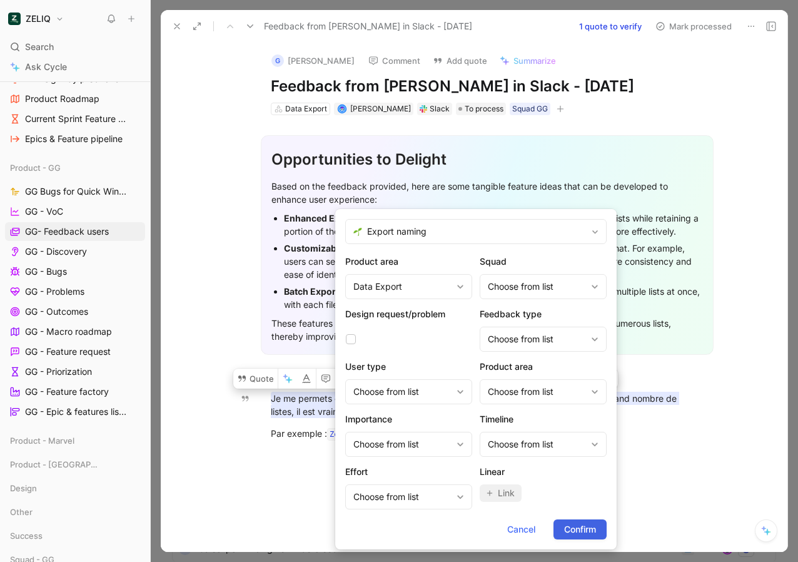
click at [565, 526] on span "Confirm" at bounding box center [580, 529] width 32 height 15
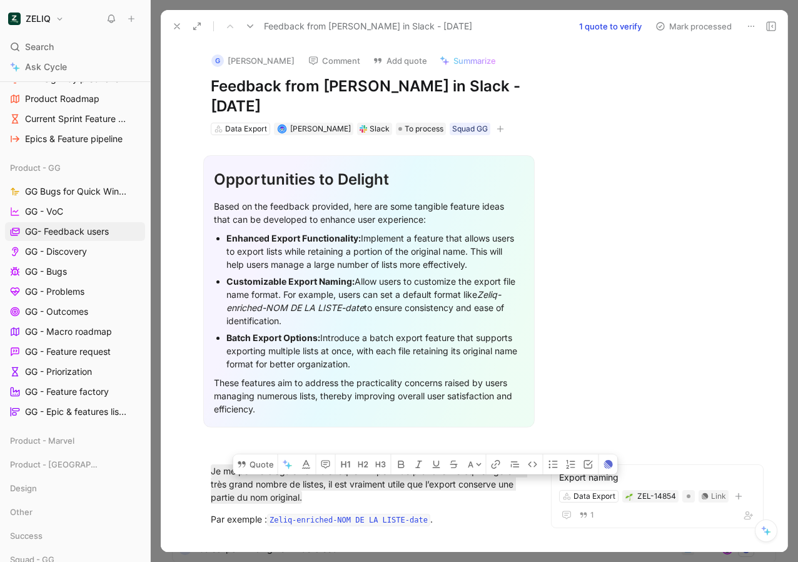
click at [688, 24] on button "Mark processed" at bounding box center [694, 27] width 88 height 18
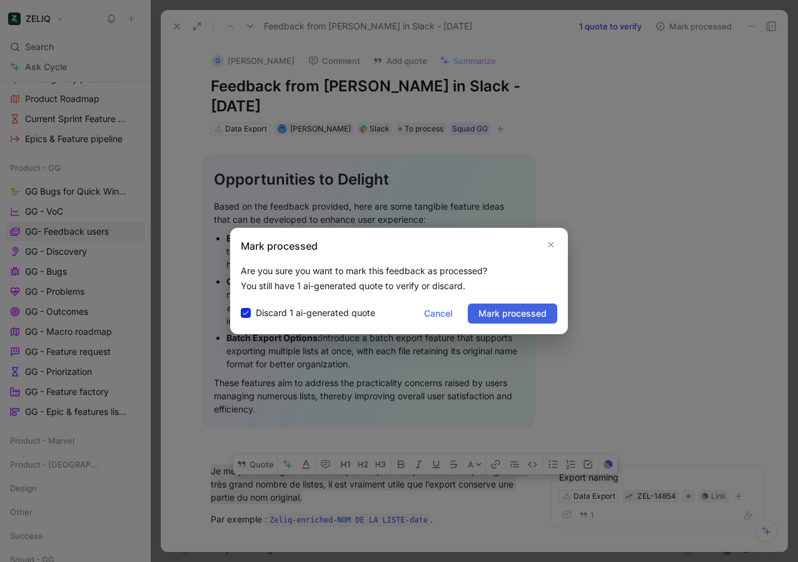
click at [495, 308] on span "Mark processed" at bounding box center [512, 313] width 68 height 15
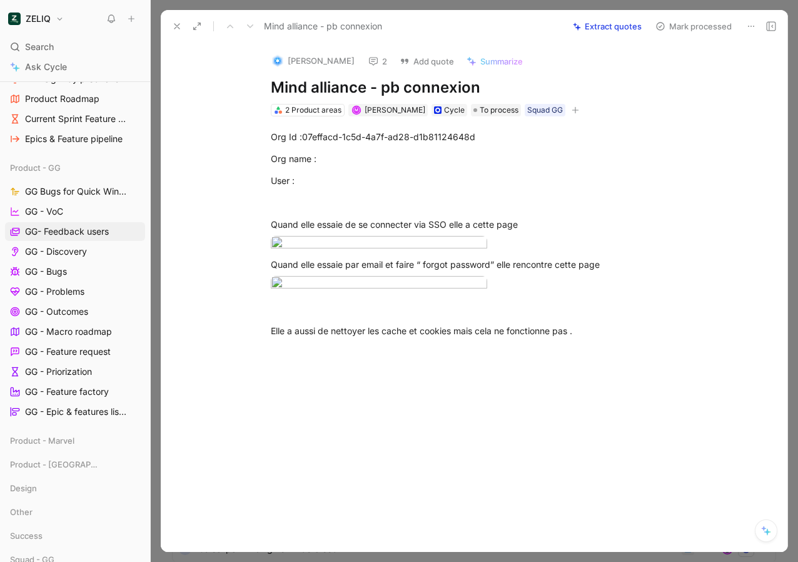
click at [682, 27] on button "Mark processed" at bounding box center [694, 27] width 88 height 18
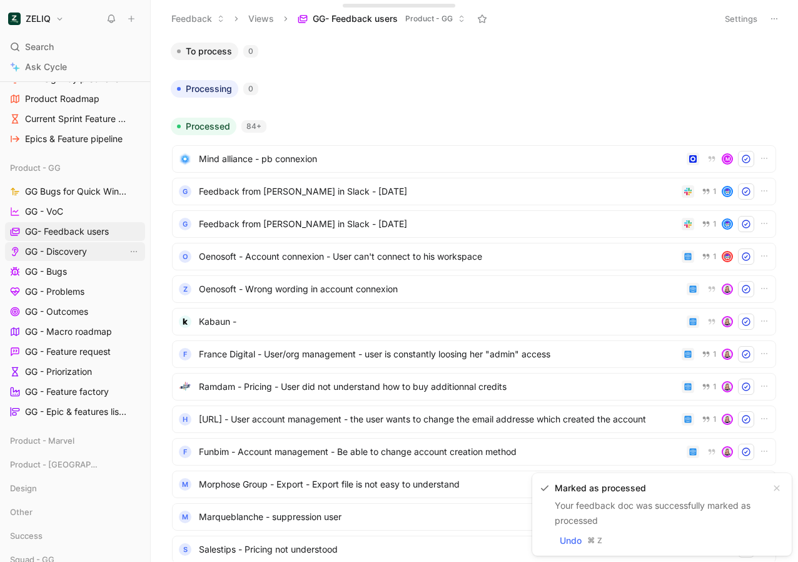
click at [61, 250] on span "GG - Discovery" at bounding box center [56, 251] width 62 height 13
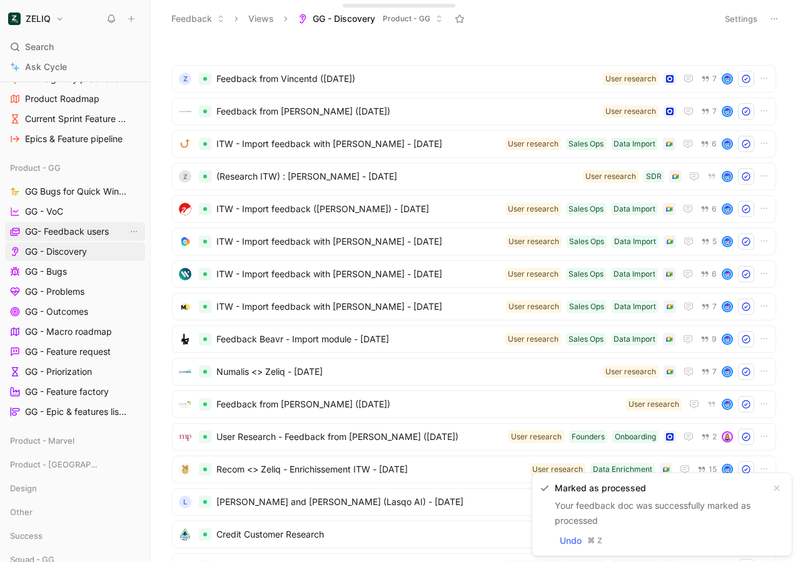
click at [61, 231] on span "GG- Feedback users" at bounding box center [67, 231] width 84 height 13
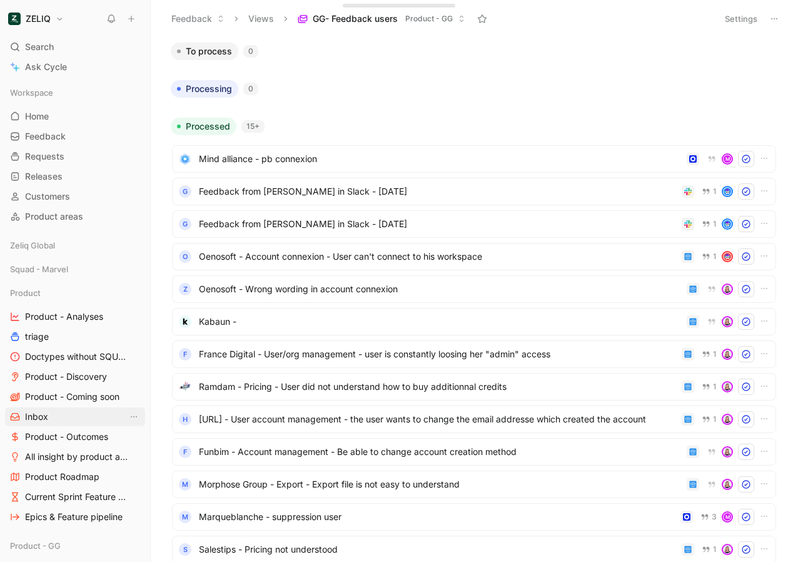
click at [37, 415] on span "Inbox" at bounding box center [36, 416] width 23 height 13
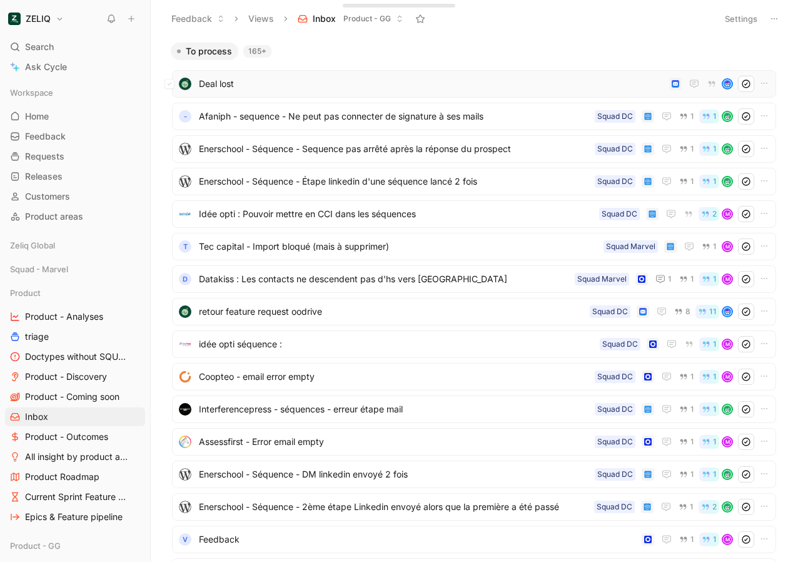
click at [322, 86] on span "Deal lost" at bounding box center [431, 83] width 465 height 15
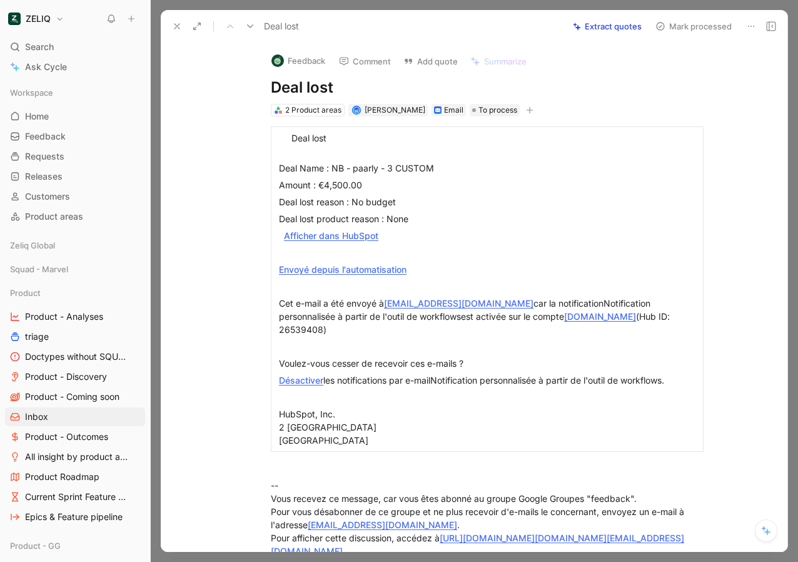
click at [677, 22] on button "Mark processed" at bounding box center [694, 27] width 88 height 18
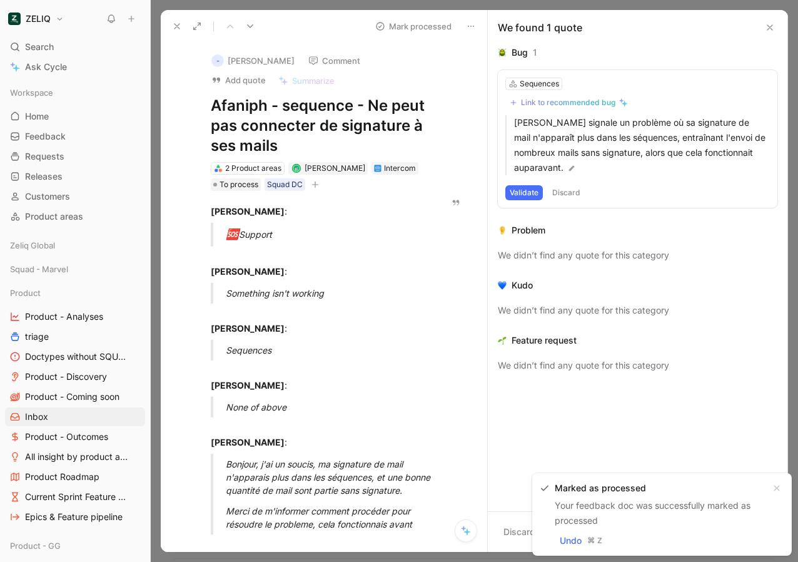
click at [181, 28] on icon at bounding box center [177, 26] width 10 height 10
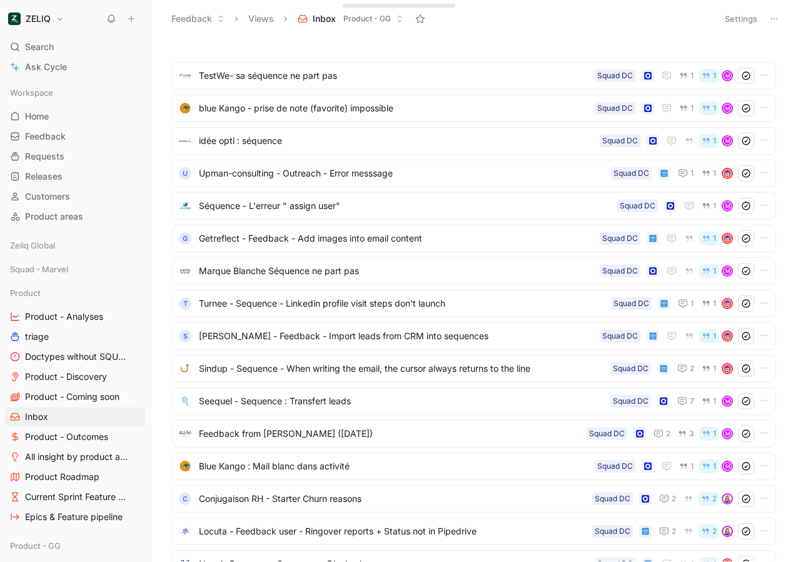
scroll to position [4957, 0]
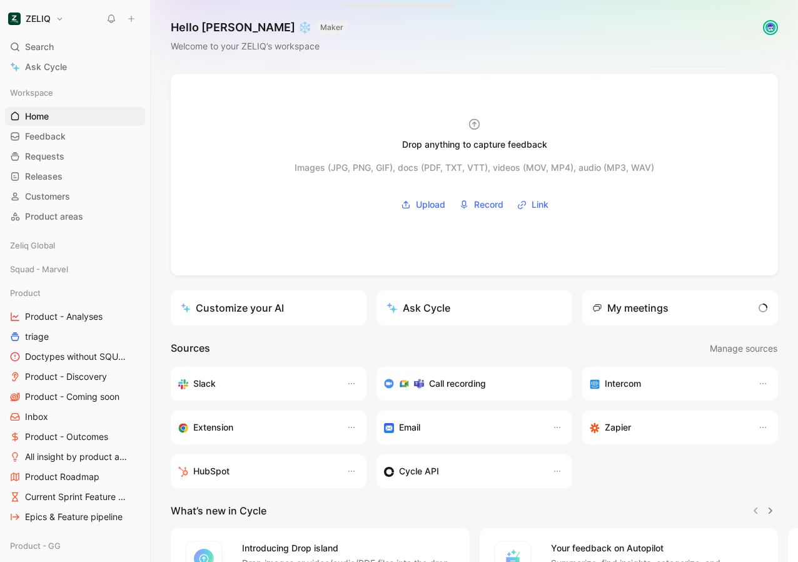
click at [78, 30] on div "ZELIQ Search ⌘ K Ask Cycle Workspace Home G then H Feedback G then F Requests G…" at bounding box center [75, 281] width 150 height 562
click at [76, 41] on div "Search ⌘ K" at bounding box center [75, 47] width 140 height 19
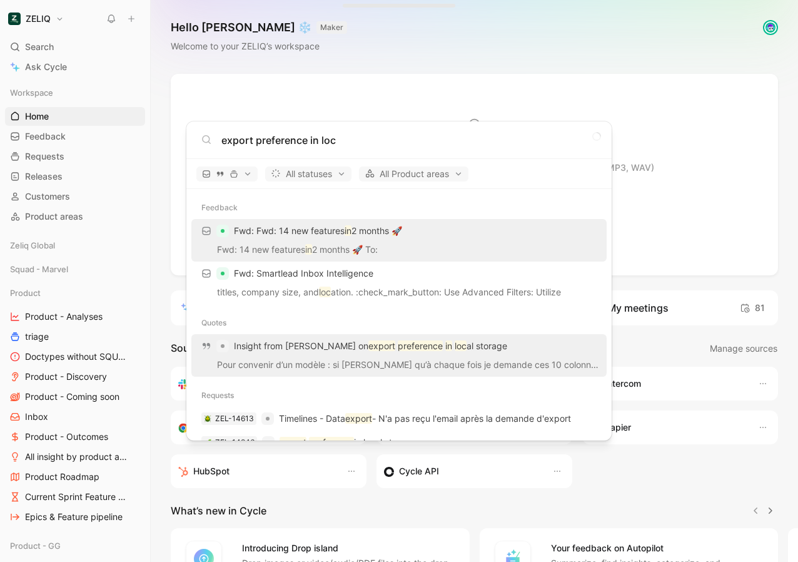
scroll to position [24, 0]
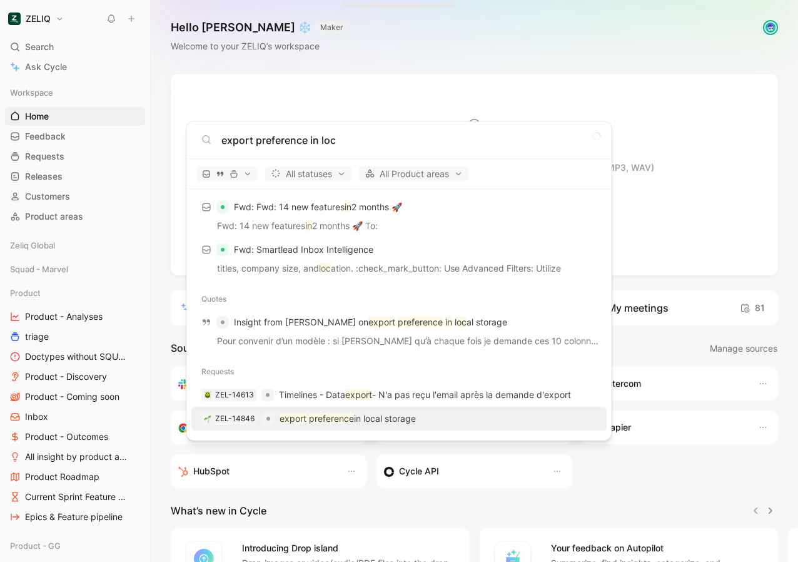
type input "export preference in loc"
click at [338, 415] on mark "preference" at bounding box center [331, 418] width 45 height 11
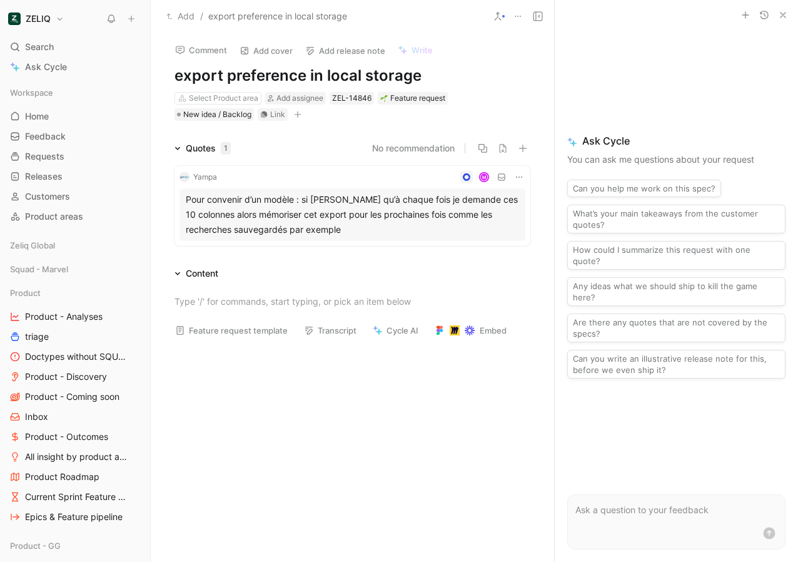
click at [226, 73] on h1 "export preference in local storage" at bounding box center [352, 76] width 356 height 20
click at [305, 73] on h1 "export preference in local storage" at bounding box center [352, 76] width 356 height 20
click at [248, 82] on h1 "export preference saved in local storage" at bounding box center [352, 76] width 356 height 20
click at [180, 69] on h1 "export preference saved in local storage" at bounding box center [352, 76] width 356 height 20
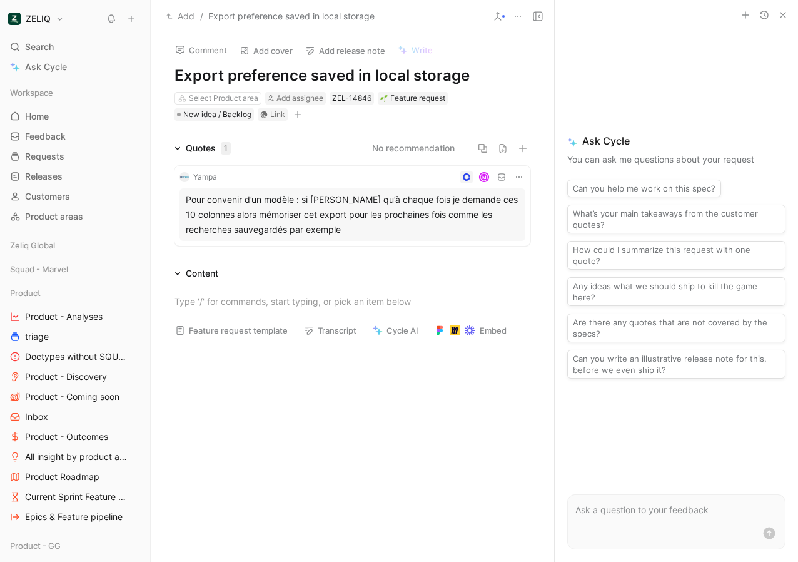
click at [254, 360] on div at bounding box center [352, 431] width 403 height 168
